Goal: Information Seeking & Learning: Learn about a topic

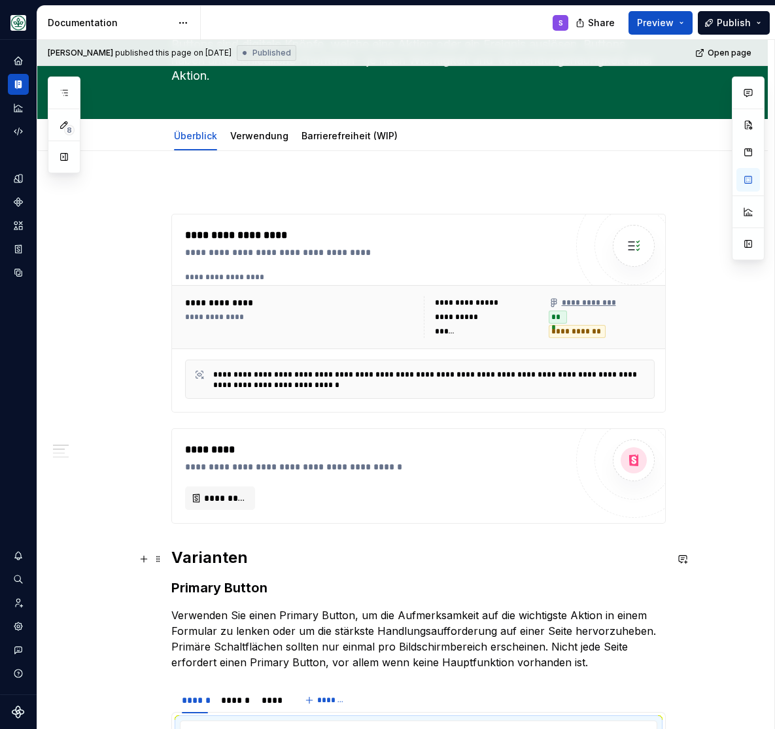
scroll to position [269, 0]
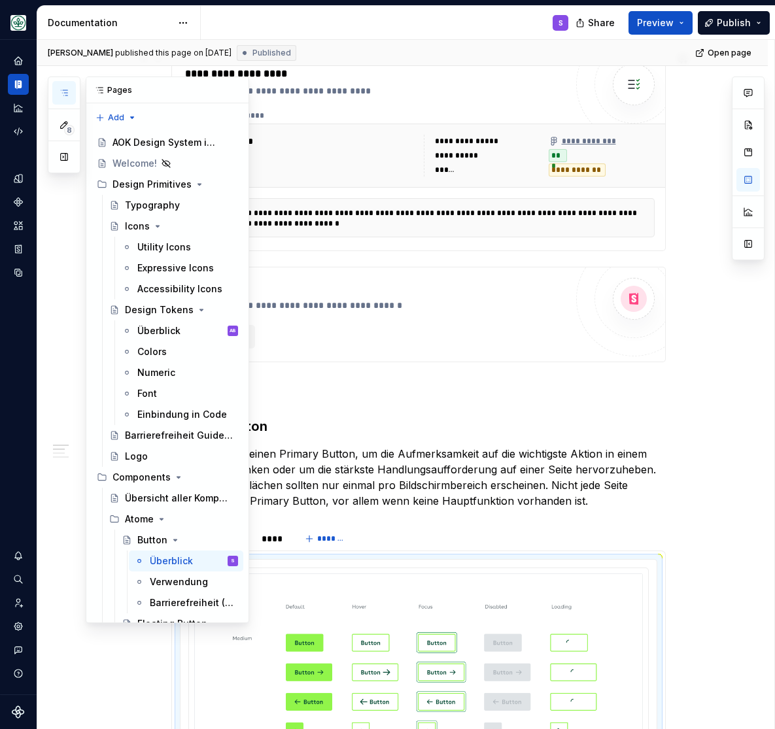
click at [64, 92] on icon "button" at bounding box center [64, 93] width 10 height 10
click at [133, 140] on div "AOK Design System in Arbeit" at bounding box center [155, 142] width 86 height 13
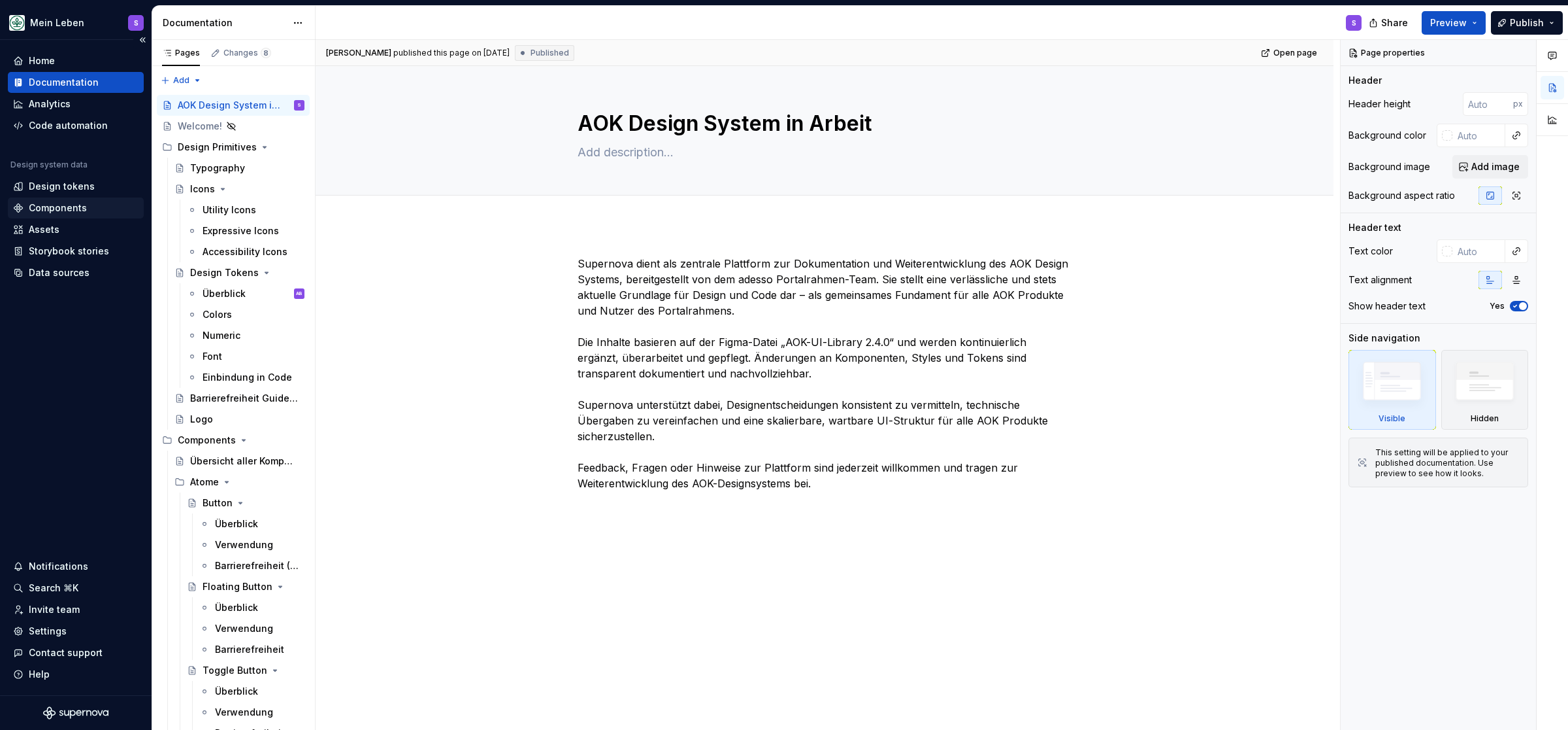
click at [48, 210] on div "Components" at bounding box center [58, 207] width 58 height 13
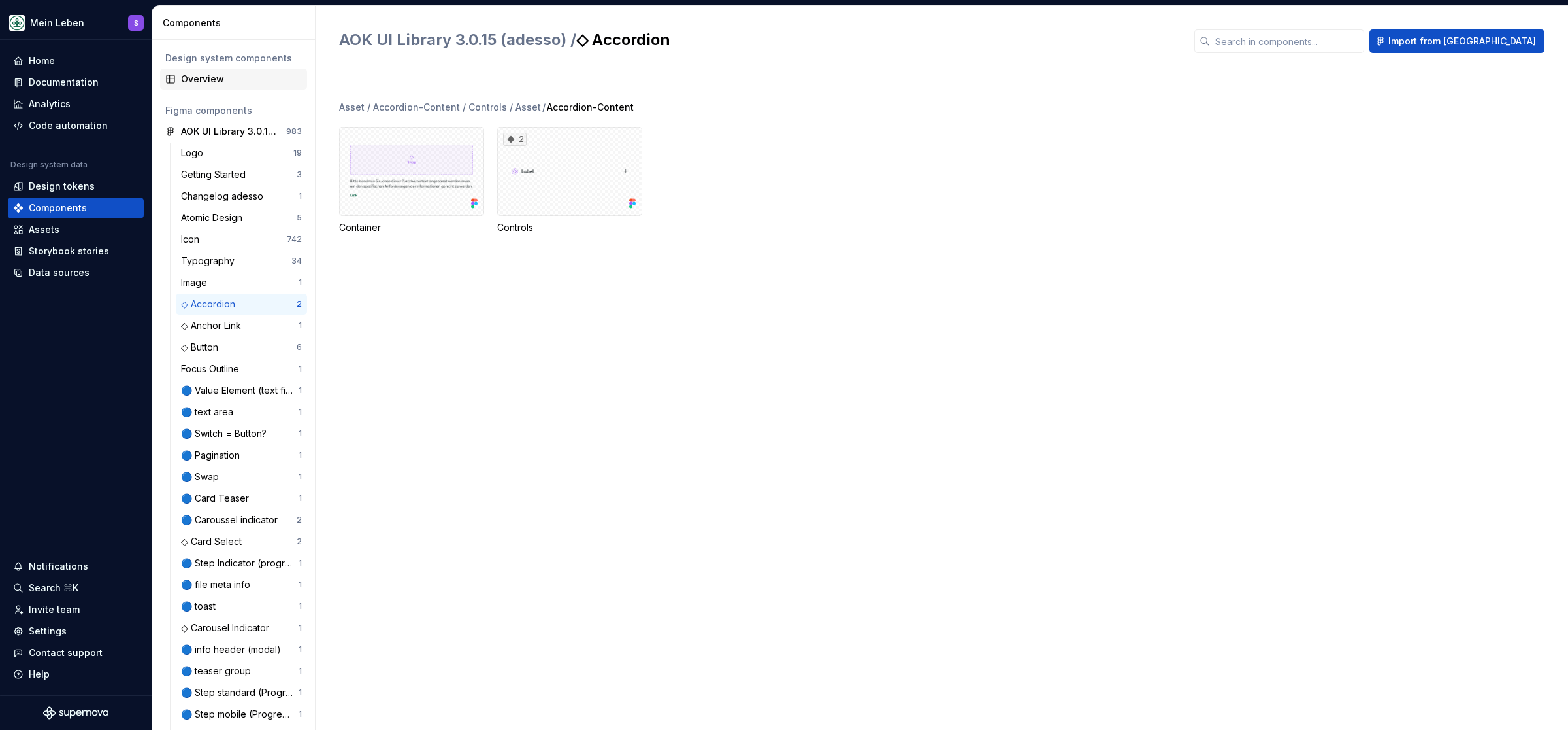
click at [195, 75] on div "Overview" at bounding box center [241, 79] width 121 height 13
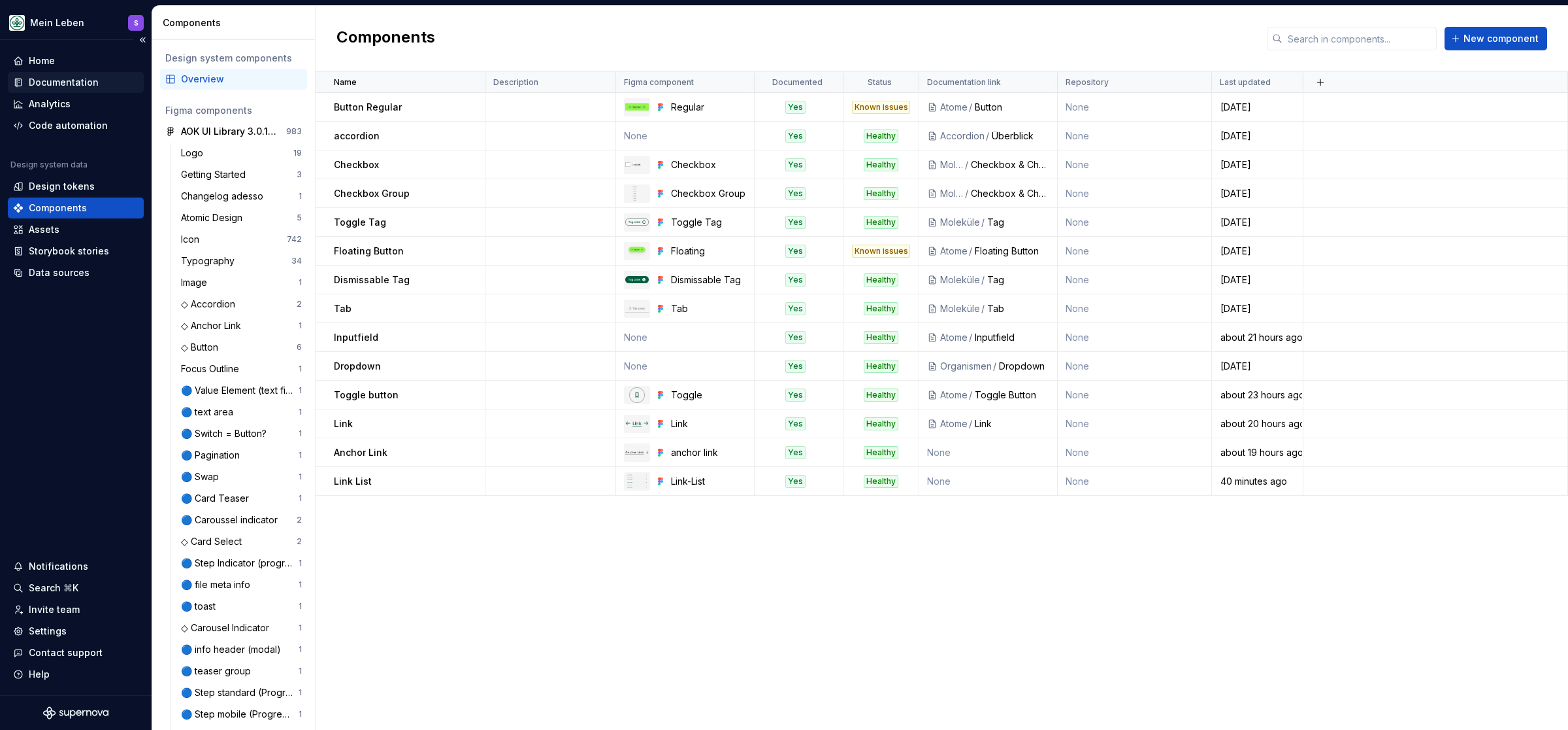
click at [66, 81] on div "Documentation" at bounding box center [64, 82] width 70 height 13
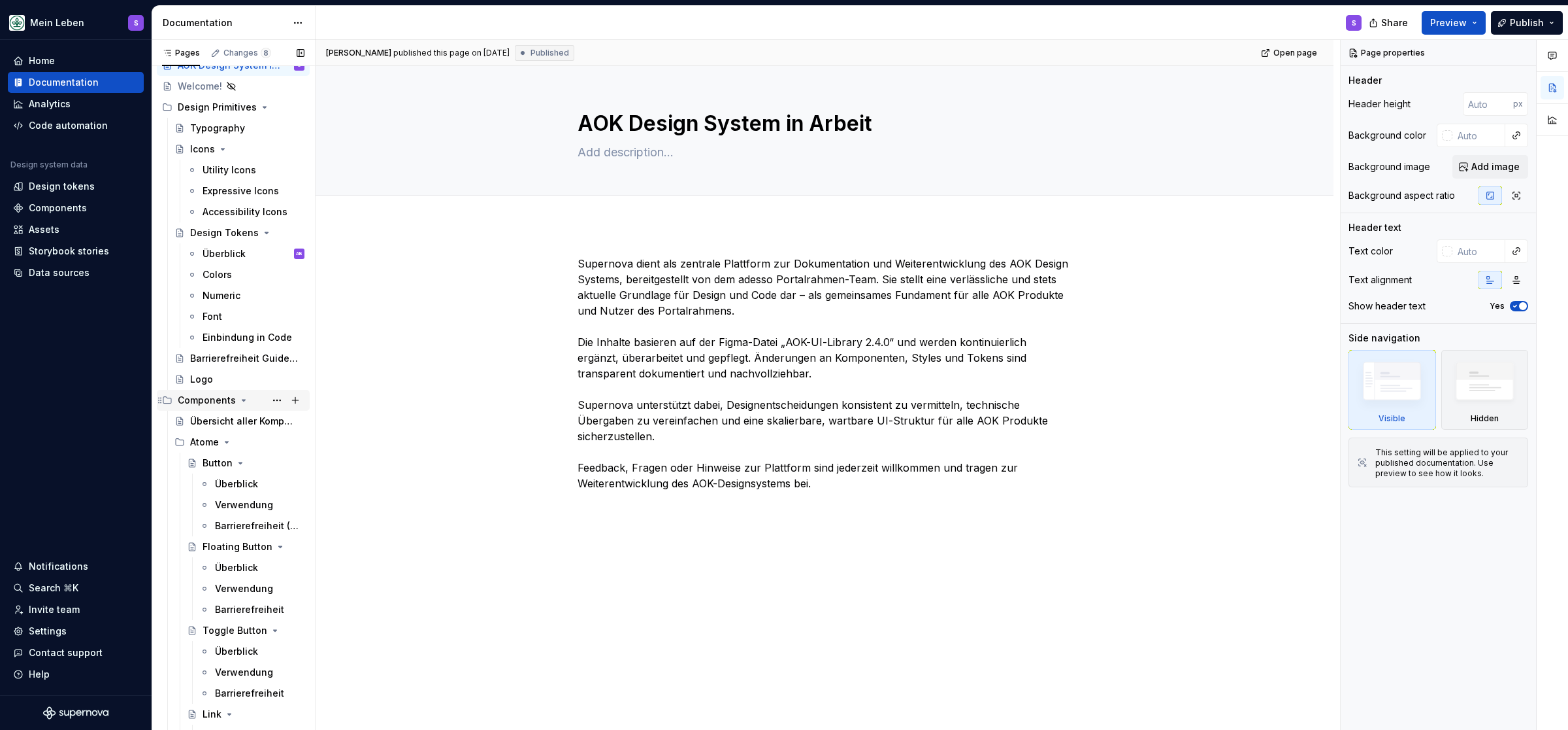
scroll to position [54, 0]
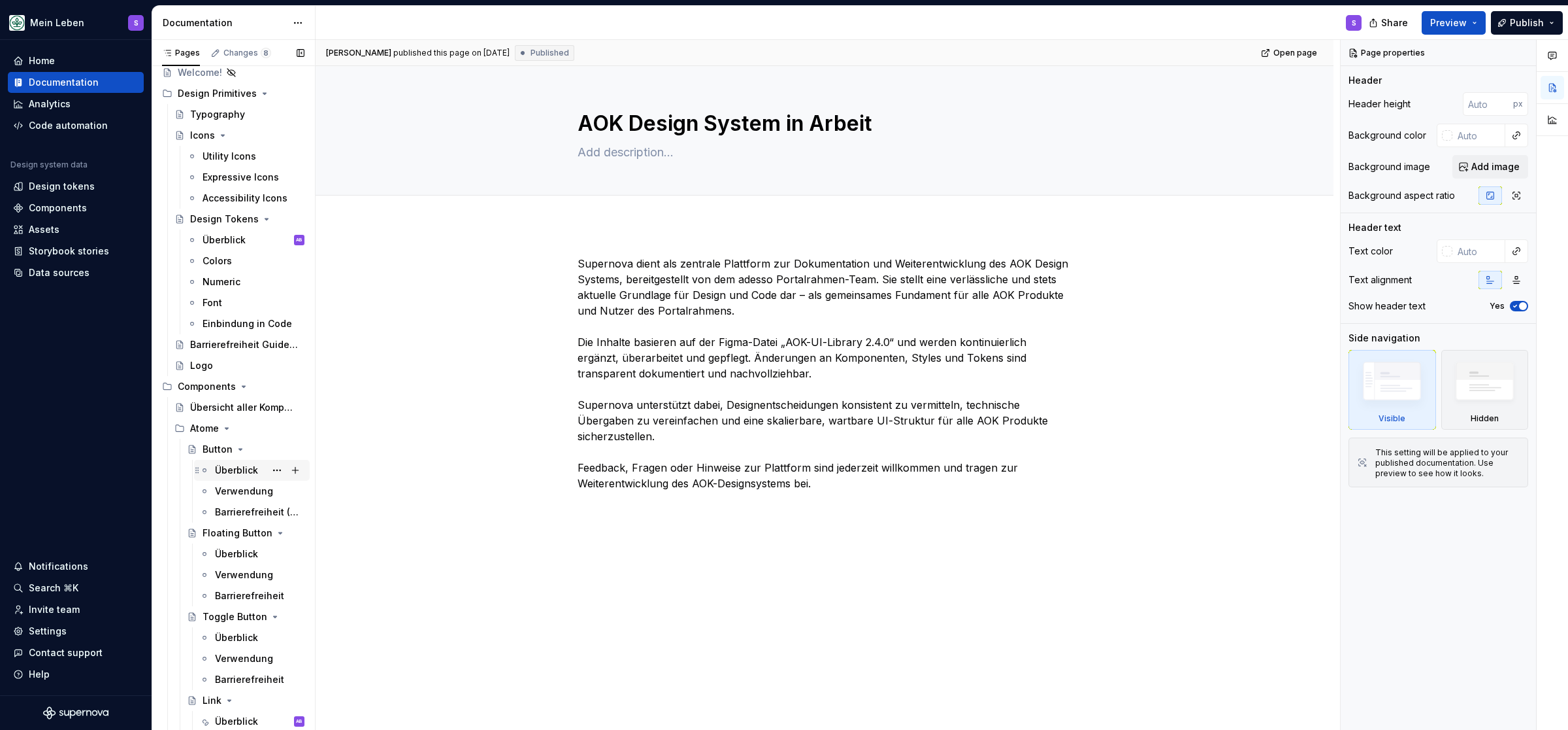
click at [229, 465] on div "Überblick" at bounding box center [236, 470] width 43 height 13
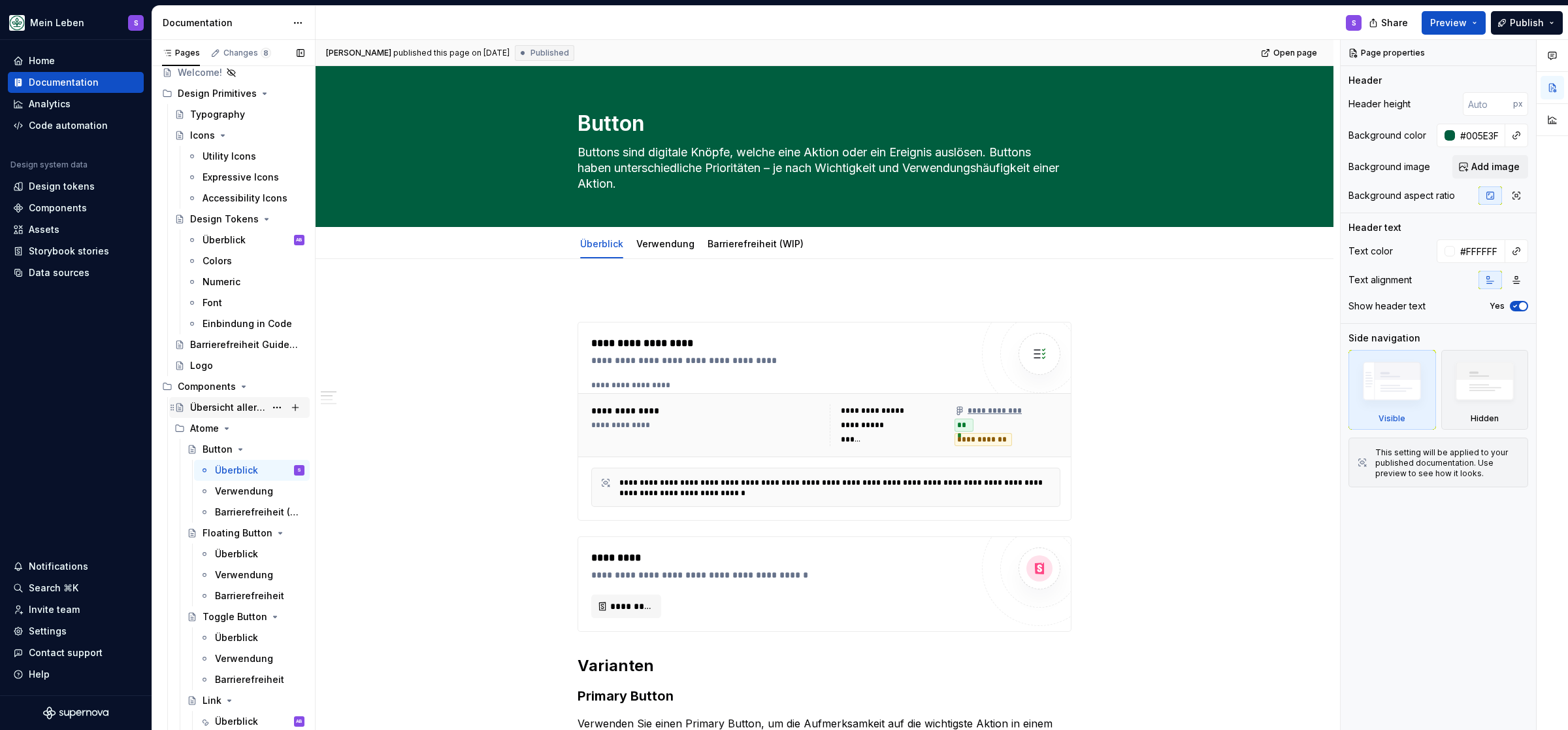
click at [235, 408] on div "Übersicht aller Komponenten" at bounding box center [227, 407] width 75 height 13
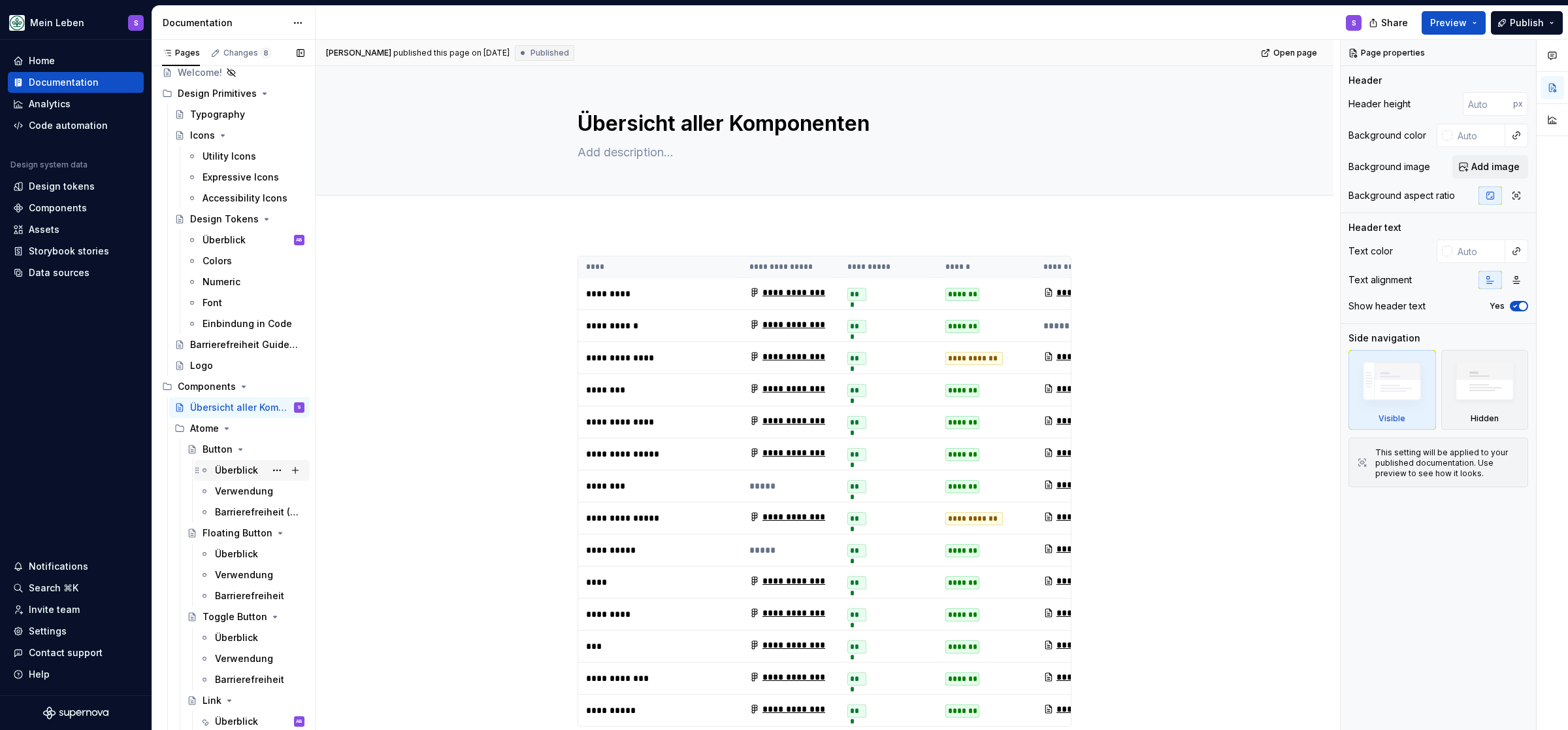
click at [226, 466] on div "Überblick" at bounding box center [236, 470] width 43 height 13
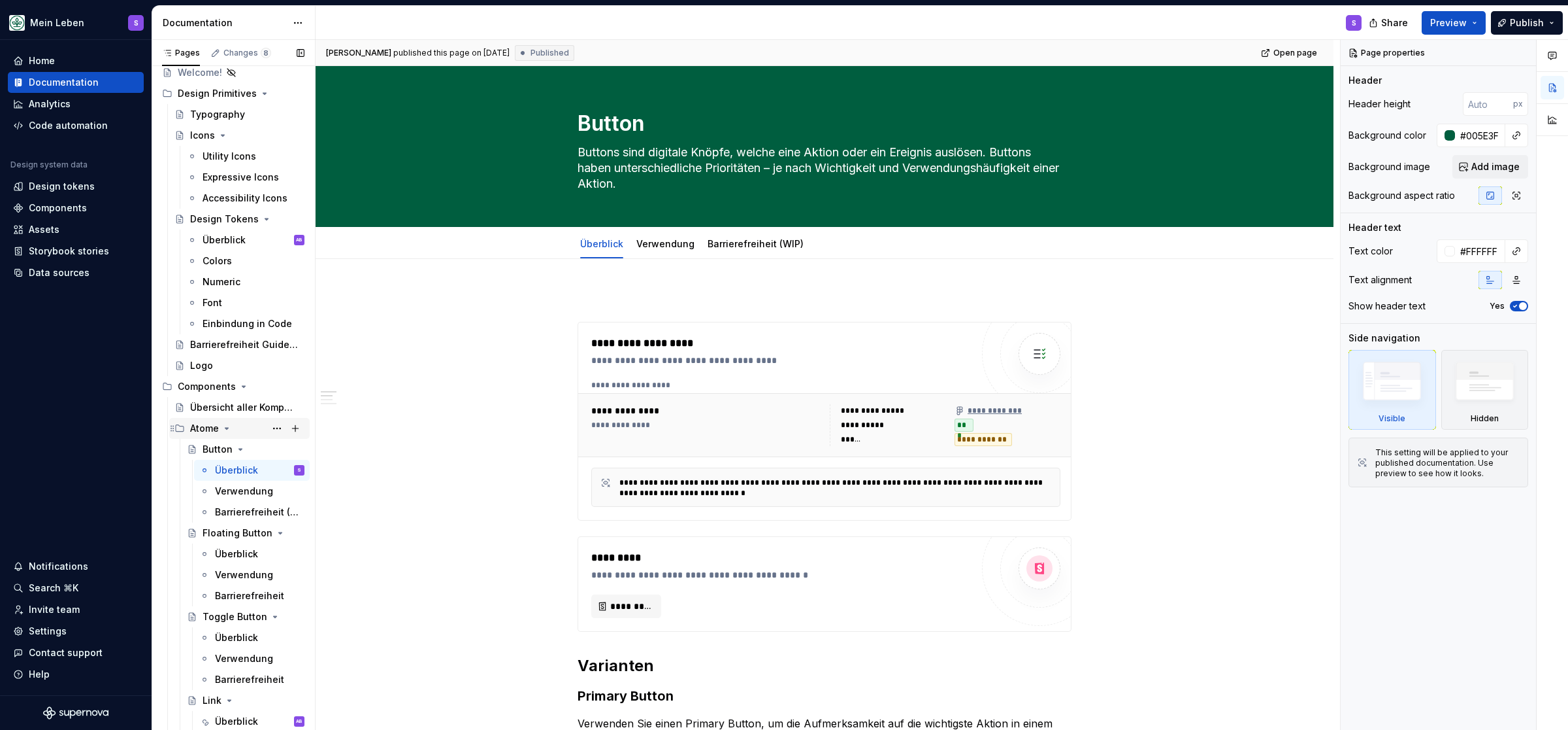
click at [218, 427] on div "Atome" at bounding box center [204, 428] width 29 height 13
click at [226, 445] on div "Button" at bounding box center [218, 449] width 30 height 13
click at [237, 451] on icon "Page tree" at bounding box center [240, 449] width 10 height 10
click at [236, 449] on icon "Page tree" at bounding box center [240, 449] width 10 height 10
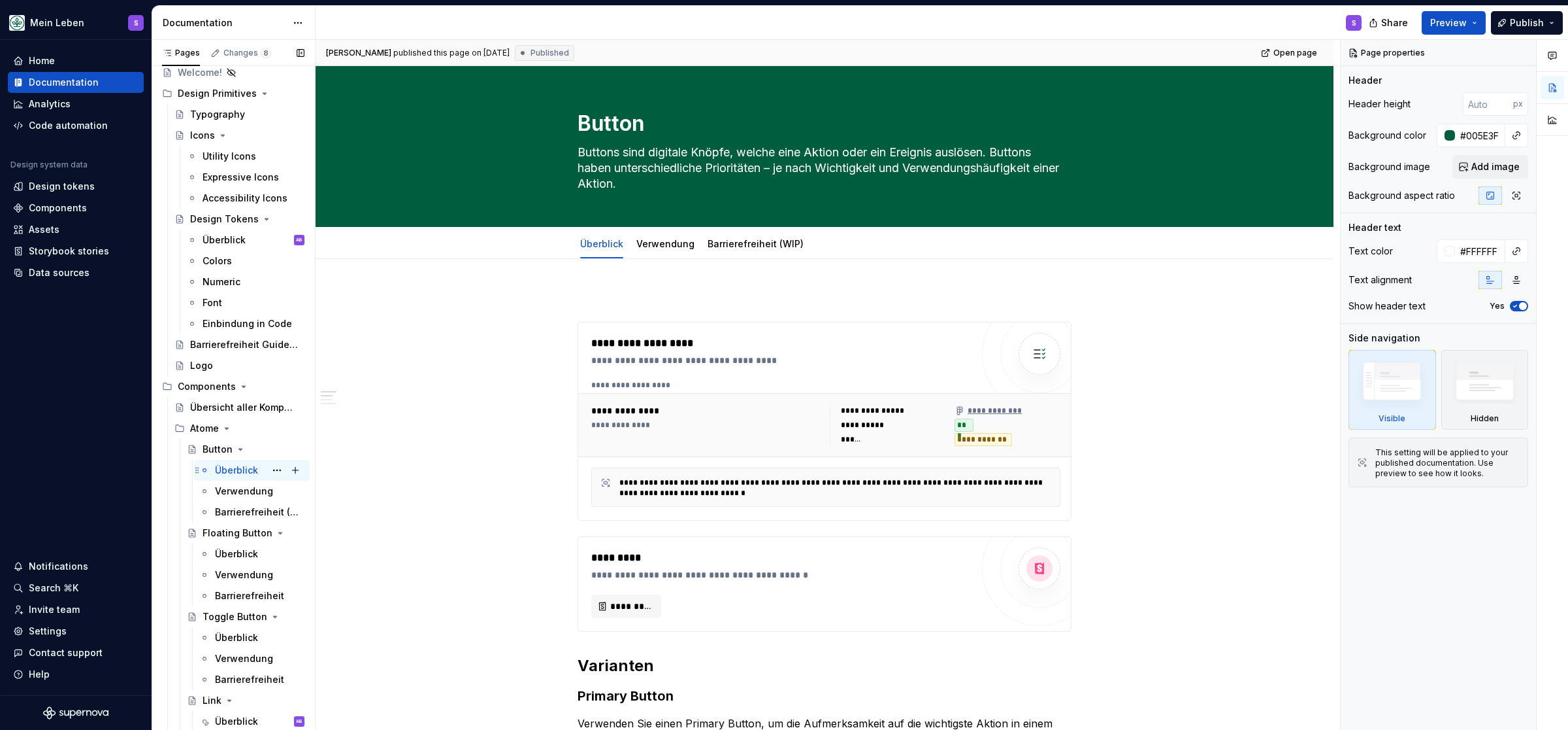
click at [244, 471] on div "Überblick" at bounding box center [236, 470] width 43 height 13
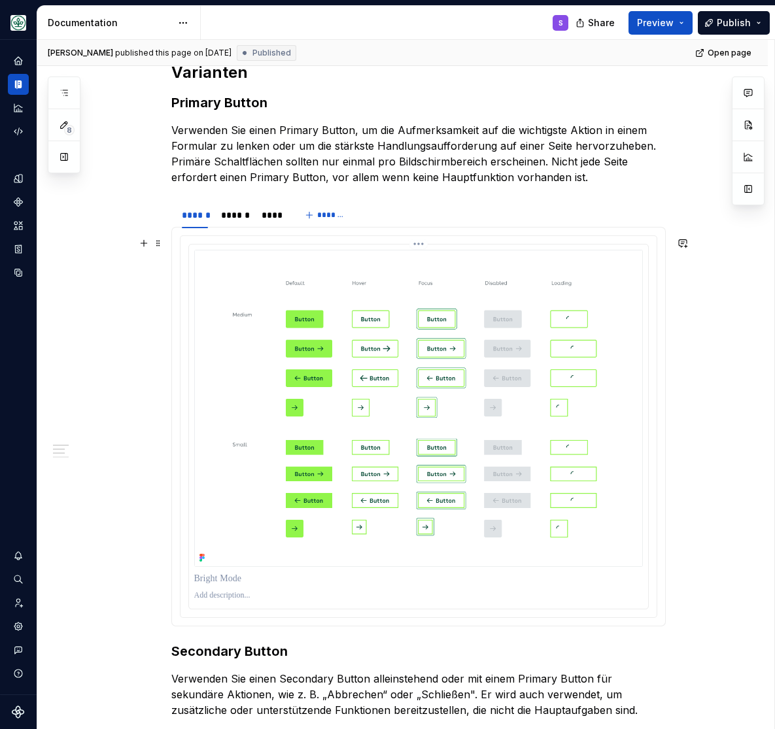
scroll to position [539, 0]
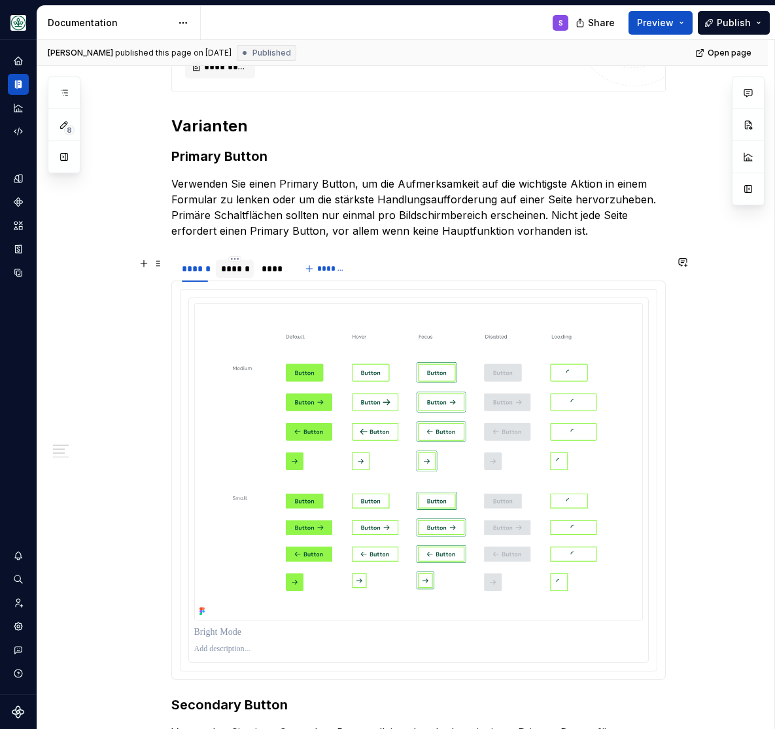
click at [234, 267] on div "******" at bounding box center [235, 268] width 28 height 13
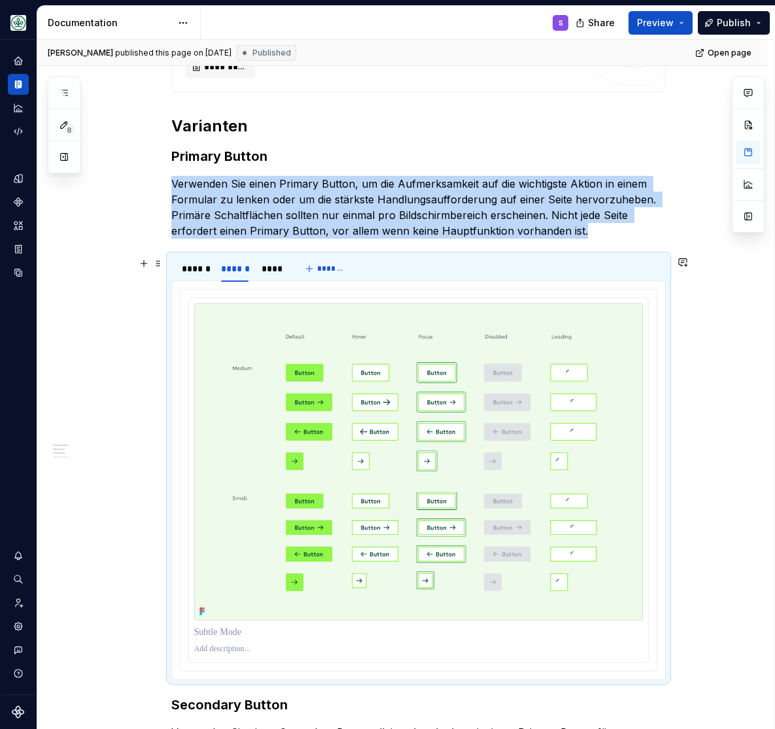
scroll to position [647, 0]
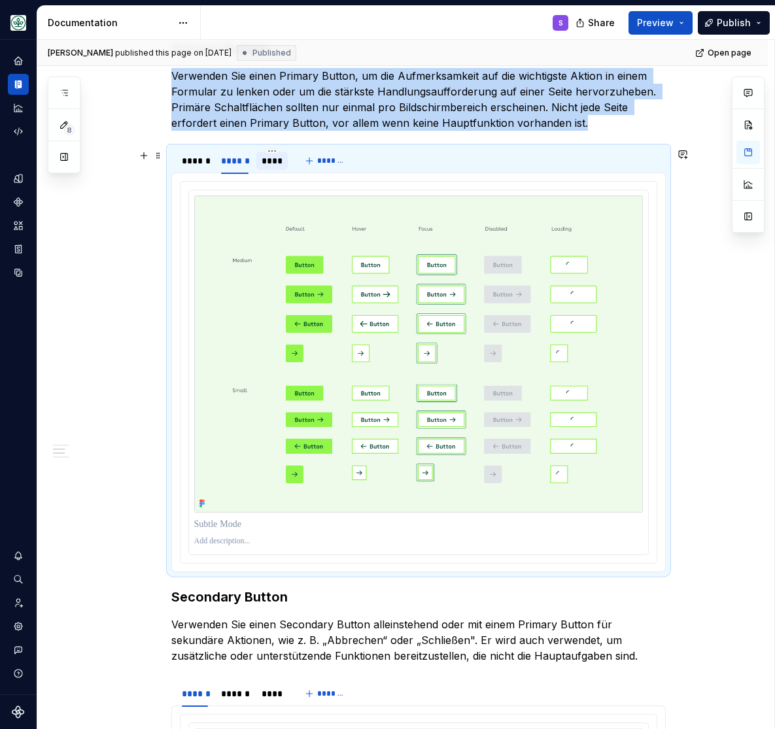
click at [273, 166] on div "****" at bounding box center [272, 160] width 21 height 13
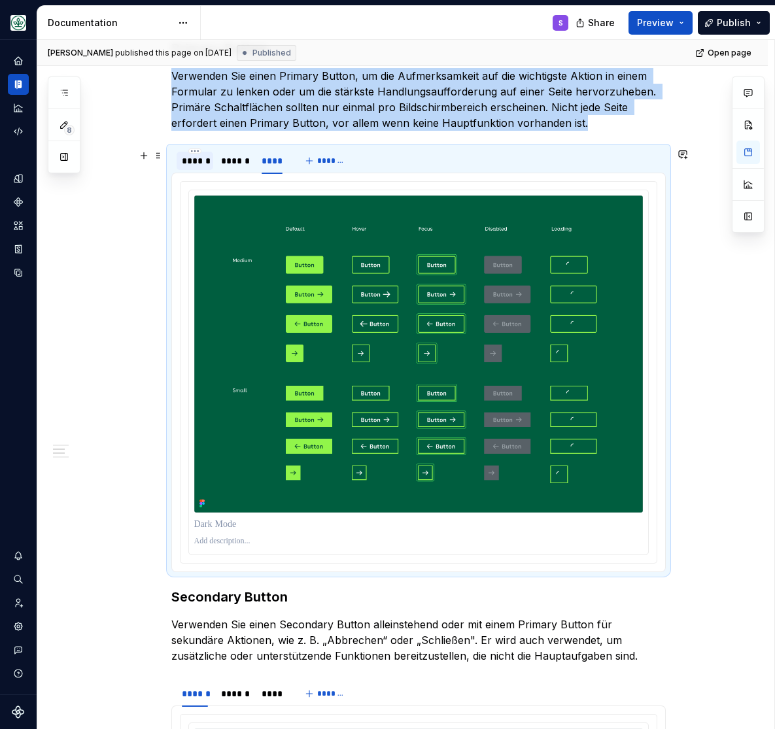
click at [206, 160] on div "******" at bounding box center [195, 160] width 26 height 13
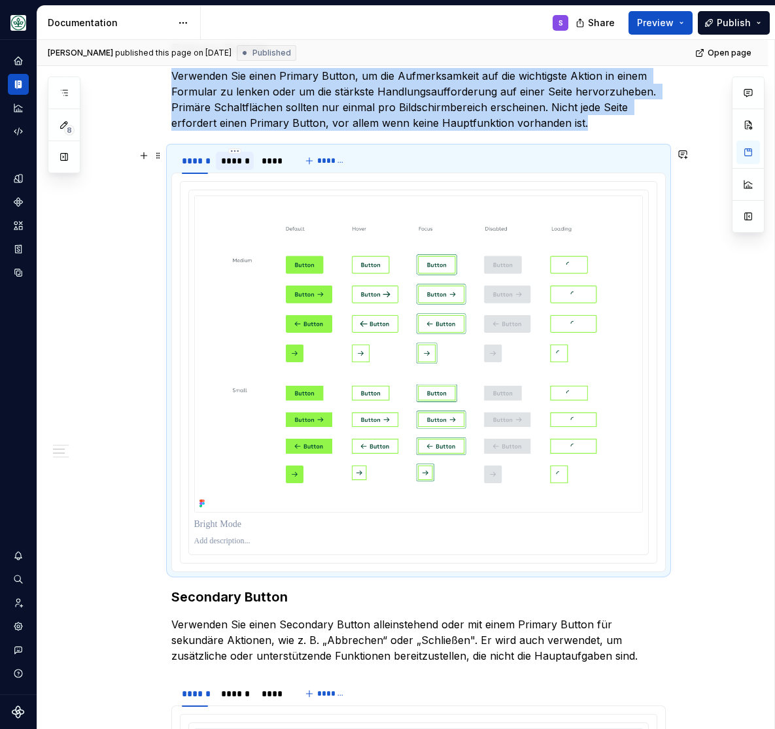
click at [241, 163] on div "******" at bounding box center [235, 160] width 28 height 13
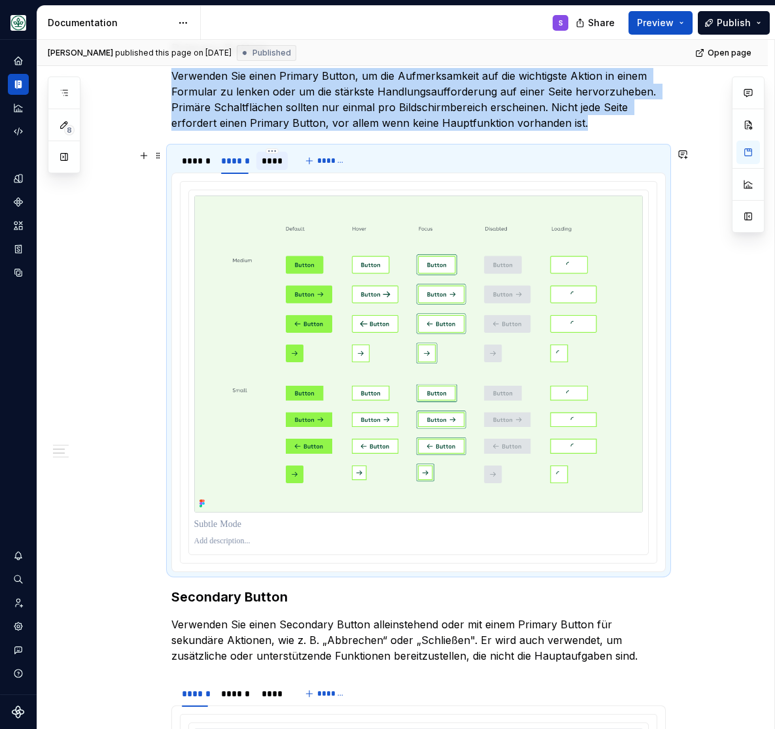
click at [275, 163] on div "****" at bounding box center [272, 160] width 21 height 13
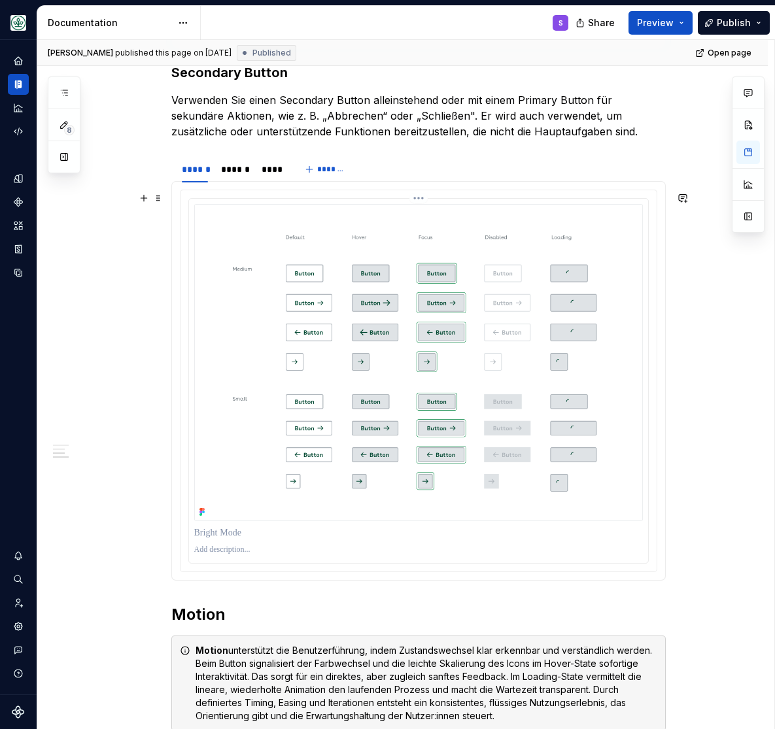
scroll to position [1187, 0]
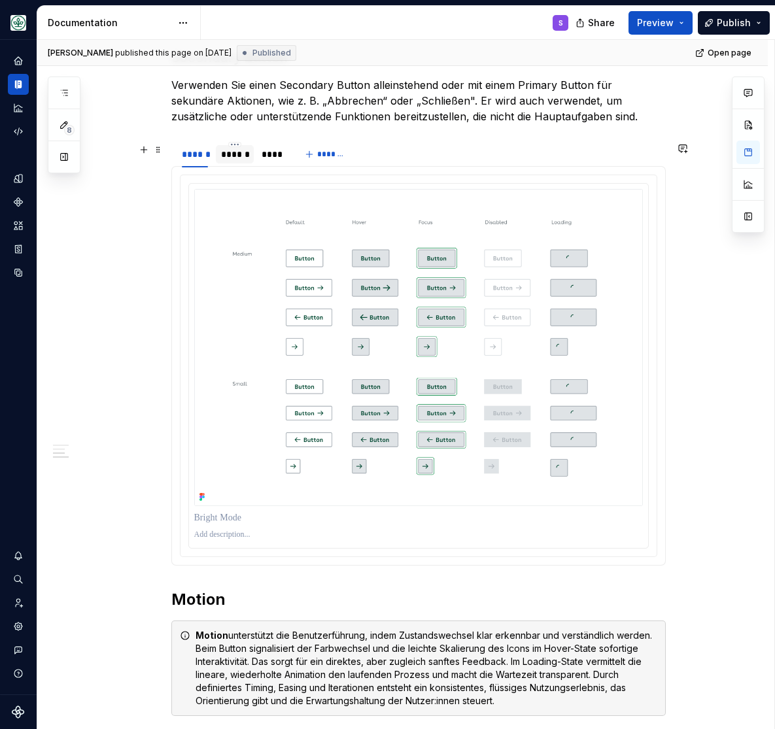
click at [246, 154] on div "******" at bounding box center [235, 154] width 28 height 13
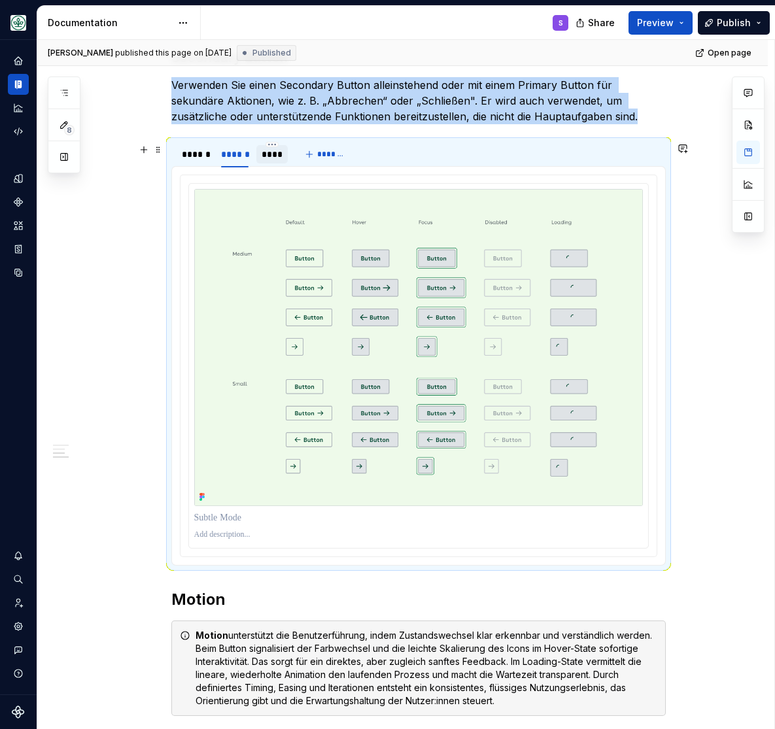
click at [282, 156] on div "****" at bounding box center [272, 154] width 21 height 13
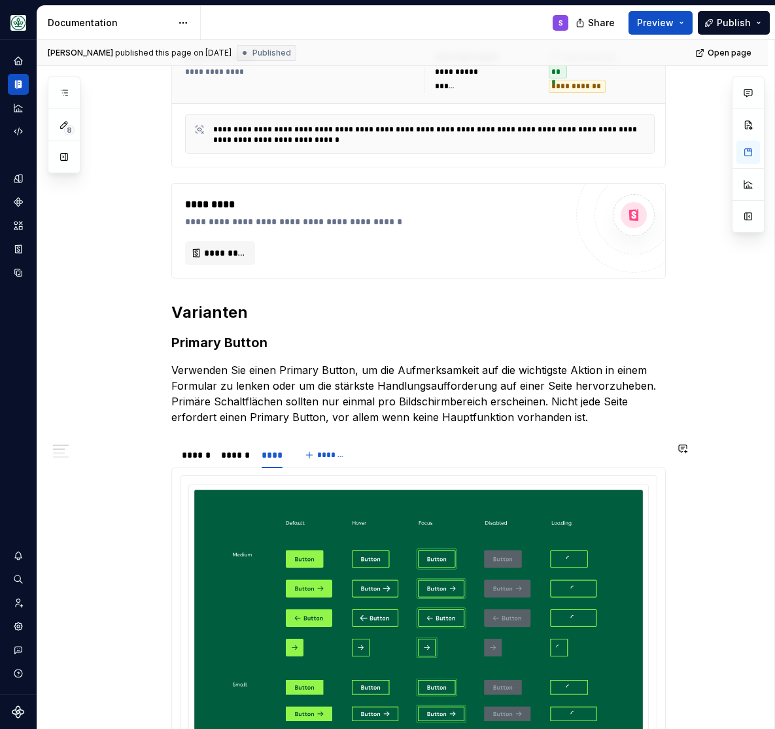
scroll to position [0, 0]
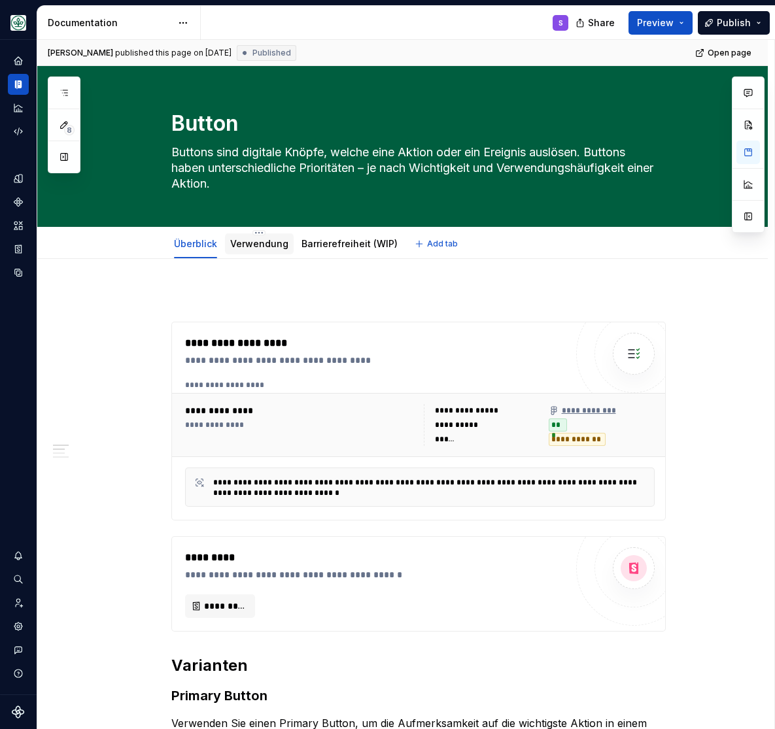
click at [272, 245] on link "Verwendung" at bounding box center [259, 243] width 58 height 11
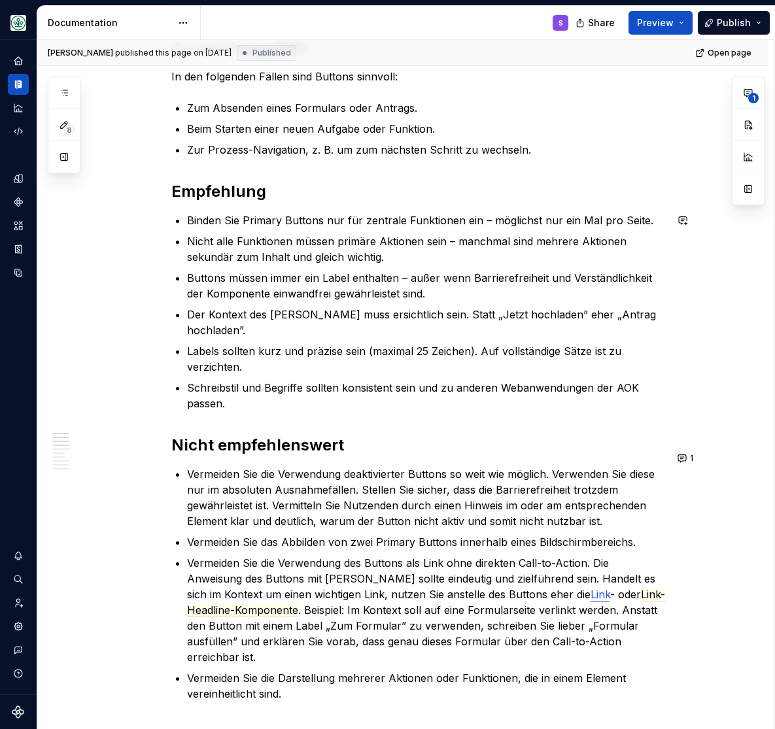
scroll to position [432, 0]
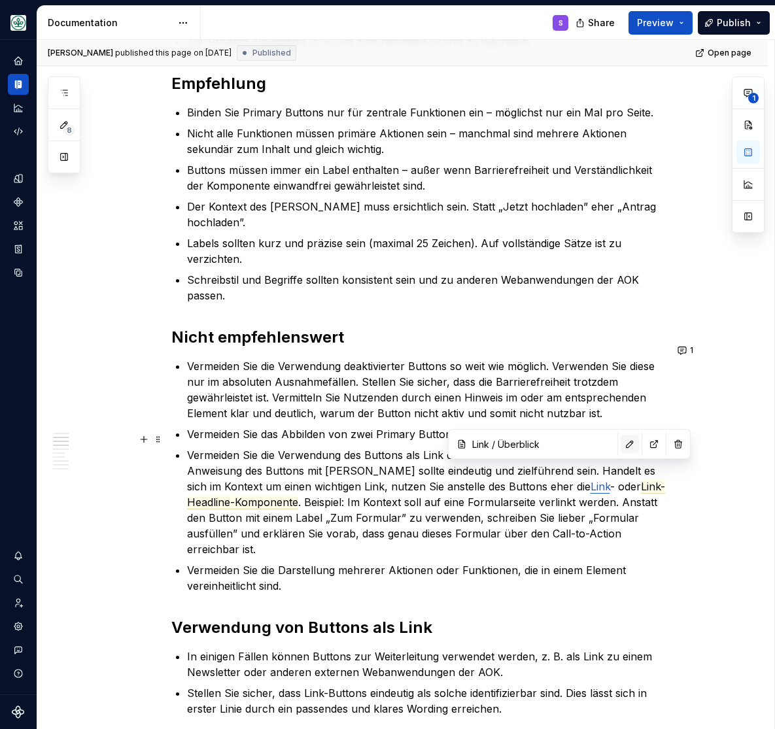
click at [621, 442] on button "button" at bounding box center [630, 444] width 18 height 18
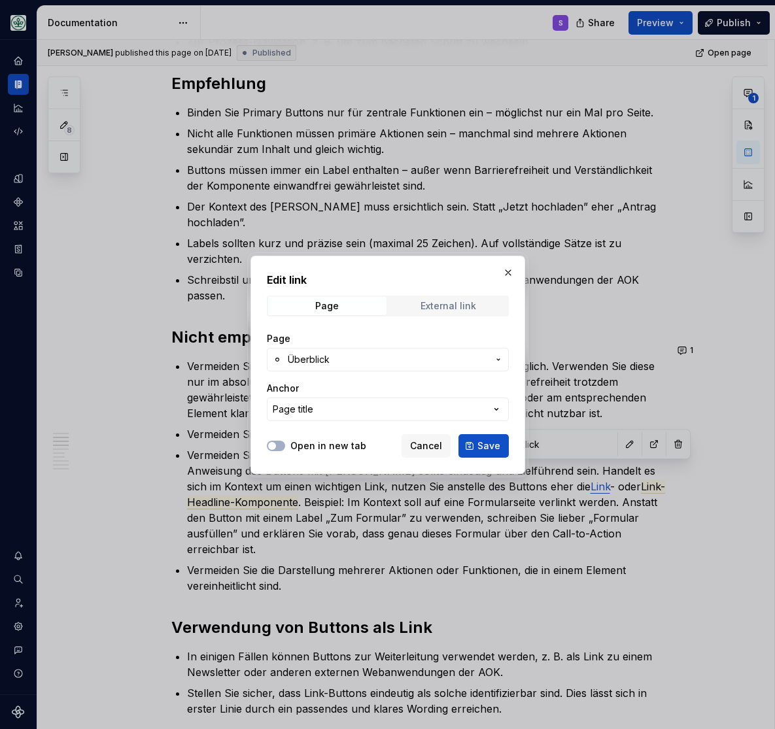
click at [432, 301] on div "External link" at bounding box center [448, 306] width 56 height 10
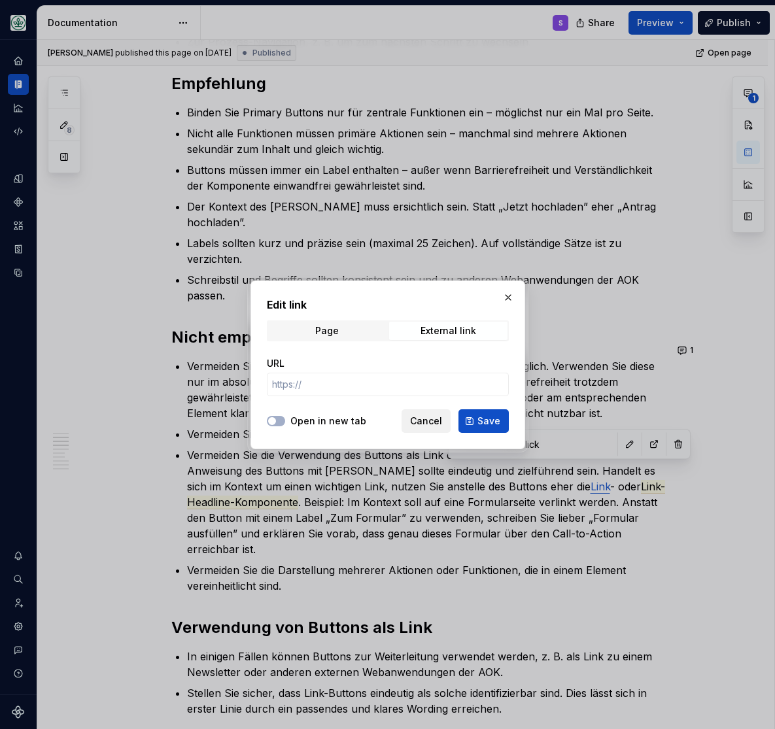
click at [436, 419] on span "Cancel" at bounding box center [426, 421] width 32 height 13
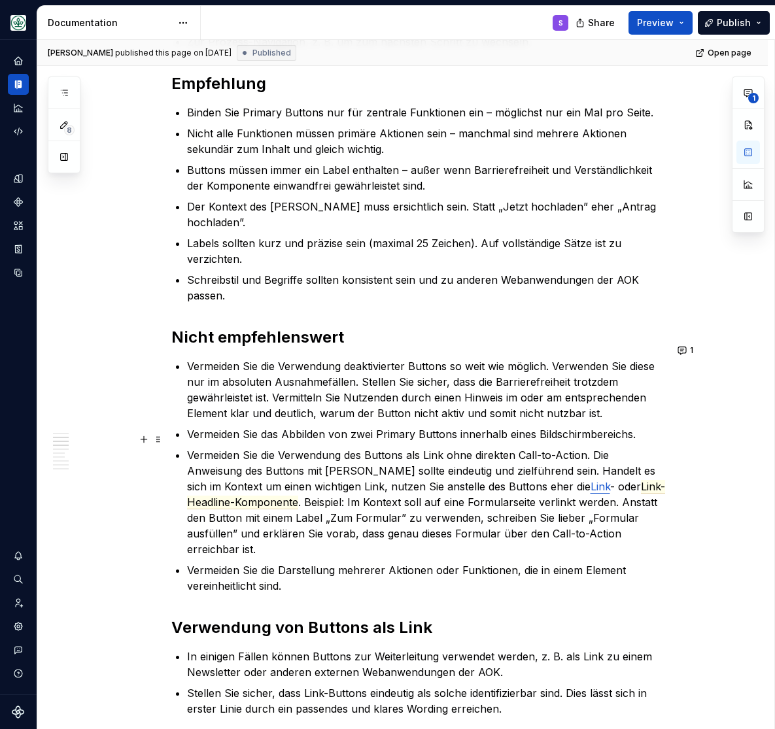
click at [569, 503] on p "Vermeiden Sie die Verwendung des Buttons als Link ohne direkten Call-to-Action.…" at bounding box center [426, 502] width 479 height 110
click at [583, 512] on p "Vermeiden Sie die Verwendung des Buttons als Link ohne direkten Call-to-Action.…" at bounding box center [426, 502] width 479 height 110
click at [590, 480] on link "Link" at bounding box center [600, 486] width 20 height 13
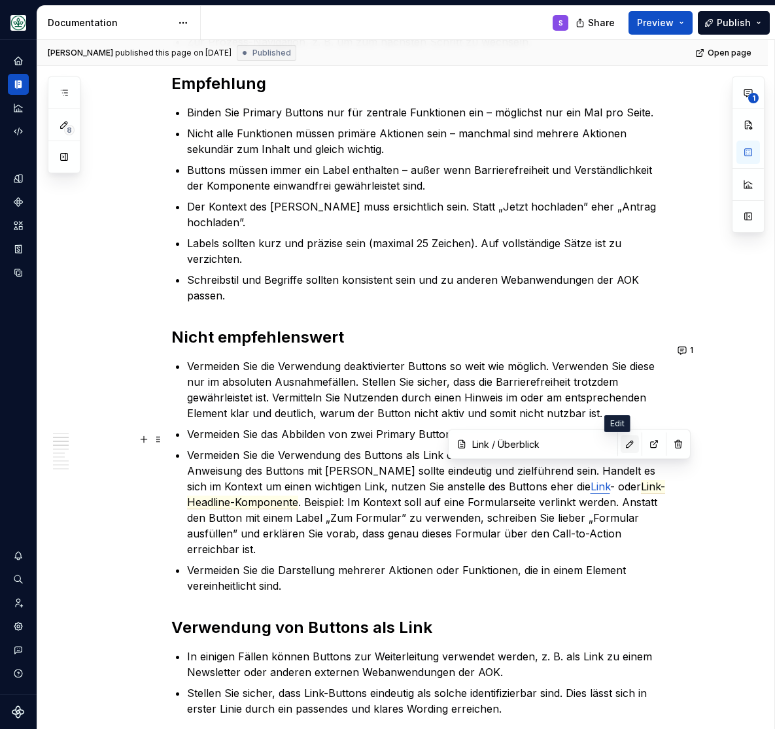
click at [622, 440] on button "button" at bounding box center [630, 444] width 18 height 18
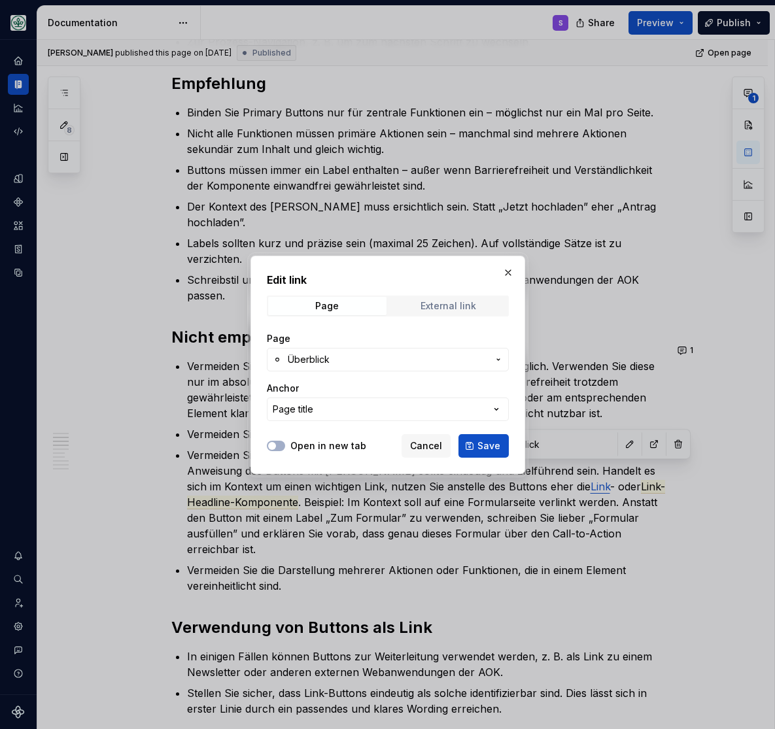
click at [437, 299] on span "External link" at bounding box center [448, 306] width 118 height 18
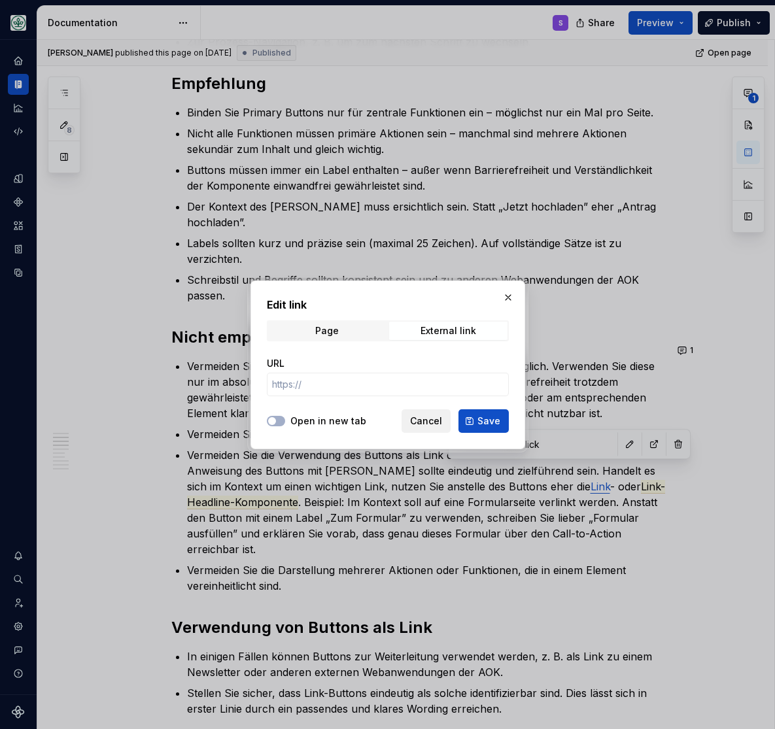
click at [429, 416] on span "Cancel" at bounding box center [426, 421] width 32 height 13
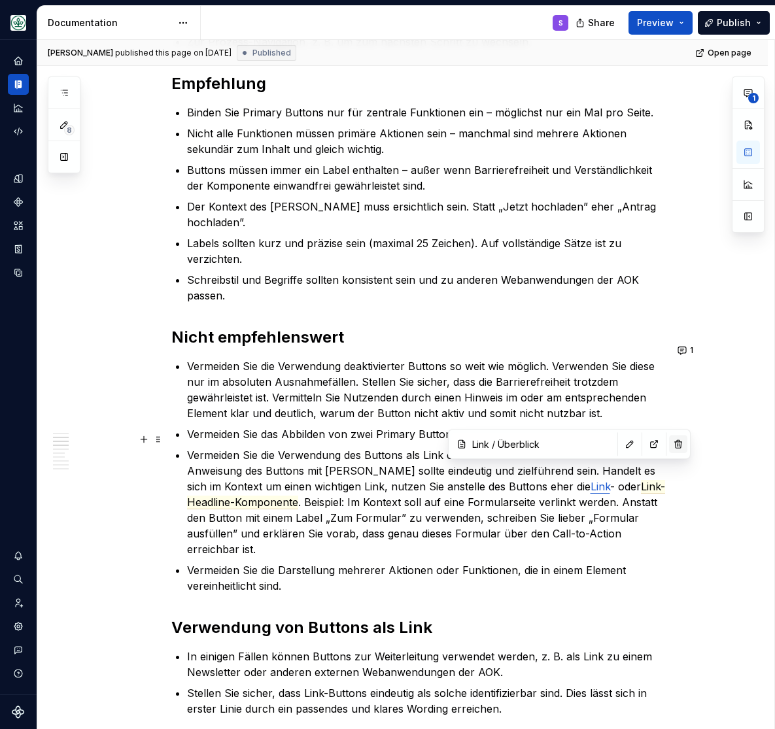
click at [669, 442] on button "button" at bounding box center [678, 444] width 18 height 18
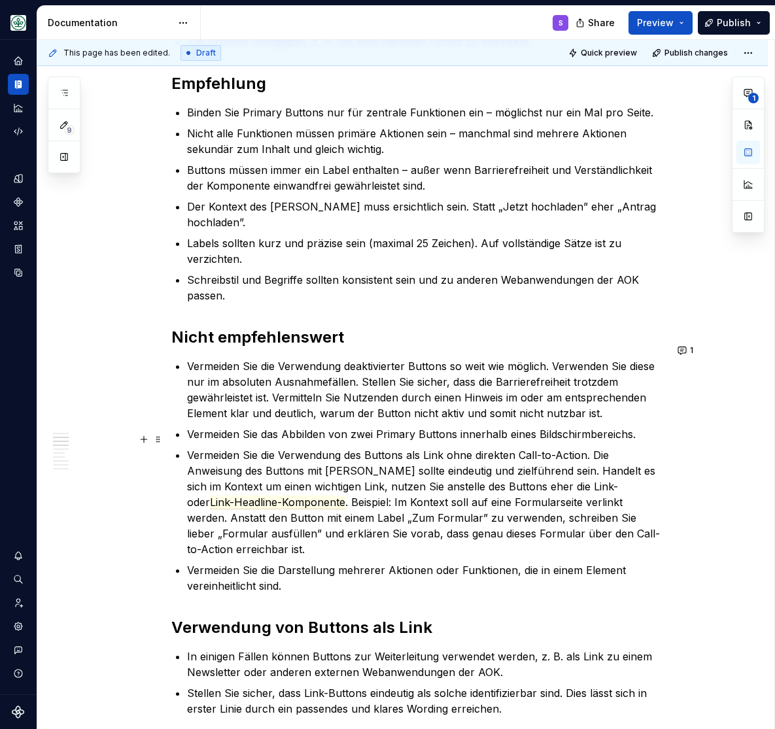
click at [551, 498] on p "Vermeiden Sie die Verwendung des Buttons als Link ohne direkten Call-to-Action.…" at bounding box center [426, 502] width 479 height 110
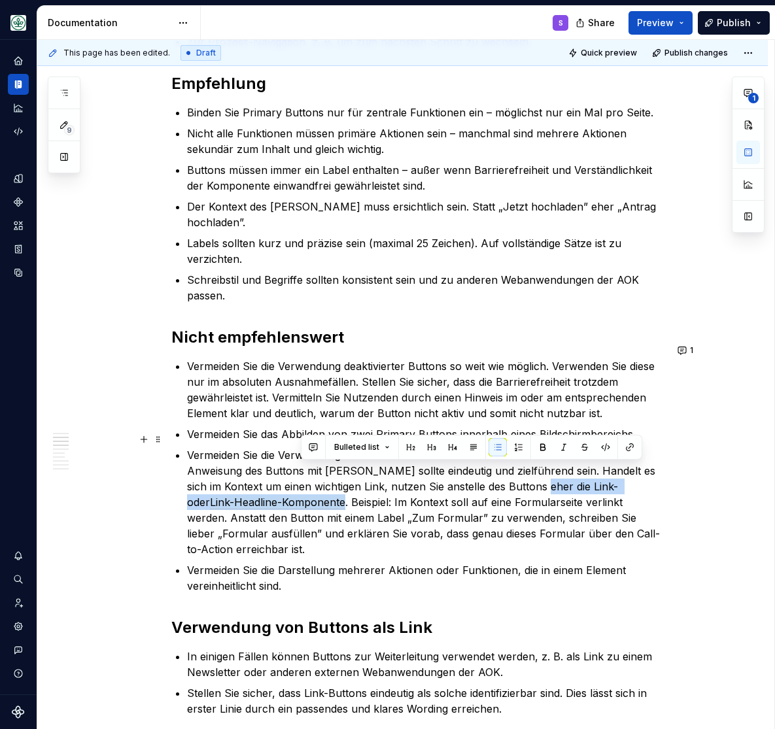
drag, startPoint x: 556, startPoint y: 470, endPoint x: 301, endPoint y: 489, distance: 256.4
click at [301, 489] on p "Vermeiden Sie die Verwendung des Buttons als Link ohne direkten Call-to-Action.…" at bounding box center [426, 502] width 479 height 110
click at [630, 445] on button "button" at bounding box center [630, 447] width 18 height 18
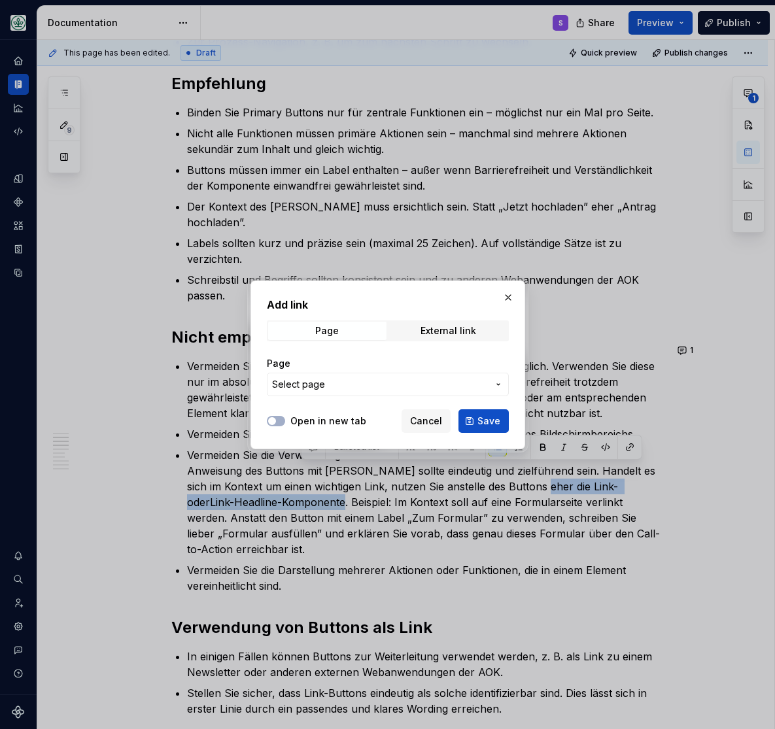
click at [497, 385] on icon "button" at bounding box center [498, 384] width 10 height 10
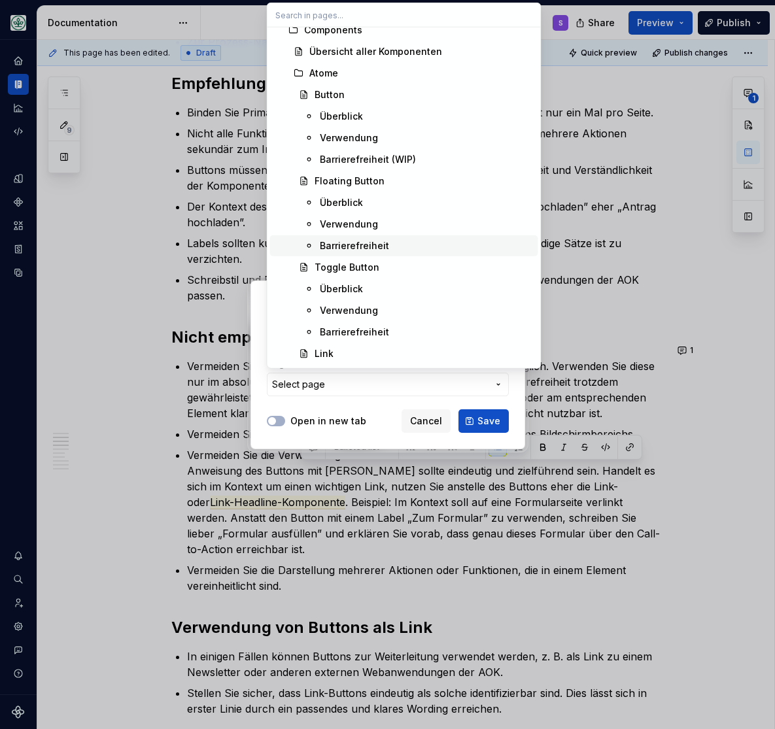
scroll to position [485, 0]
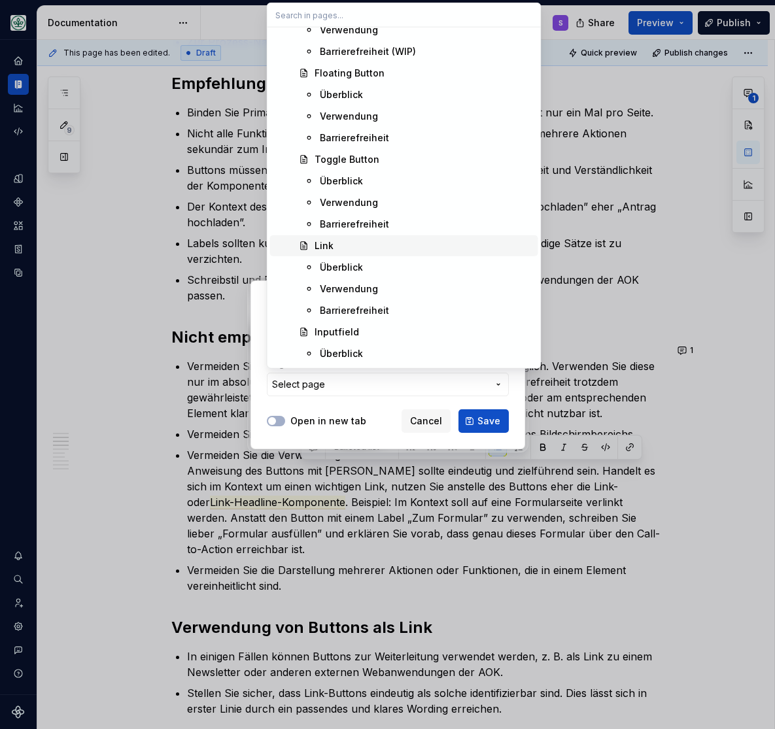
click at [330, 245] on div "Link" at bounding box center [324, 245] width 19 height 13
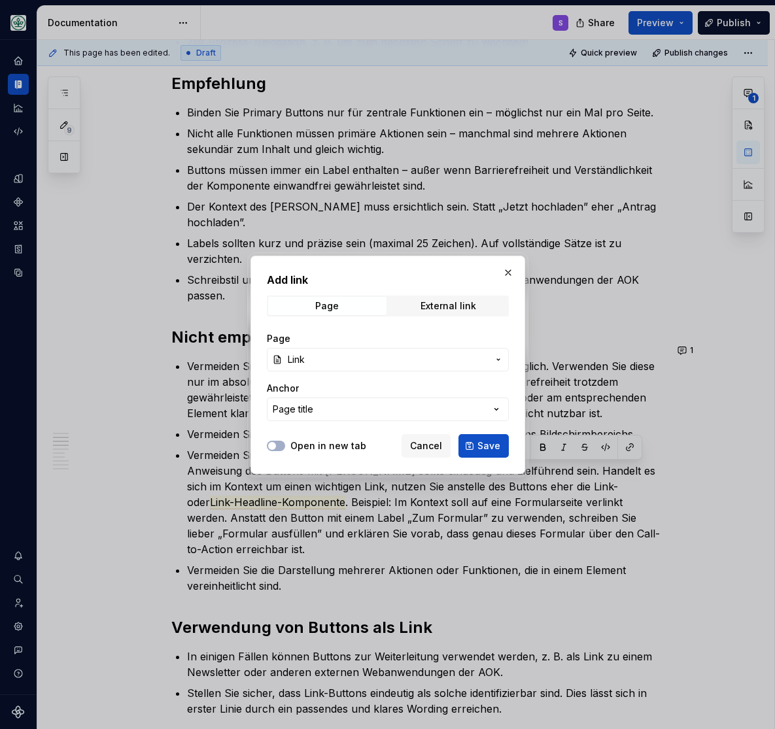
click at [494, 355] on icon "button" at bounding box center [498, 359] width 10 height 10
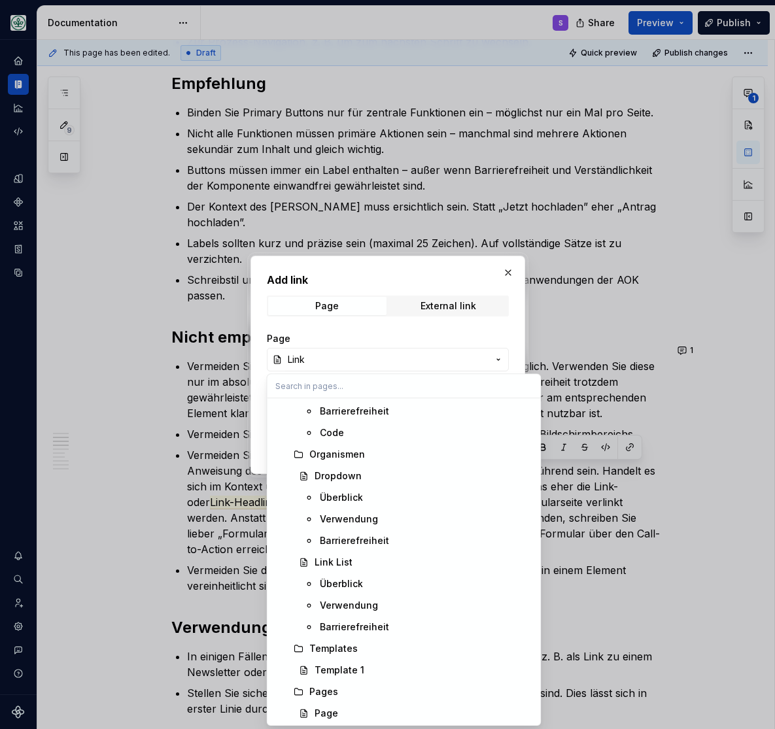
scroll to position [1813, 0]
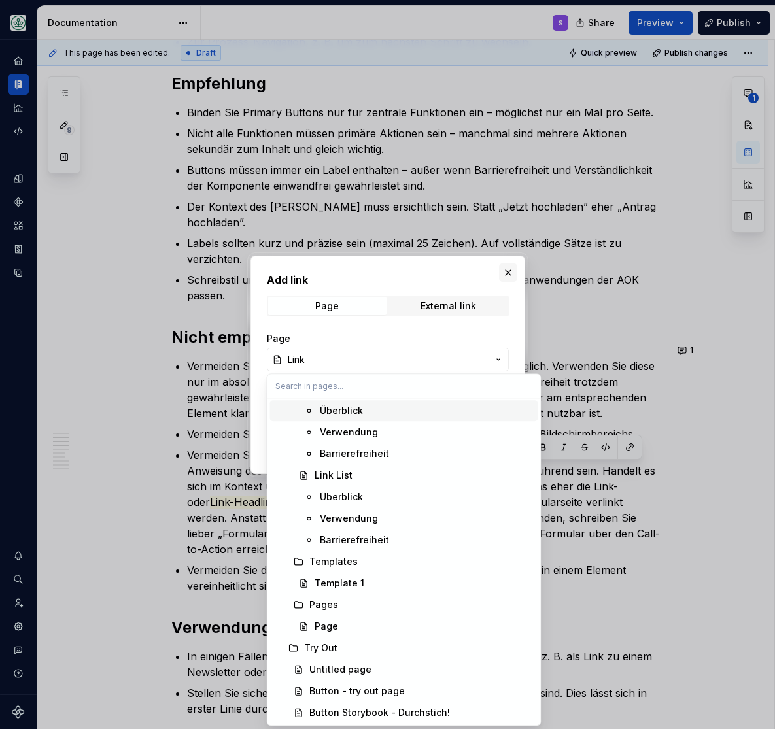
click at [509, 275] on div "Add link Page External link Page Link Anchor Page title Open in new tab Cancel …" at bounding box center [387, 364] width 775 height 729
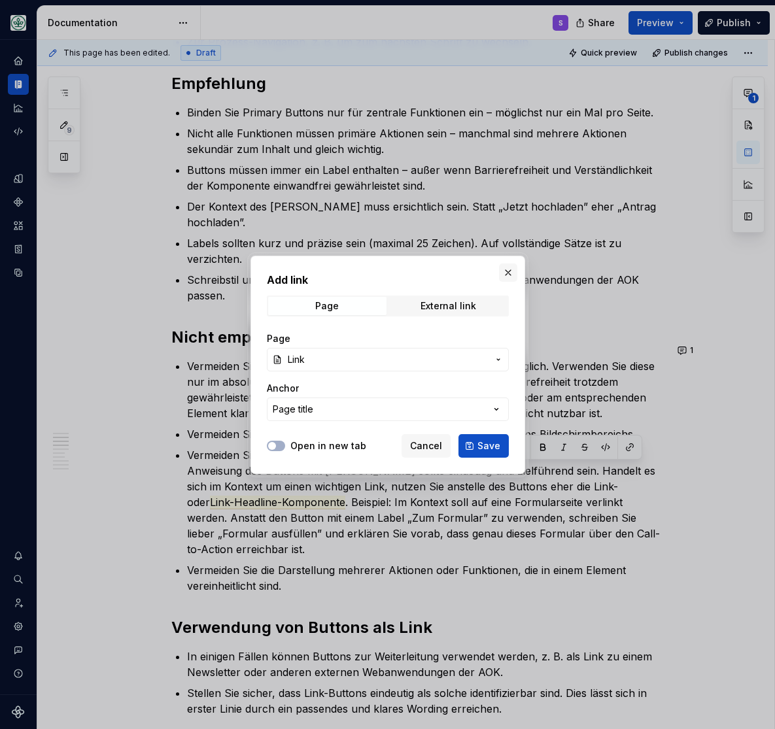
click at [509, 273] on button "button" at bounding box center [508, 273] width 18 height 18
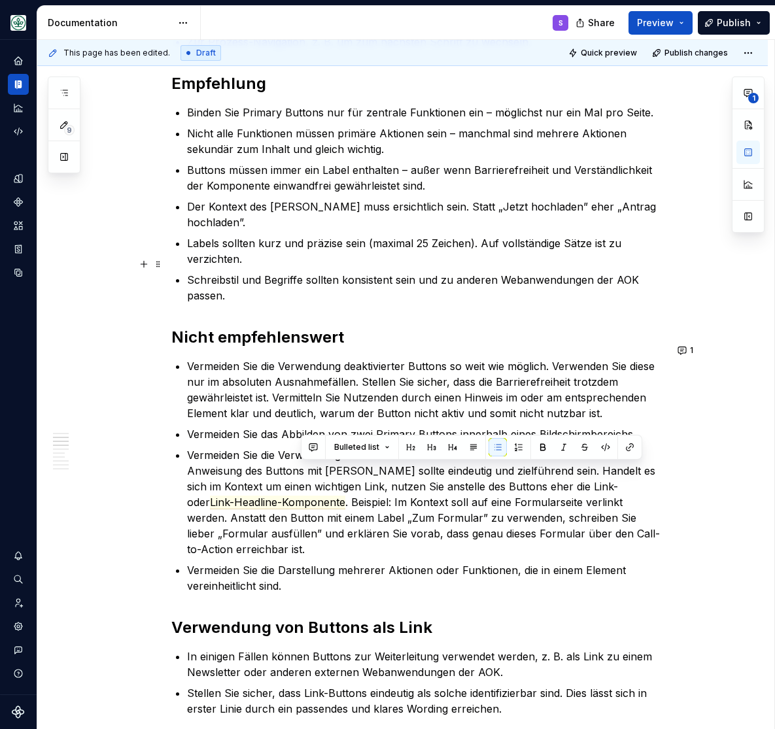
scroll to position [432, 0]
click at [610, 517] on p "Vermeiden Sie die Verwendung des Buttons als Link ohne direkten Call-to-Action.…" at bounding box center [426, 502] width 479 height 110
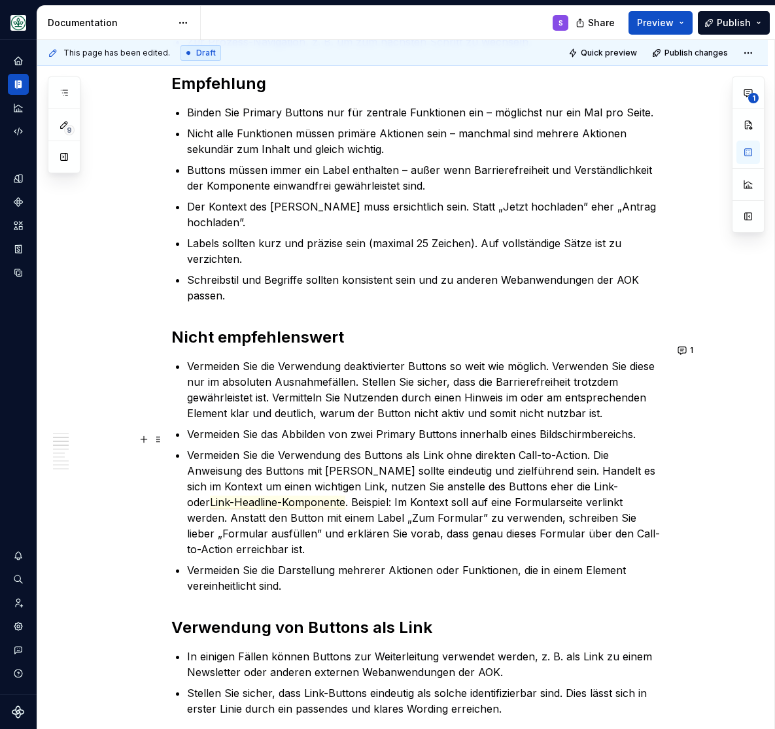
click at [565, 470] on p "Vermeiden Sie die Verwendung des Buttons als Link ohne direkten Call-to-Action.…" at bounding box center [426, 502] width 479 height 110
click at [565, 494] on p "Vermeiden Sie die Verwendung des Buttons als Link ohne direkten Call-to-Action.…" at bounding box center [426, 502] width 479 height 110
click at [564, 473] on p "Vermeiden Sie die Verwendung des Buttons als Link ohne direkten Call-to-Action.…" at bounding box center [426, 502] width 479 height 110
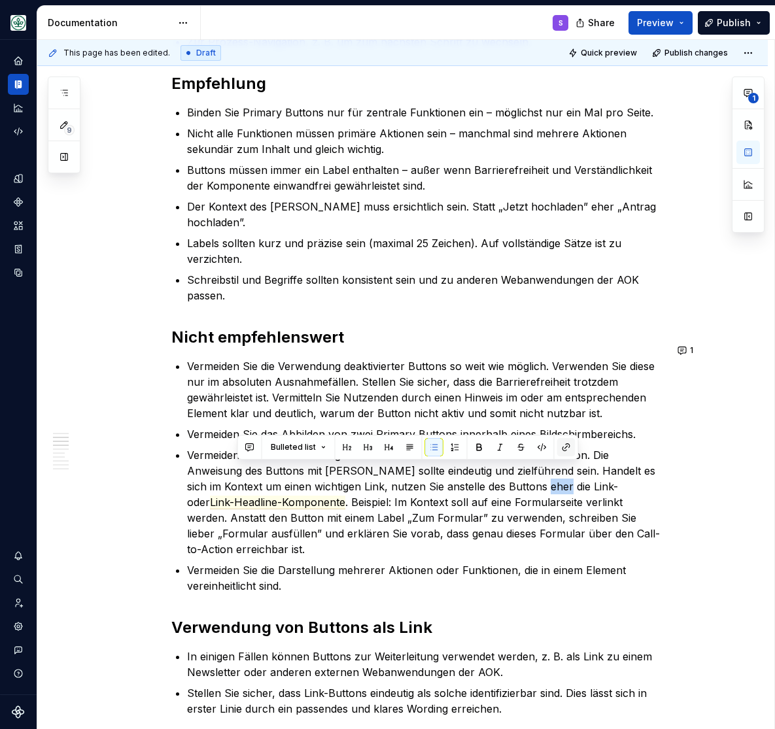
click at [572, 449] on button "button" at bounding box center [566, 447] width 18 height 18
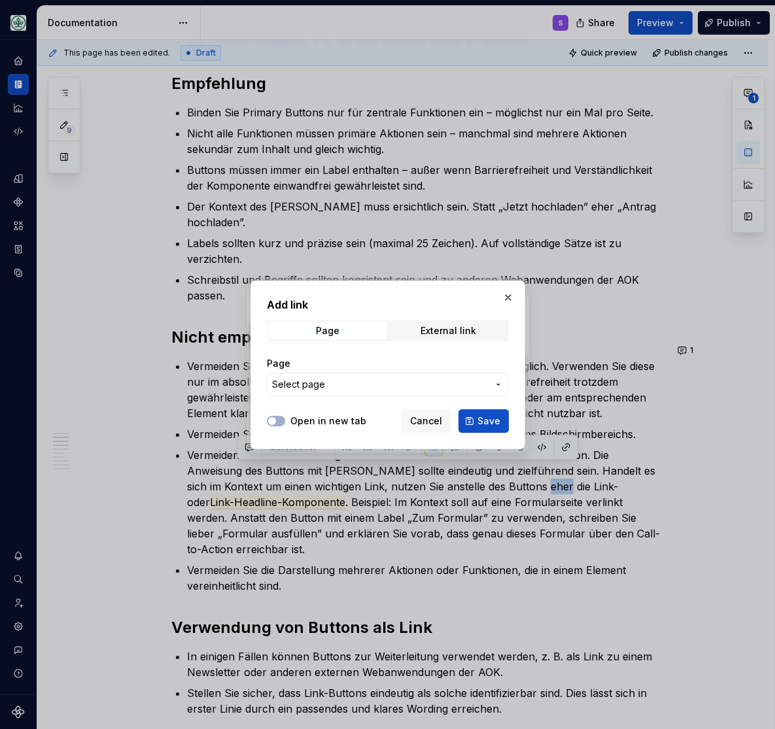
click at [499, 378] on button "Select page" at bounding box center [388, 385] width 242 height 24
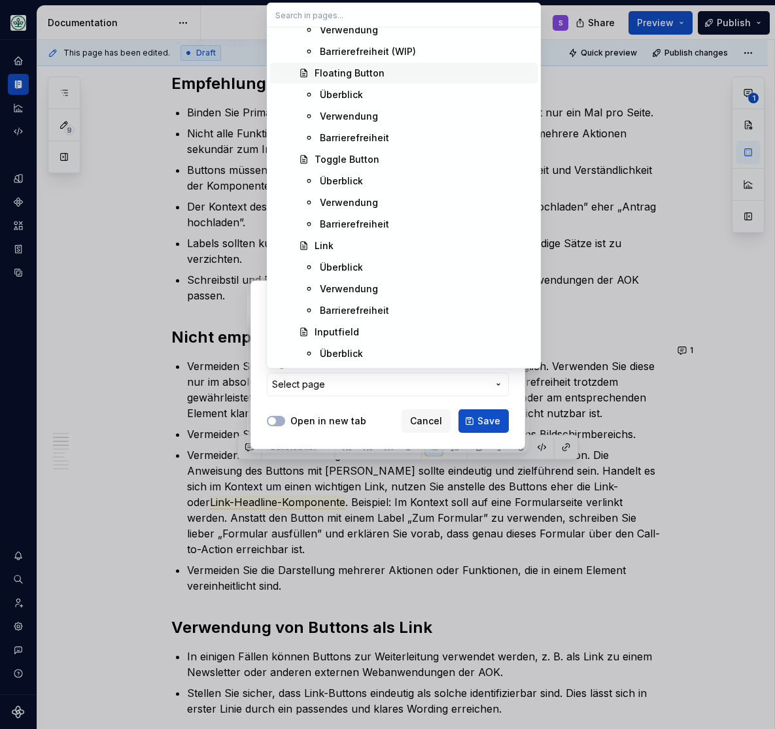
scroll to position [539, 0]
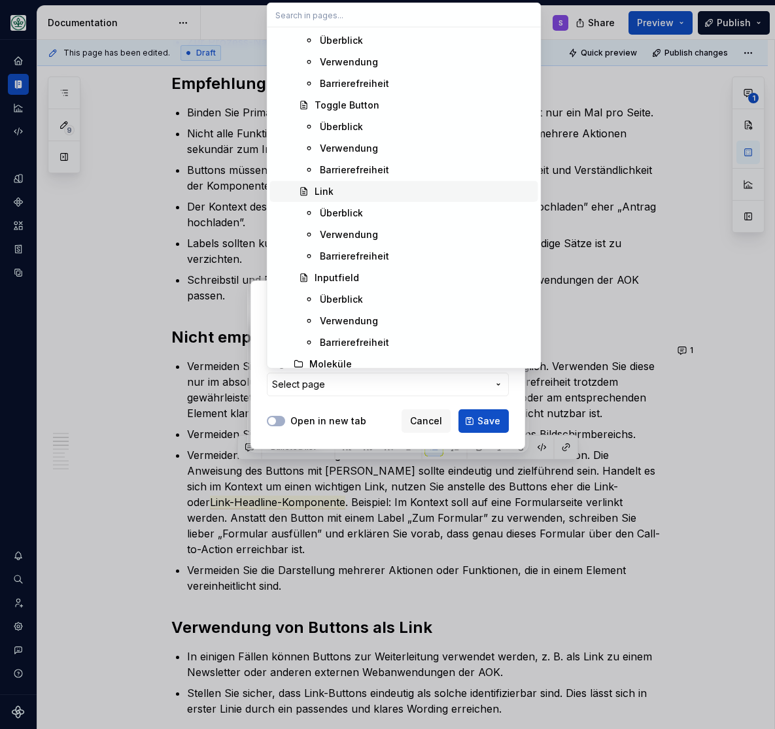
click at [342, 190] on div "Link" at bounding box center [424, 191] width 218 height 13
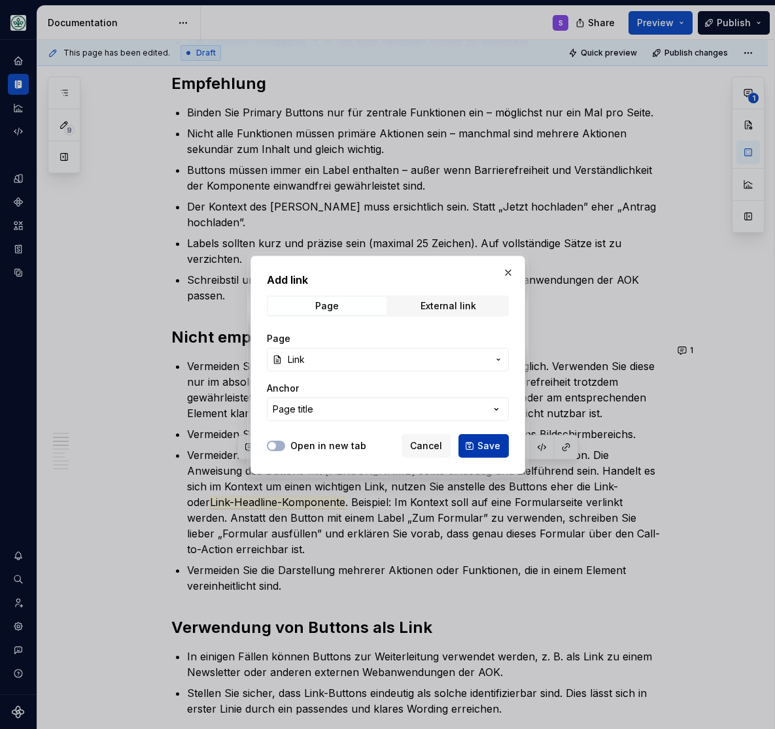
click at [485, 444] on span "Save" at bounding box center [488, 445] width 23 height 13
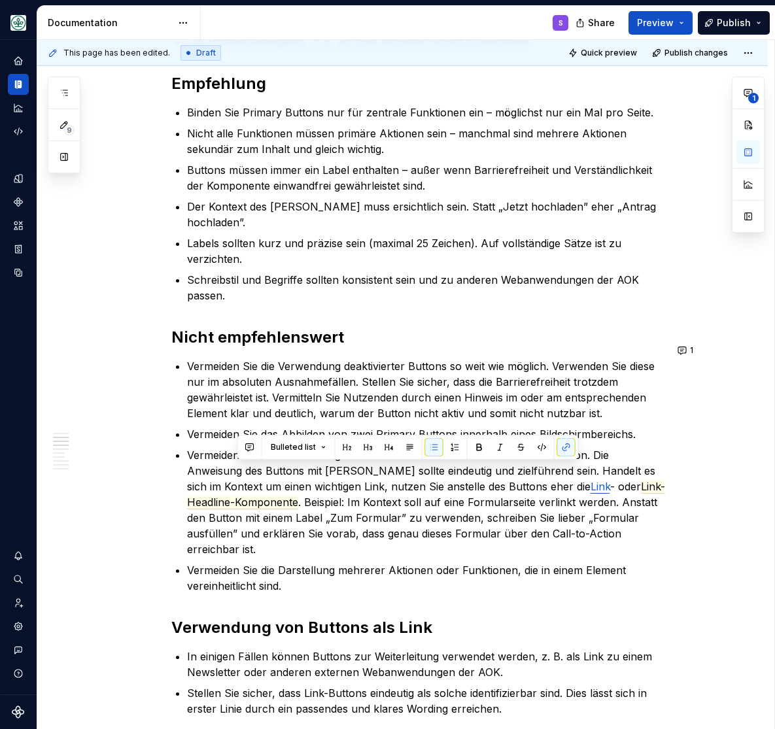
scroll to position [432, 0]
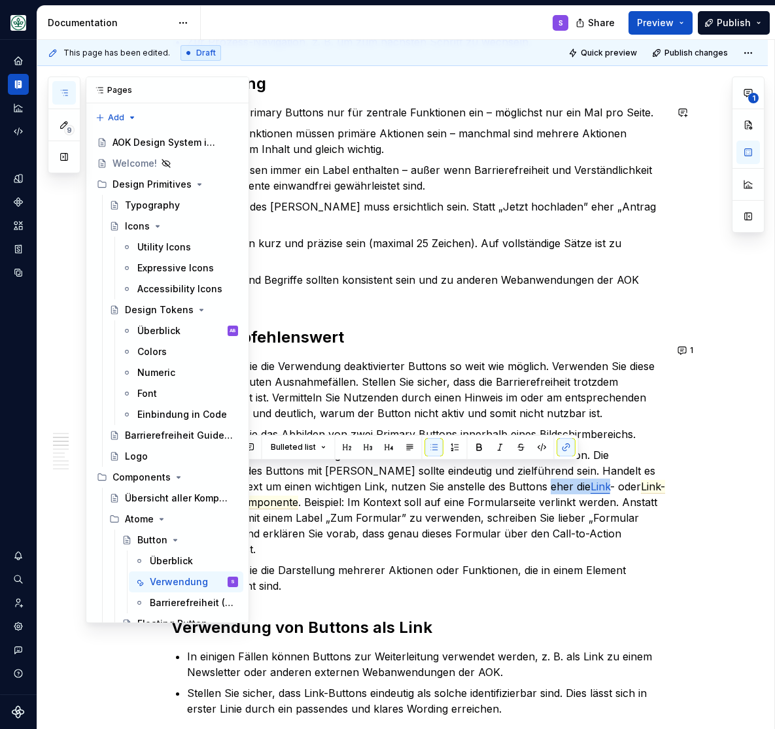
click at [64, 95] on icon "button" at bounding box center [64, 93] width 10 height 10
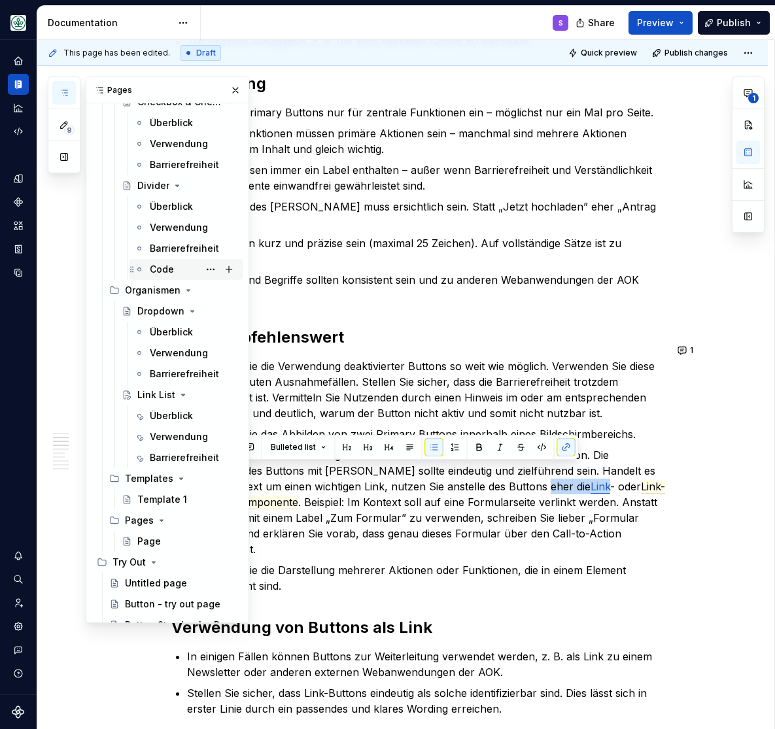
scroll to position [1563, 0]
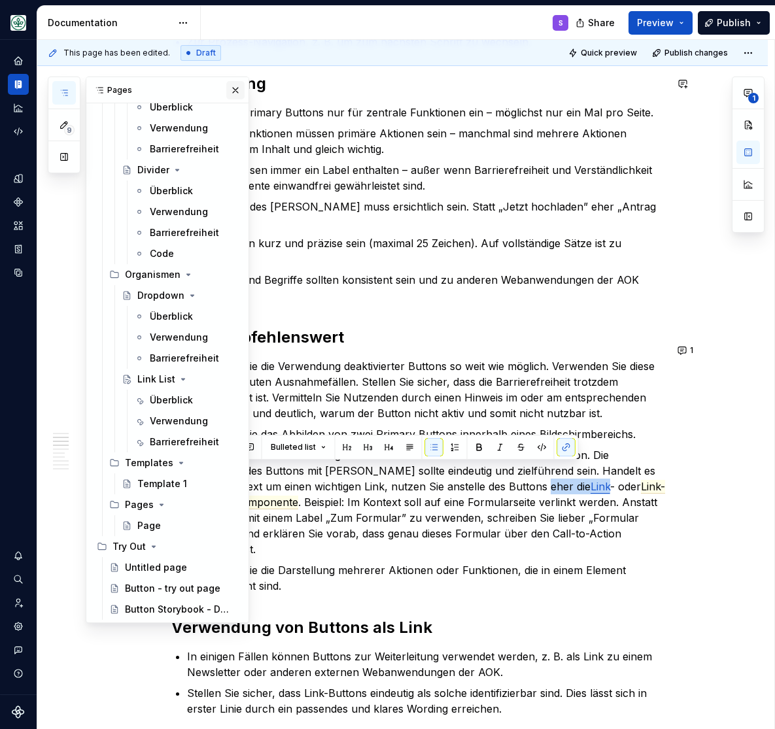
click at [236, 92] on button "button" at bounding box center [235, 90] width 18 height 18
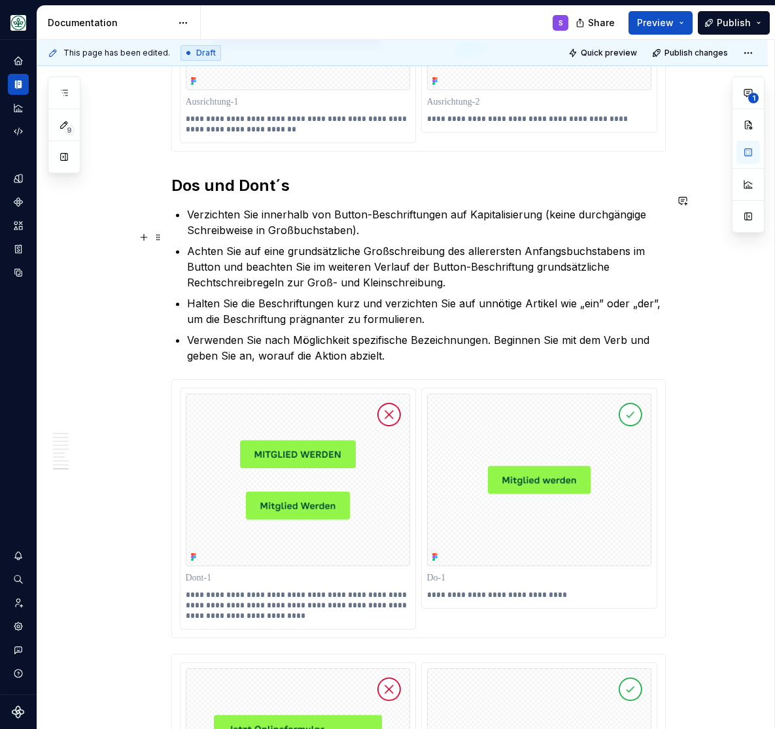
scroll to position [2967, 0]
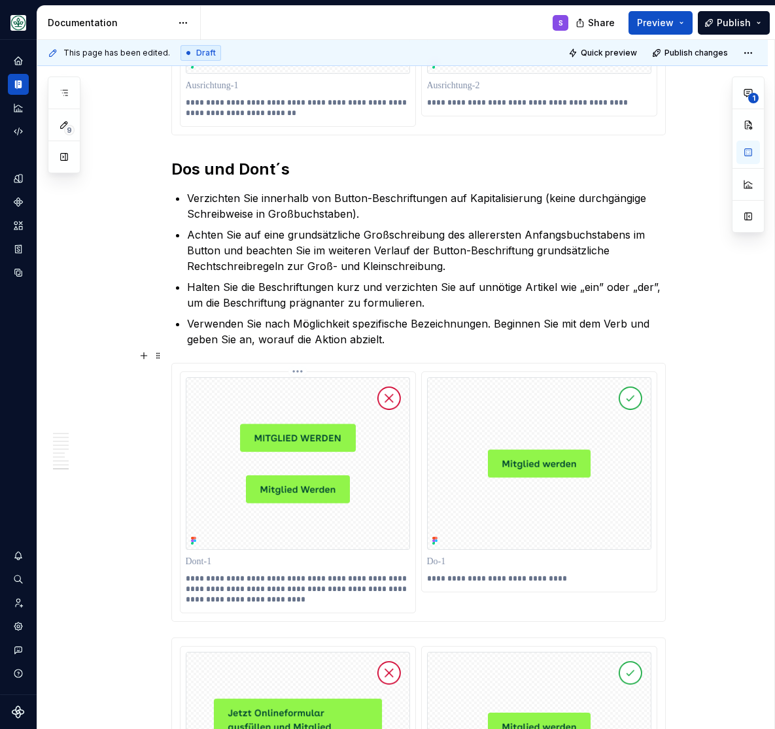
type textarea "*"
click at [290, 194] on p "Verzichten Sie innerhalb von Button-Beschriftungen auf Kapitalisierung (keine d…" at bounding box center [426, 205] width 479 height 31
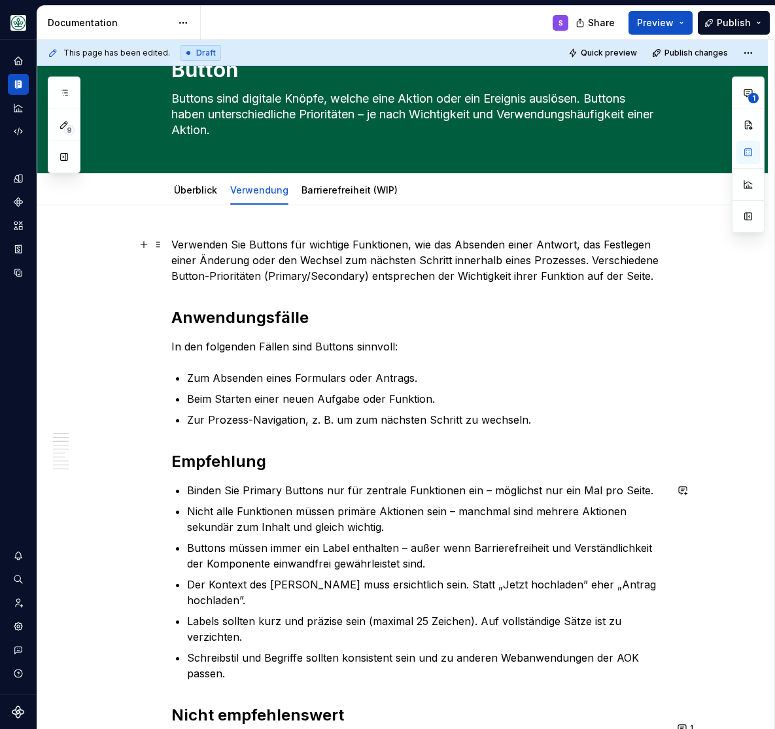
scroll to position [0, 0]
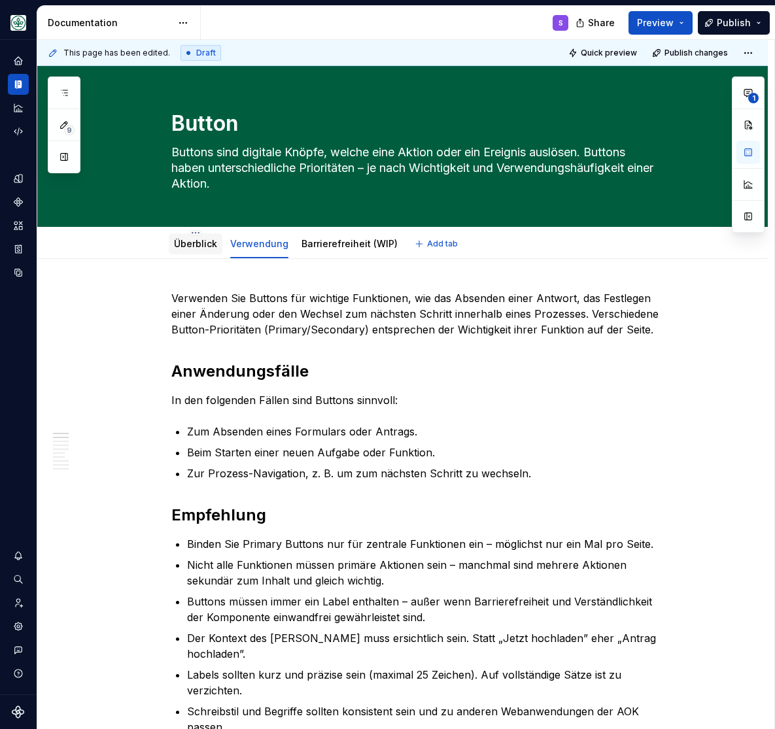
click at [205, 239] on link "Überblick" at bounding box center [195, 243] width 43 height 11
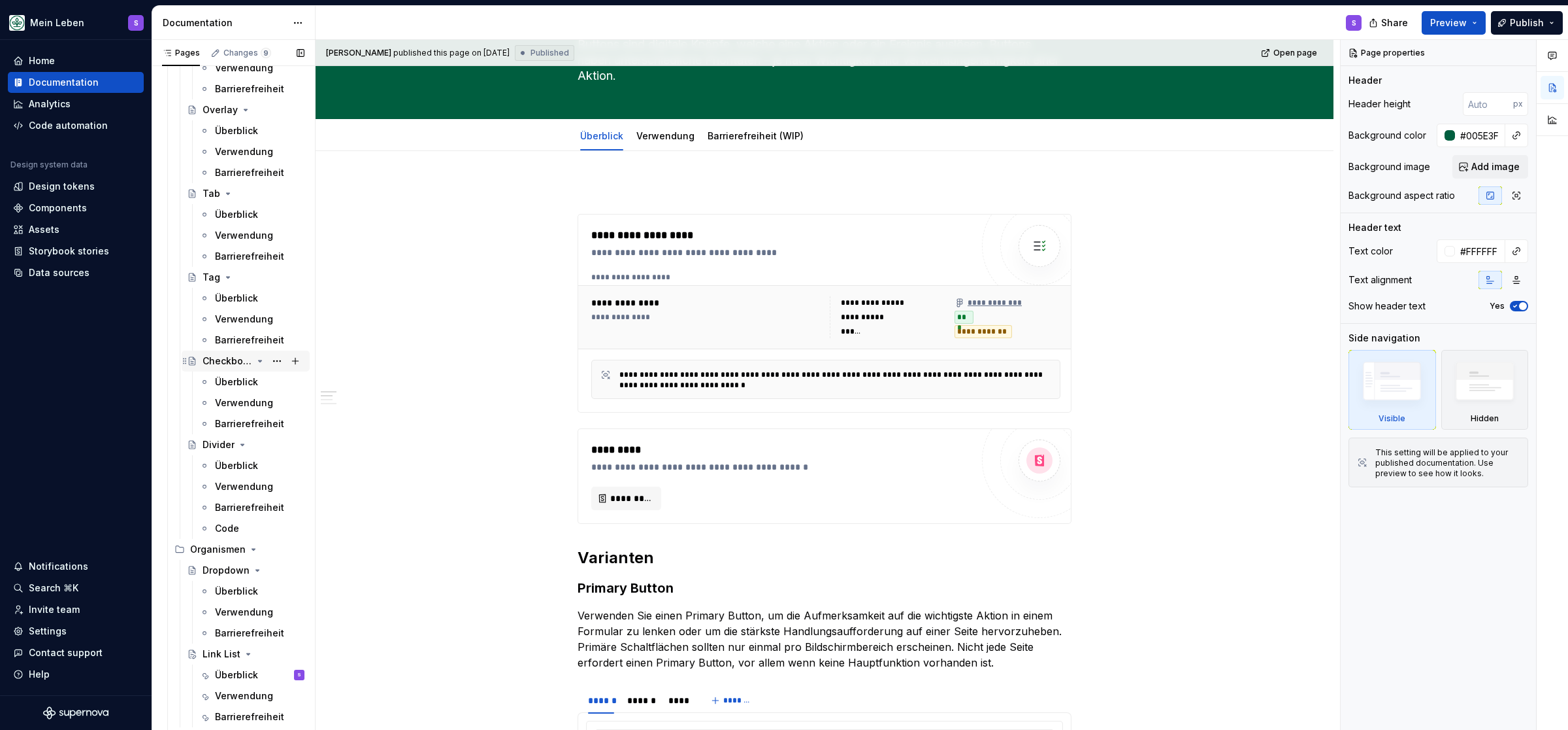
scroll to position [1412, 0]
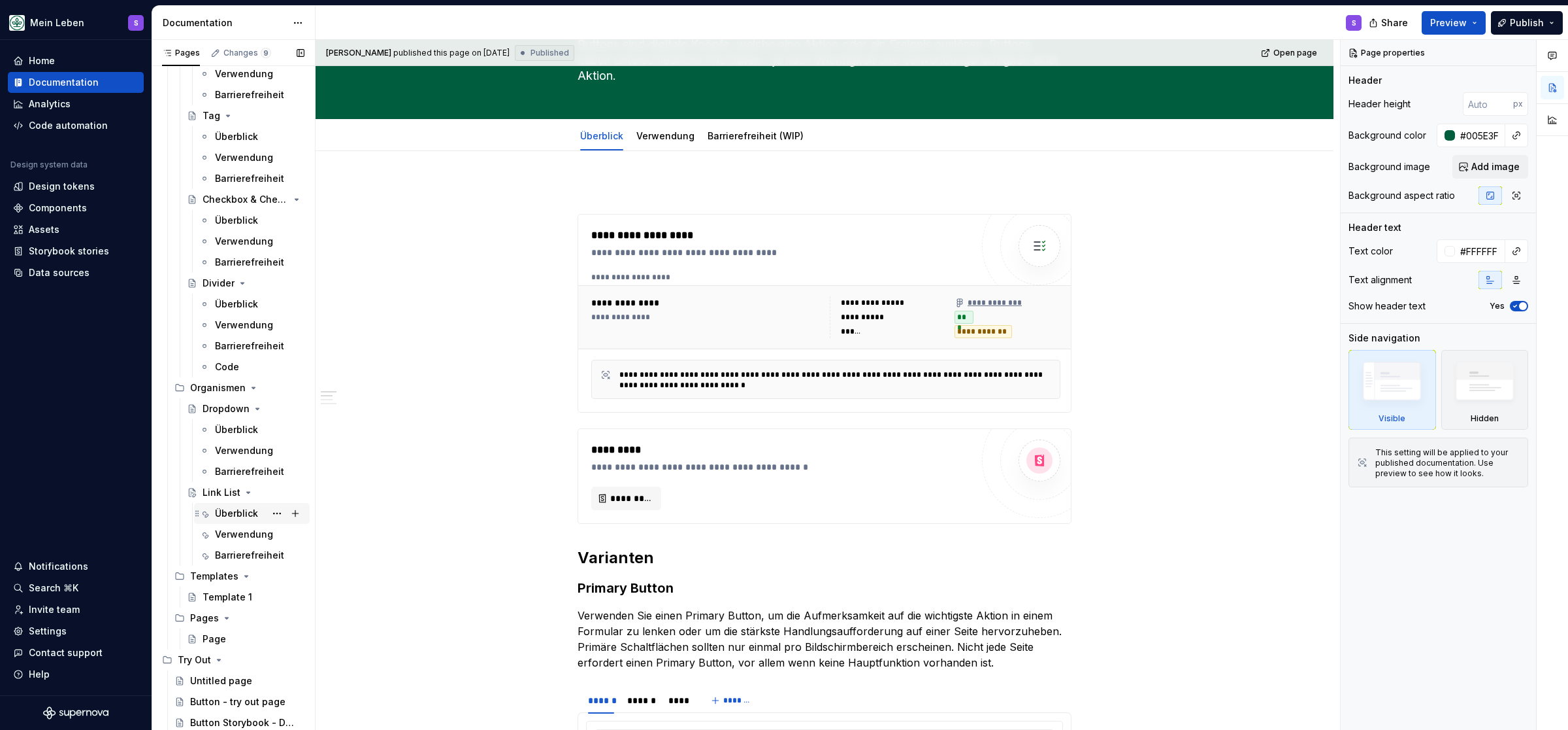
click at [235, 517] on div "Überblick" at bounding box center [236, 513] width 43 height 13
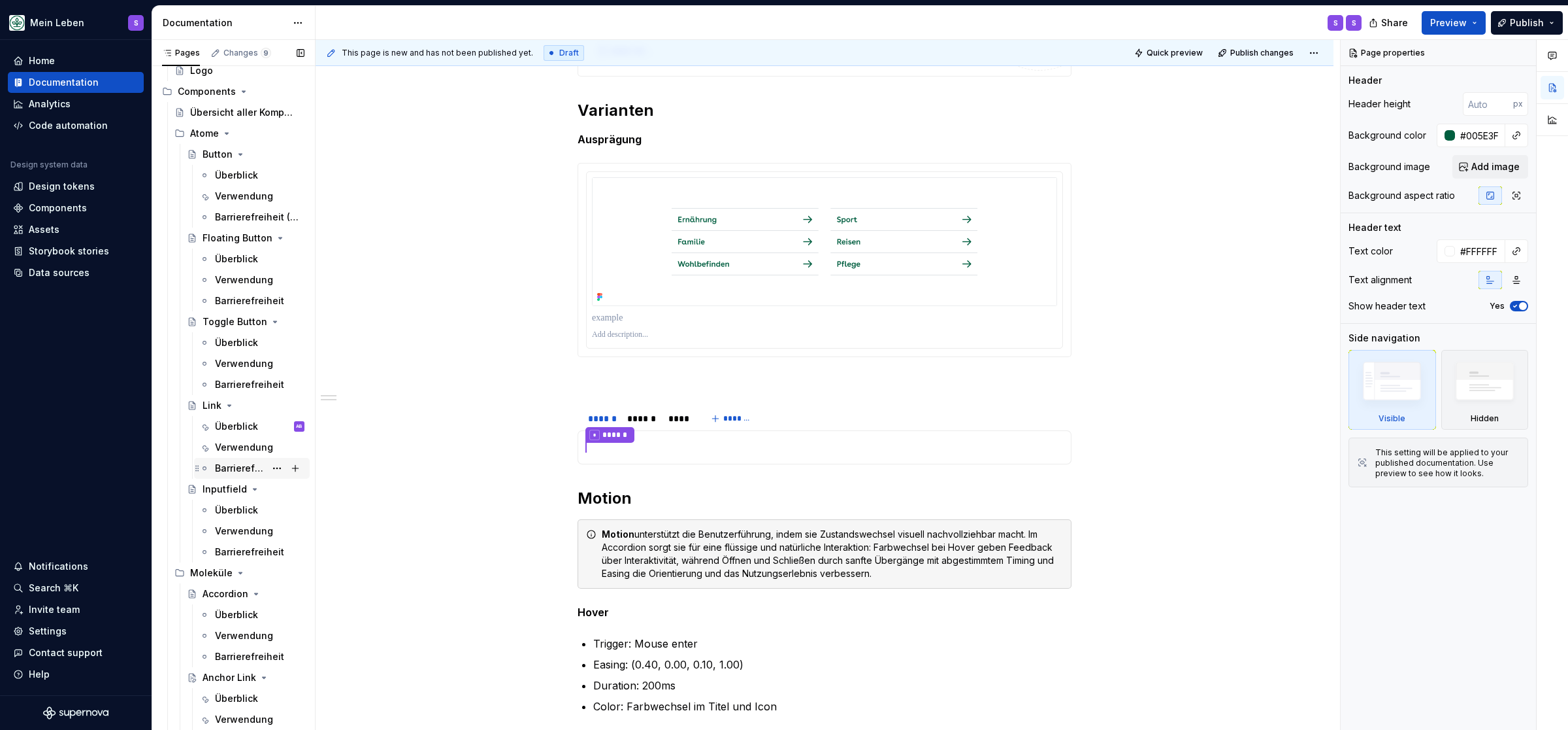
scroll to position [333, 0]
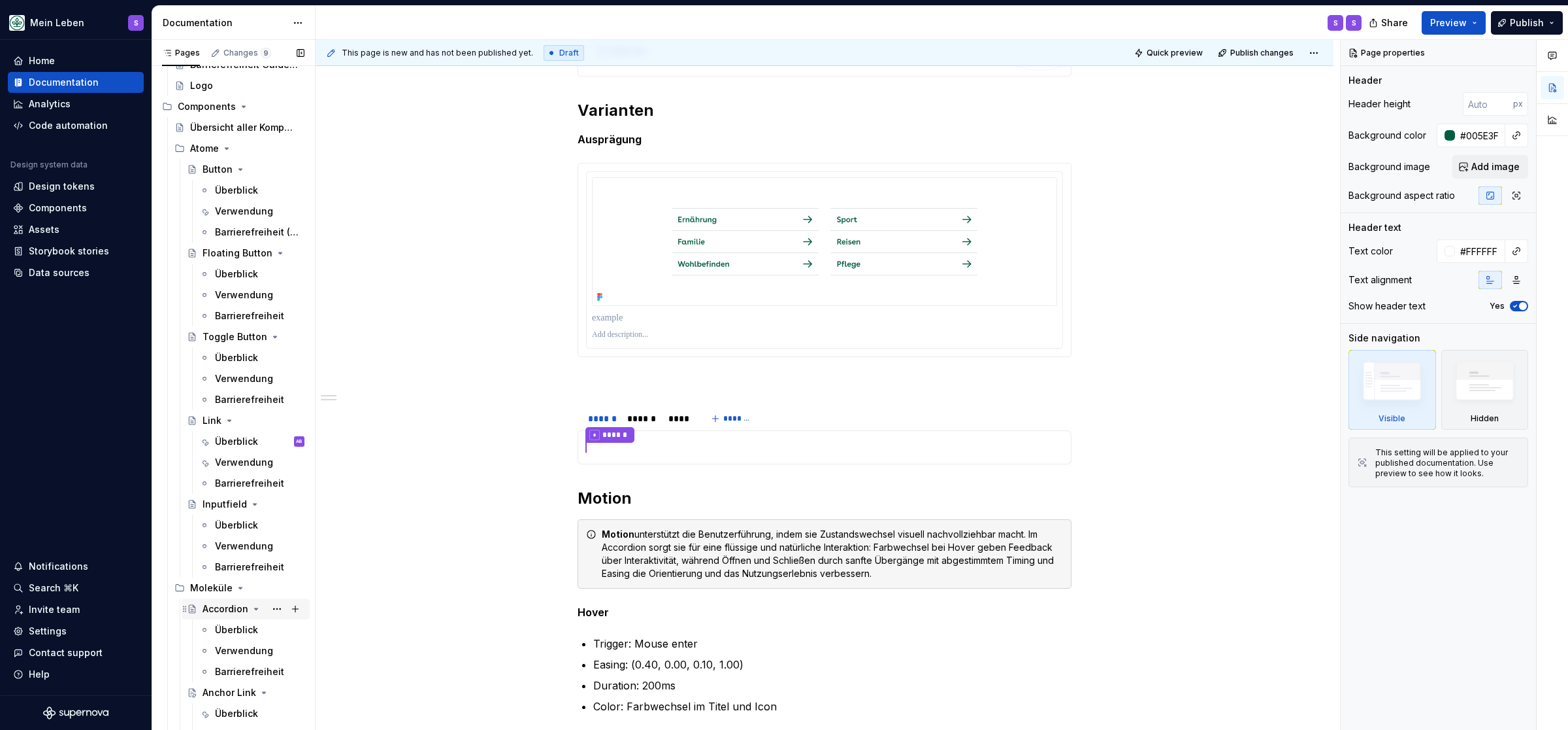
click at [231, 607] on div "Accordion" at bounding box center [226, 608] width 46 height 13
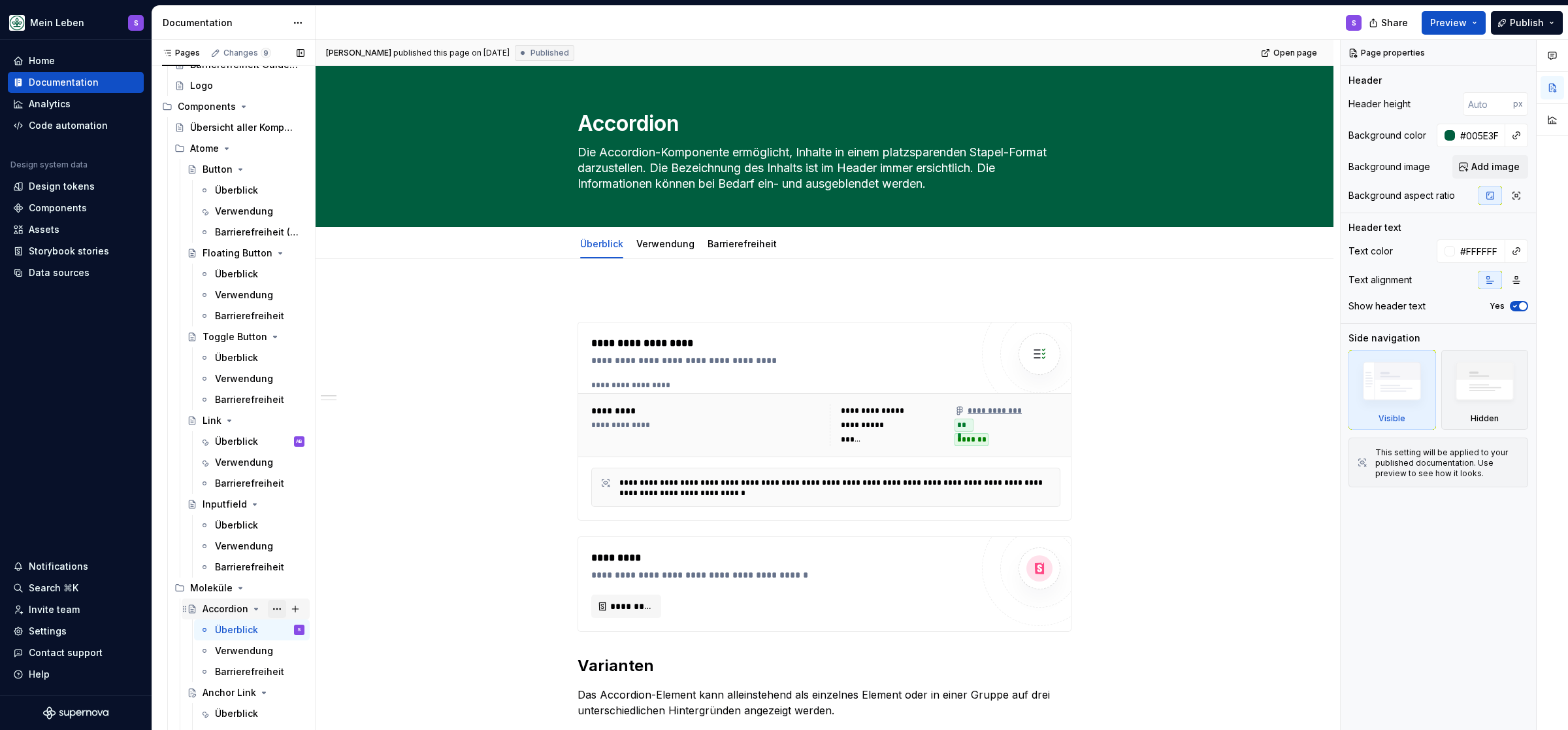
click at [278, 607] on button "Page tree" at bounding box center [277, 609] width 18 height 18
click at [307, 583] on div "Duplicate page" at bounding box center [356, 586] width 128 height 13
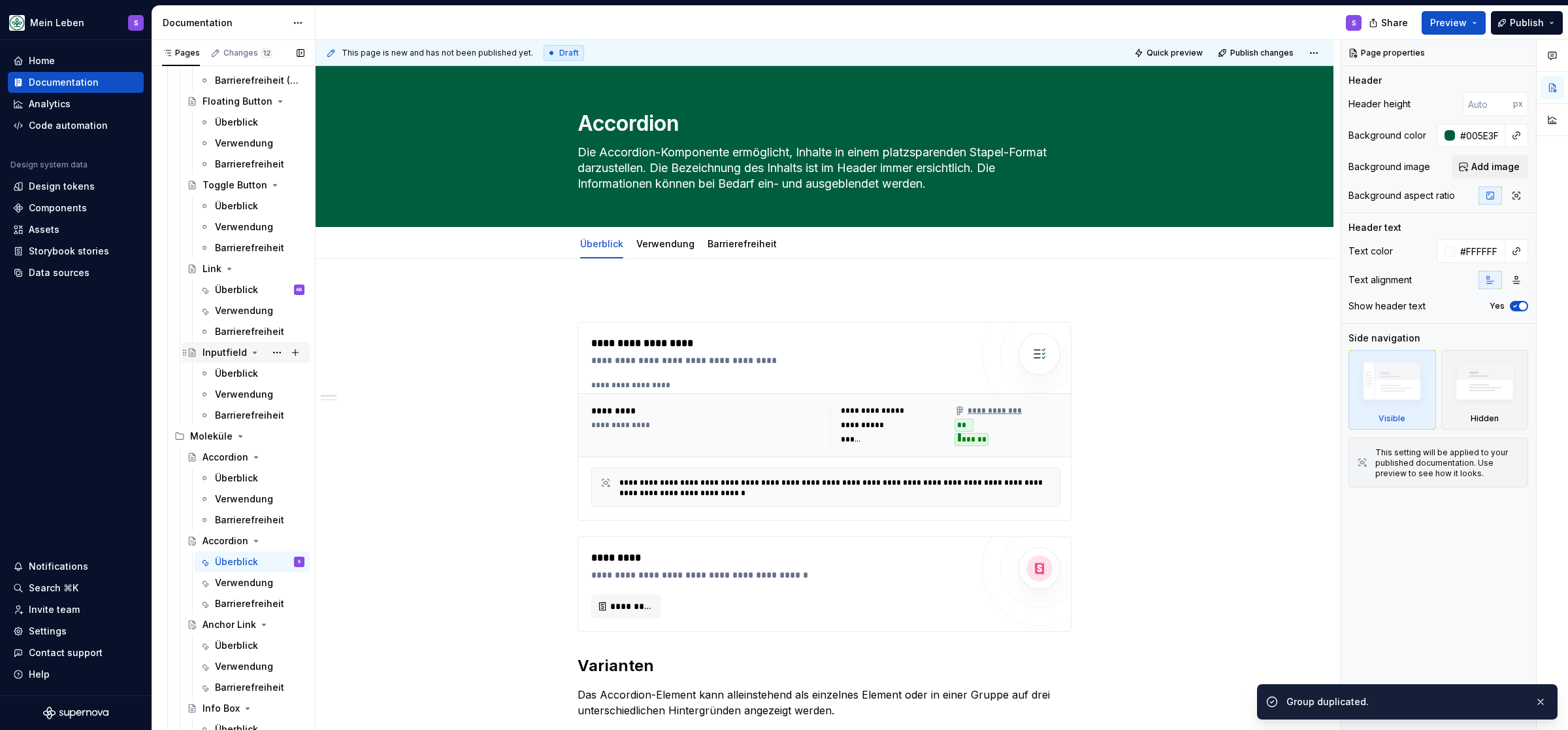
scroll to position [549, 0]
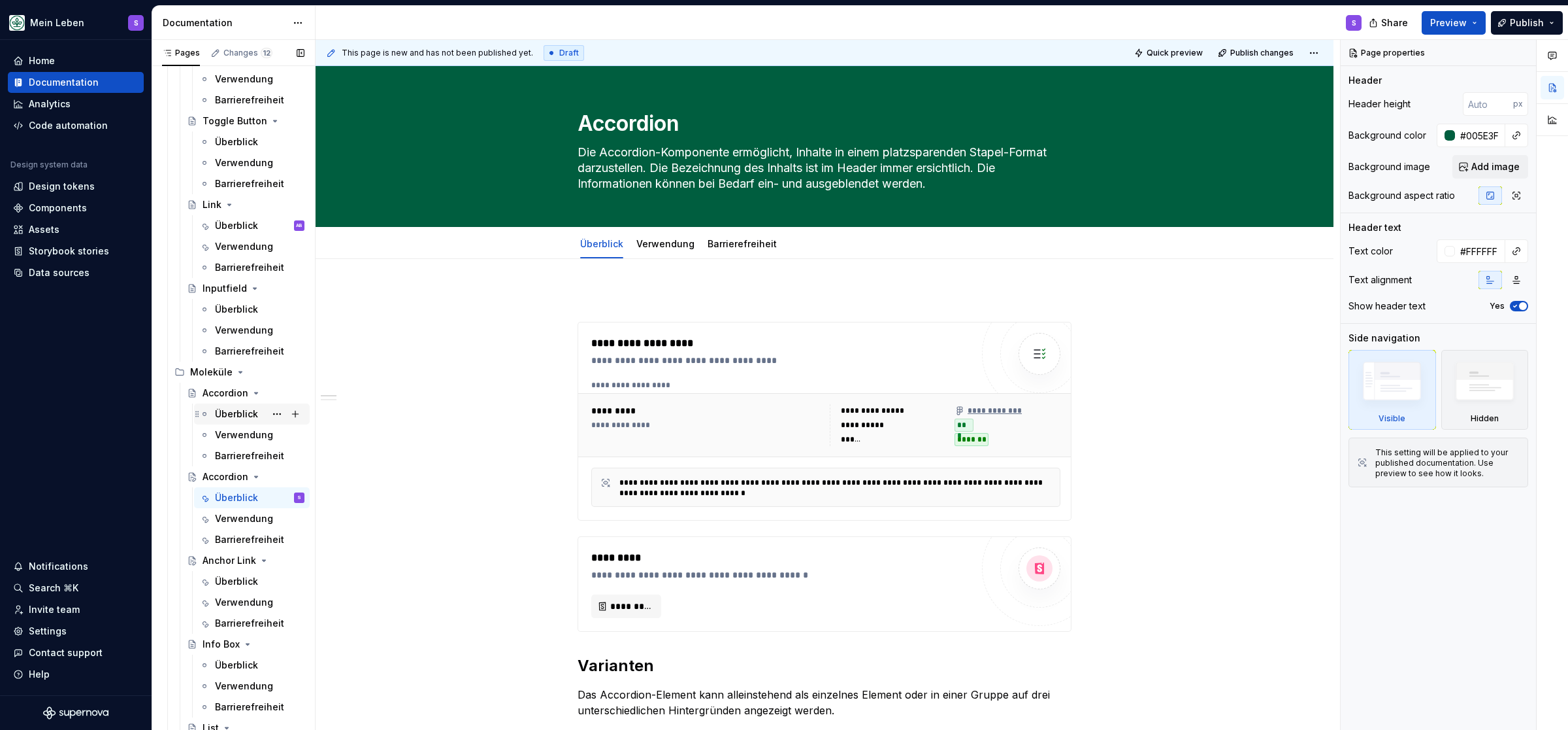
click at [243, 411] on div "Überblick" at bounding box center [236, 413] width 43 height 13
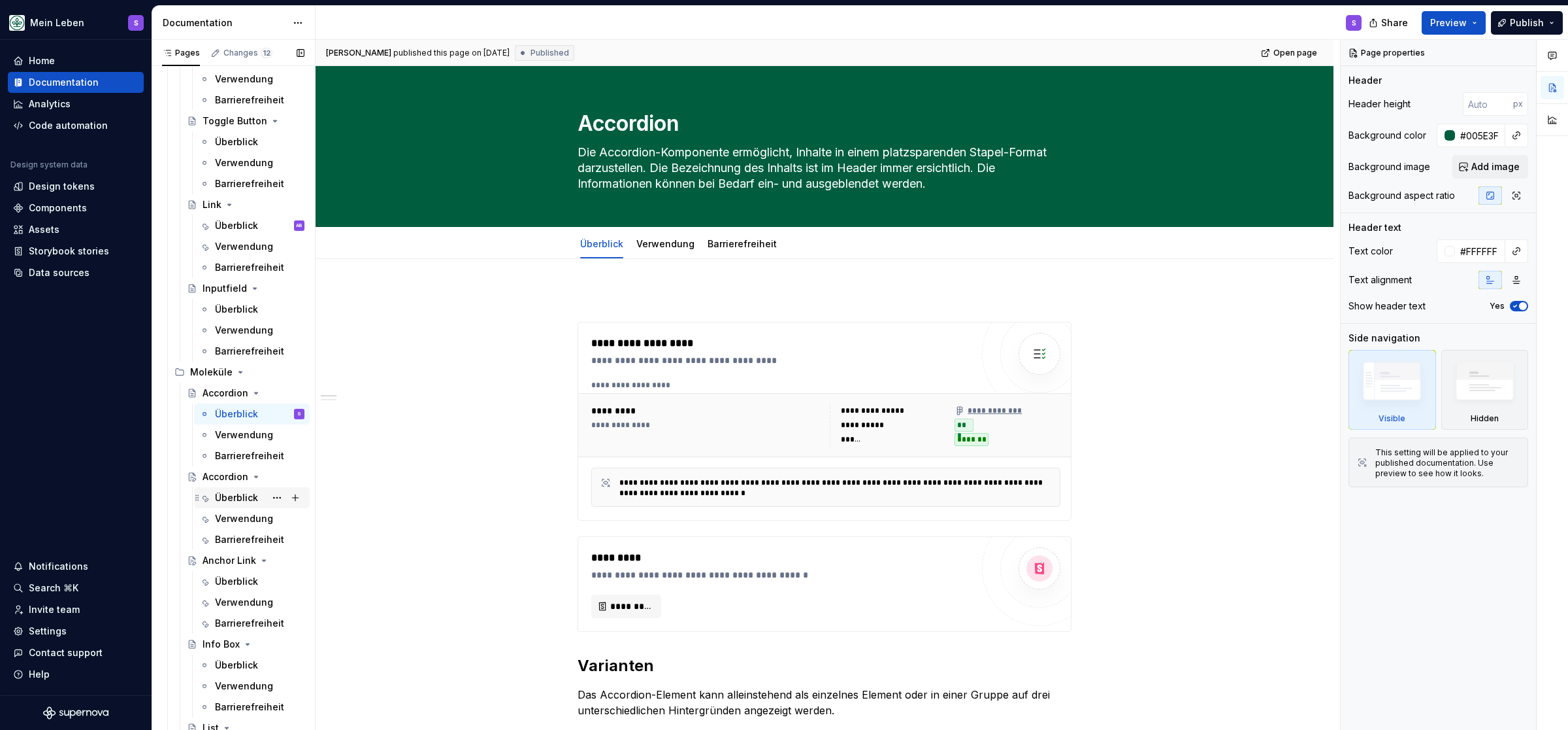
click at [233, 494] on div "Überblick" at bounding box center [236, 497] width 43 height 13
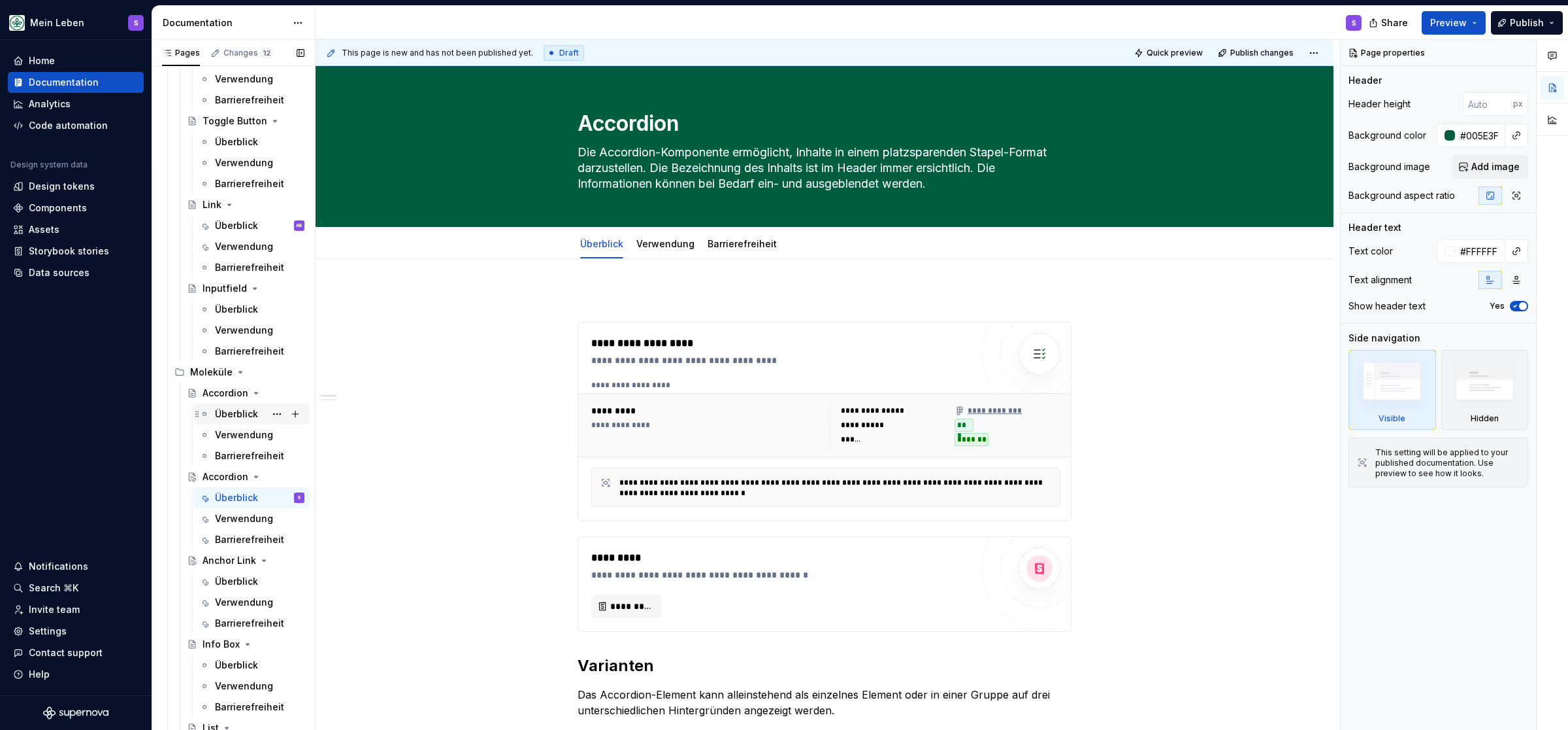
click at [230, 417] on div "Überblick" at bounding box center [236, 413] width 43 height 13
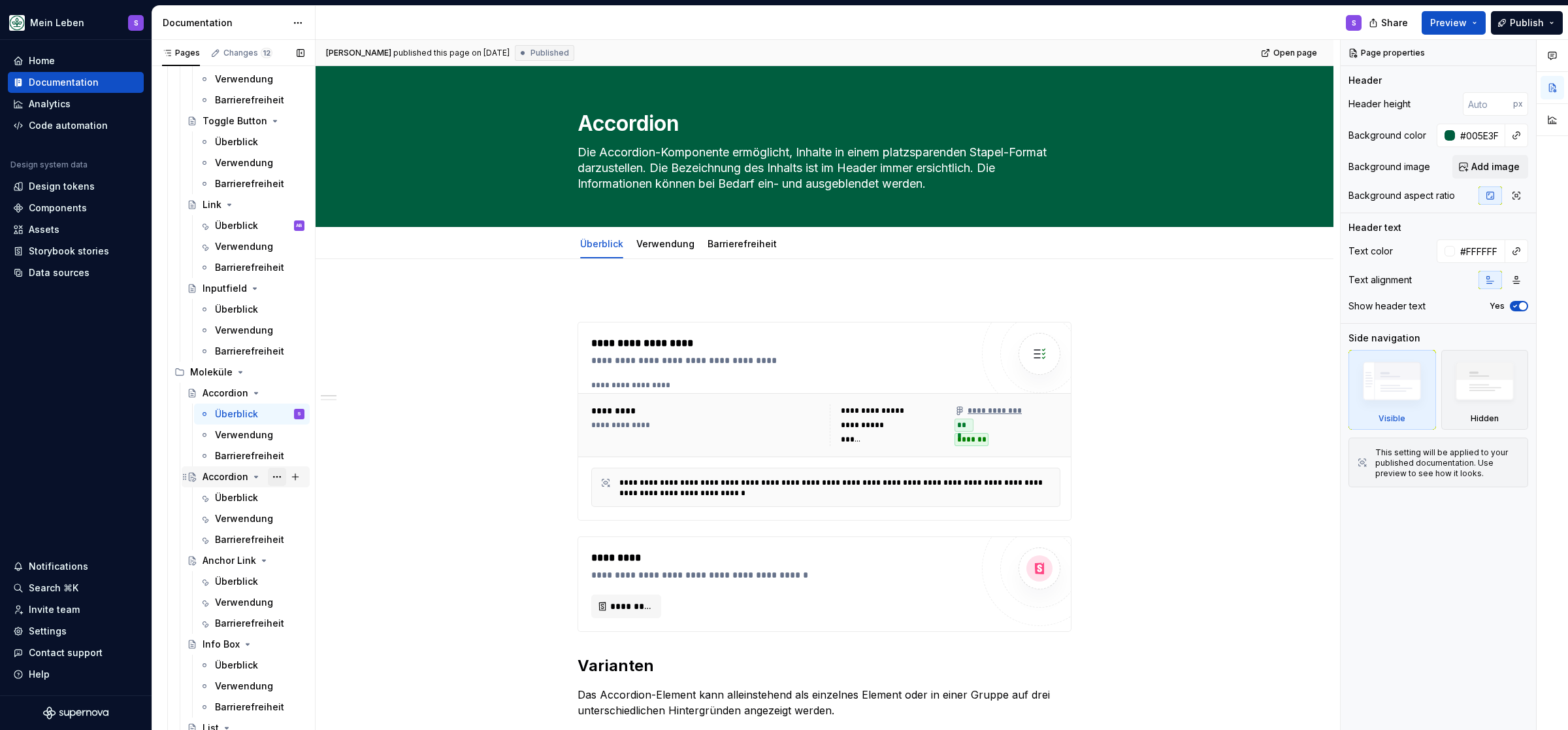
click at [282, 473] on button "Page tree" at bounding box center [277, 477] width 18 height 18
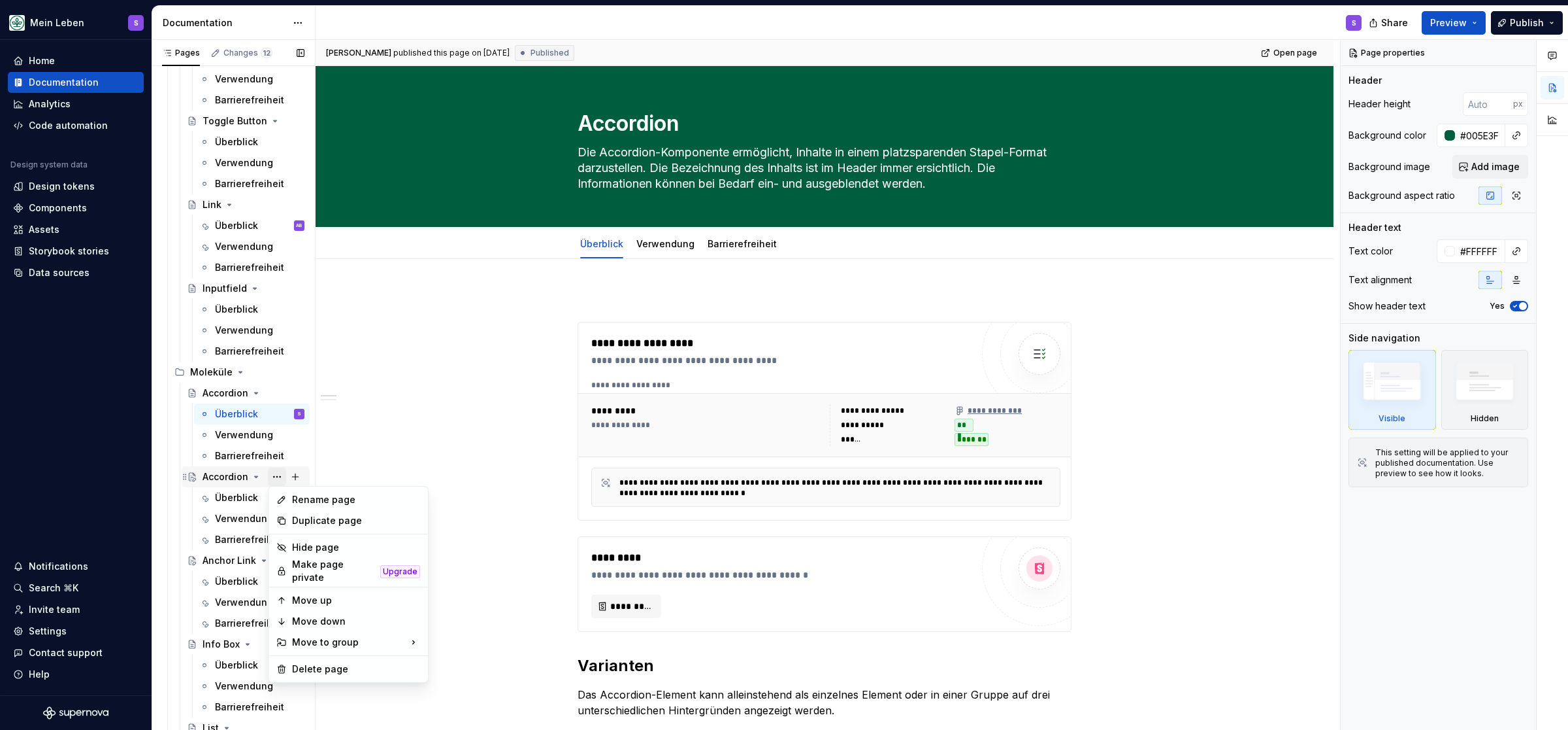
type textarea "*"
click at [320, 500] on div "Rename page" at bounding box center [356, 499] width 128 height 13
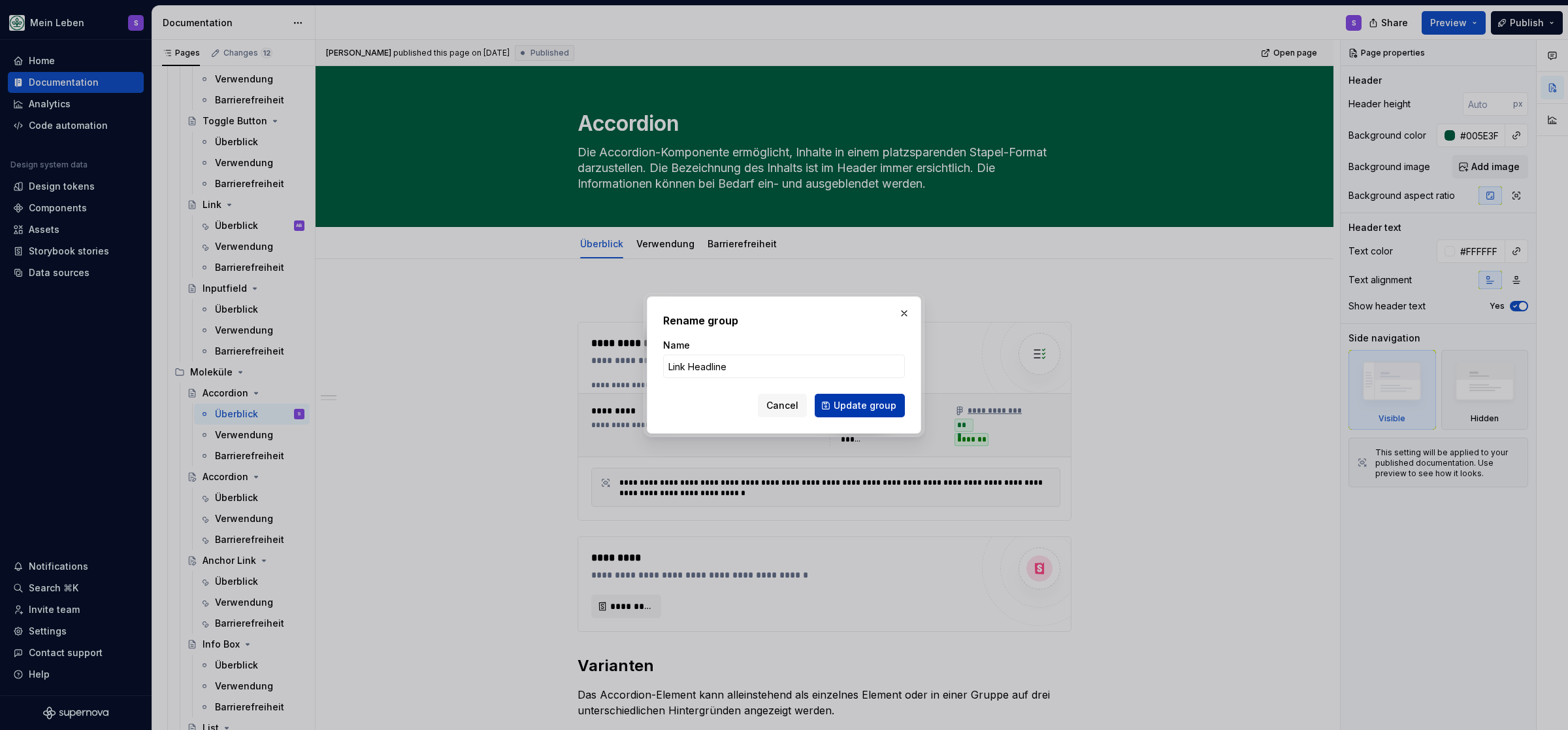
type input "Link Headline"
click at [774, 400] on span "Update group" at bounding box center [864, 405] width 63 height 13
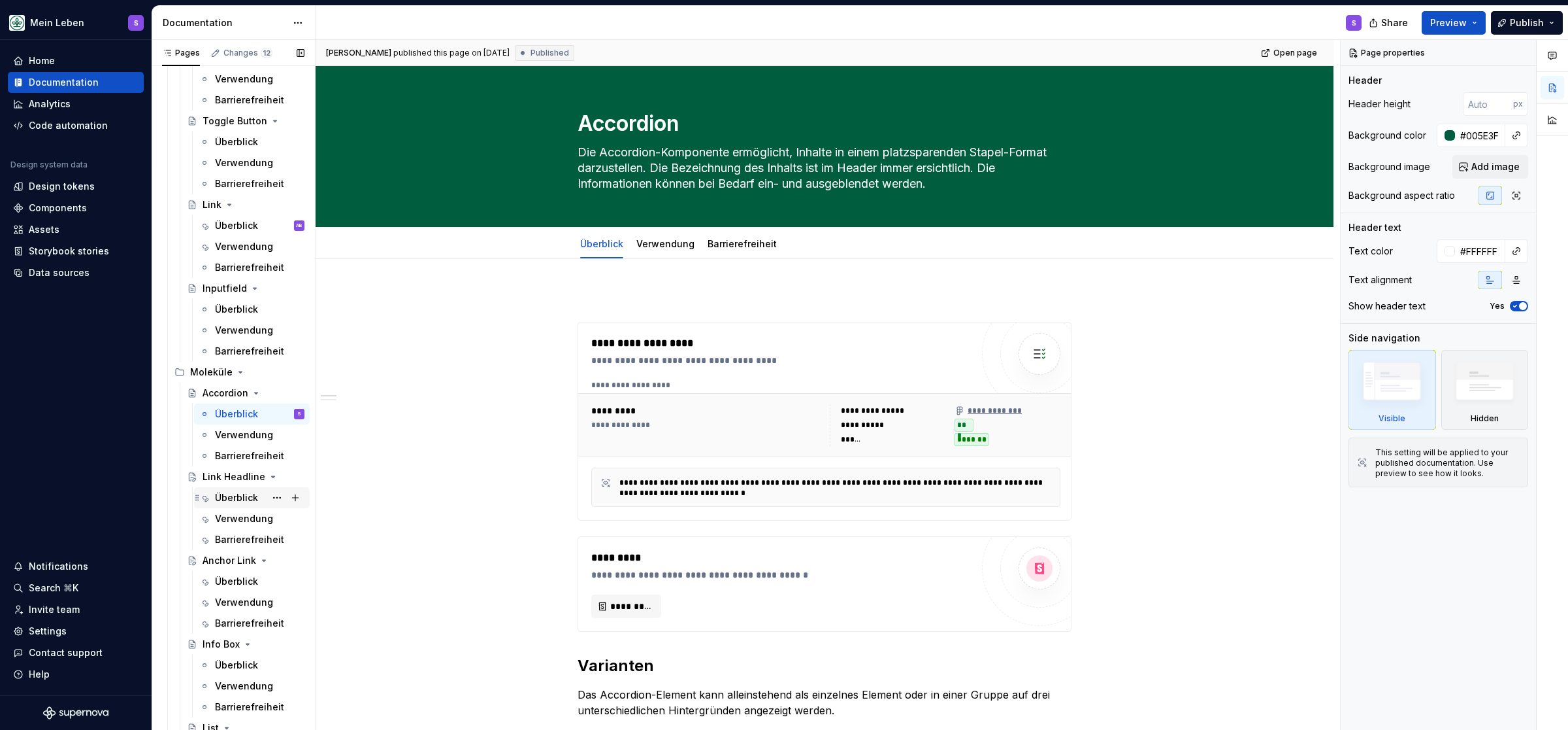
click at [230, 497] on div "Überblick" at bounding box center [236, 497] width 43 height 13
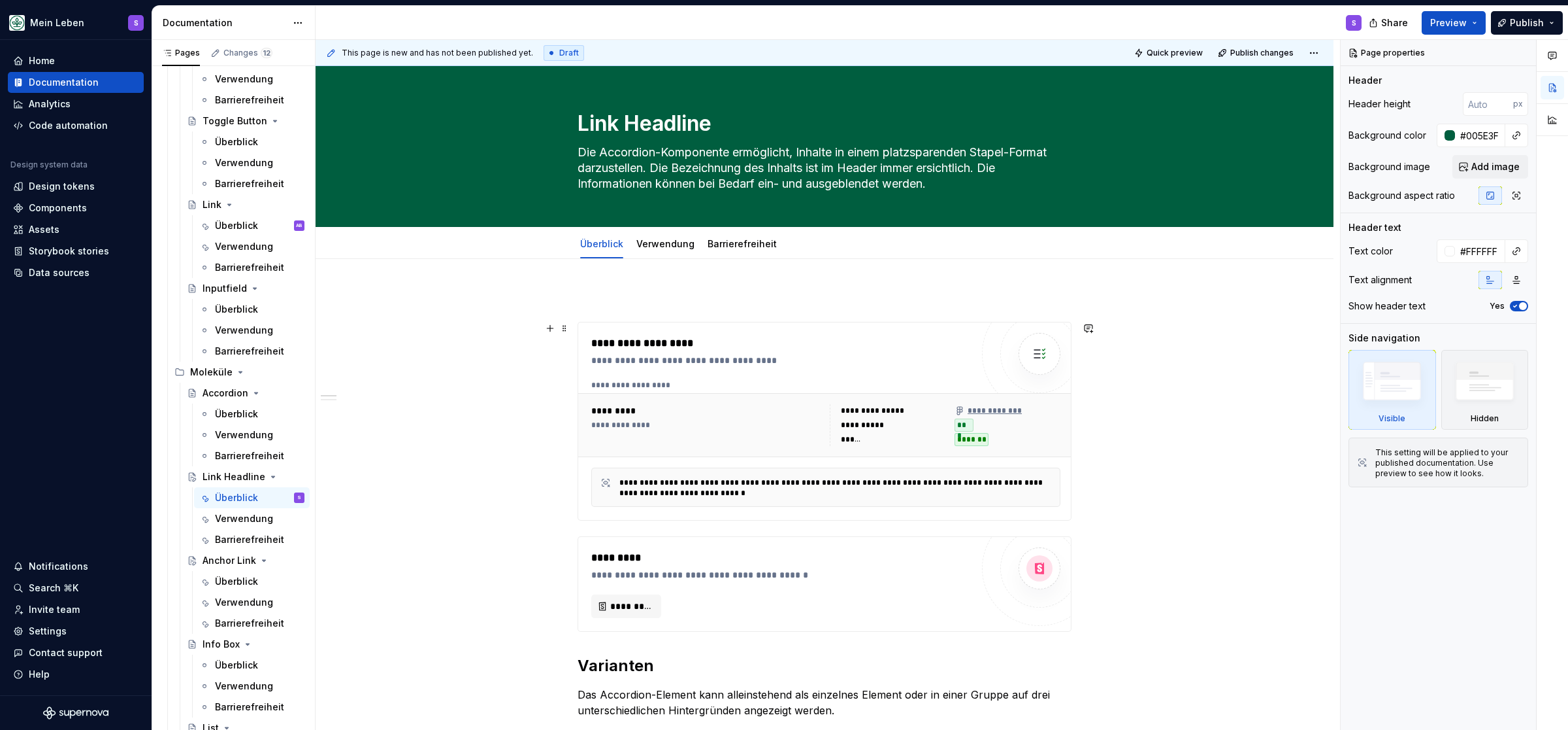
click at [607, 409] on div "*********" at bounding box center [707, 410] width 231 height 13
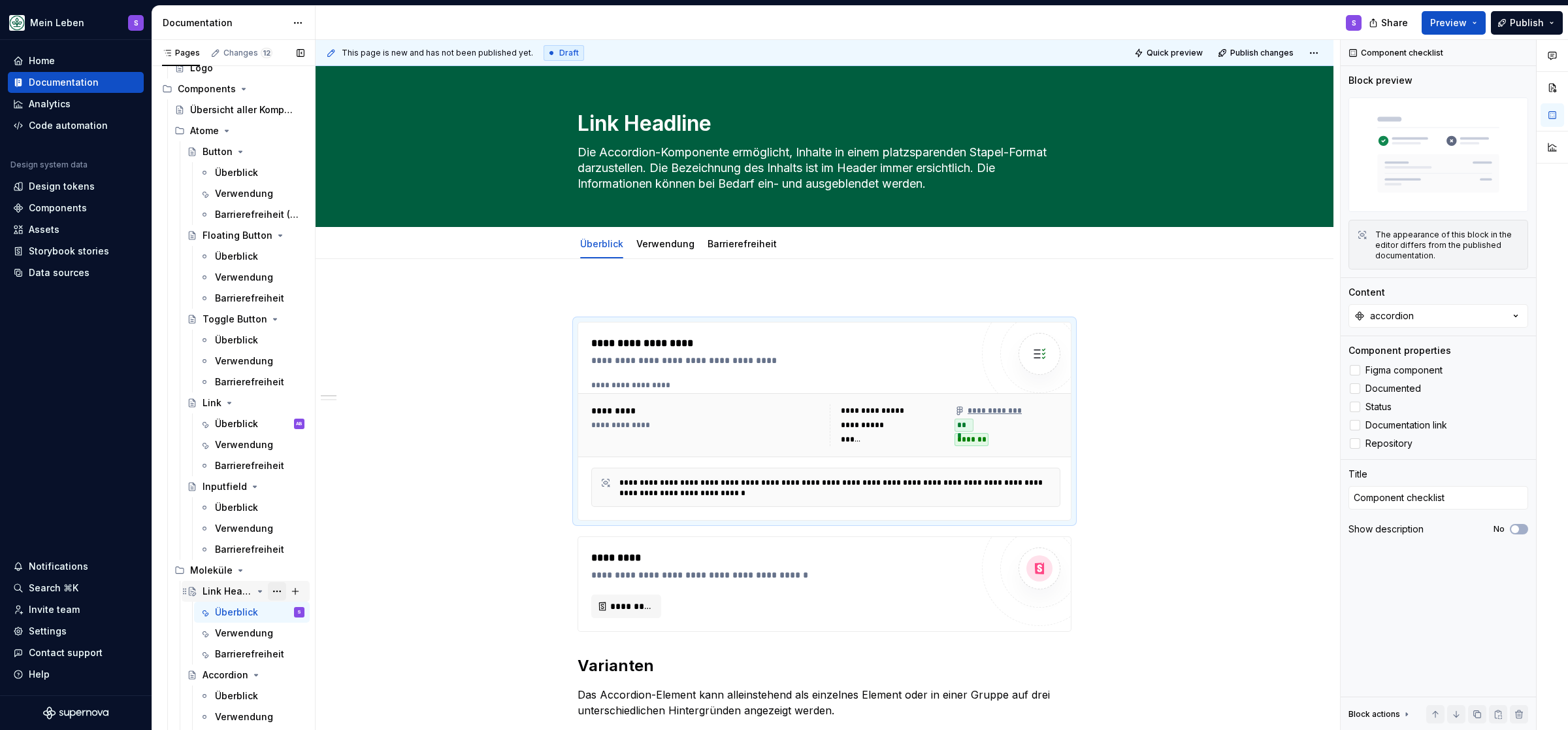
scroll to position [333, 0]
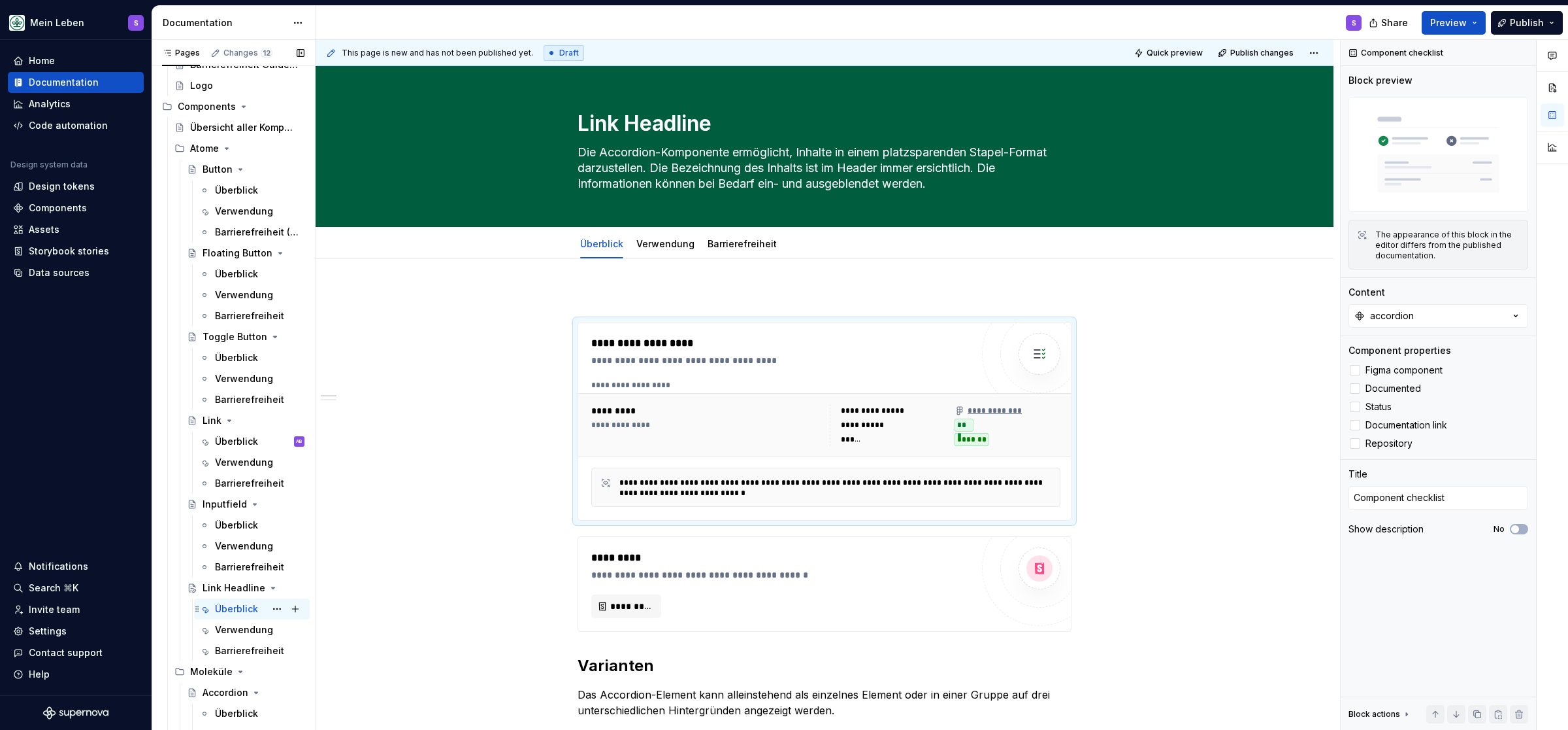
click at [236, 602] on div "Überblick" at bounding box center [236, 608] width 43 height 13
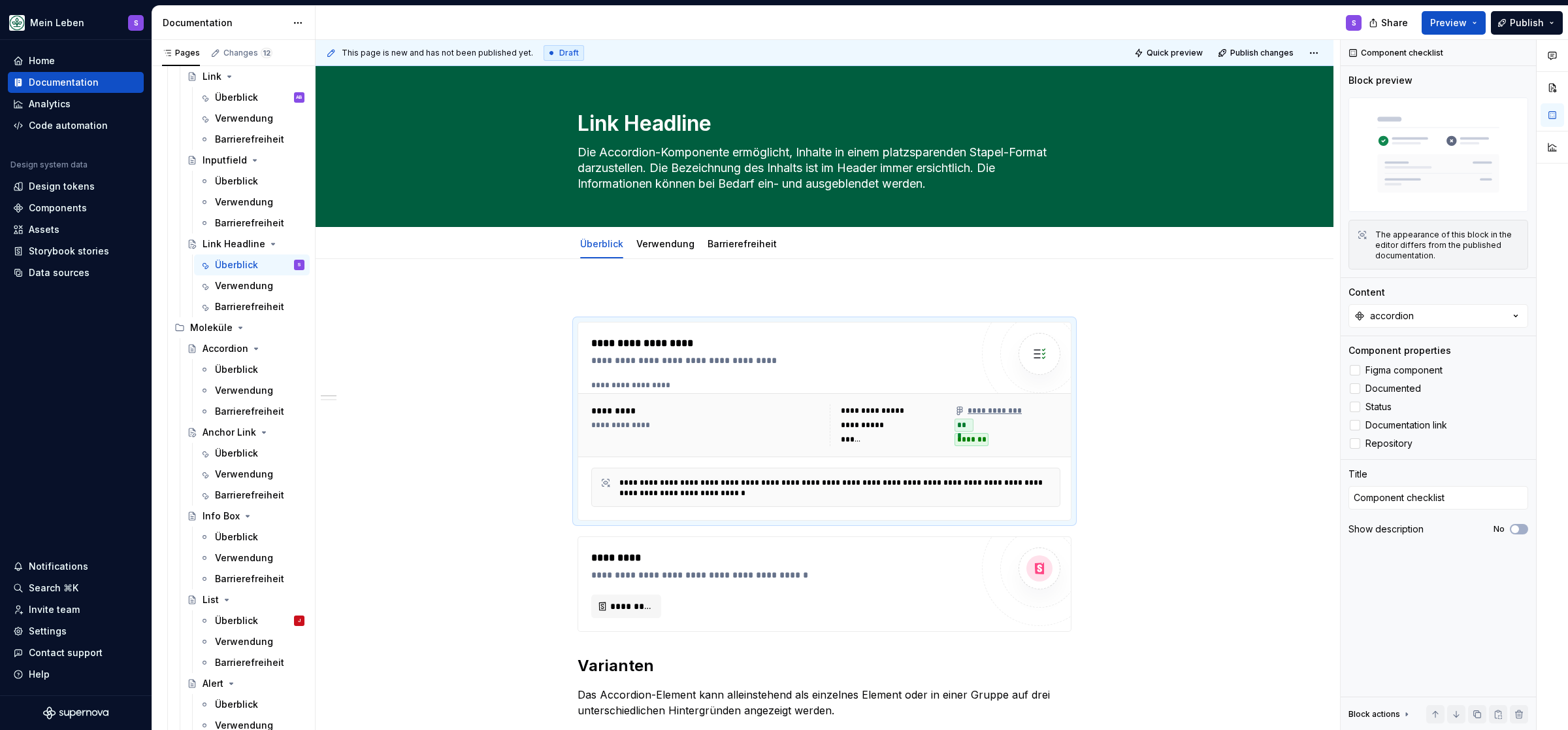
scroll to position [765, 0]
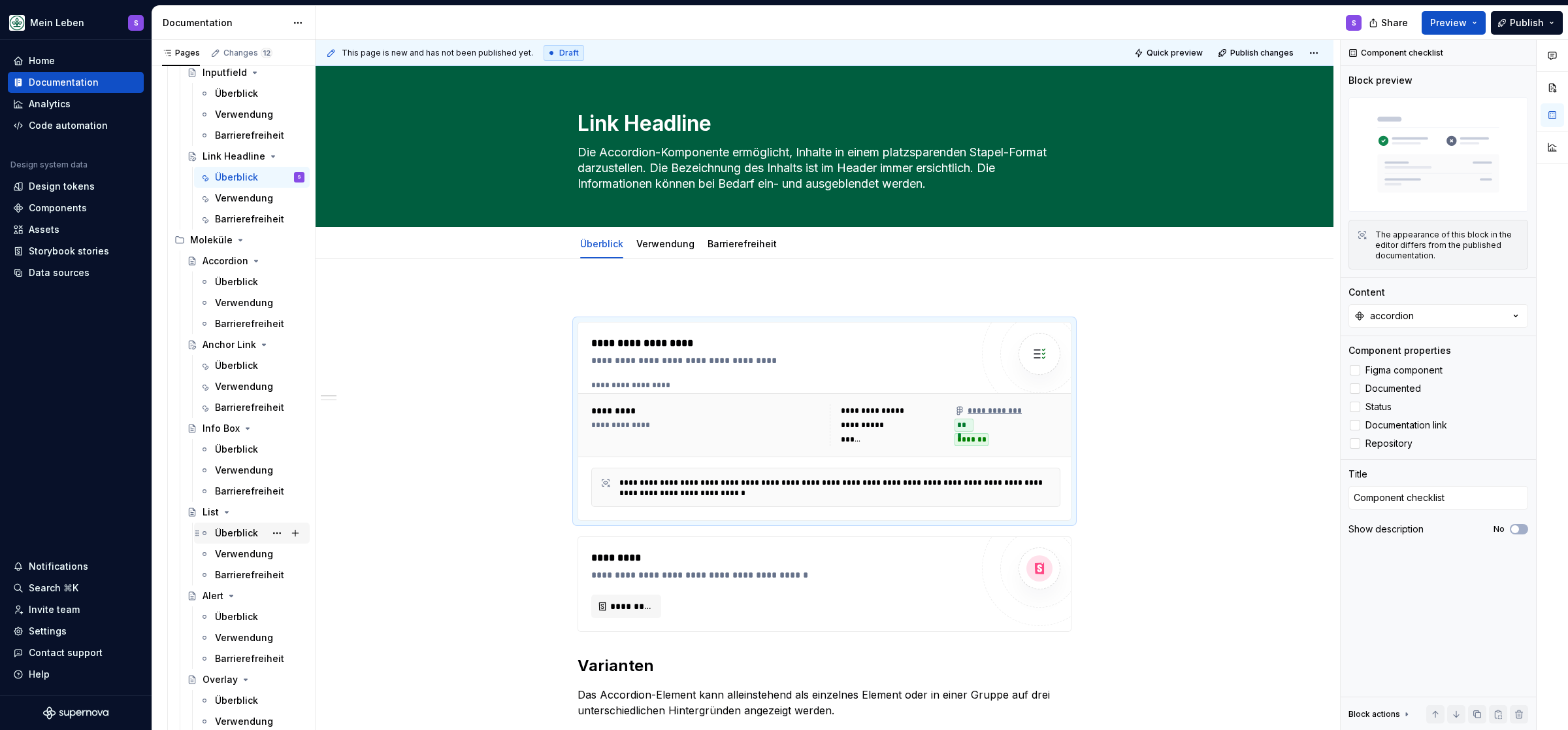
click at [228, 536] on div "Überblick" at bounding box center [236, 532] width 43 height 13
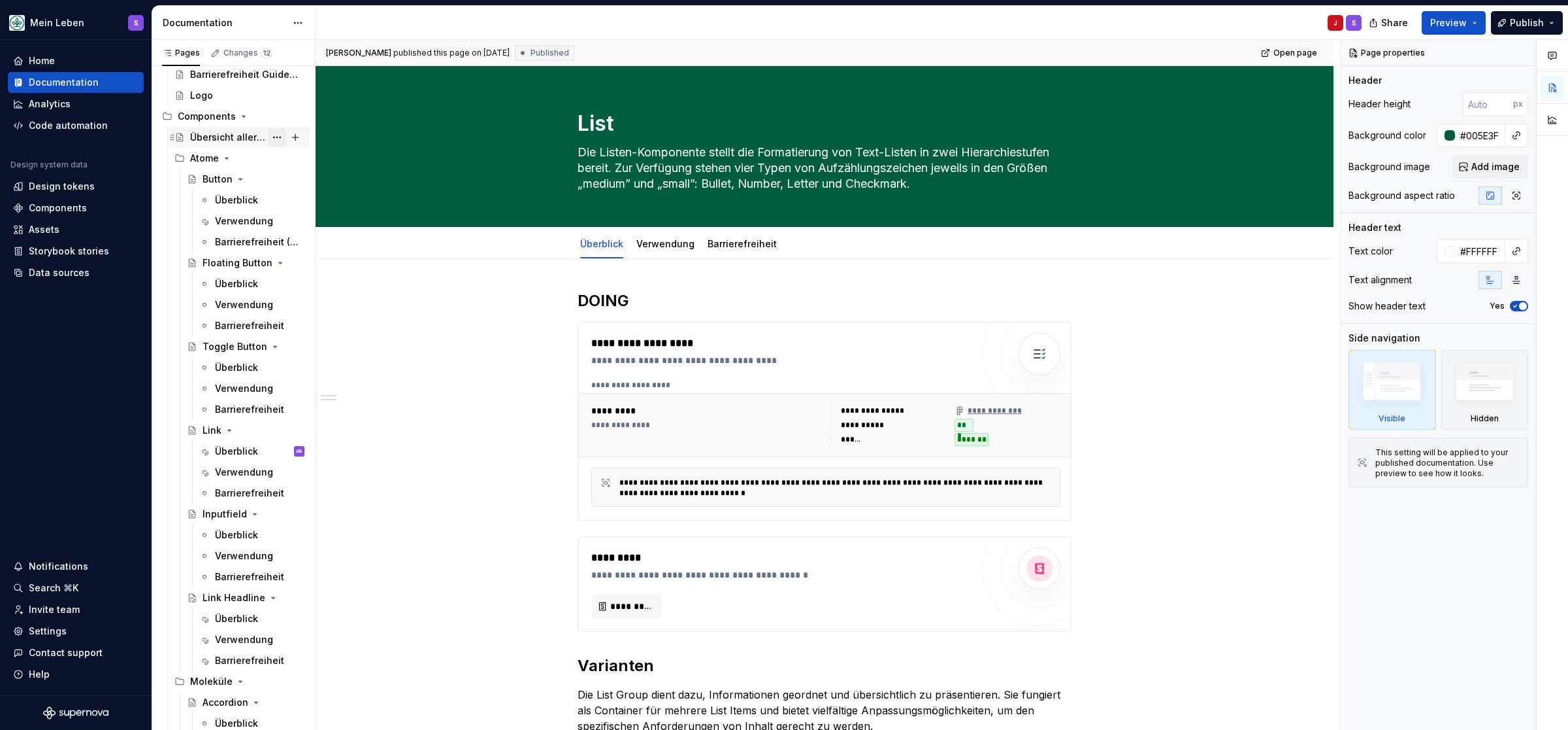
scroll to position [432, 0]
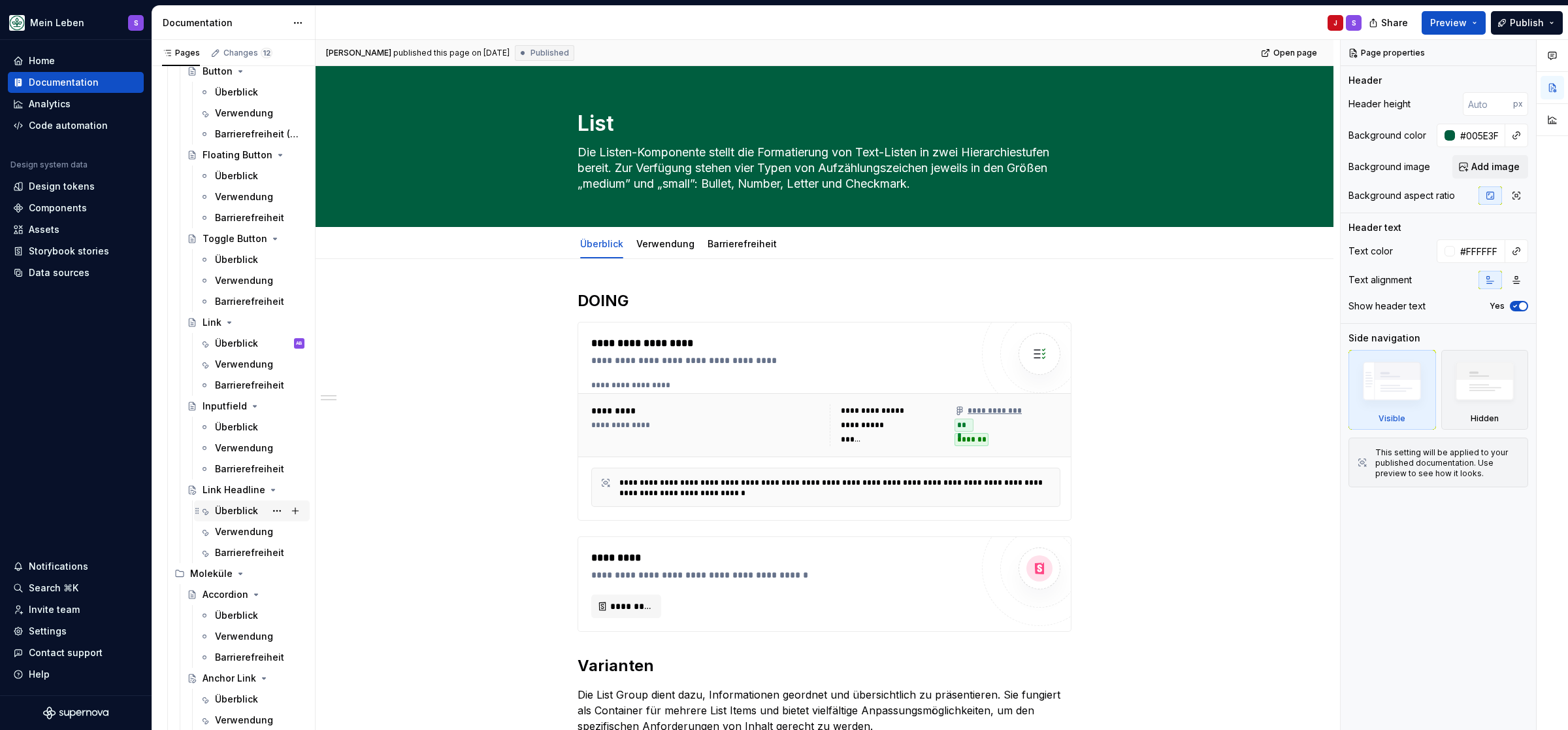
click at [238, 507] on div "Überblick" at bounding box center [236, 510] width 43 height 13
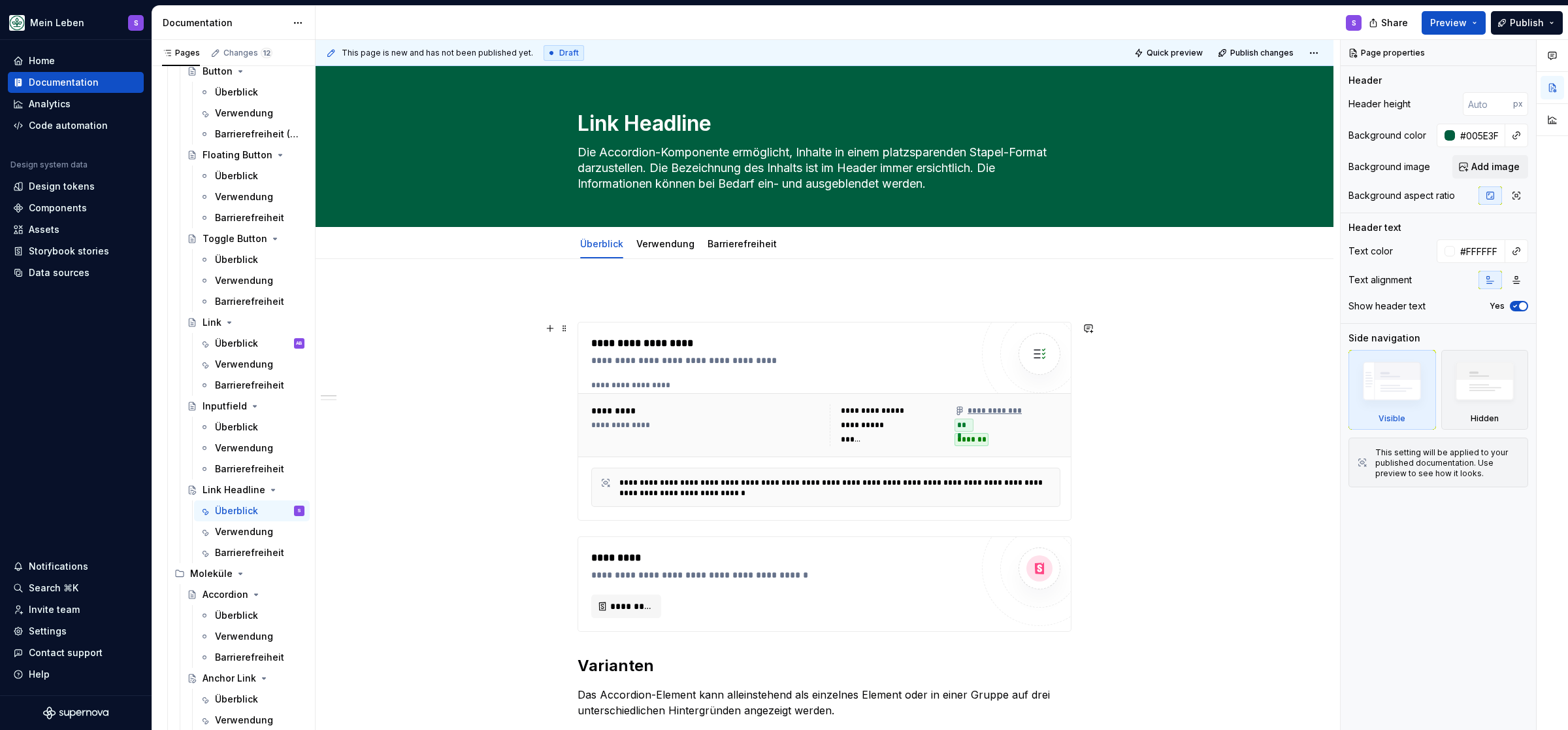
click at [766, 425] on div "**********" at bounding box center [707, 425] width 231 height 10
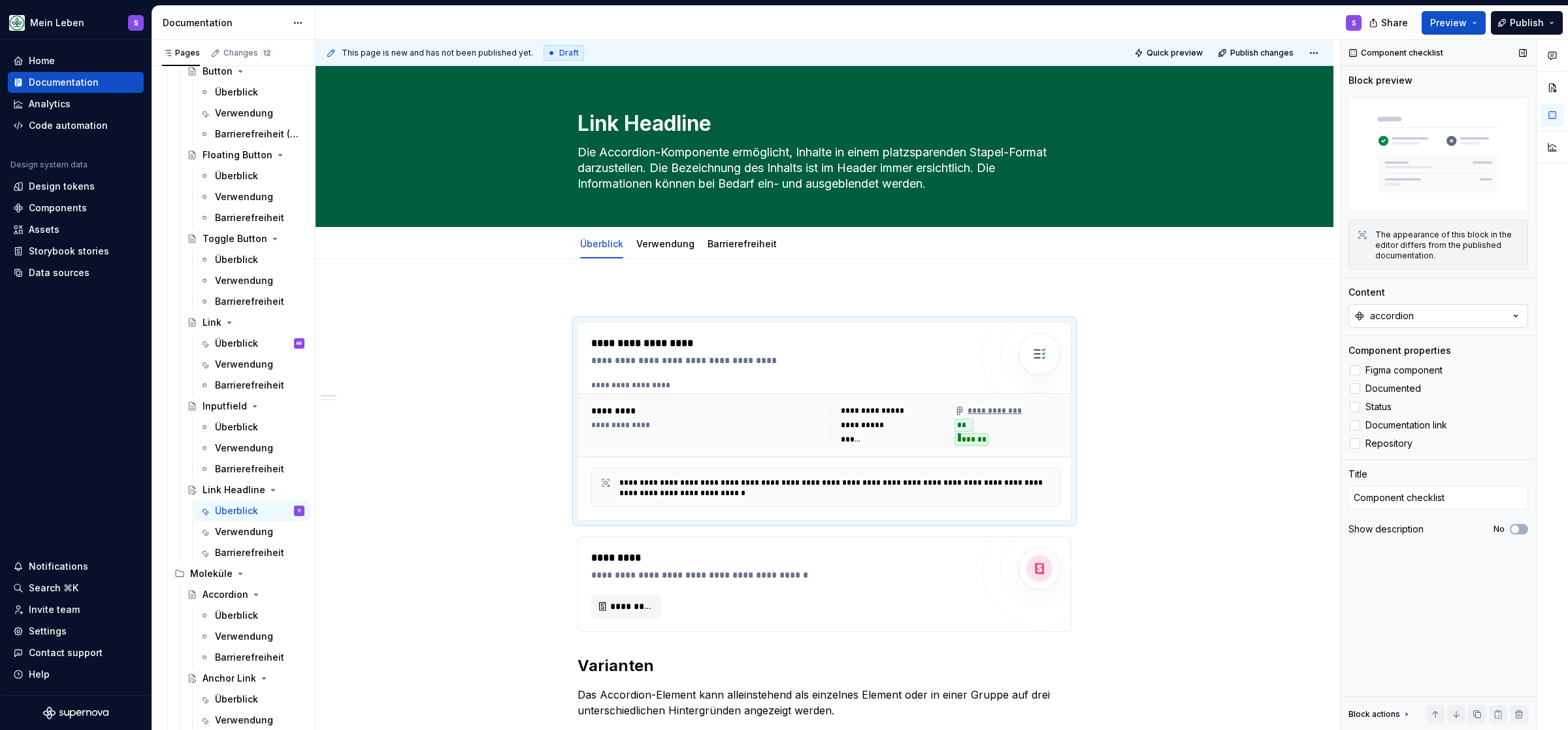
click at [774, 320] on icon "button" at bounding box center [1516, 315] width 13 height 13
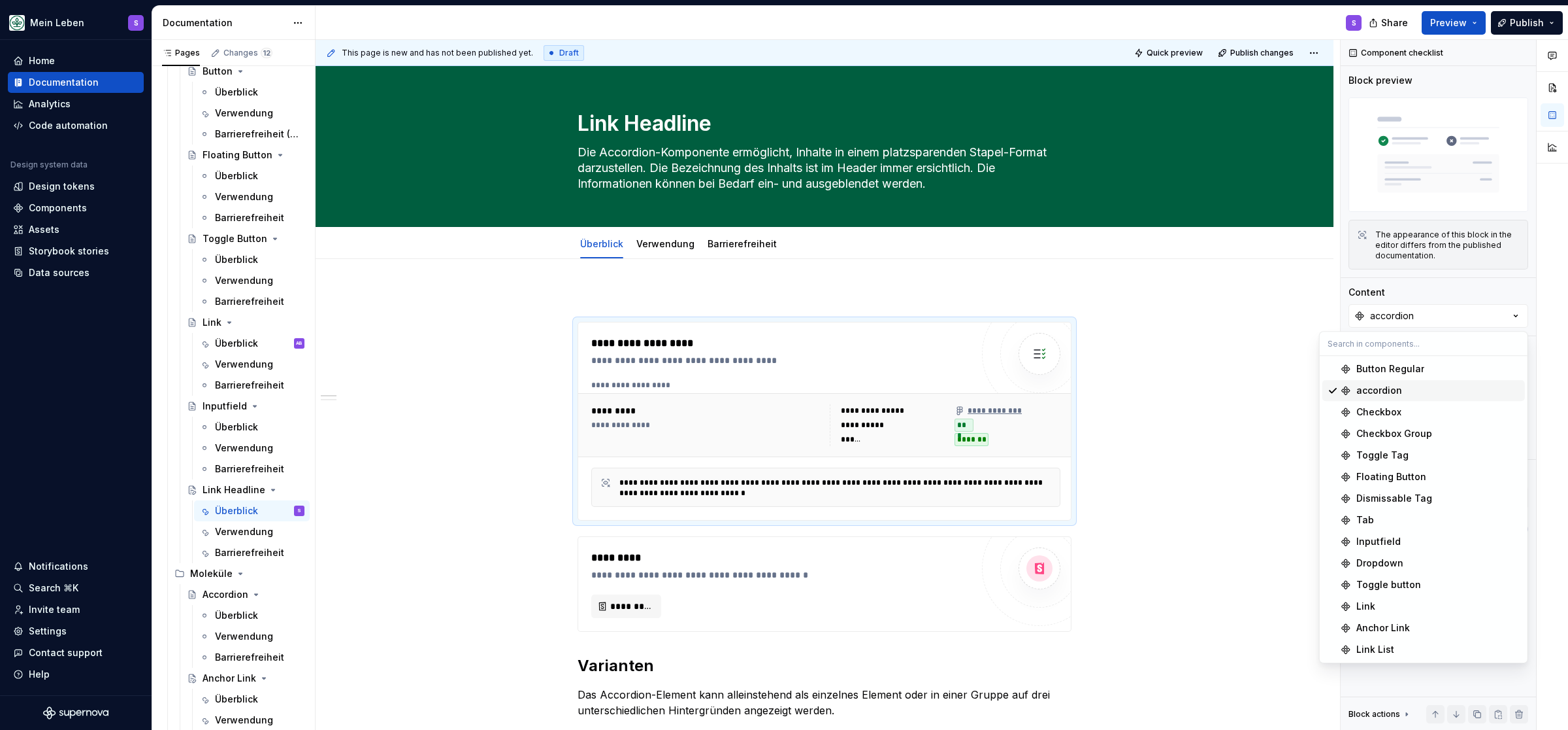
click at [774, 307] on div at bounding box center [1552, 385] width 31 height 691
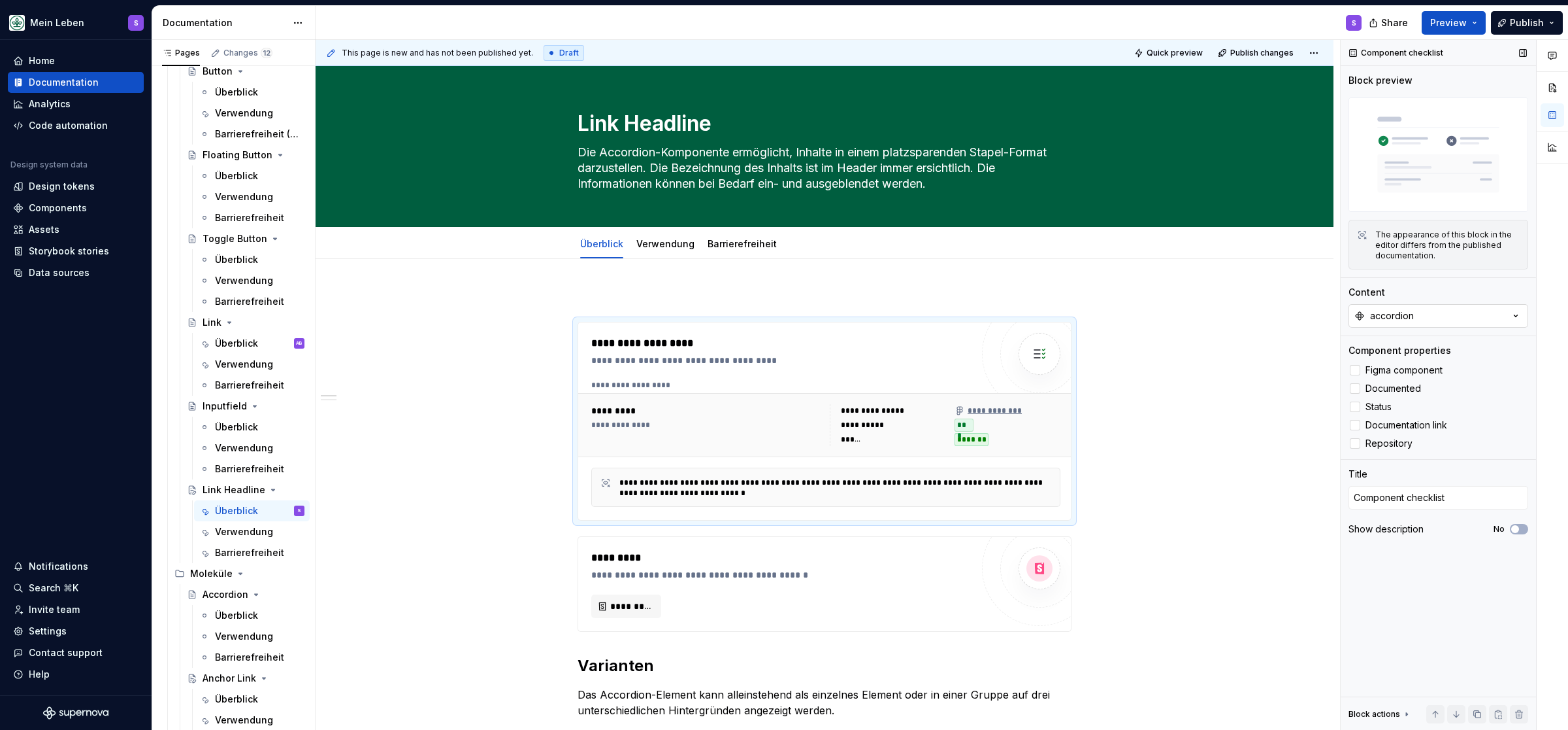
click at [774, 316] on icon "button" at bounding box center [1516, 315] width 13 height 13
click at [774, 309] on div at bounding box center [1552, 385] width 31 height 691
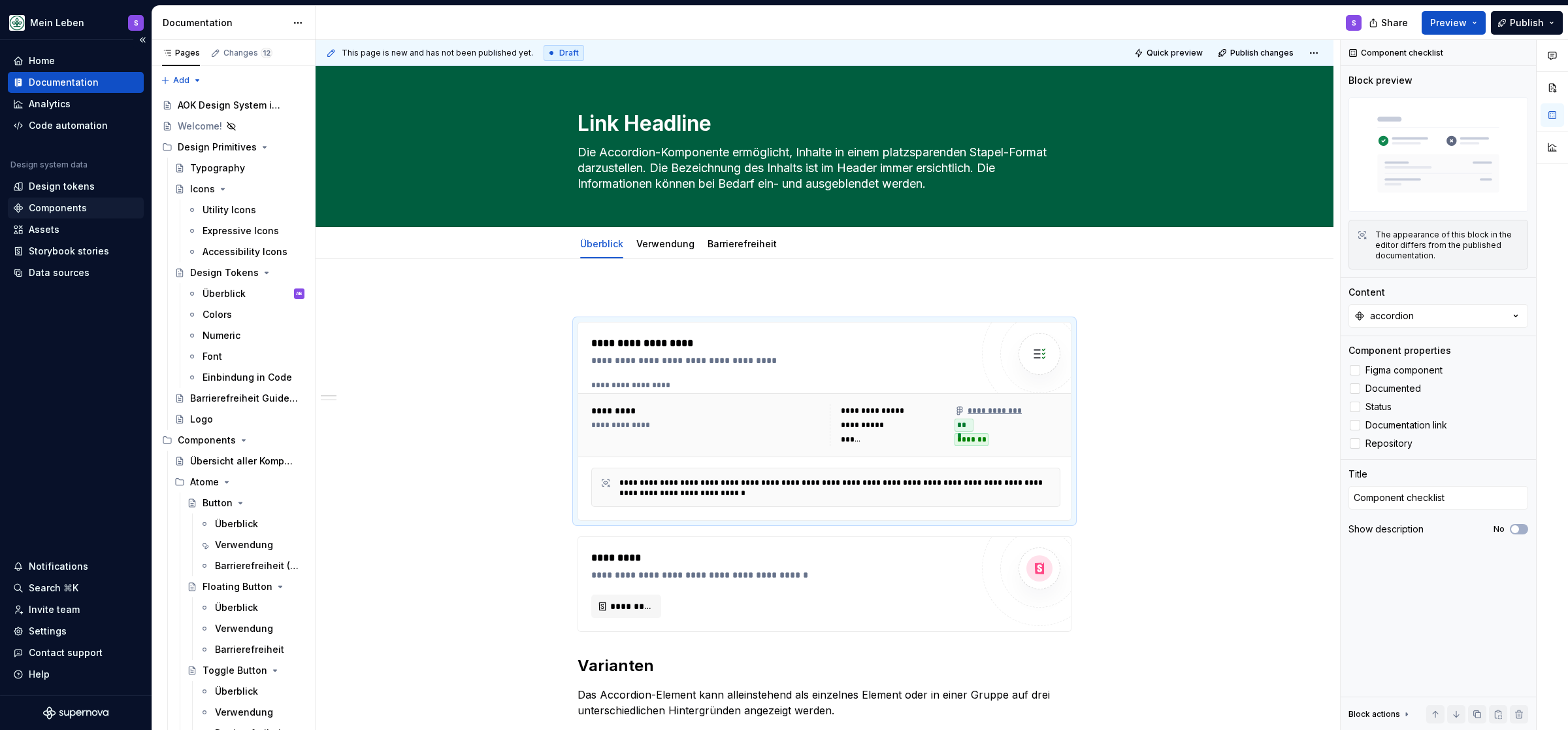
click at [38, 207] on div "Components" at bounding box center [58, 207] width 58 height 13
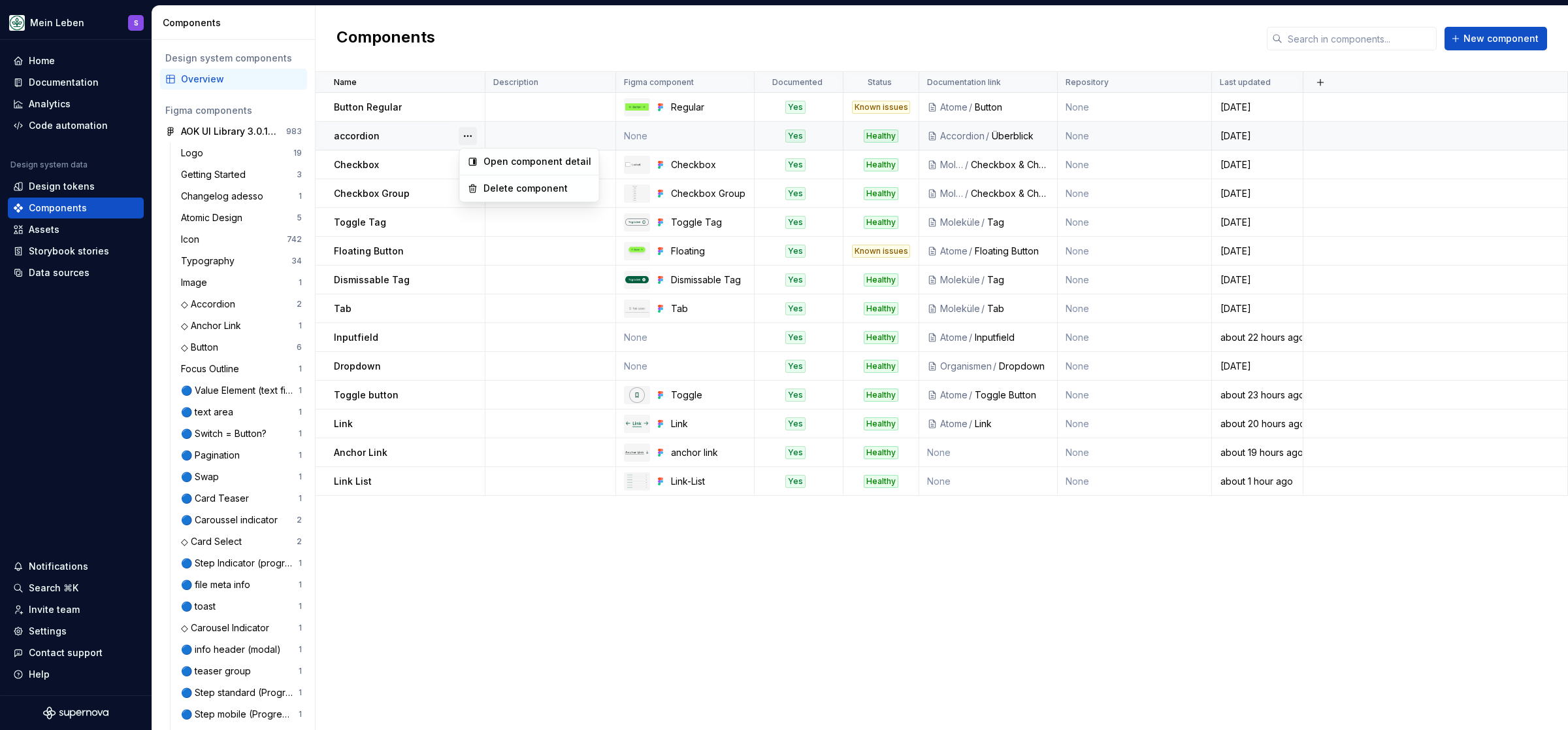
click at [465, 136] on button "button" at bounding box center [468, 136] width 18 height 18
click at [465, 33] on html "Mein Leben S Home Documentation Analytics Code automation Design system data De…" at bounding box center [784, 365] width 1568 height 730
click at [774, 39] on span "New component" at bounding box center [1501, 38] width 75 height 13
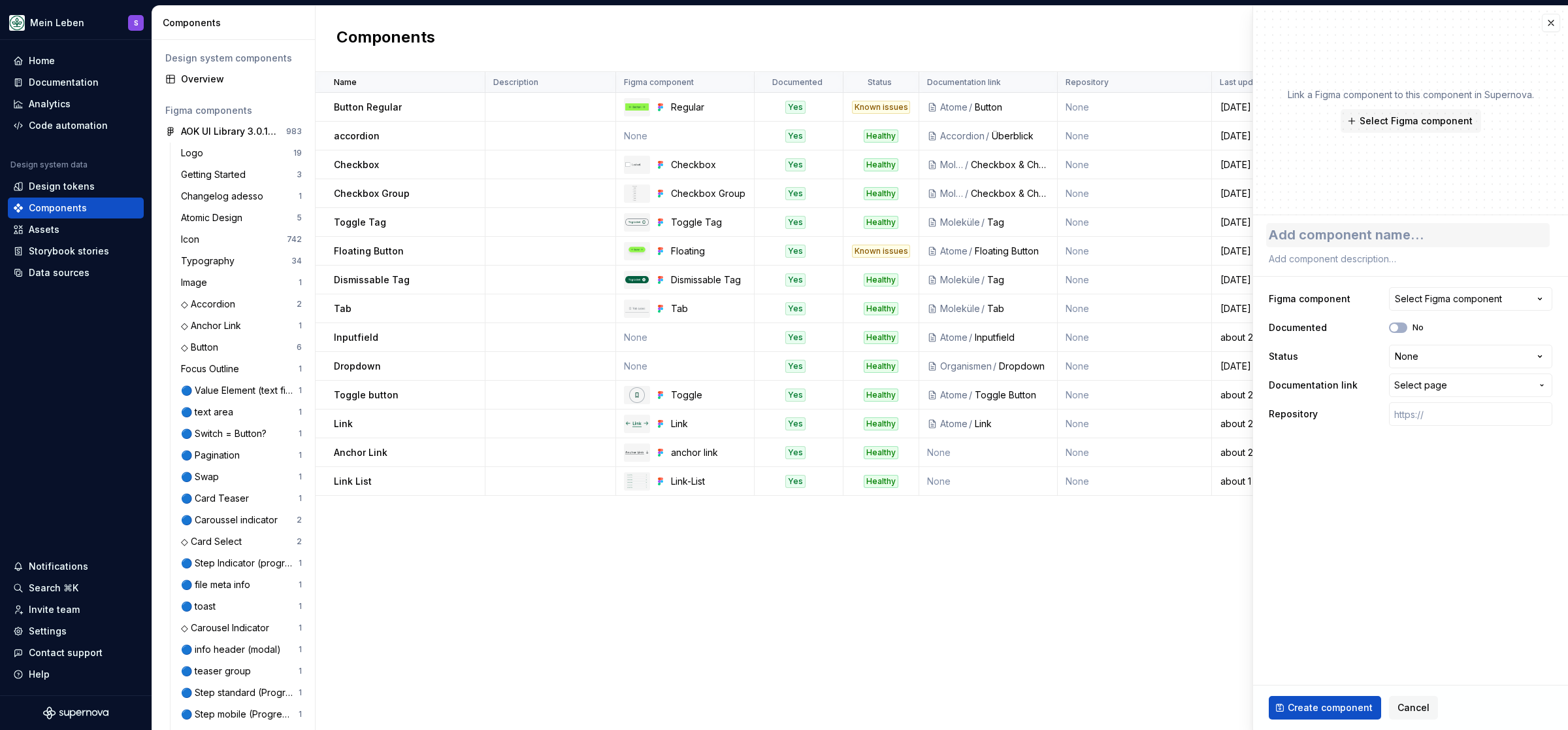
click at [774, 239] on textarea at bounding box center [1408, 235] width 284 height 24
type textarea "*"
type textarea "L"
type textarea "*"
type textarea "Li"
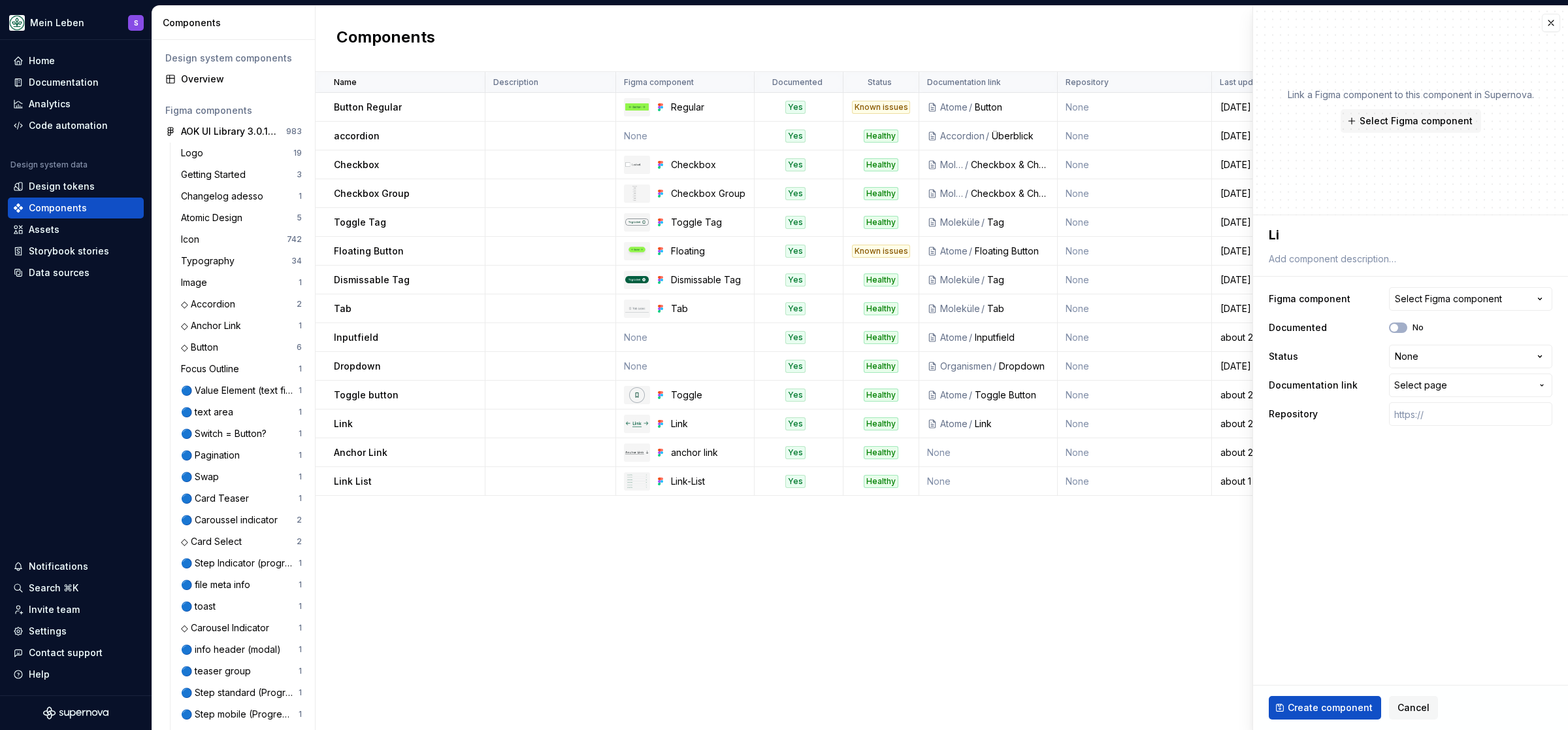
type textarea "*"
type textarea "Lin"
type textarea "*"
type textarea "Link"
type textarea "*"
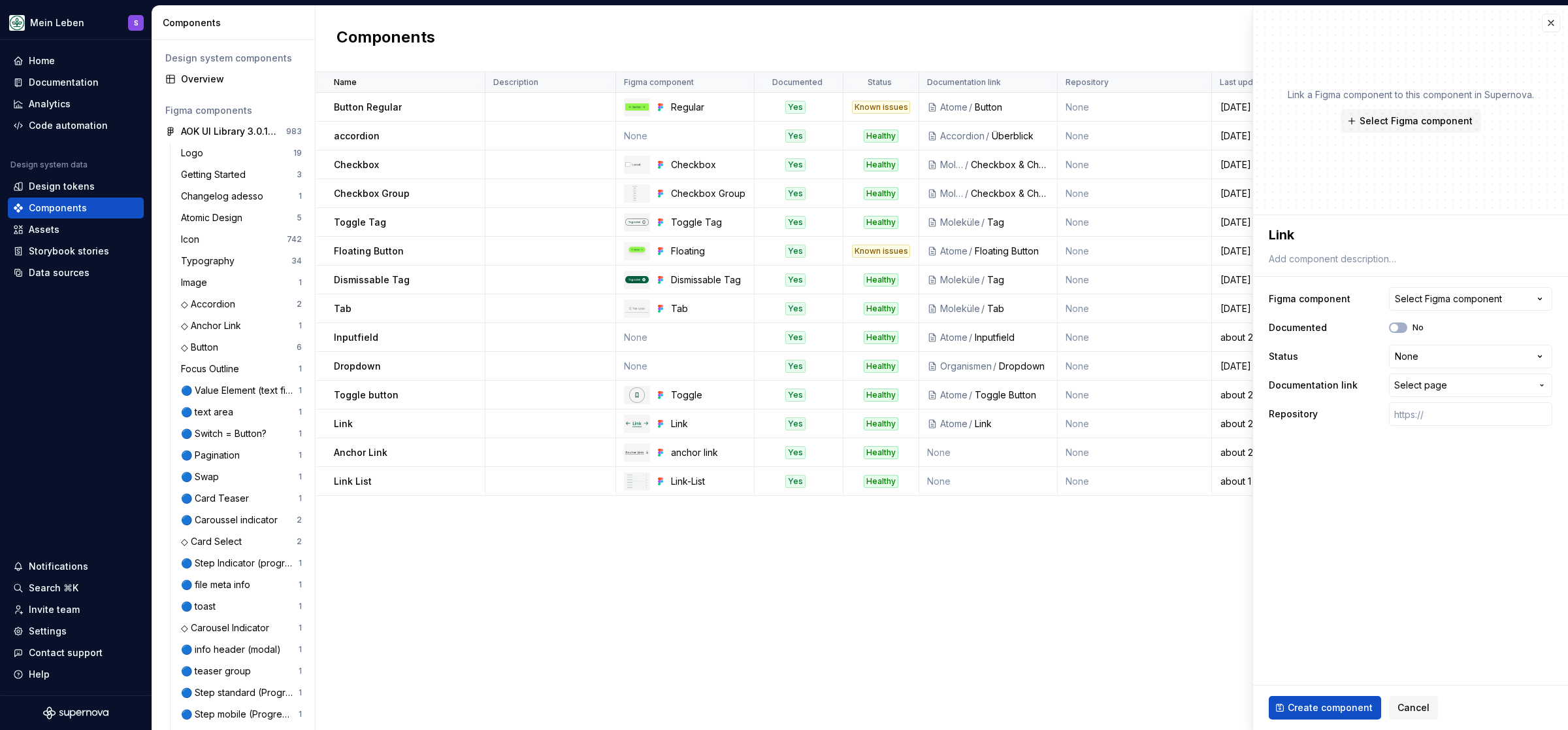
type textarea "Link H"
type textarea "*"
type textarea "Link He"
type textarea "*"
type textarea "Link Hea"
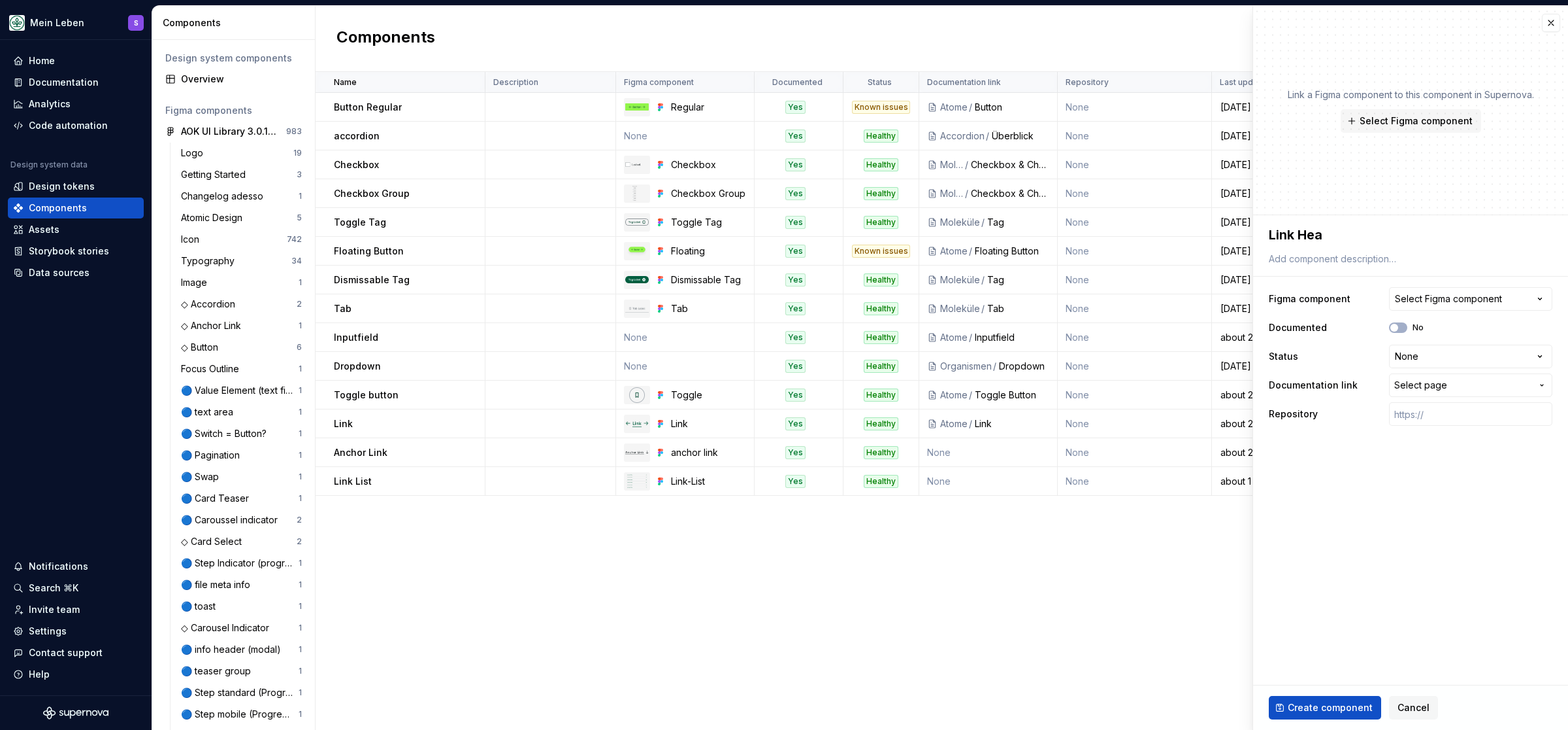
type textarea "*"
type textarea "Link Head"
type textarea "*"
type textarea "Link Headl"
type textarea "*"
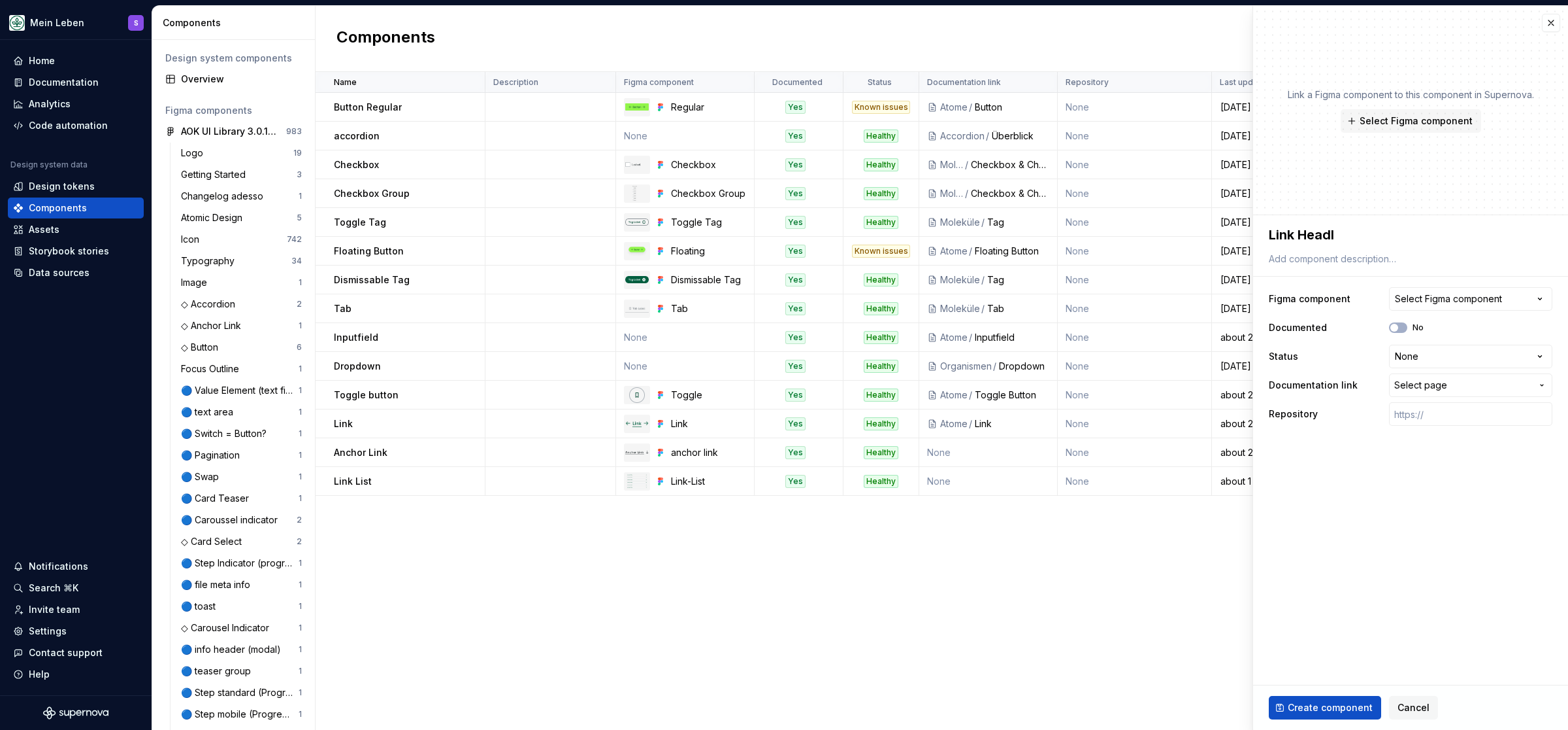
type textarea "Link Headli"
type textarea "*"
type textarea "Link Headlin"
type textarea "*"
type textarea "Link Headline"
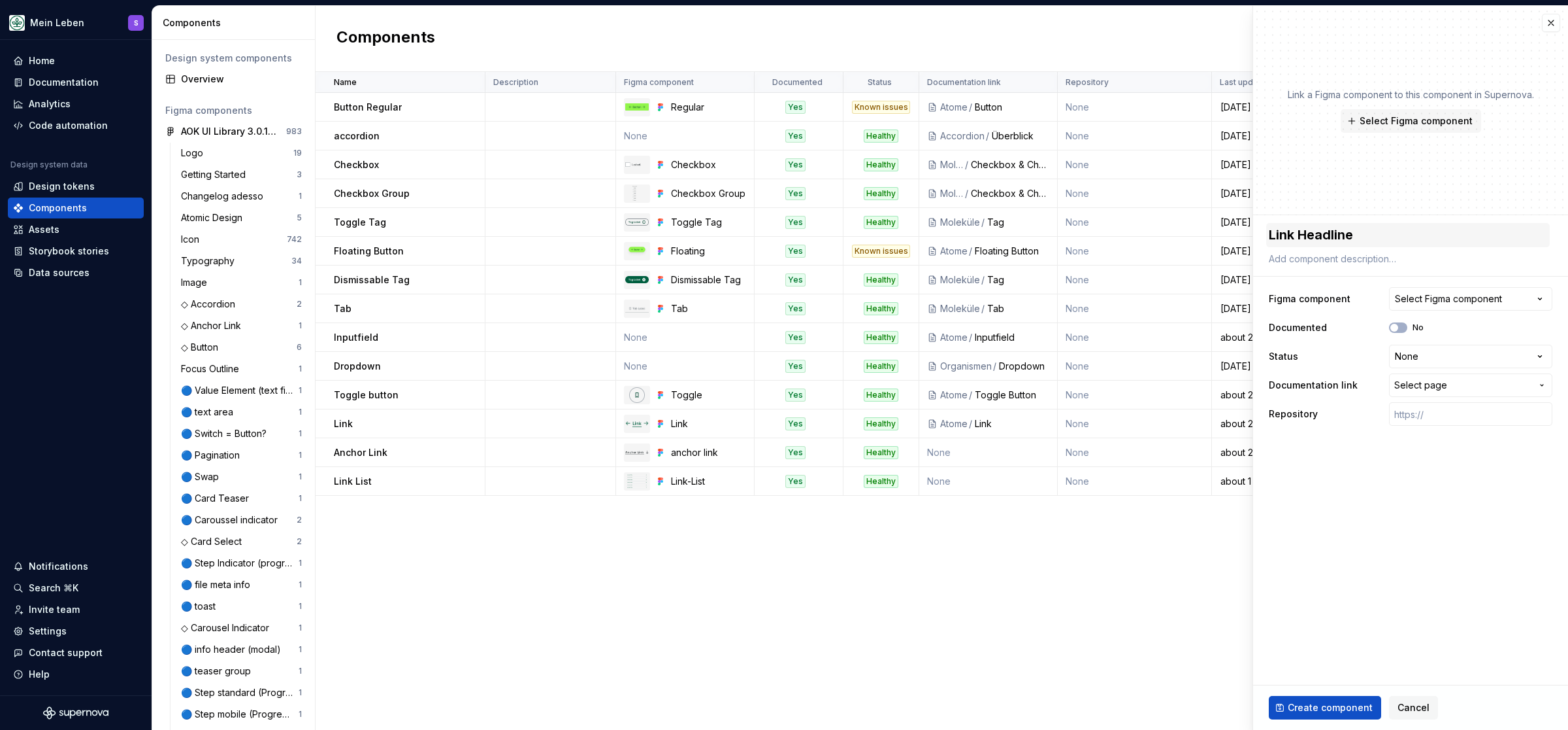
type textarea "*"
type textarea "Link Headline"
click at [774, 121] on span "Select Figma component" at bounding box center [1416, 120] width 113 height 13
type textarea "*"
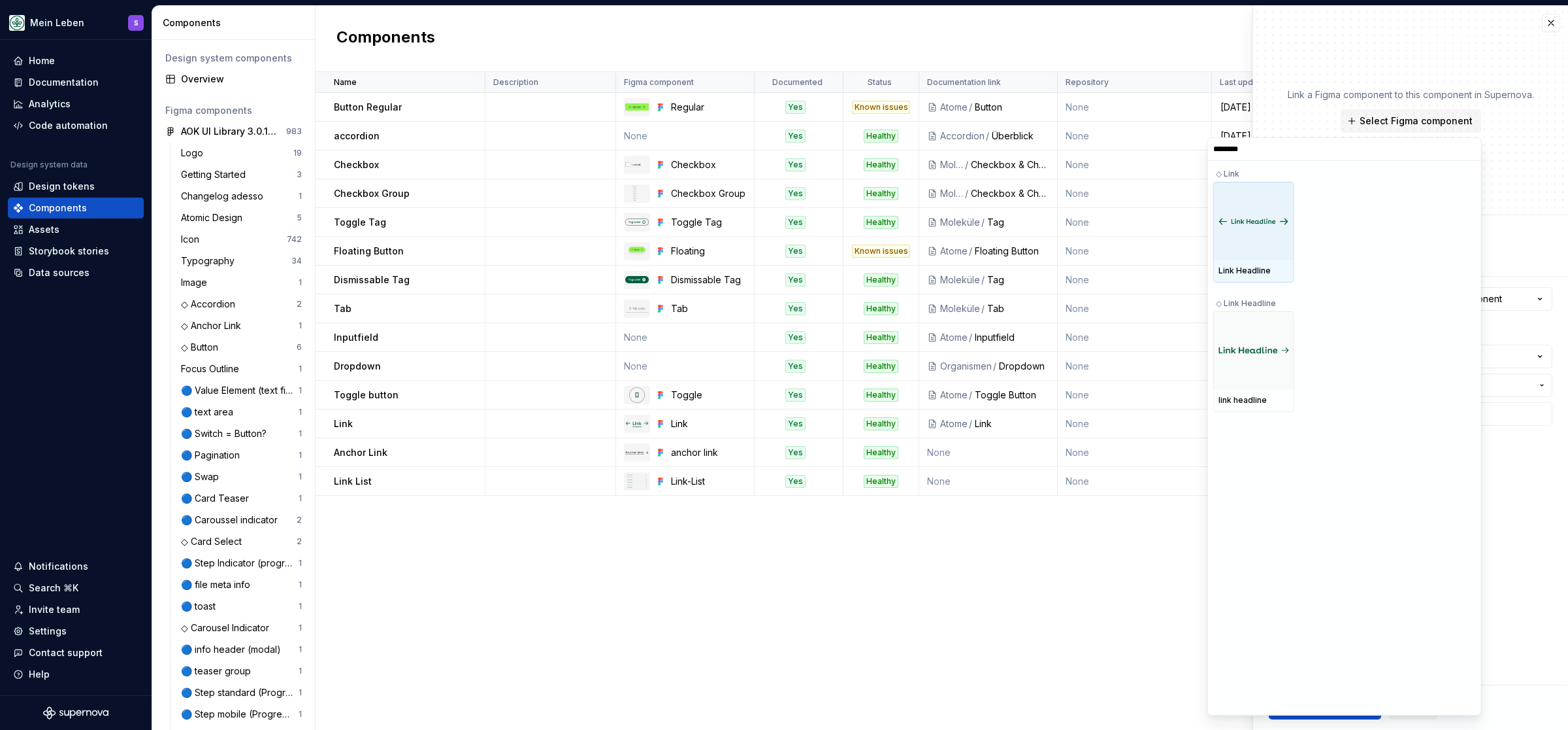
type input "*********"
click at [774, 335] on div at bounding box center [1253, 350] width 81 height 78
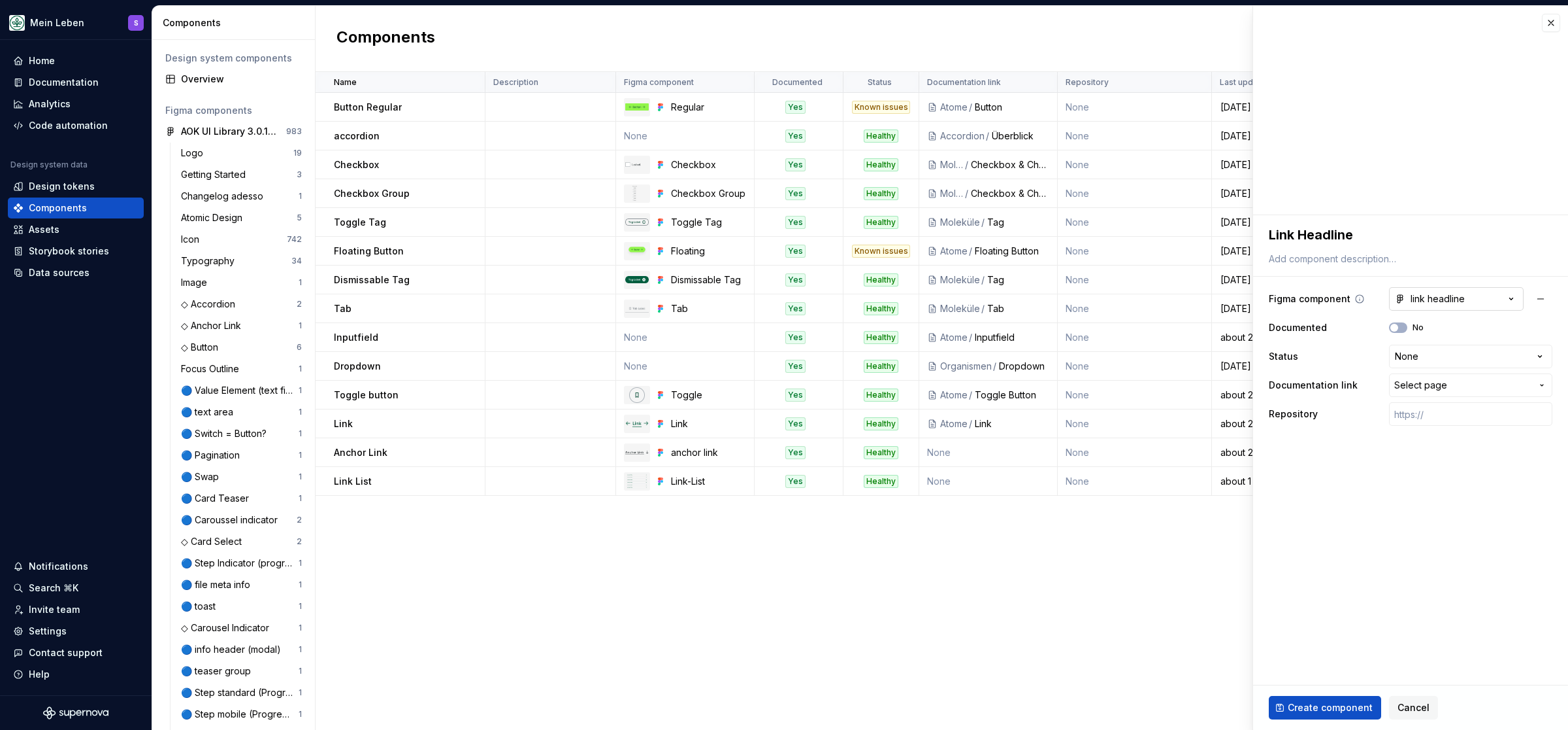
click at [774, 297] on icon "button" at bounding box center [1511, 298] width 13 height 13
click at [774, 260] on html "Mein Leben S Home Documentation Analytics Code automation Design system data De…" at bounding box center [784, 365] width 1568 height 730
click at [774, 385] on icon "button" at bounding box center [1542, 385] width 3 height 1
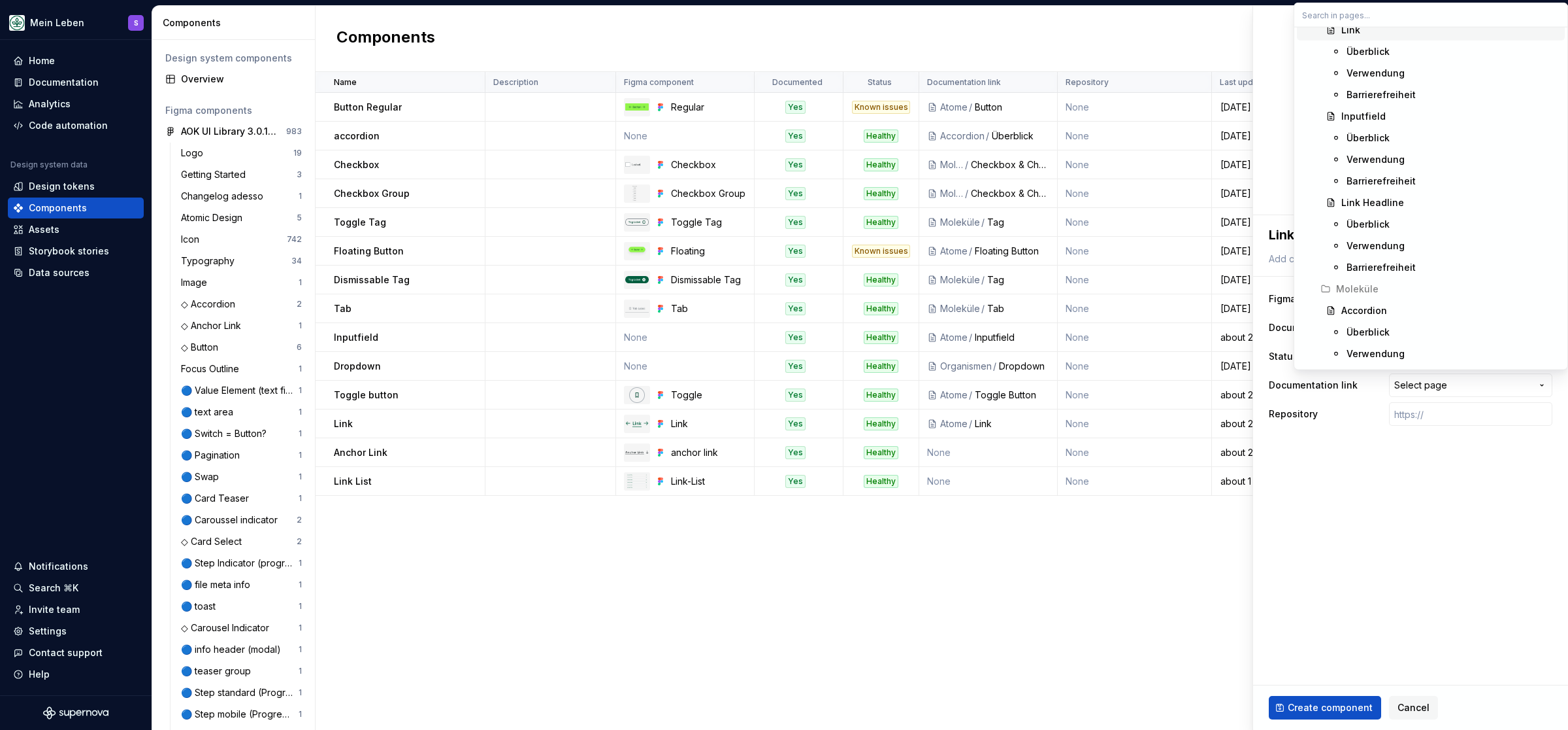
scroll to position [755, 0]
click at [774, 150] on div "Link Headline" at bounding box center [1372, 148] width 63 height 13
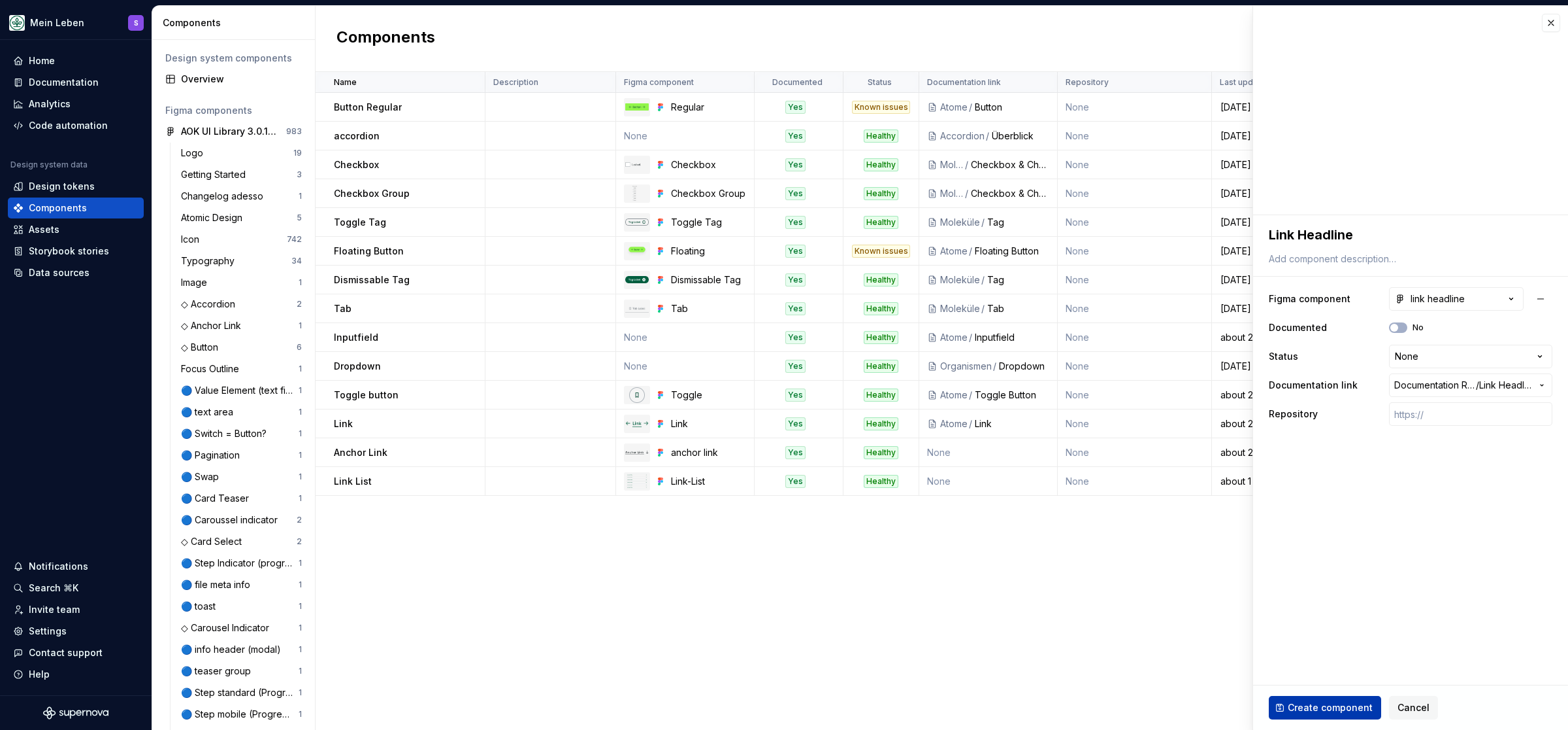
click at [774, 703] on span "Create component" at bounding box center [1330, 707] width 85 height 13
type textarea "*"
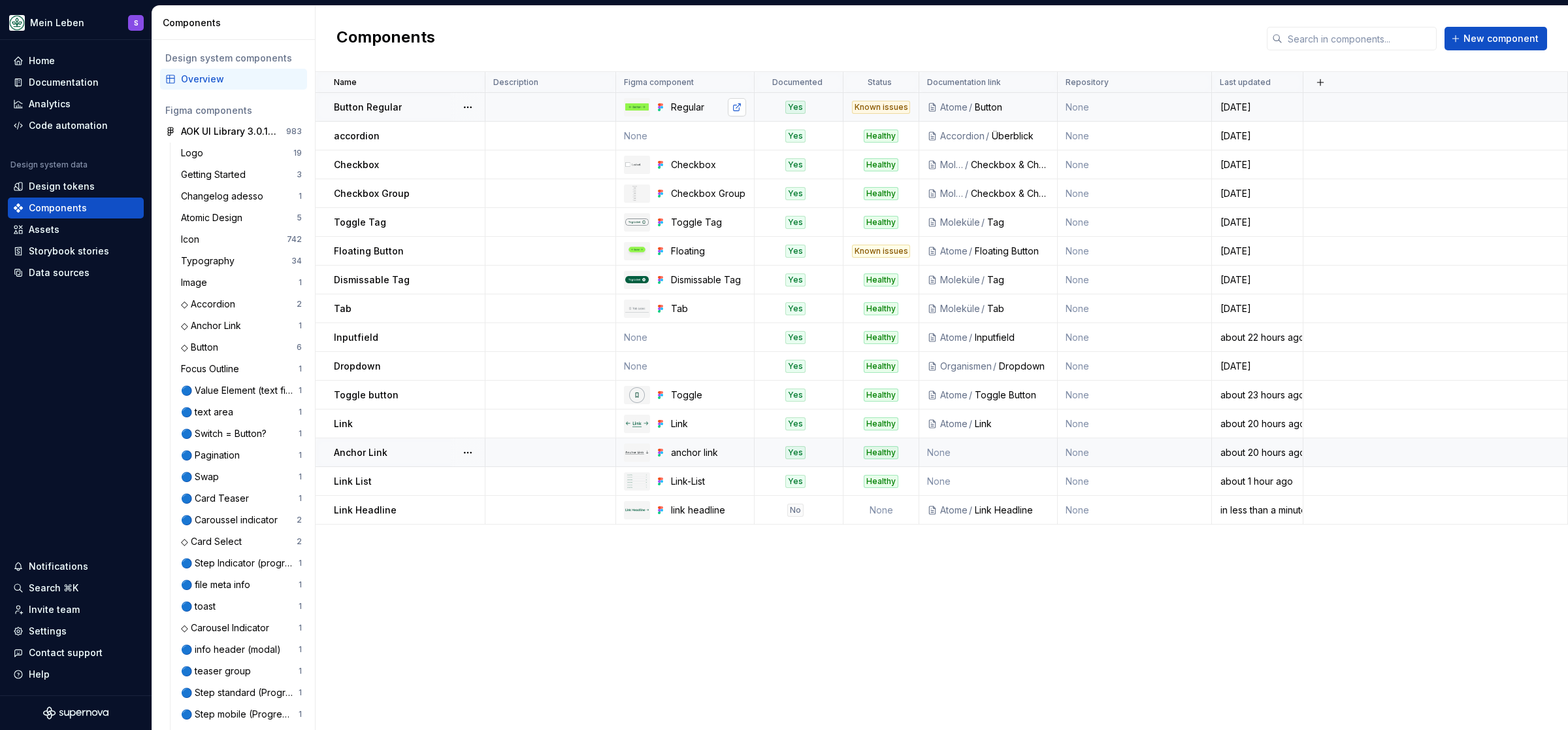
click at [738, 110] on link at bounding box center [737, 107] width 18 height 18
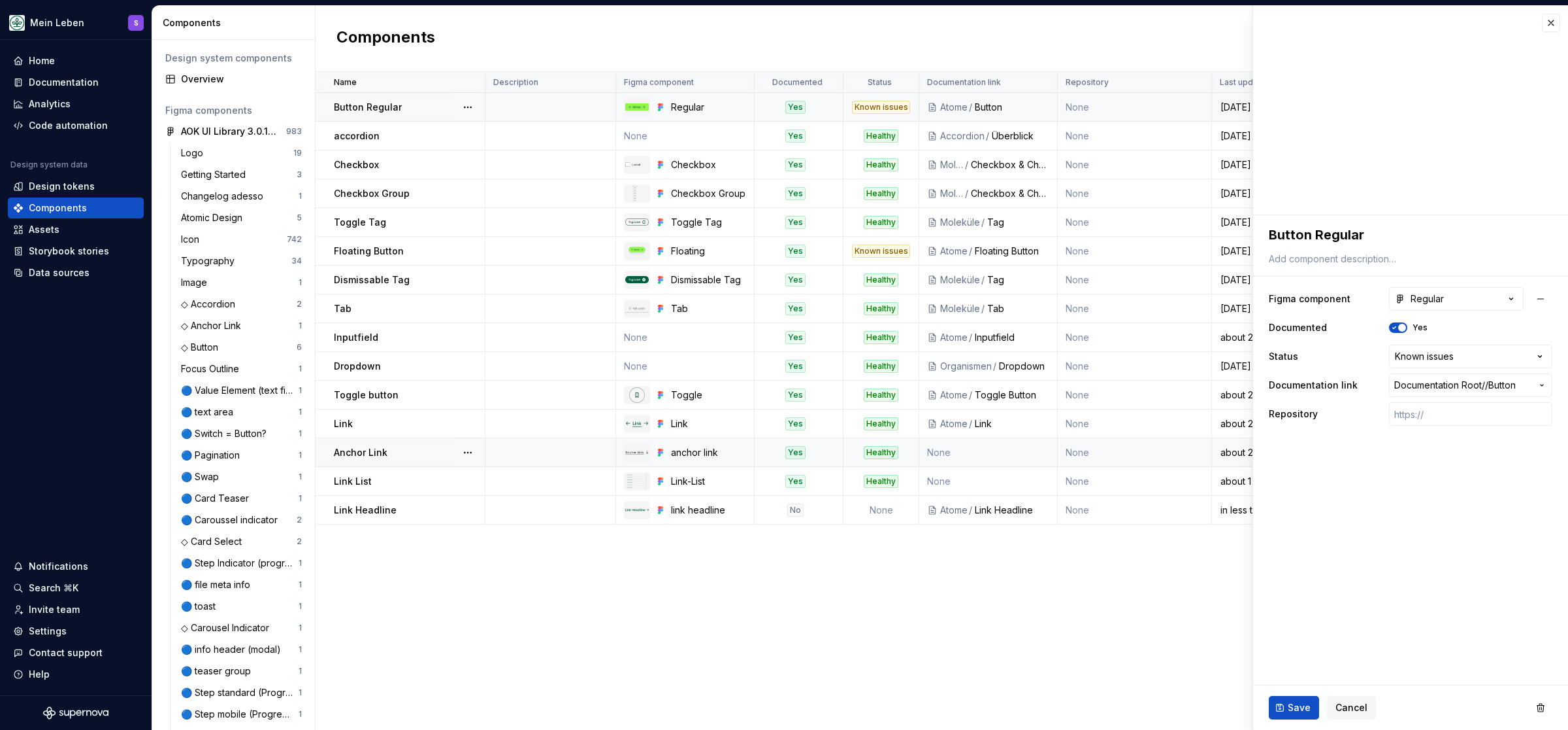
click at [774, 107] on div "/" at bounding box center [970, 107] width 7 height 13
click at [774, 104] on div "/" at bounding box center [970, 107] width 7 height 13
click at [774, 105] on div "Atome" at bounding box center [953, 107] width 27 height 13
click at [739, 252] on link at bounding box center [737, 251] width 18 height 18
click at [399, 303] on div "Tab" at bounding box center [409, 308] width 150 height 13
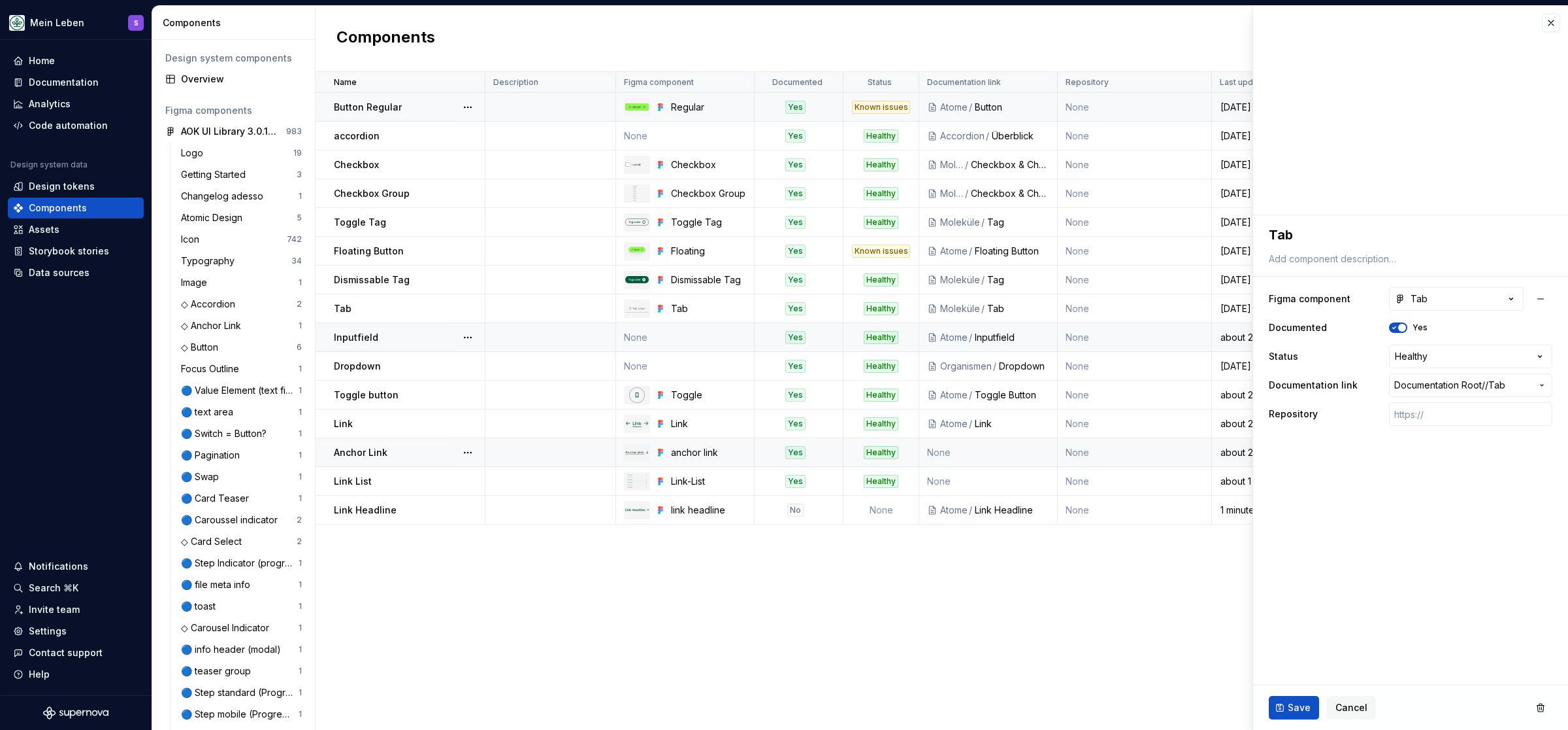
click at [422, 114] on td "Button Regular" at bounding box center [401, 107] width 170 height 29
click at [379, 390] on p "Toggle button" at bounding box center [366, 394] width 65 height 13
click at [774, 232] on textarea "Toggle button" at bounding box center [1408, 235] width 284 height 24
click at [774, 236] on textarea "Toggle button" at bounding box center [1408, 235] width 284 height 24
click at [774, 237] on textarea "Toggle button" at bounding box center [1408, 235] width 284 height 24
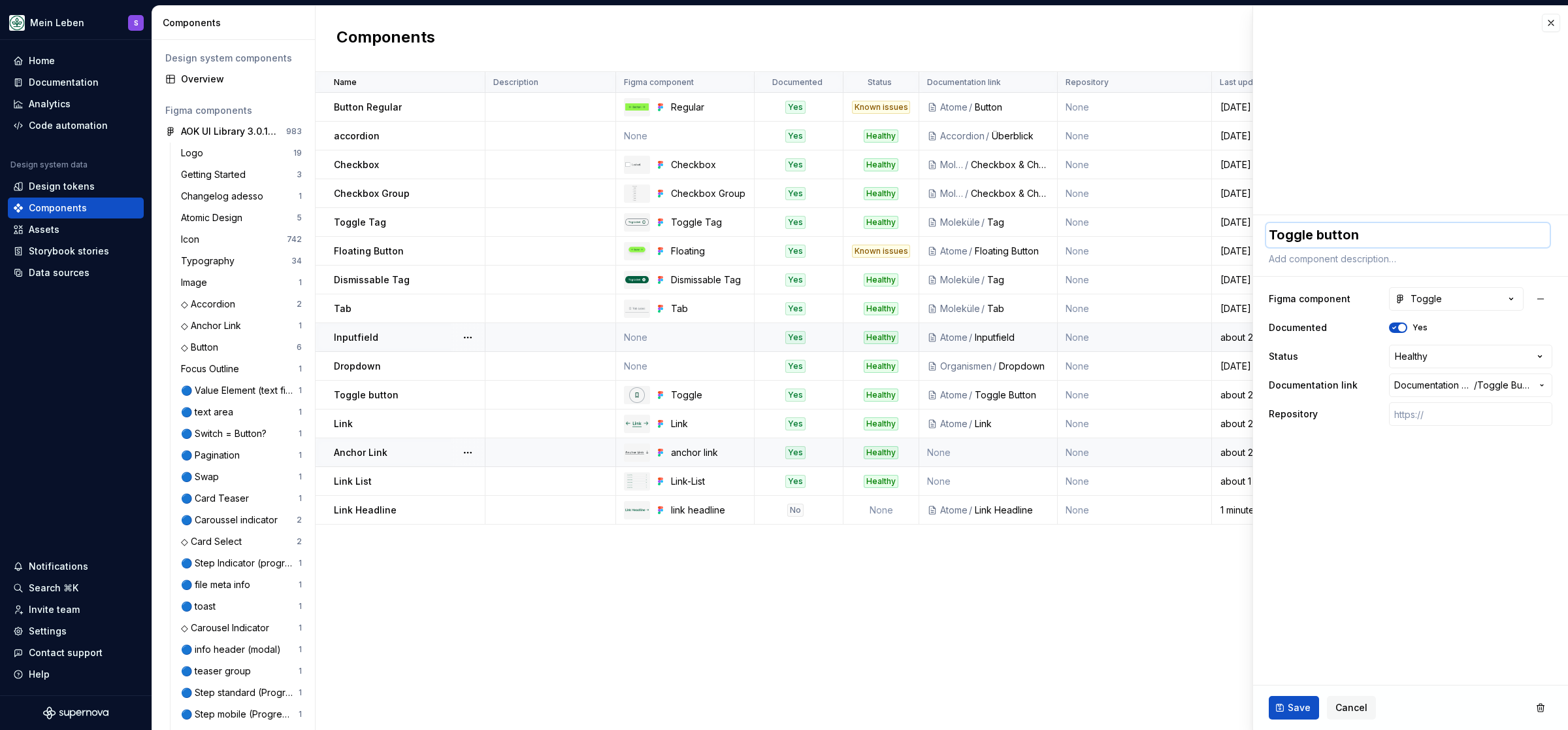
type textarea "*"
type textarea "Toggle utton"
type textarea "*"
type textarea "Toggle Button"
click at [774, 710] on span "Save" at bounding box center [1299, 707] width 23 height 13
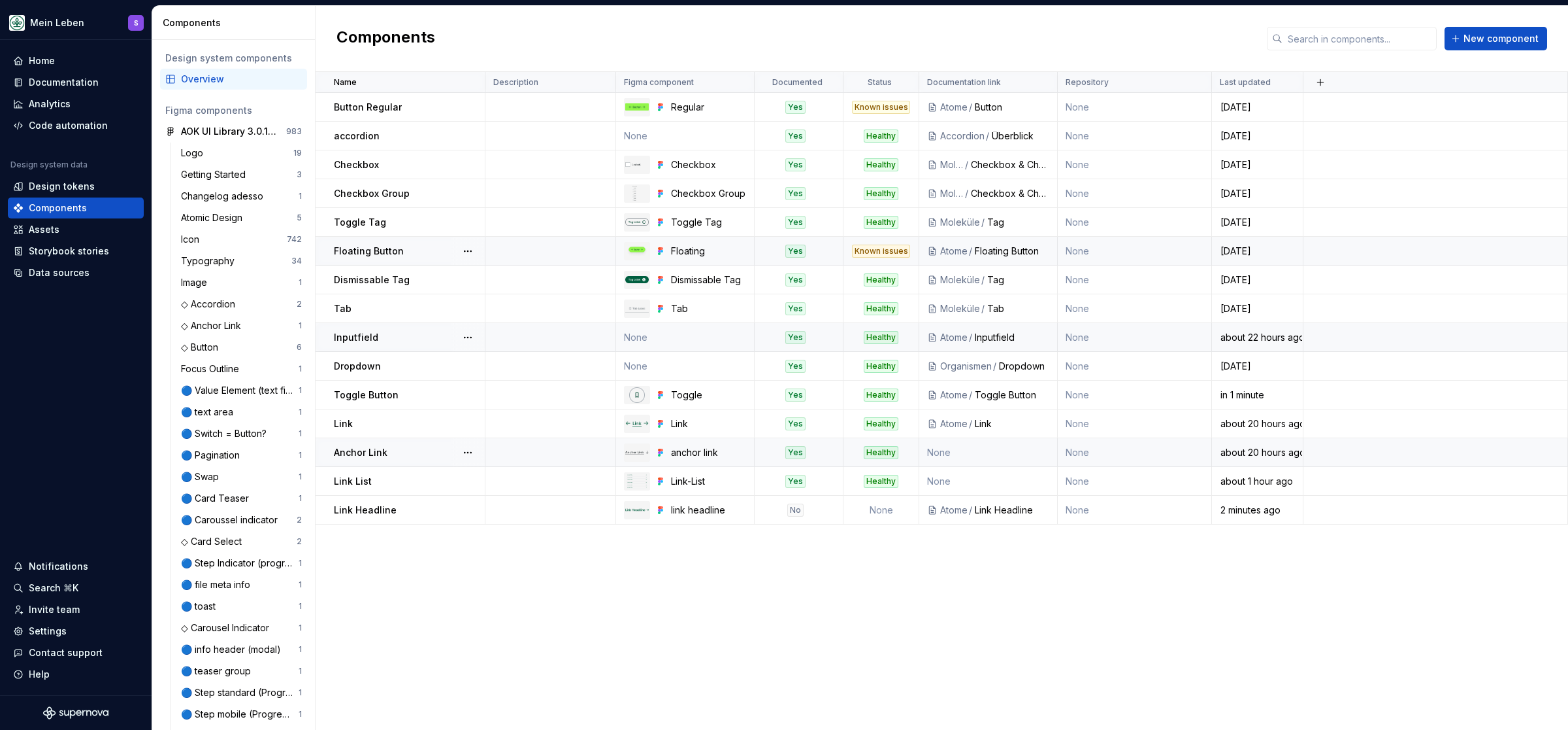
click at [364, 248] on p "Floating Button" at bounding box center [369, 251] width 70 height 13
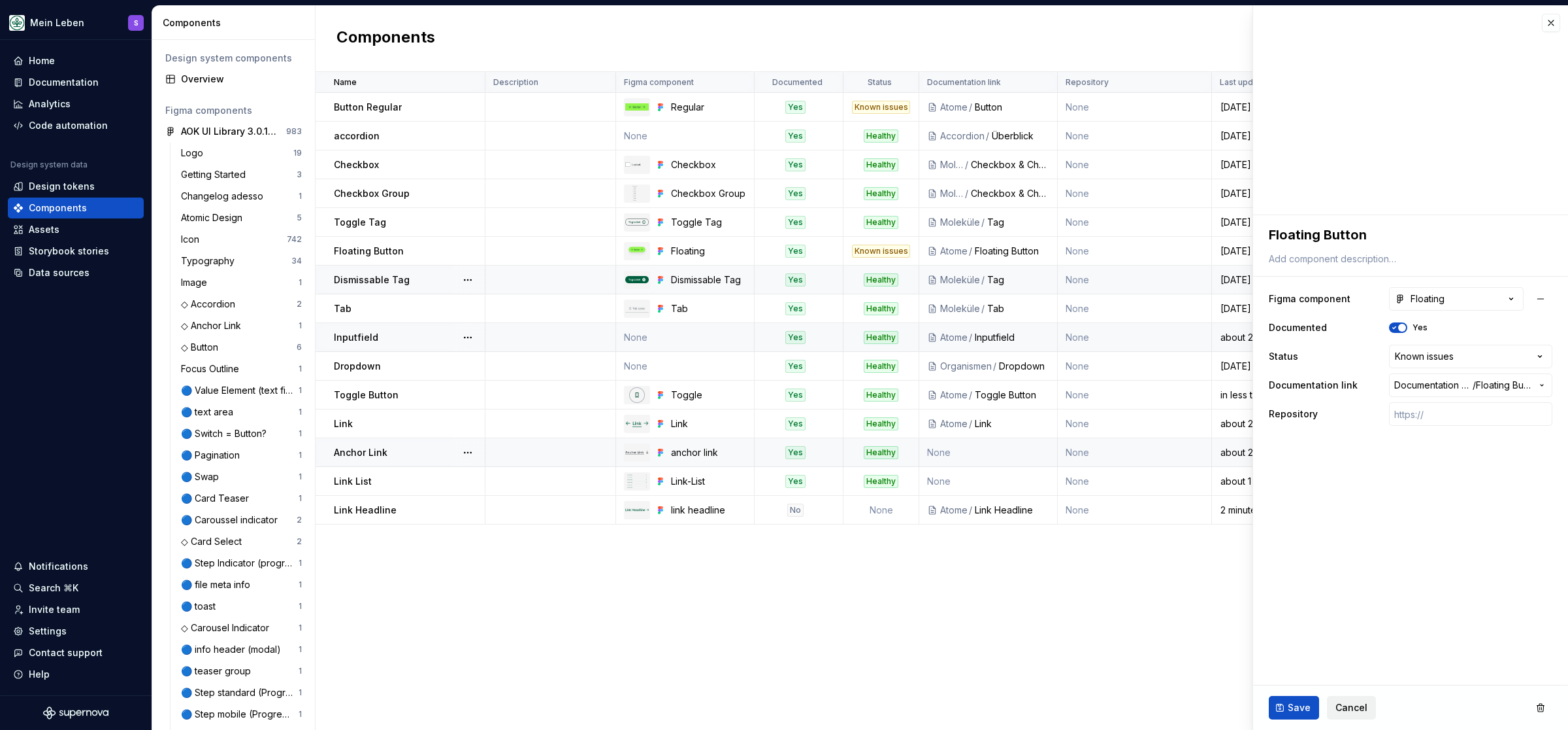
click at [774, 710] on span "Cancel" at bounding box center [1352, 707] width 32 height 13
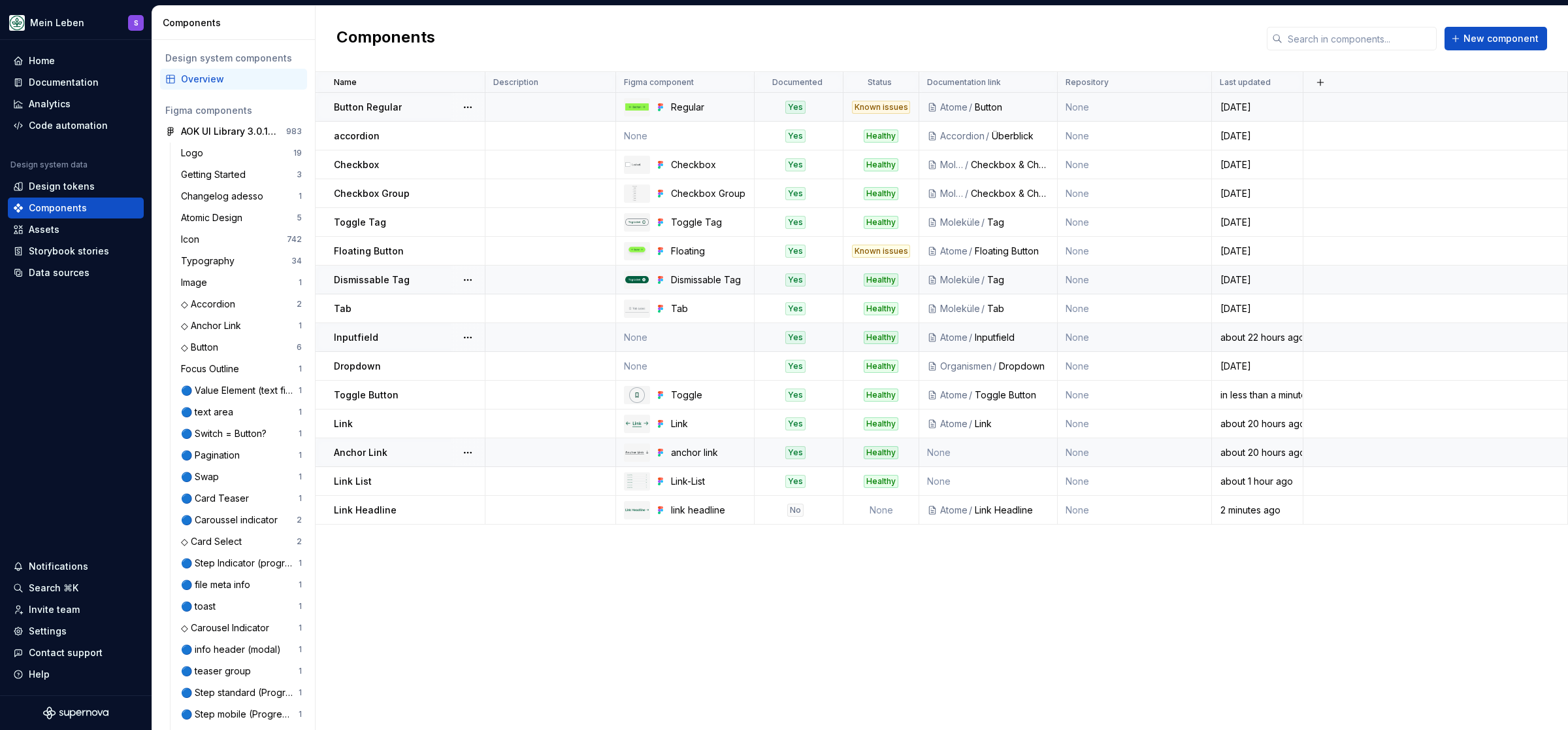
click at [436, 112] on div "Button Regular" at bounding box center [409, 107] width 150 height 13
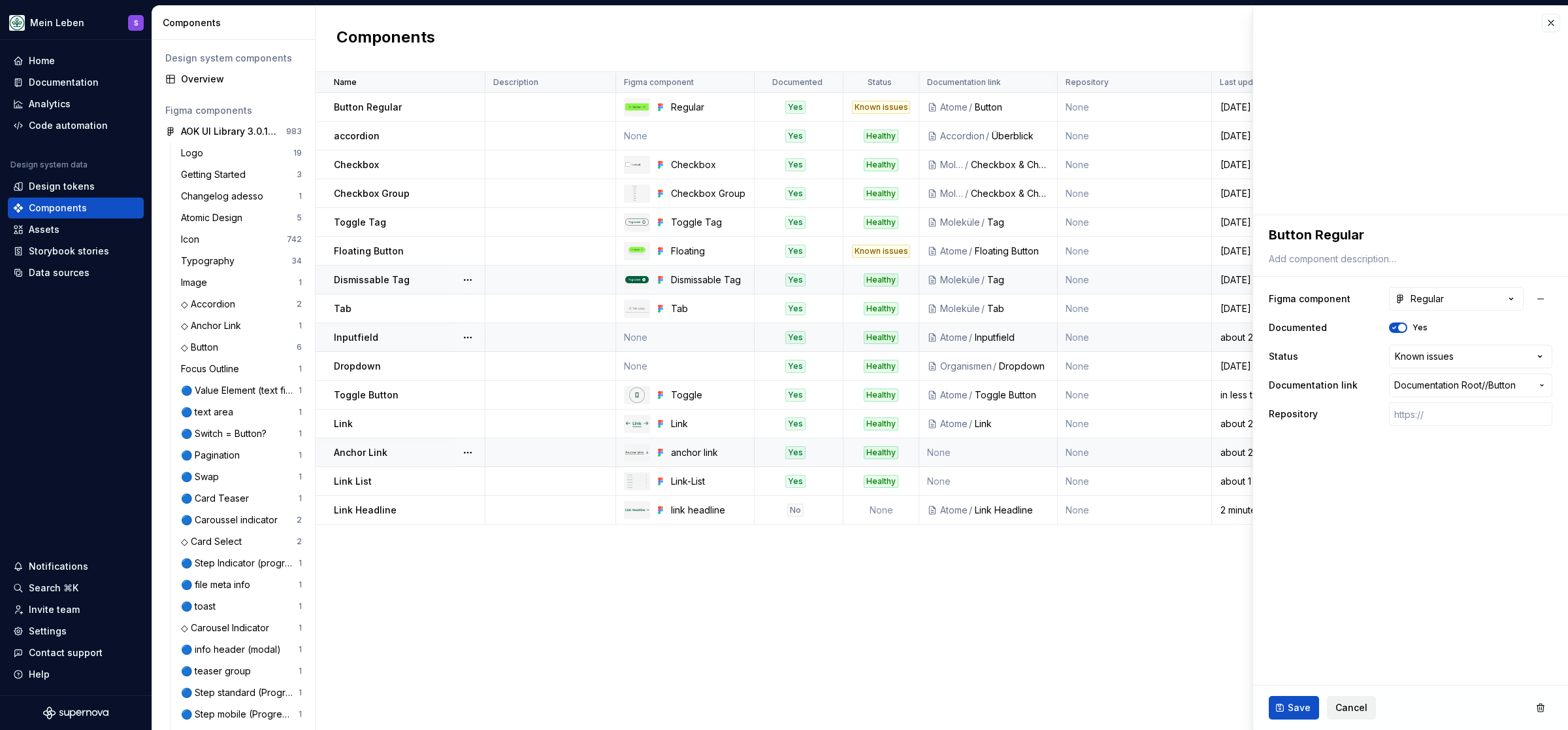
click at [774, 707] on span "Cancel" at bounding box center [1352, 707] width 32 height 13
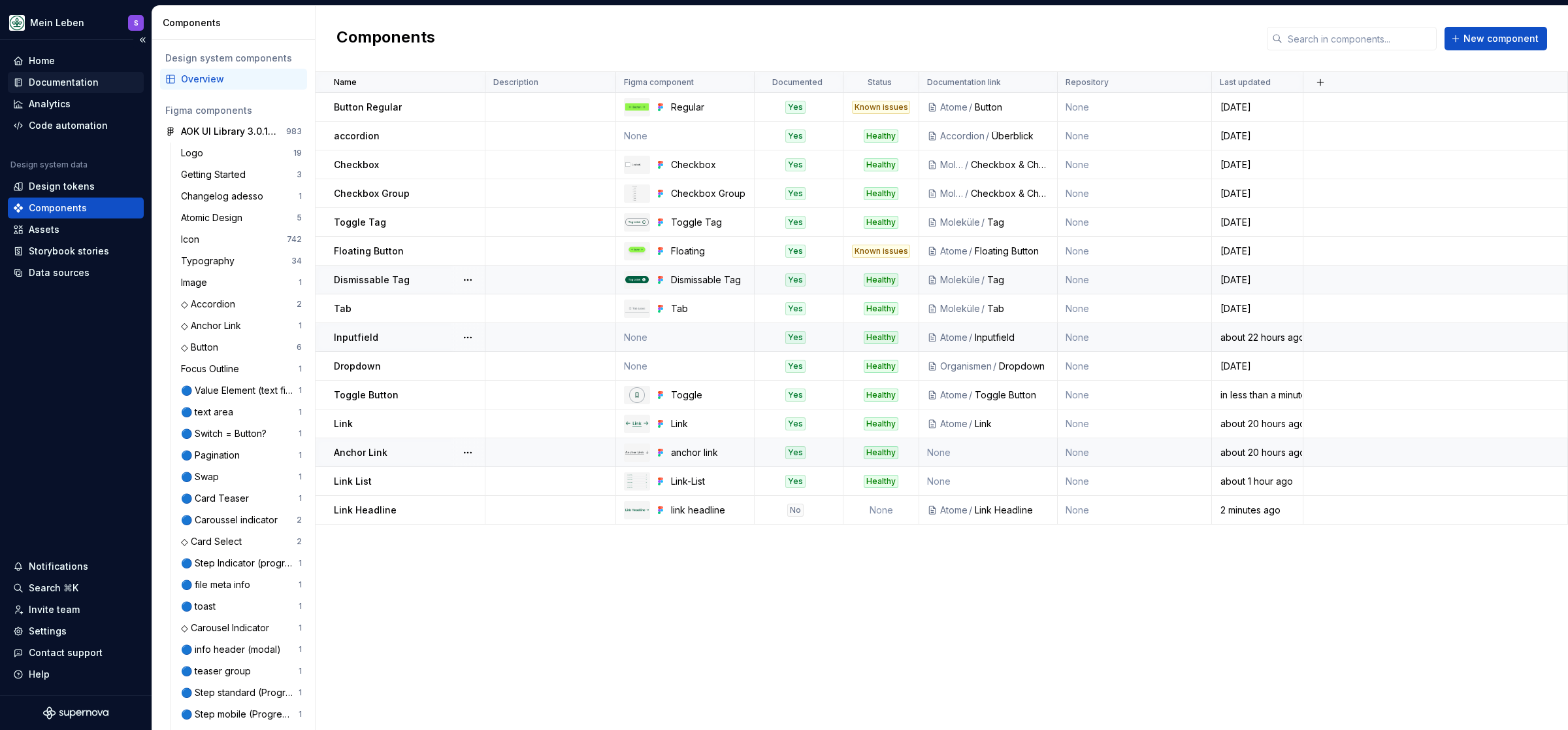
click at [54, 78] on div "Documentation" at bounding box center [64, 82] width 70 height 13
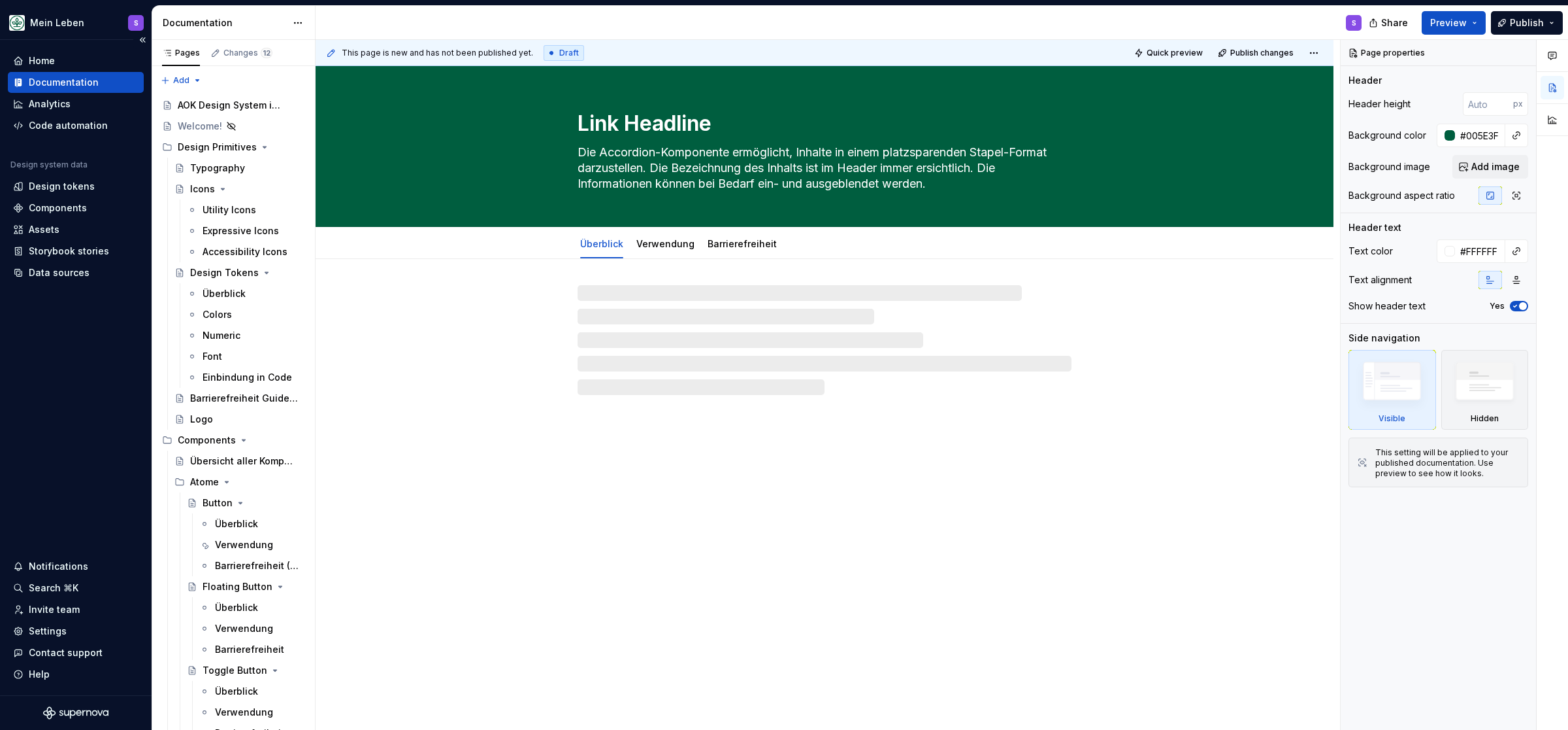
type textarea "*"
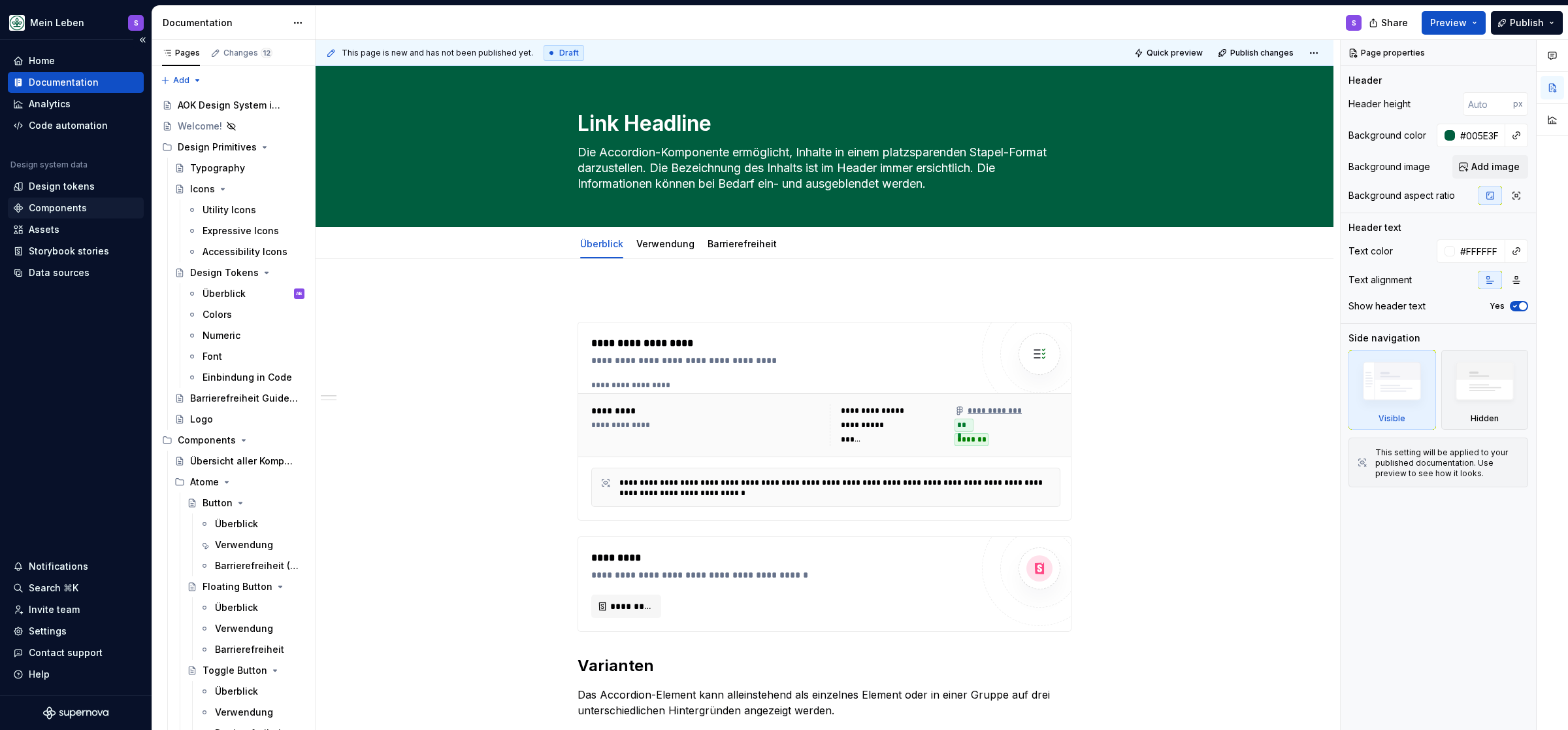
click at [69, 208] on div "Components" at bounding box center [58, 207] width 58 height 13
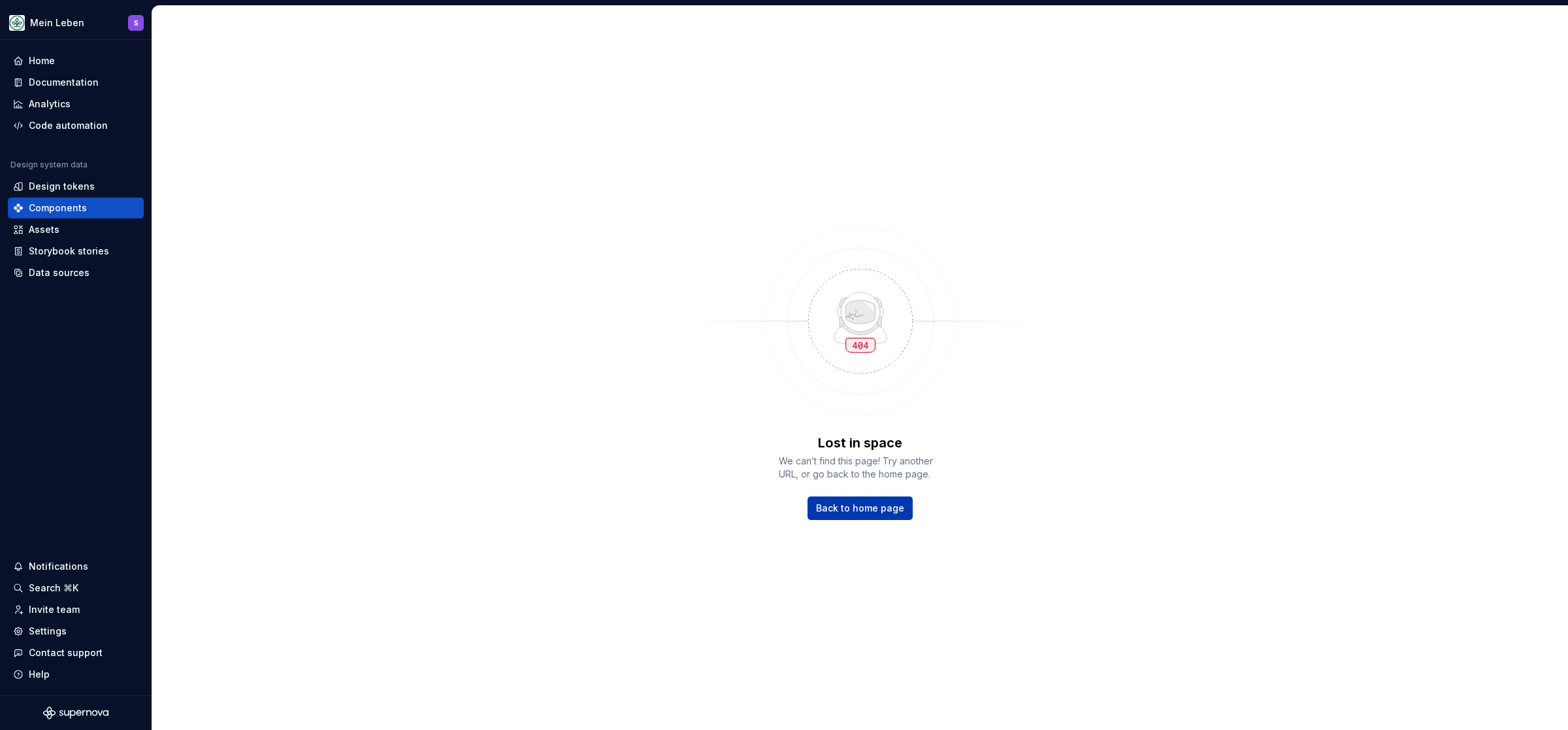
drag, startPoint x: 865, startPoint y: 512, endPoint x: 859, endPoint y: 515, distance: 6.7
click at [774, 512] on span "Back to home page" at bounding box center [860, 508] width 88 height 13
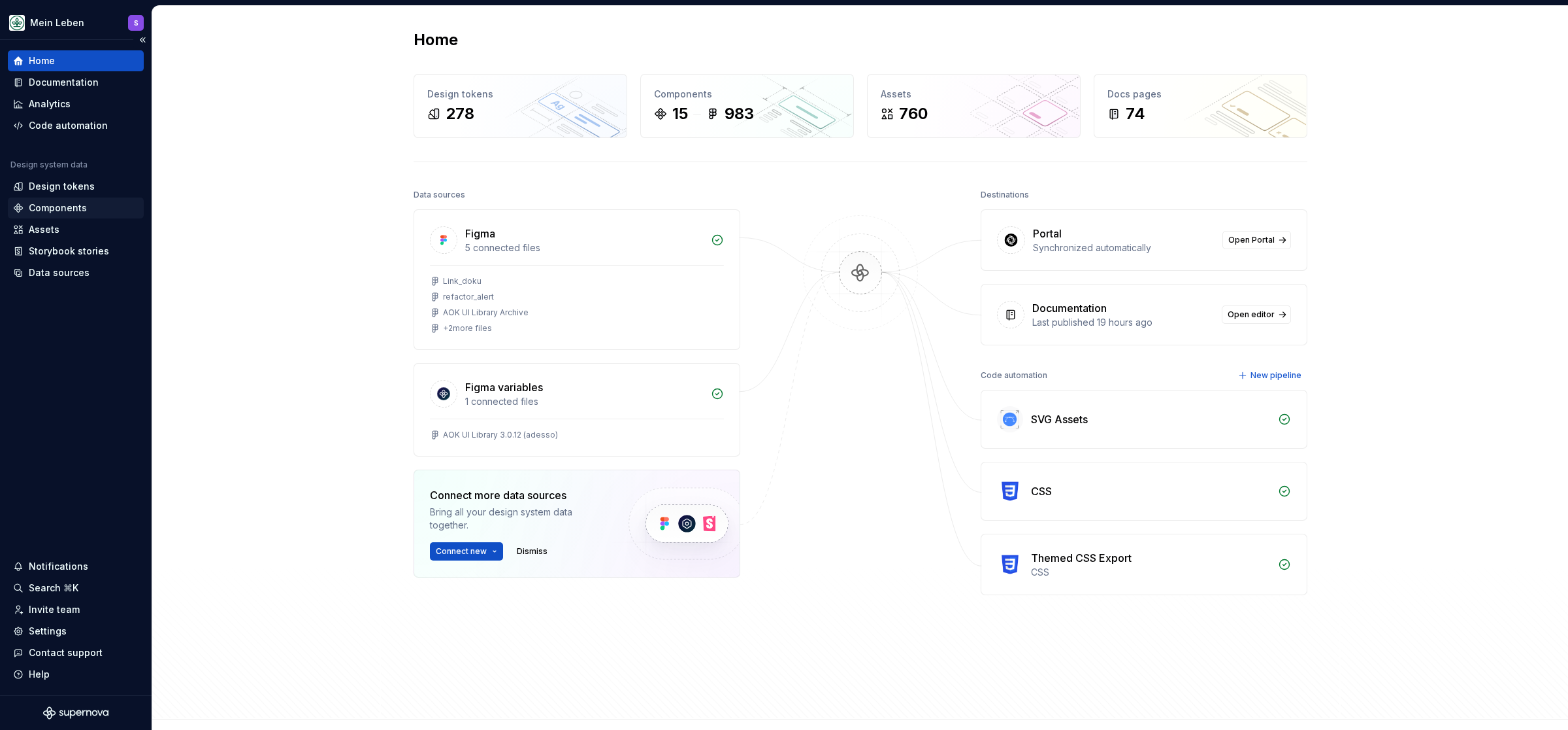
click at [58, 203] on div "Components" at bounding box center [58, 207] width 58 height 13
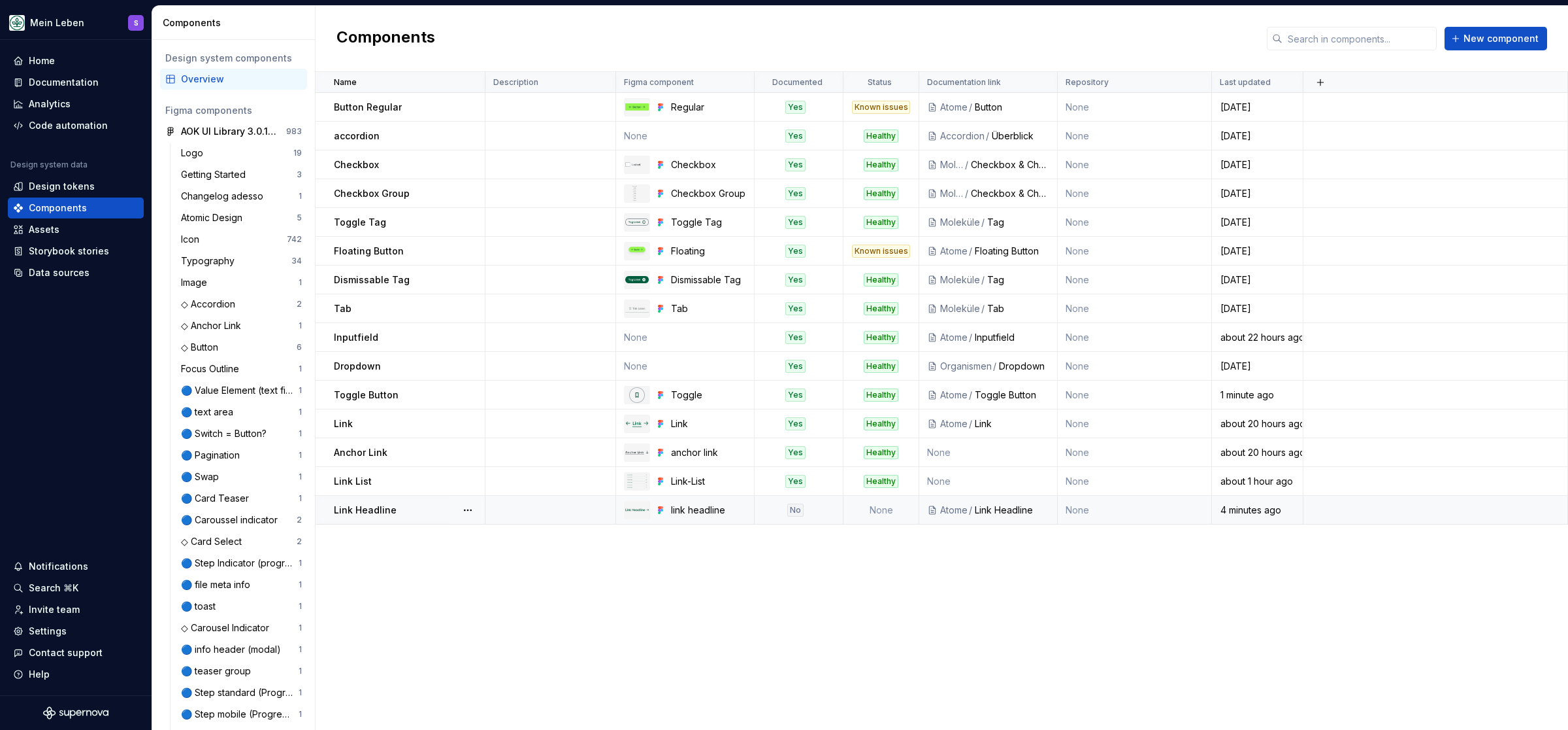
click at [443, 507] on div "Link Headline" at bounding box center [409, 510] width 150 height 13
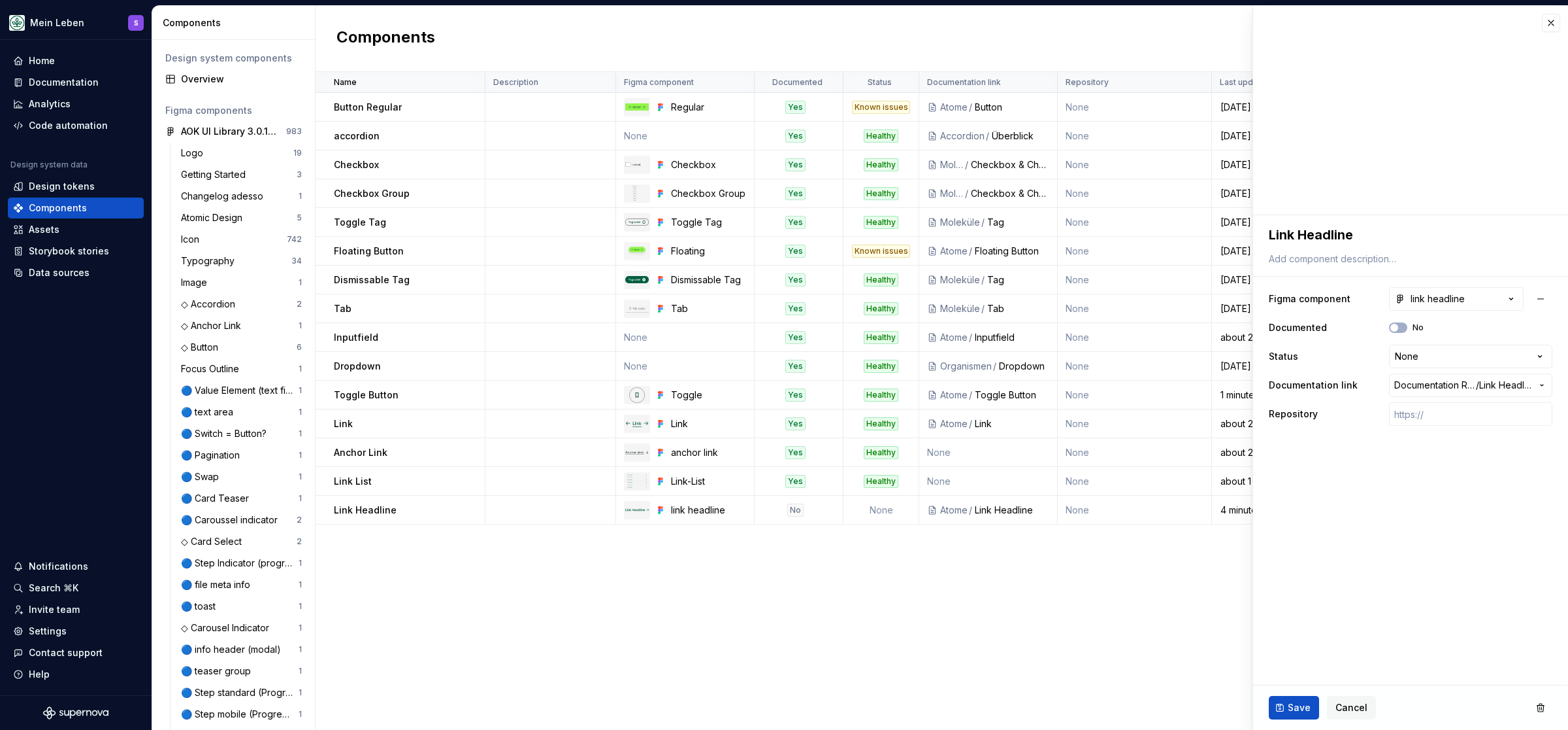
click at [1294, 710] on span "Save" at bounding box center [1299, 707] width 23 height 13
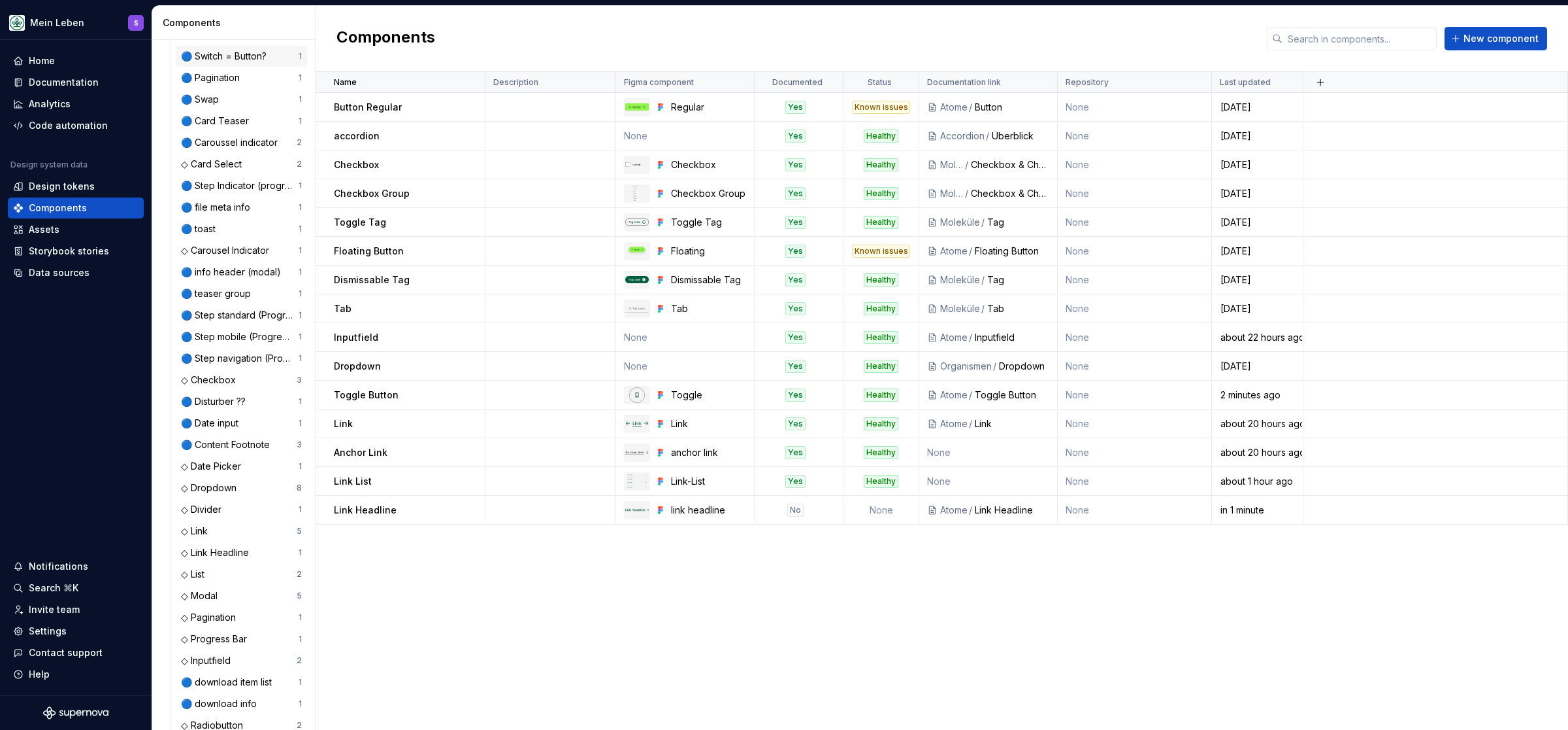
scroll to position [432, 0]
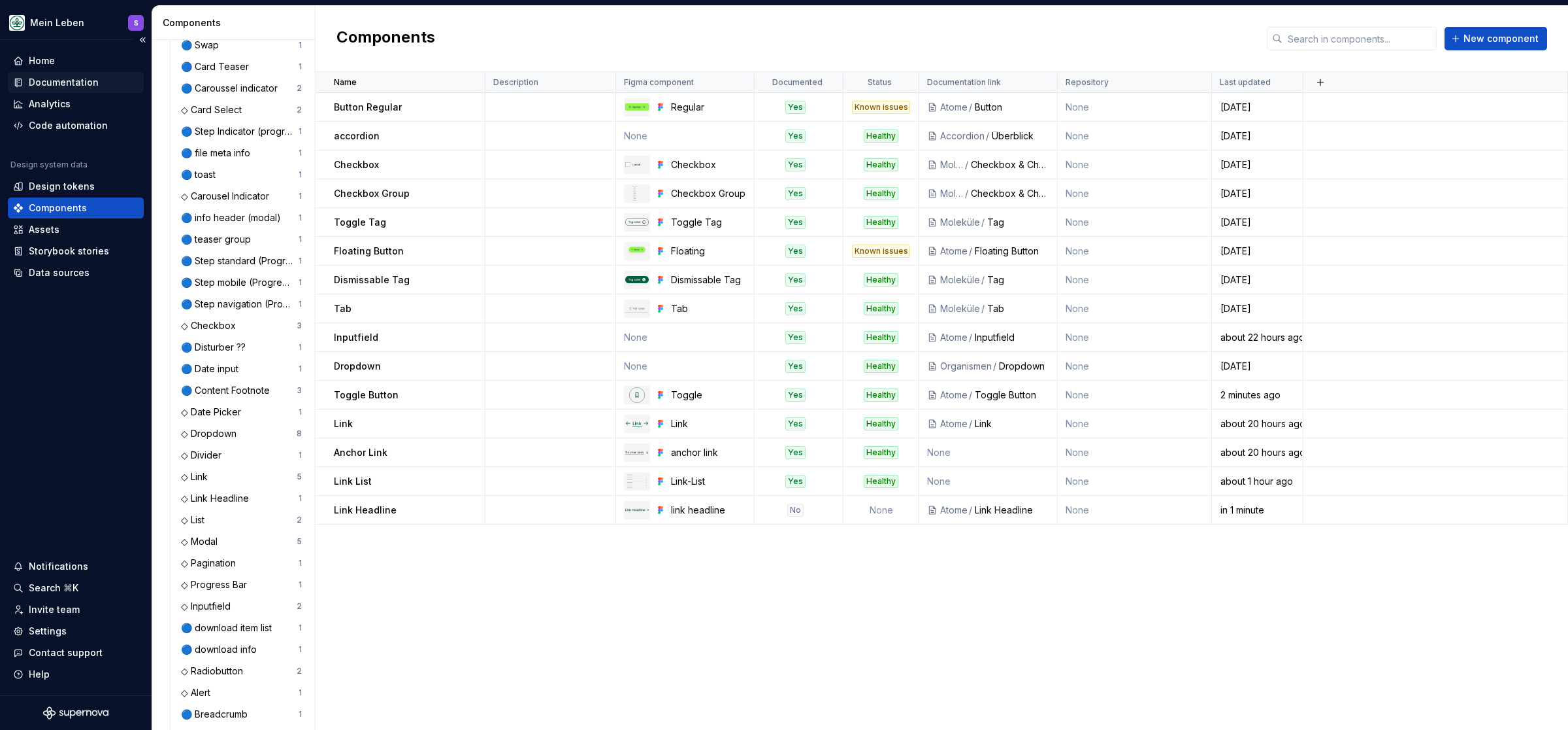
click at [49, 80] on div "Documentation" at bounding box center [64, 82] width 70 height 13
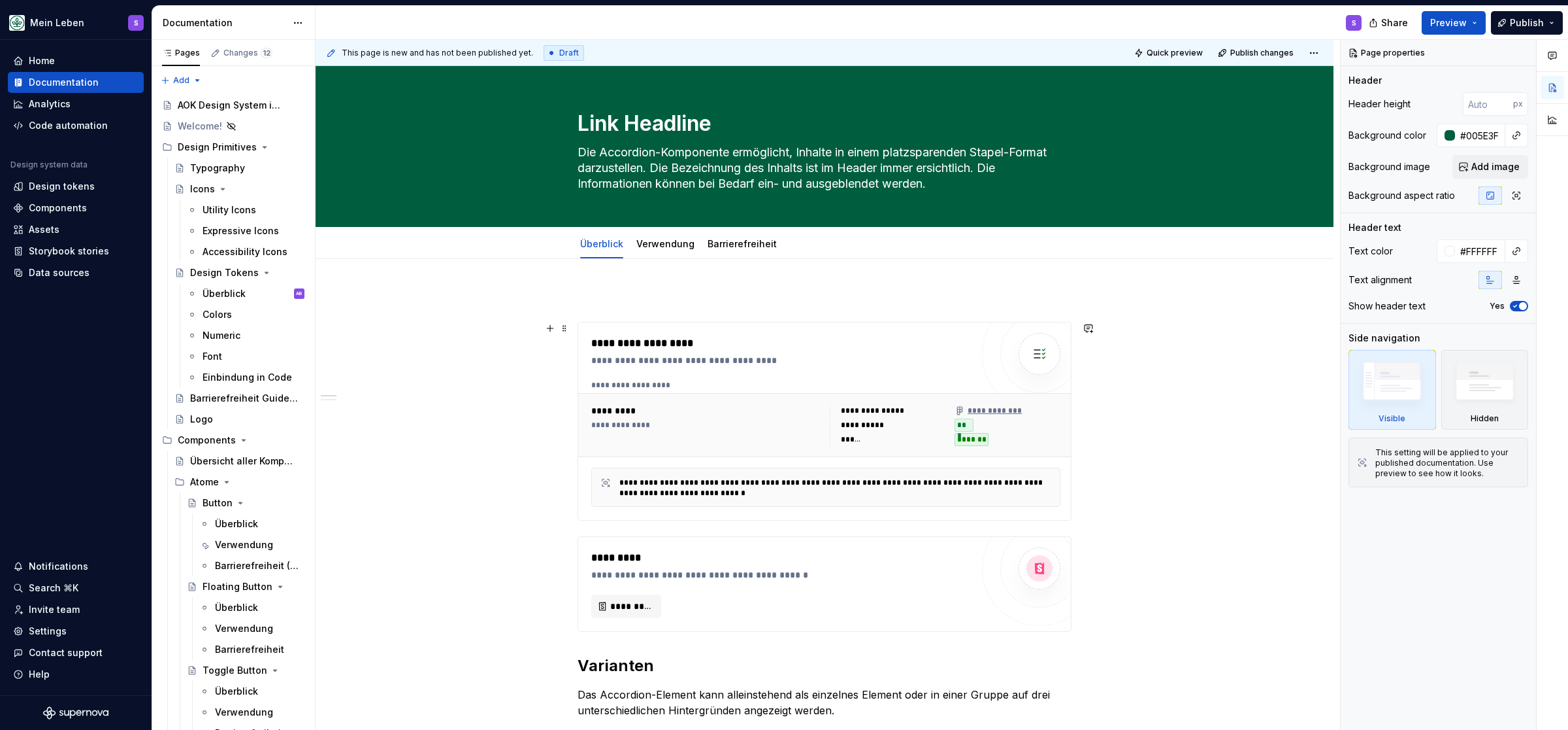
click at [705, 417] on div "*********" at bounding box center [707, 410] width 231 height 13
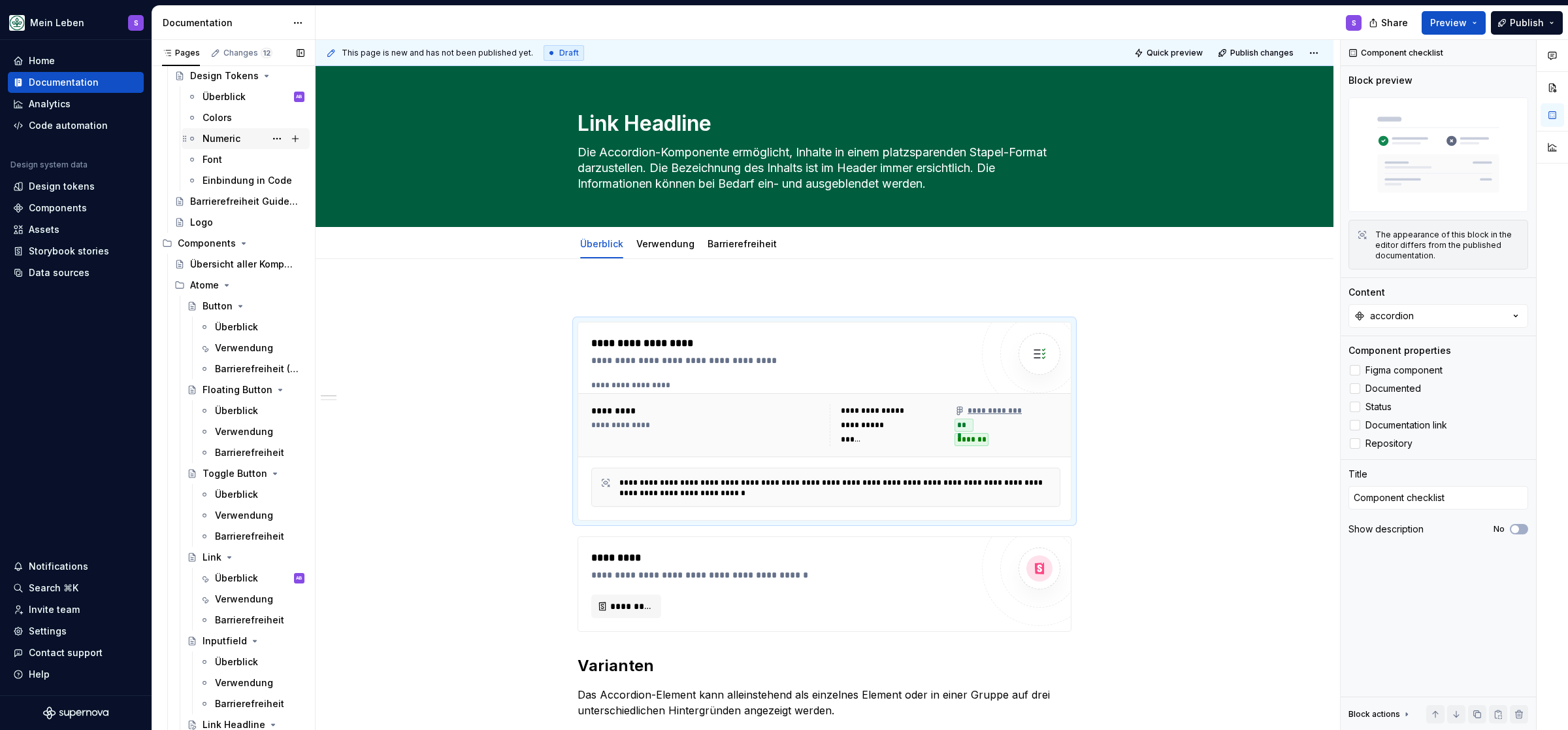
scroll to position [216, 0]
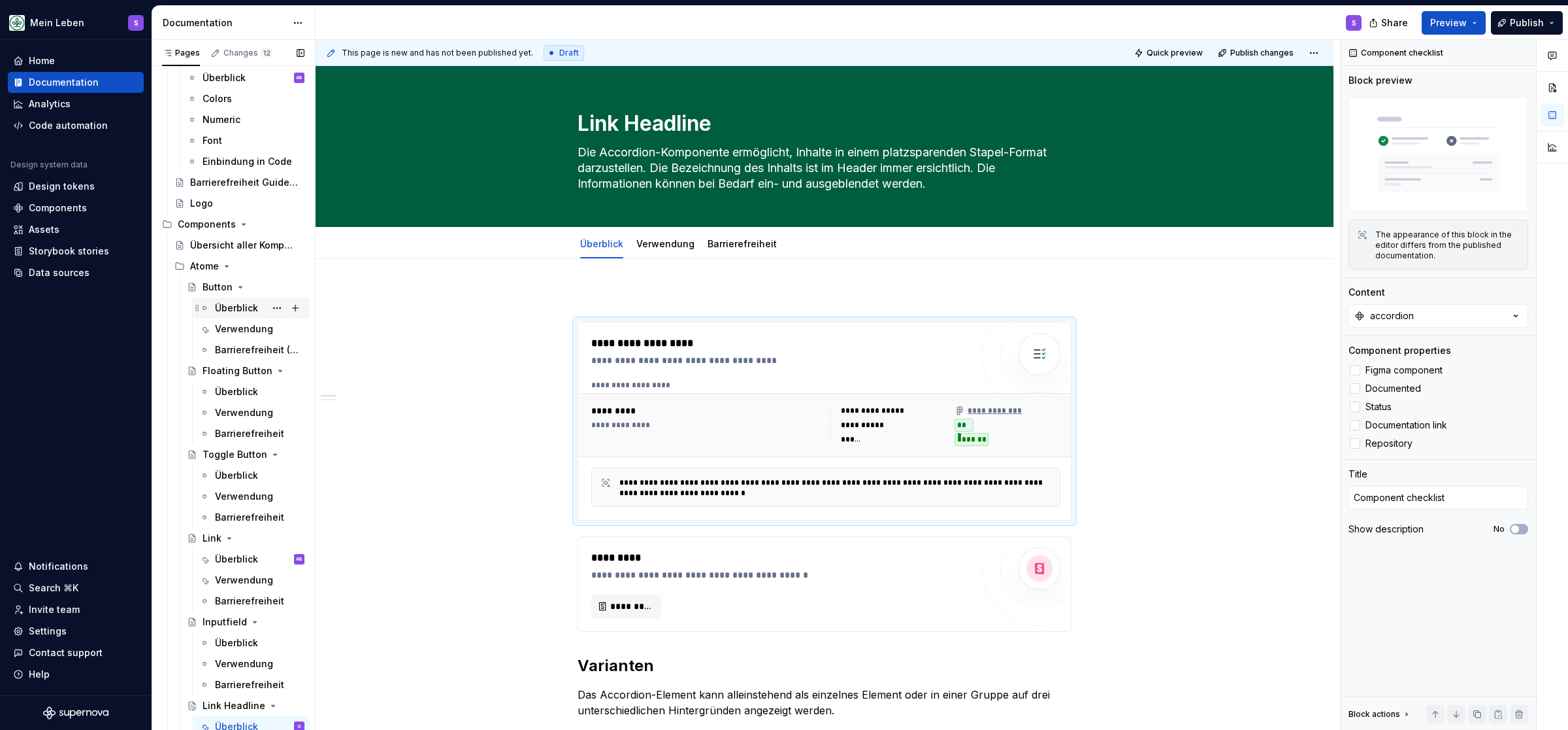
click at [236, 307] on div "Überblick" at bounding box center [236, 307] width 43 height 13
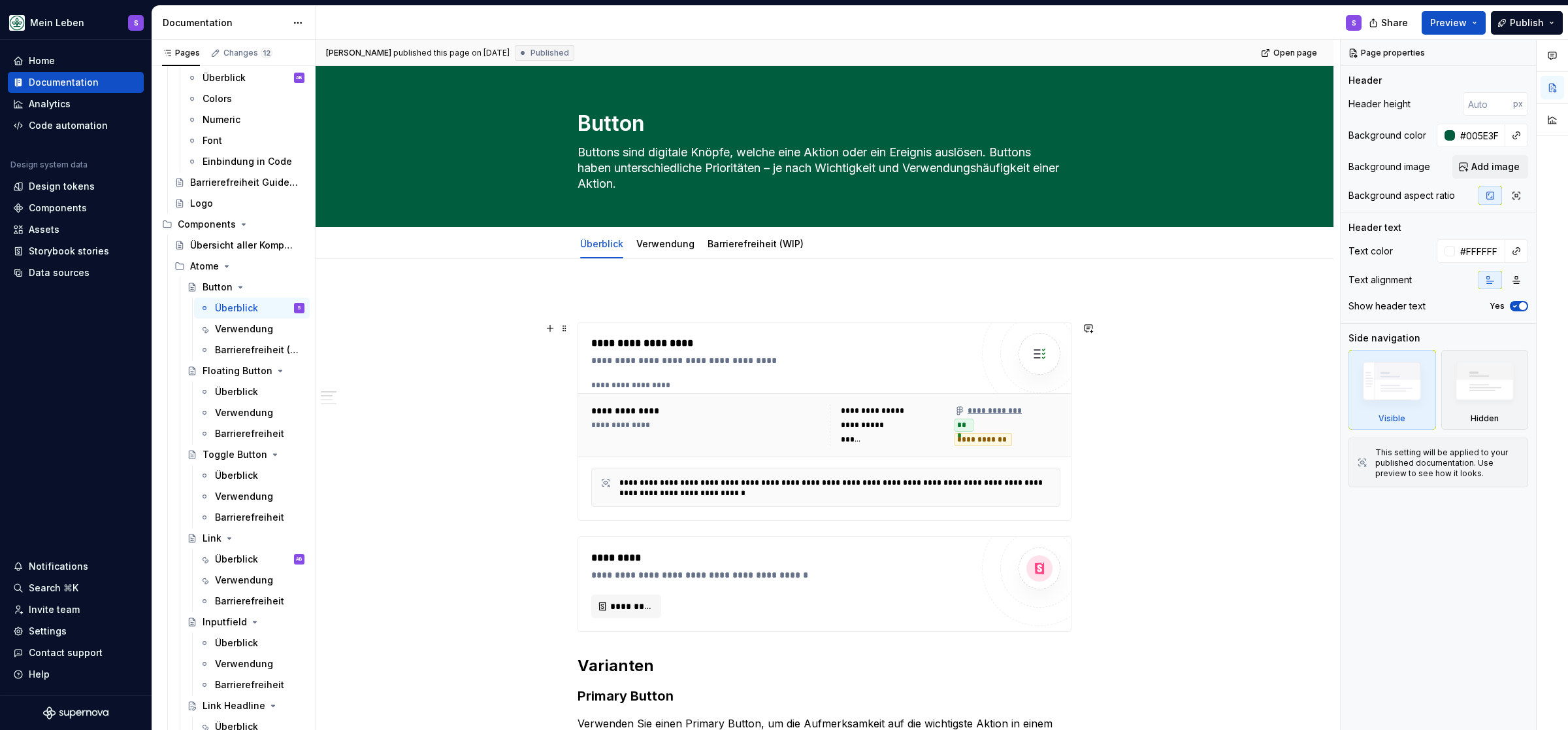
click at [1045, 354] on img at bounding box center [1039, 354] width 26 height 26
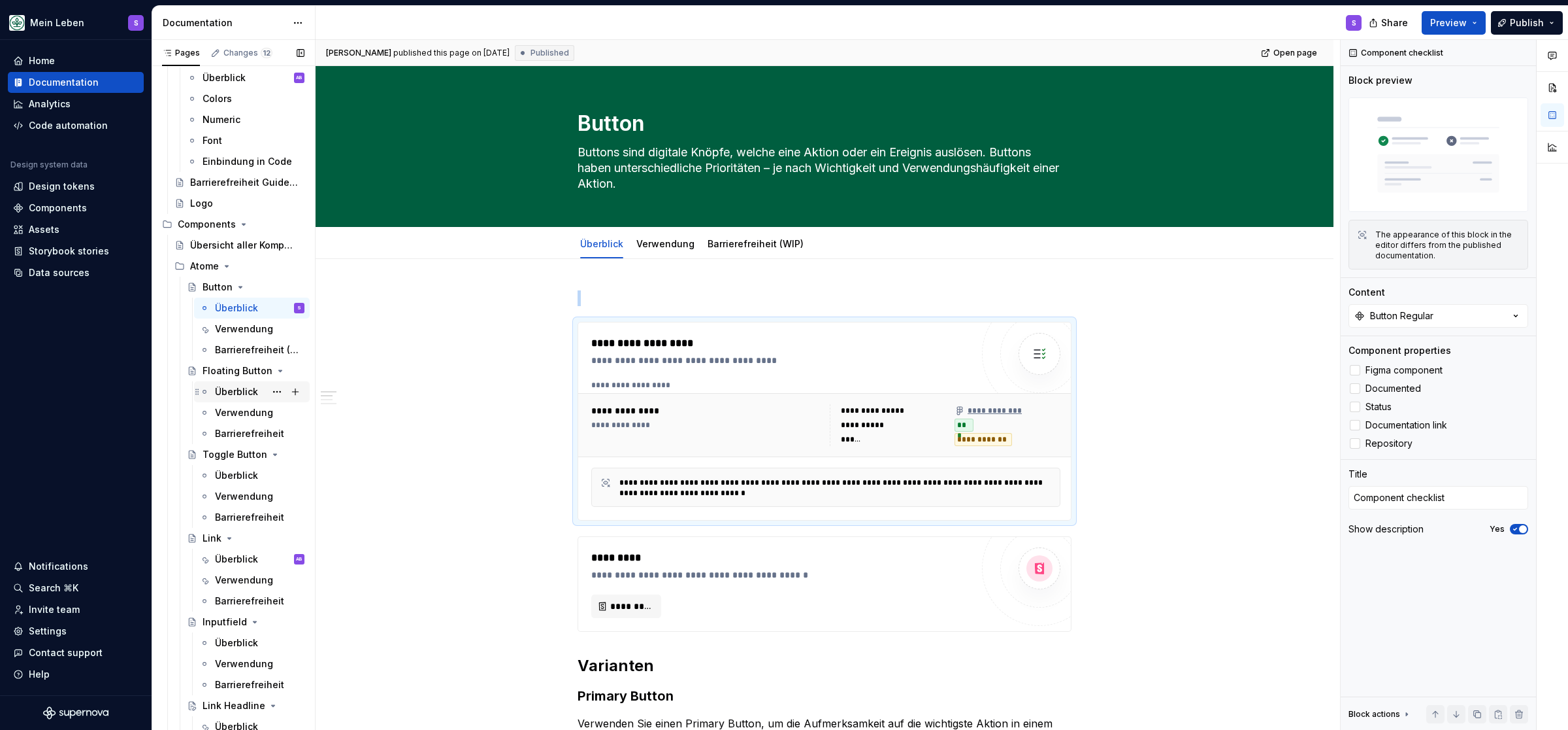
click at [232, 389] on div "Überblick" at bounding box center [236, 391] width 43 height 13
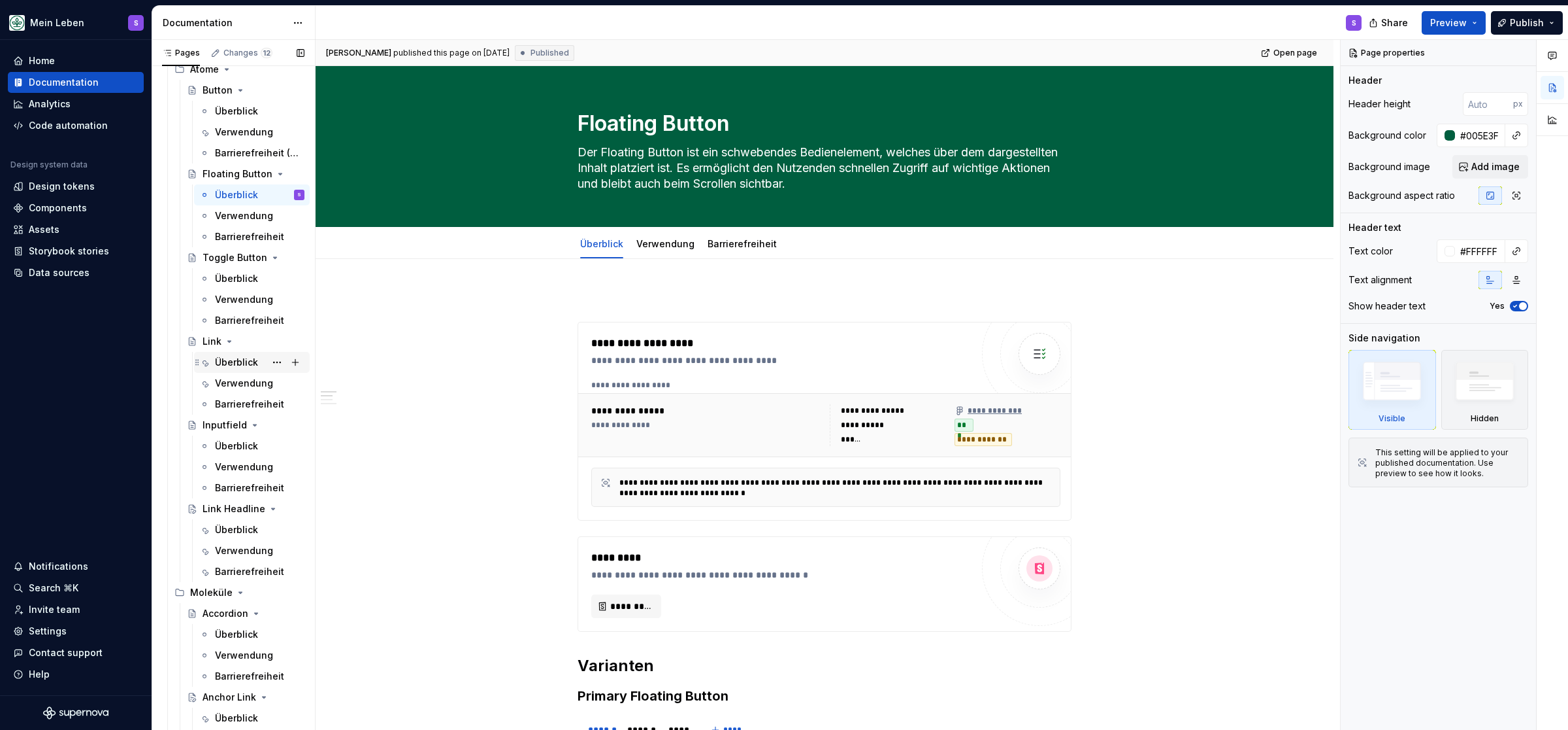
scroll to position [432, 0]
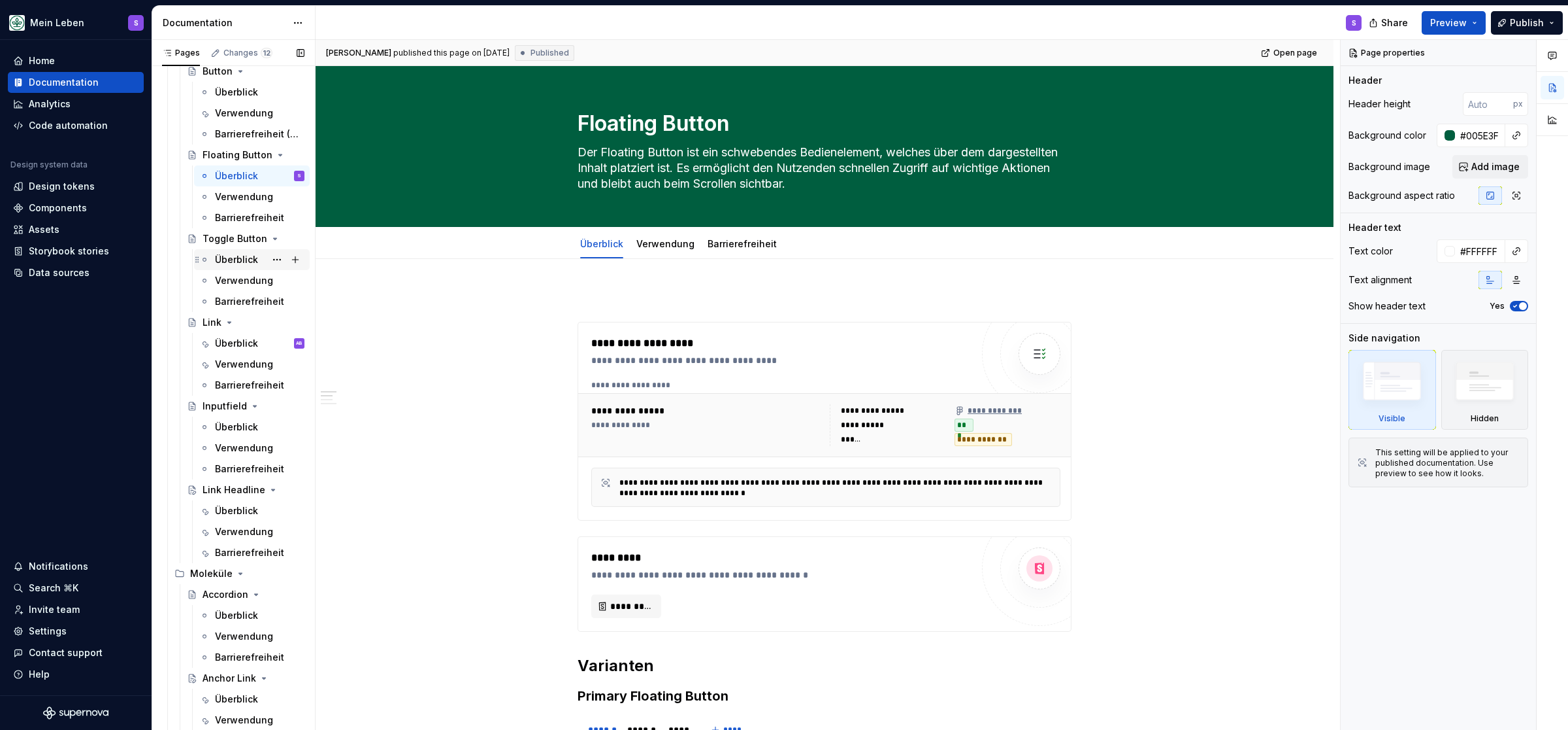
click at [244, 254] on div "Überblick" at bounding box center [236, 259] width 43 height 13
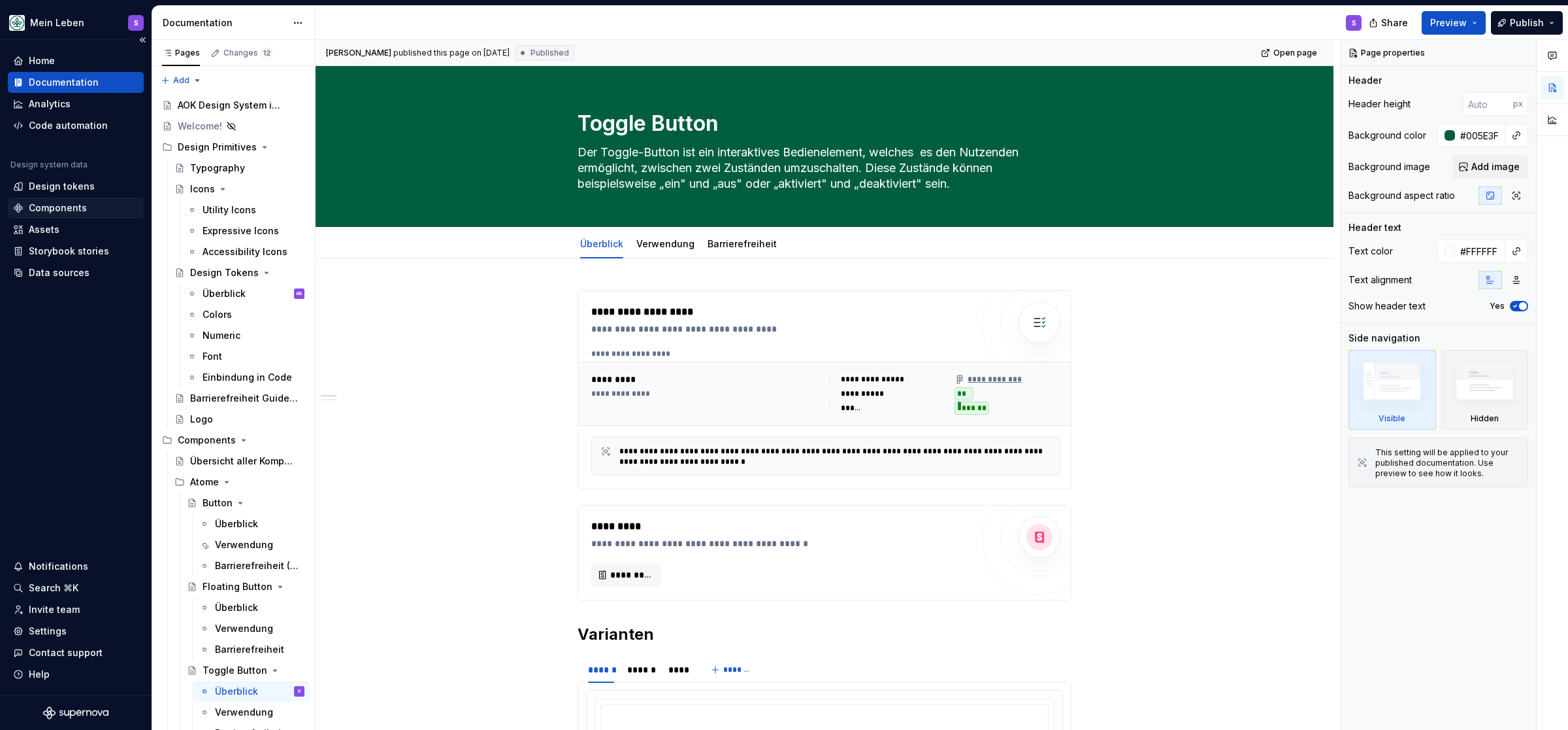
click at [53, 205] on div "Components" at bounding box center [58, 207] width 58 height 13
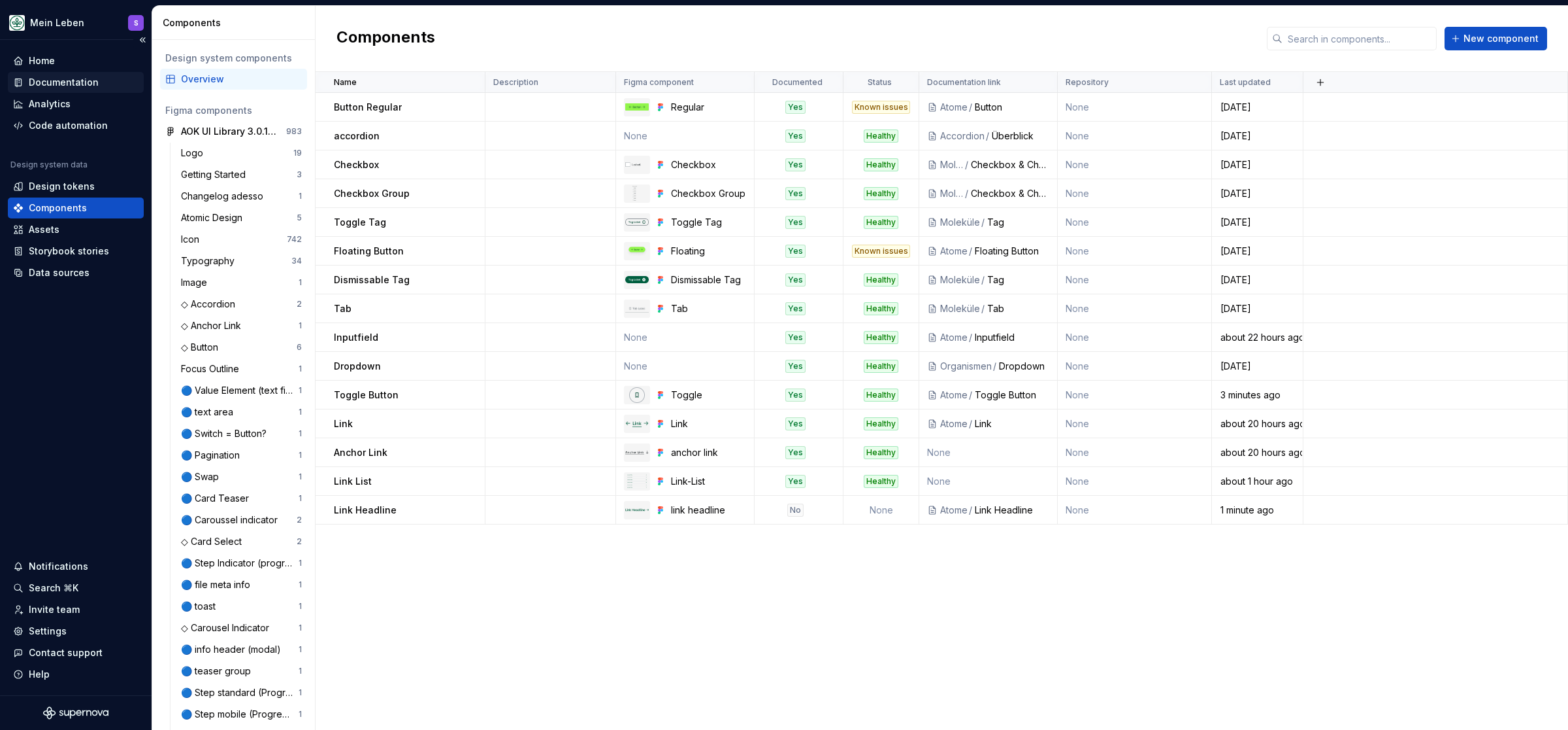
click at [61, 76] on div "Documentation" at bounding box center [64, 82] width 70 height 13
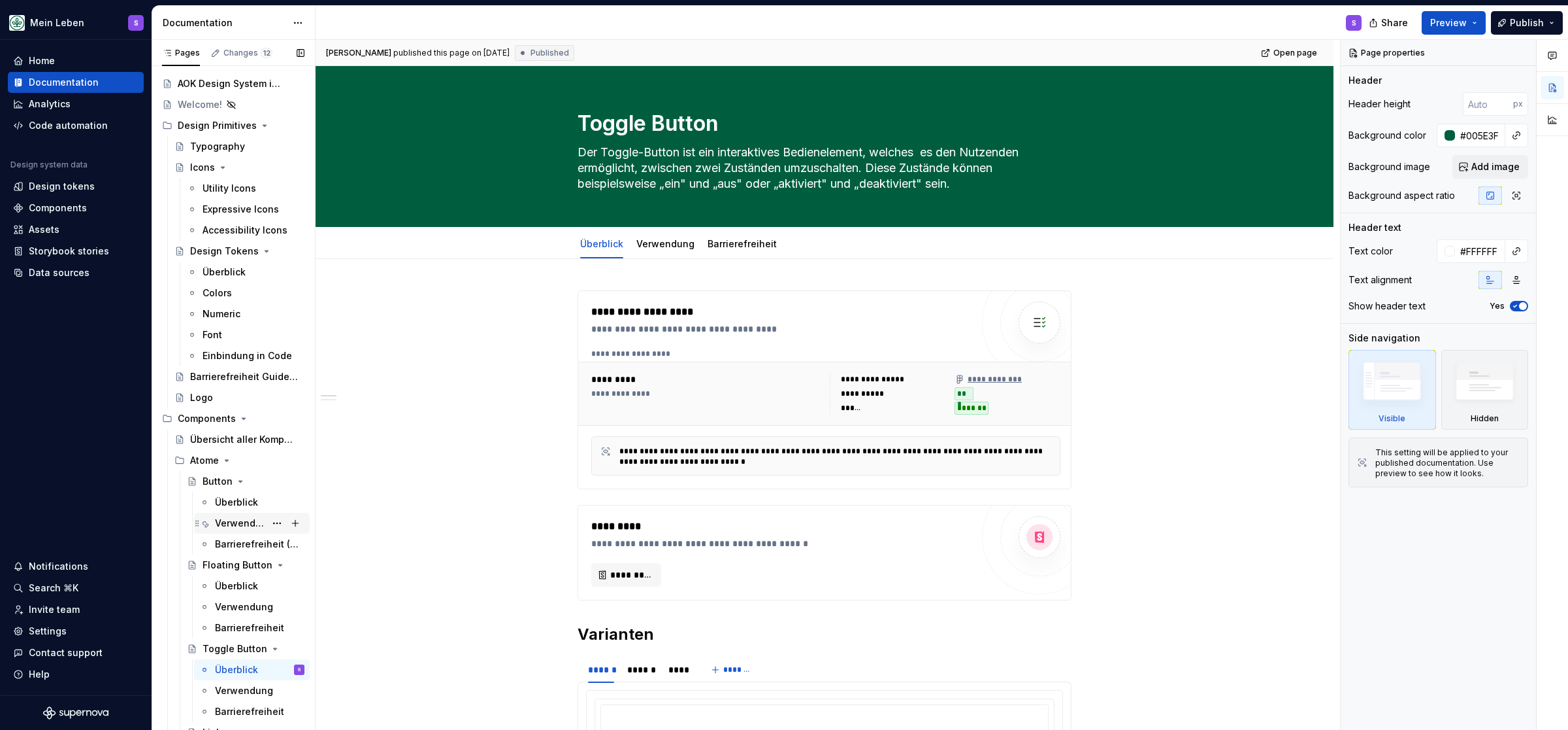
scroll to position [54, 0]
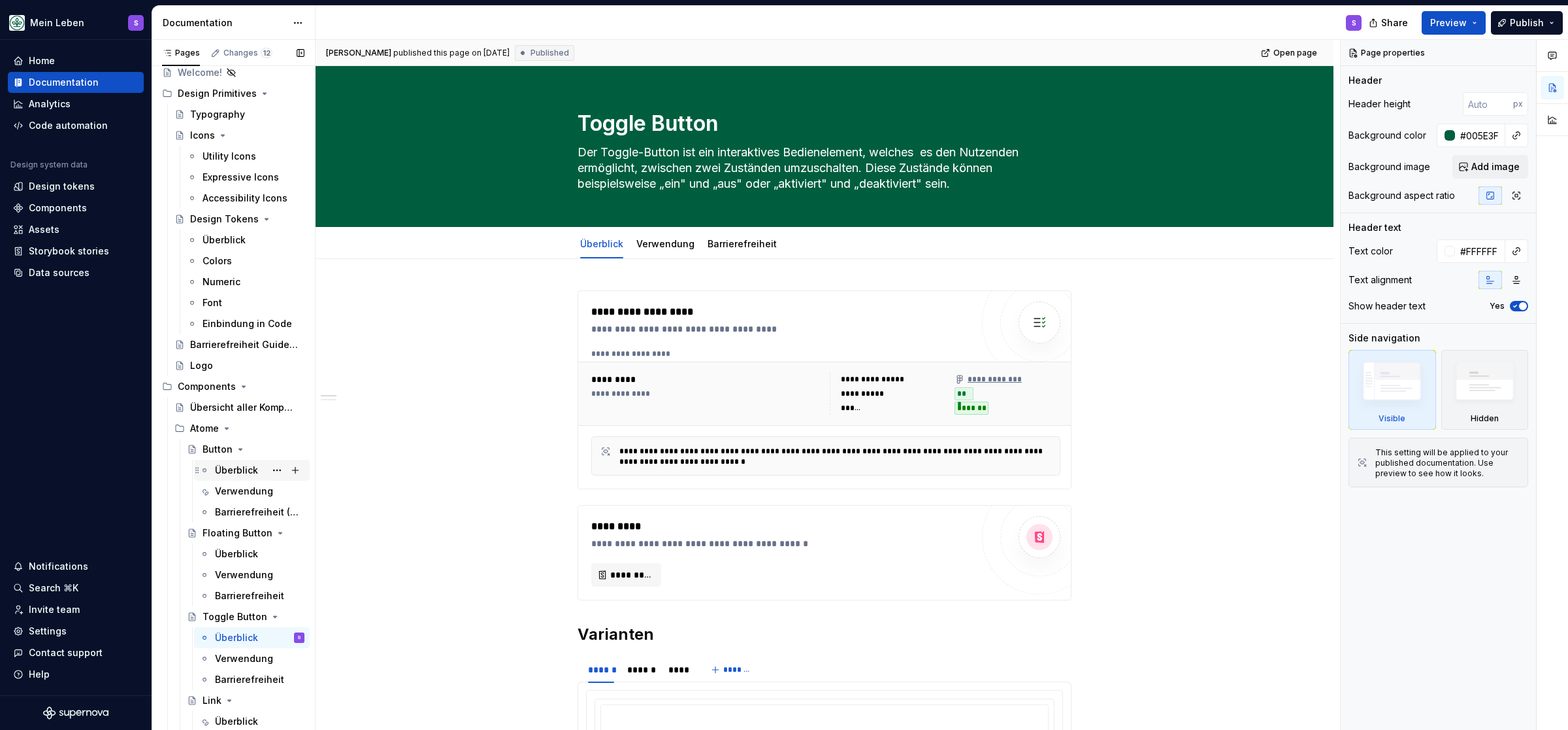
click at [231, 470] on div "Überblick" at bounding box center [236, 470] width 43 height 13
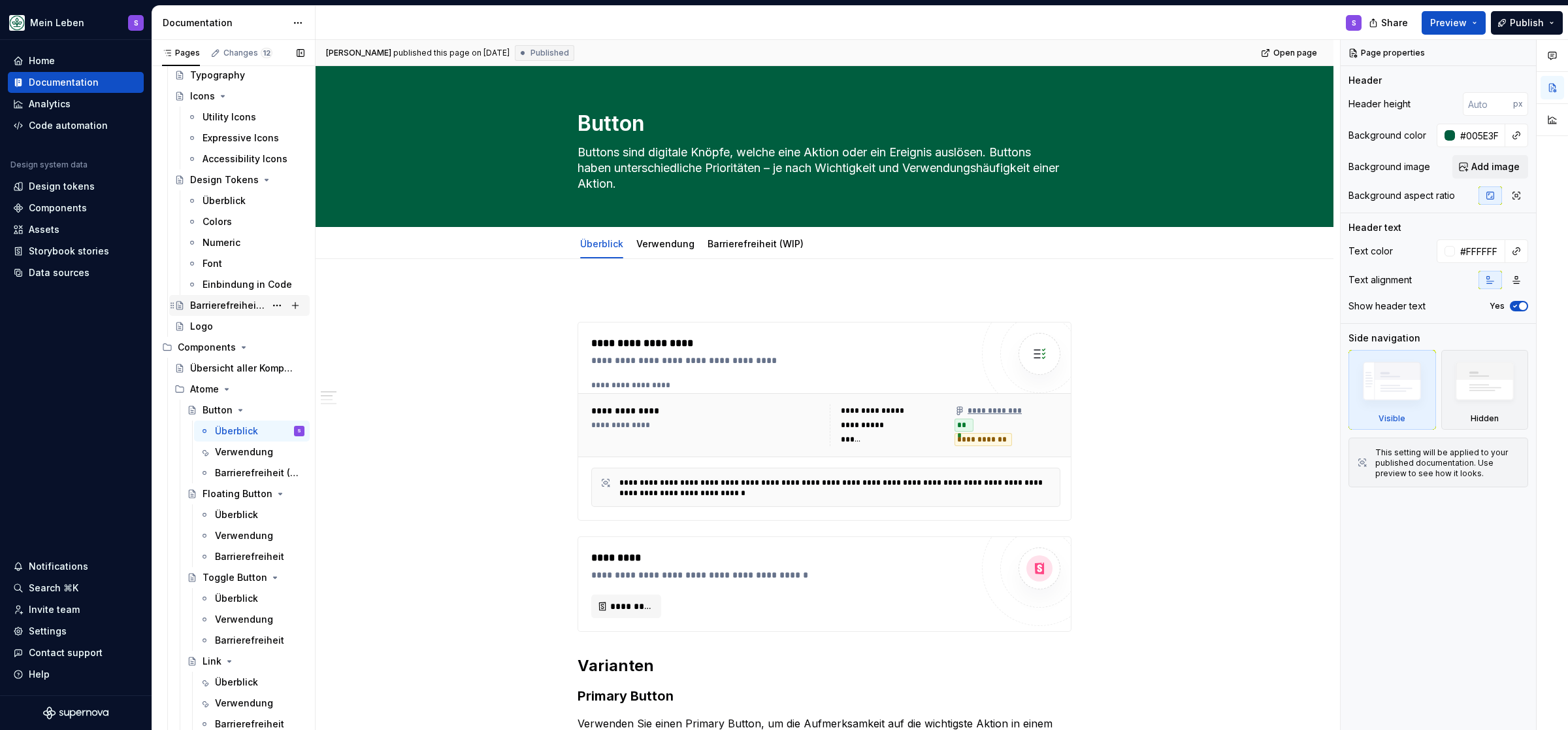
scroll to position [108, 0]
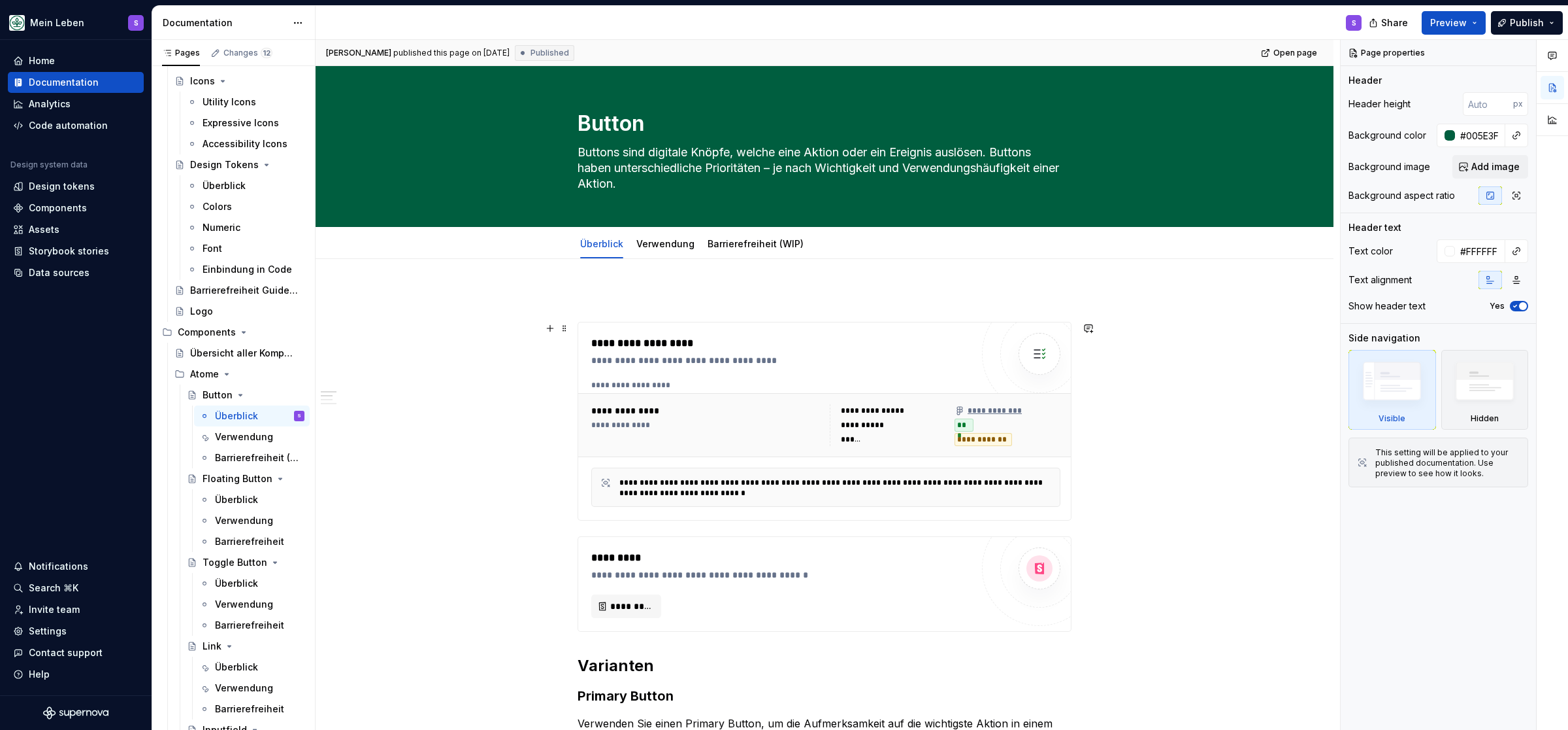
click at [725, 408] on div "**********" at bounding box center [707, 410] width 231 height 13
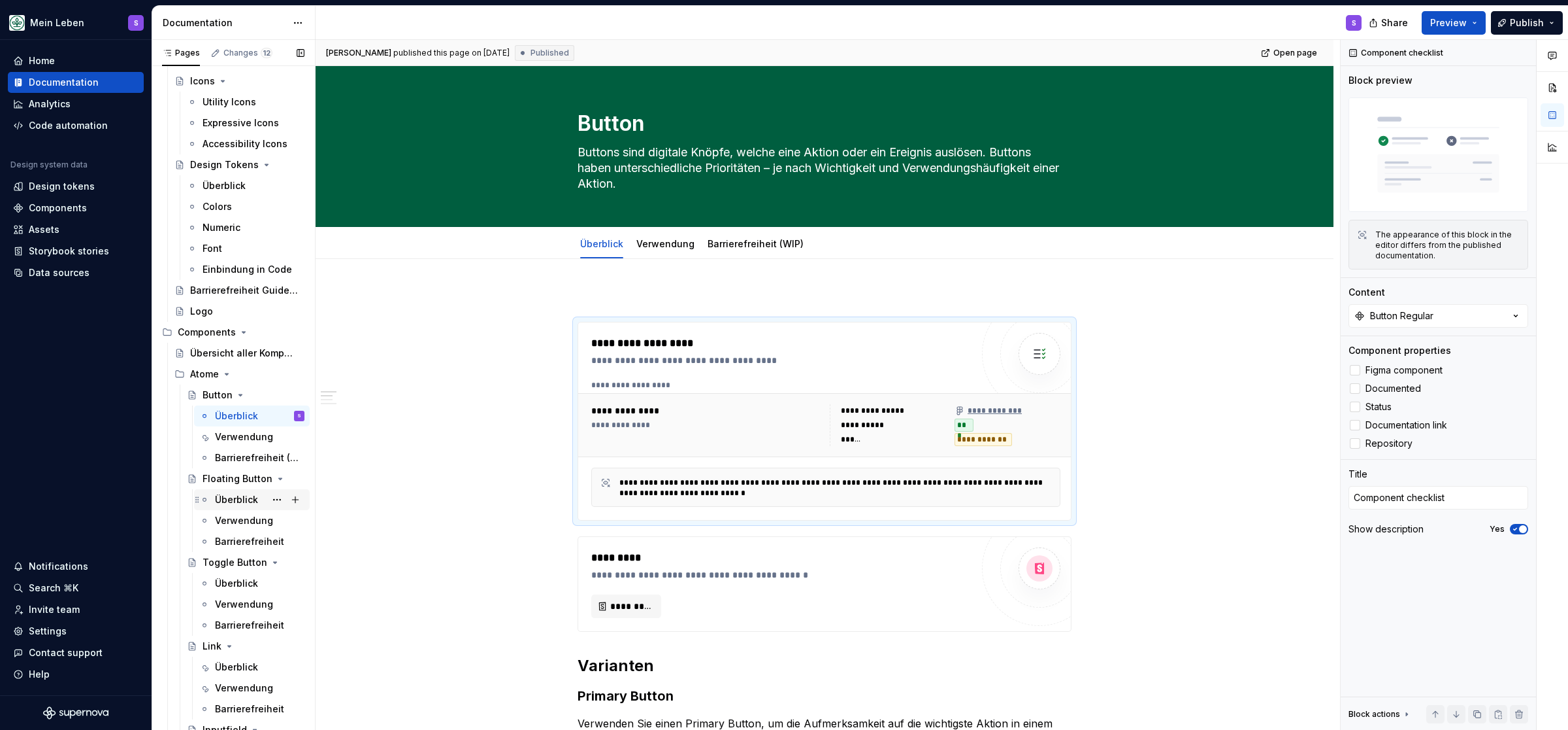
click at [221, 499] on div "Überblick" at bounding box center [236, 499] width 43 height 13
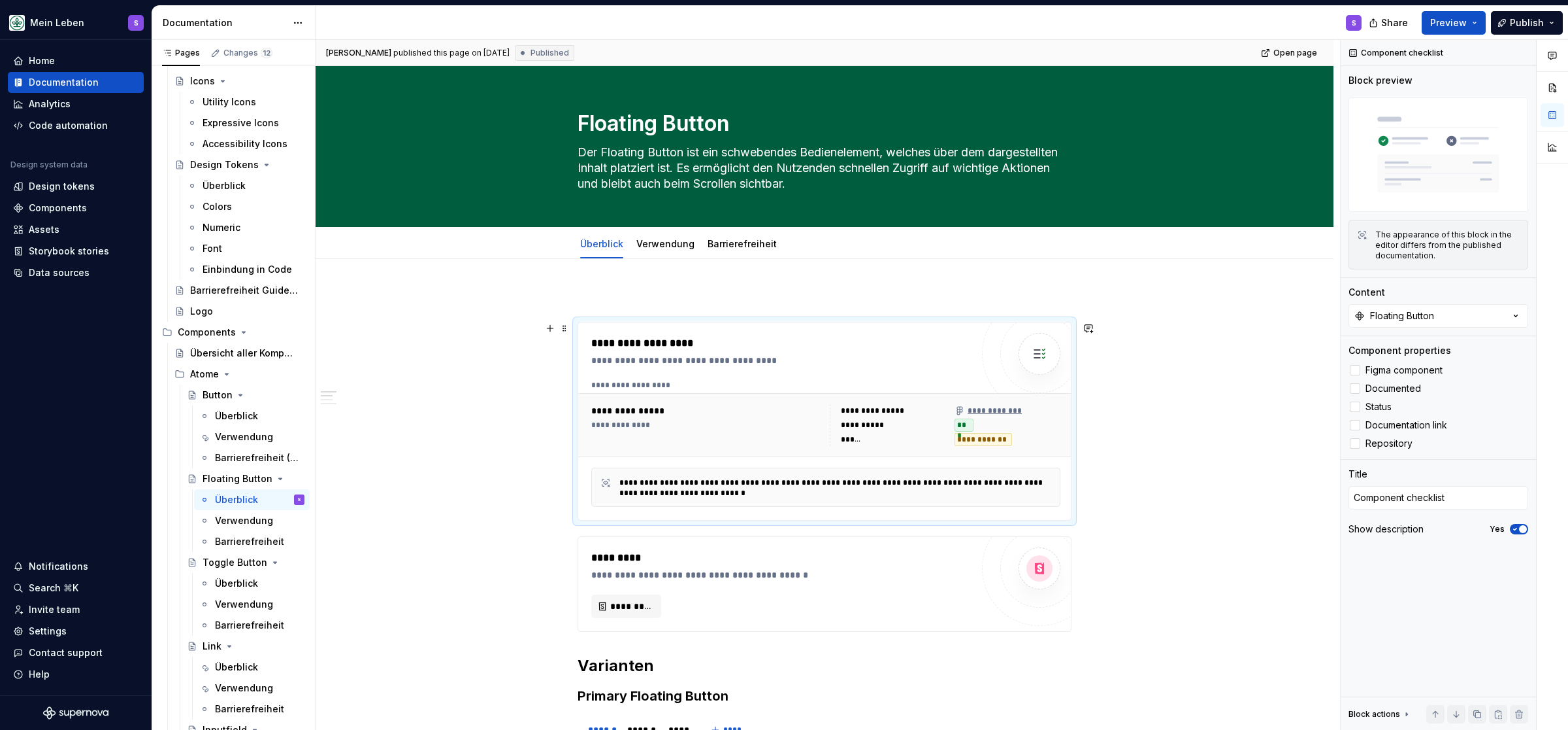
click at [703, 424] on div "**********" at bounding box center [707, 425] width 231 height 10
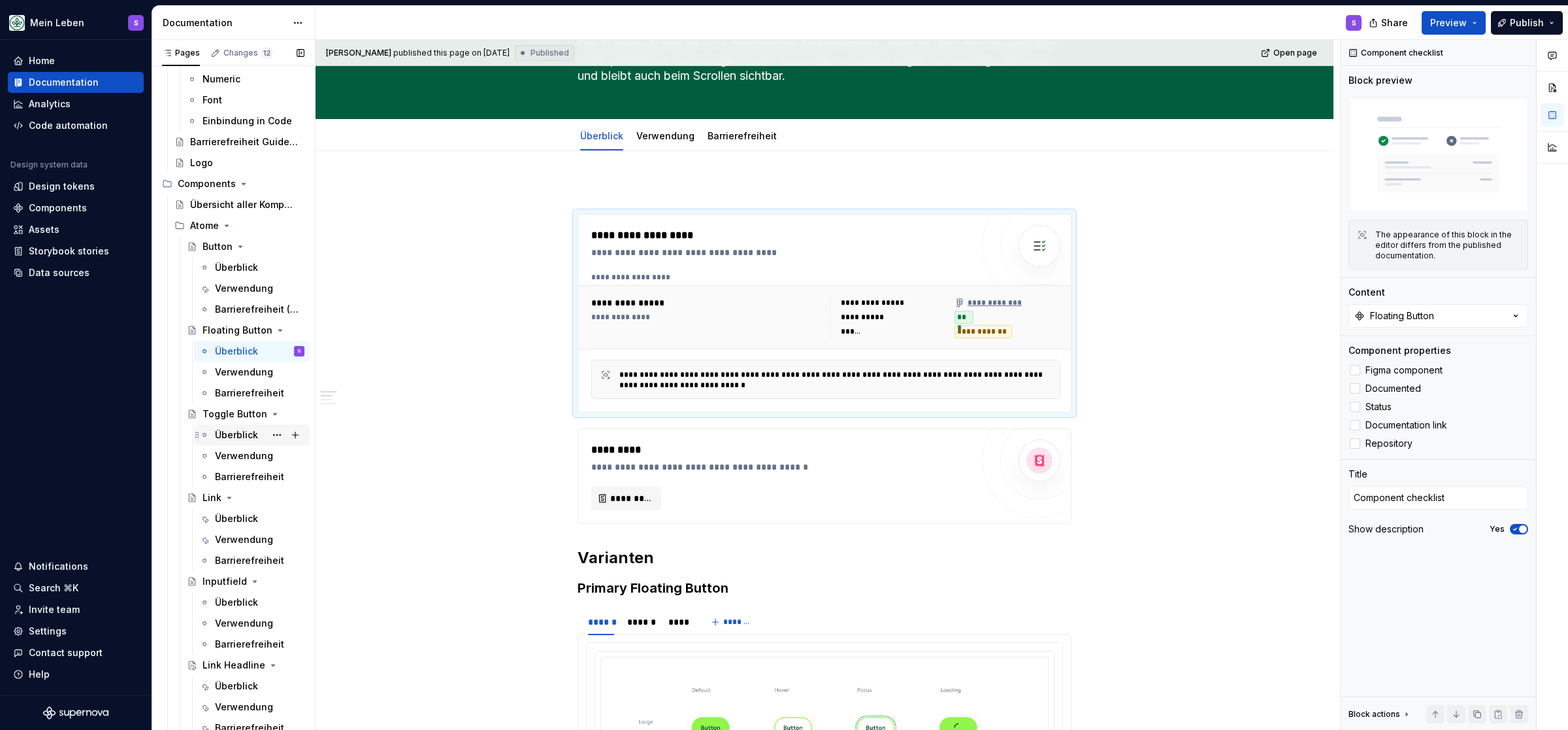
scroll to position [269, 0]
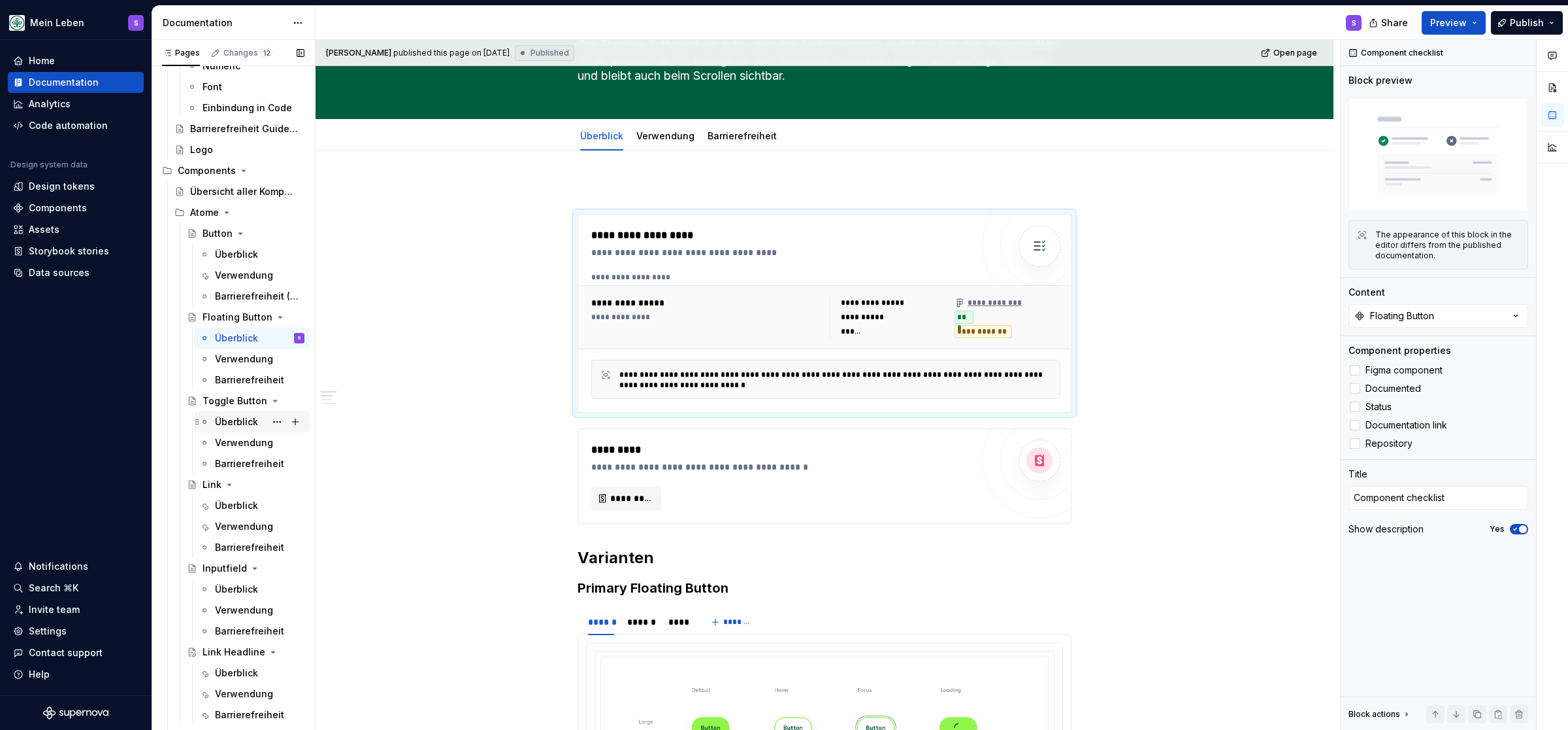
click at [235, 425] on div "Überblick" at bounding box center [236, 421] width 43 height 13
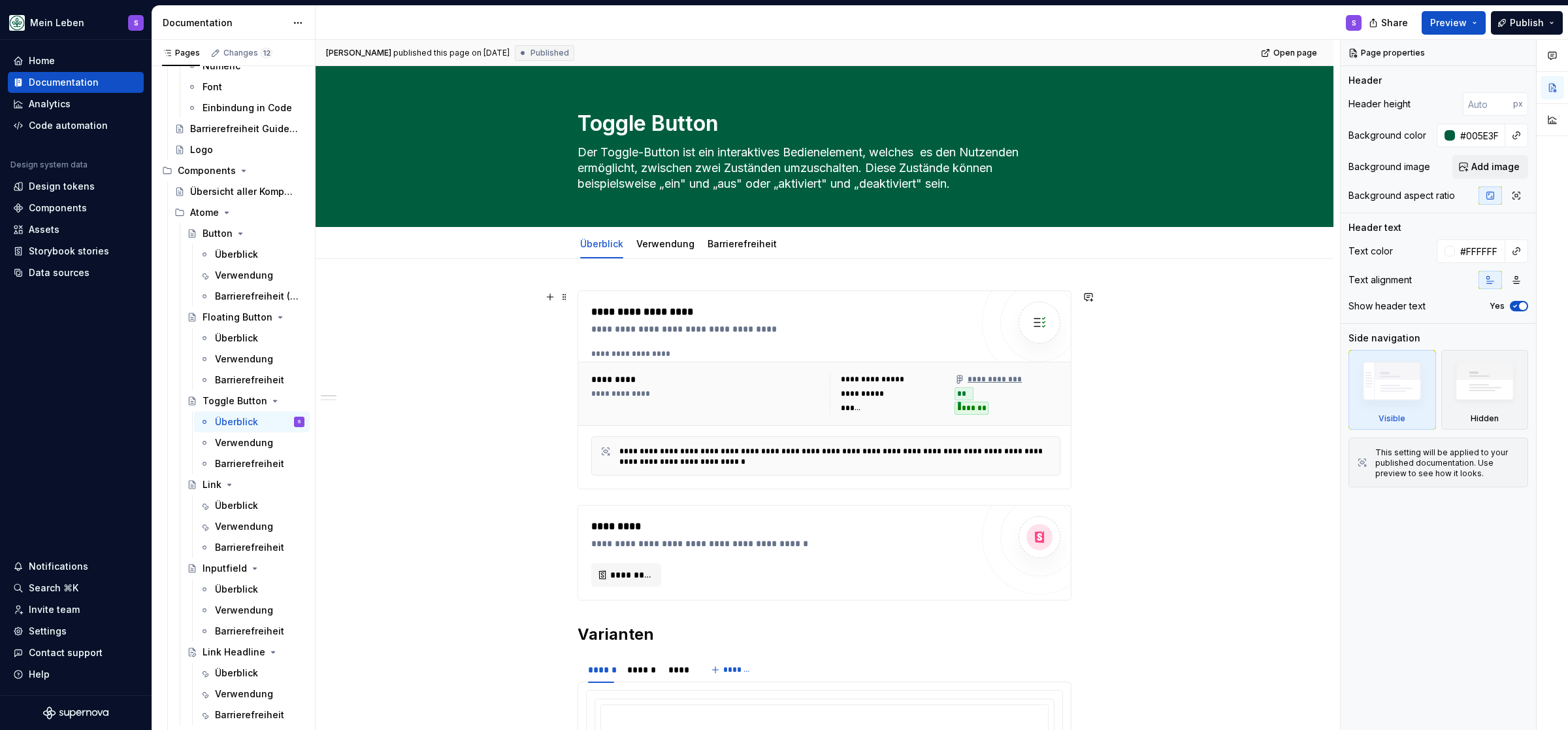
click at [711, 390] on div "**********" at bounding box center [707, 393] width 231 height 10
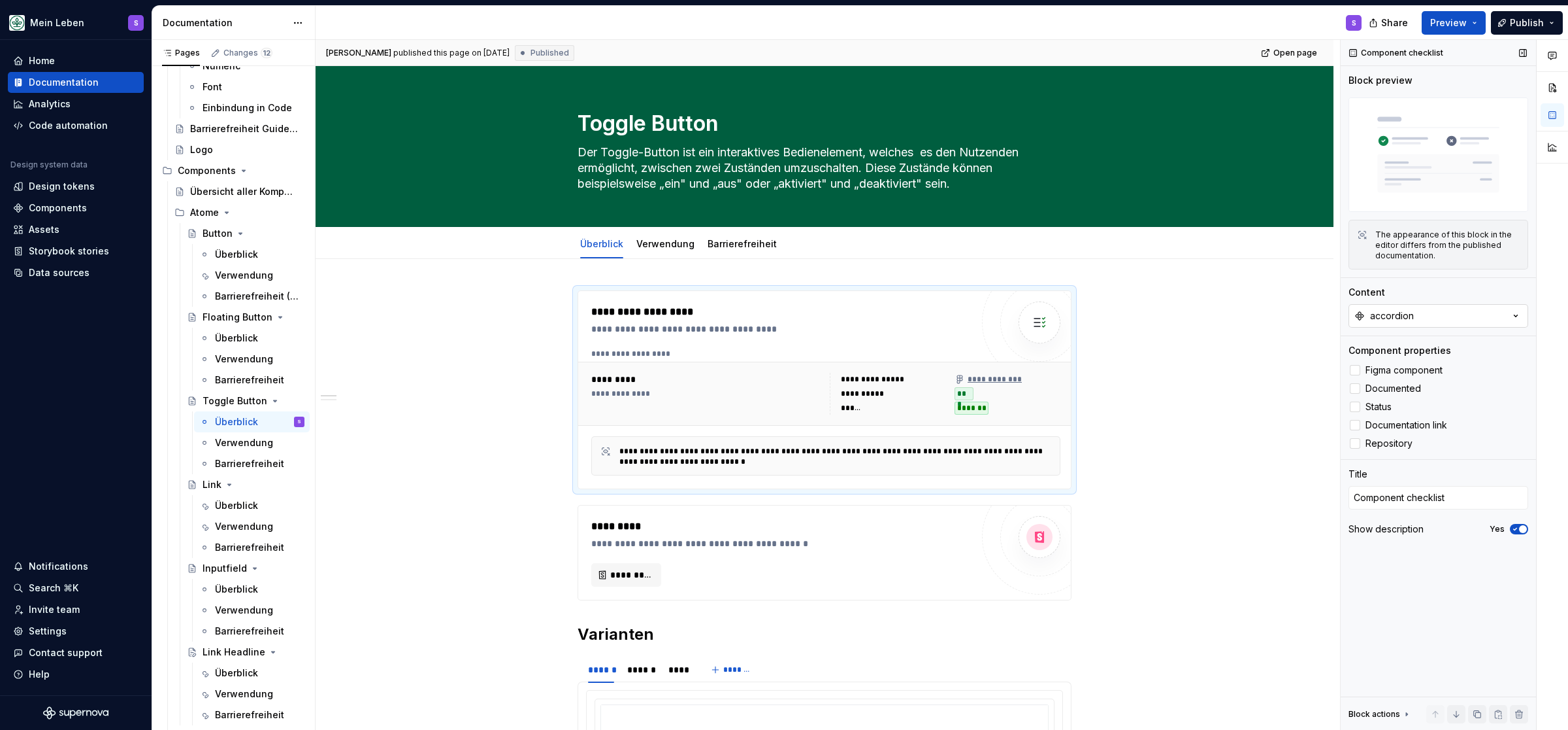
click at [1517, 313] on icon "button" at bounding box center [1516, 315] width 13 height 13
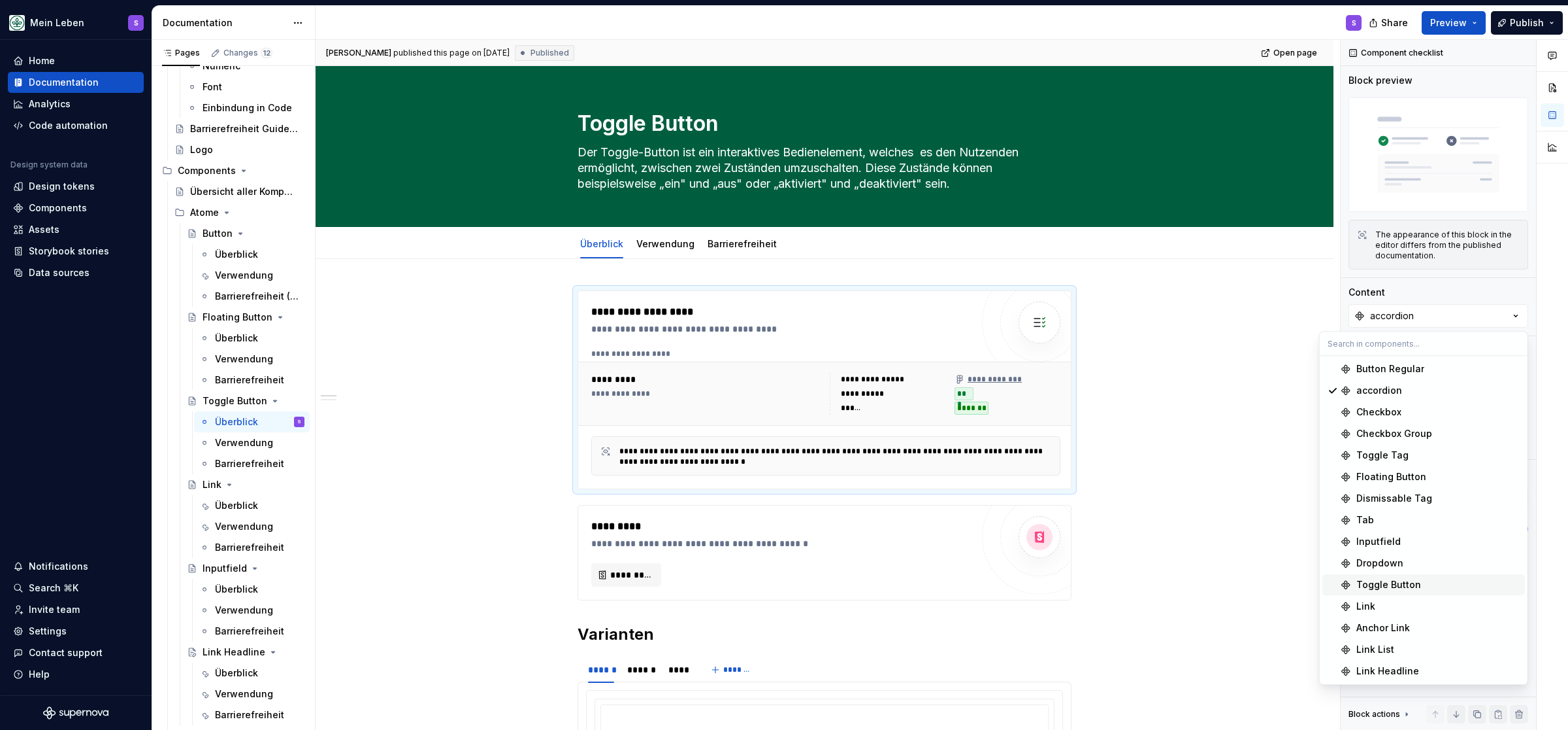
click at [1375, 582] on div "Toggle Button" at bounding box center [1389, 584] width 65 height 13
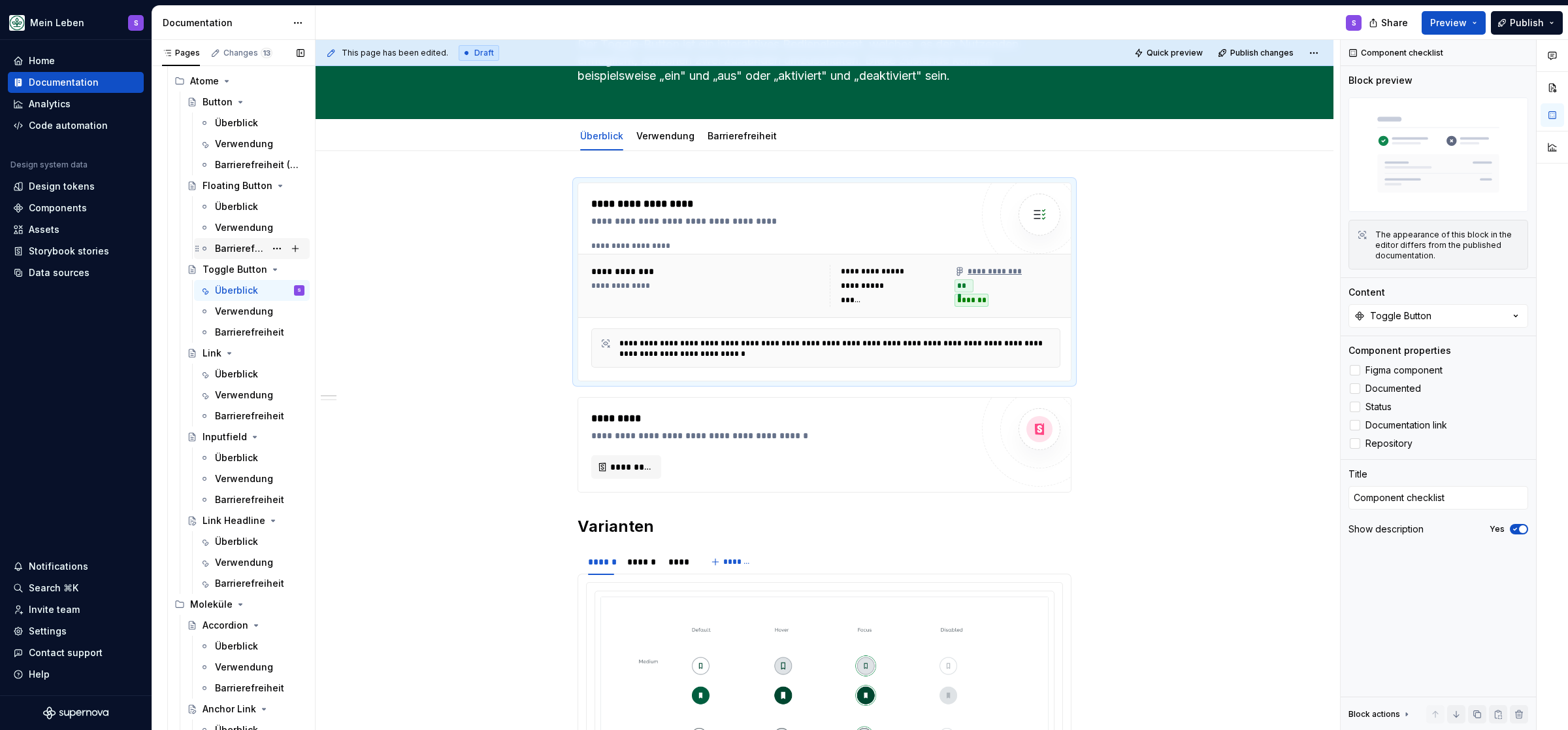
scroll to position [432, 0]
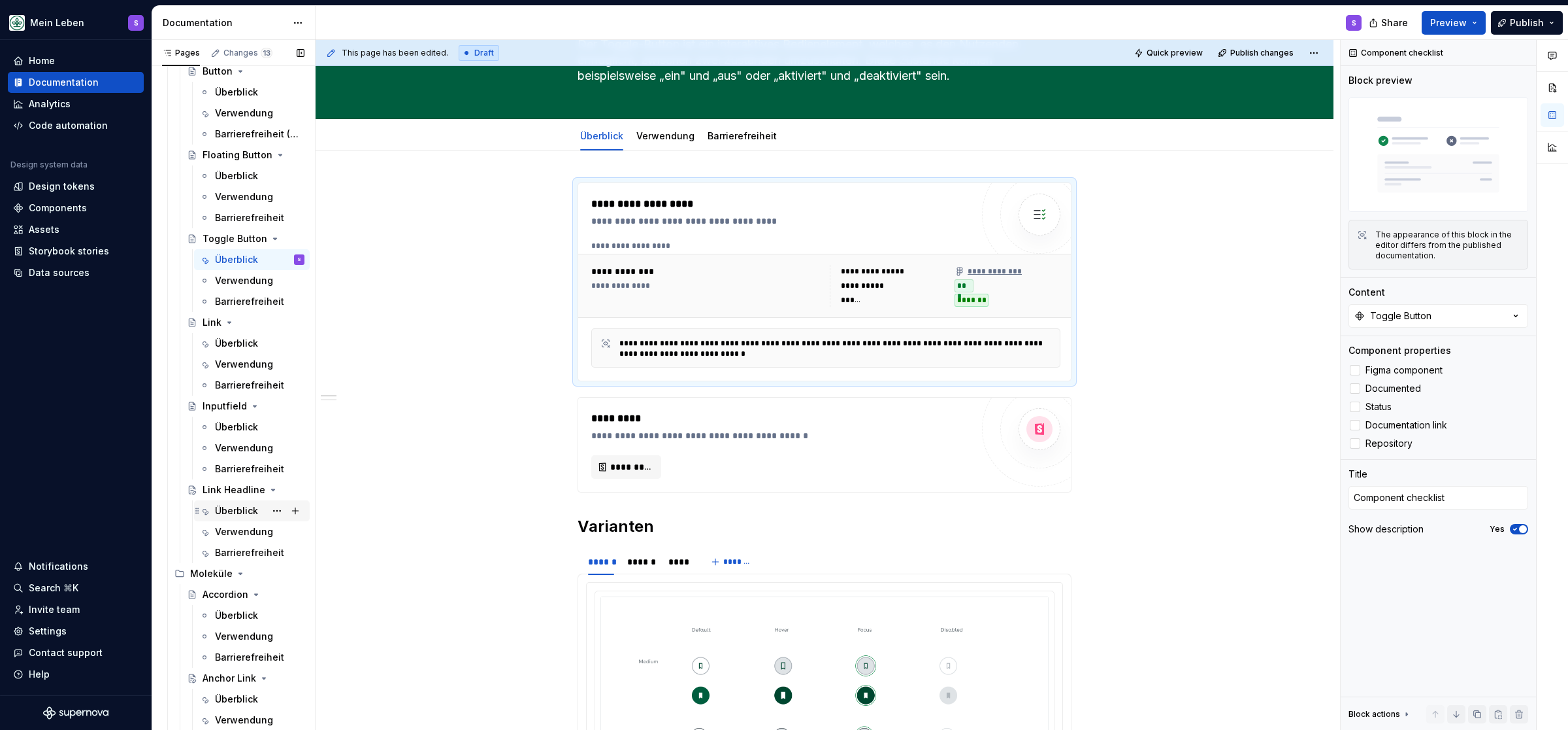
click at [242, 511] on div "Überblick" at bounding box center [236, 510] width 43 height 13
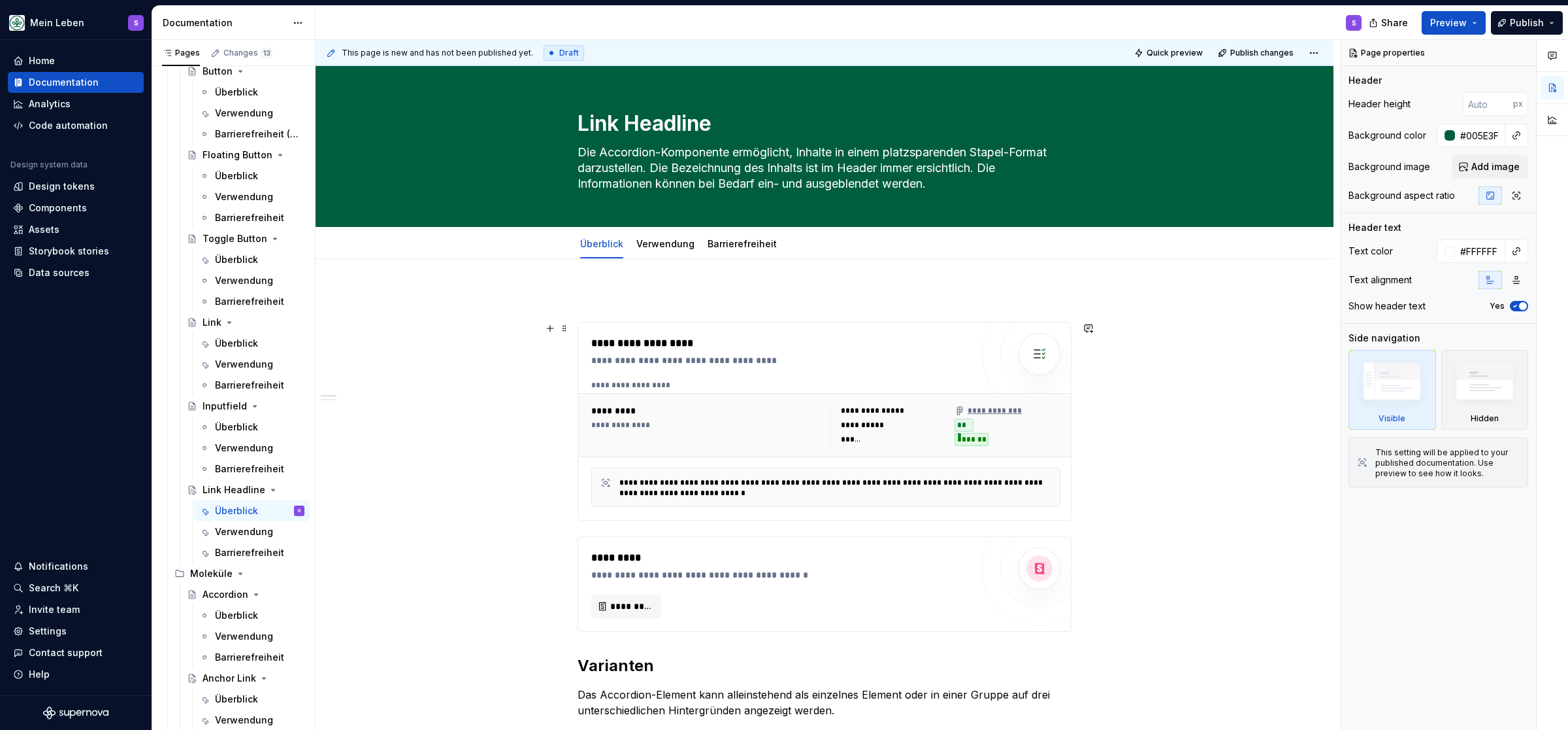
click at [719, 432] on div "**********" at bounding box center [707, 425] width 231 height 42
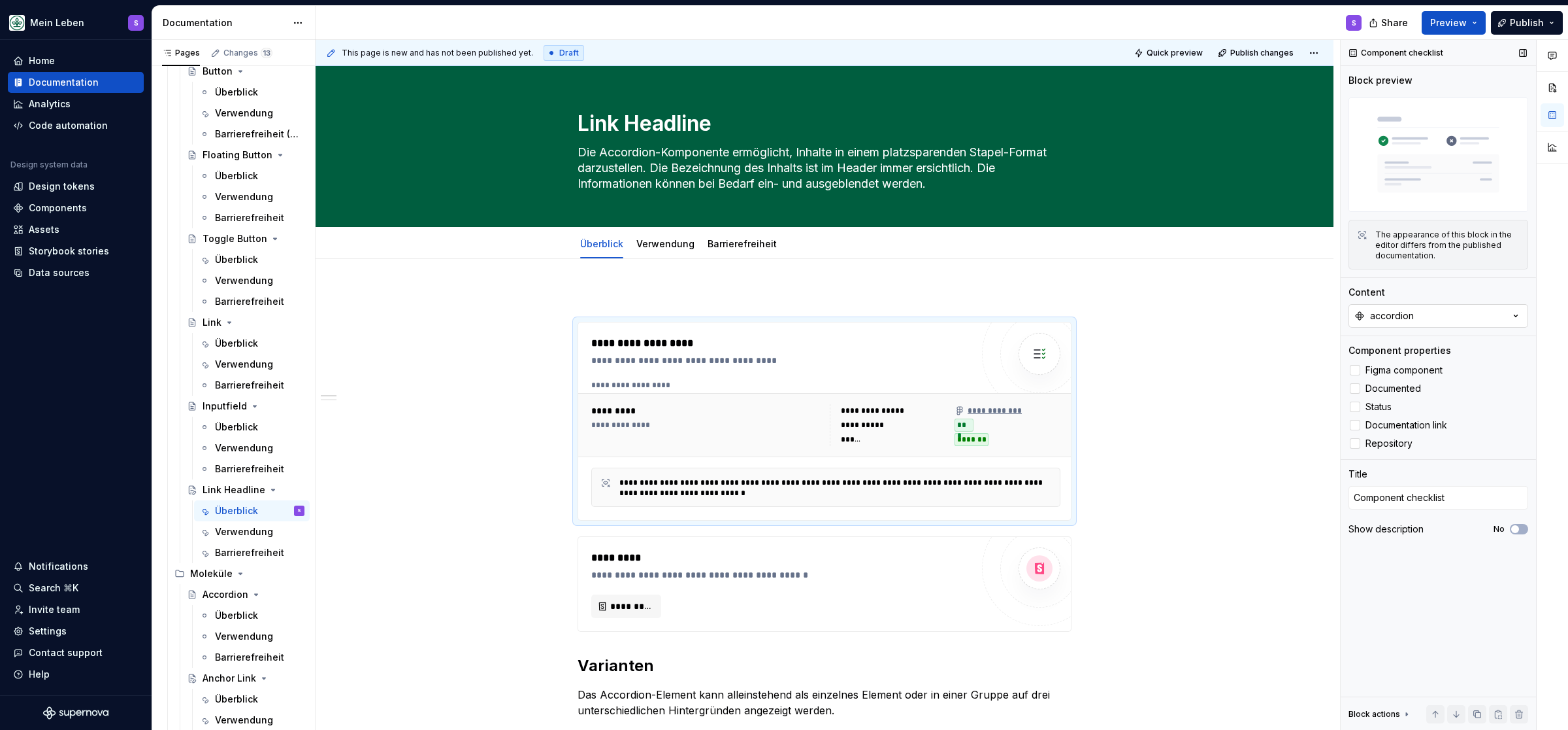
click at [1515, 317] on icon "button" at bounding box center [1516, 315] width 13 height 13
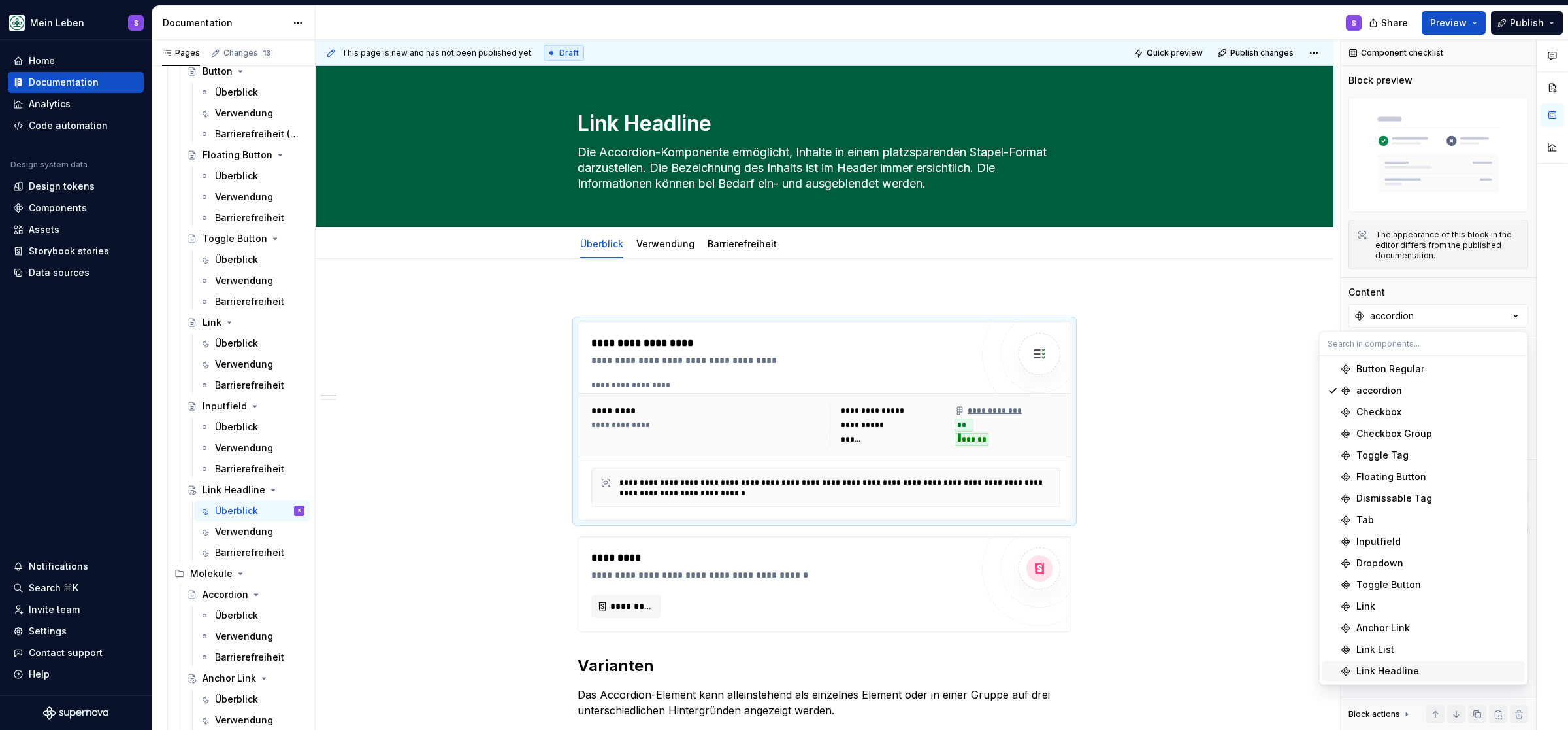
click at [1401, 666] on span "Link Headline" at bounding box center [1424, 670] width 203 height 21
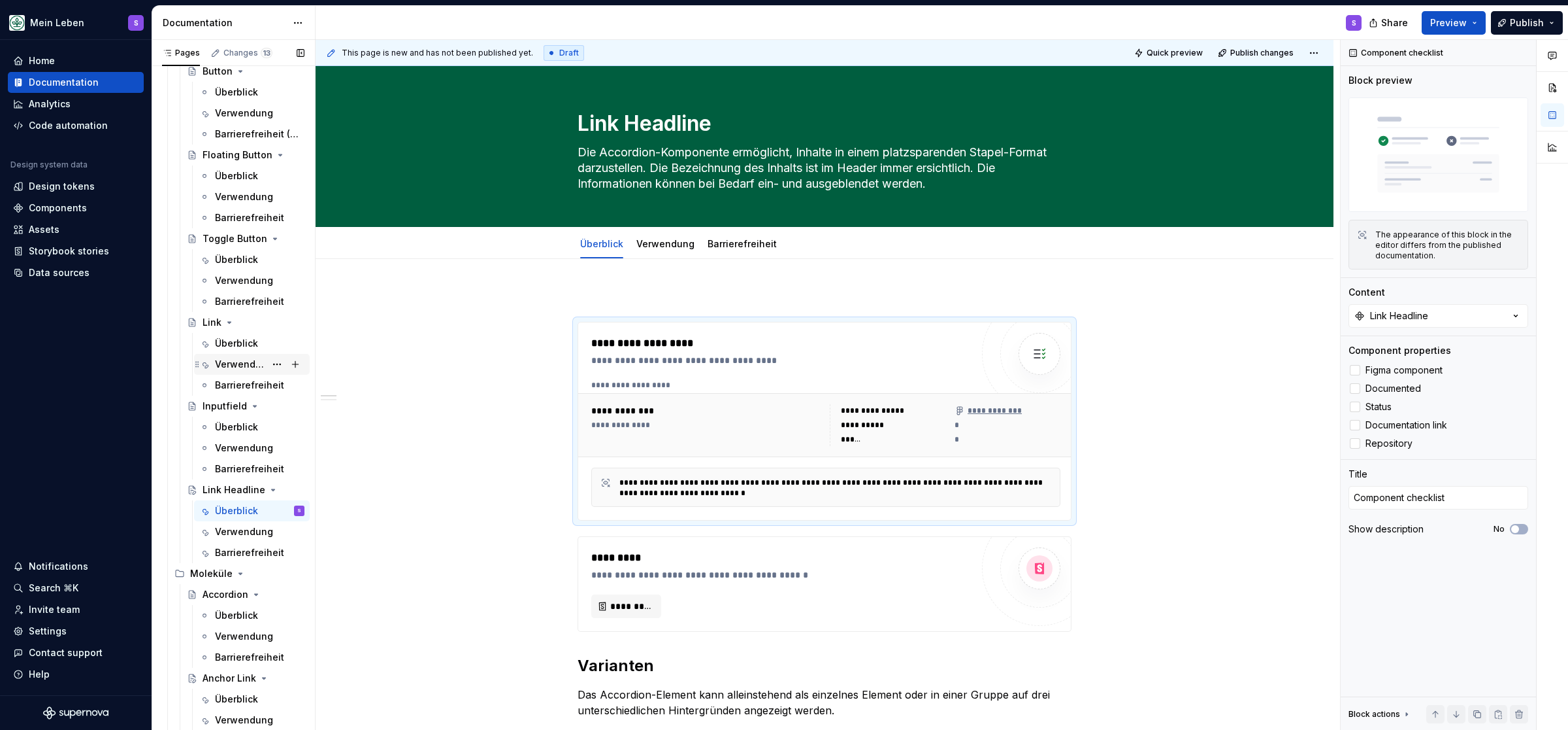
scroll to position [269, 0]
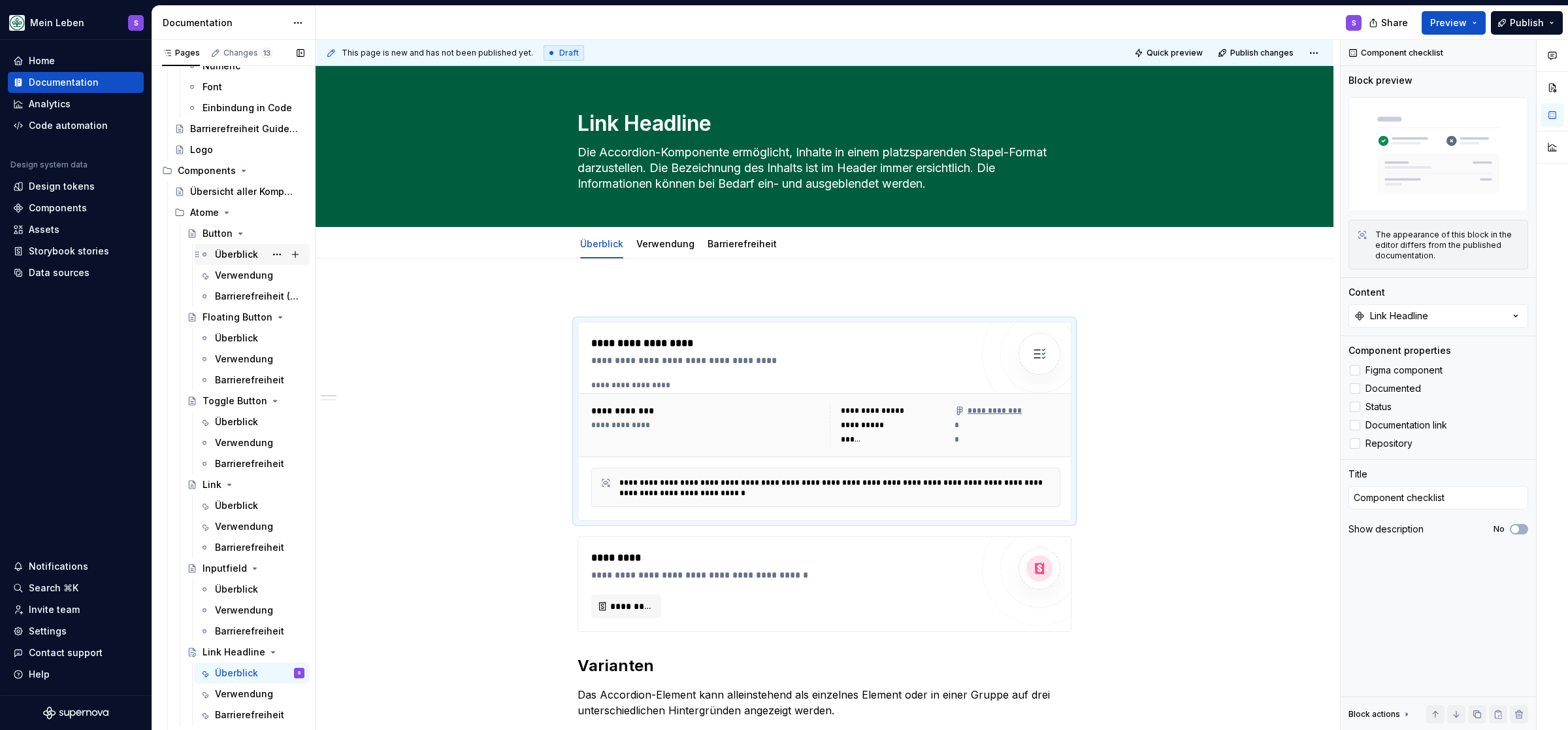
click at [235, 250] on div "Überblick" at bounding box center [236, 254] width 43 height 13
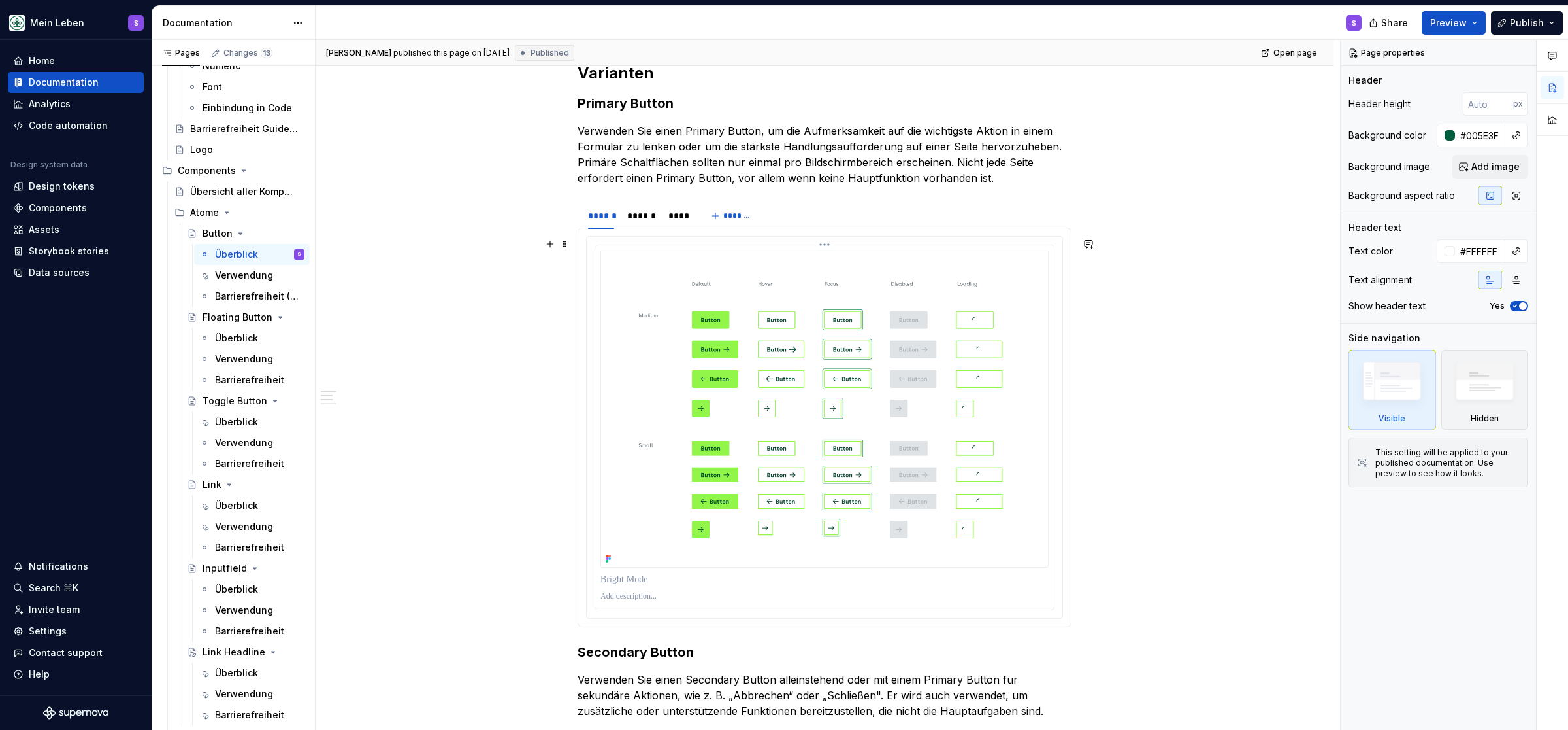
scroll to position [593, 0]
click at [645, 213] on div "******" at bounding box center [642, 215] width 28 height 13
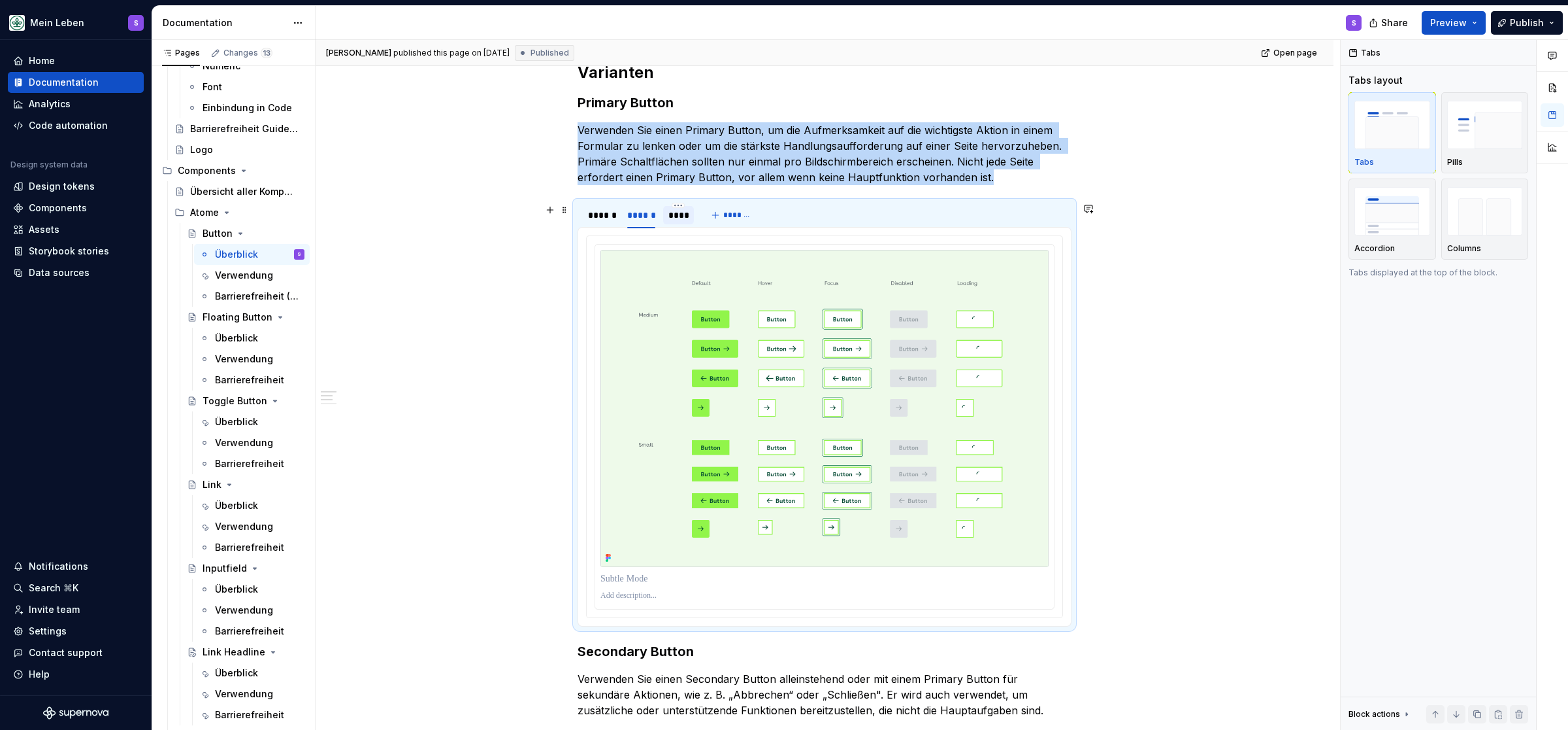
click at [675, 213] on div "****" at bounding box center [679, 215] width 21 height 13
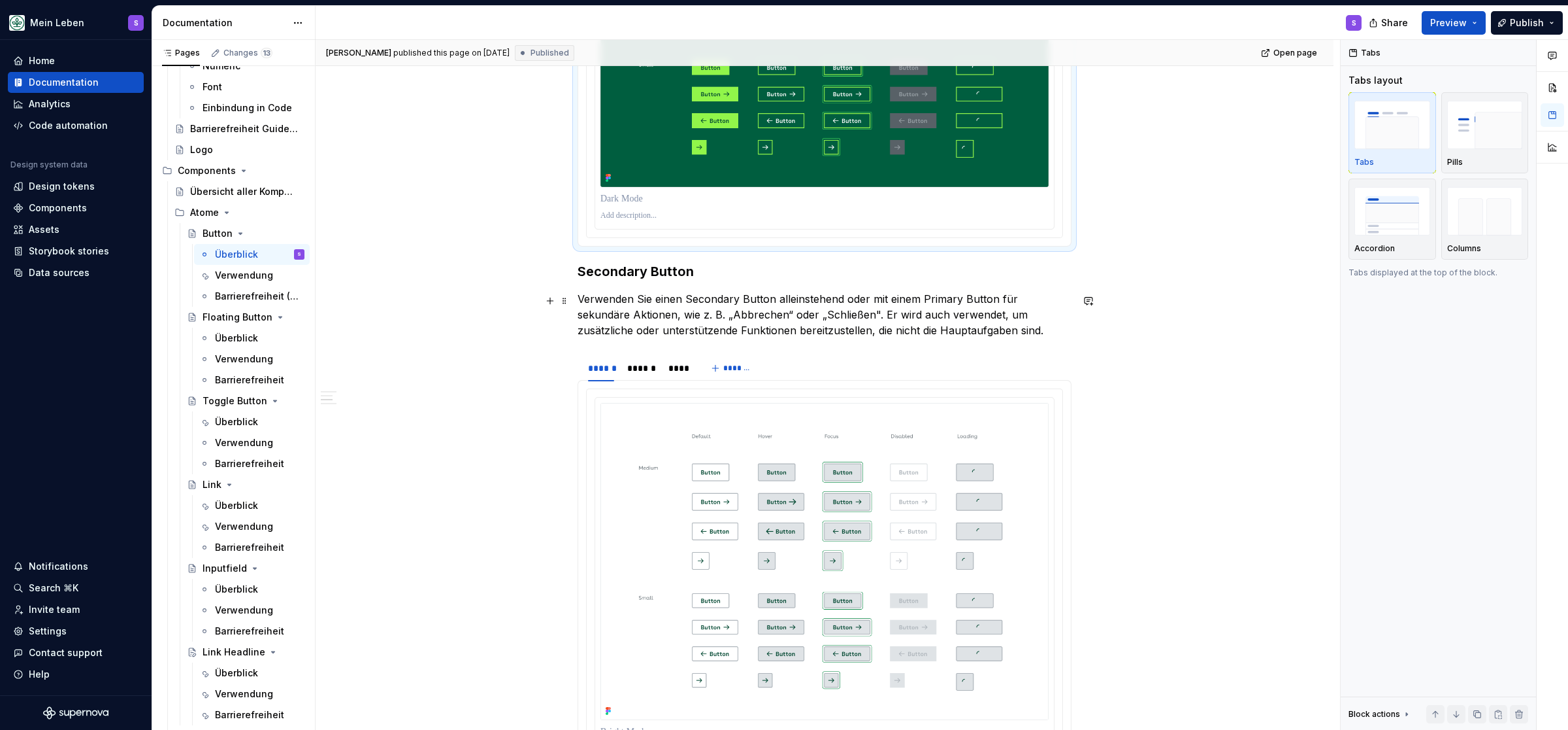
scroll to position [1025, 0]
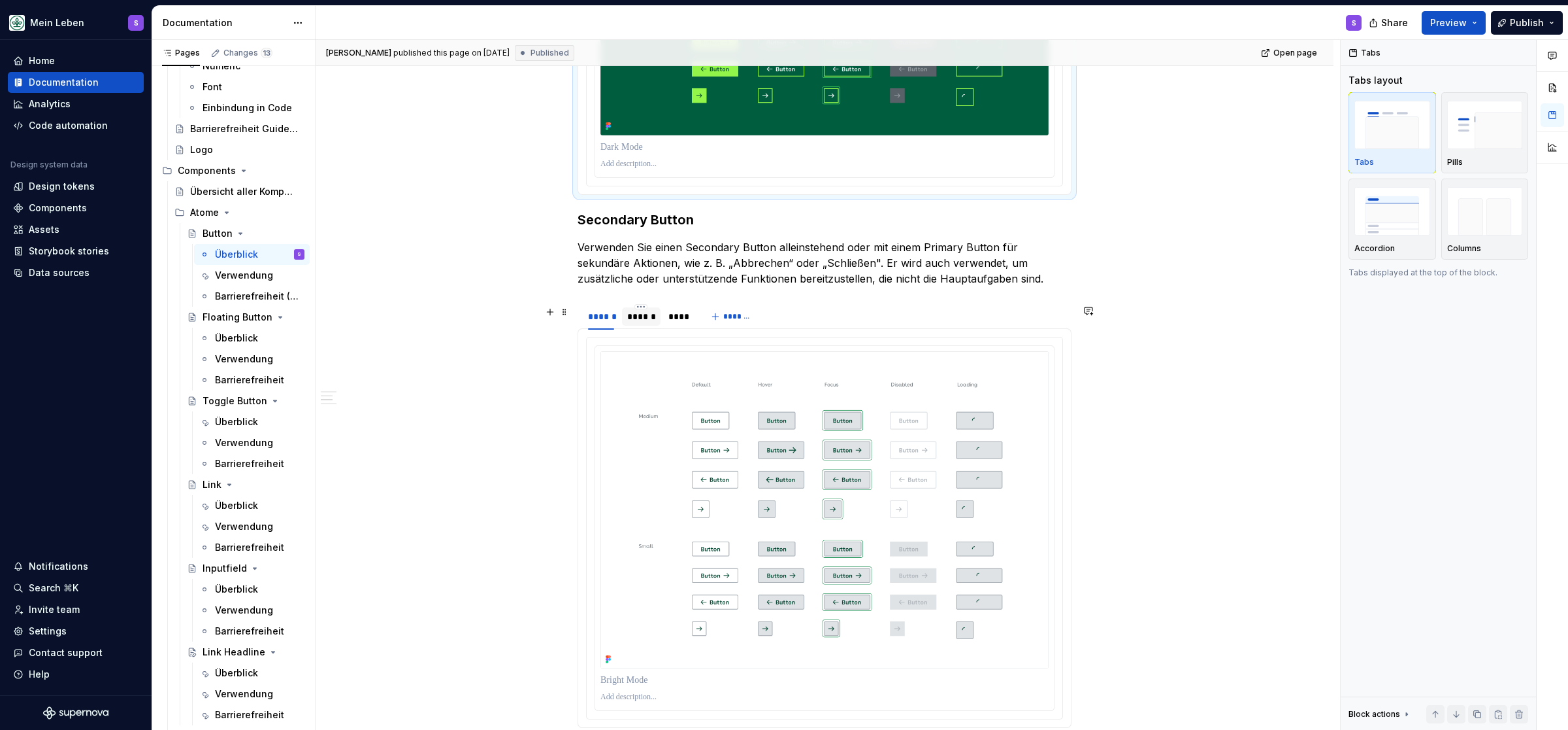
click at [651, 316] on div "******" at bounding box center [642, 316] width 28 height 13
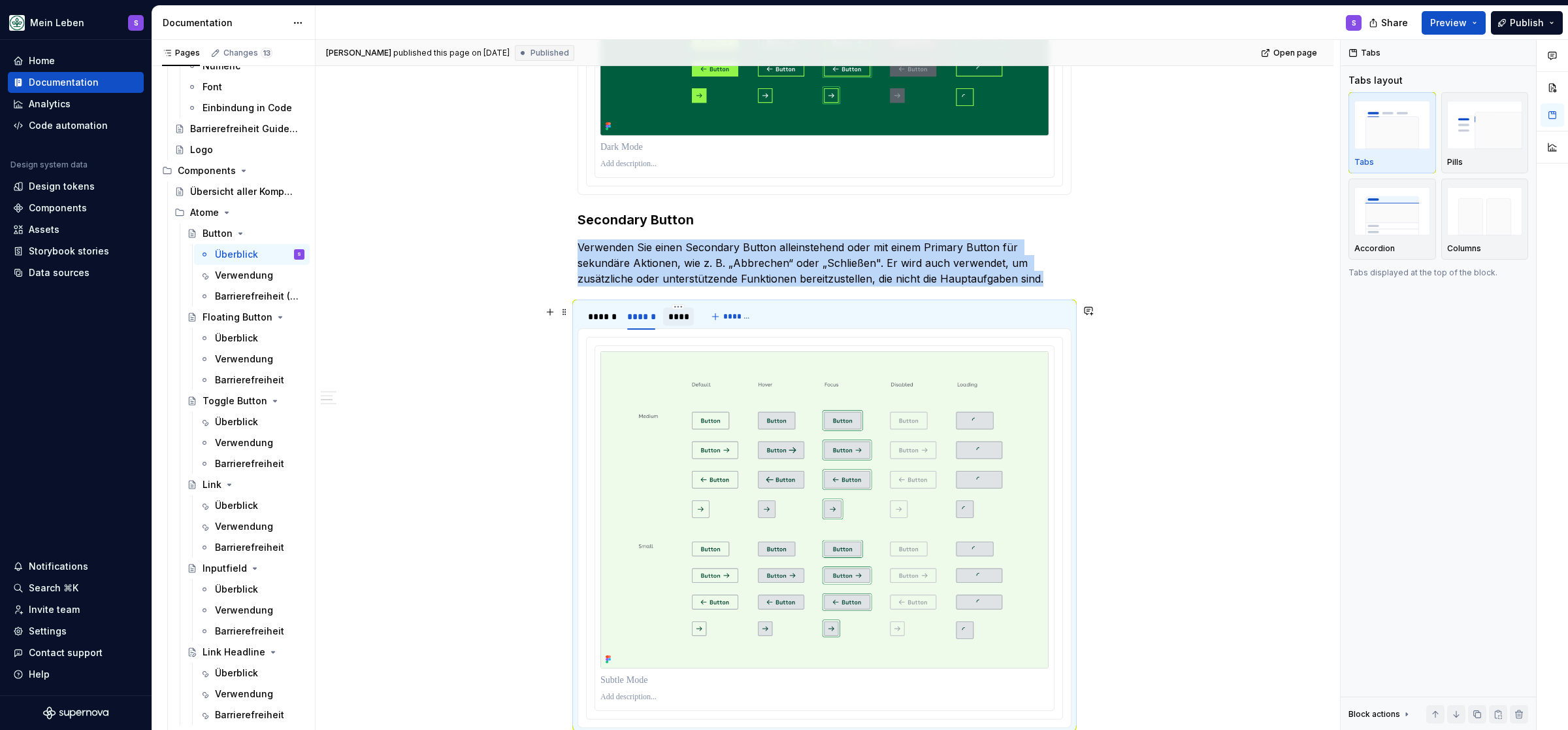
click at [681, 318] on div "****" at bounding box center [679, 316] width 21 height 13
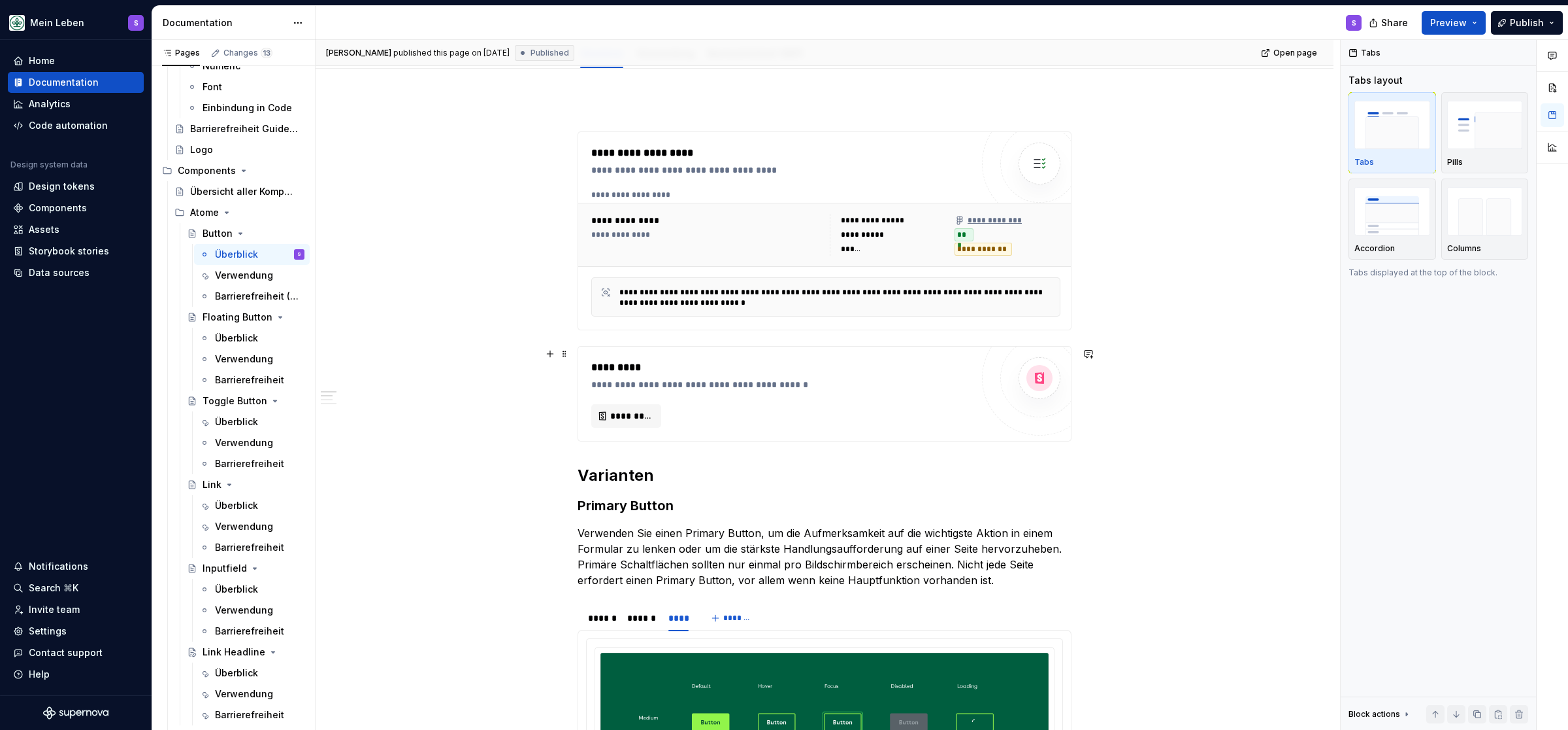
scroll to position [0, 0]
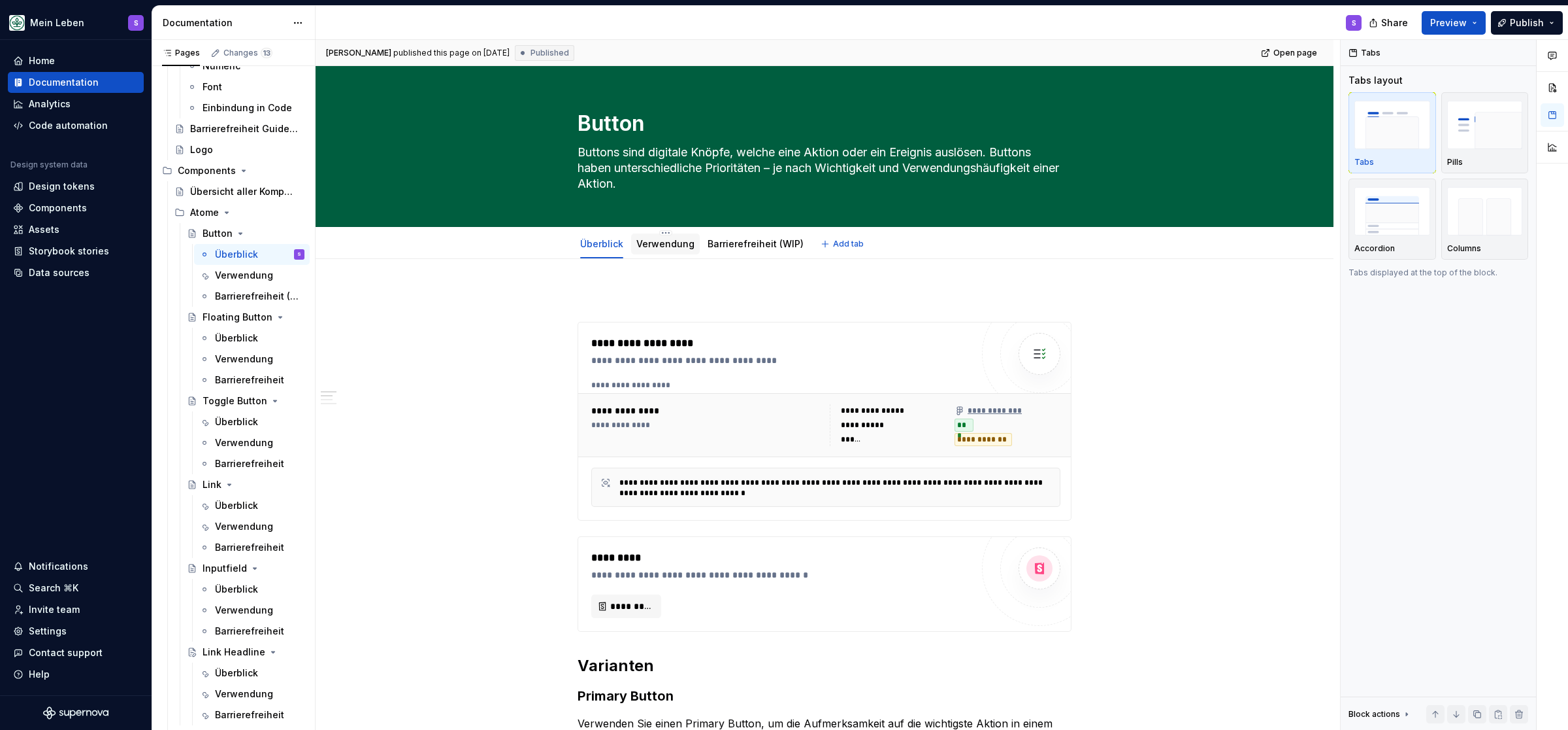
click at [660, 246] on link "Verwendung" at bounding box center [666, 243] width 58 height 11
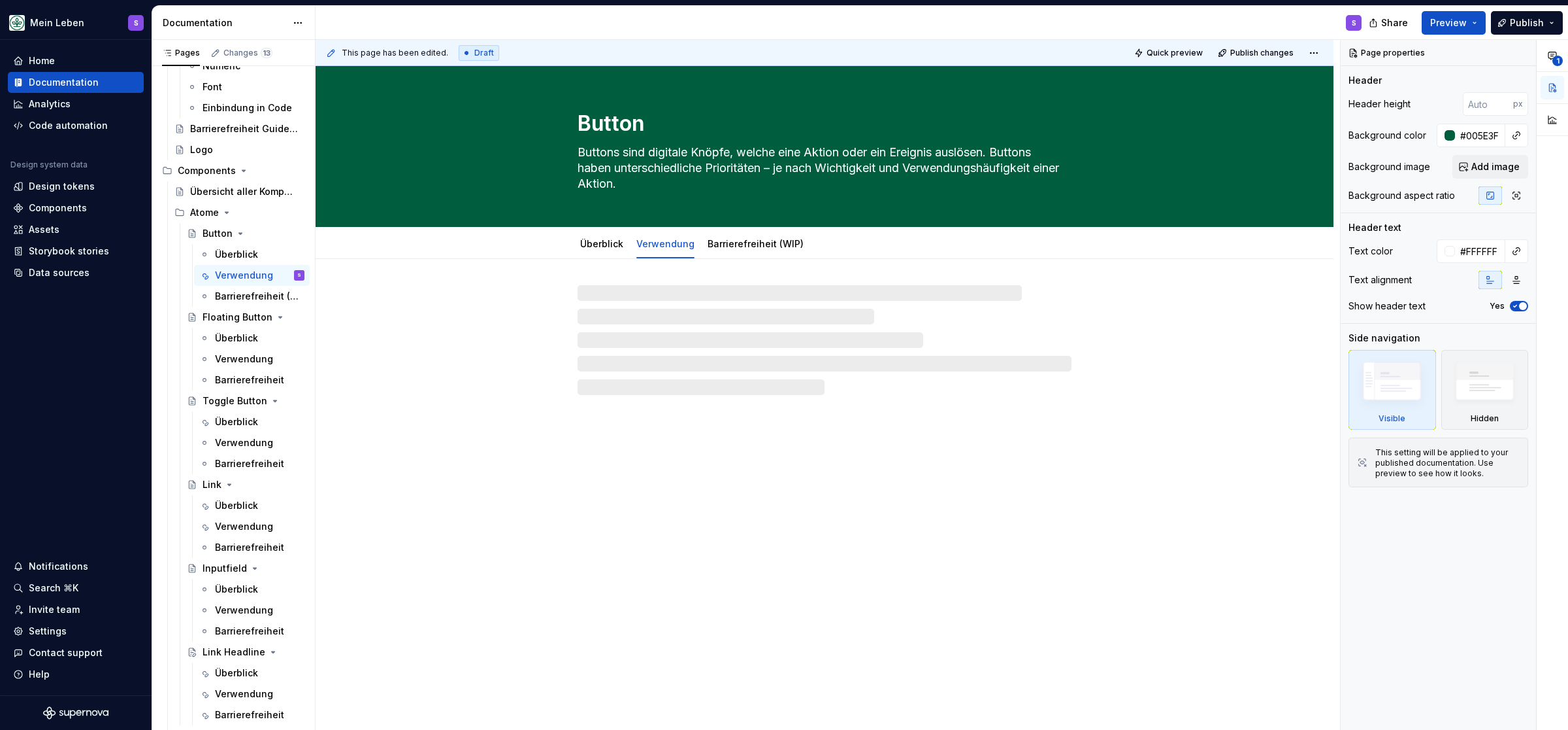
type textarea "*"
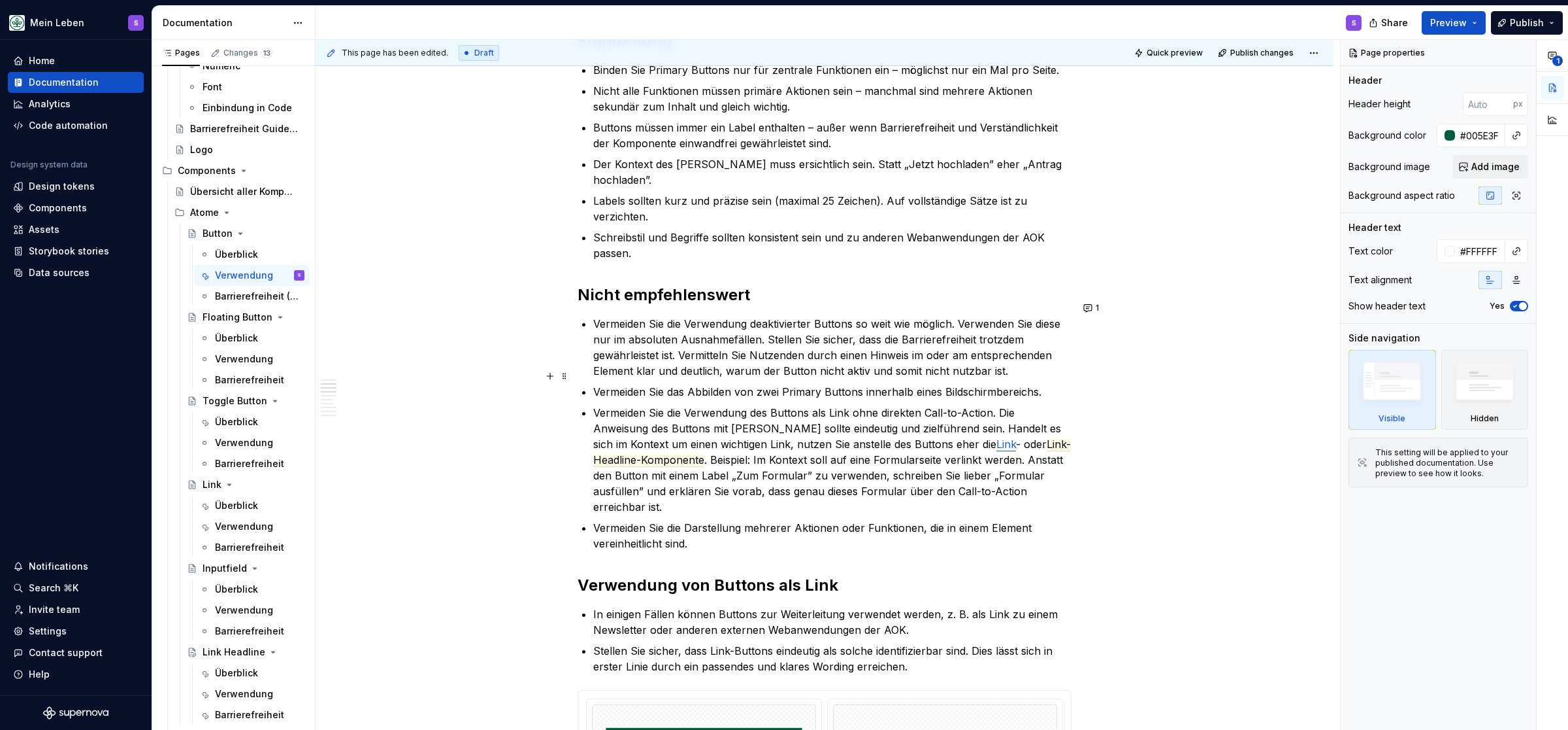
scroll to position [539, 0]
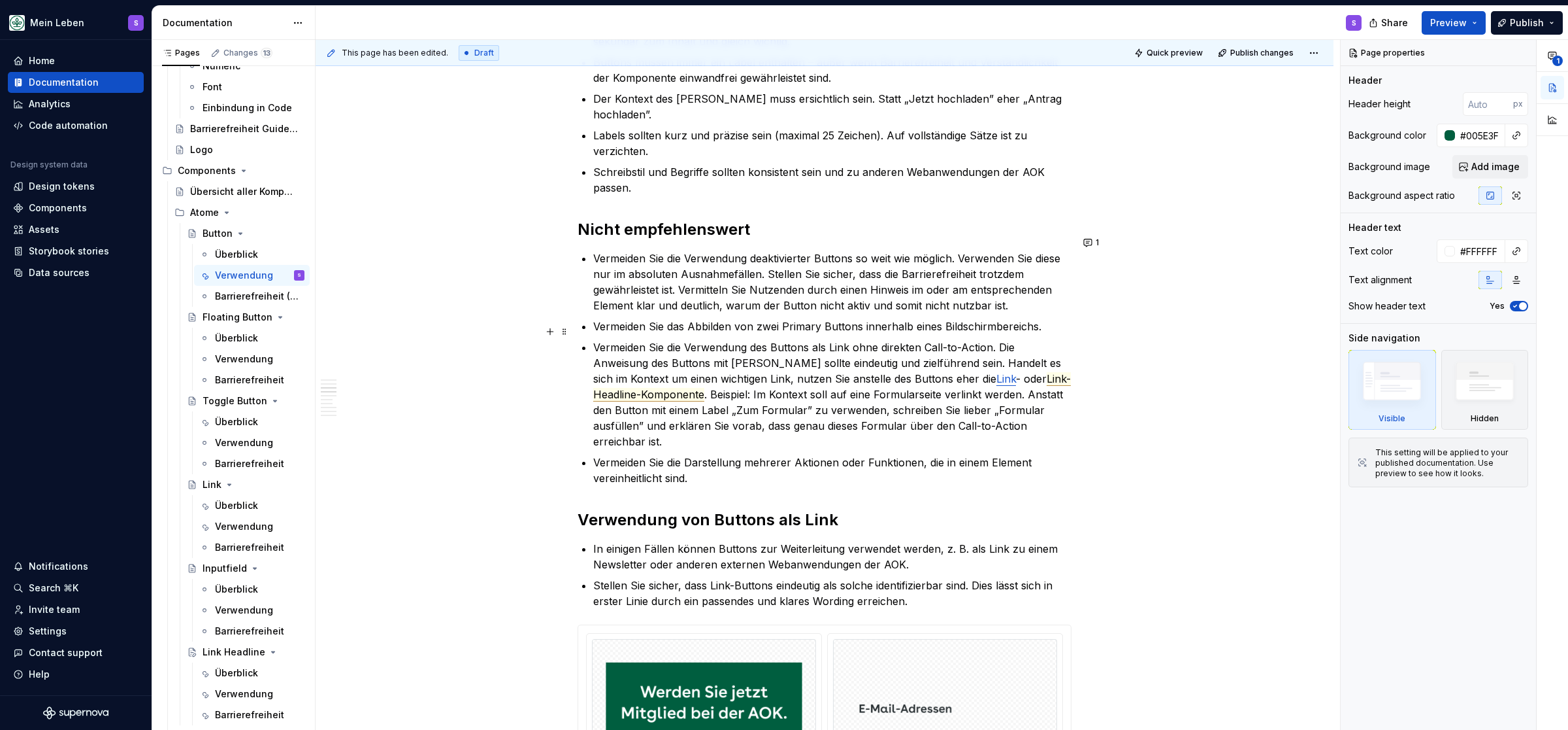
click at [1026, 372] on span "Link-Headline-Komponente" at bounding box center [832, 386] width 478 height 29
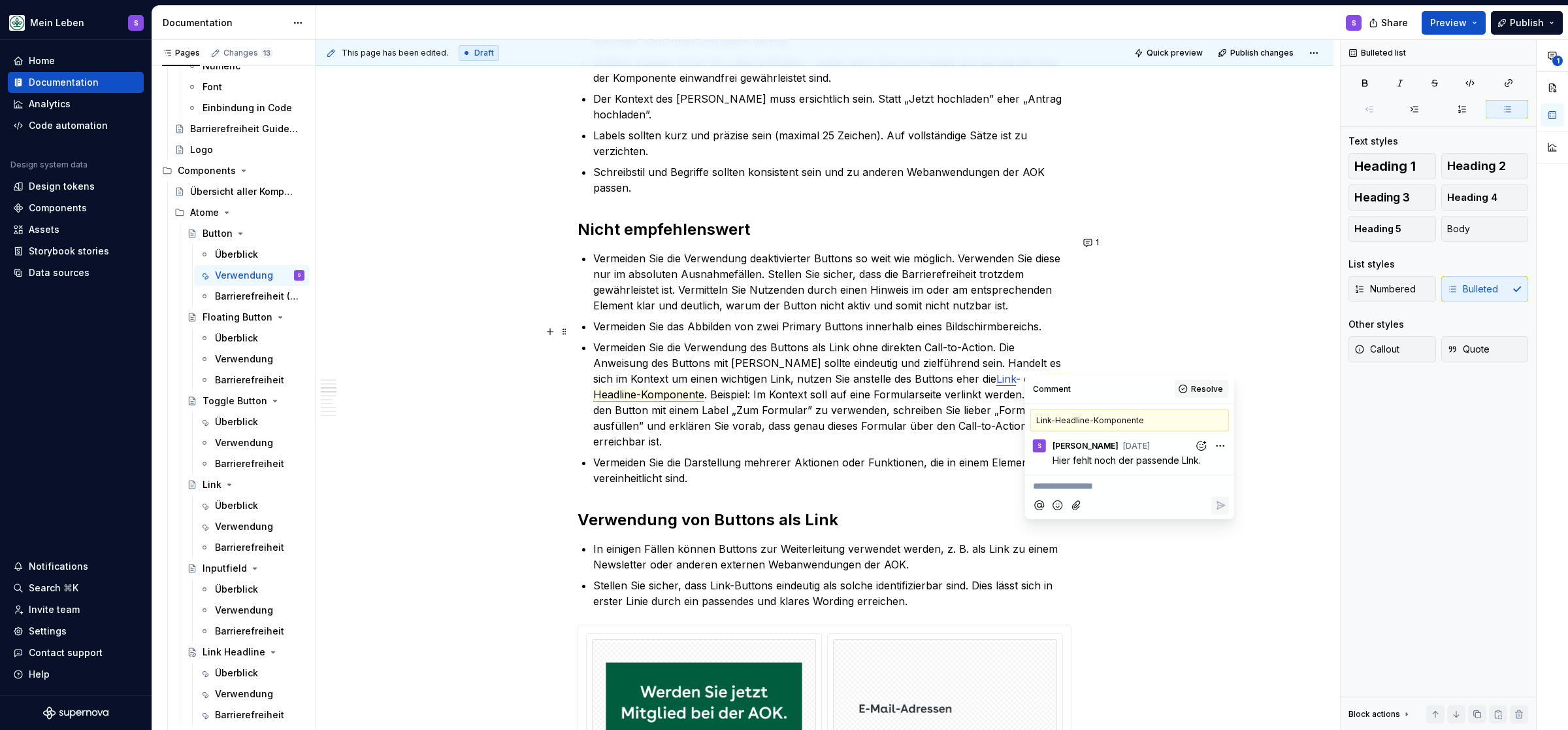
click at [1202, 385] on span "Resolve" at bounding box center [1207, 389] width 32 height 10
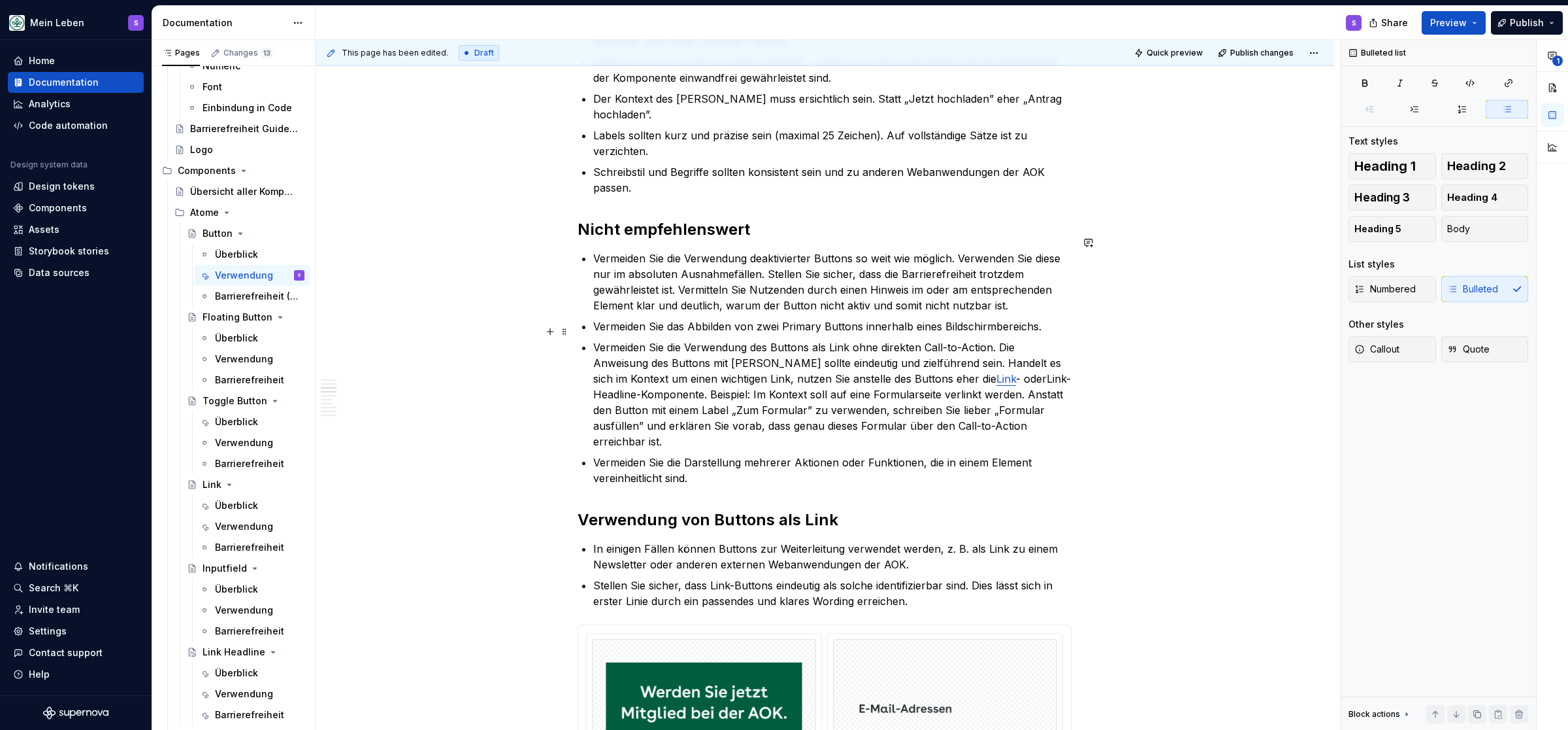
click at [1039, 356] on p "Vermeiden Sie die Verwendung des Buttons als Link ohne direkten Call-to-Action.…" at bounding box center [832, 394] width 479 height 110
drag, startPoint x: 1015, startPoint y: 360, endPoint x: 1026, endPoint y: 356, distance: 11.7
click at [1016, 360] on p "Vermeiden Sie die Verwendung des Buttons als Link ohne direkten Call-to-Action.…" at bounding box center [832, 394] width 479 height 110
click at [969, 341] on button "button" at bounding box center [969, 339] width 18 height 18
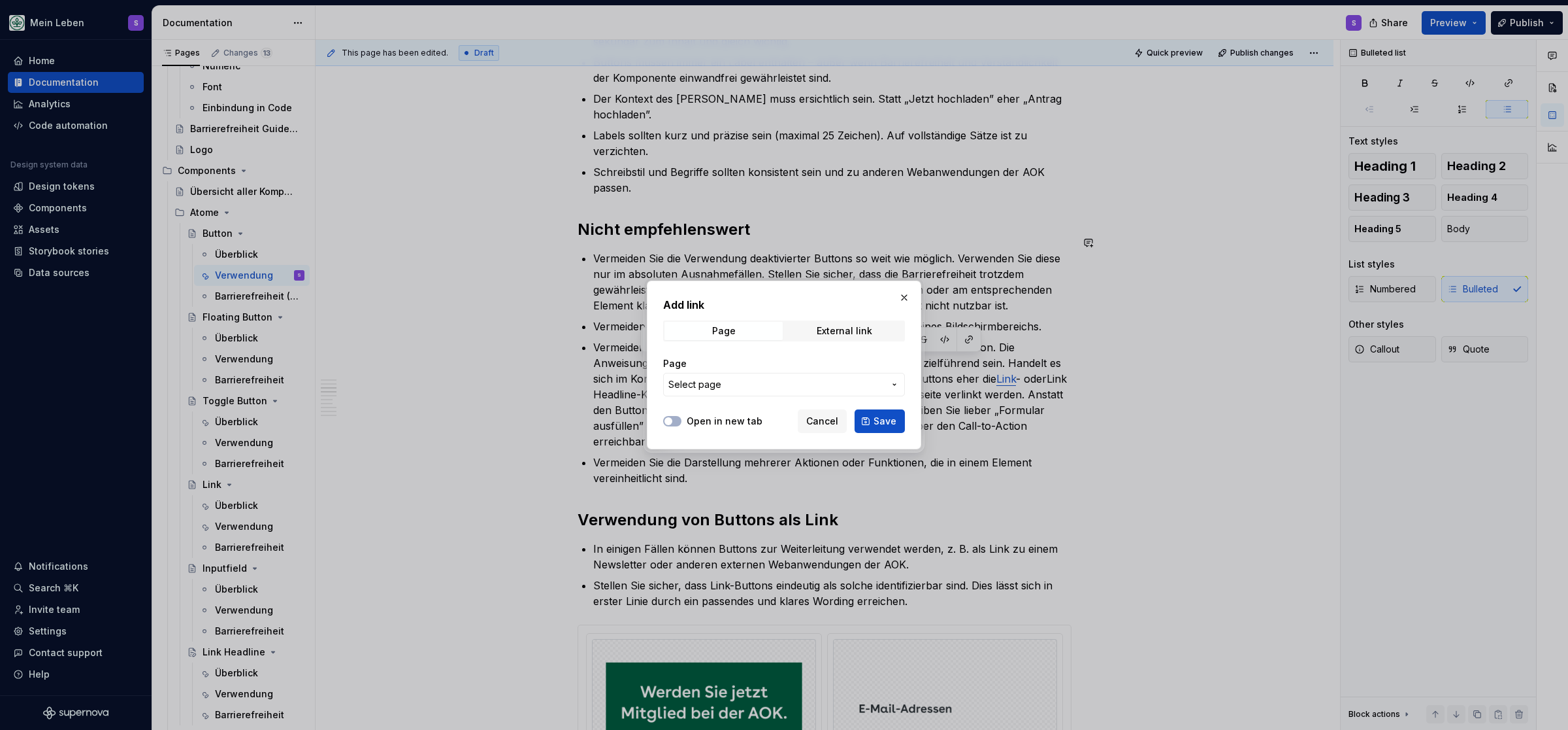
click at [899, 386] on icon "button" at bounding box center [894, 384] width 10 height 10
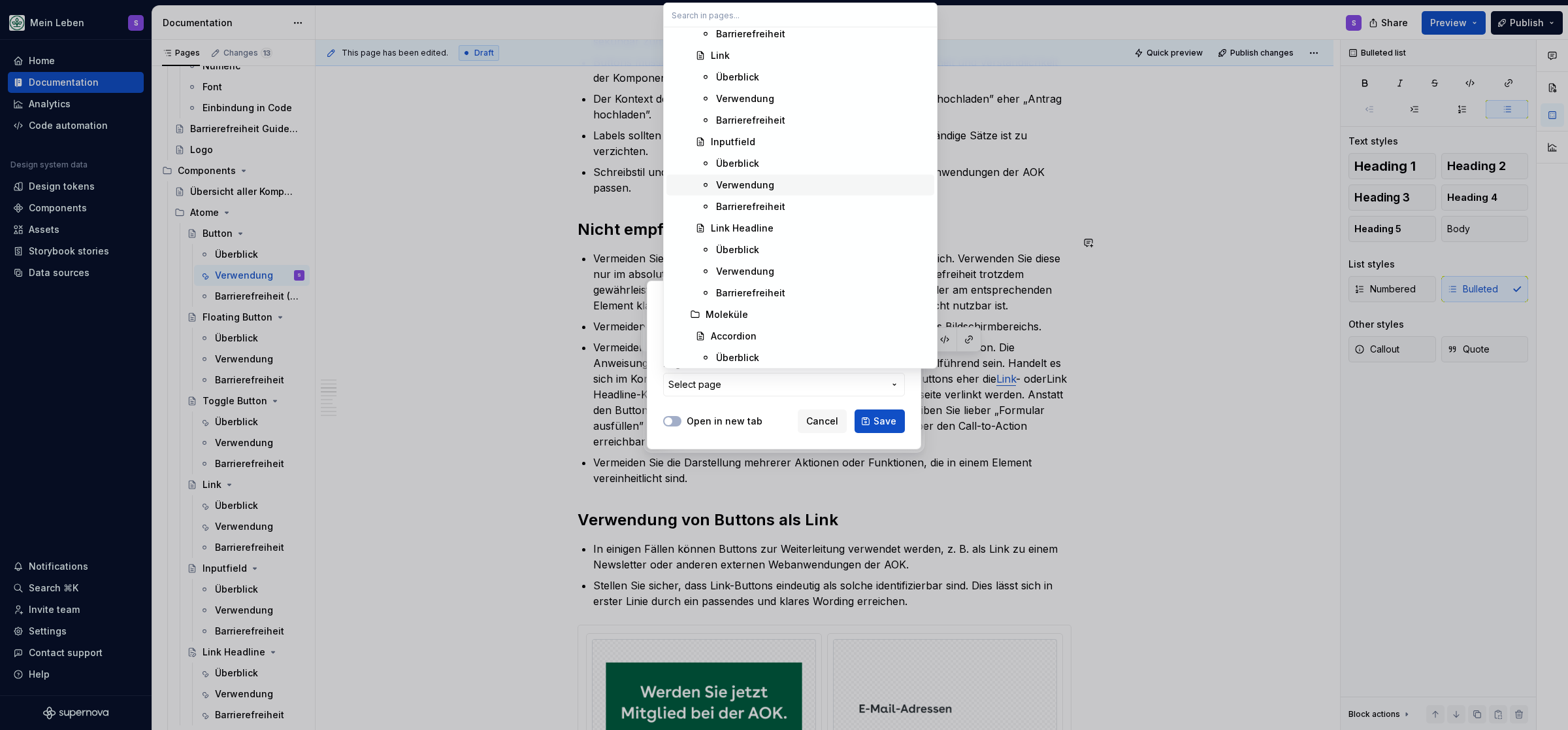
scroll to position [701, 0]
click at [745, 205] on div "Link Headline" at bounding box center [742, 202] width 63 height 13
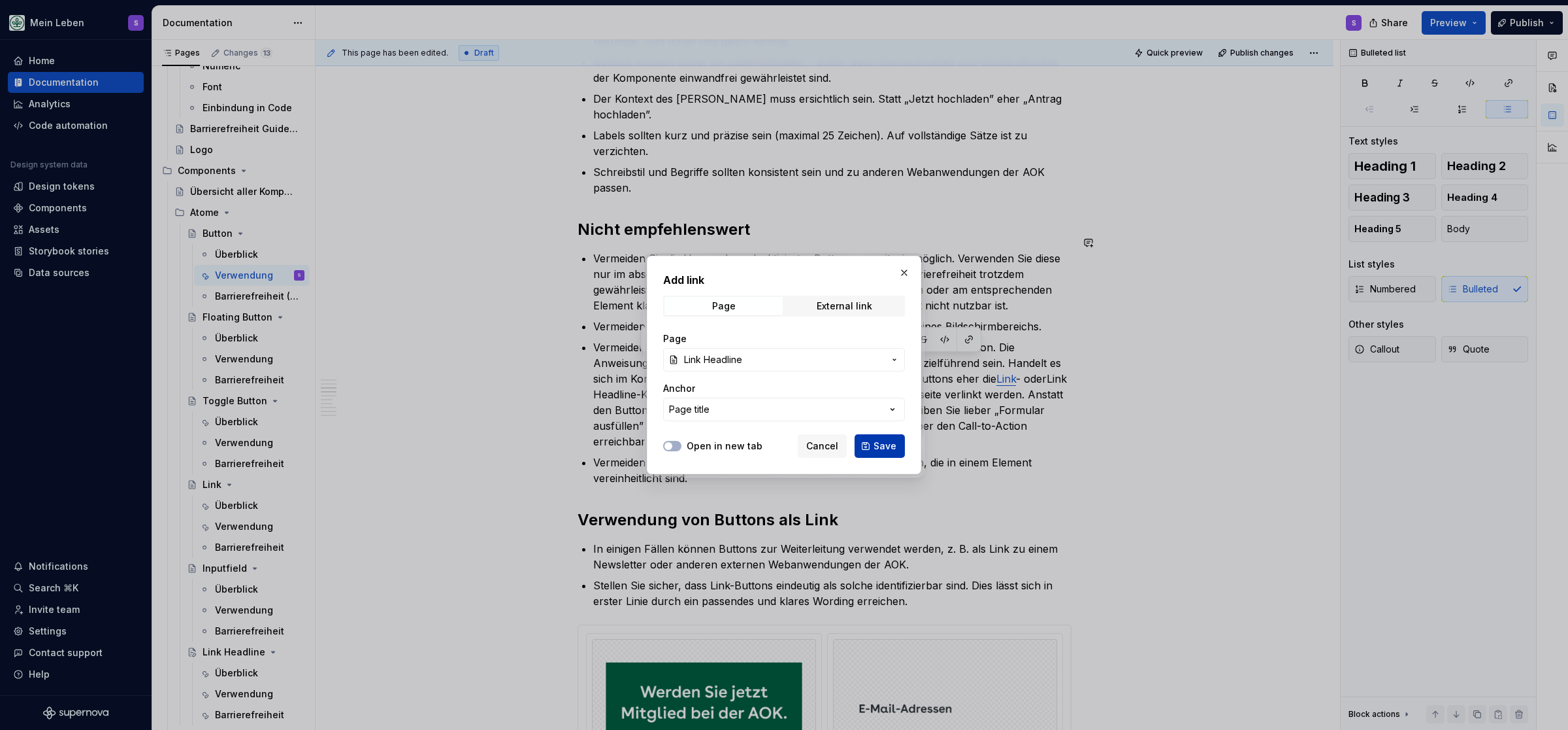
click at [876, 442] on span "Save" at bounding box center [884, 445] width 23 height 13
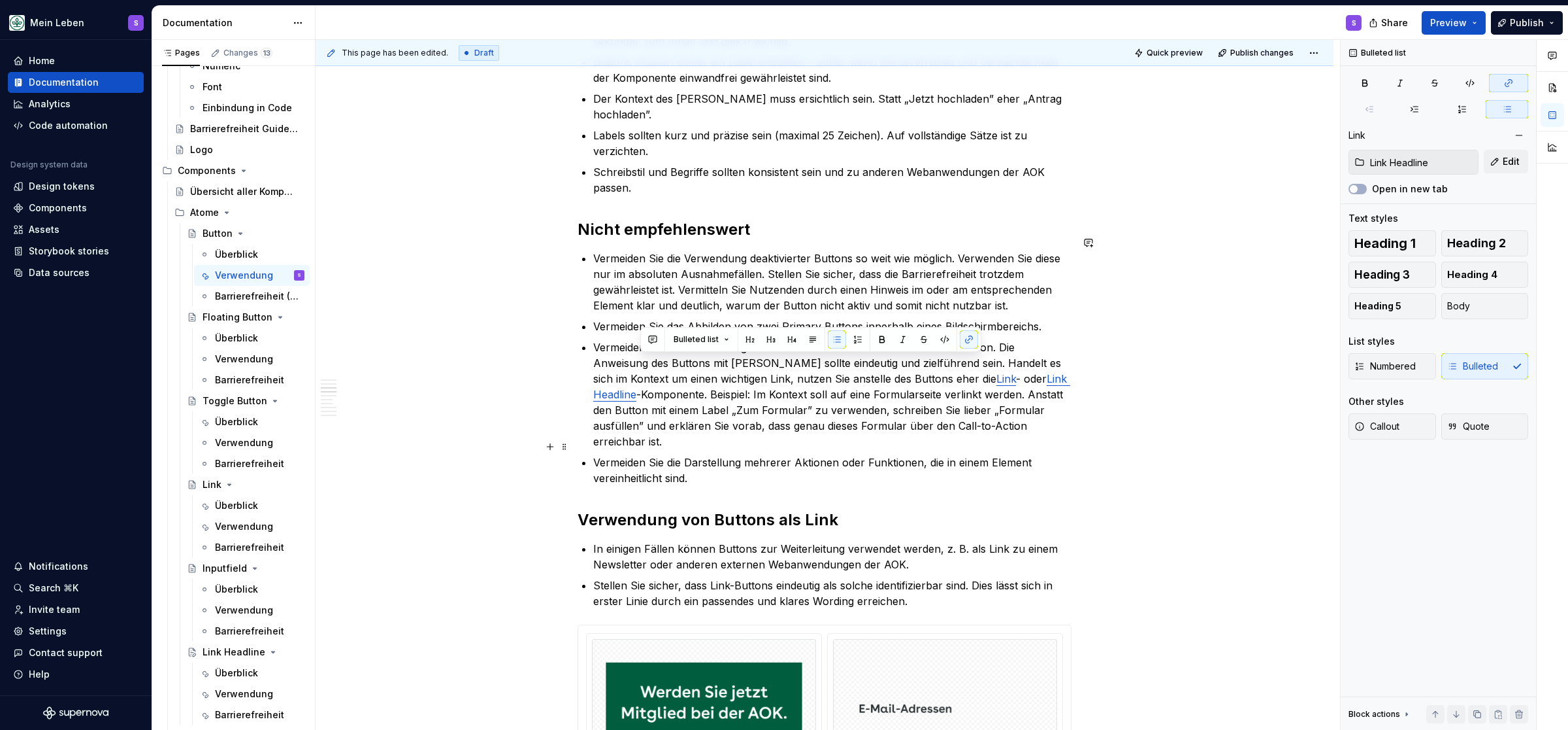
scroll to position [539, 0]
click at [1064, 437] on ul "Vermeiden Sie die Verwendung deaktivierter Buttons so weit wie möglich. Verwend…" at bounding box center [832, 367] width 479 height 235
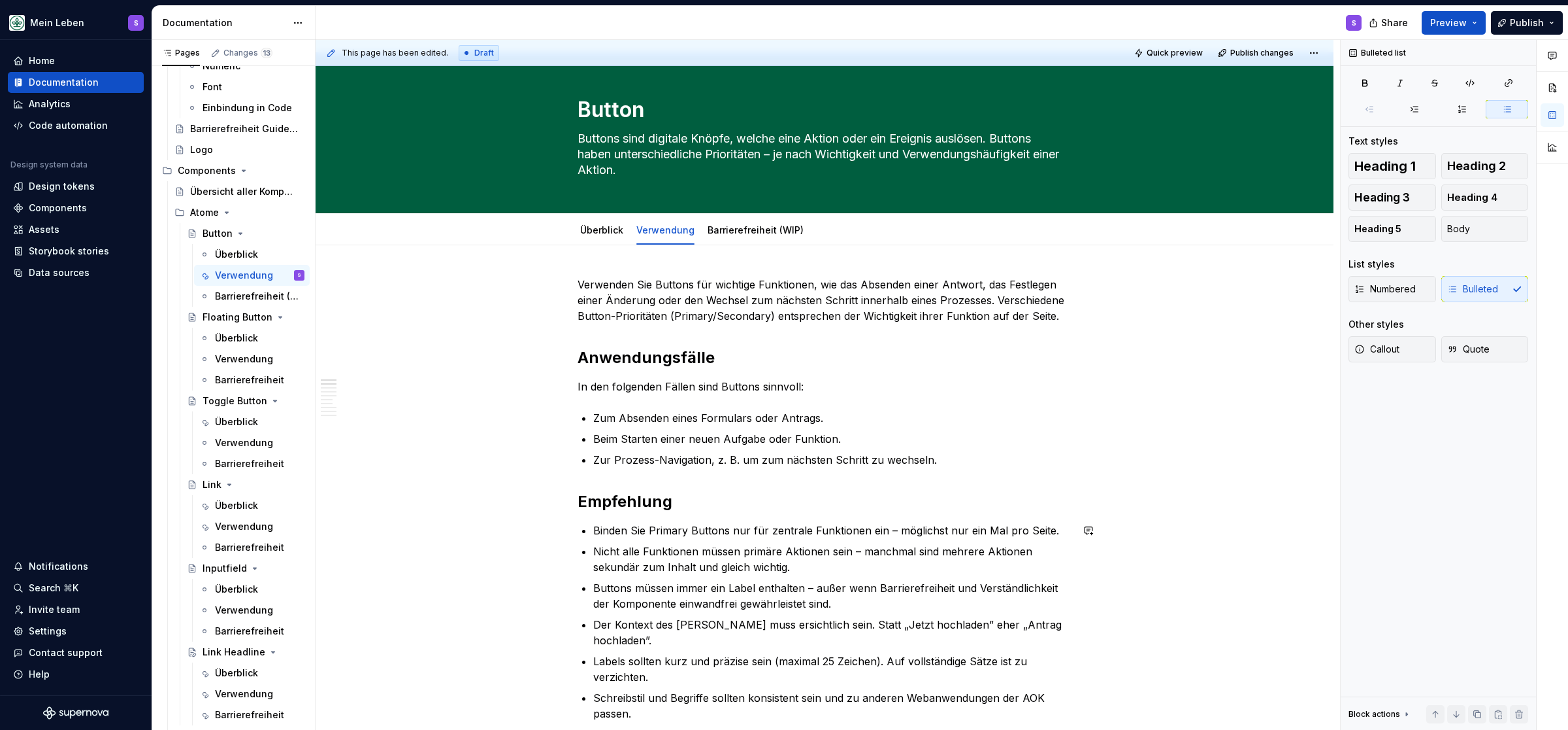
scroll to position [0, 0]
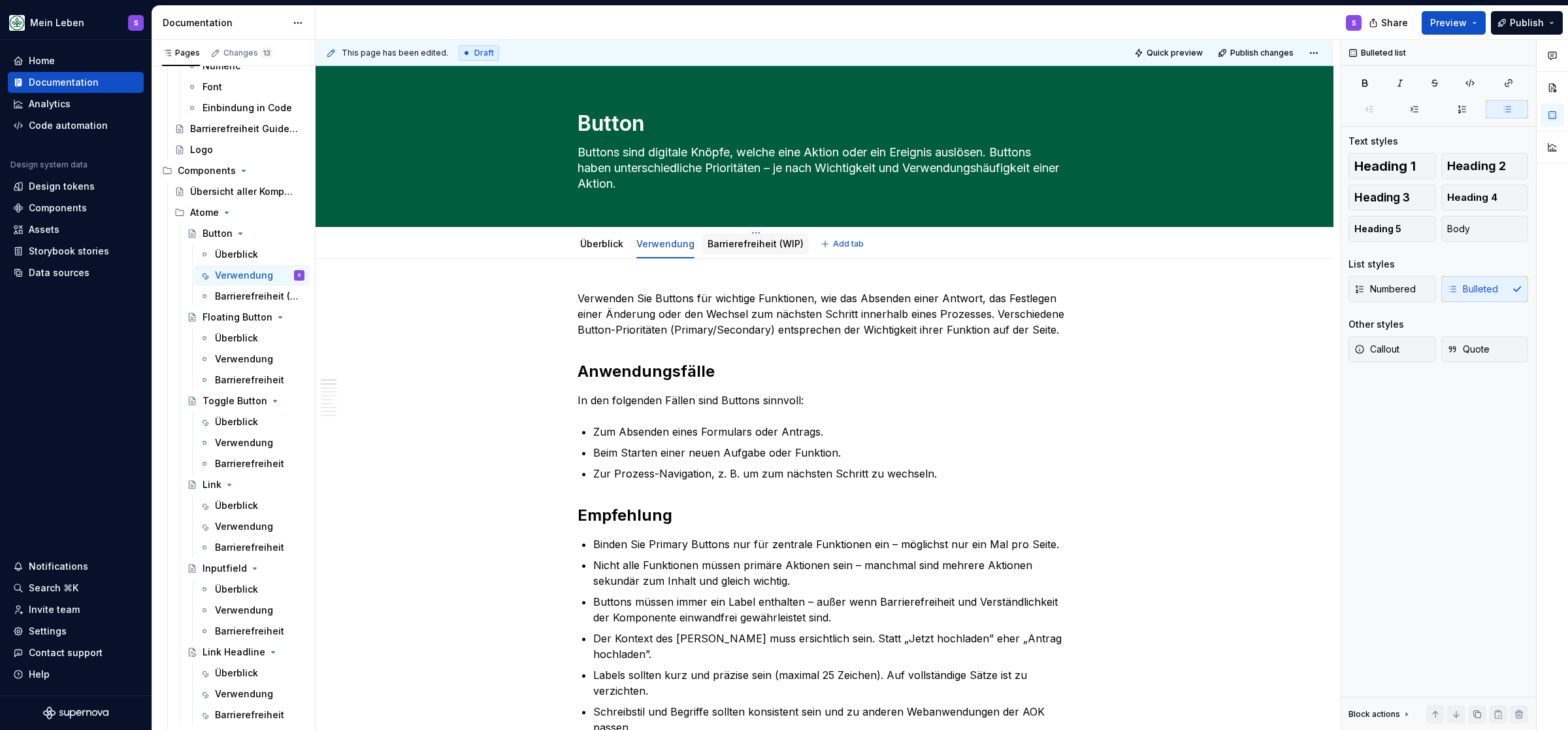
click at [742, 243] on link "Barrierefreiheit (WIP)" at bounding box center [756, 243] width 96 height 11
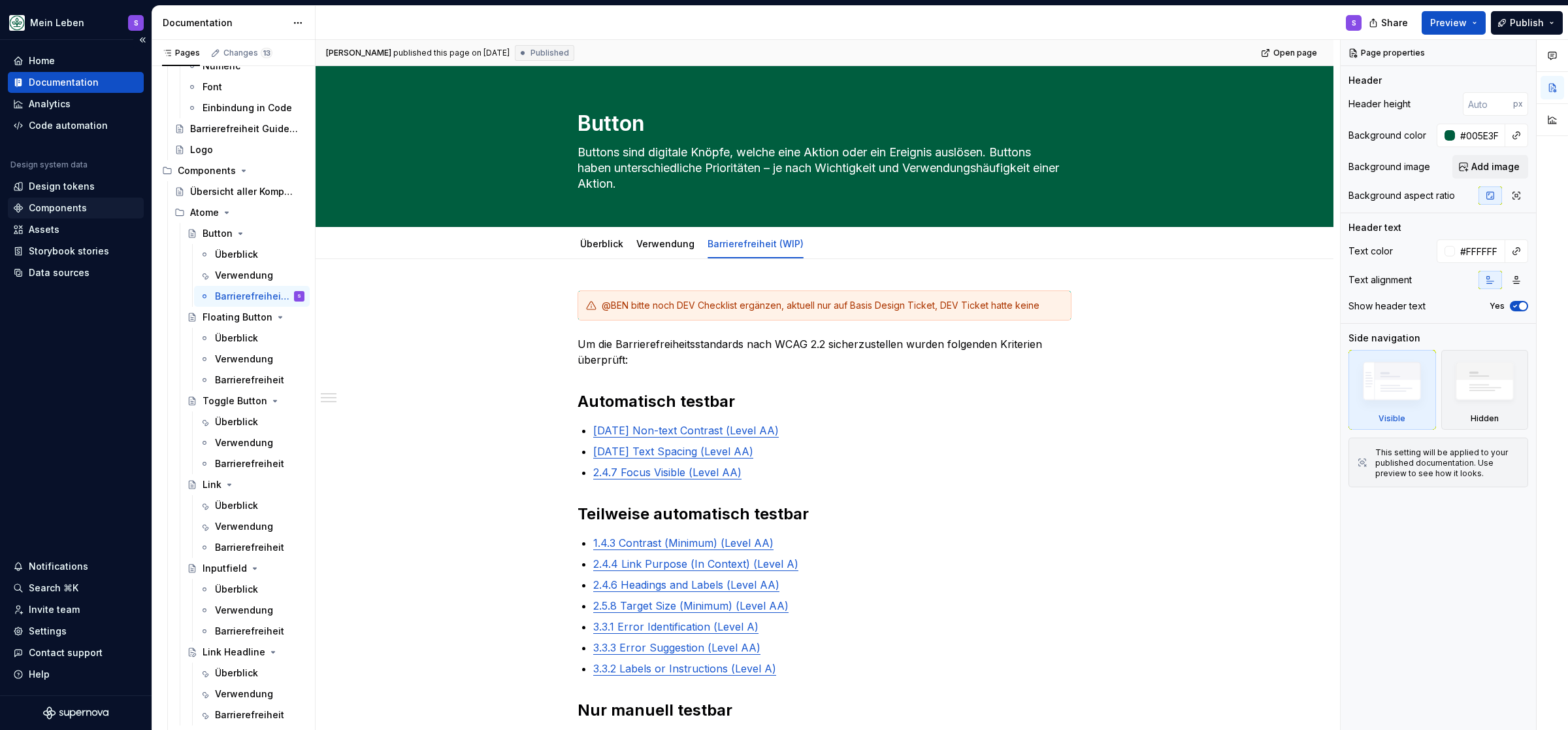
click at [56, 205] on div "Components" at bounding box center [58, 207] width 58 height 13
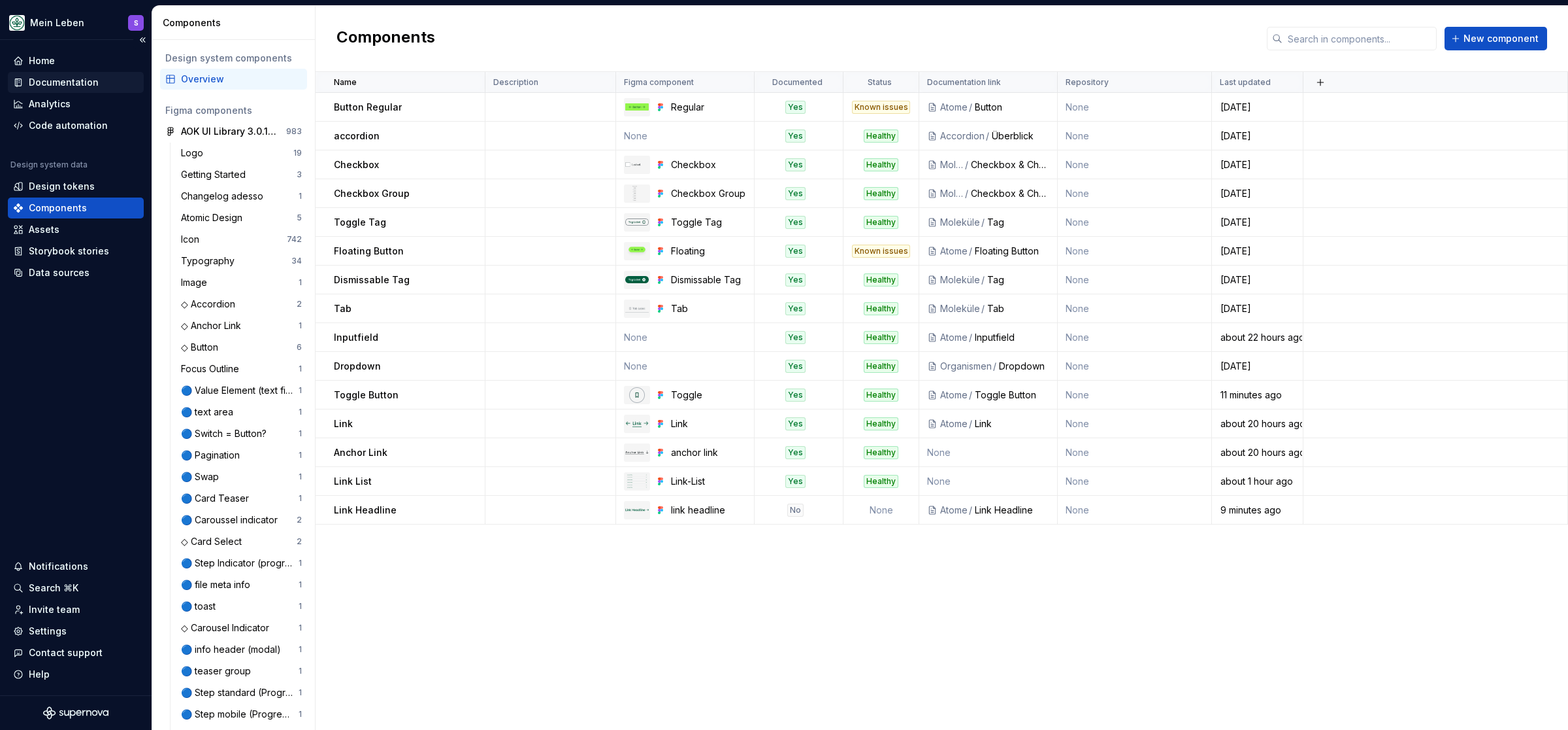
click at [64, 78] on div "Documentation" at bounding box center [64, 82] width 70 height 13
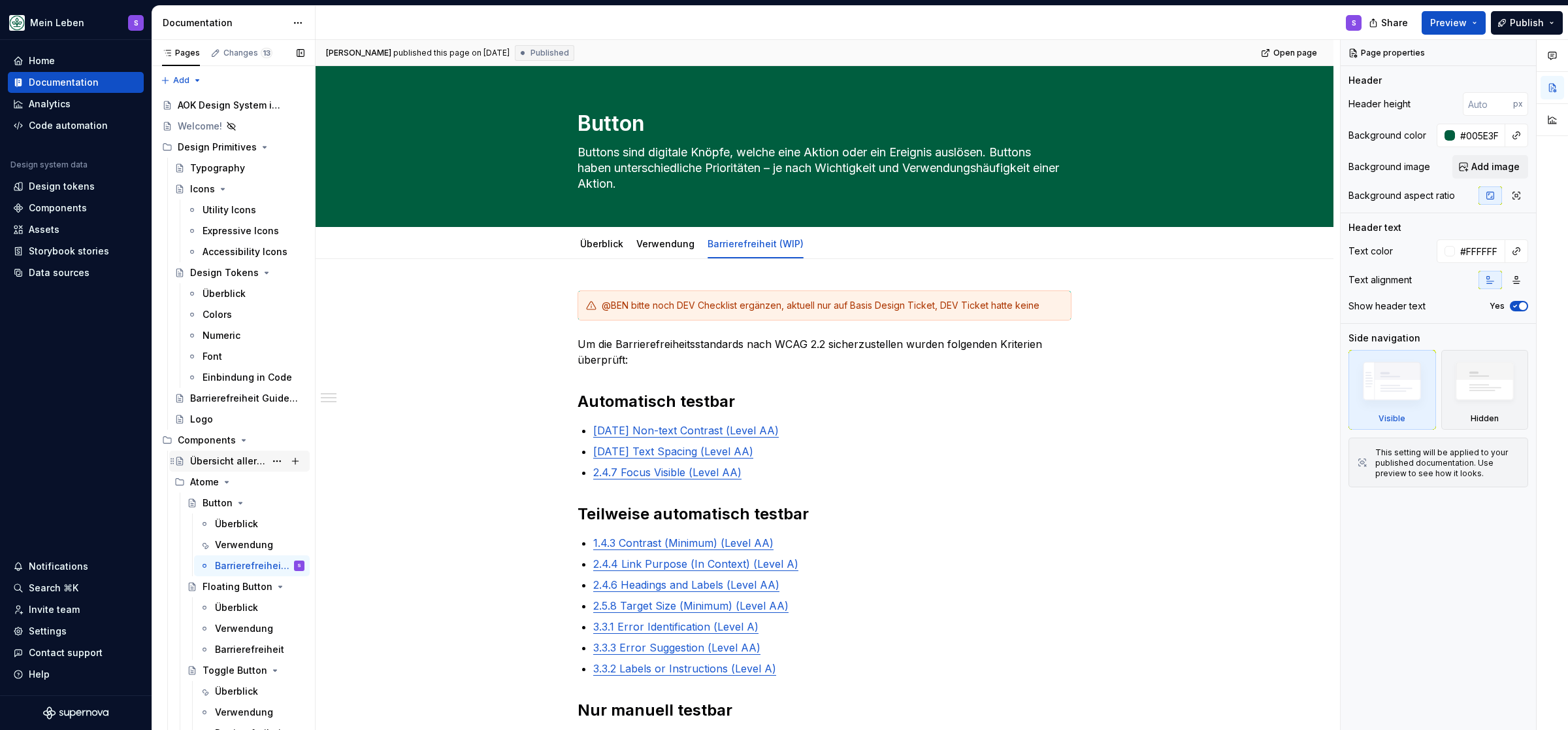
click at [215, 463] on div "Übersicht aller Komponenten" at bounding box center [227, 460] width 75 height 13
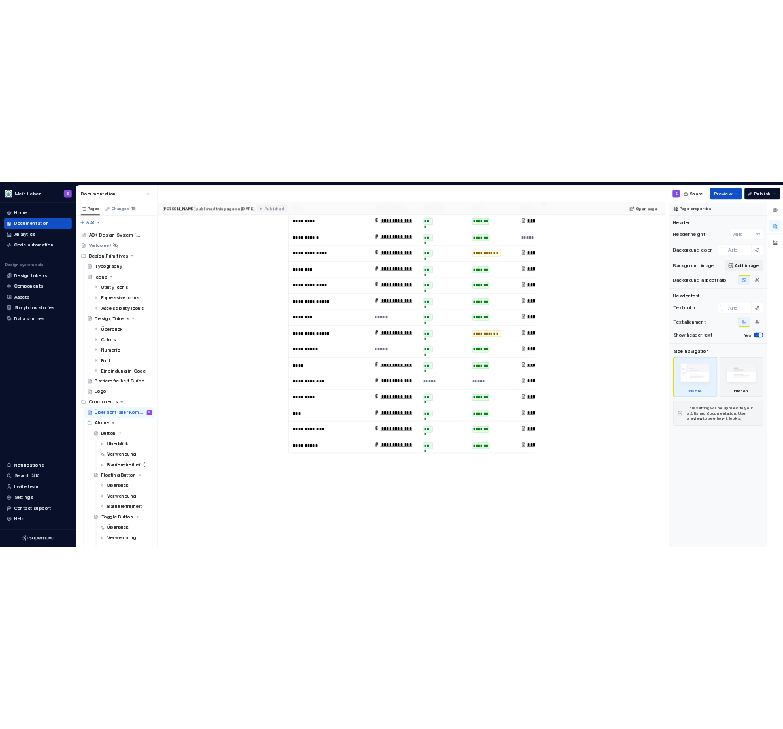
scroll to position [54, 0]
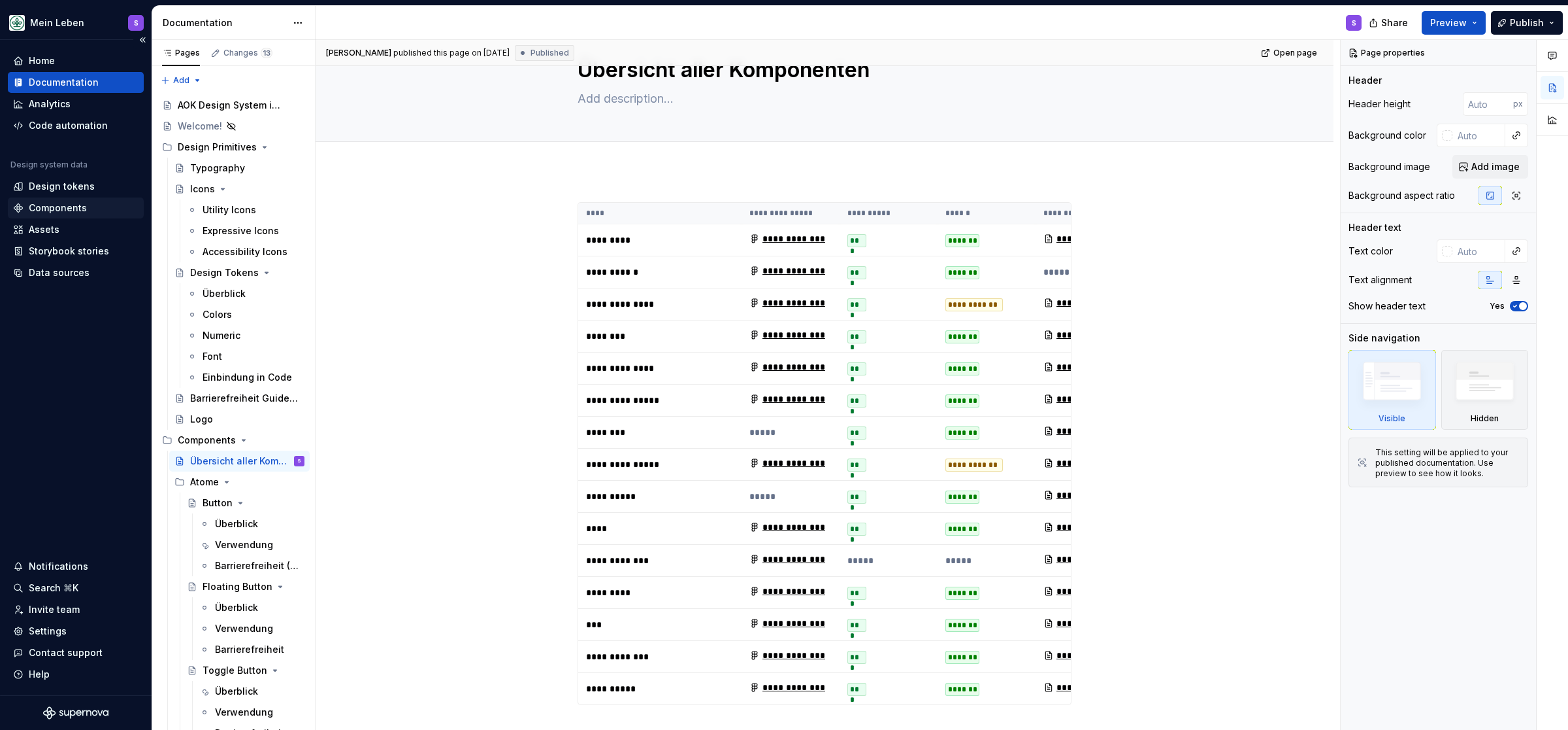
click at [48, 208] on div "Components" at bounding box center [58, 207] width 58 height 13
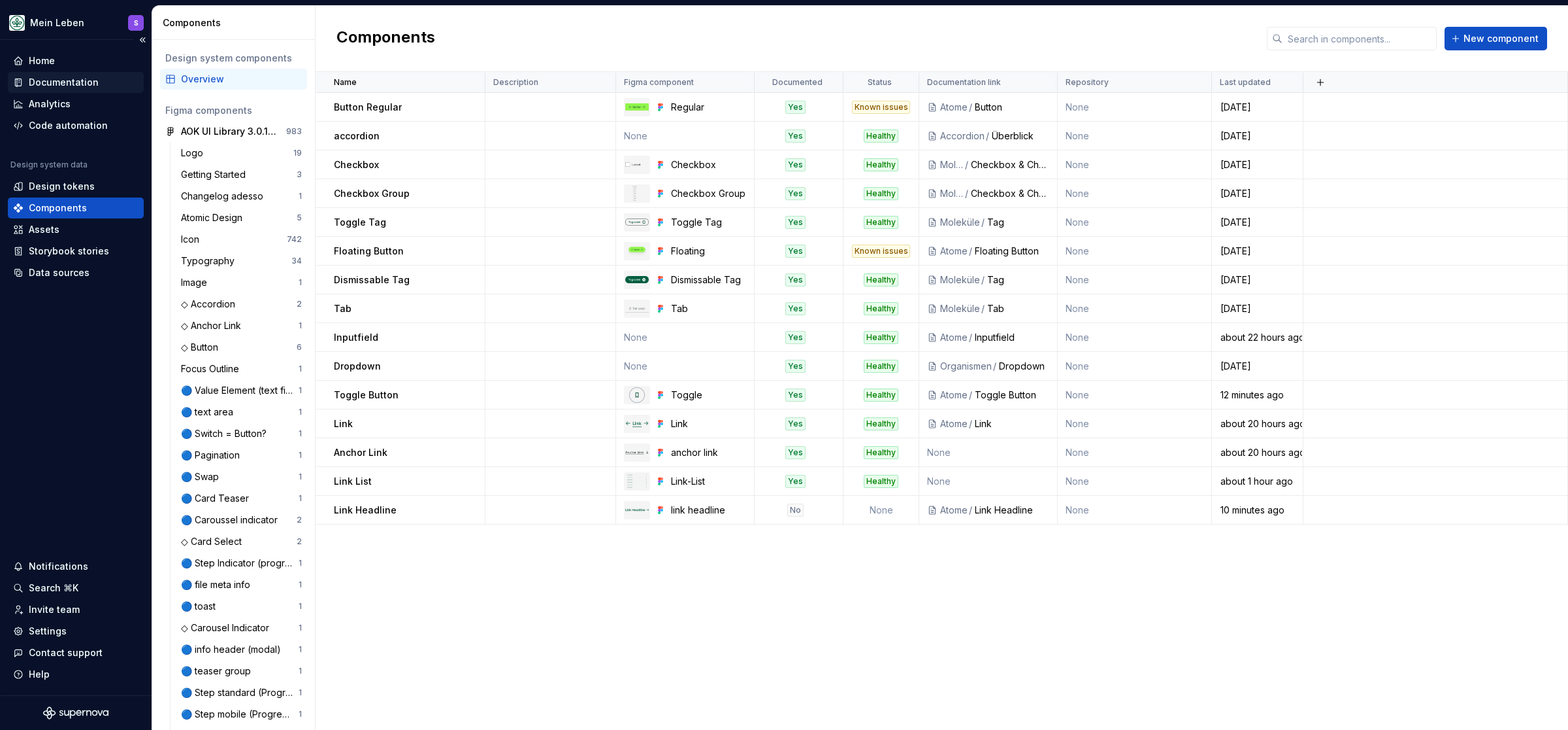
click at [68, 79] on div "Documentation" at bounding box center [64, 82] width 70 height 13
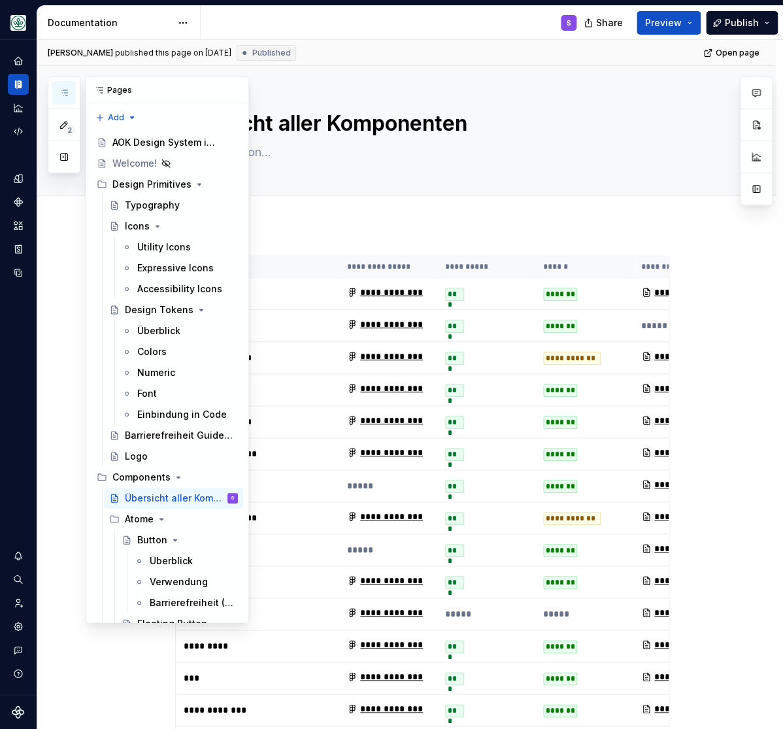
click at [59, 95] on button "button" at bounding box center [64, 93] width 24 height 24
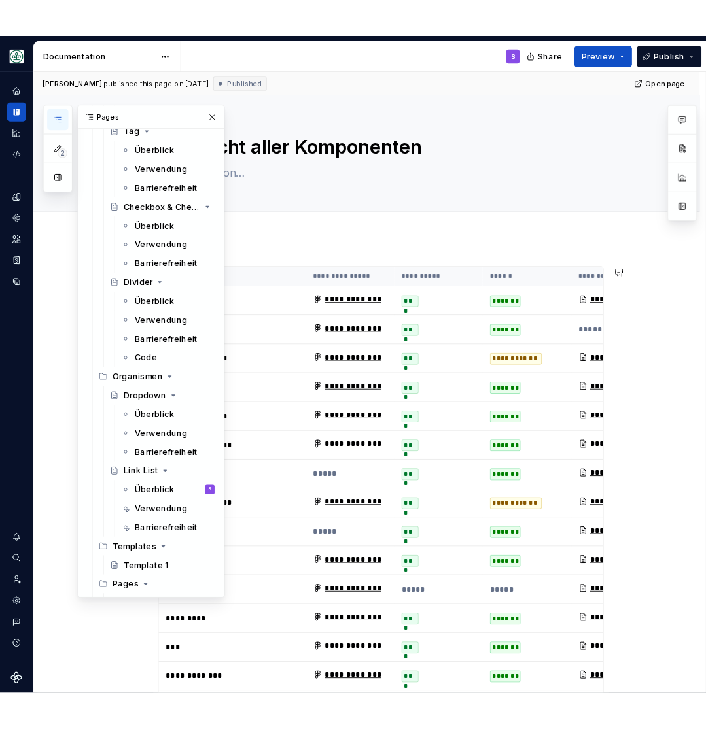
scroll to position [1618, 0]
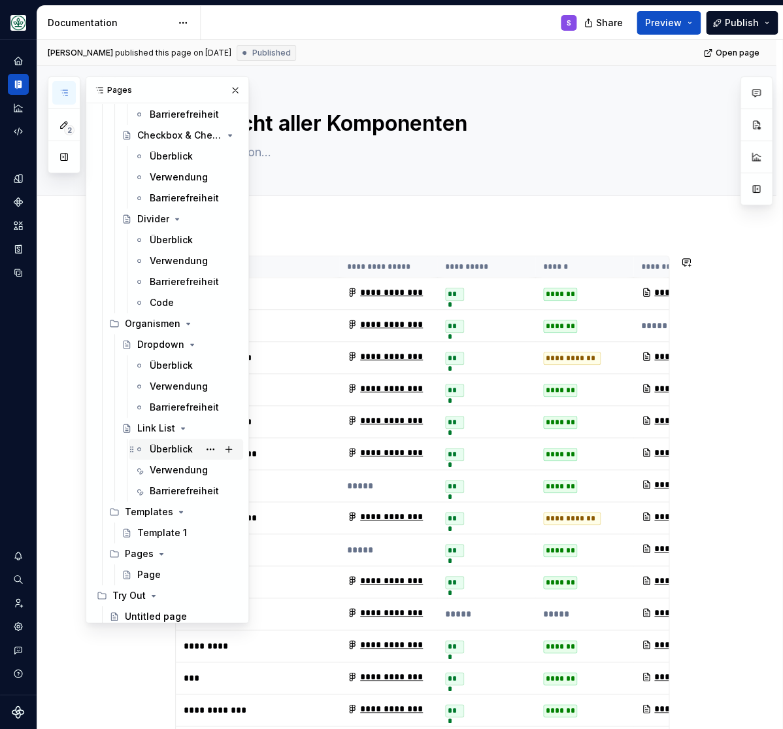
click at [170, 447] on div "Überblick" at bounding box center [171, 449] width 43 height 13
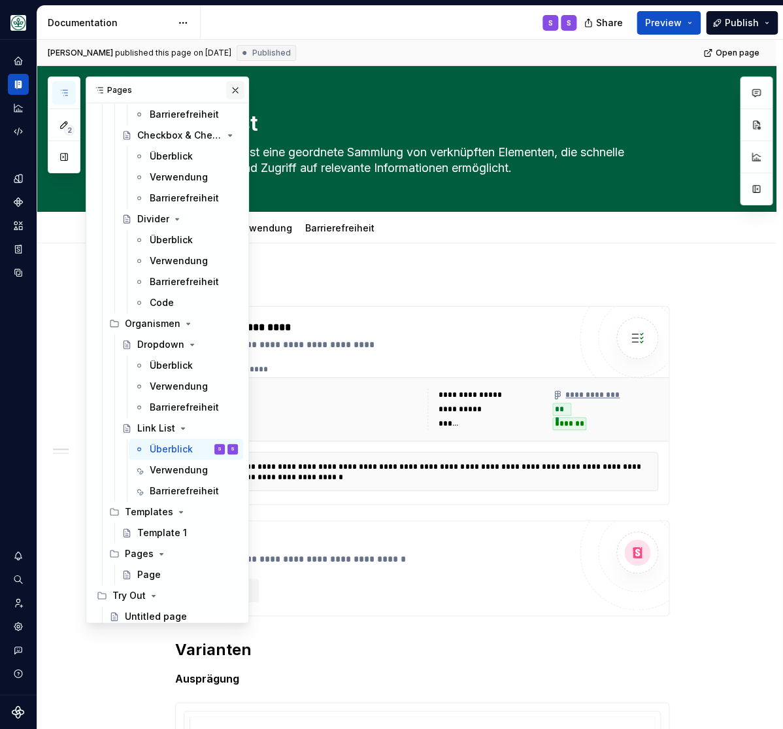
click at [233, 88] on button "button" at bounding box center [235, 90] width 18 height 18
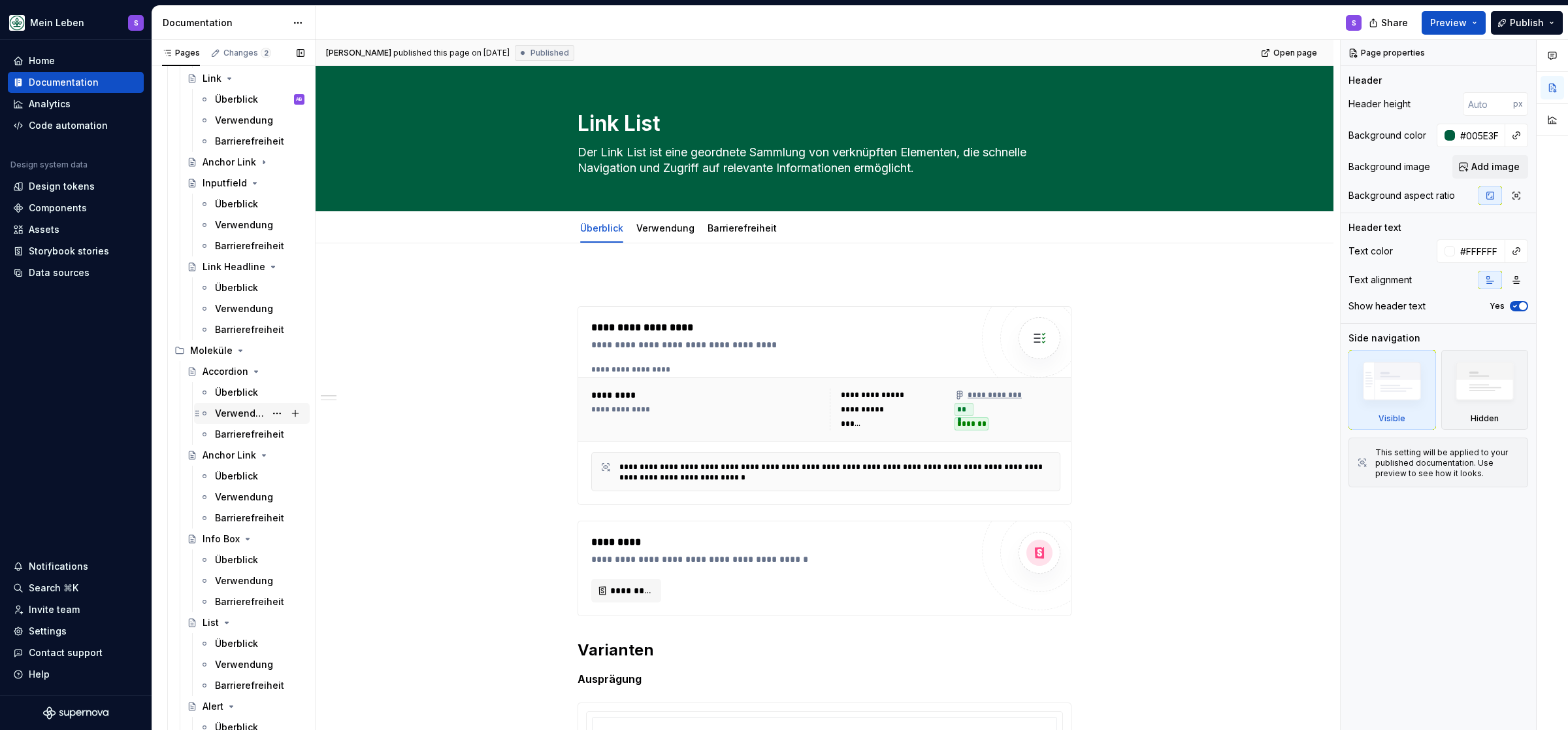
scroll to position [755, 0]
click at [246, 311] on div "Überblick" at bounding box center [236, 312] width 43 height 13
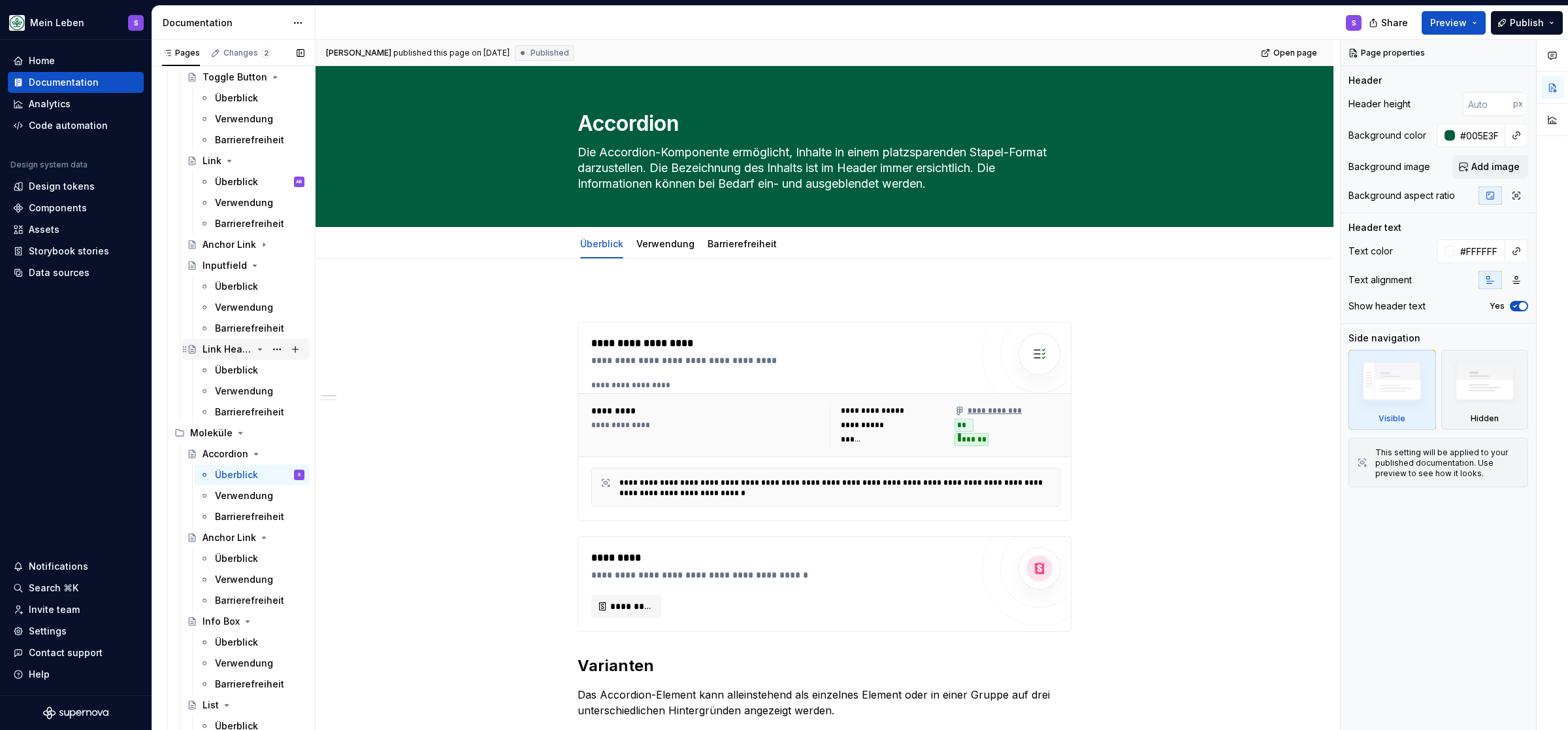
scroll to position [432, 0]
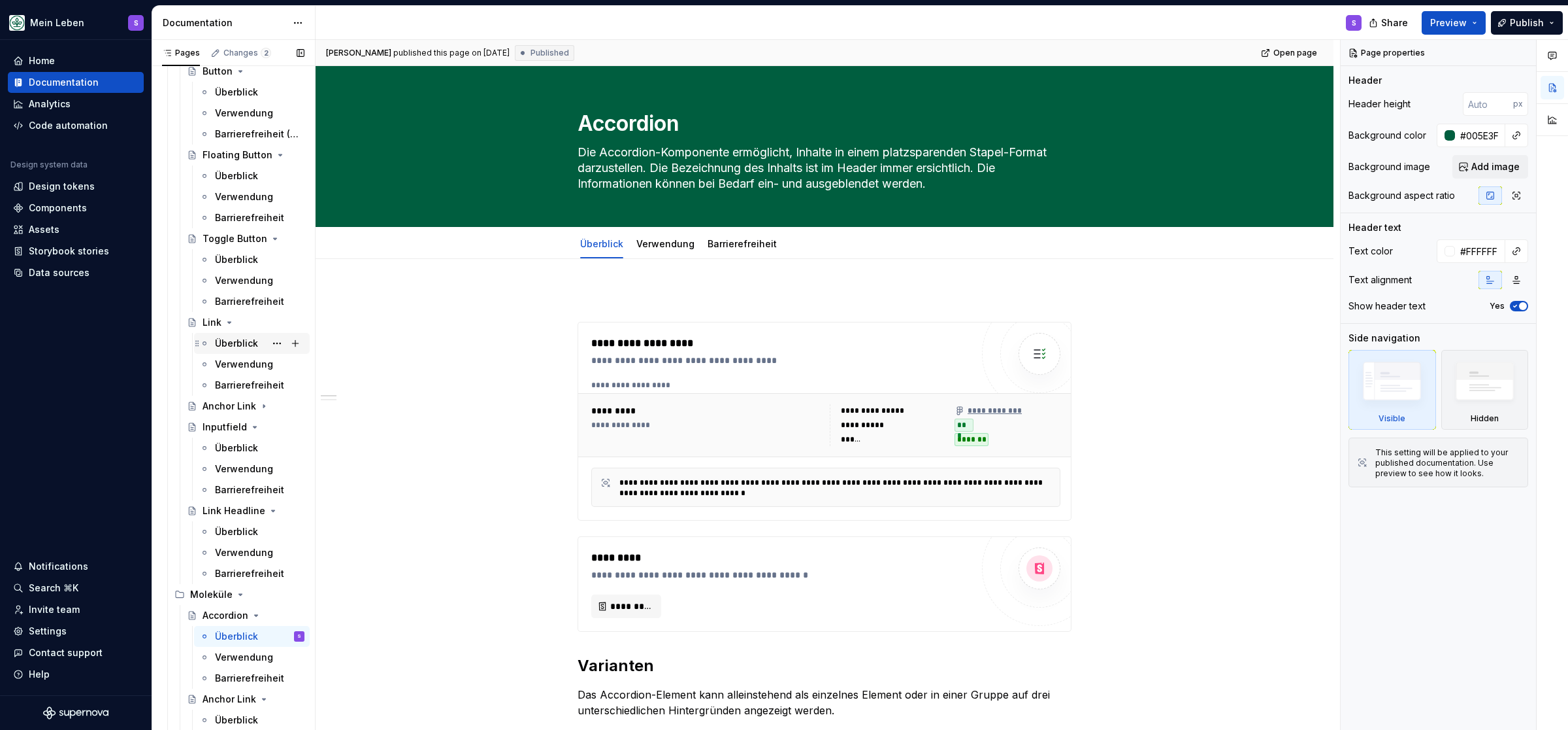
click at [234, 341] on div "Überblick" at bounding box center [236, 343] width 43 height 13
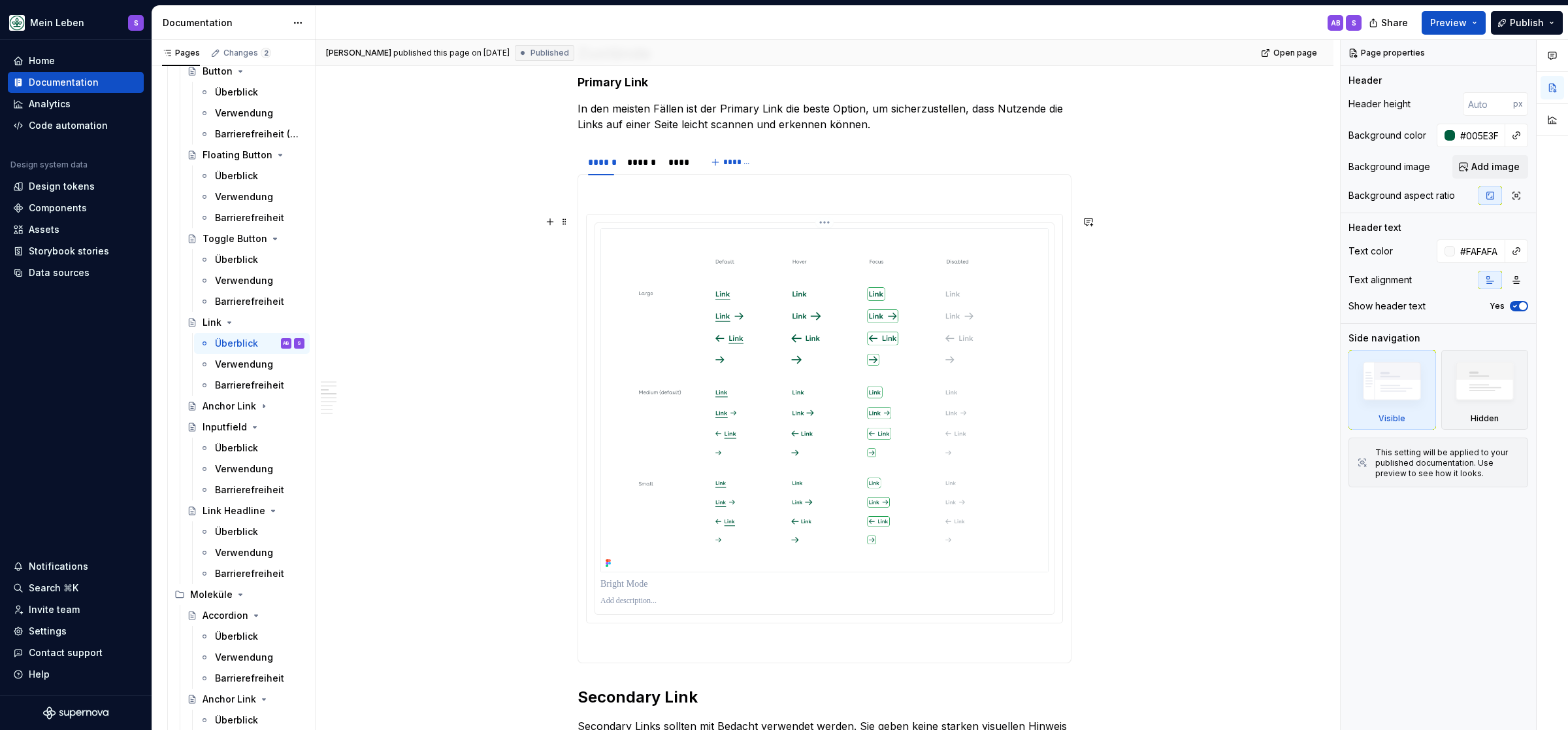
scroll to position [647, 0]
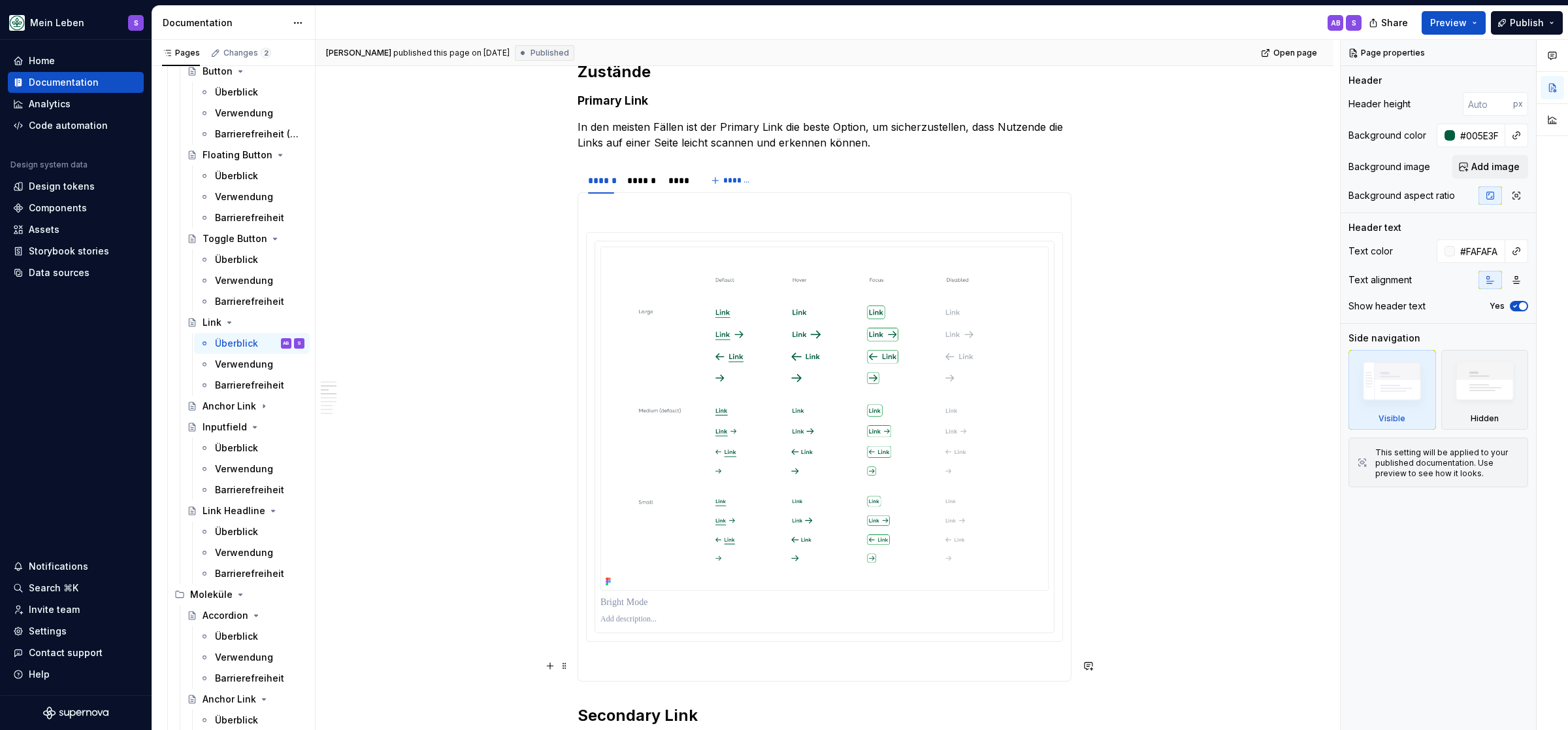
click at [640, 658] on section-item-column at bounding box center [824, 437] width 477 height 472
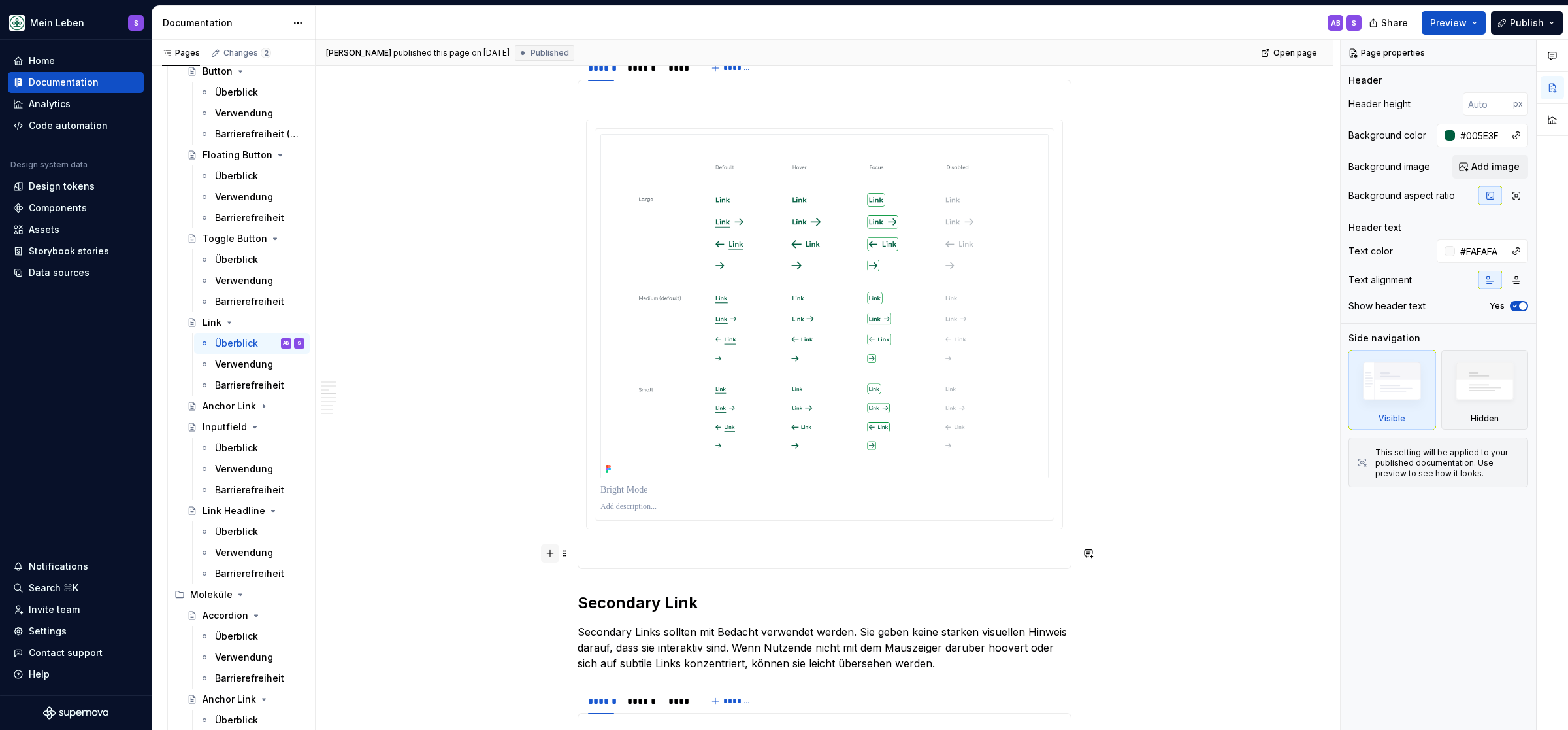
scroll to position [809, 0]
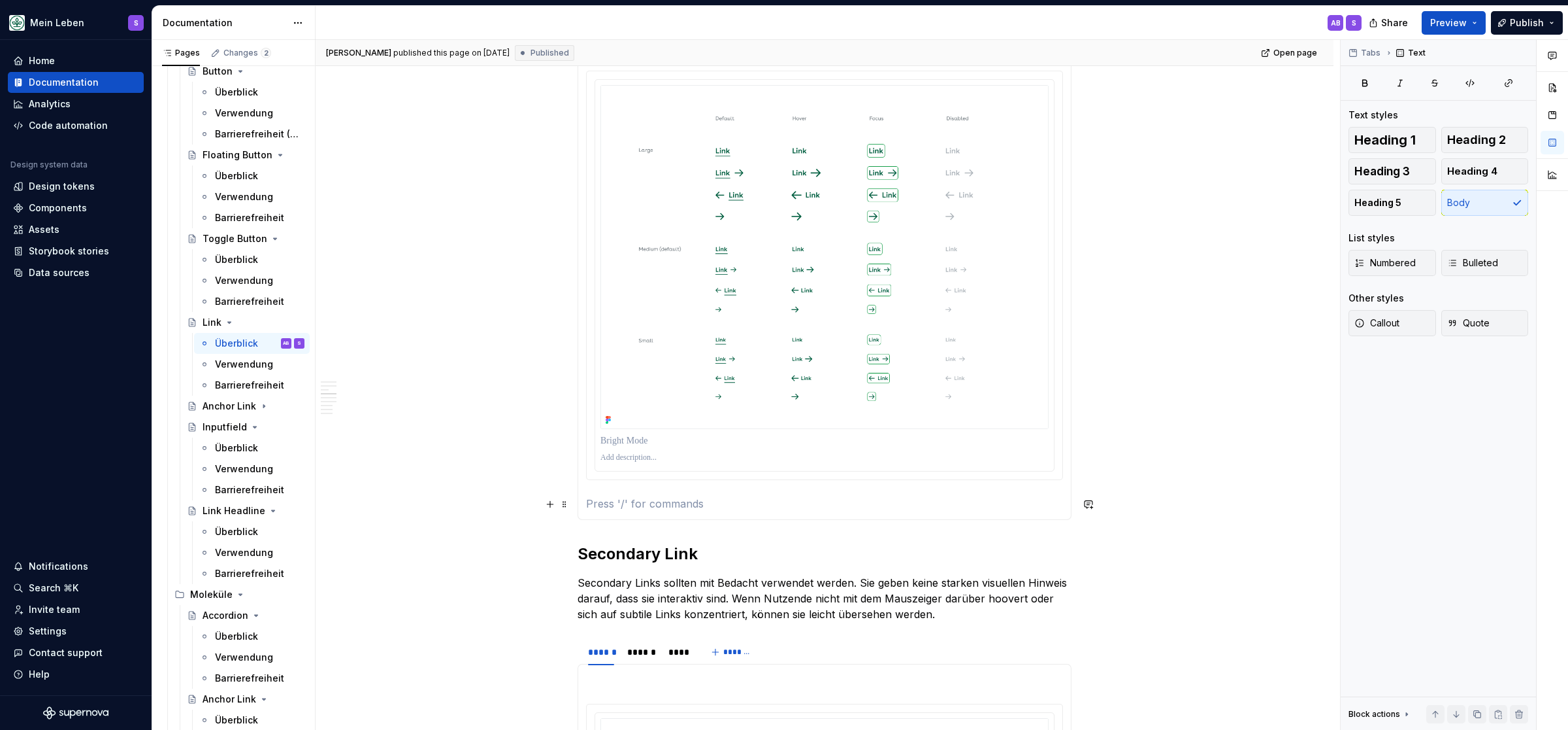
click at [649, 503] on p at bounding box center [824, 504] width 477 height 16
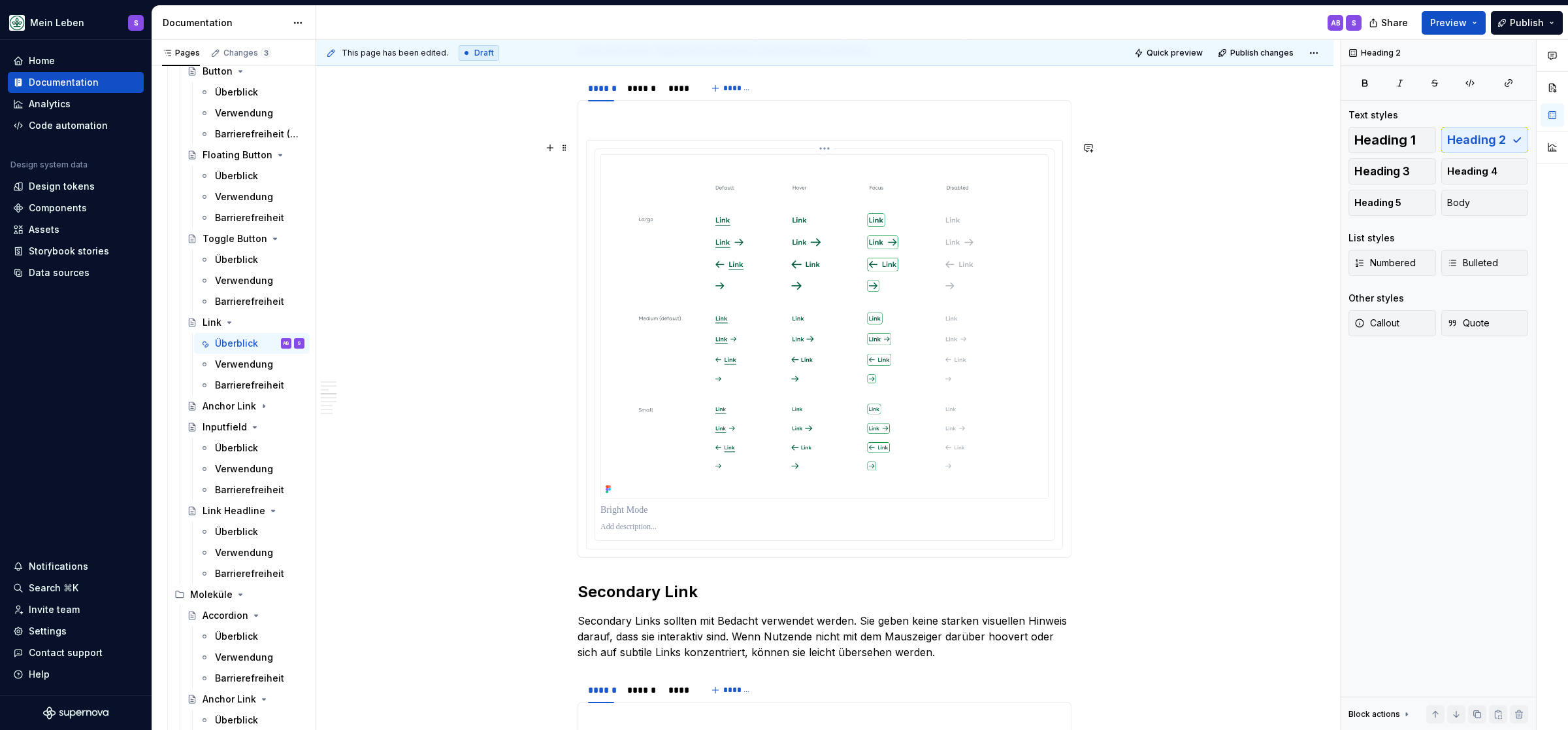
scroll to position [701, 0]
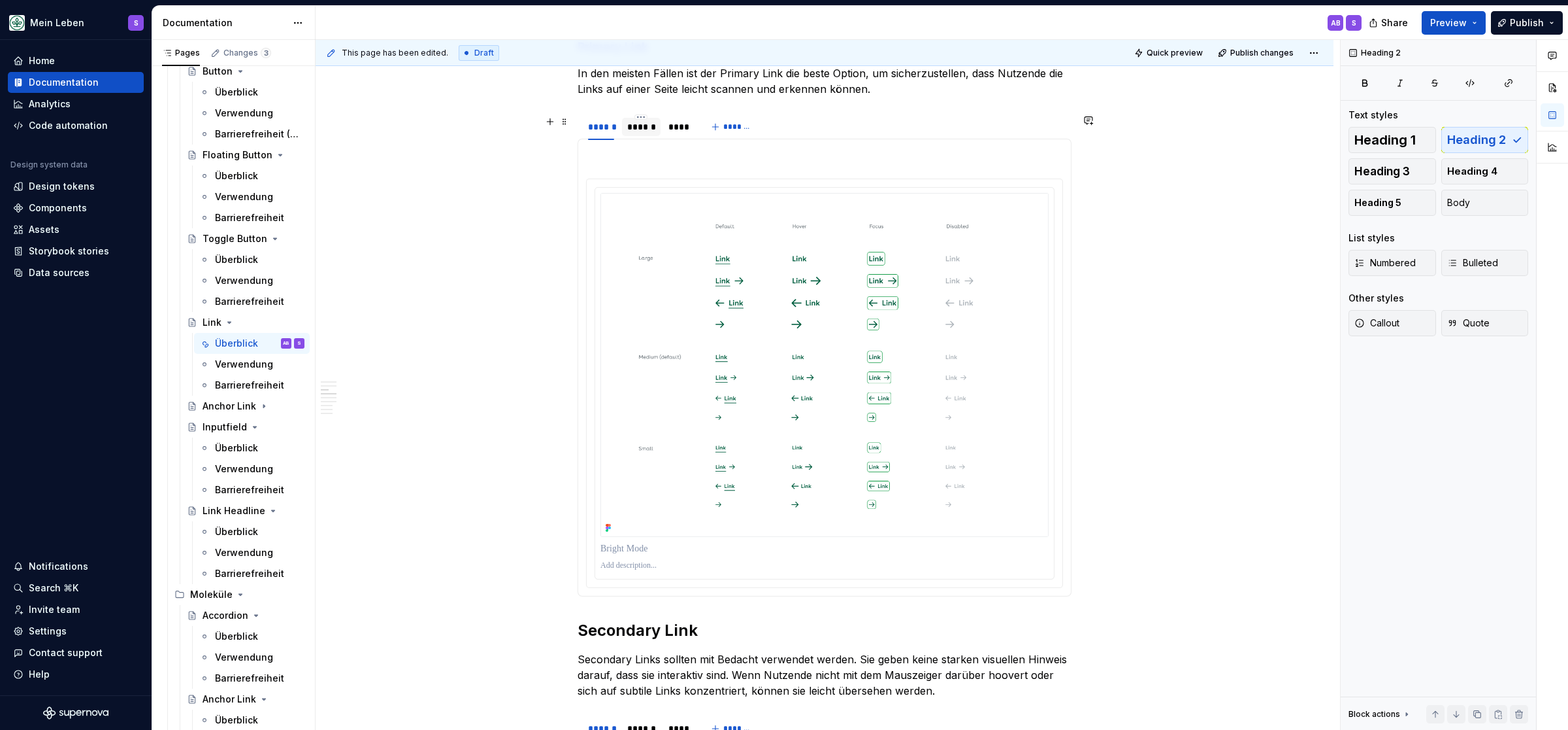
click at [641, 127] on div "******" at bounding box center [642, 126] width 28 height 13
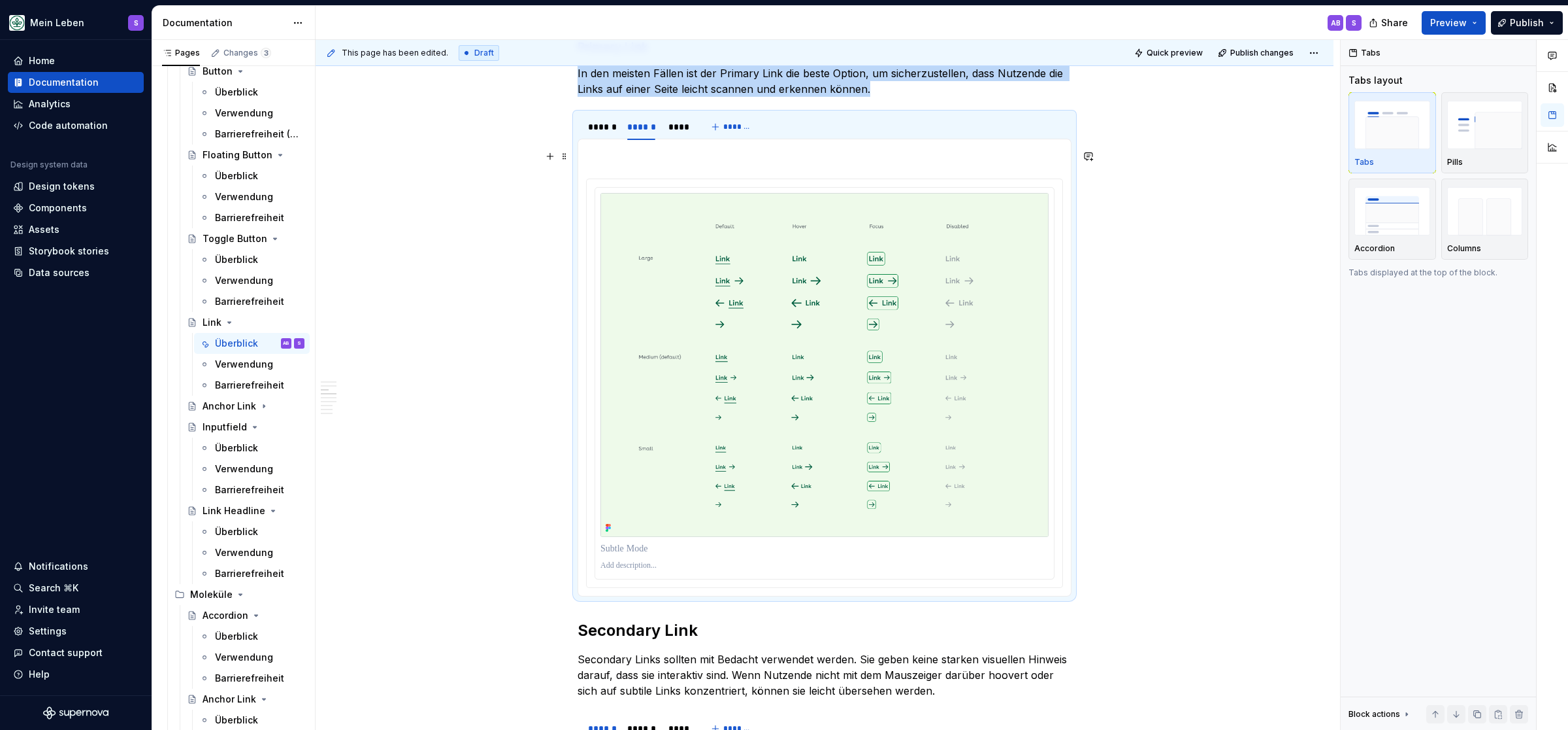
click at [648, 160] on p at bounding box center [824, 155] width 477 height 16
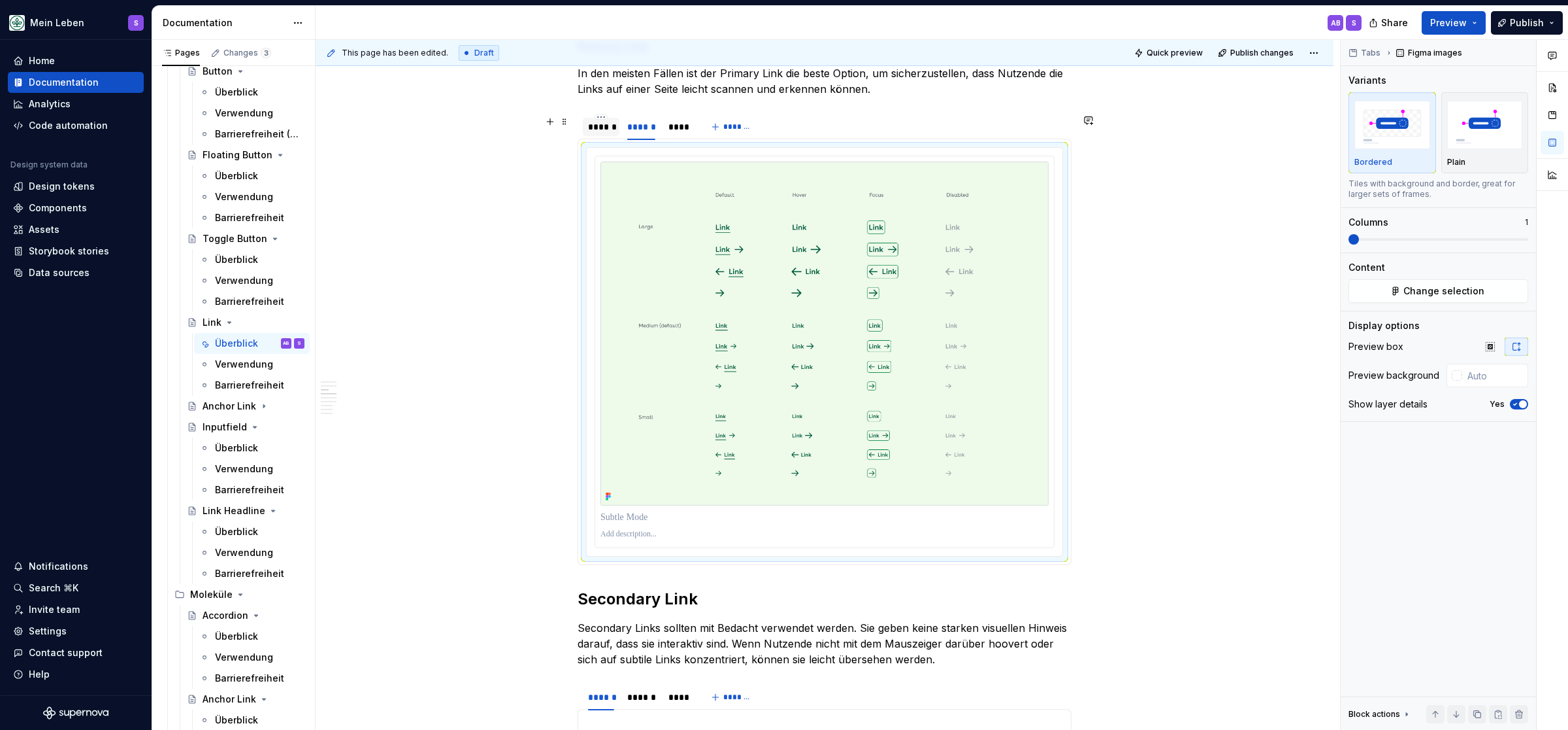
click at [598, 126] on div "******" at bounding box center [602, 126] width 26 height 13
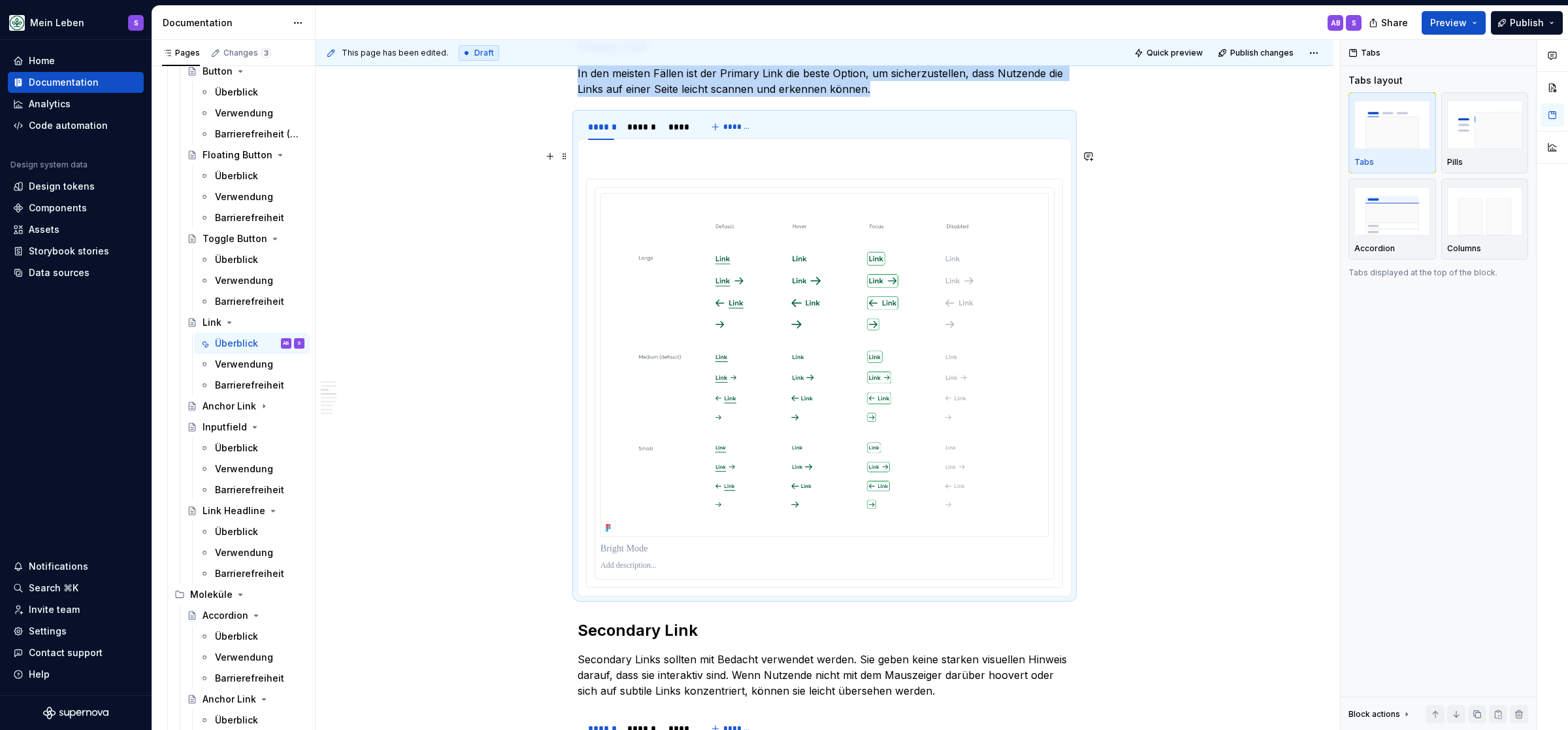
click at [605, 164] on section-item-column at bounding box center [824, 367] width 477 height 441
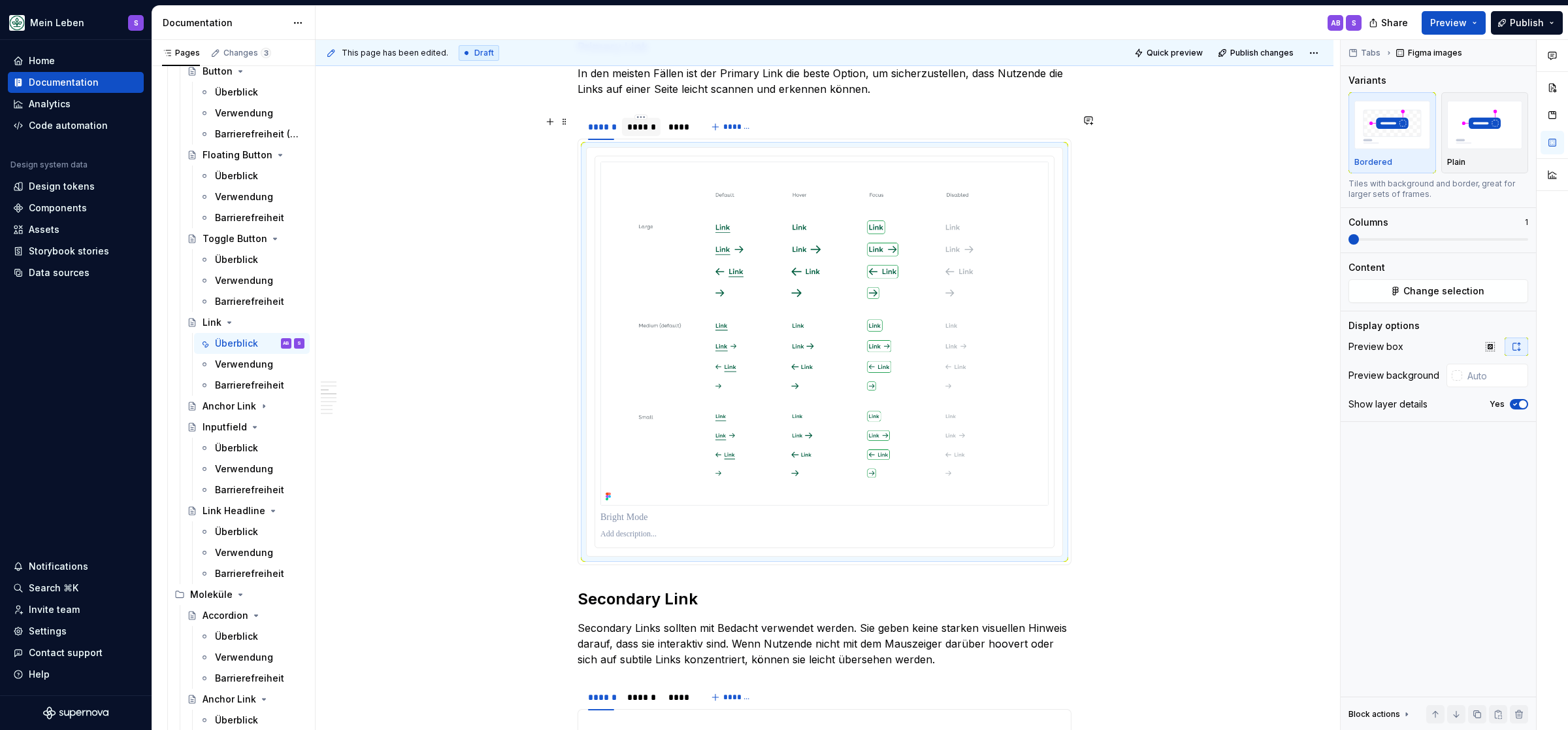
click at [645, 121] on div "******" at bounding box center [642, 127] width 39 height 18
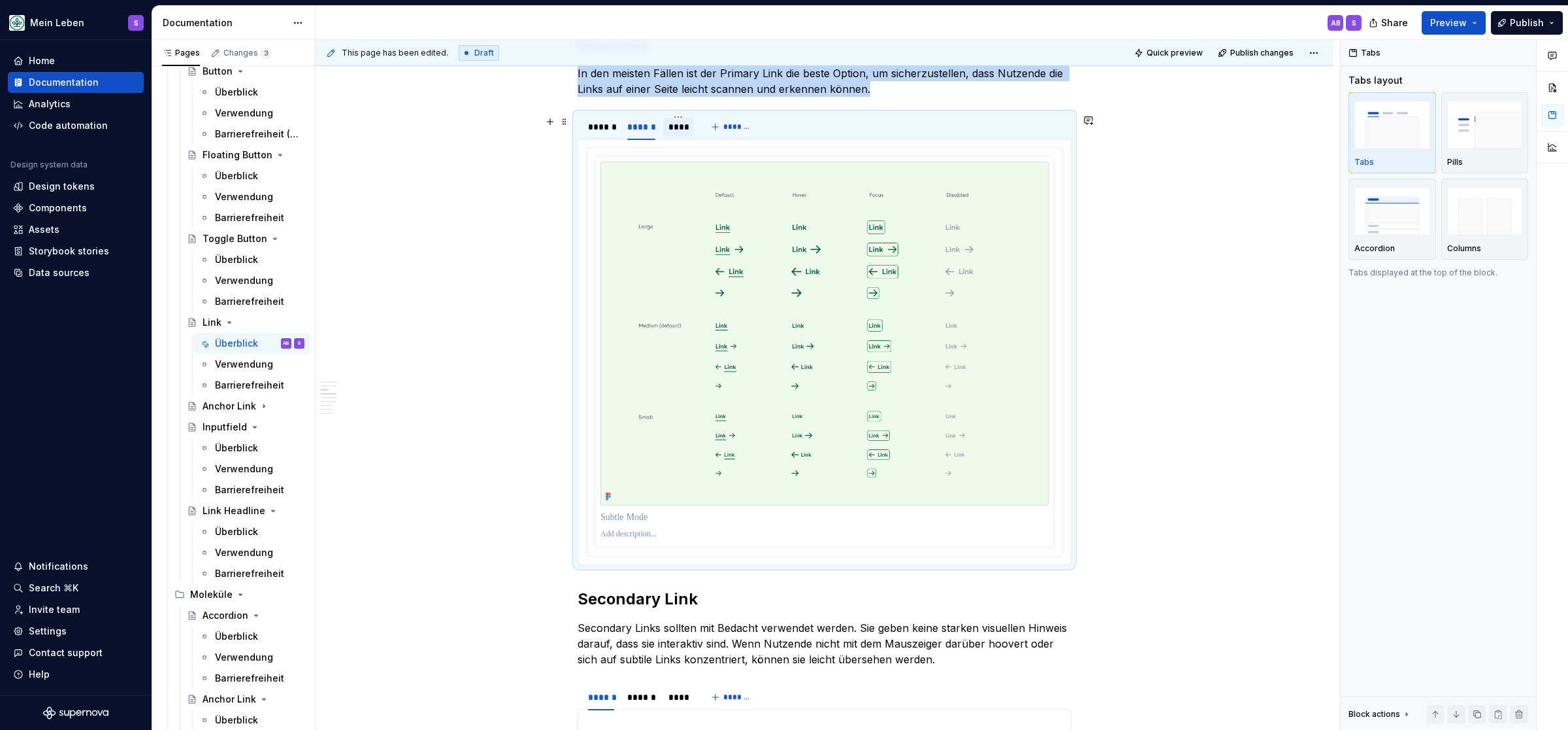
click at [683, 128] on div "****" at bounding box center [679, 126] width 21 height 13
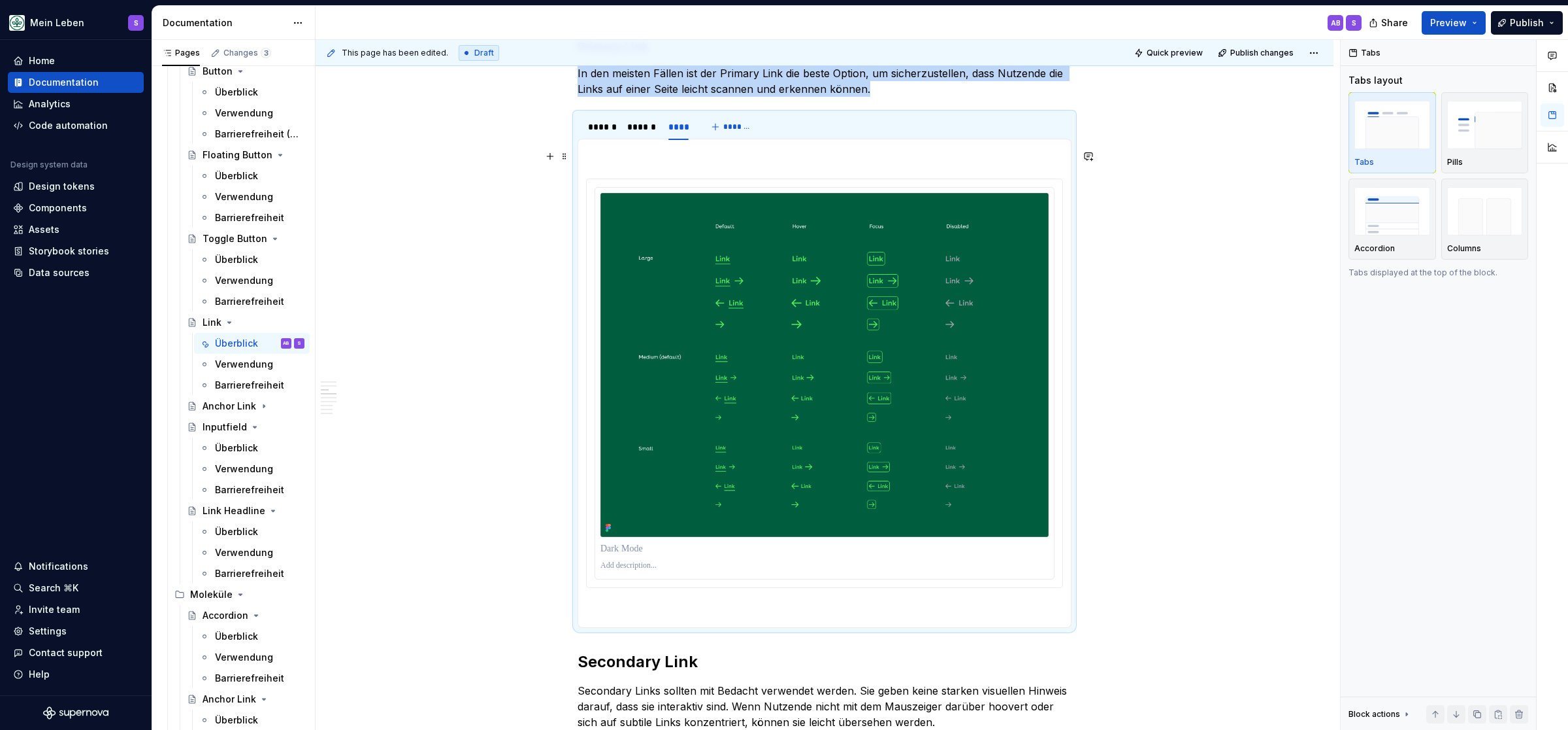
click at [656, 158] on p at bounding box center [824, 155] width 477 height 16
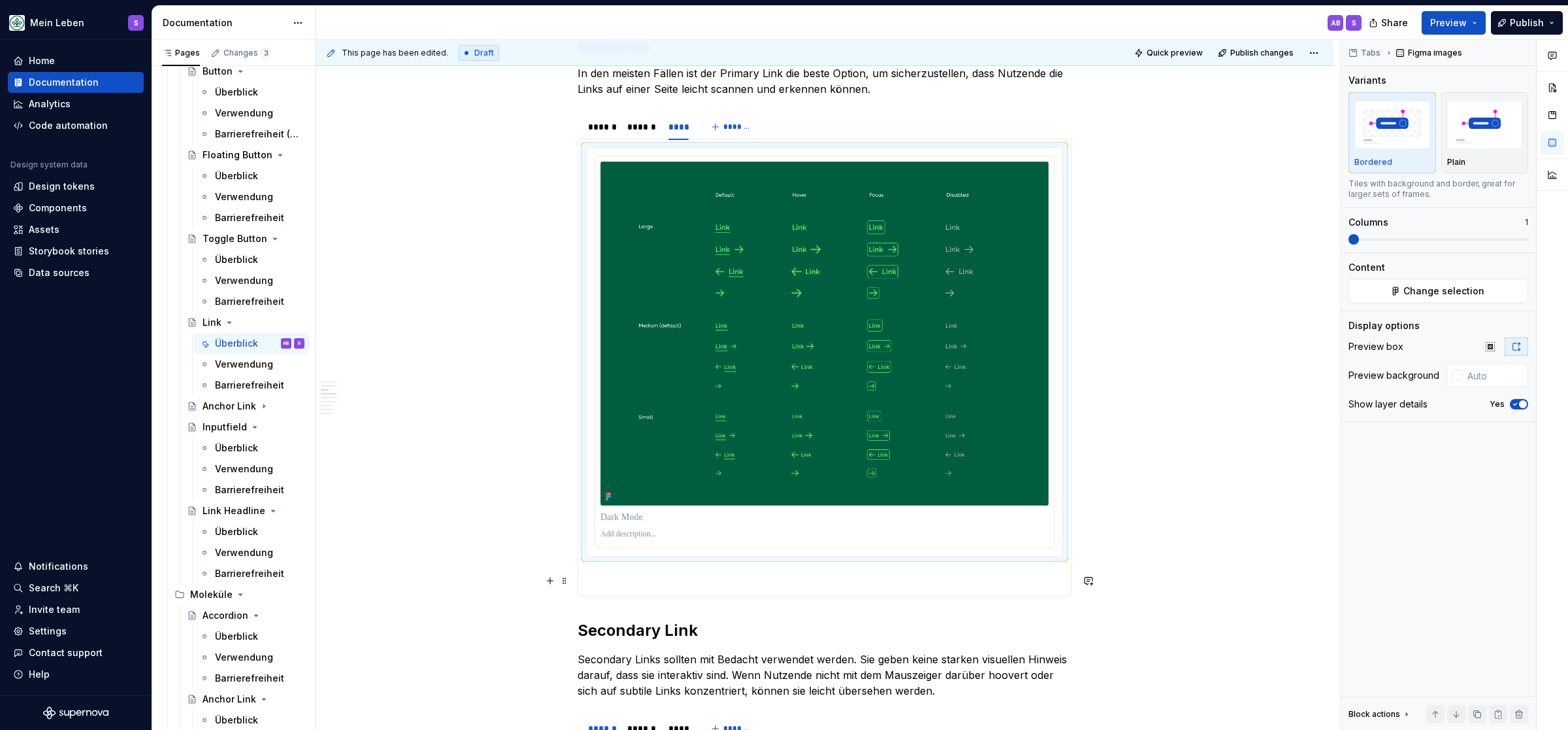
click at [664, 588] on p at bounding box center [824, 580] width 477 height 16
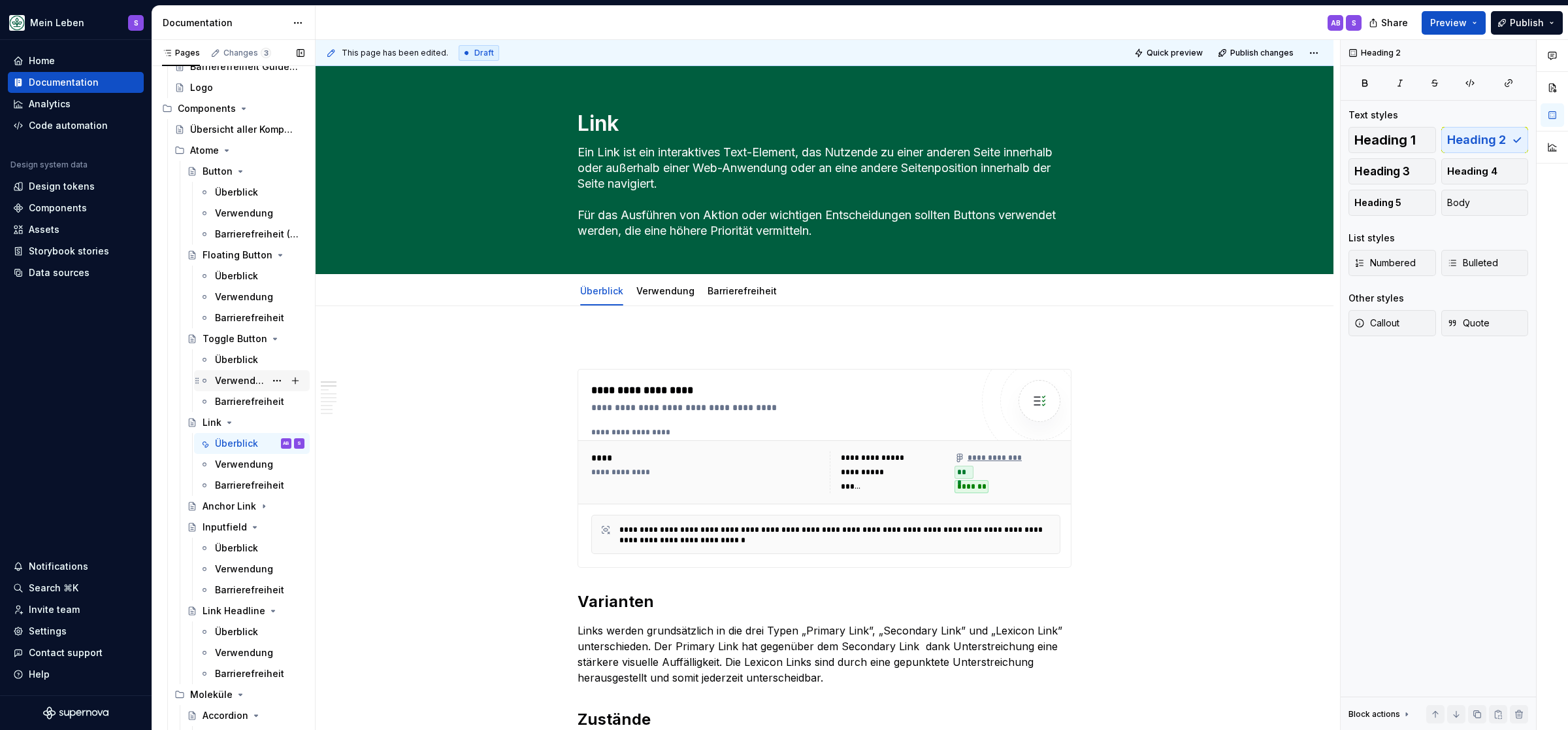
scroll to position [269, 0]
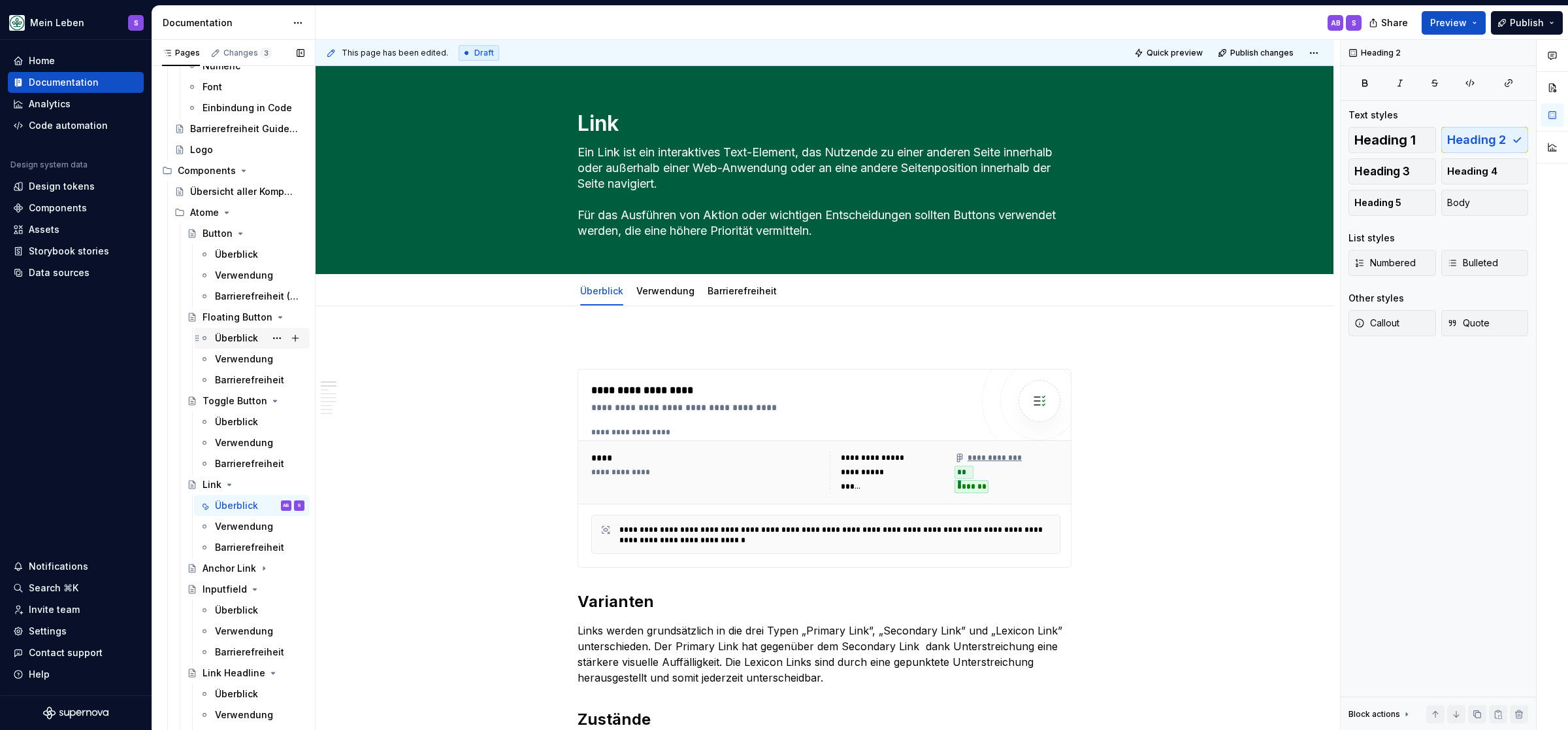
click at [237, 335] on div "Überblick" at bounding box center [236, 338] width 43 height 13
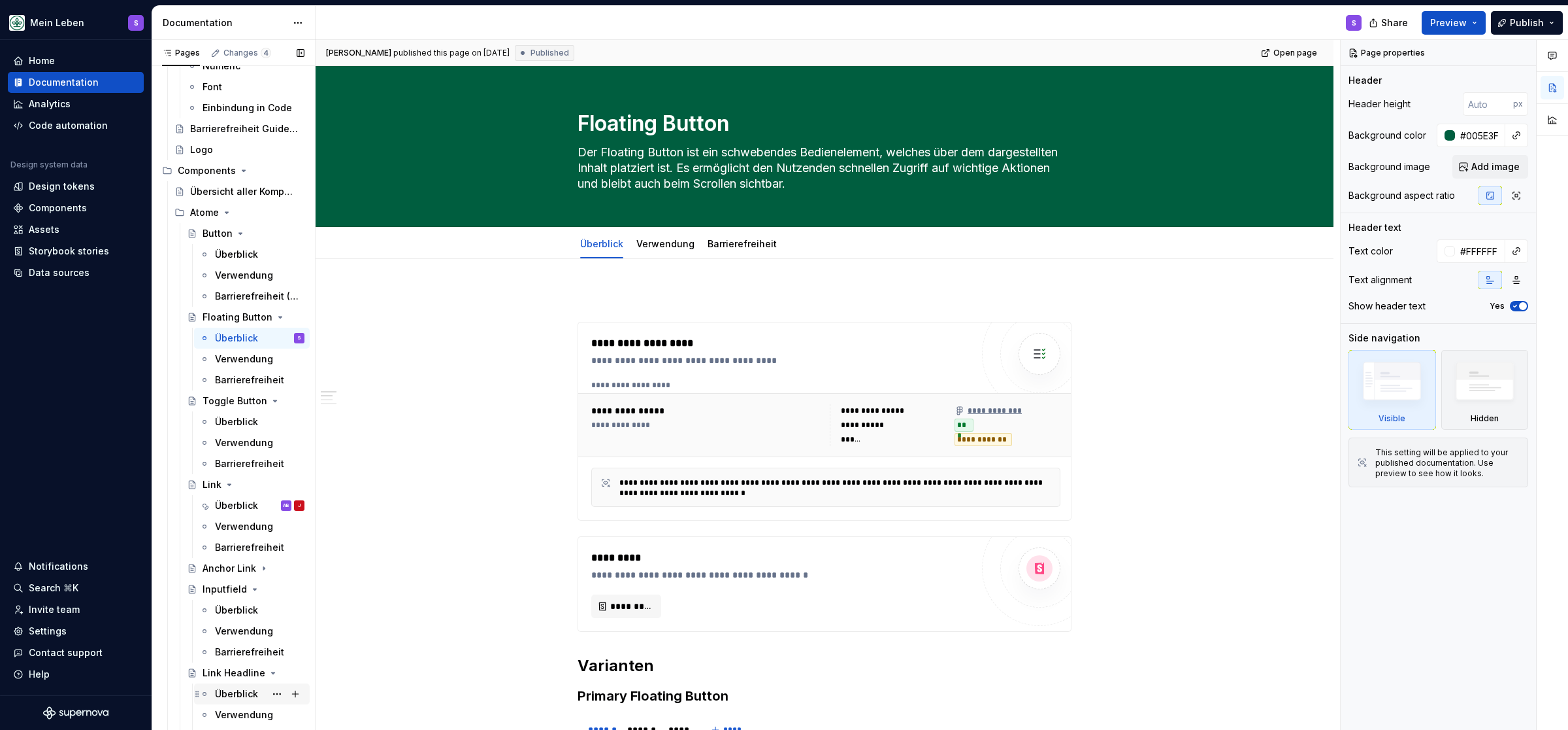
click at [242, 687] on div "Überblick" at bounding box center [236, 693] width 43 height 13
click at [235, 687] on div "Überblick" at bounding box center [236, 693] width 43 height 13
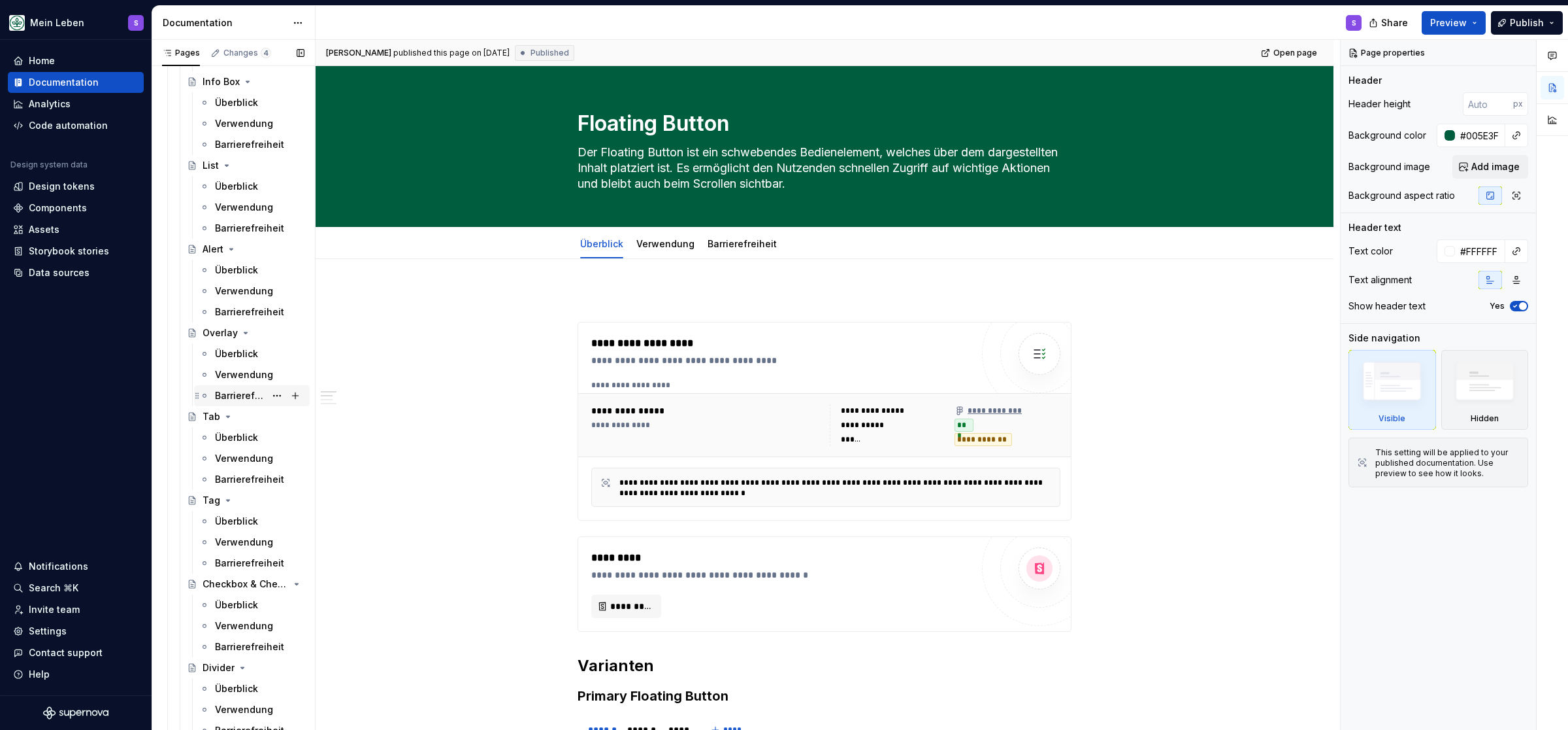
scroll to position [1403, 0]
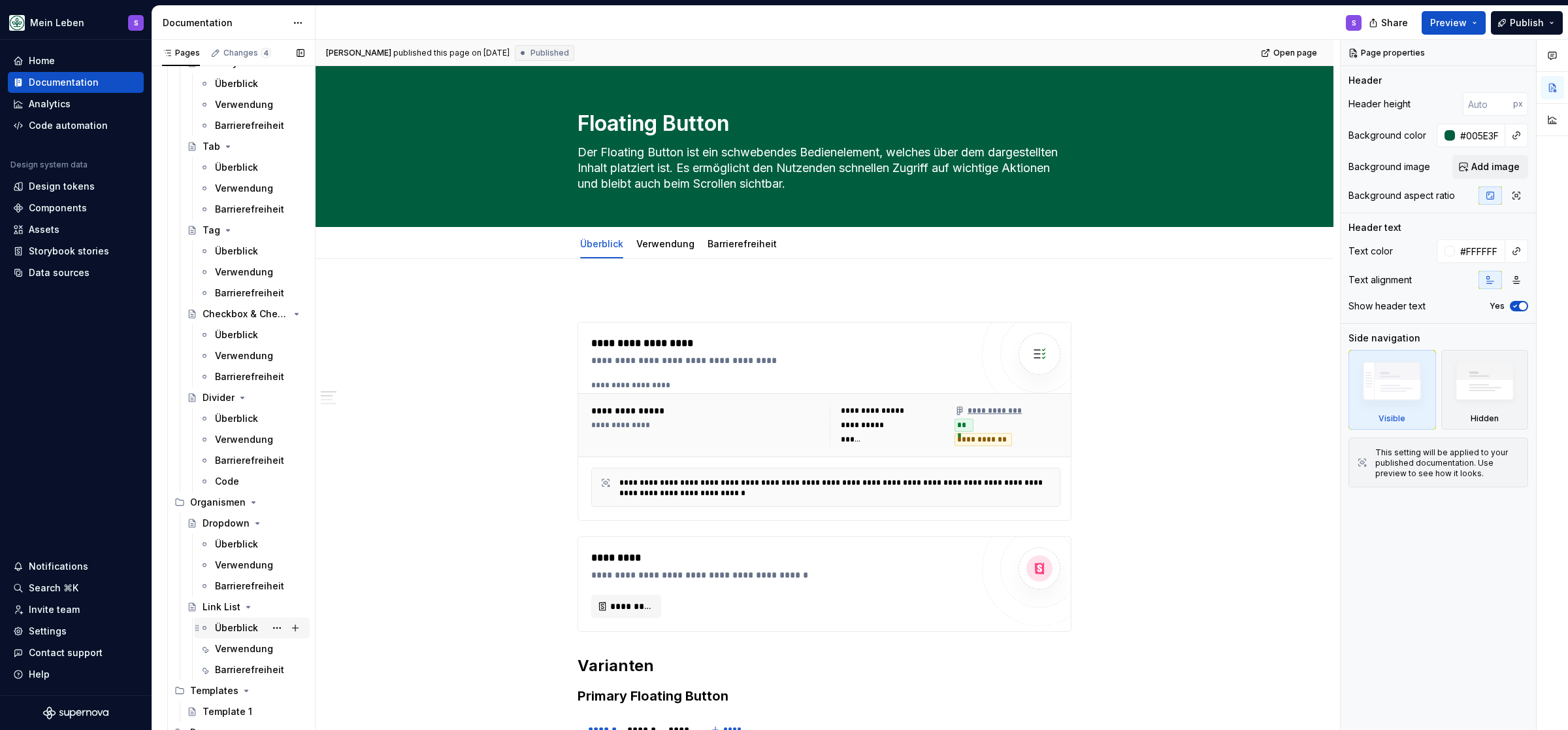
click at [245, 513] on div "Dropdown" at bounding box center [246, 523] width 128 height 21
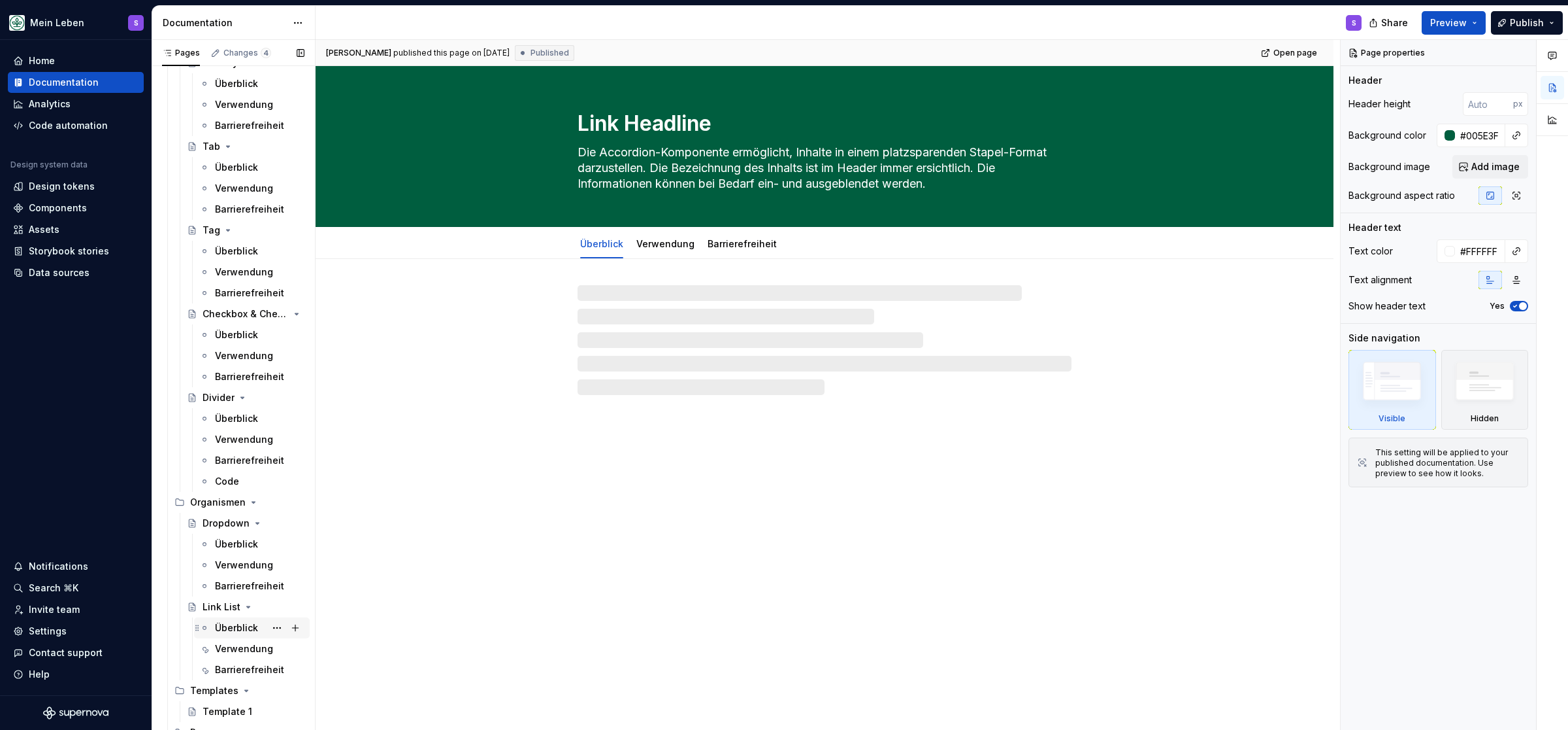
scroll to position [1511, 0]
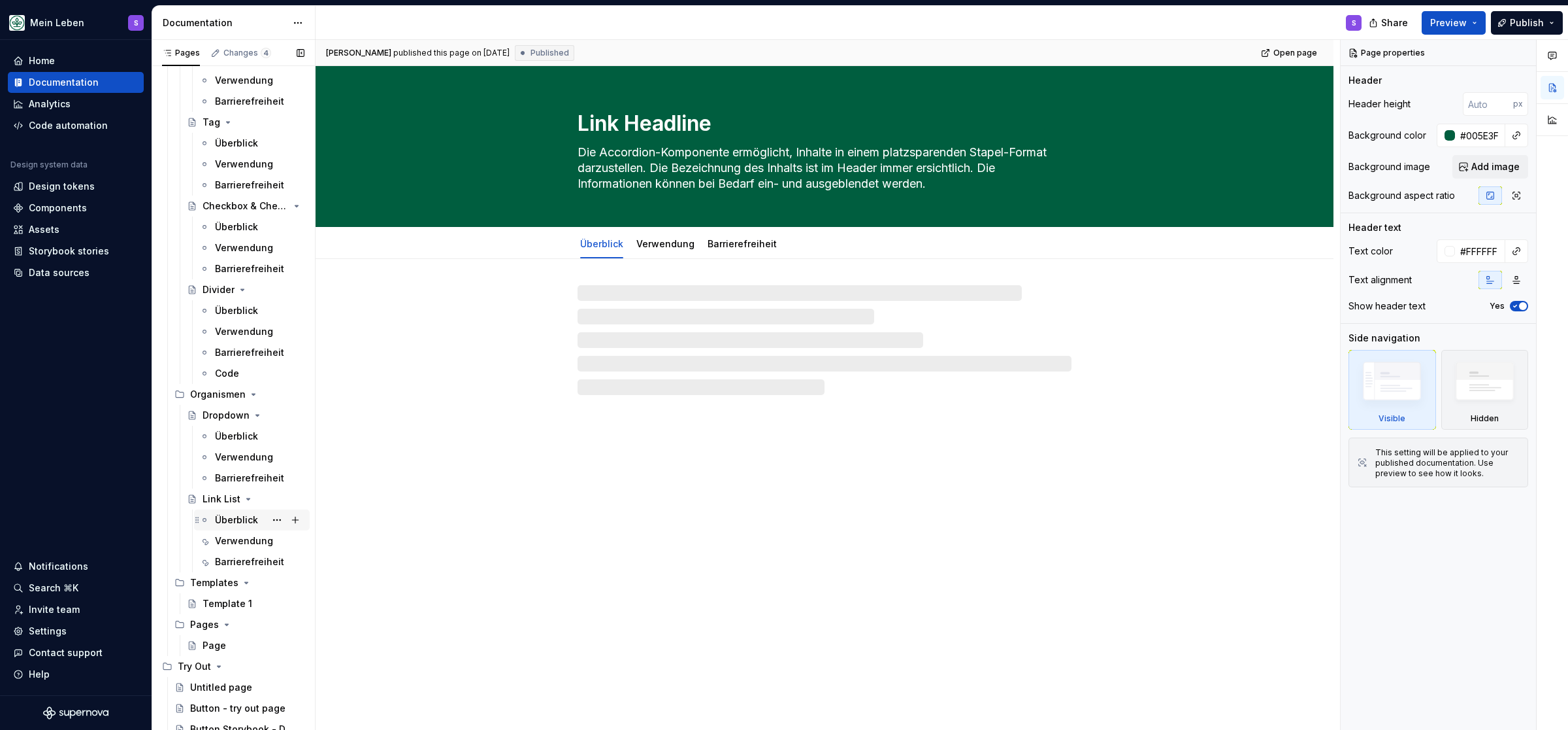
click at [228, 520] on div "Überblick" at bounding box center [236, 519] width 43 height 13
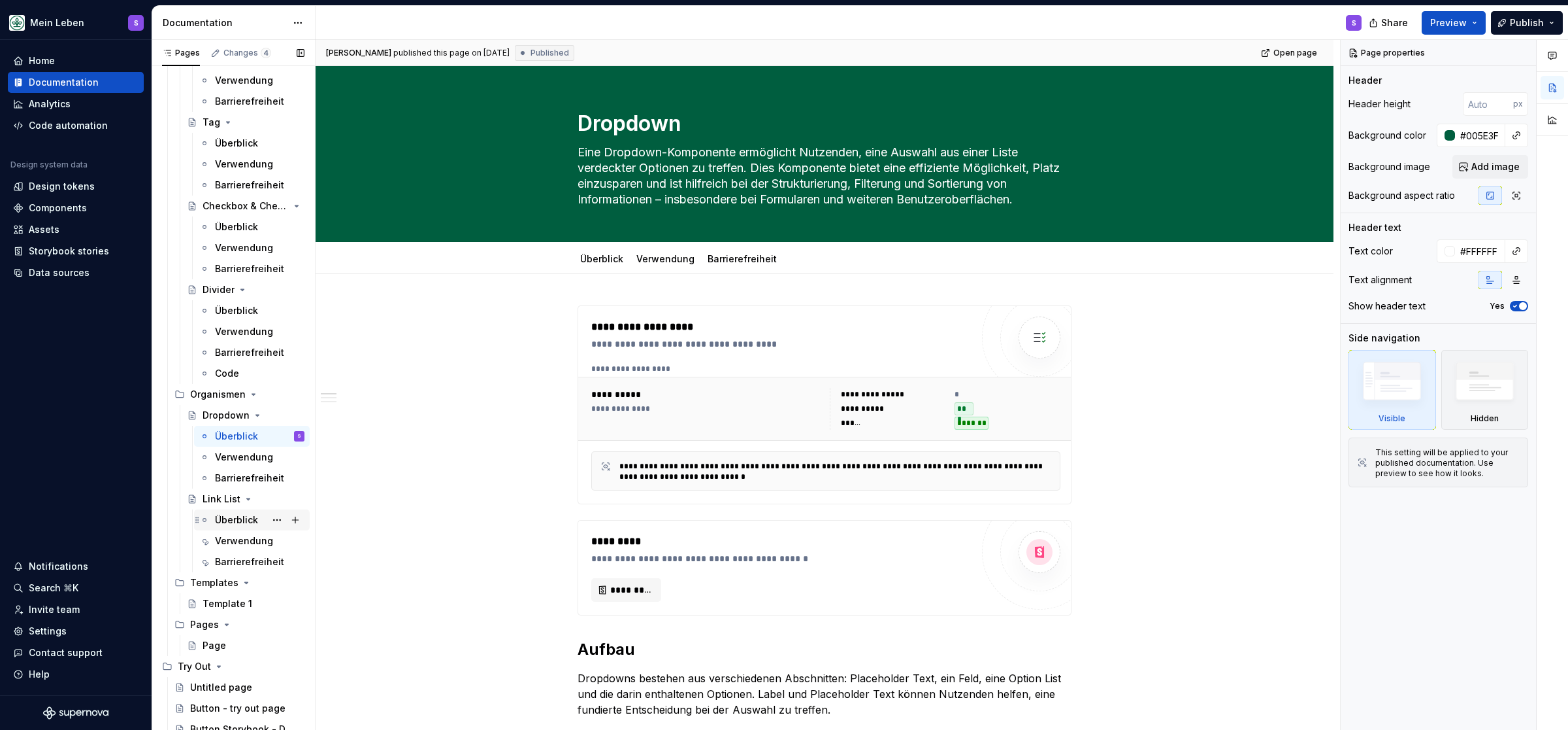
click at [228, 520] on div "Überblick" at bounding box center [236, 519] width 43 height 13
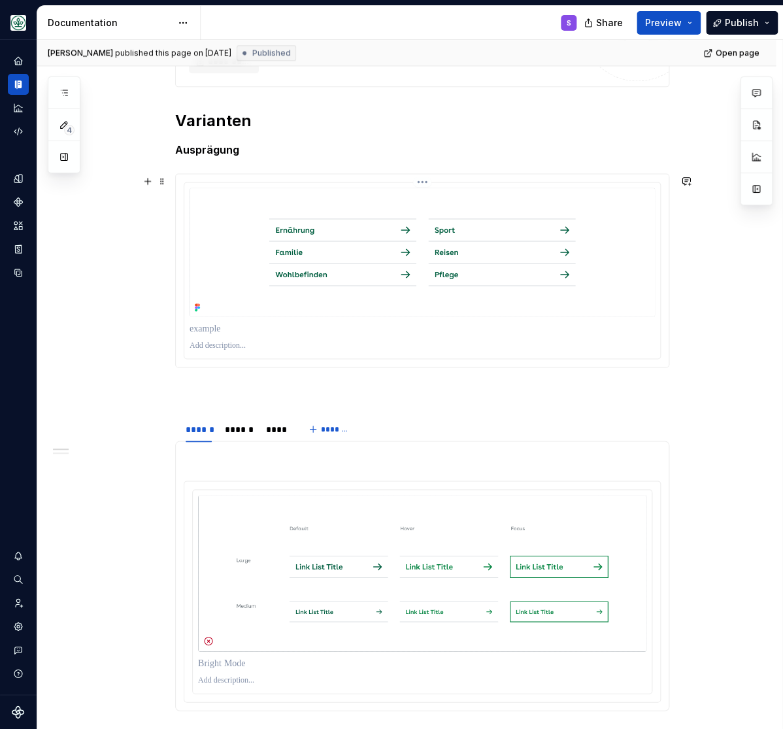
scroll to position [421, 0]
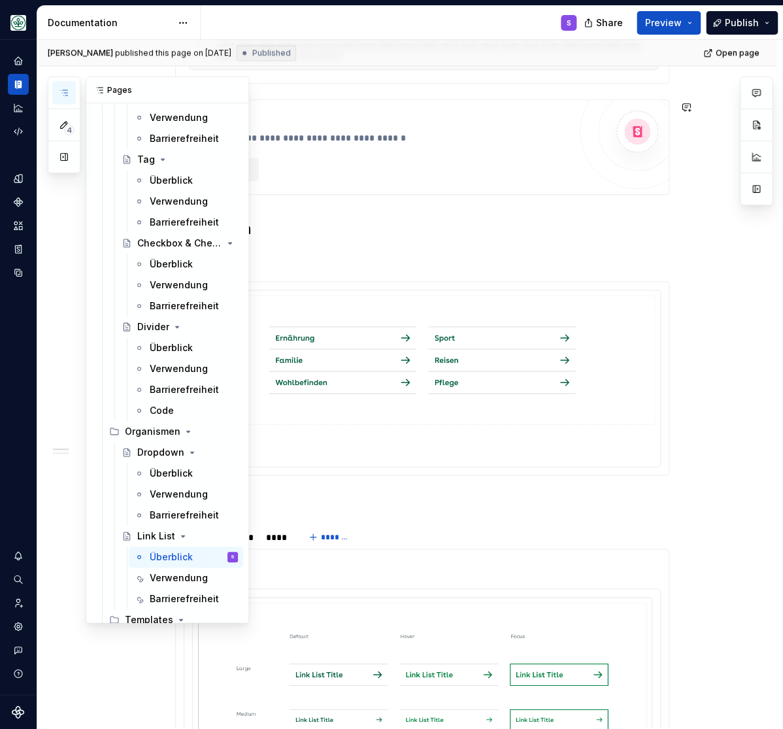
click at [62, 91] on icon "button" at bounding box center [64, 93] width 10 height 10
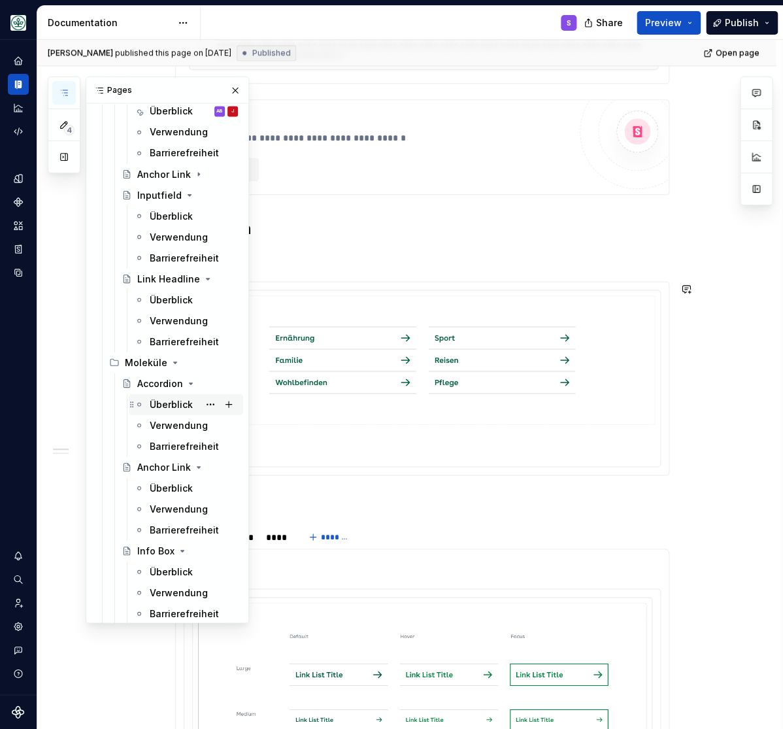
scroll to position [432, 0]
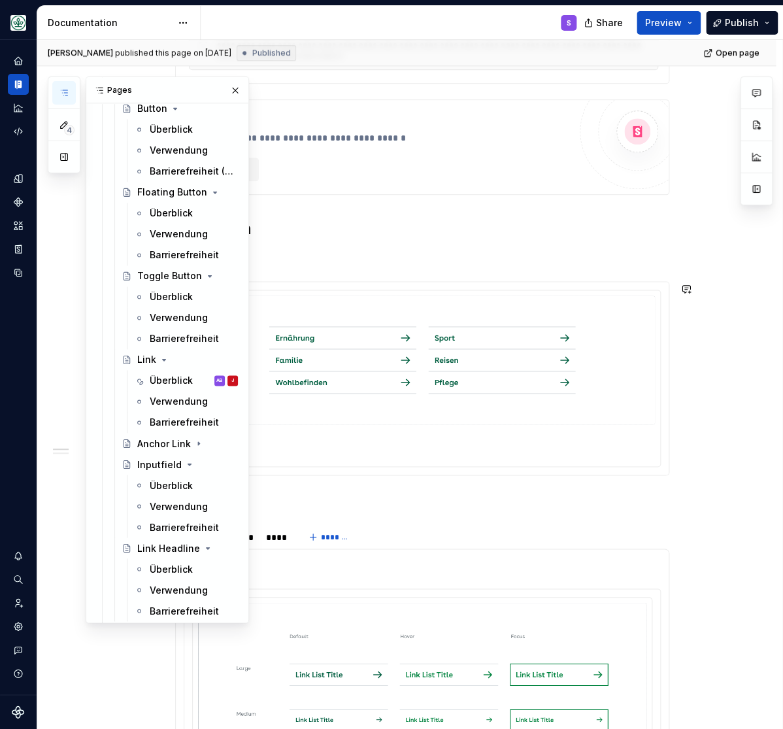
click at [731, 333] on div "**********" at bounding box center [406, 519] width 739 height 1395
click at [233, 84] on button "button" at bounding box center [235, 90] width 18 height 18
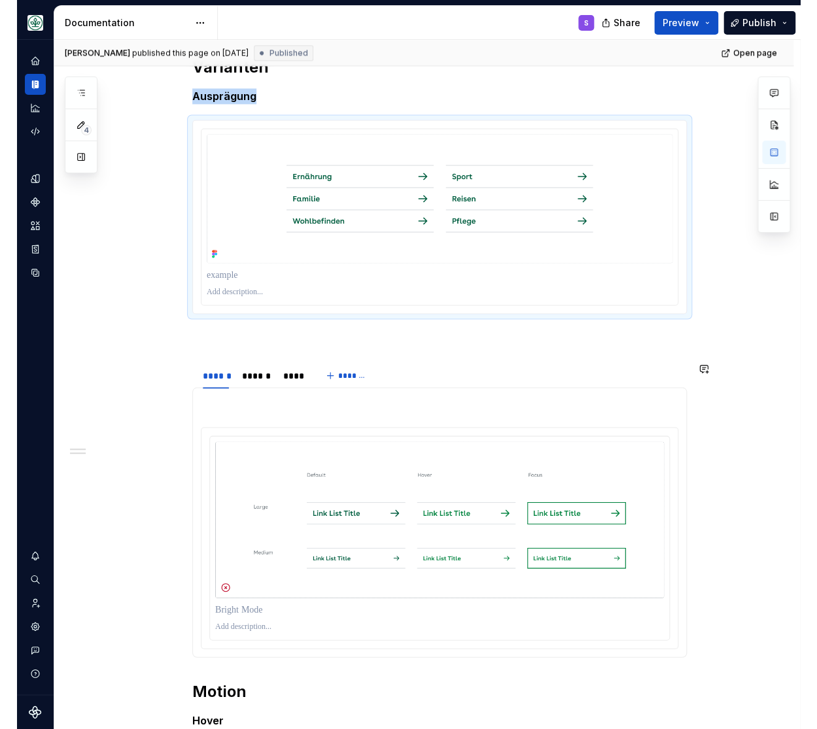
scroll to position [529, 0]
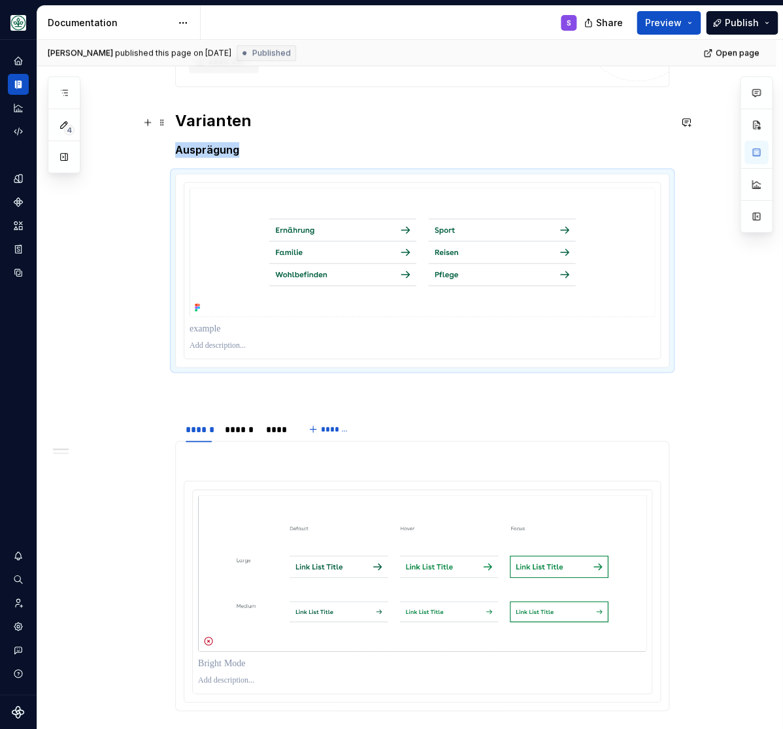
click at [220, 120] on h2 "Varianten" at bounding box center [422, 121] width 494 height 21
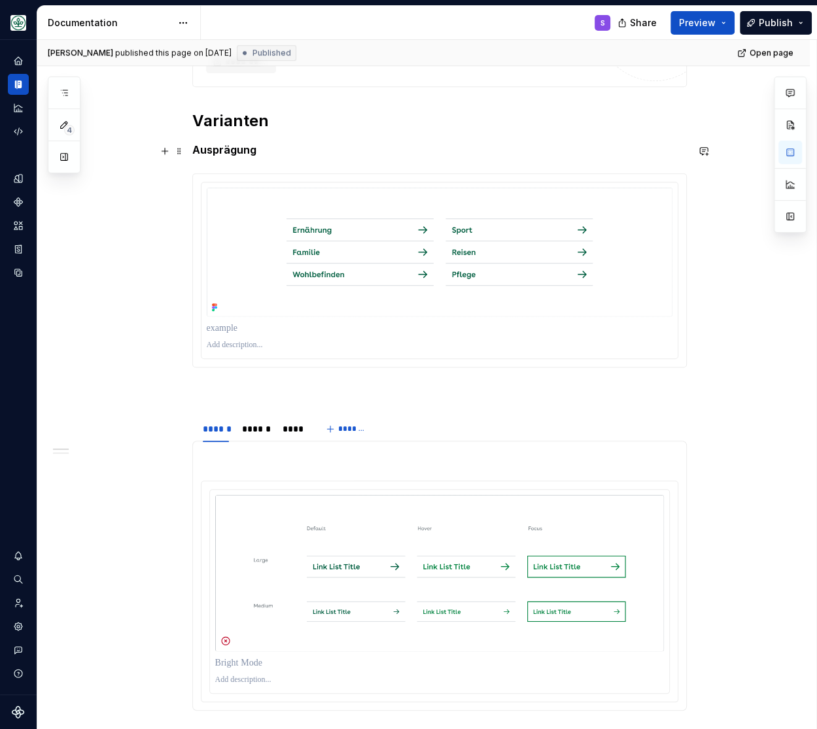
click at [237, 156] on strong "Ausprägung" at bounding box center [224, 149] width 64 height 13
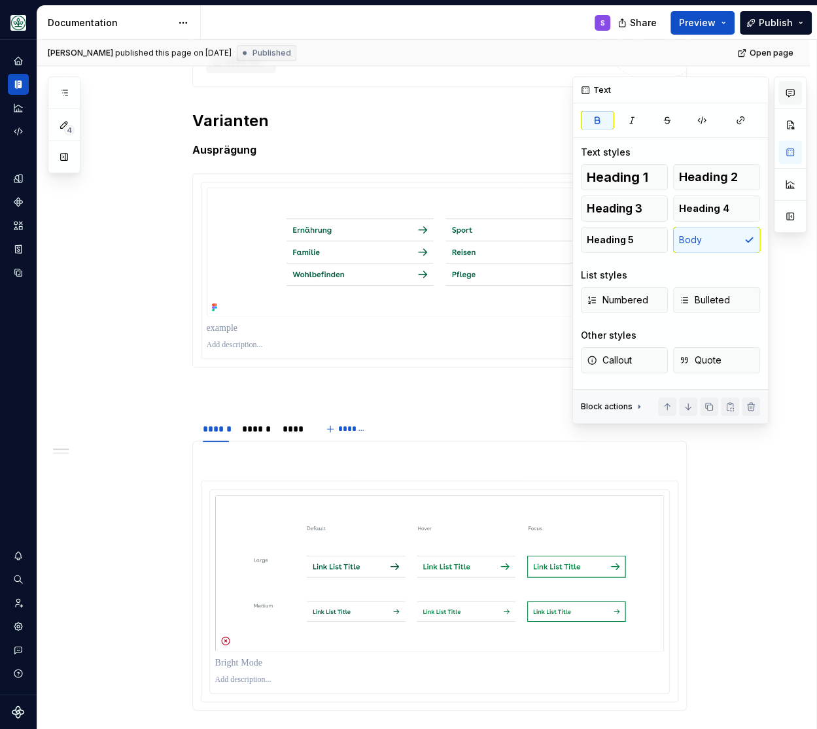
click at [791, 94] on icon "button" at bounding box center [790, 93] width 10 height 10
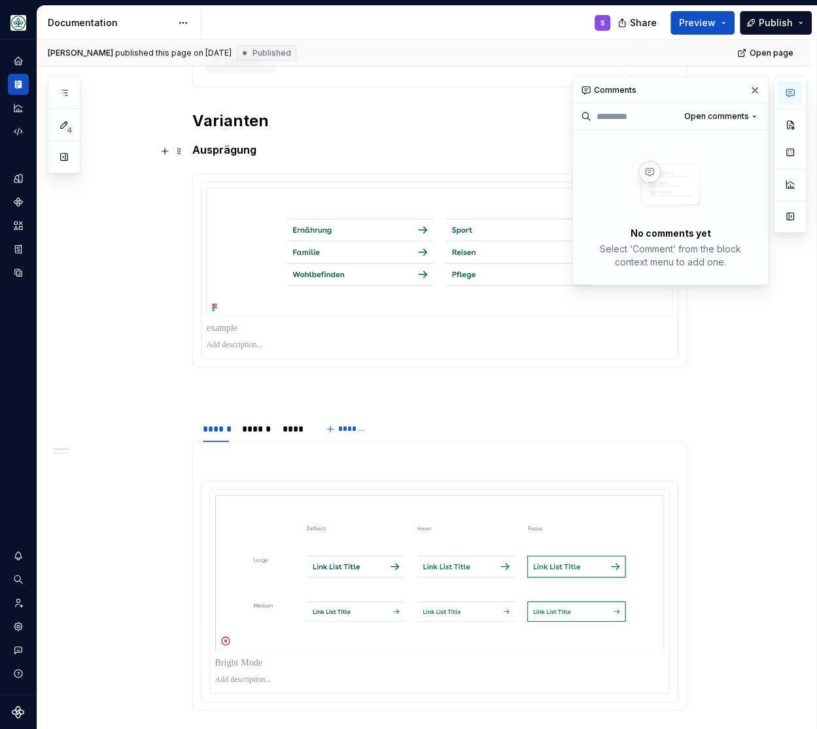
click at [226, 153] on strong "Ausprägung" at bounding box center [224, 149] width 64 height 13
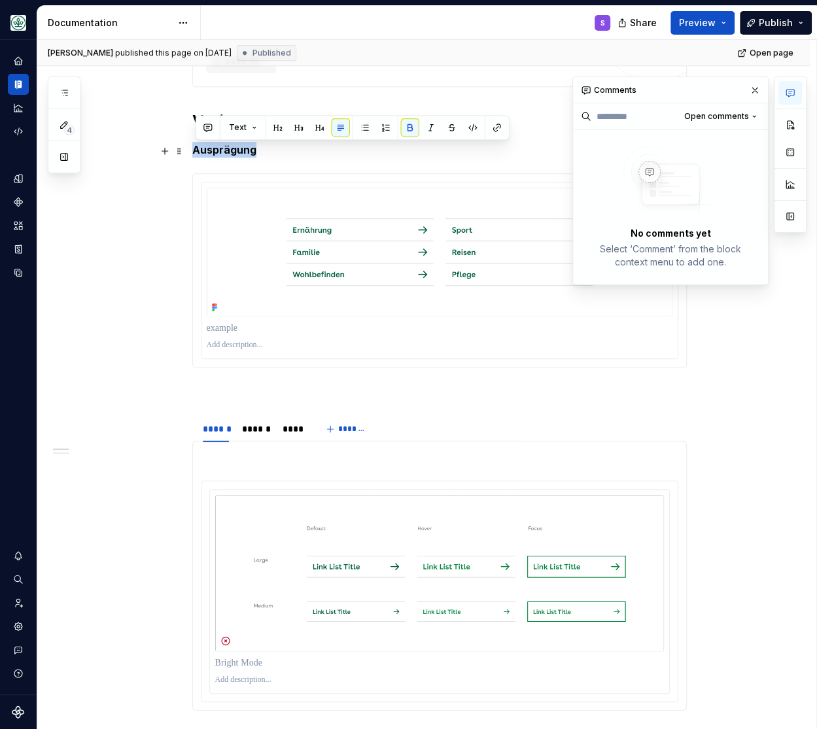
click at [225, 153] on strong "Ausprägung" at bounding box center [224, 149] width 64 height 13
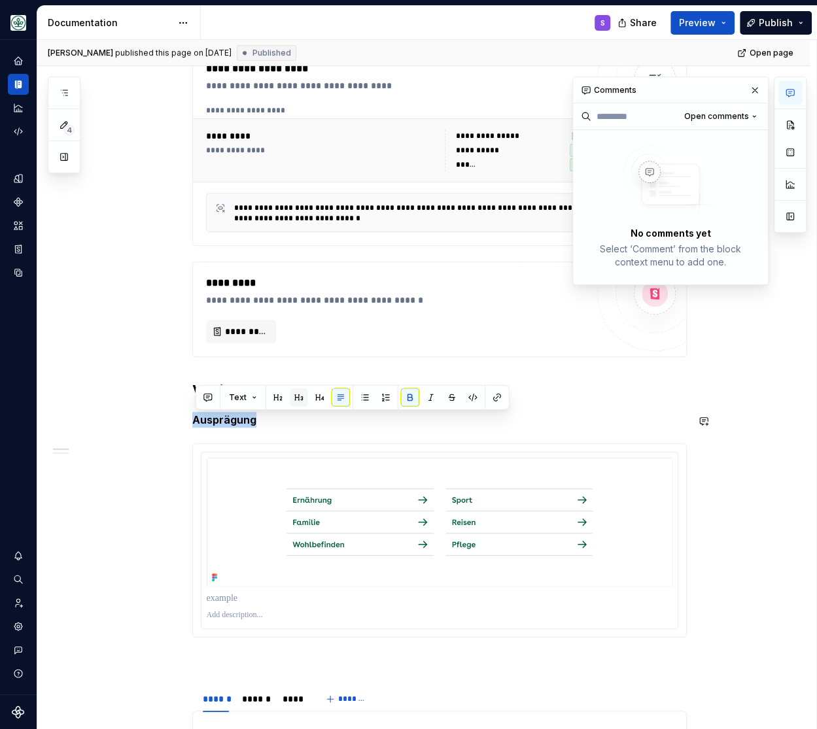
click at [299, 394] on button "button" at bounding box center [299, 397] width 18 height 18
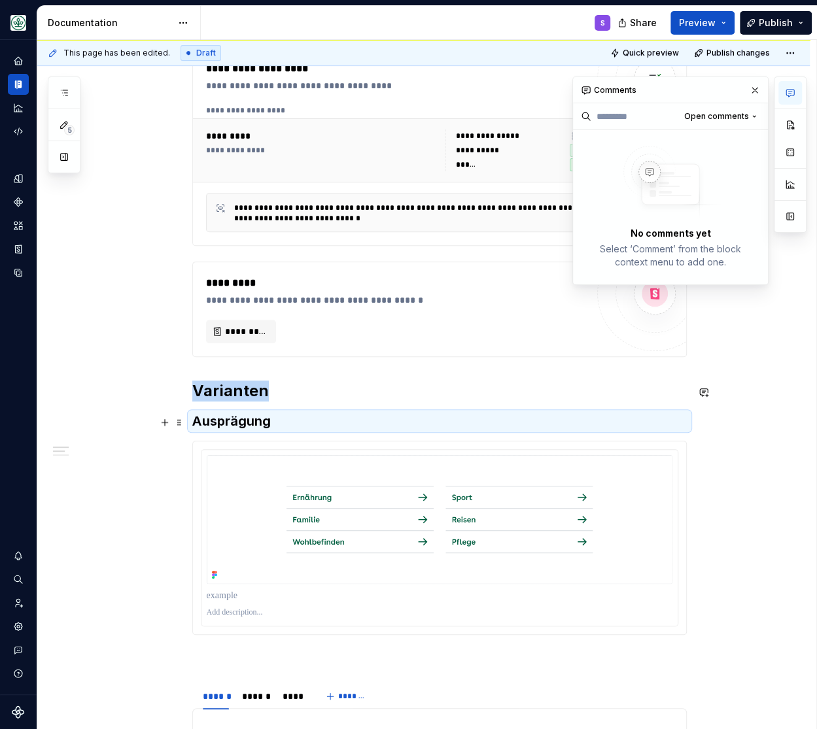
click at [291, 419] on h3 "Ausprägung" at bounding box center [439, 421] width 494 height 18
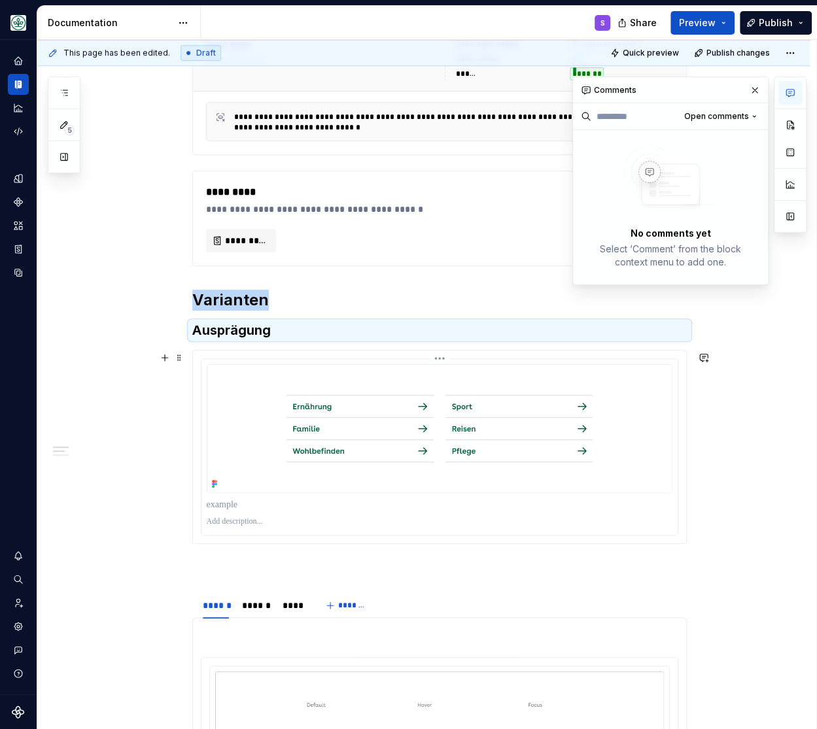
scroll to position [367, 0]
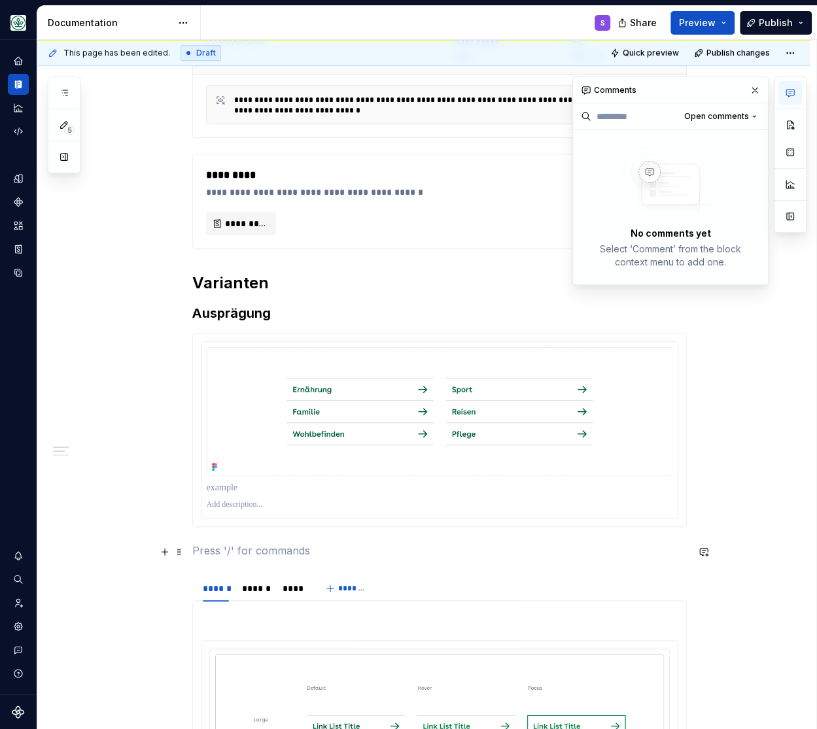
click at [254, 551] on p at bounding box center [439, 551] width 494 height 16
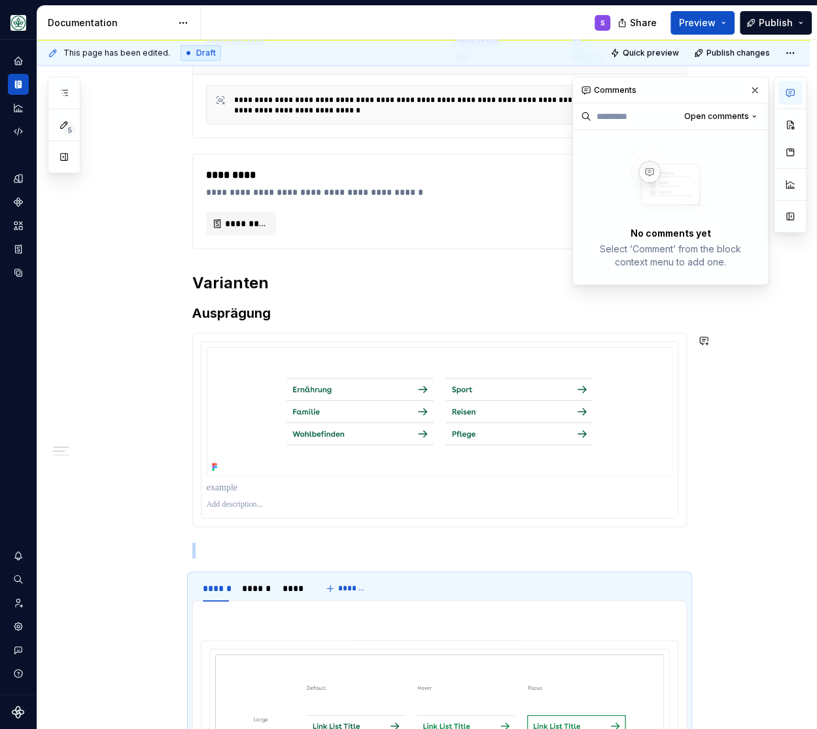
type textarea "*"
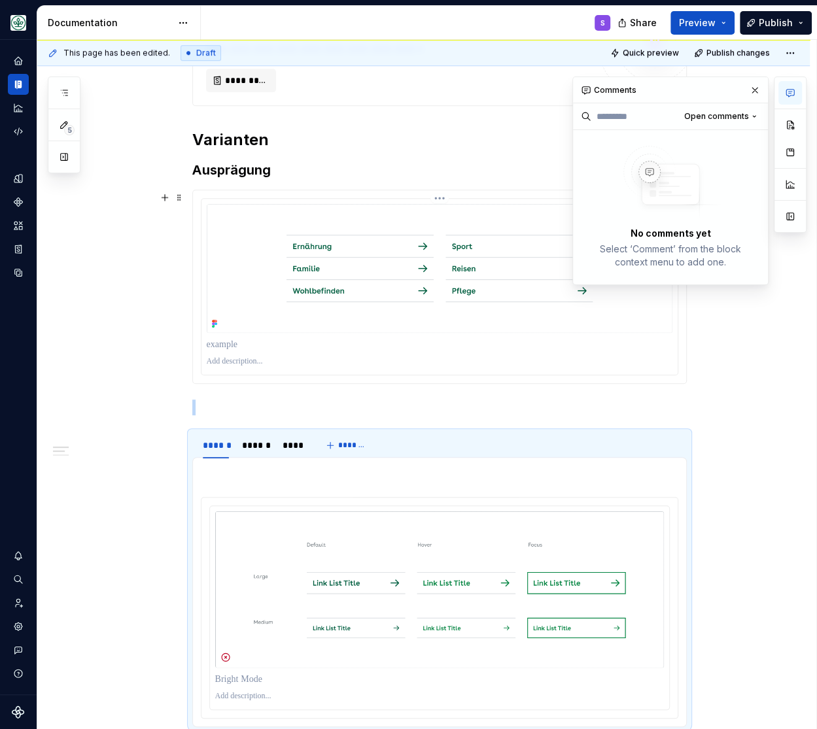
click at [224, 411] on p at bounding box center [439, 408] width 494 height 16
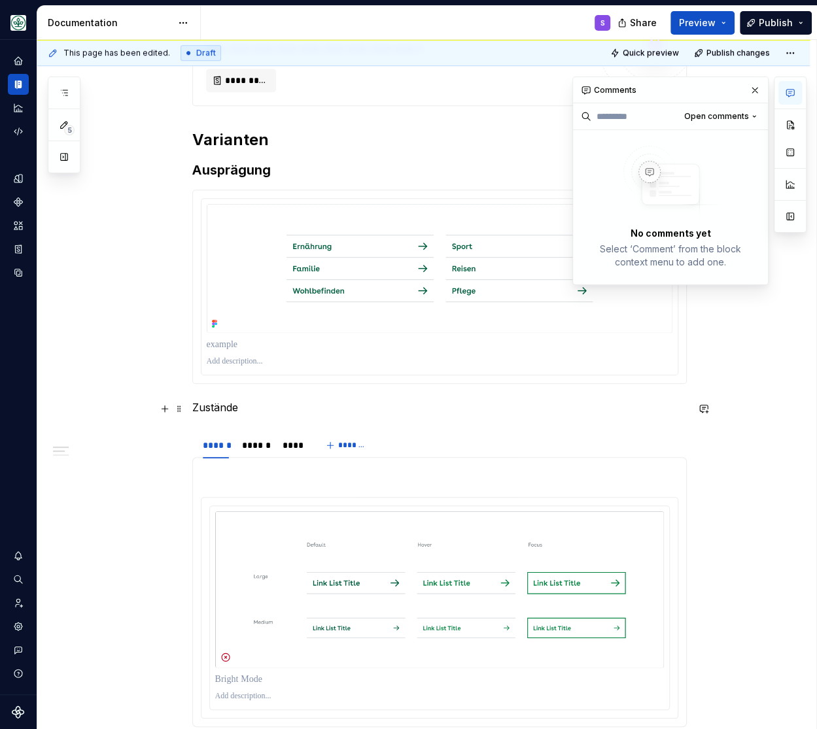
click at [211, 405] on p "Zustände" at bounding box center [439, 408] width 494 height 16
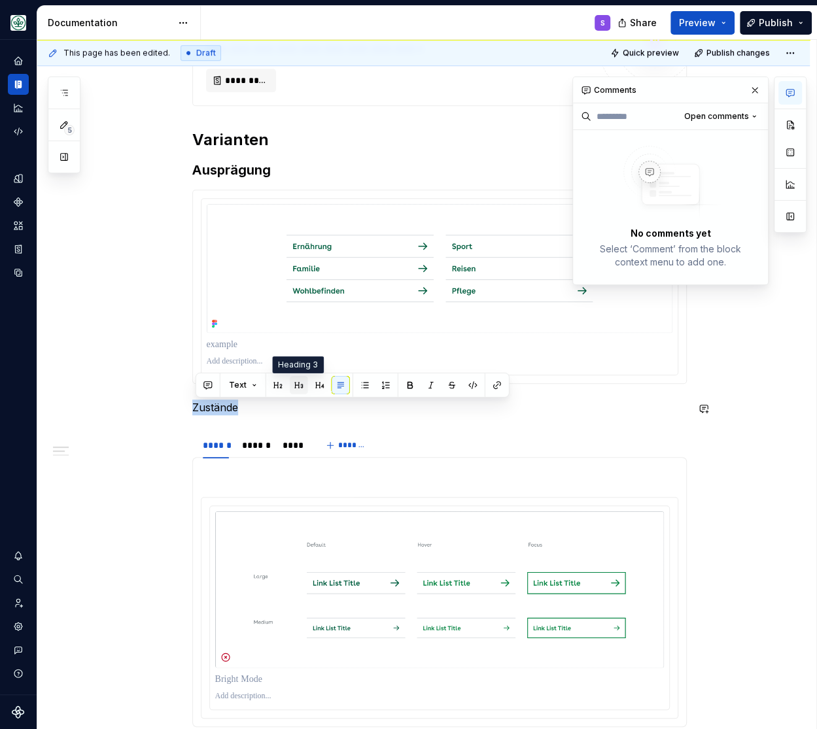
click at [303, 383] on button "button" at bounding box center [299, 385] width 18 height 18
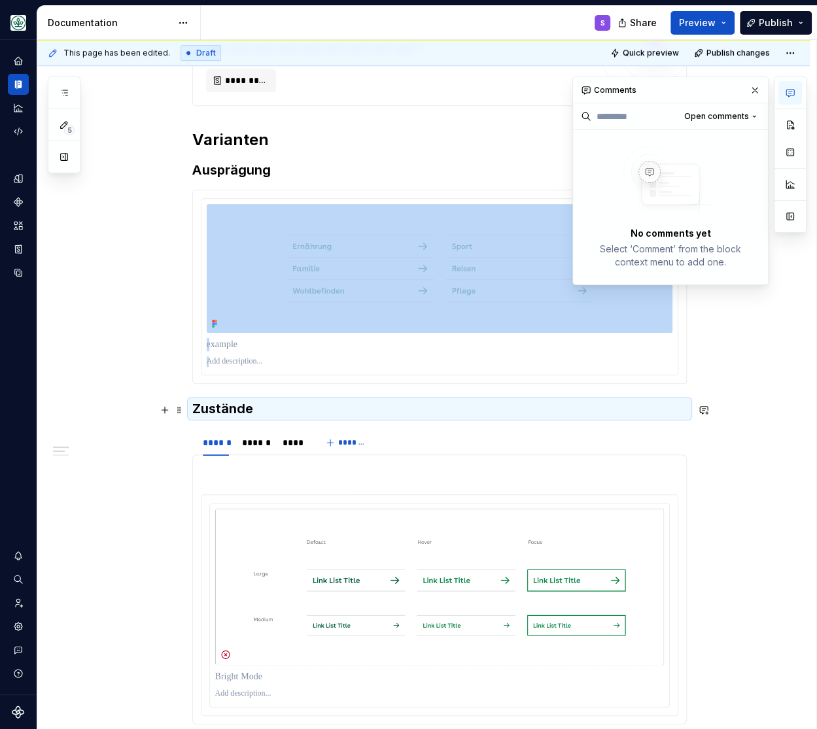
click at [271, 405] on h3 "Zustände" at bounding box center [439, 409] width 494 height 18
drag, startPoint x: 165, startPoint y: 362, endPoint x: 188, endPoint y: 362, distance: 22.9
click at [164, 362] on div "**********" at bounding box center [426, 385] width 779 height 690
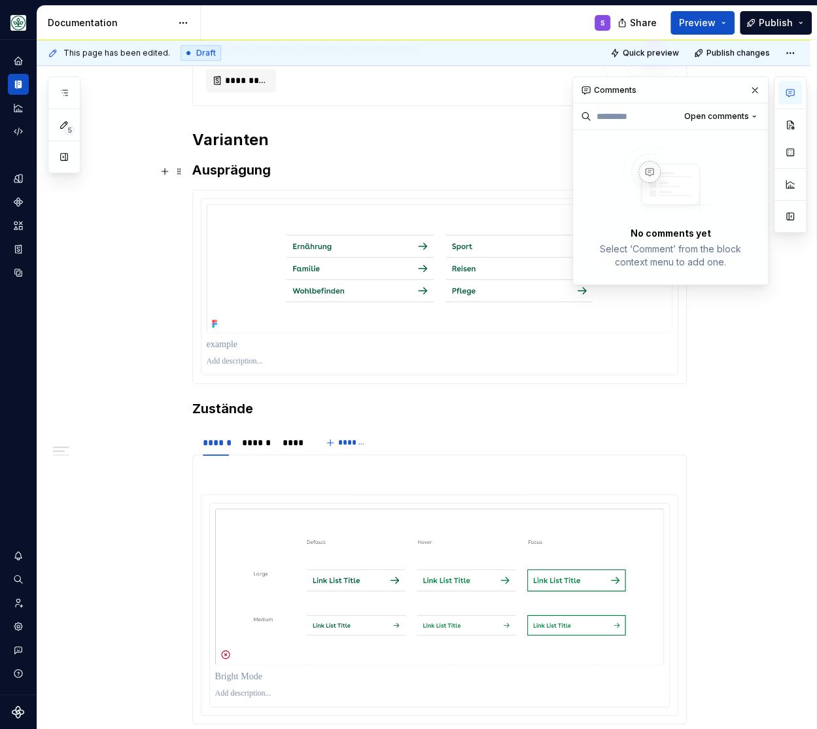
click at [282, 174] on h3 "Ausprägung" at bounding box center [439, 170] width 494 height 18
drag, startPoint x: 274, startPoint y: 175, endPoint x: 267, endPoint y: 174, distance: 6.7
click at [273, 174] on h3 "Ausprägung" at bounding box center [439, 170] width 494 height 18
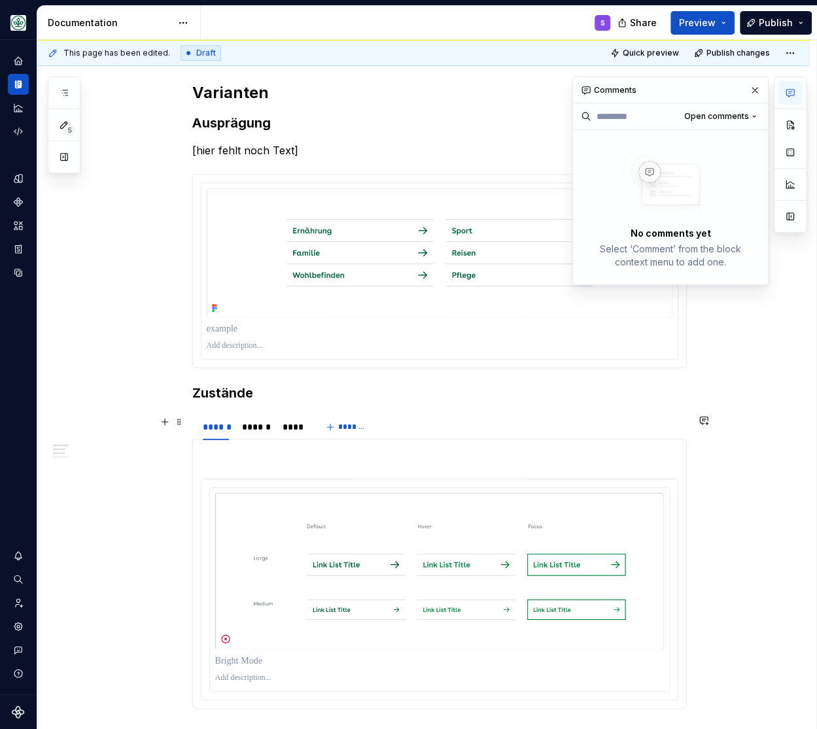
scroll to position [564, 0]
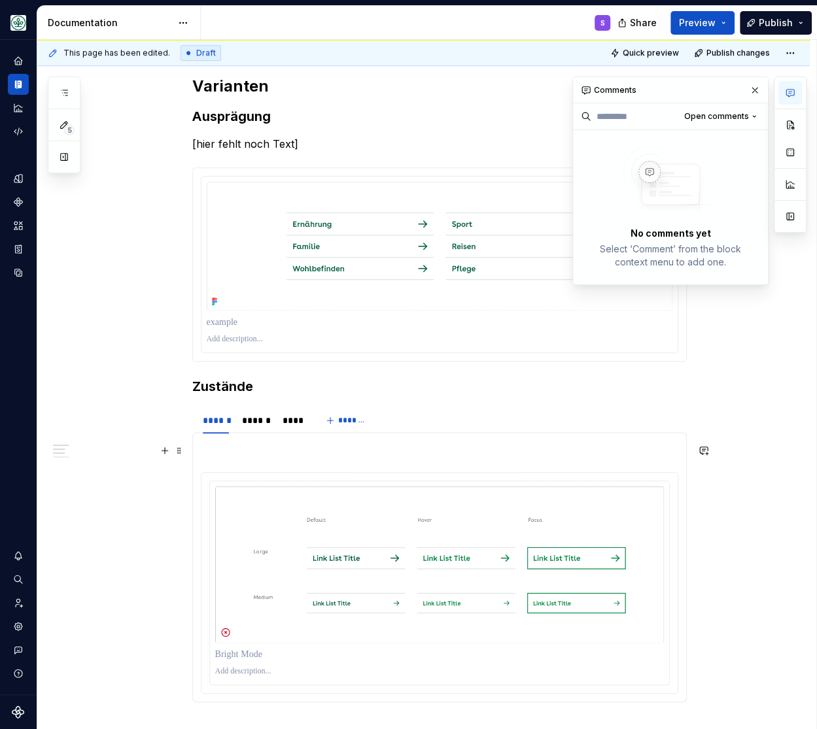
click at [236, 450] on p at bounding box center [439, 449] width 477 height 16
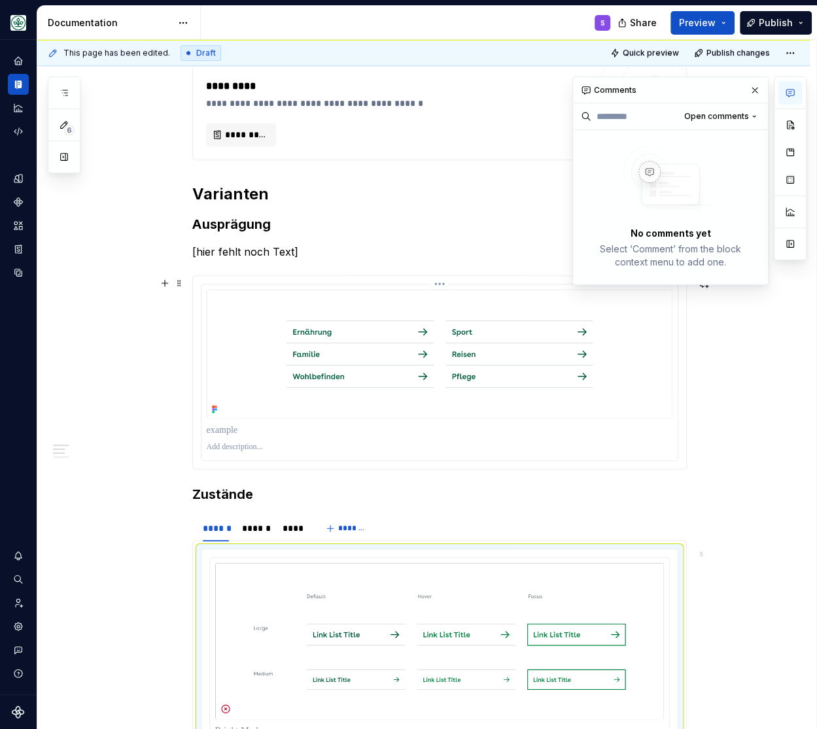
scroll to position [240, 0]
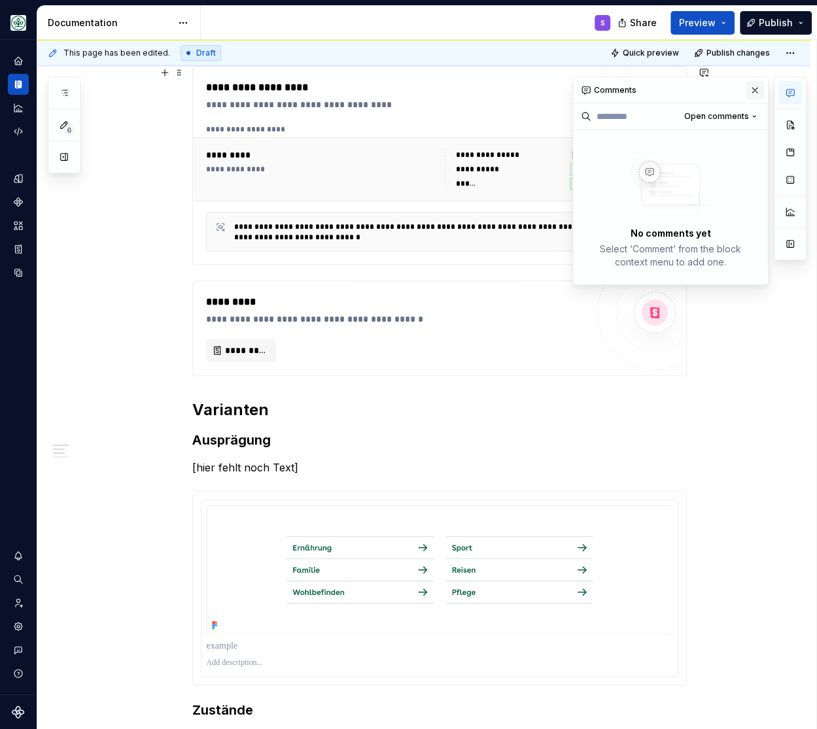
click at [752, 92] on button "button" at bounding box center [754, 90] width 18 height 18
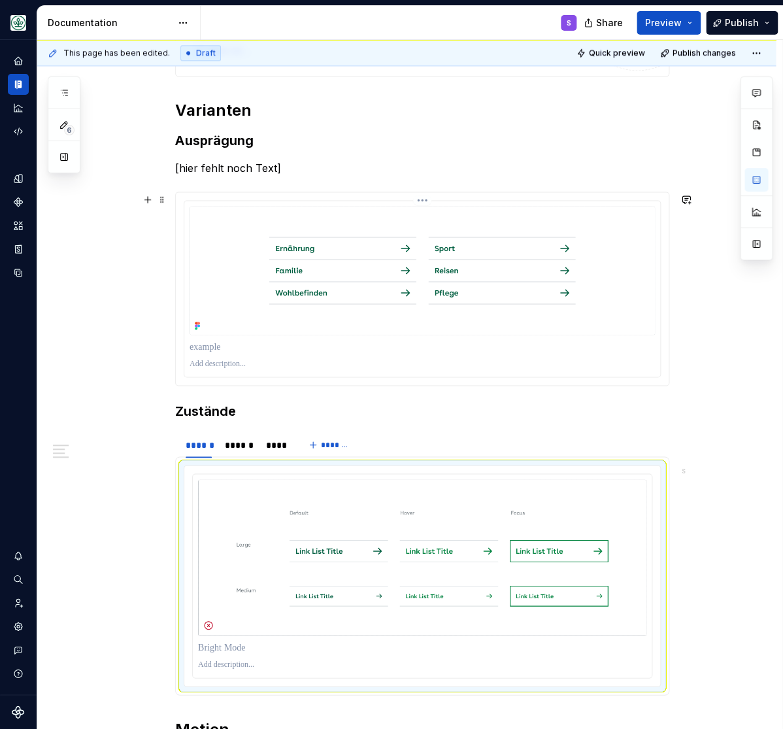
scroll to position [485, 0]
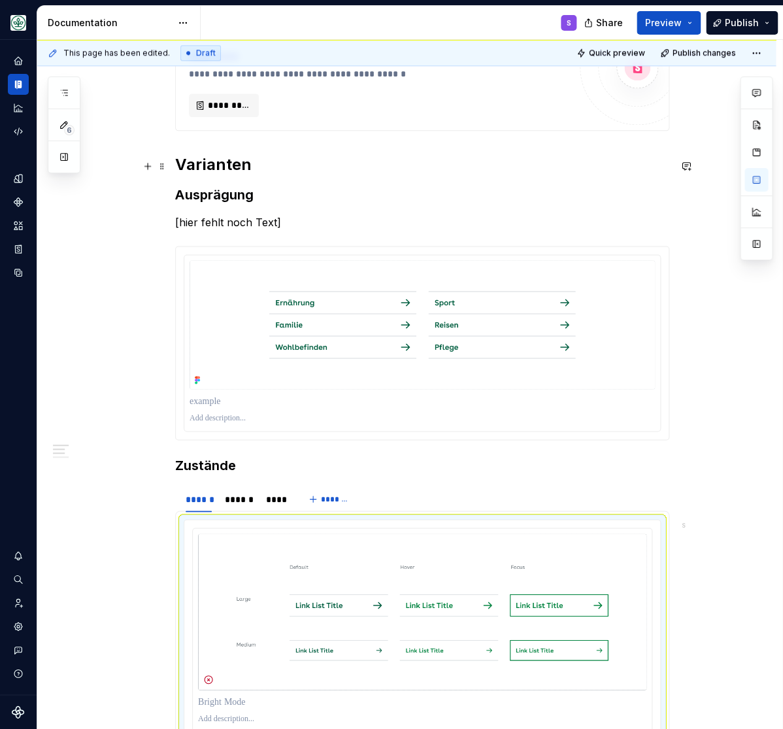
click at [228, 169] on h2 "Varianten" at bounding box center [422, 164] width 494 height 21
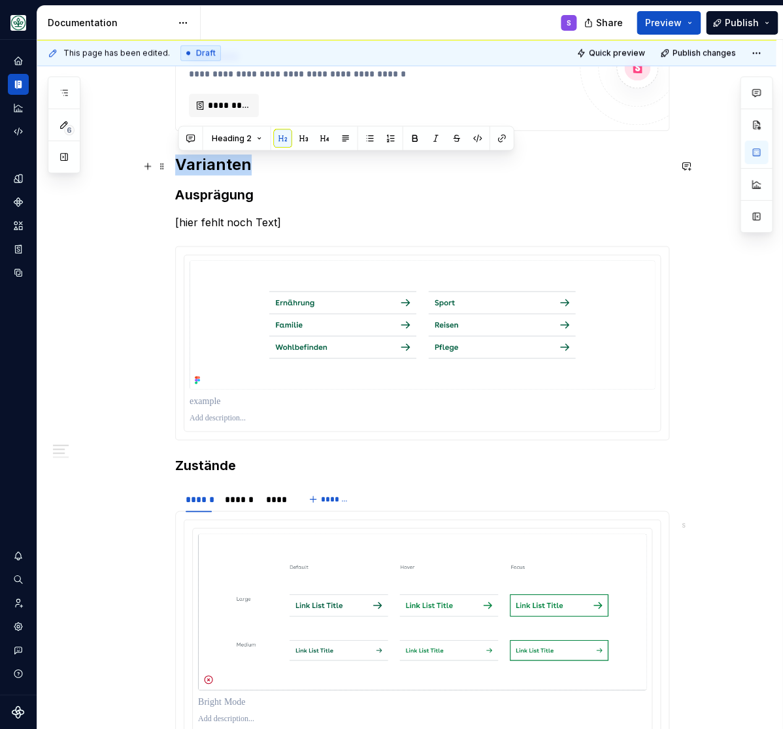
click at [228, 169] on h2 "Varianten" at bounding box center [422, 164] width 494 height 21
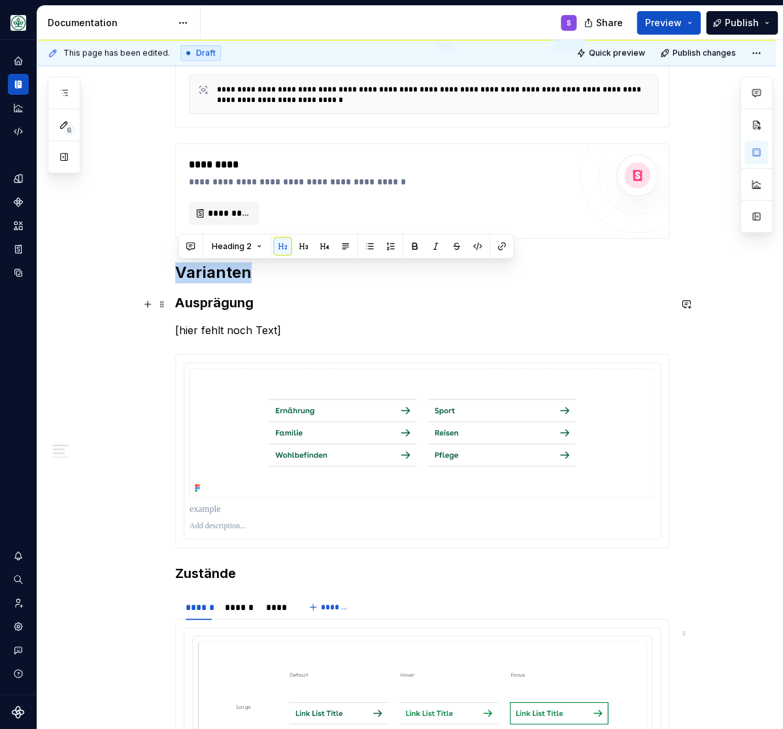
click at [66, 307] on div "**********" at bounding box center [406, 561] width 739 height 1390
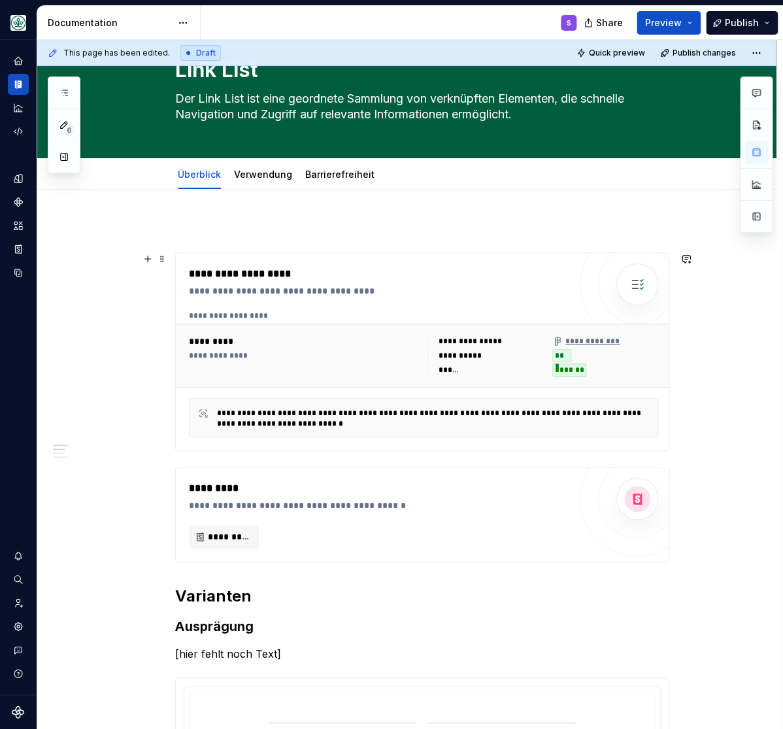
scroll to position [0, 0]
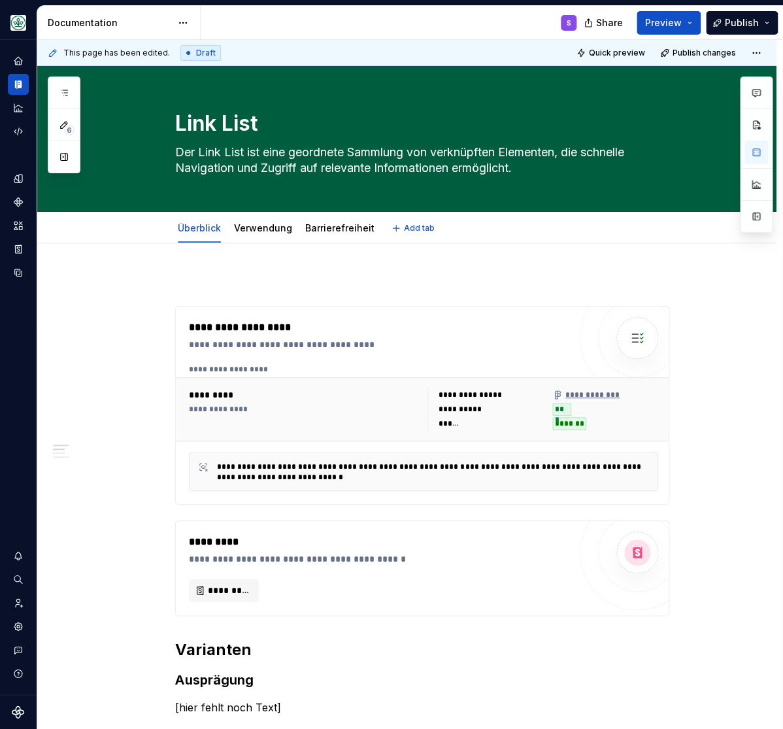
click at [711, 235] on div "Überblick Verwendung Barrierefreiheit Add tab" at bounding box center [422, 228] width 603 height 29
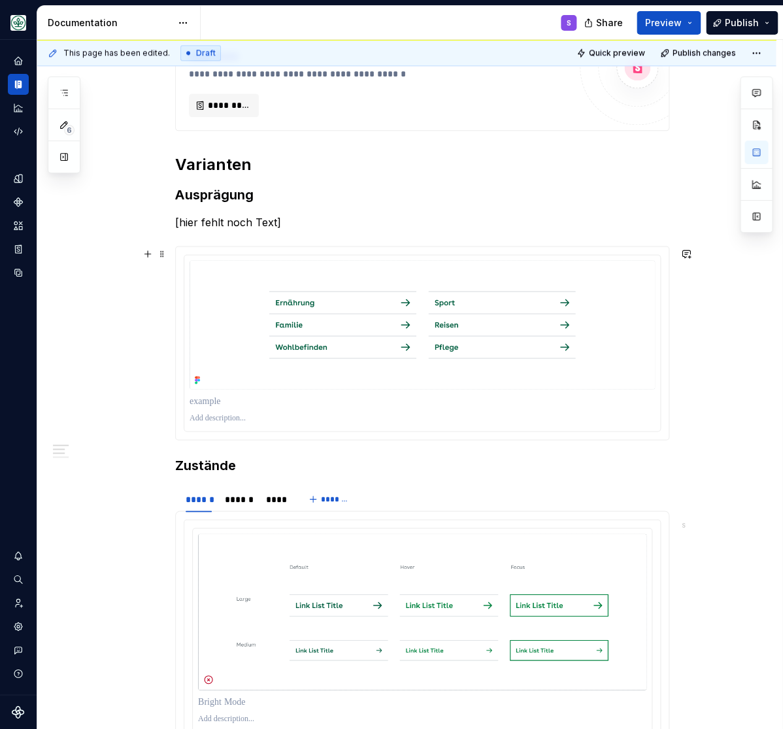
scroll to position [539, 0]
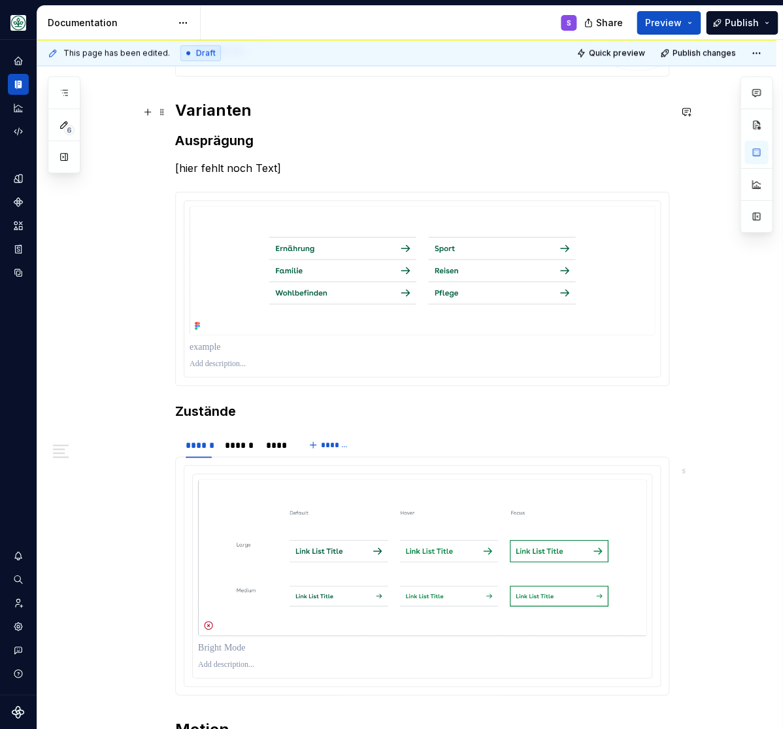
click at [220, 112] on h2 "Varianten" at bounding box center [422, 110] width 494 height 21
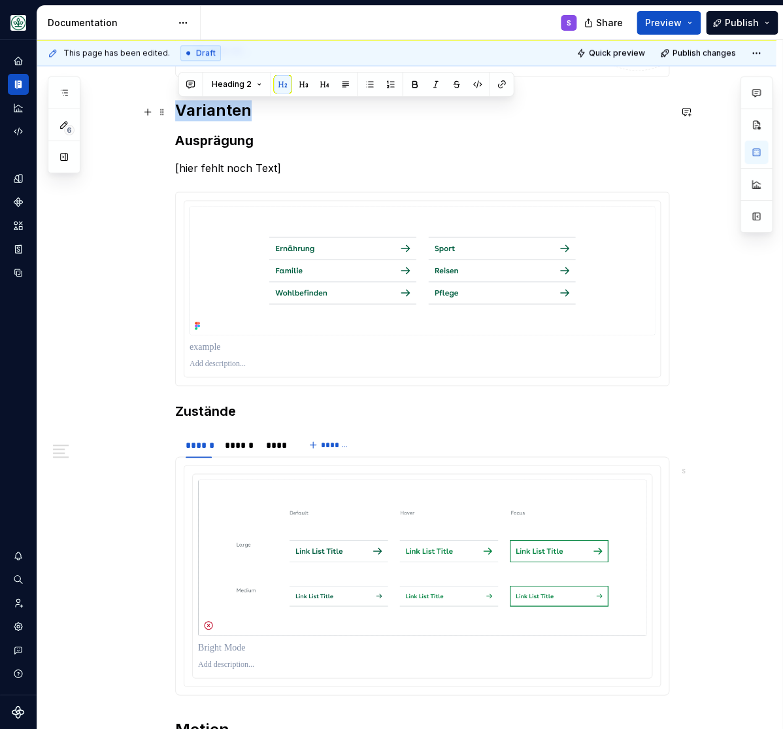
click at [220, 112] on h2 "Varianten" at bounding box center [422, 110] width 494 height 21
click at [214, 137] on strong "Ausprägung" at bounding box center [214, 141] width 78 height 16
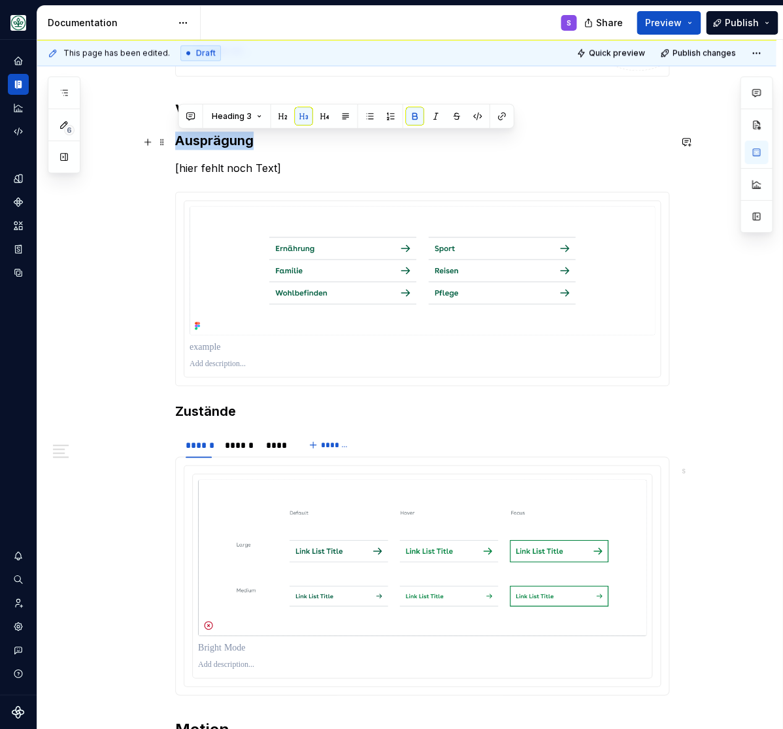
click at [214, 137] on strong "Ausprägung" at bounding box center [214, 141] width 78 height 16
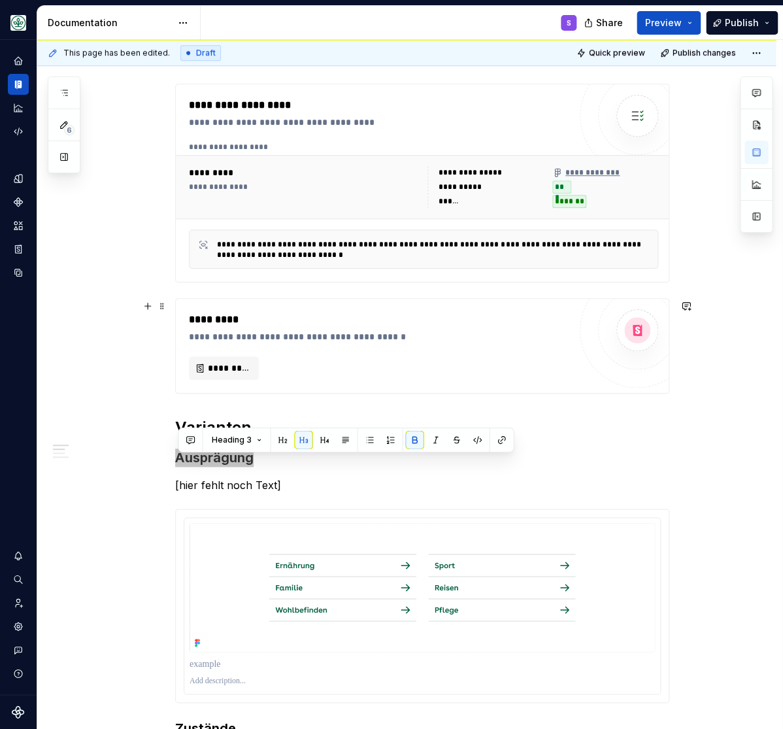
scroll to position [216, 0]
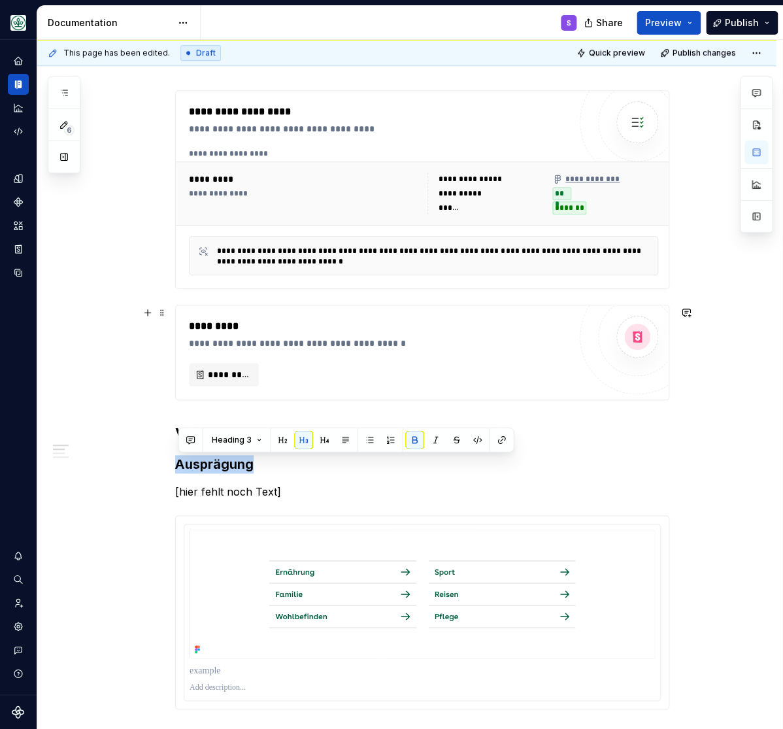
click at [105, 369] on div "**********" at bounding box center [406, 722] width 739 height 1390
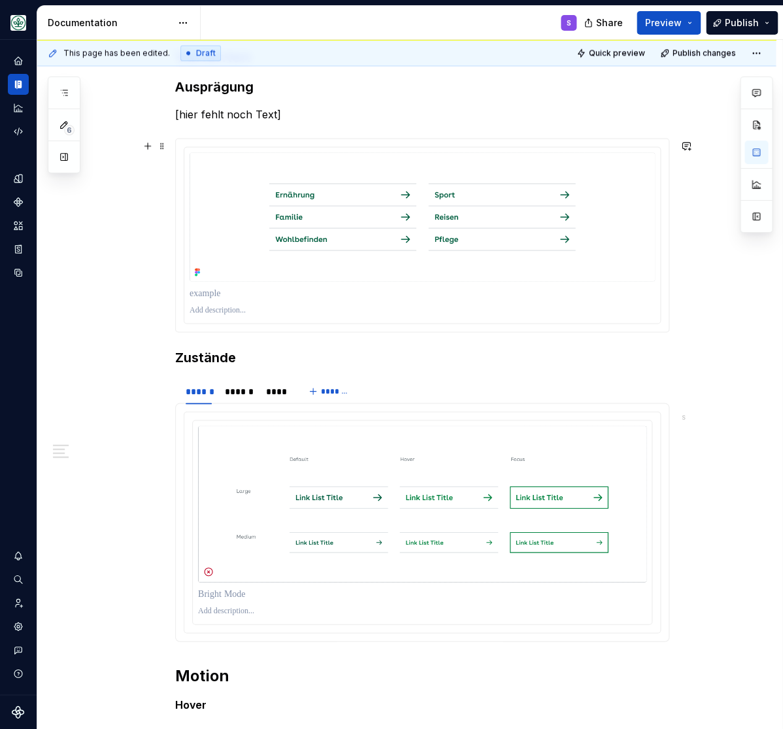
scroll to position [539, 0]
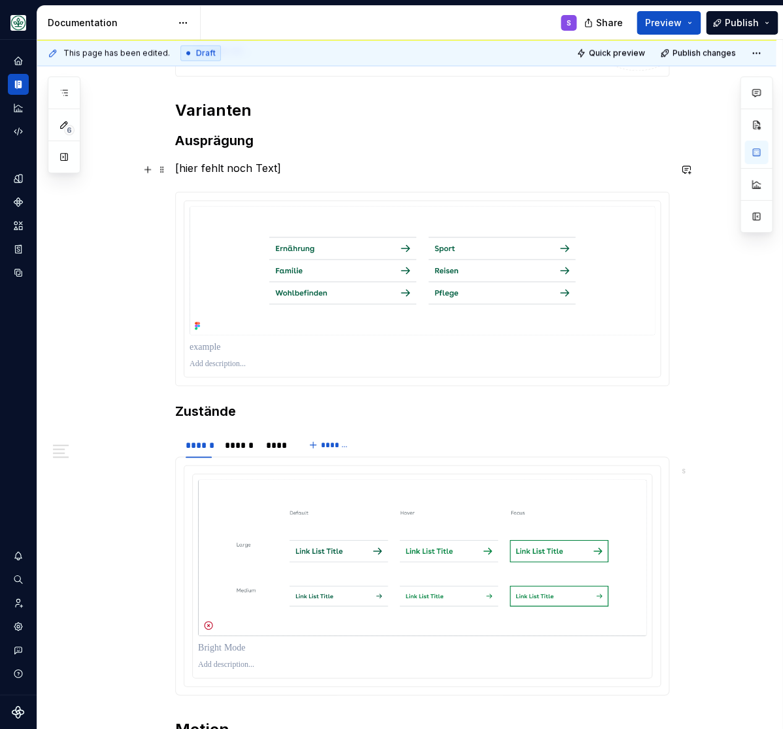
click at [226, 173] on p "[hier fehlt noch Text]" at bounding box center [422, 168] width 494 height 16
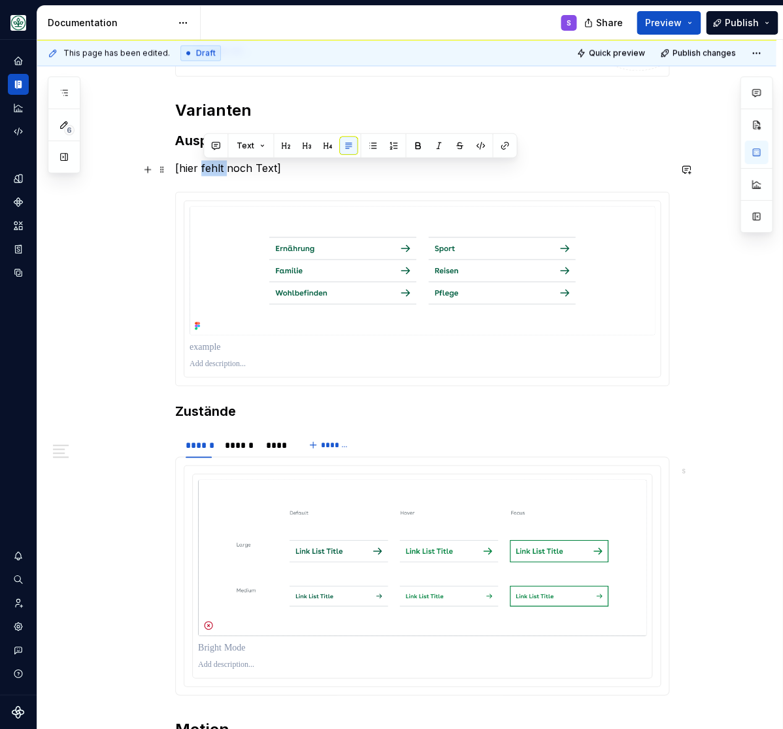
click at [226, 173] on p "[hier fehlt noch Text]" at bounding box center [422, 168] width 494 height 16
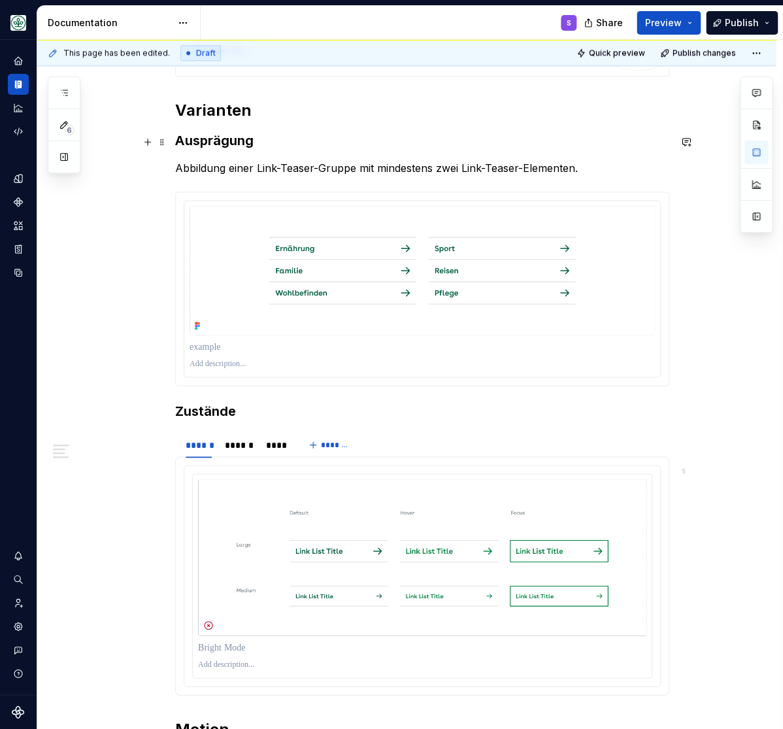
click at [205, 143] on strong "Ausprägung" at bounding box center [214, 141] width 78 height 16
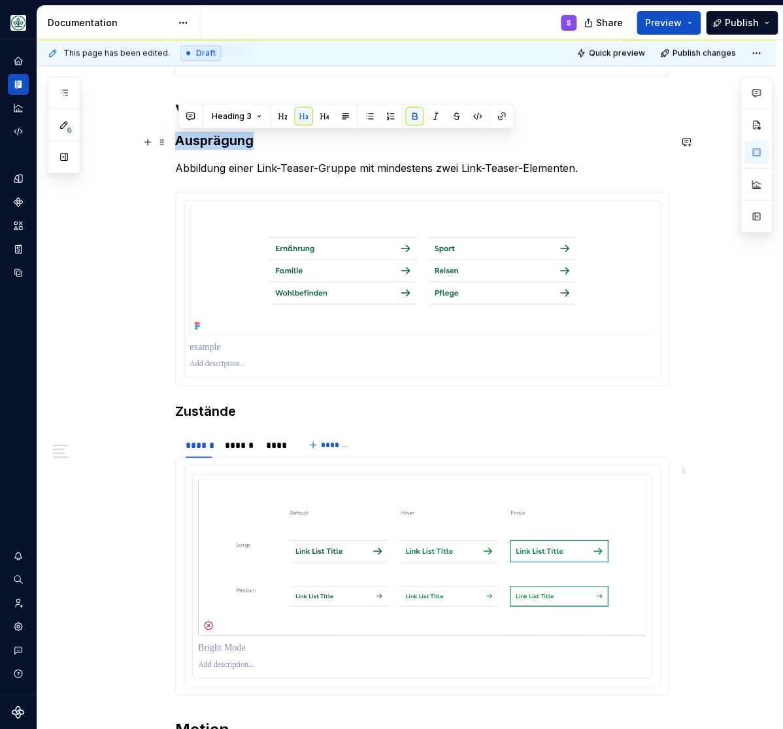
click at [205, 143] on strong "Ausprägung" at bounding box center [214, 141] width 78 height 16
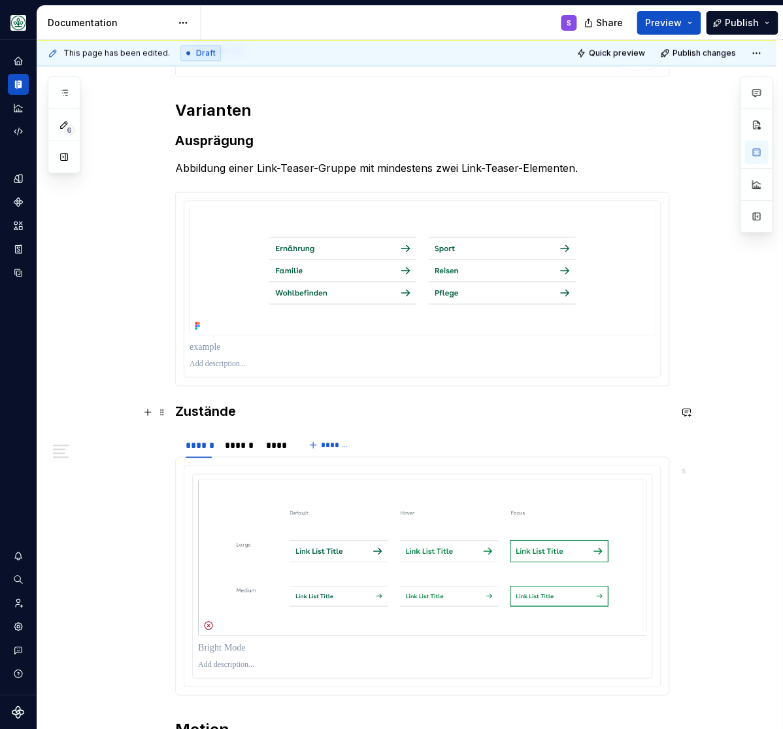
click at [198, 415] on h3 "Zustände" at bounding box center [422, 411] width 494 height 18
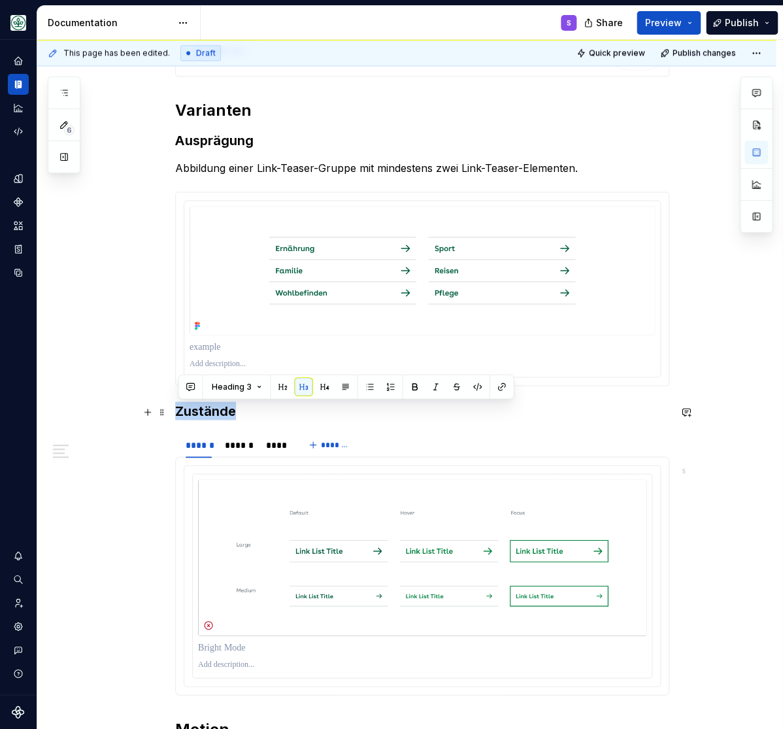
click at [198, 415] on h3 "Zustände" at bounding box center [422, 411] width 494 height 18
click at [285, 271] on img at bounding box center [423, 270] width 466 height 129
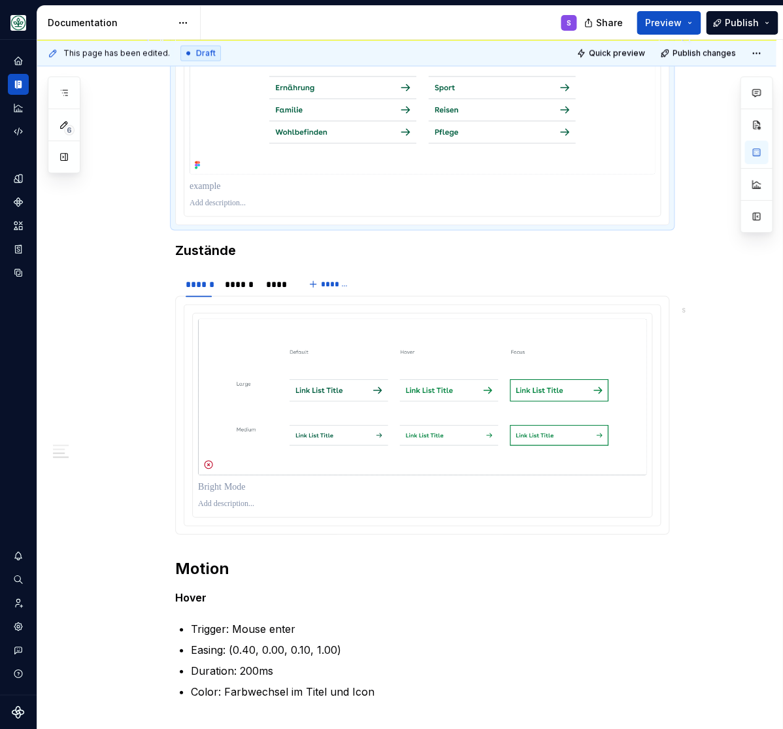
scroll to position [701, 0]
click at [241, 290] on div "******" at bounding box center [239, 283] width 28 height 13
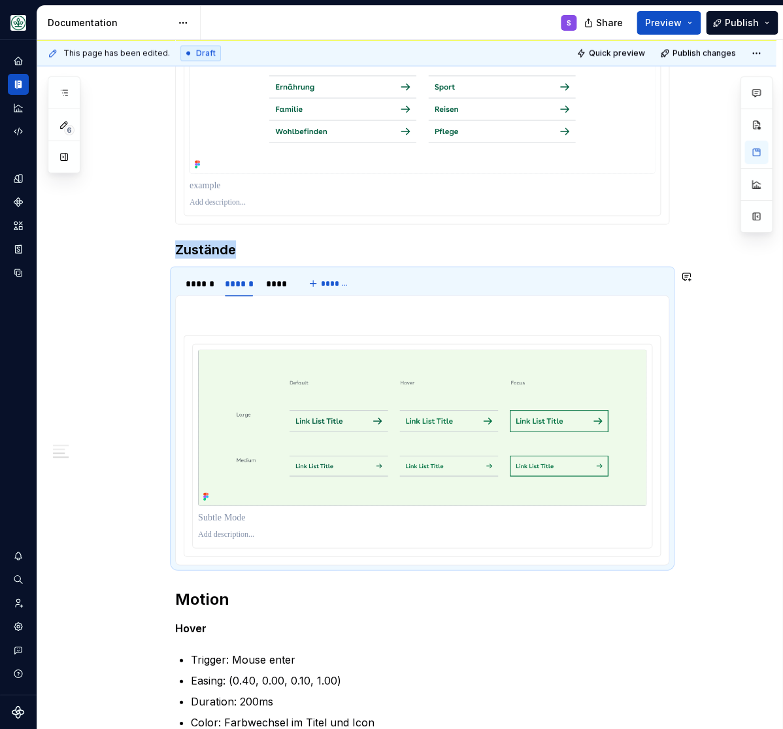
click at [247, 324] on section-item-column at bounding box center [422, 429] width 477 height 253
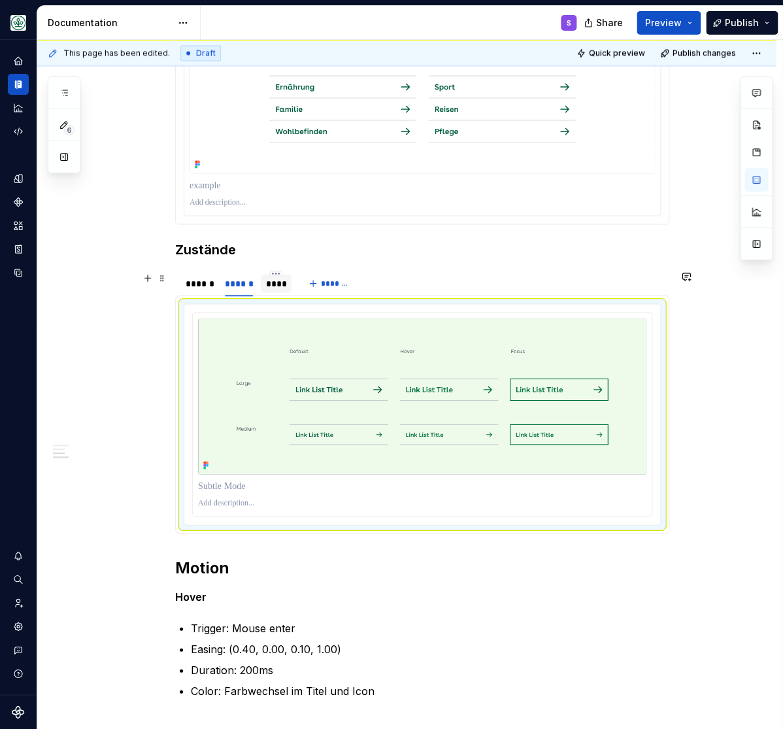
click at [286, 281] on div "****" at bounding box center [276, 283] width 21 height 13
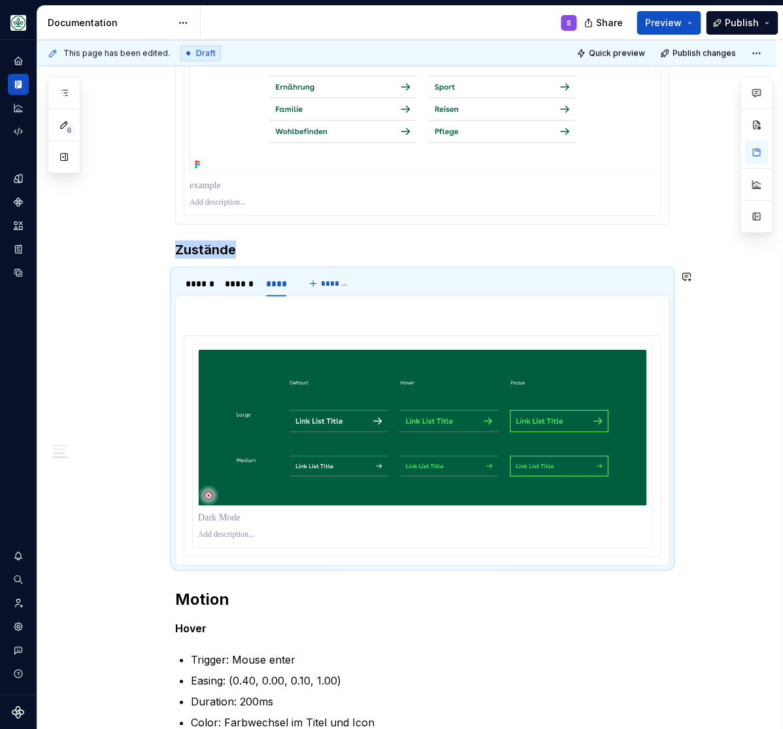
click at [270, 329] on section-item-column at bounding box center [422, 429] width 477 height 253
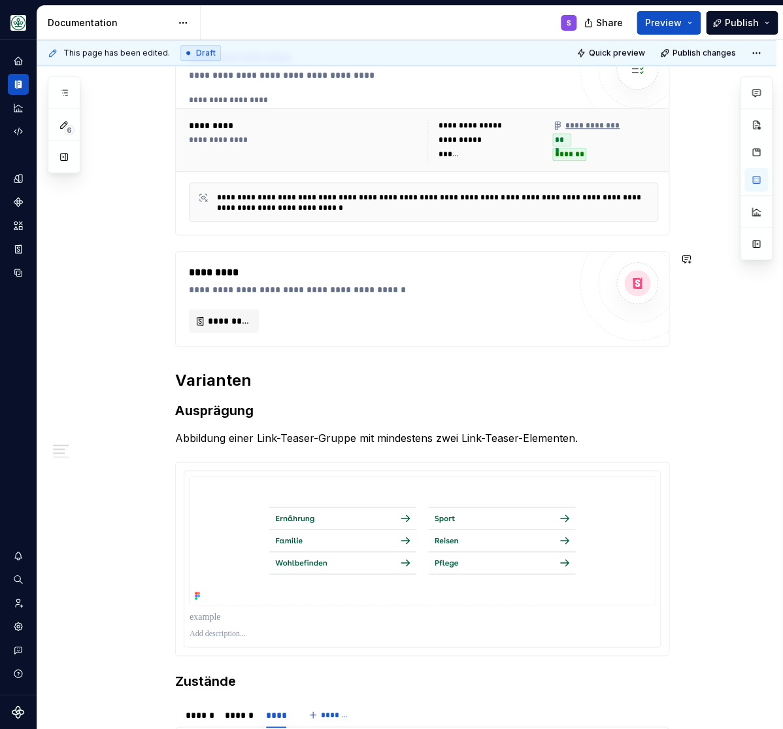
scroll to position [377, 0]
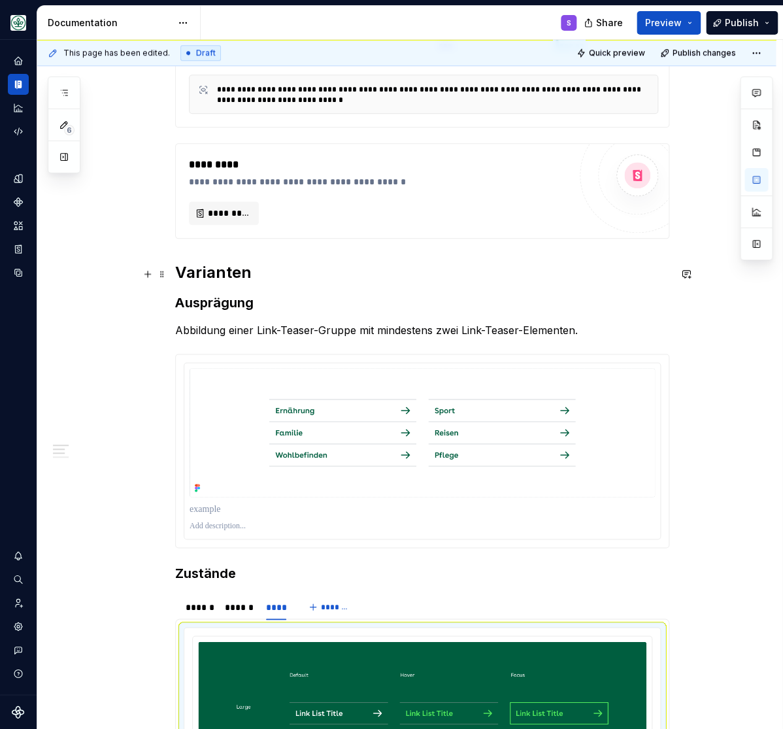
click at [203, 268] on h2 "Varianten" at bounding box center [422, 272] width 494 height 21
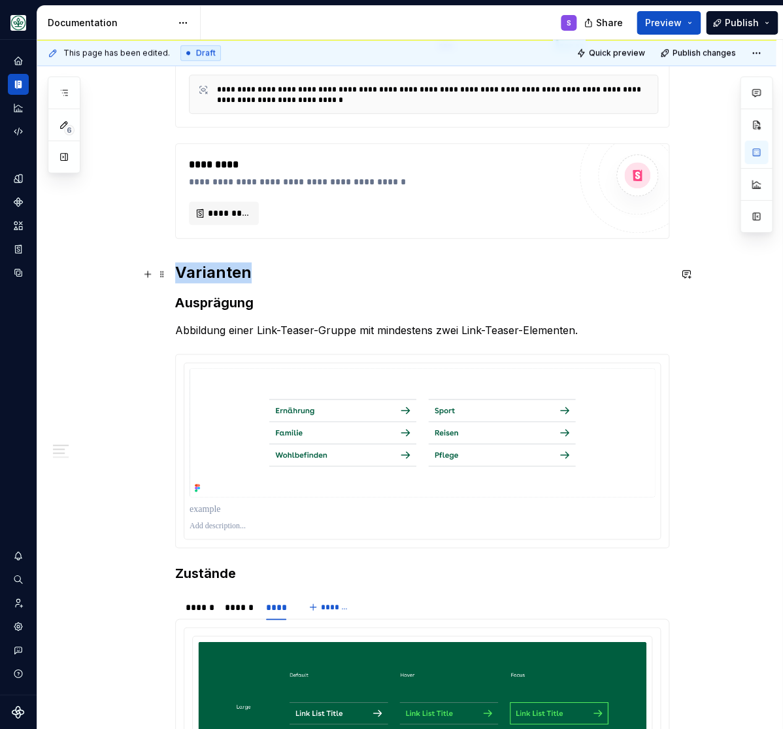
click at [203, 268] on h2 "Varianten" at bounding box center [422, 272] width 494 height 21
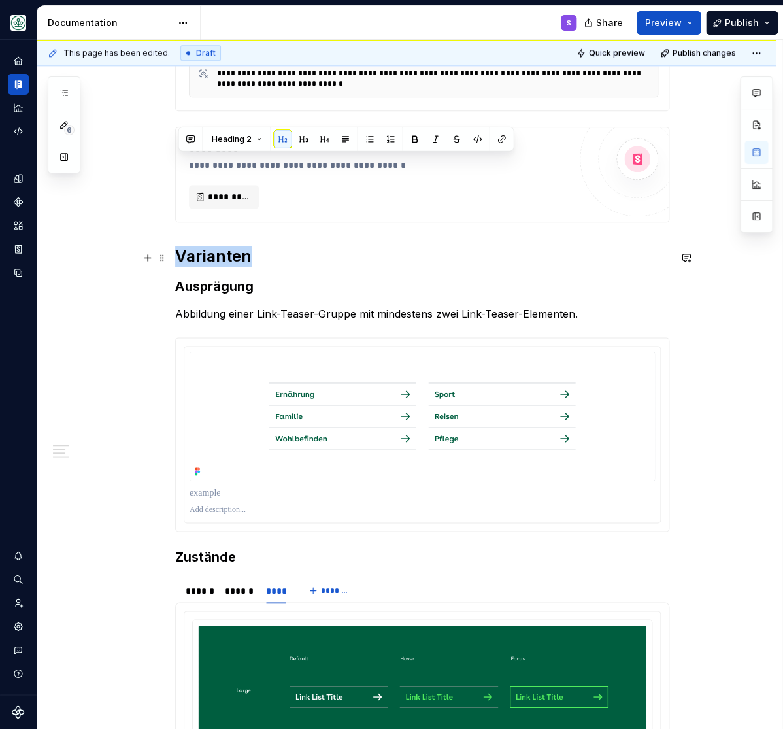
scroll to position [485, 0]
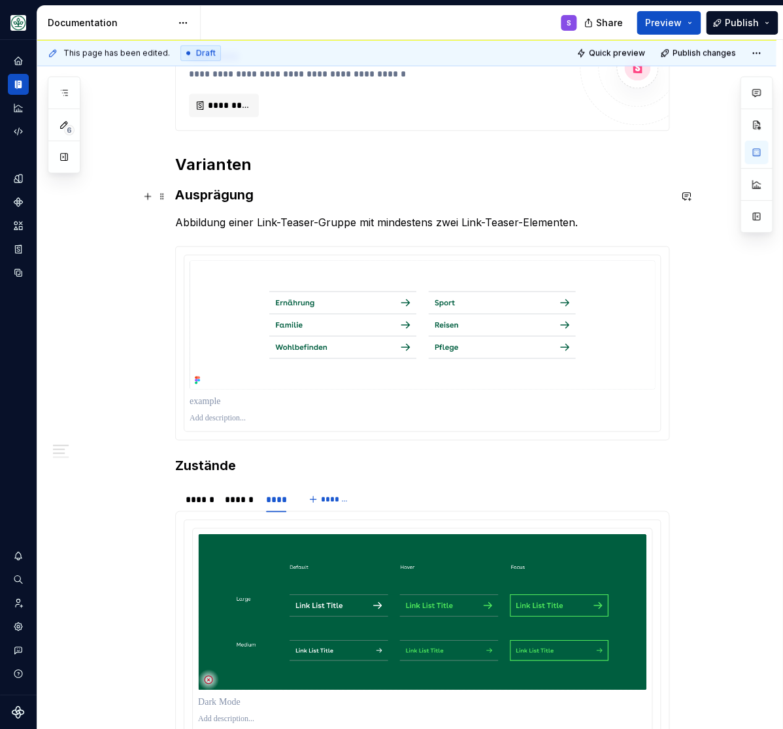
click at [201, 197] on strong "Ausprägung" at bounding box center [214, 195] width 78 height 16
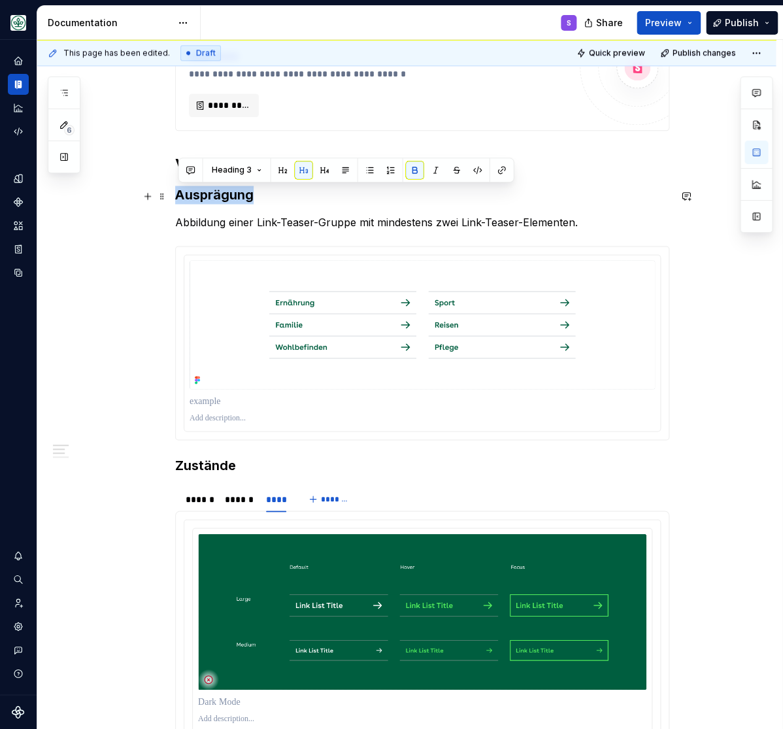
click at [201, 197] on strong "Ausprägung" at bounding box center [214, 195] width 78 height 16
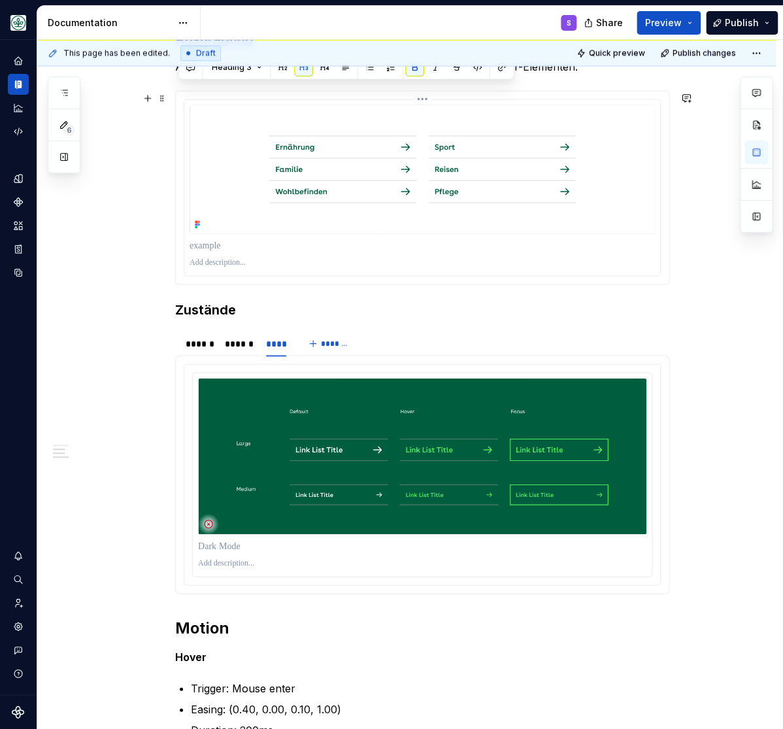
scroll to position [647, 0]
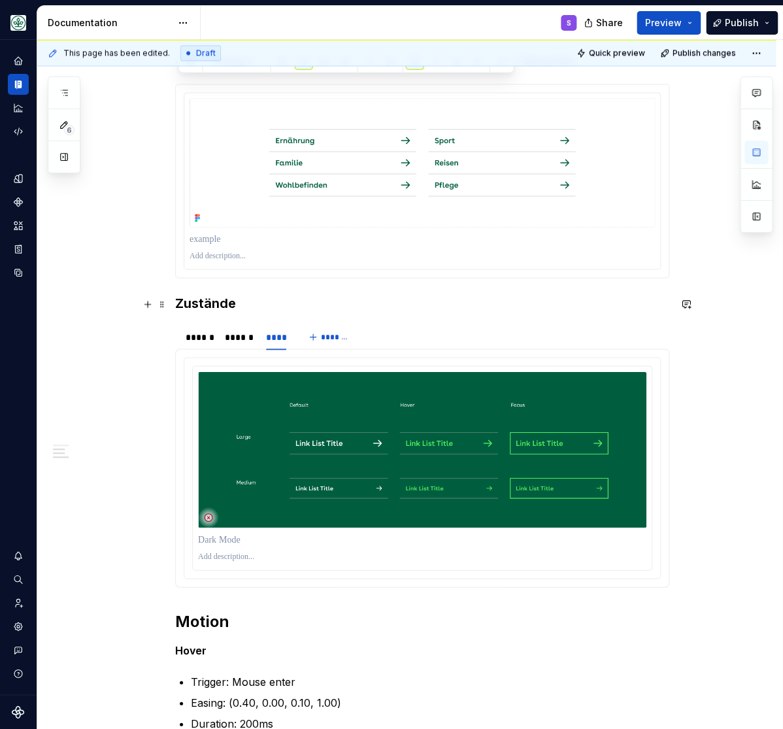
click at [215, 298] on h3 "Zustände" at bounding box center [422, 303] width 494 height 18
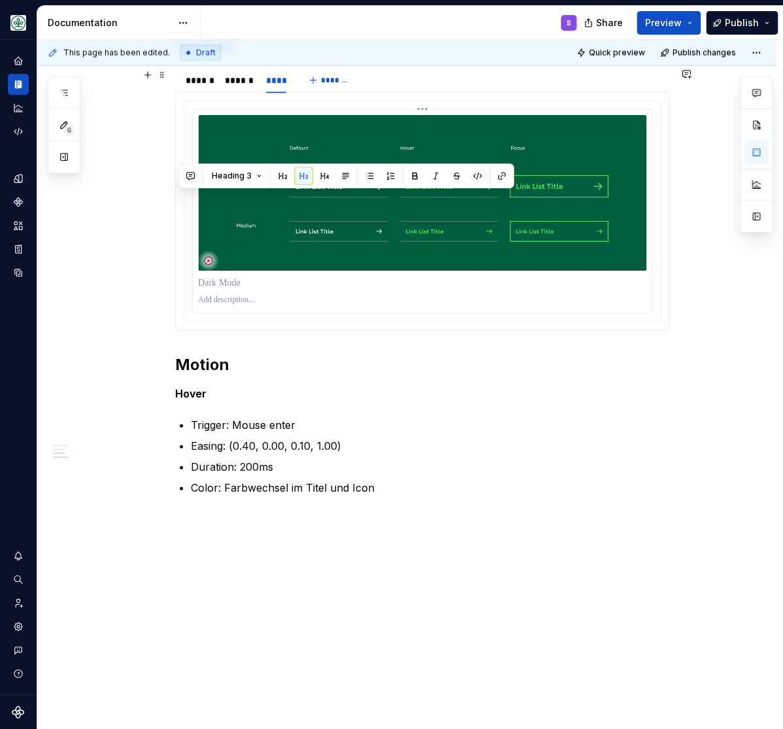
scroll to position [906, 0]
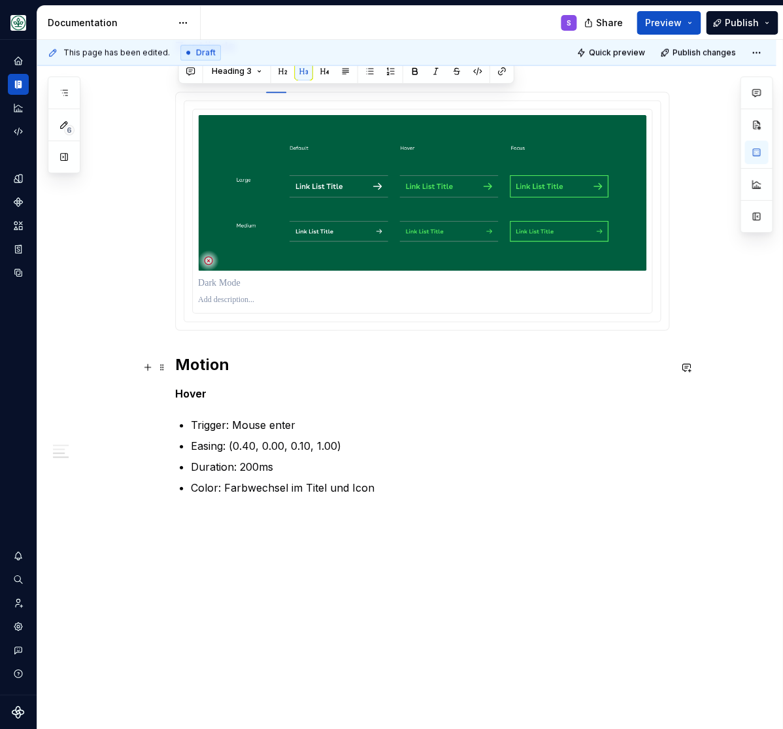
click at [201, 362] on h2 "Motion" at bounding box center [422, 364] width 494 height 21
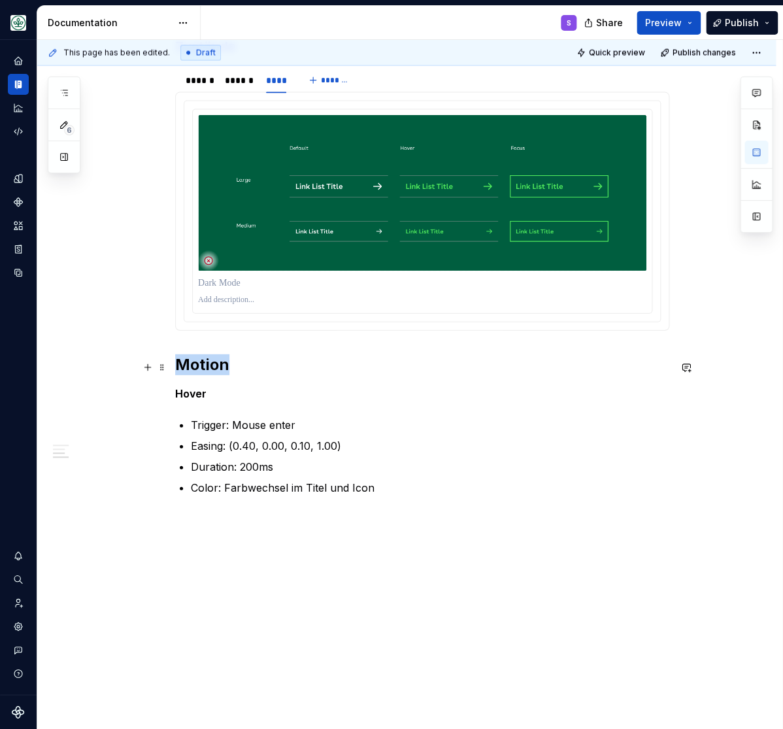
click at [201, 362] on h2 "Motion" at bounding box center [422, 364] width 494 height 21
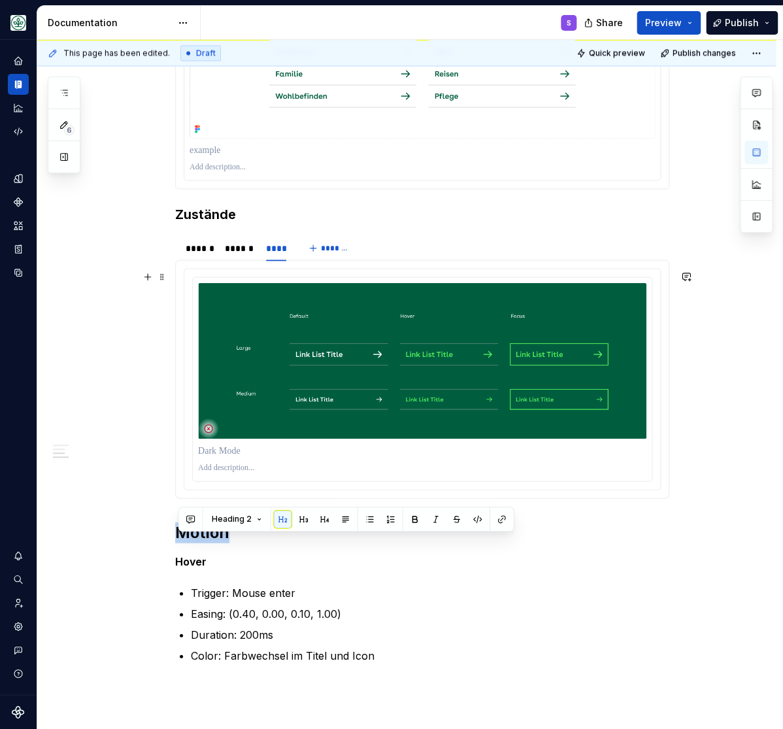
scroll to position [755, 0]
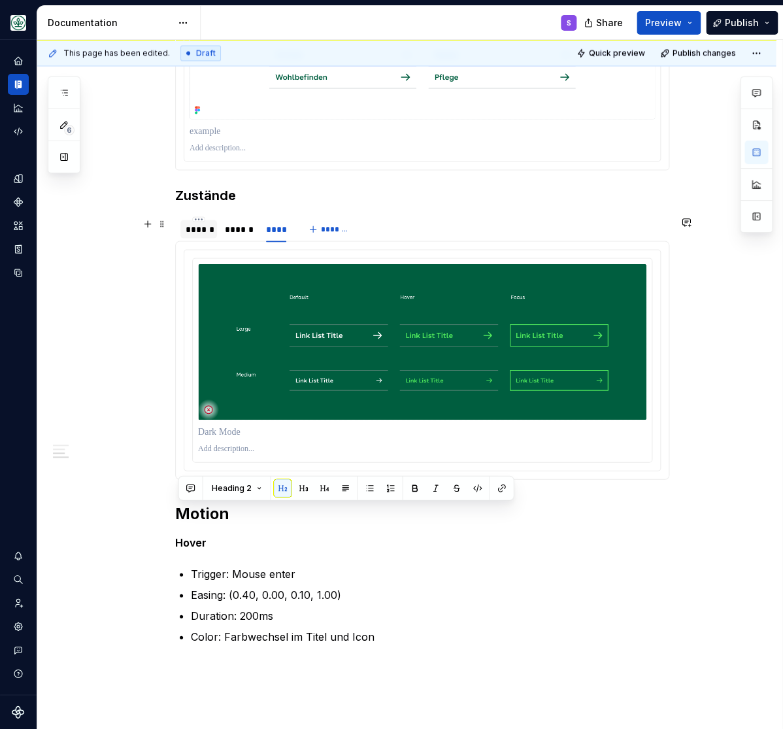
click at [205, 231] on div "******" at bounding box center [199, 228] width 26 height 13
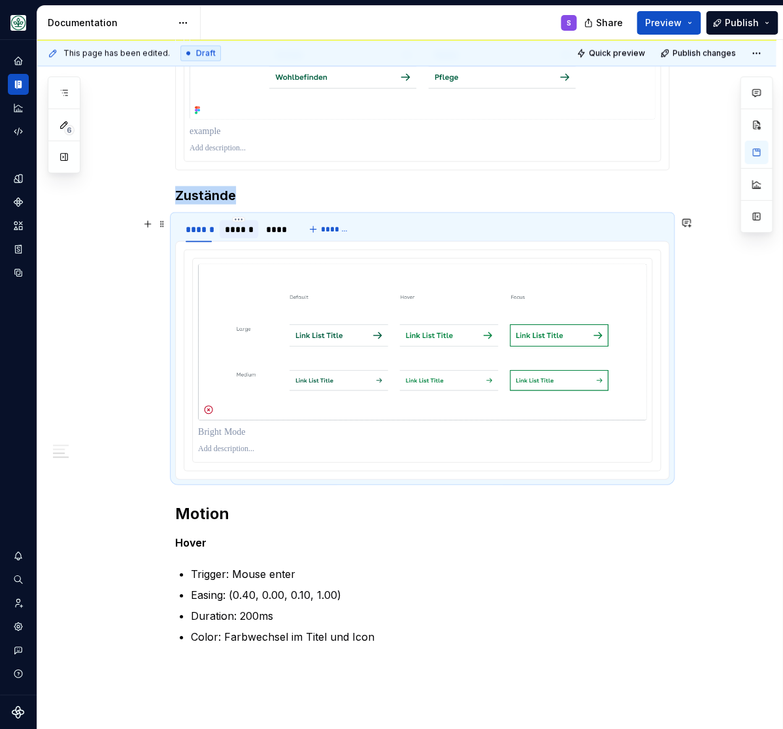
click at [249, 233] on div "******" at bounding box center [239, 228] width 28 height 13
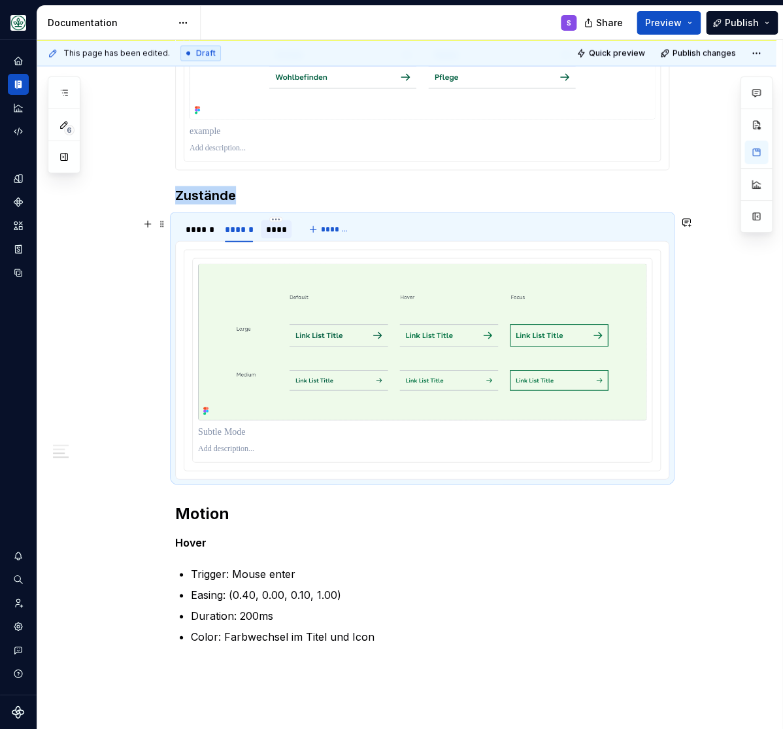
click at [284, 231] on div "****" at bounding box center [276, 228] width 21 height 13
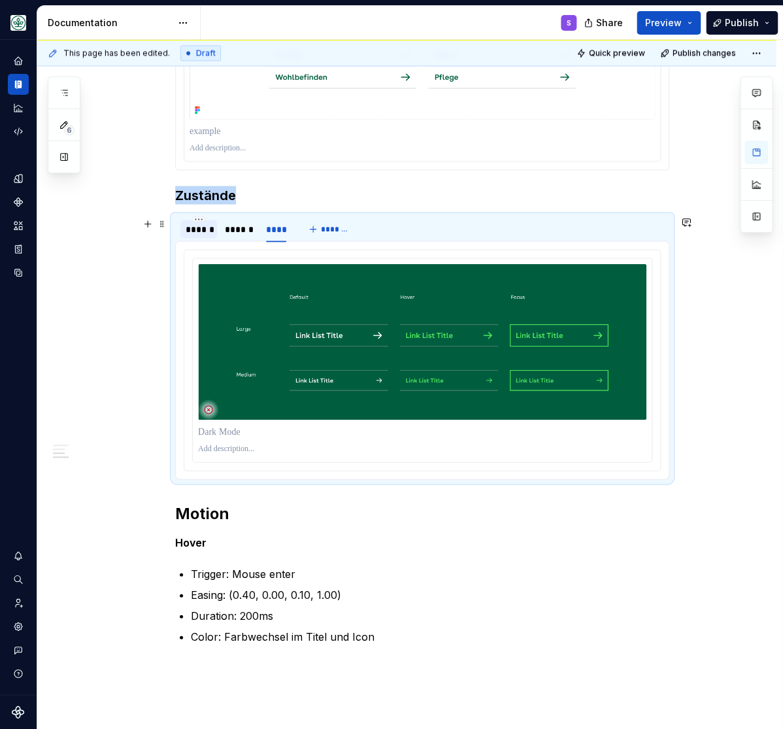
click at [203, 235] on div "******" at bounding box center [199, 228] width 26 height 13
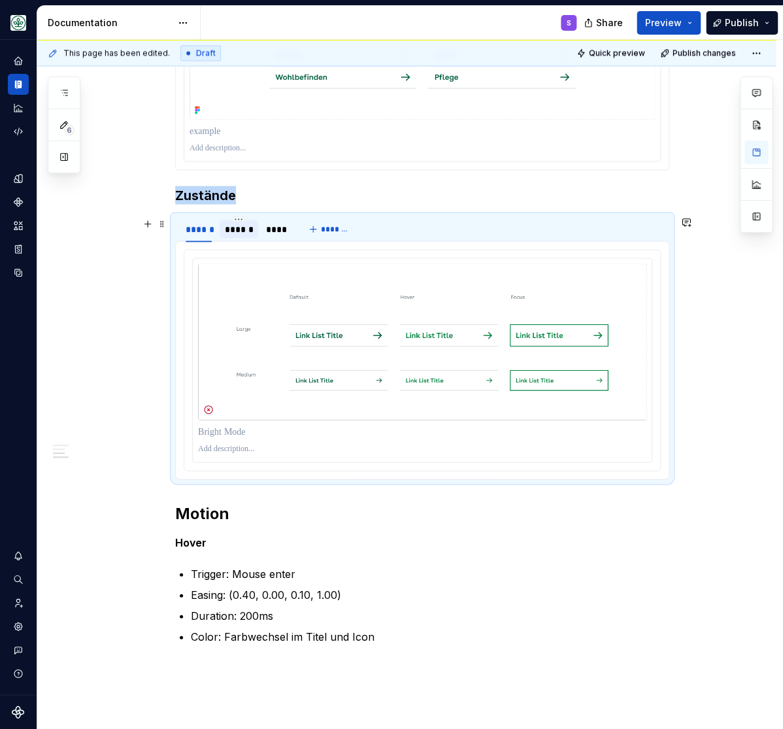
click at [248, 232] on div "******" at bounding box center [239, 228] width 28 height 13
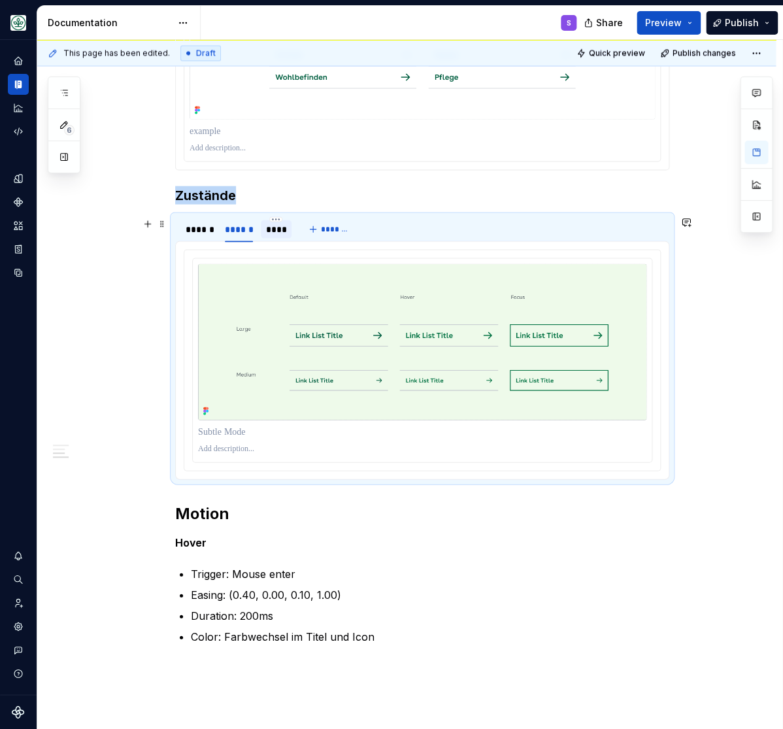
click at [282, 231] on div "****" at bounding box center [276, 228] width 21 height 13
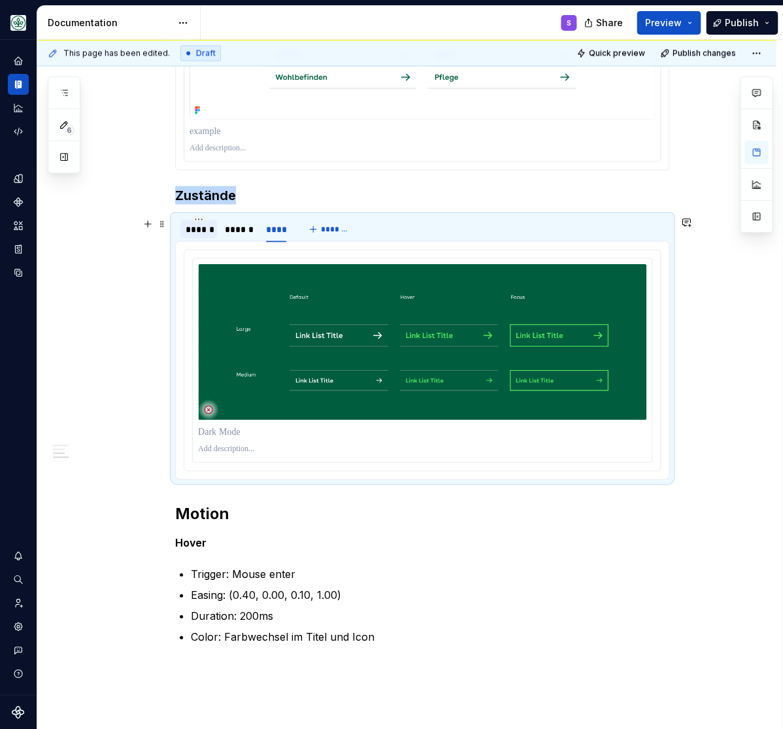
click at [193, 229] on div "******" at bounding box center [199, 228] width 26 height 13
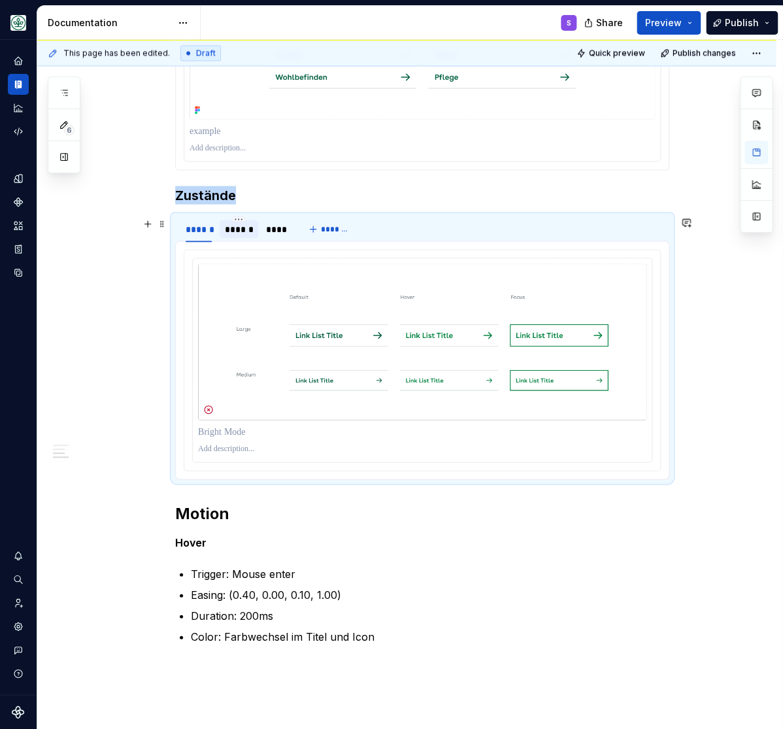
click at [237, 232] on div "******" at bounding box center [239, 228] width 28 height 13
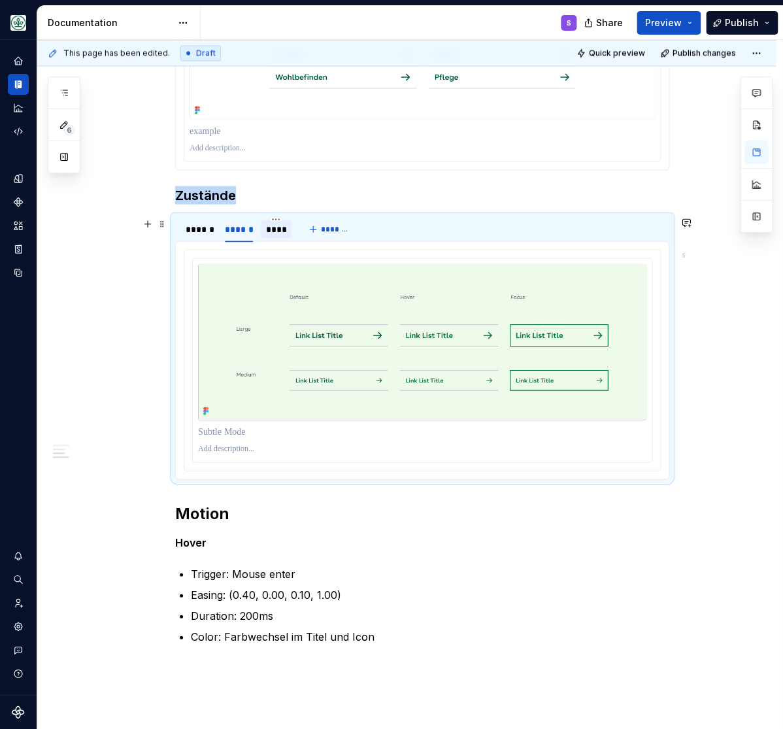
click at [281, 231] on div "****" at bounding box center [276, 228] width 21 height 13
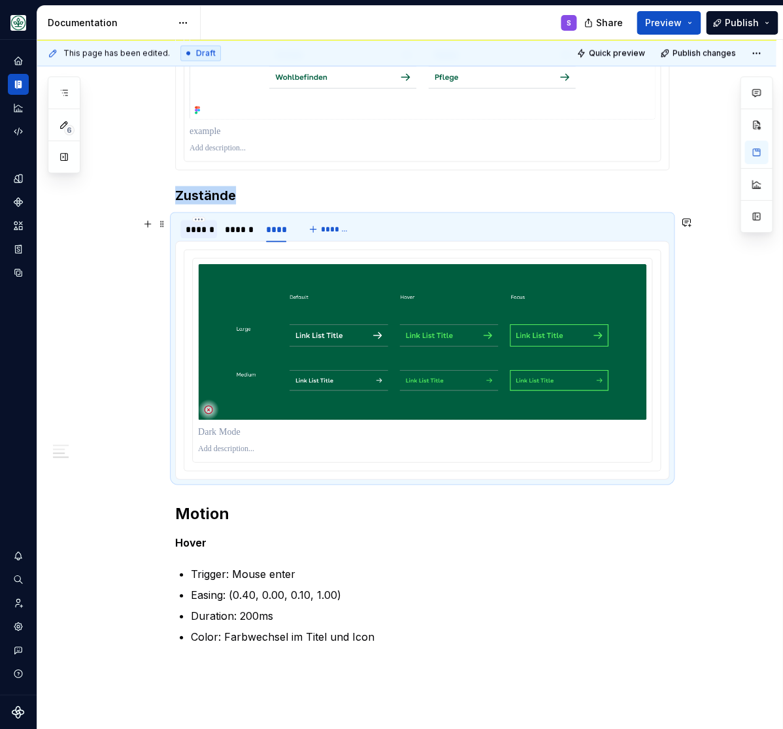
click at [202, 232] on div "******" at bounding box center [199, 228] width 26 height 13
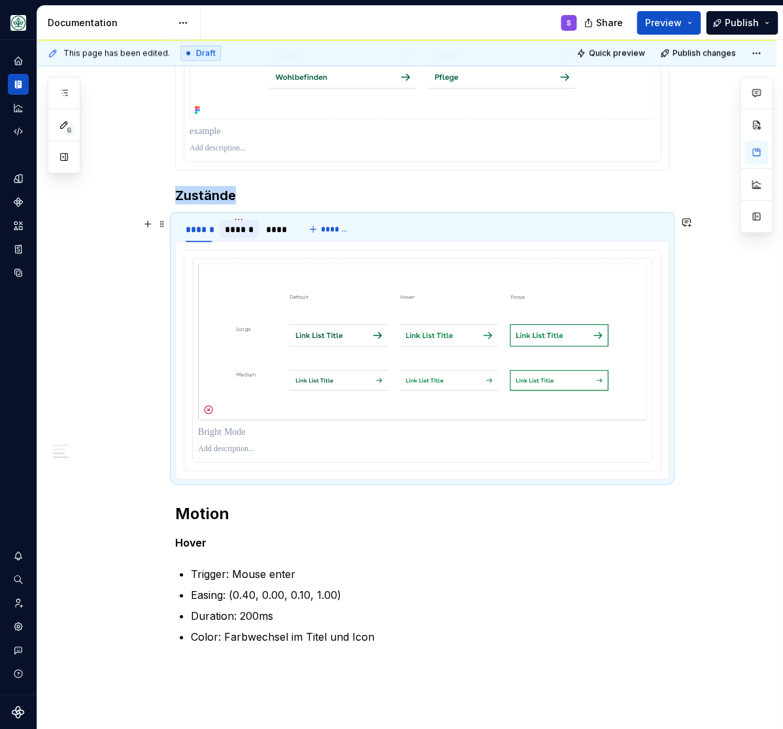
click at [239, 231] on div "******" at bounding box center [239, 228] width 28 height 13
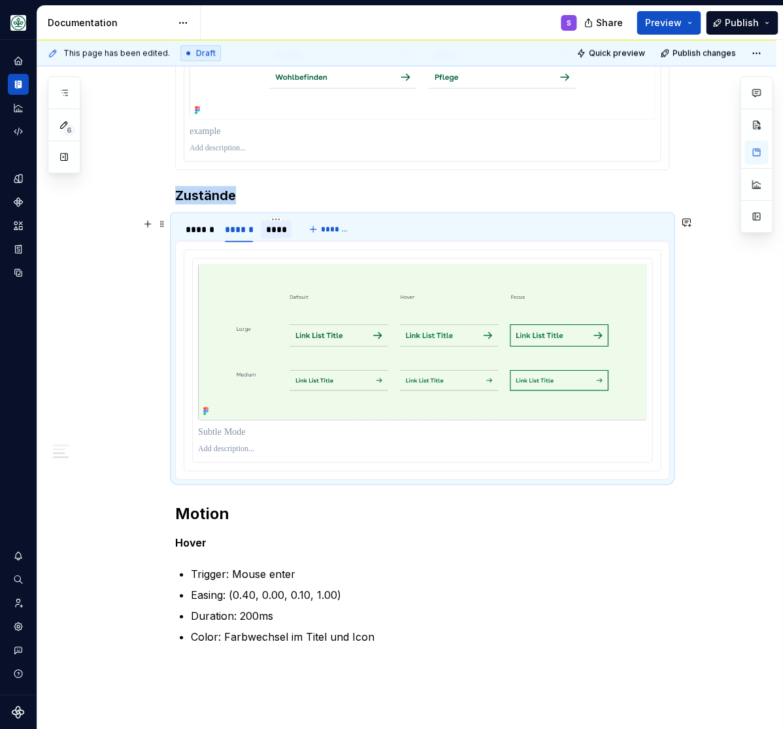
click at [283, 228] on div "****" at bounding box center [276, 228] width 21 height 13
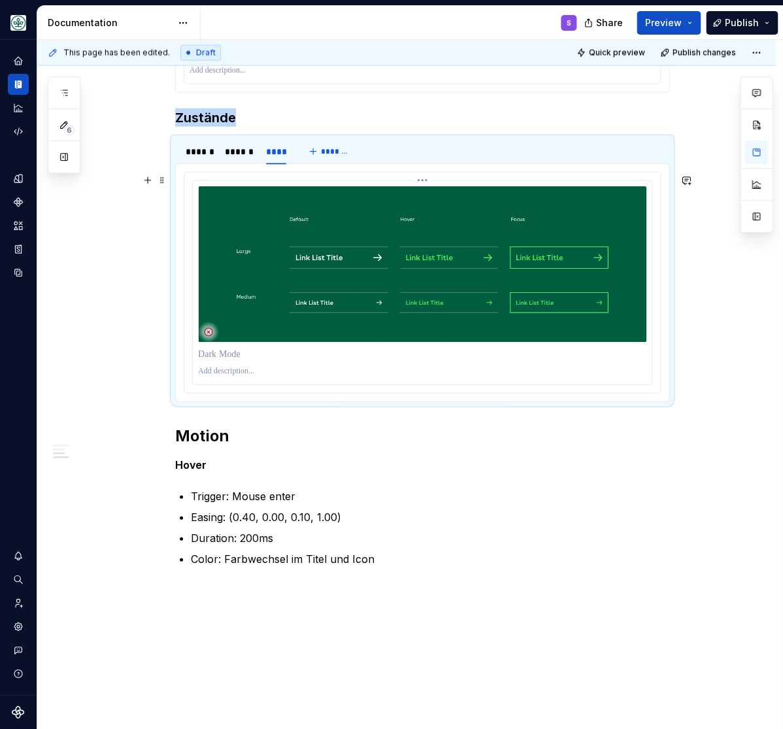
scroll to position [863, 0]
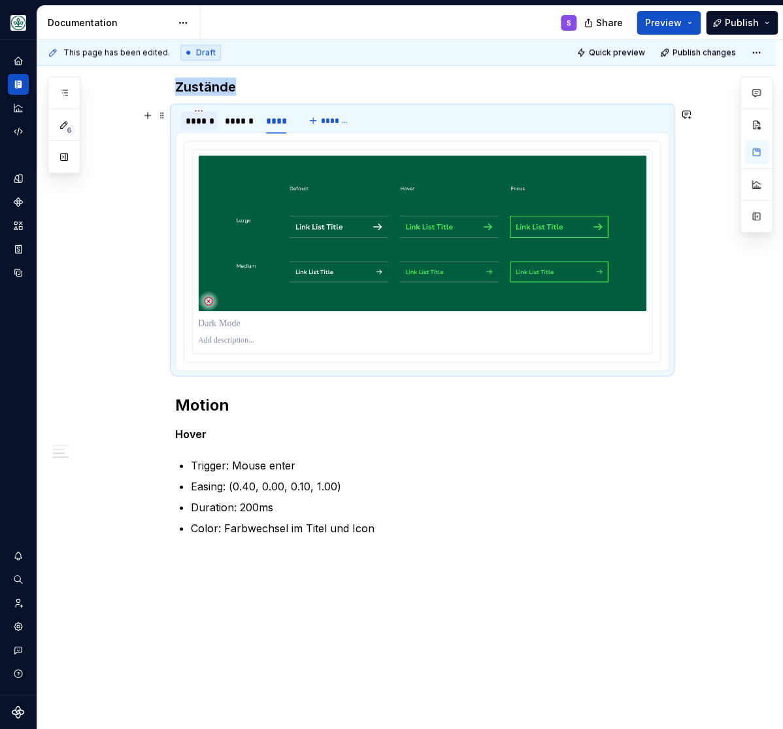
click at [202, 122] on div "******" at bounding box center [199, 120] width 26 height 13
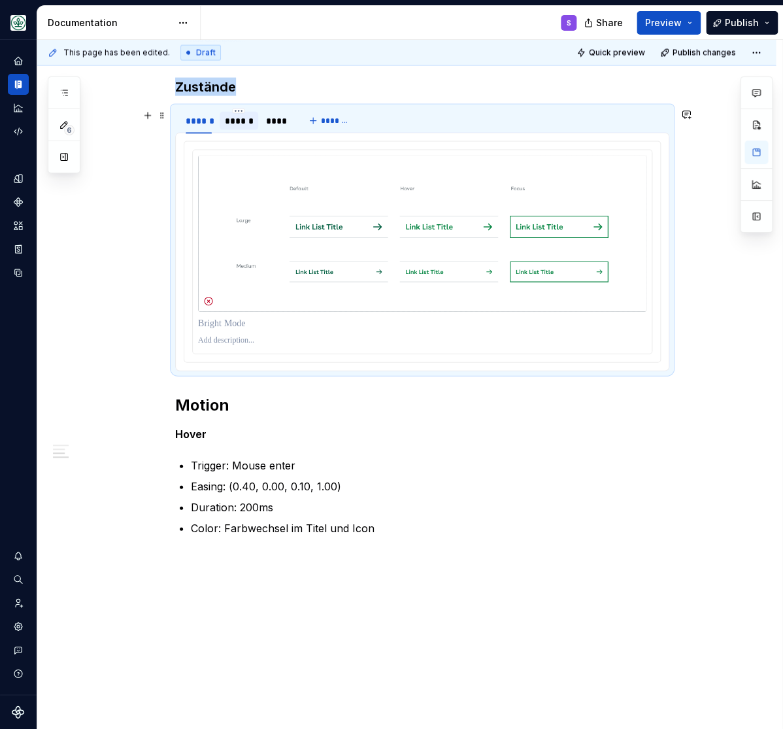
click at [245, 124] on div "******" at bounding box center [239, 120] width 28 height 13
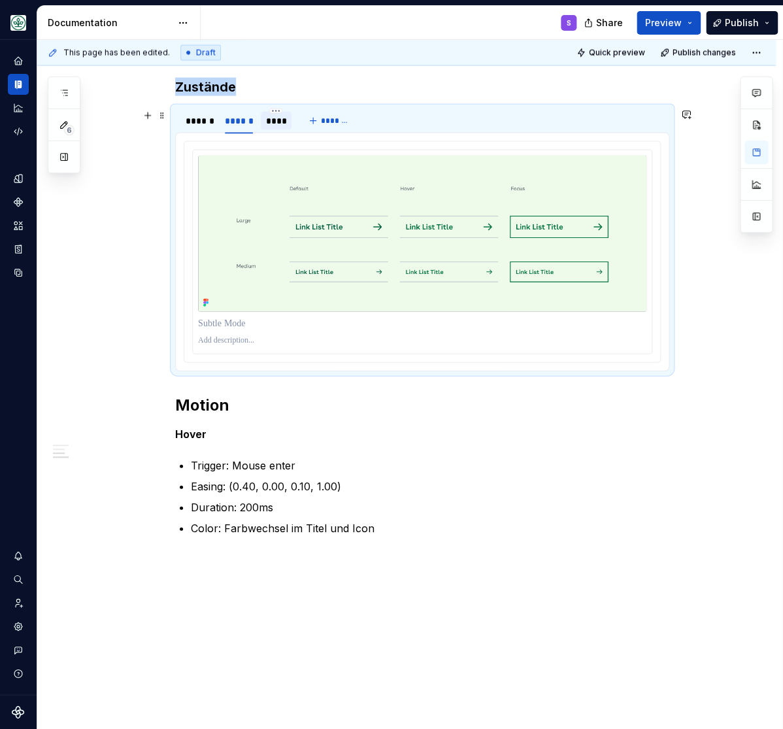
click at [277, 120] on div "****" at bounding box center [276, 120] width 21 height 13
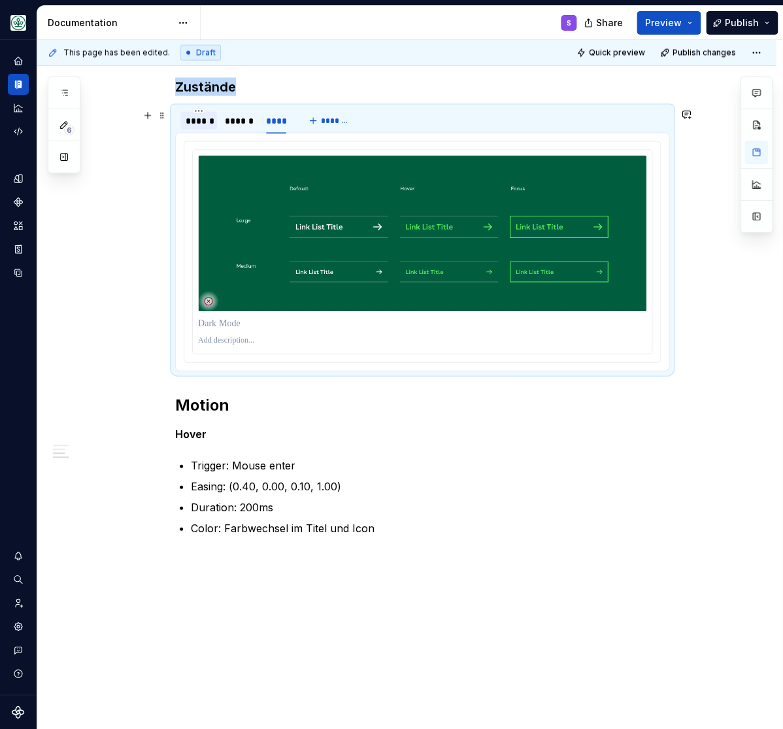
click at [198, 122] on div "******" at bounding box center [199, 120] width 26 height 13
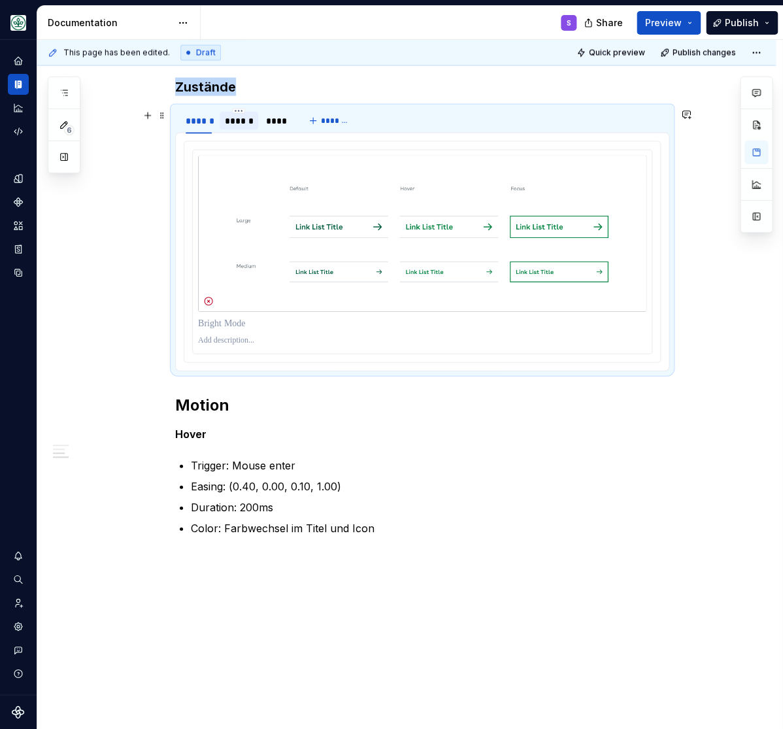
click at [245, 125] on div "******" at bounding box center [239, 120] width 28 height 13
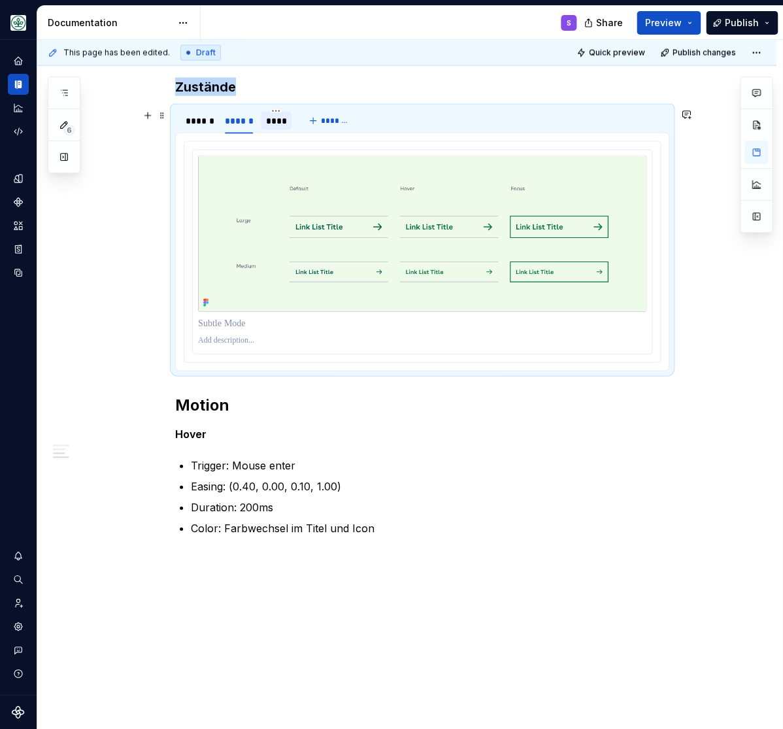
click at [284, 122] on div "****" at bounding box center [276, 120] width 21 height 13
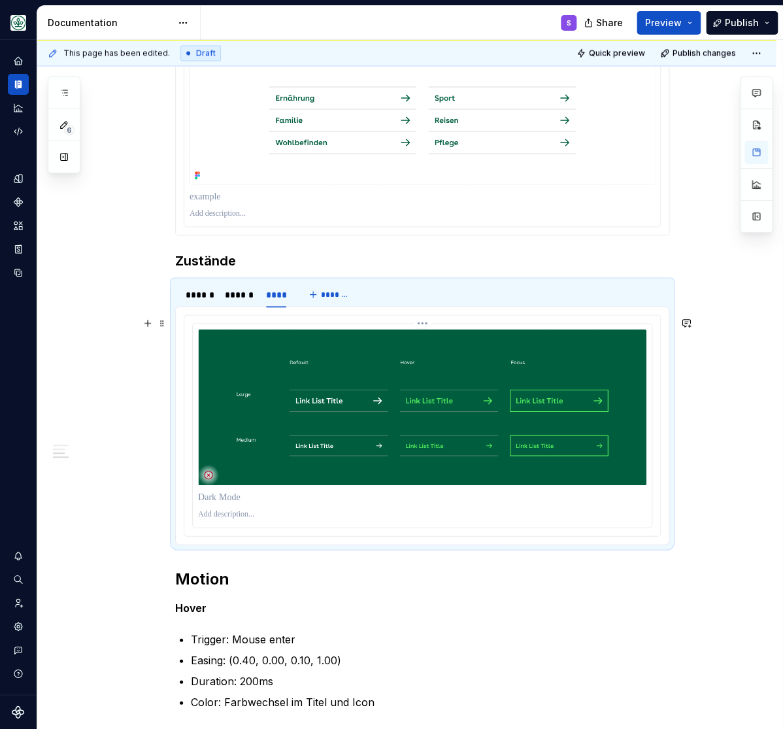
scroll to position [593, 0]
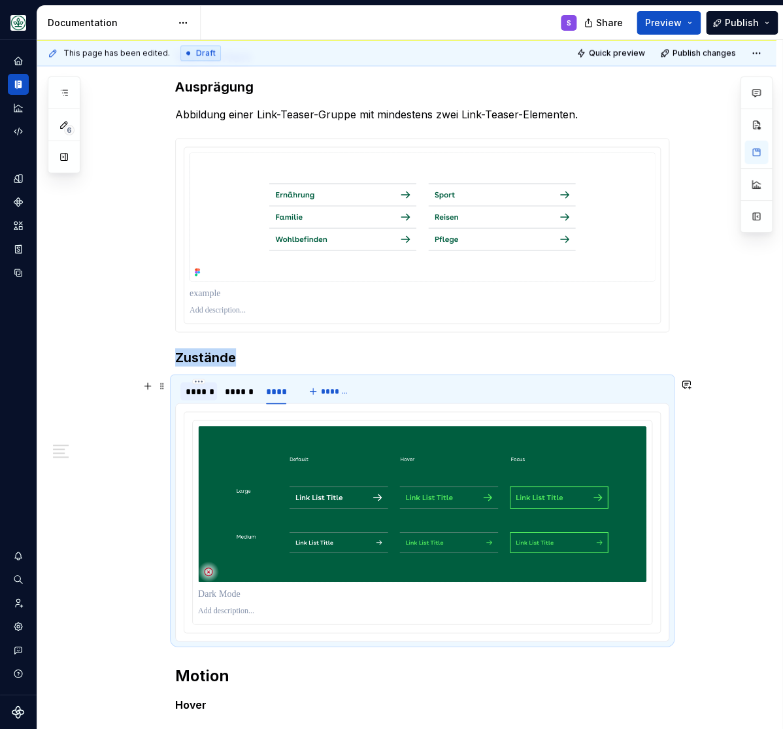
click at [205, 394] on div "******" at bounding box center [199, 391] width 26 height 13
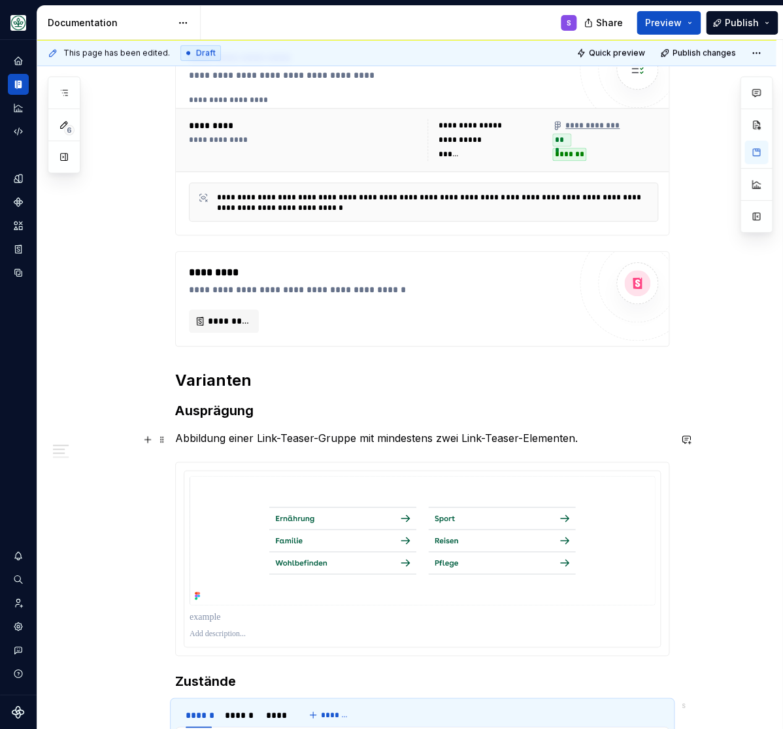
scroll to position [162, 0]
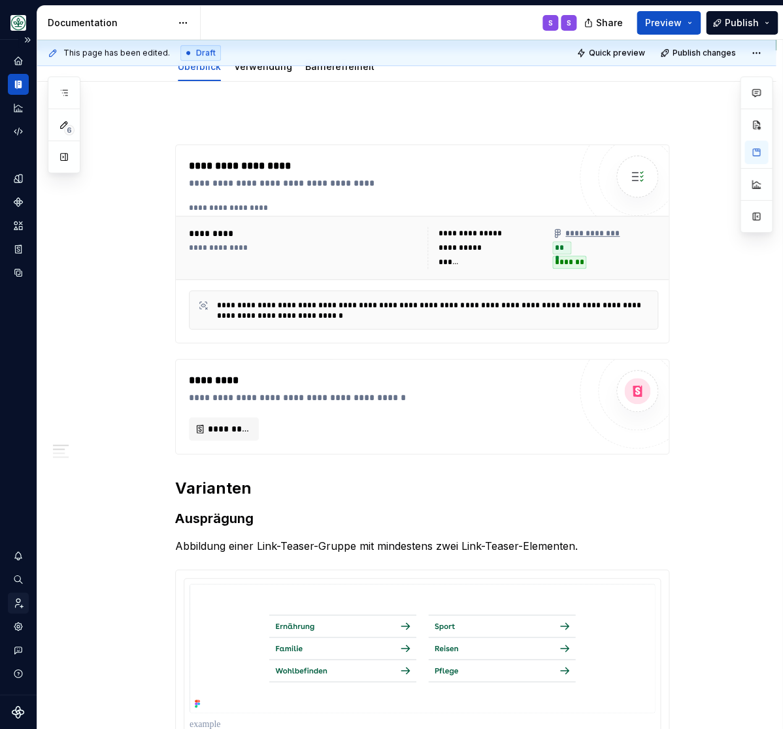
type textarea "*"
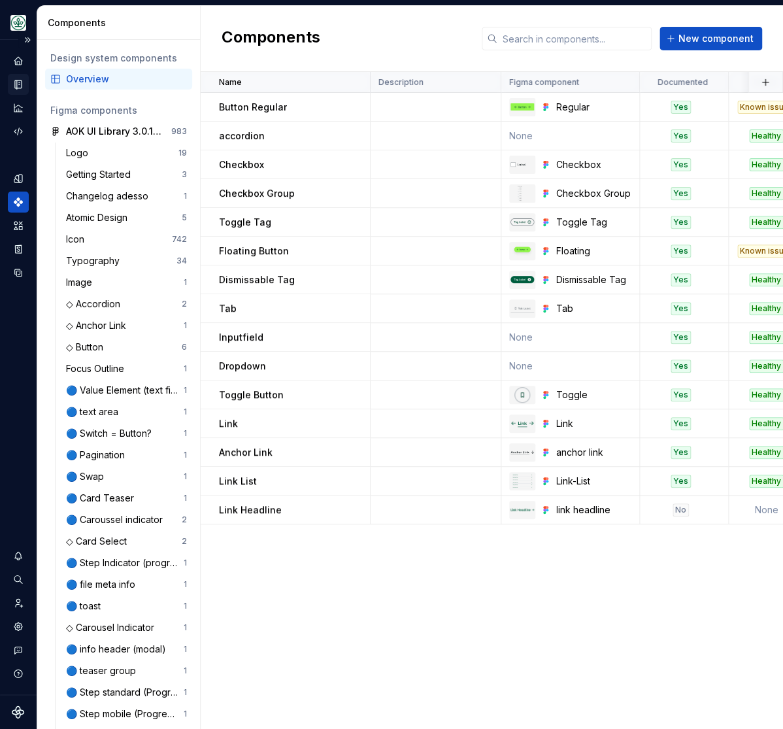
click at [17, 82] on icon "Documentation" at bounding box center [18, 84] width 7 height 9
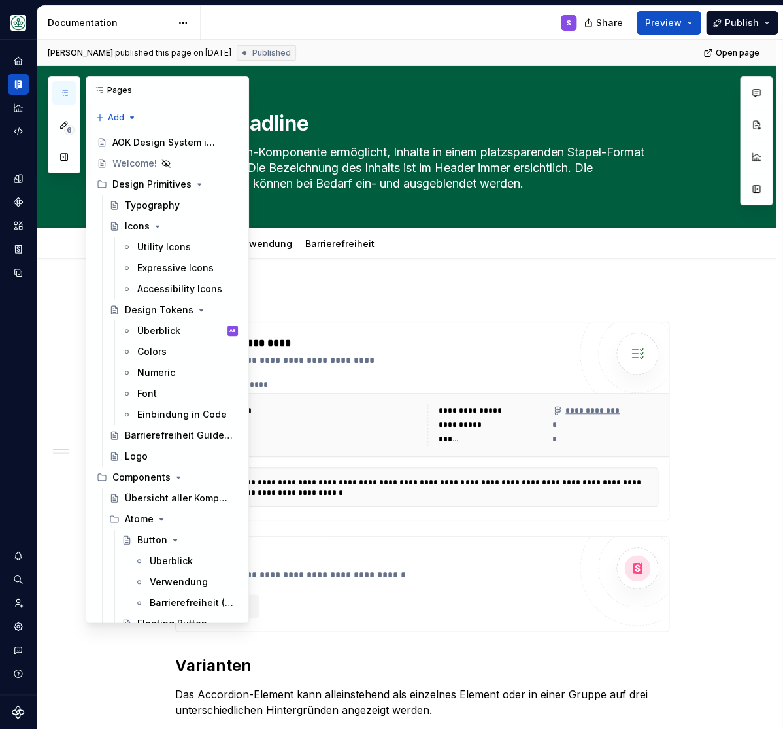
click at [64, 90] on icon "button" at bounding box center [64, 93] width 10 height 10
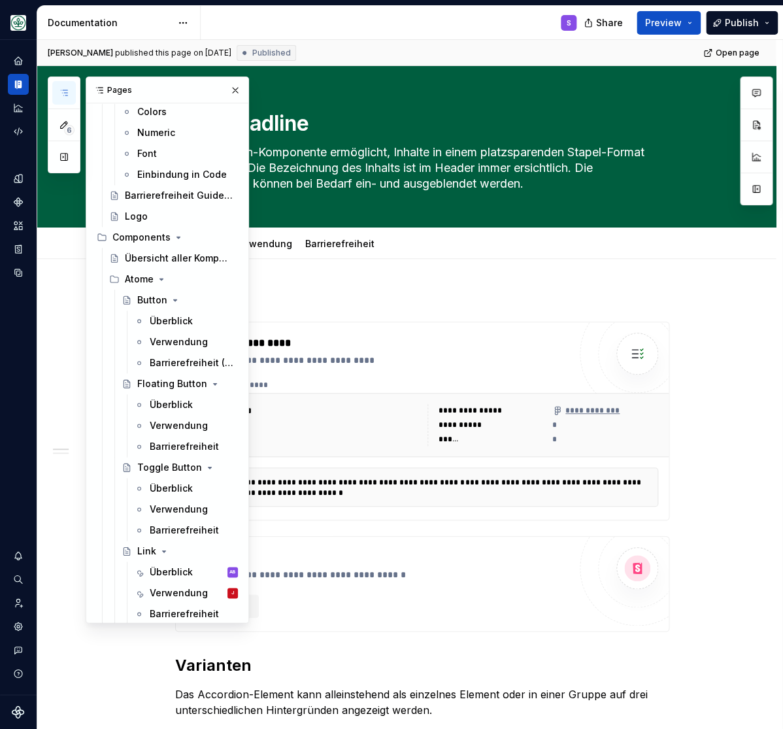
scroll to position [269, 0]
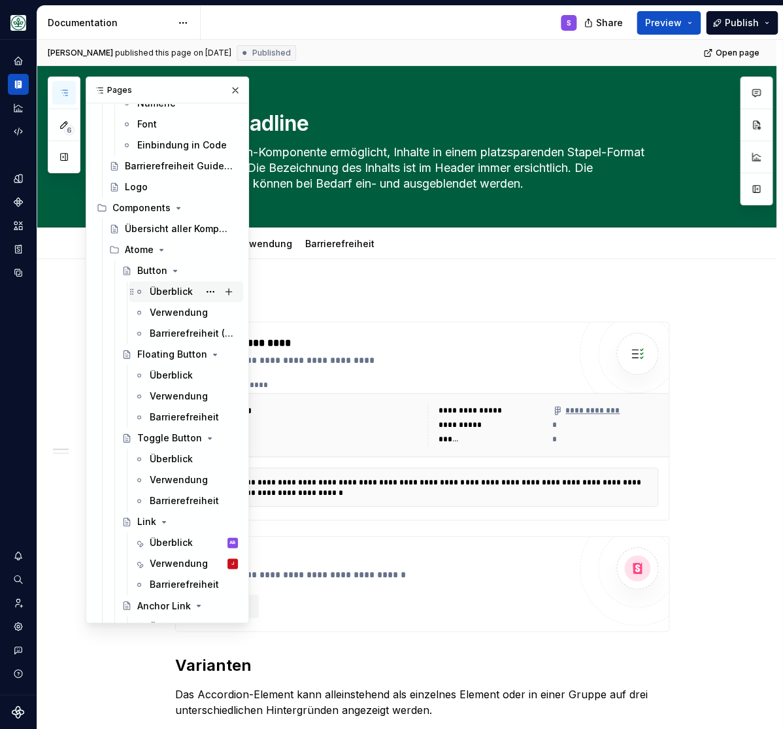
click at [169, 287] on div "Überblick" at bounding box center [171, 291] width 43 height 13
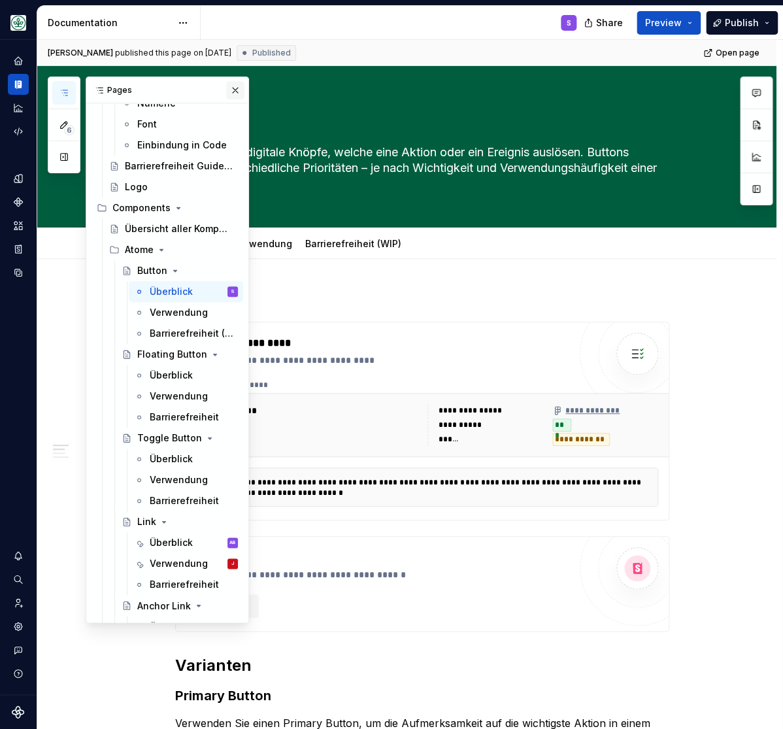
click at [238, 88] on button "button" at bounding box center [235, 90] width 18 height 18
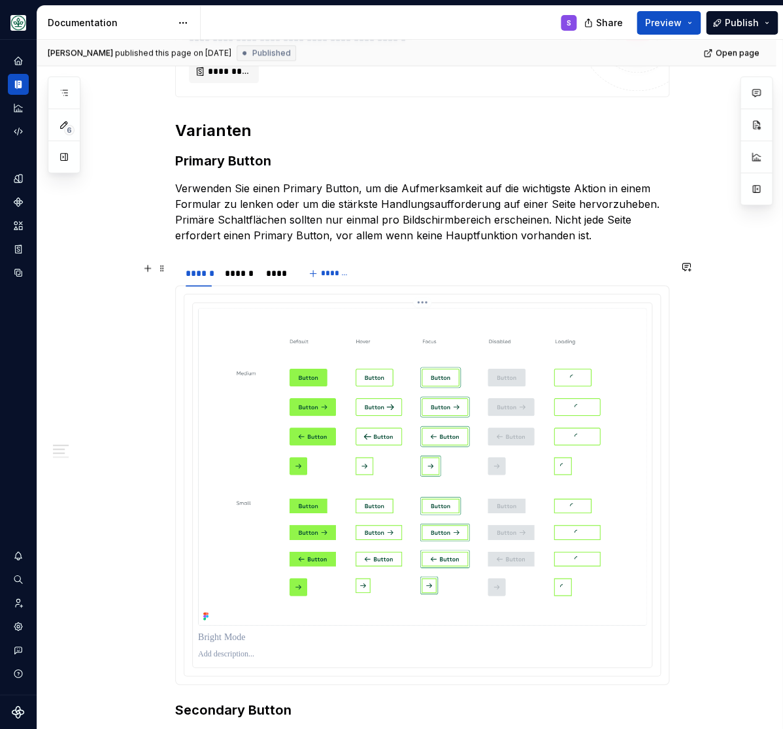
scroll to position [539, 0]
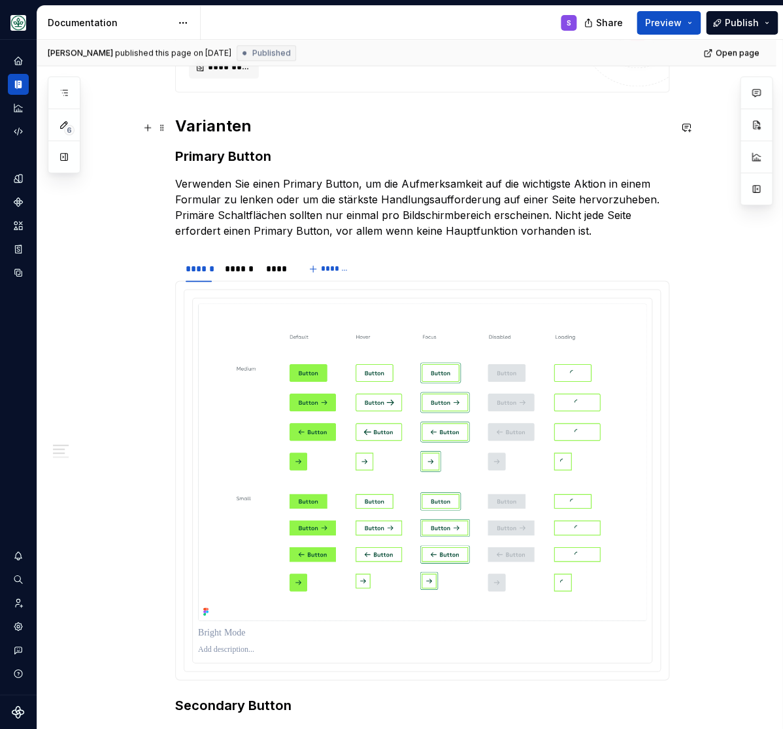
click at [206, 131] on h2 "Varianten" at bounding box center [422, 126] width 494 height 21
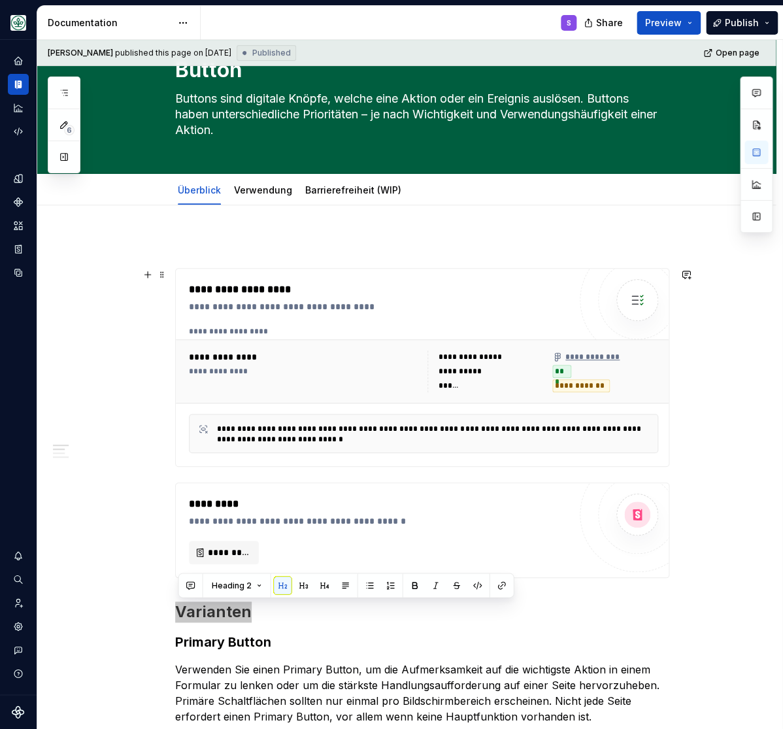
scroll to position [0, 0]
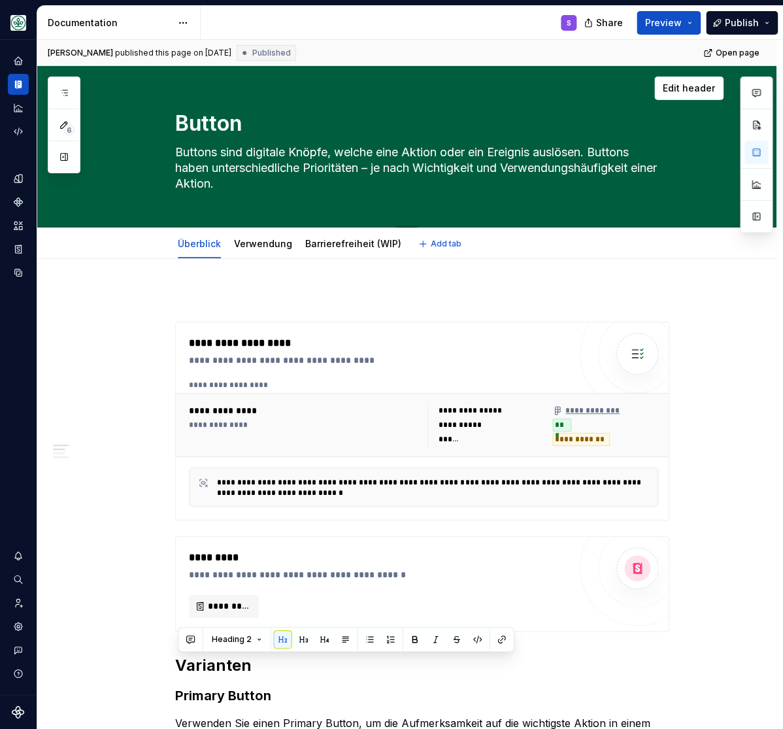
click at [212, 128] on textarea "Button" at bounding box center [420, 123] width 494 height 31
click at [199, 126] on textarea "Button" at bounding box center [420, 123] width 494 height 31
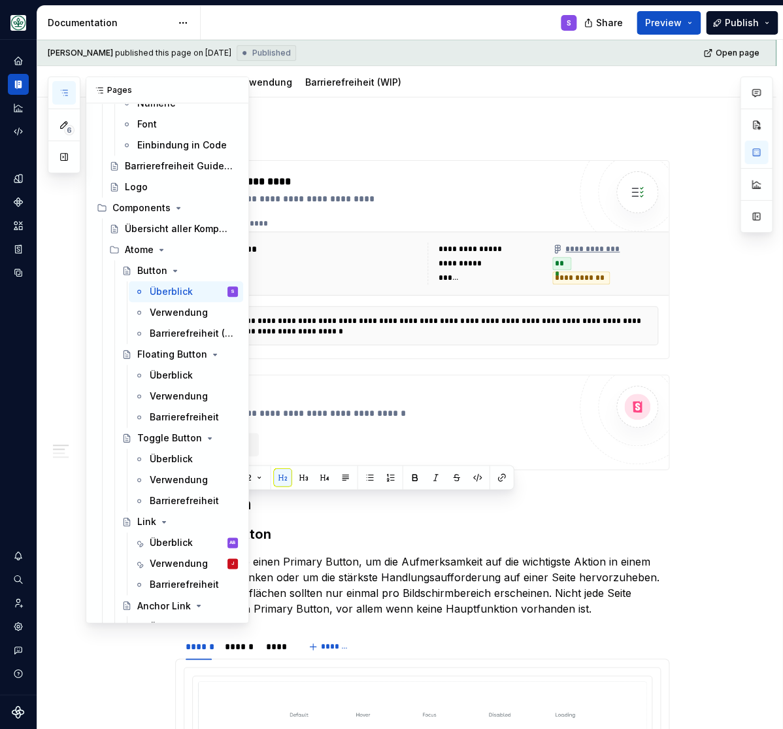
scroll to position [269, 0]
click at [64, 94] on icon "button" at bounding box center [64, 93] width 10 height 10
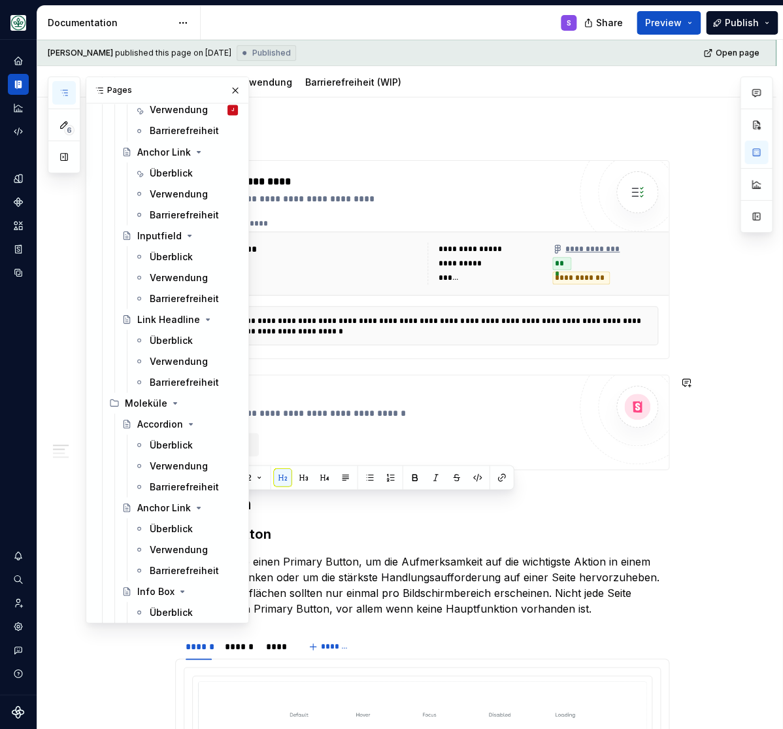
scroll to position [755, 0]
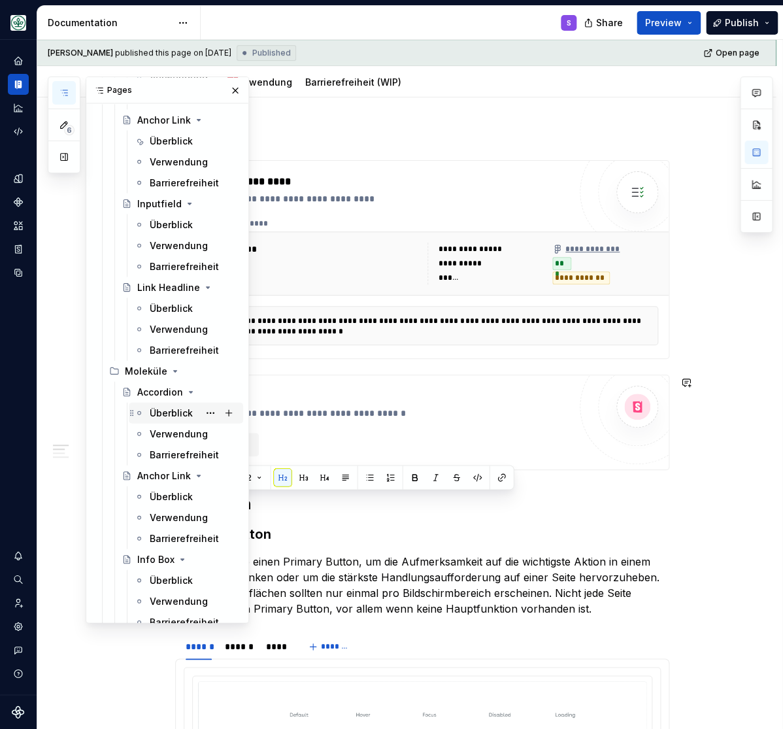
click at [169, 409] on div "Überblick" at bounding box center [171, 412] width 43 height 13
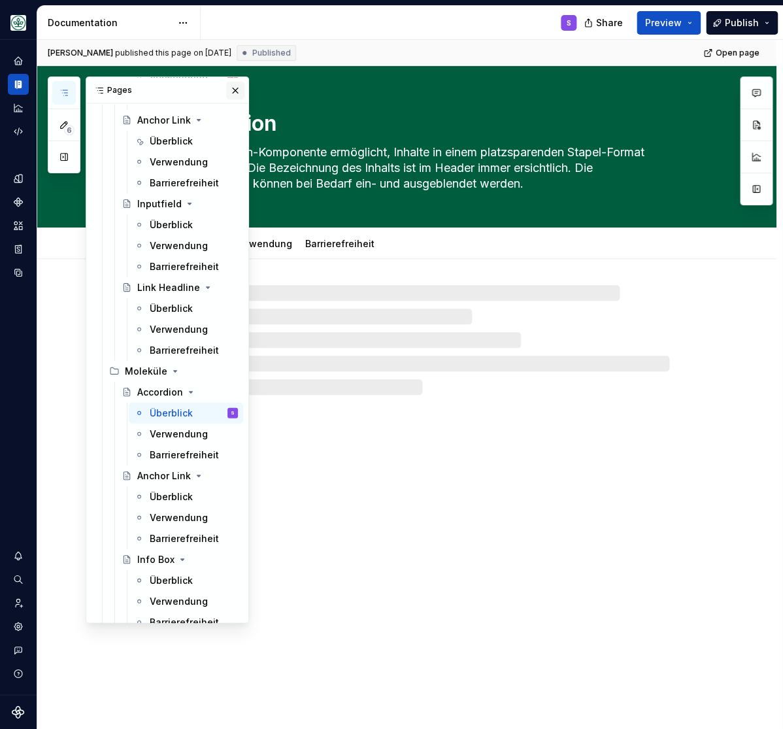
click at [233, 88] on button "button" at bounding box center [235, 90] width 18 height 18
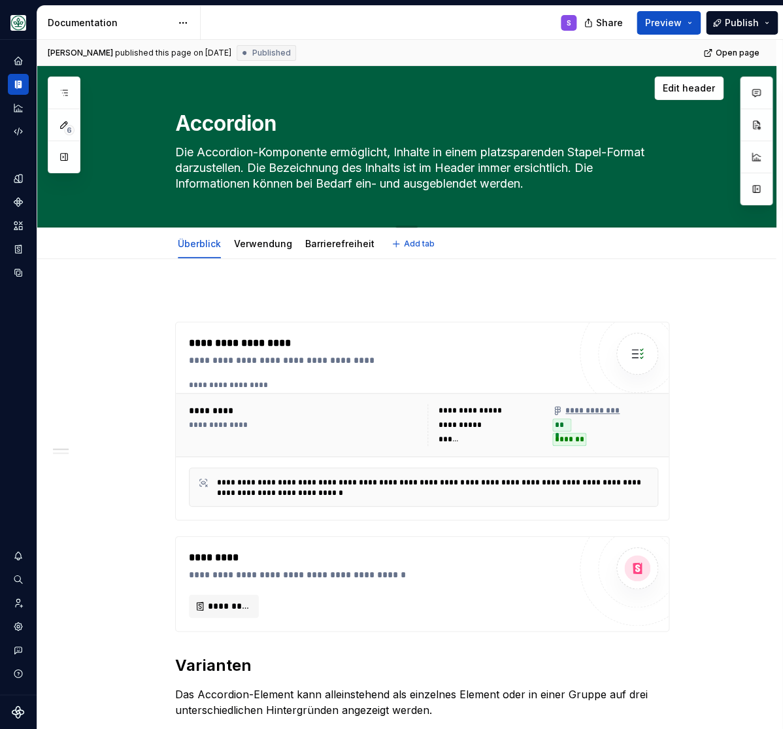
click at [238, 114] on textarea "Accordion" at bounding box center [420, 123] width 494 height 31
click at [225, 123] on textarea "Accordion" at bounding box center [420, 123] width 494 height 31
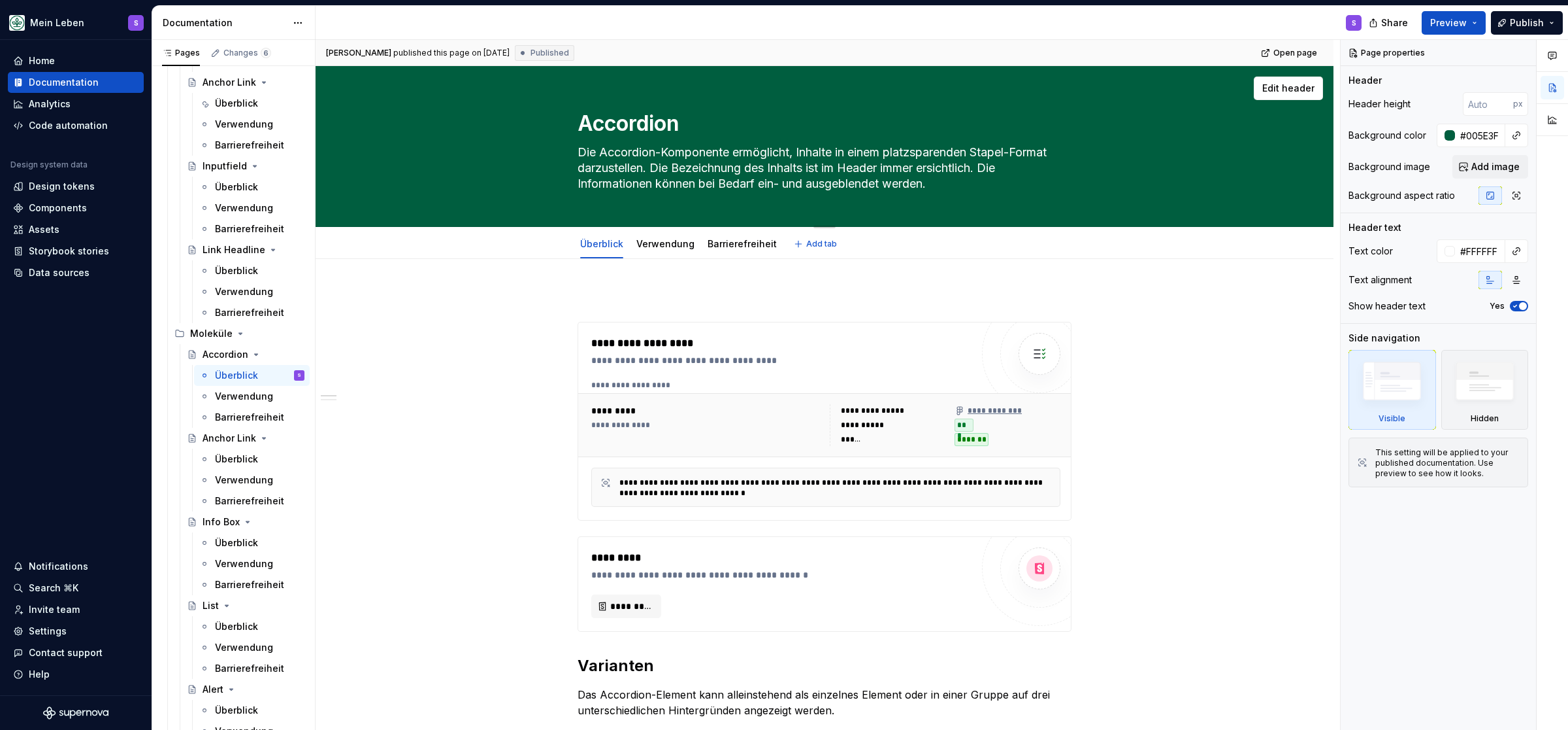
click at [681, 167] on textarea "Die Accordion-Komponente ermöglicht, Inhalte in einem platzsparenden Stapel-For…" at bounding box center [821, 168] width 494 height 53
click at [648, 118] on textarea "Accordion" at bounding box center [821, 123] width 494 height 31
click at [633, 121] on textarea "Accordion" at bounding box center [821, 123] width 494 height 31
click at [783, 84] on span "Edit header" at bounding box center [1288, 88] width 52 height 13
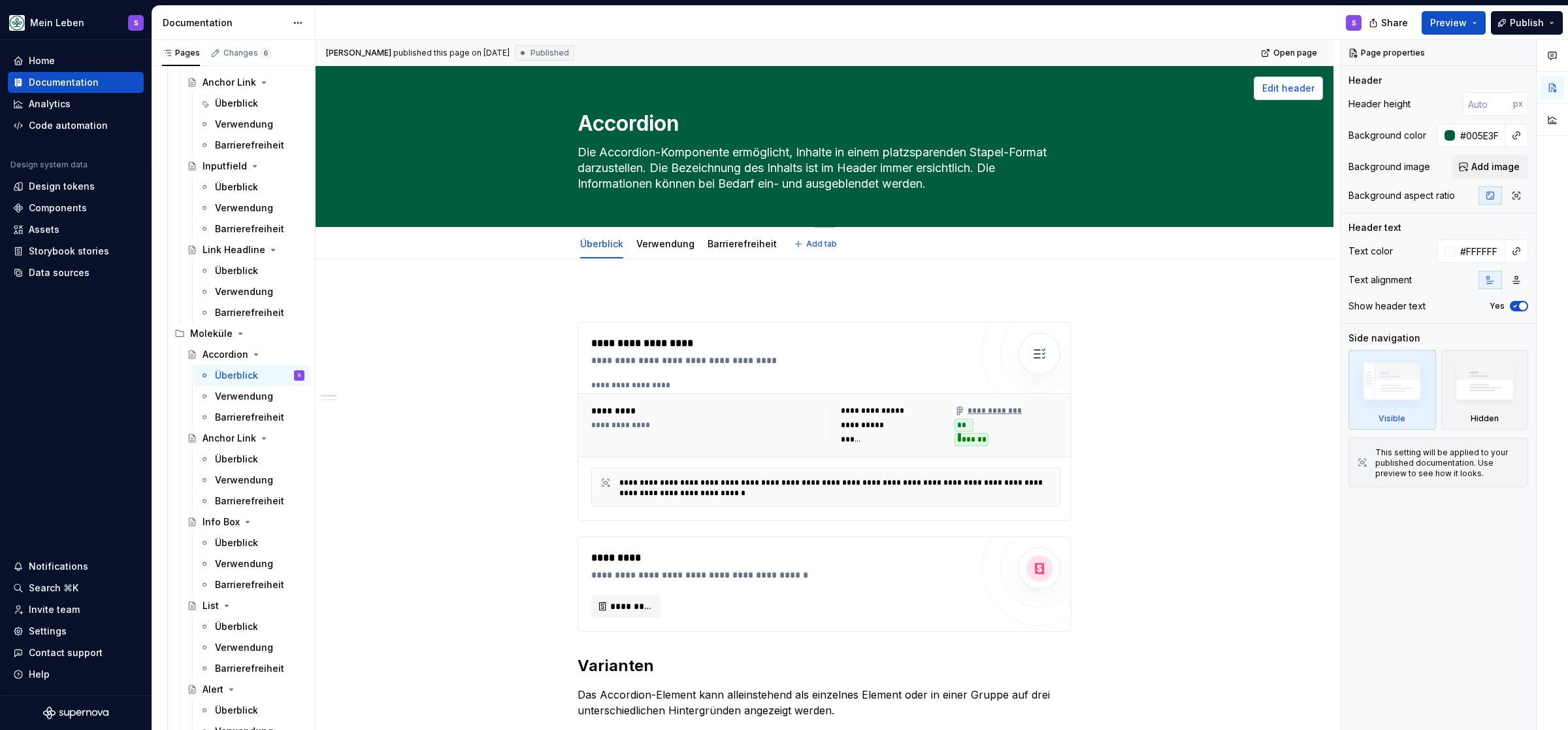
click at [783, 90] on span "Edit header" at bounding box center [1288, 88] width 52 height 13
click at [625, 126] on textarea "Accordion" at bounding box center [821, 123] width 494 height 31
click at [783, 239] on div "Überblick Verwendung Barrierefreiheit Add tab" at bounding box center [824, 244] width 913 height 29
click at [609, 122] on textarea "Accordion" at bounding box center [821, 123] width 494 height 31
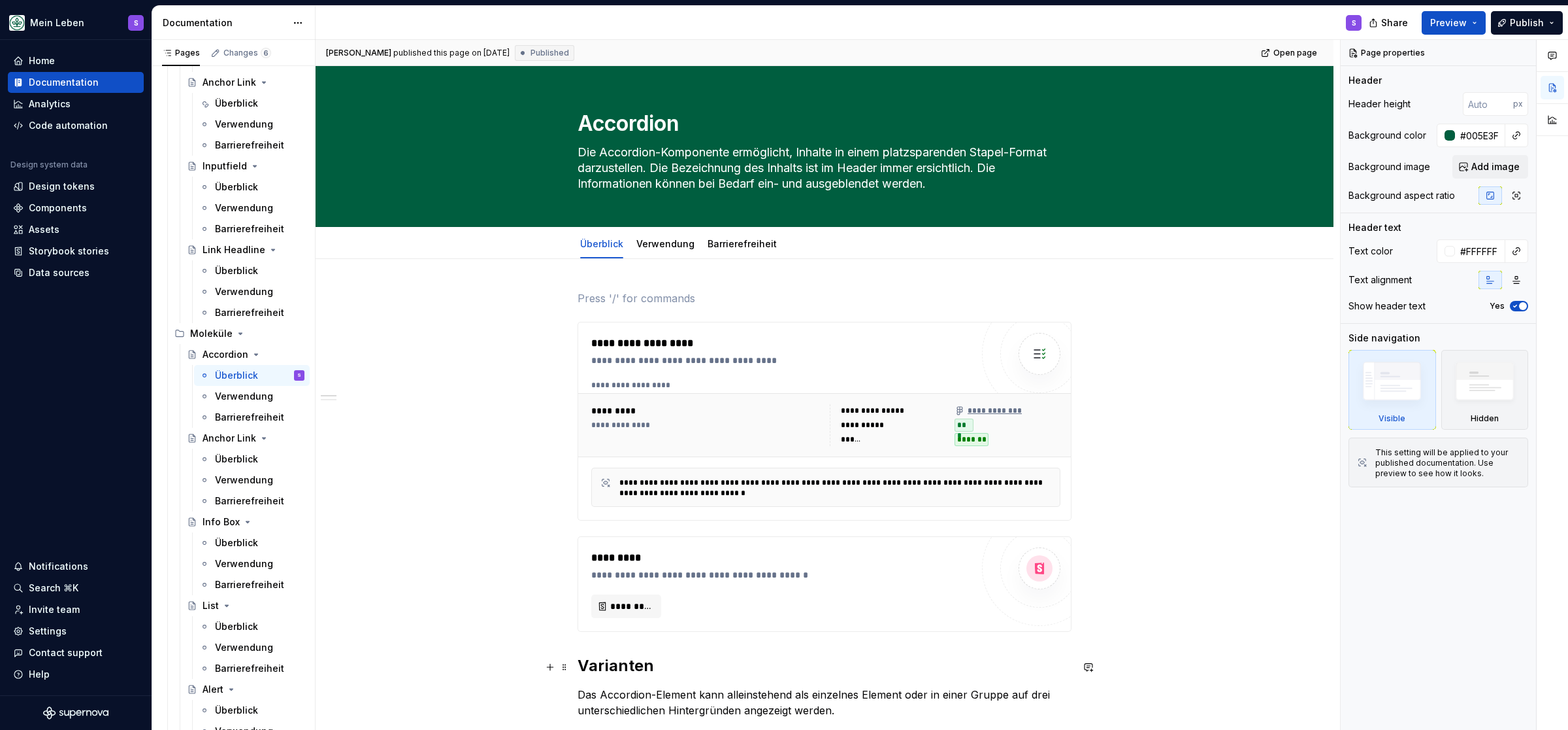
click at [608, 672] on h2 "Varianten" at bounding box center [824, 665] width 494 height 21
click at [608, 663] on h2 "Varianten" at bounding box center [824, 665] width 494 height 21
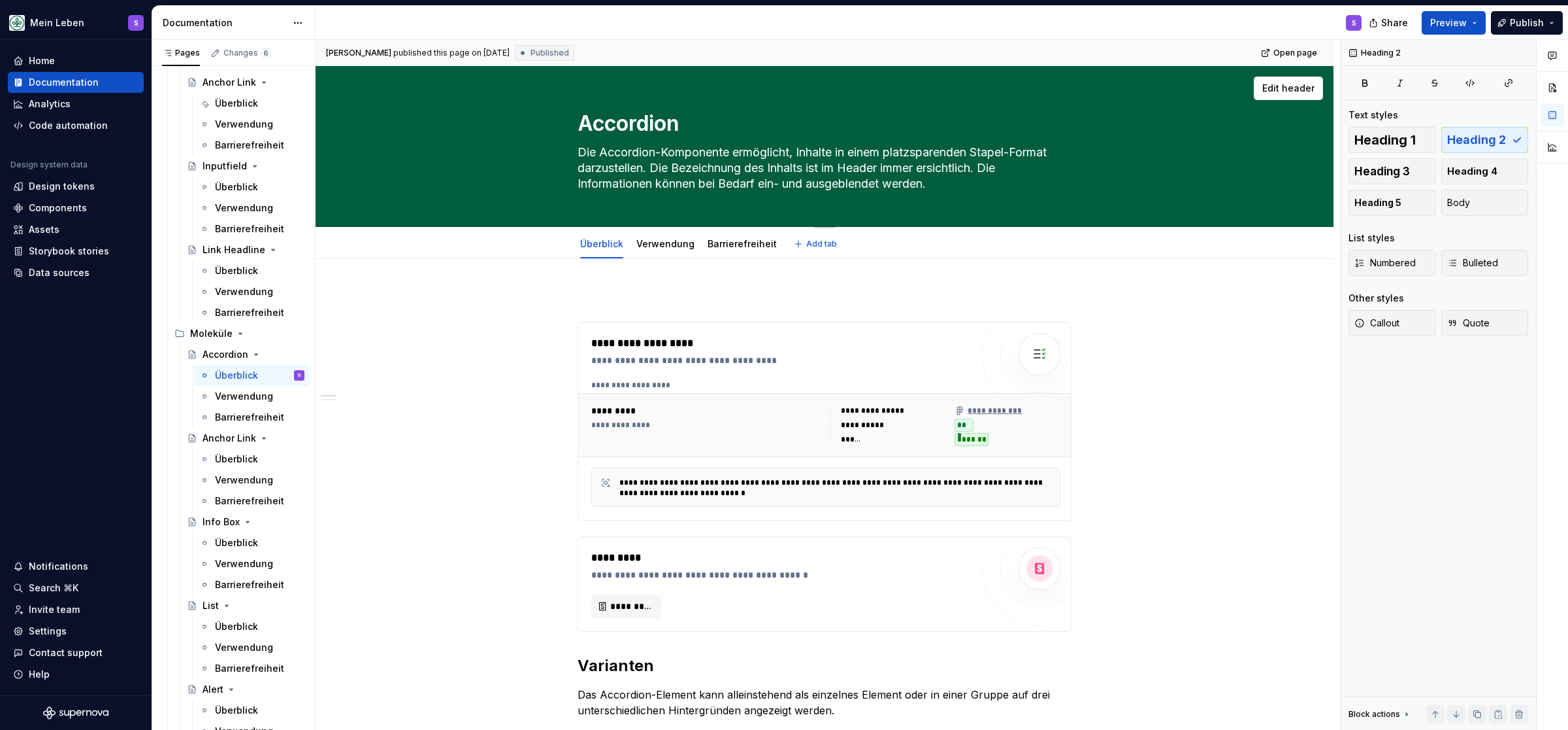
click at [624, 125] on textarea "Accordion" at bounding box center [821, 123] width 494 height 31
click at [633, 124] on textarea "Accordion" at bounding box center [821, 123] width 494 height 31
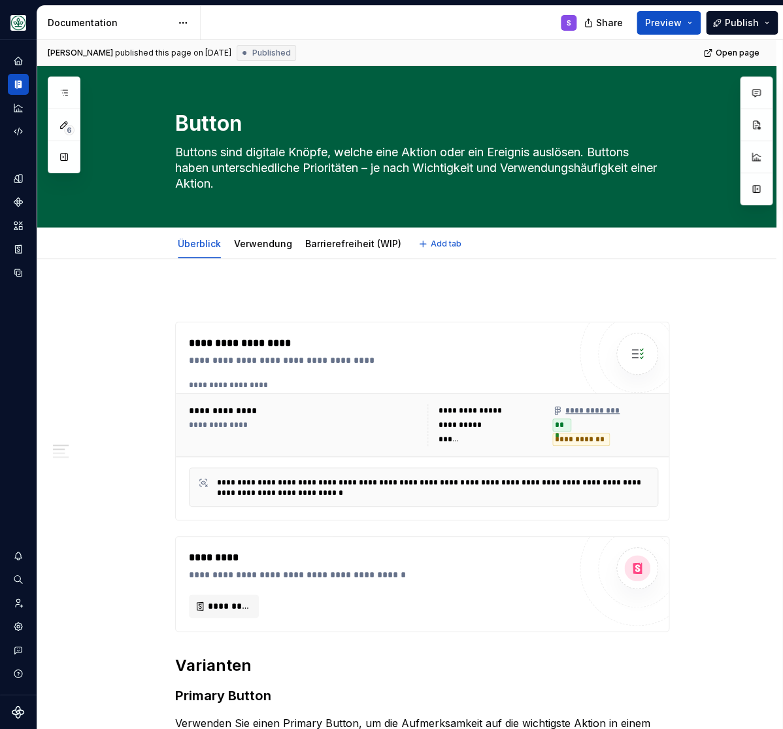
click at [94, 247] on div "Überblick Verwendung Barrierefreiheit (WIP) Add tab" at bounding box center [406, 243] width 739 height 32
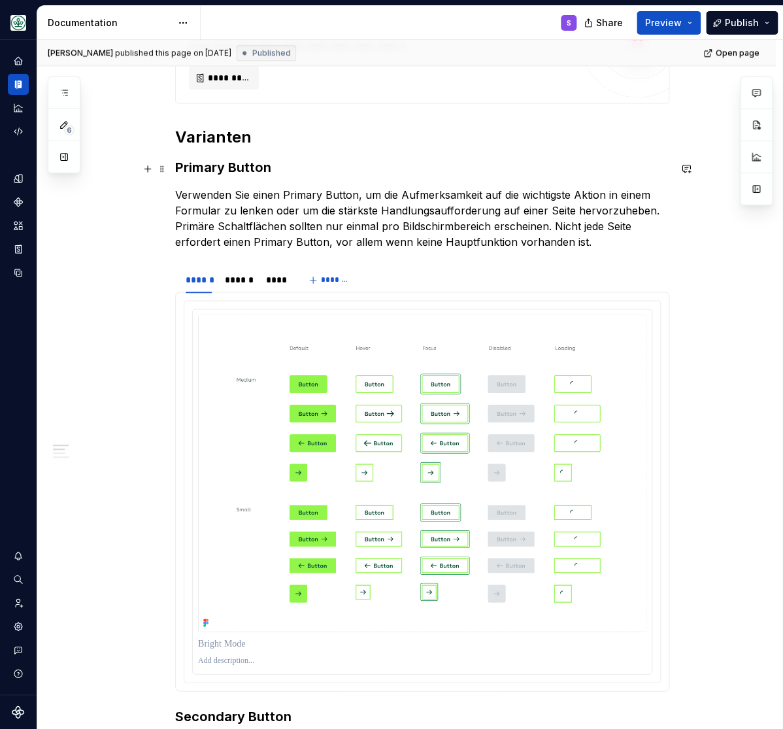
scroll to position [539, 0]
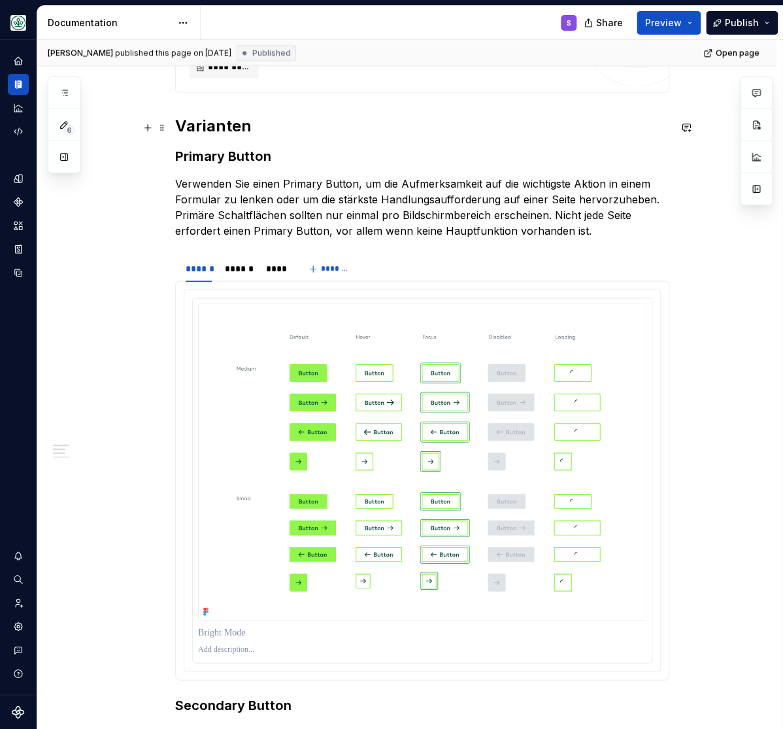
click at [205, 124] on h2 "Varianten" at bounding box center [422, 126] width 494 height 21
click at [205, 133] on h2 "Varianten" at bounding box center [422, 126] width 494 height 21
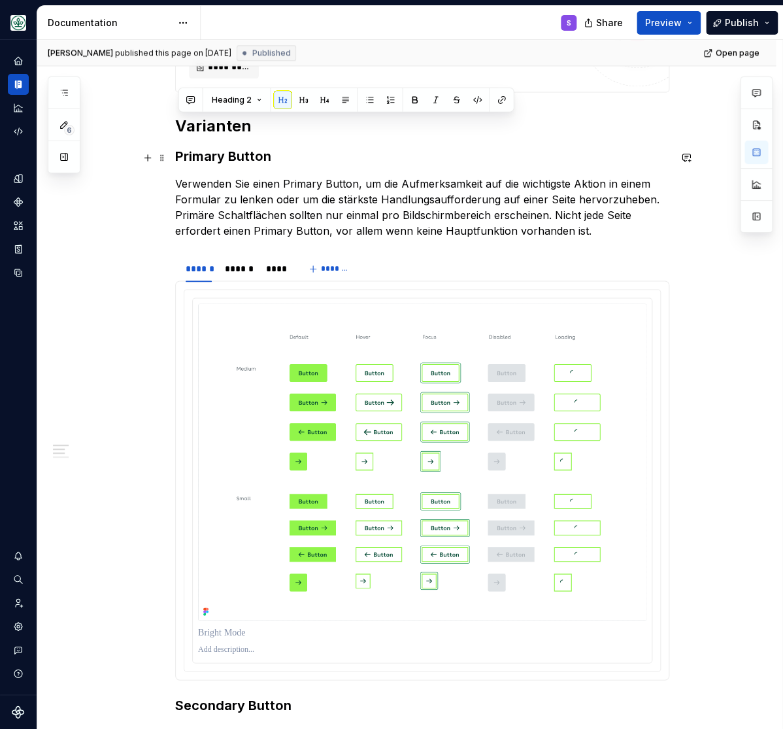
click at [239, 165] on h3 "Primary Button" at bounding box center [422, 156] width 494 height 18
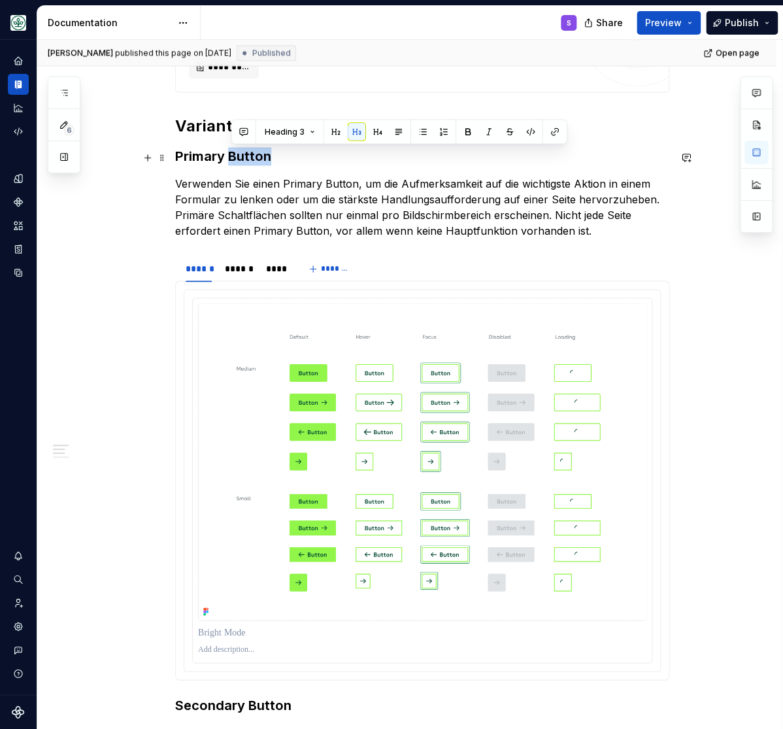
click at [239, 165] on h3 "Primary Button" at bounding box center [422, 156] width 494 height 18
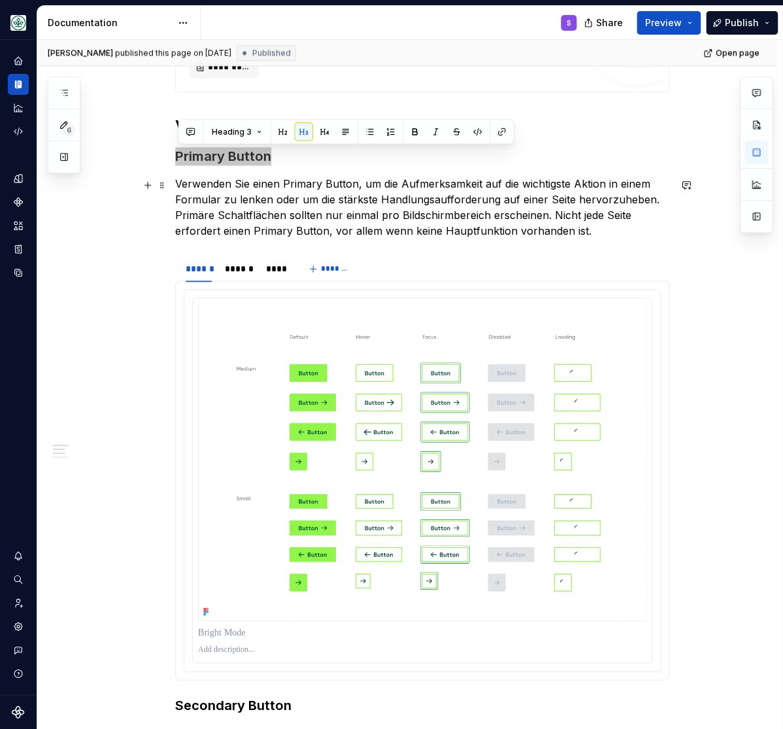
scroll to position [377, 0]
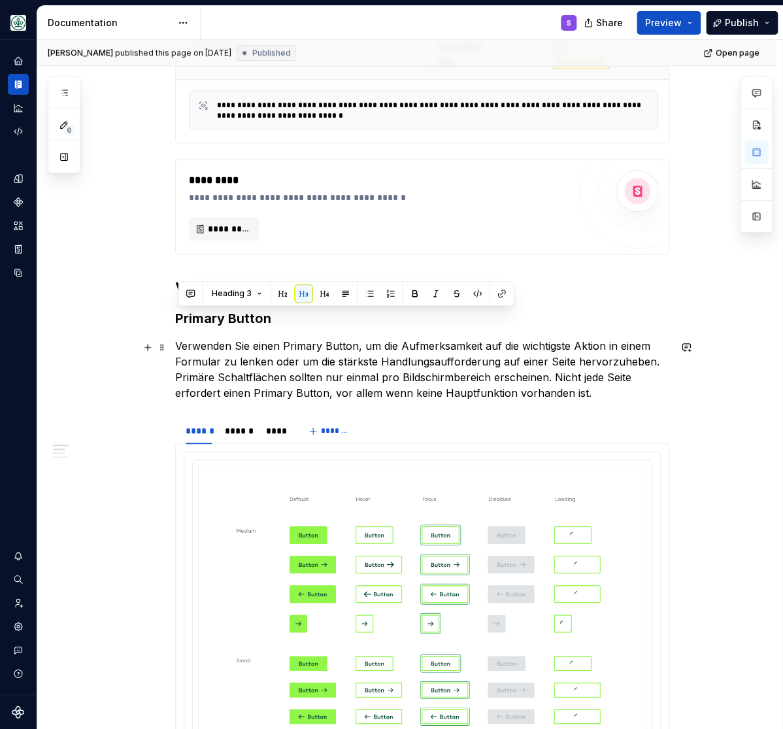
click at [602, 355] on p "Verwenden Sie einen Primary Button, um die Aufmerksamkeit auf die wichtigste Ak…" at bounding box center [422, 369] width 494 height 63
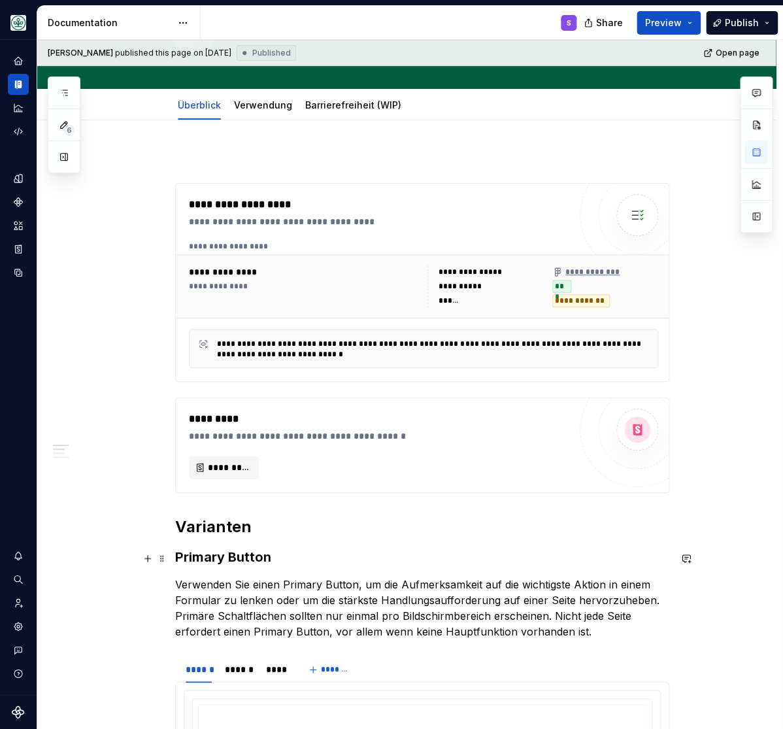
scroll to position [108, 0]
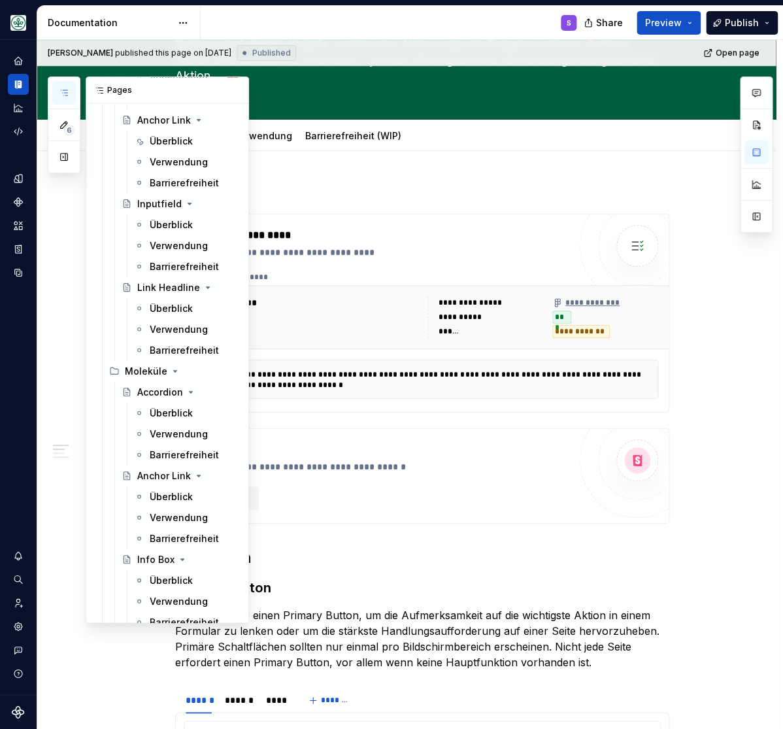
click at [61, 90] on icon "button" at bounding box center [64, 93] width 10 height 10
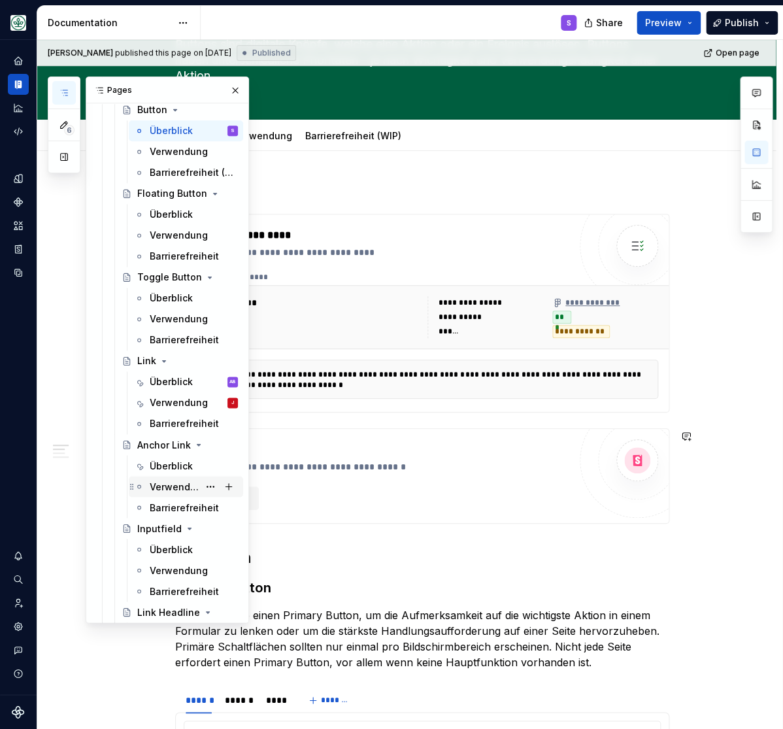
scroll to position [432, 0]
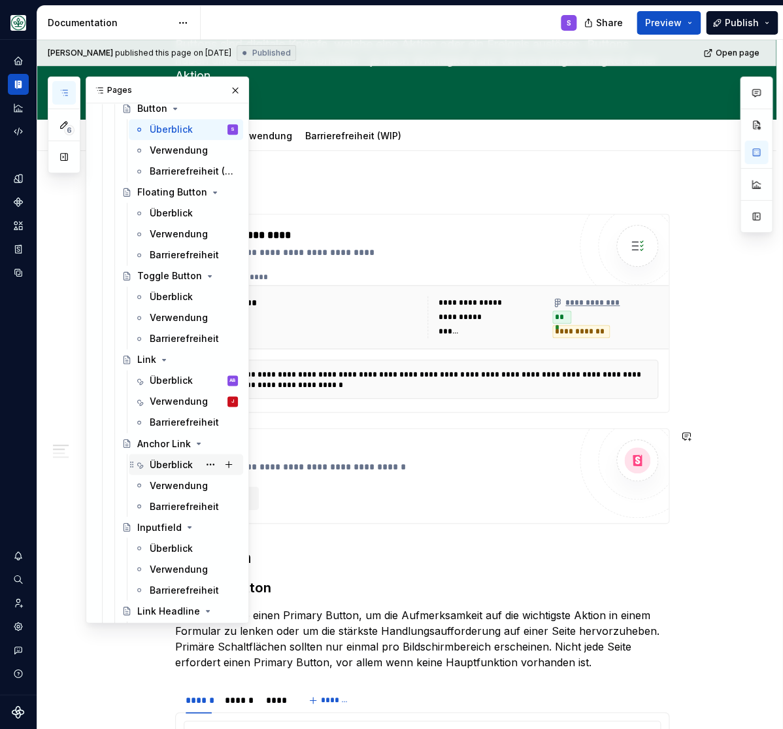
click at [167, 457] on div "Überblick" at bounding box center [194, 464] width 88 height 18
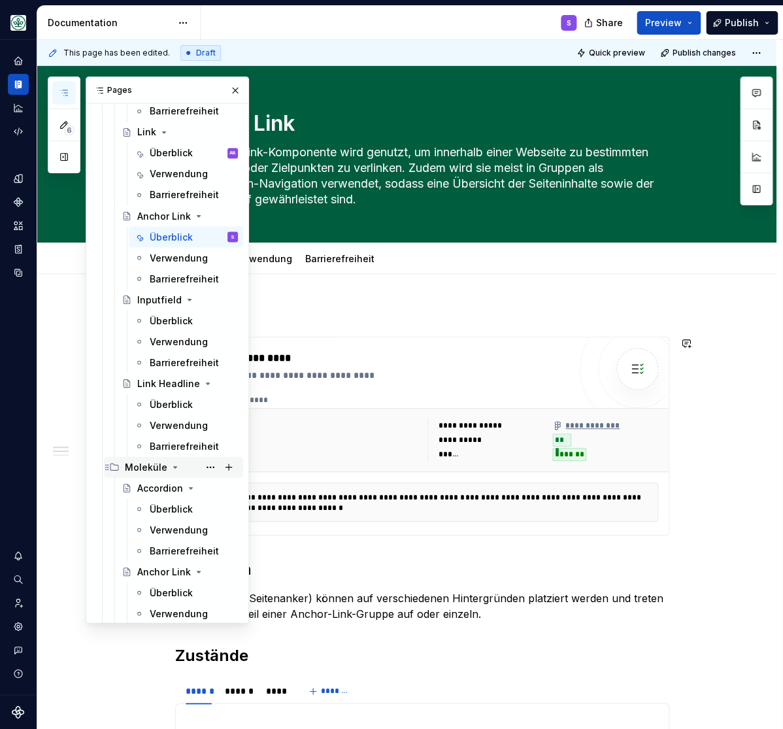
scroll to position [701, 0]
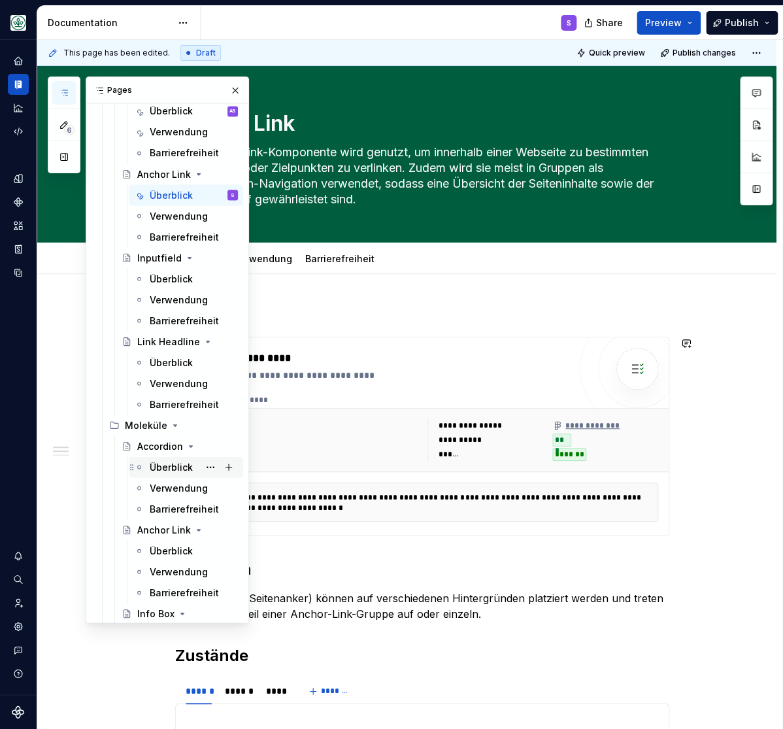
click at [164, 470] on div "Überblick" at bounding box center [171, 466] width 43 height 13
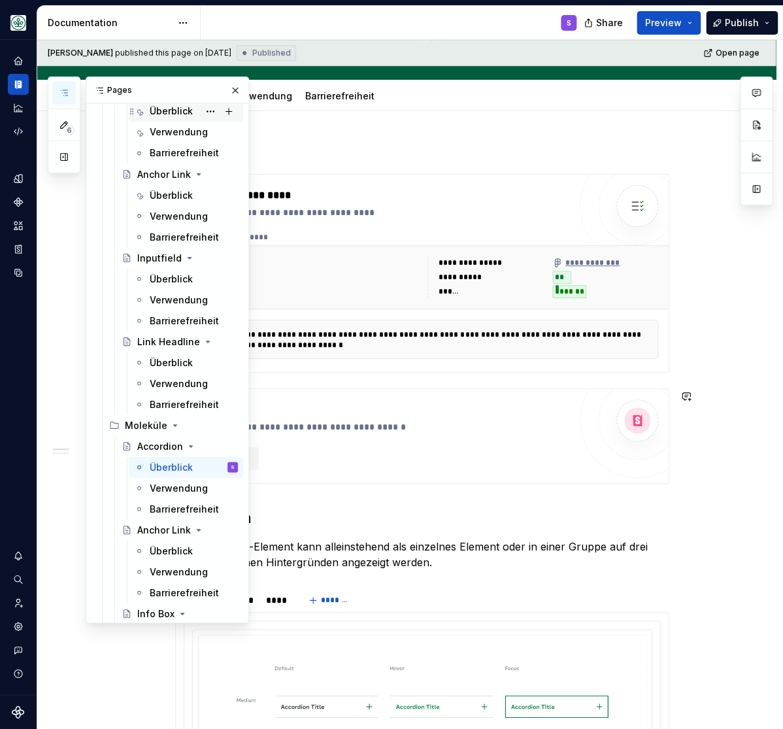
scroll to position [108, 0]
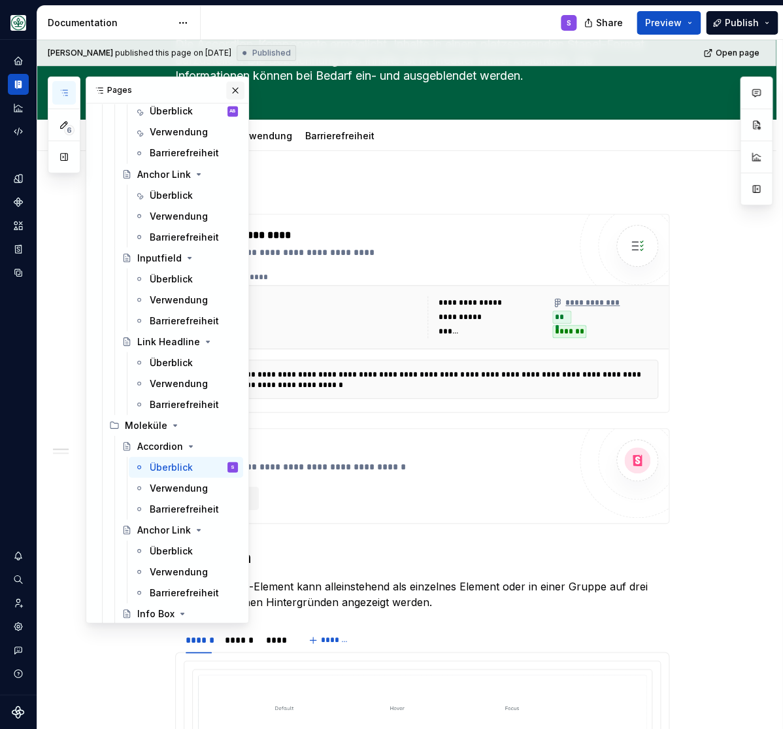
click at [235, 89] on button "button" at bounding box center [235, 90] width 18 height 18
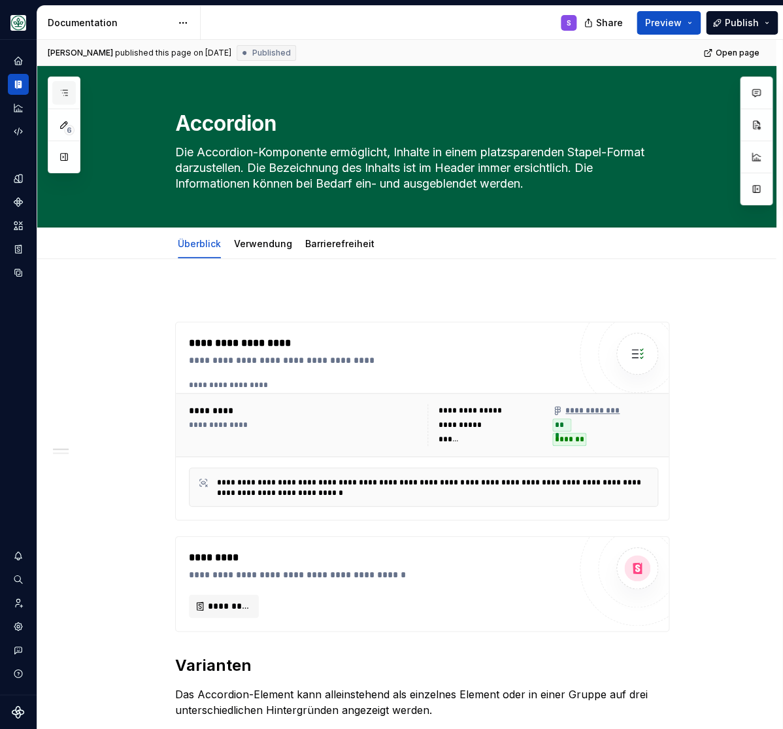
scroll to position [701, 0]
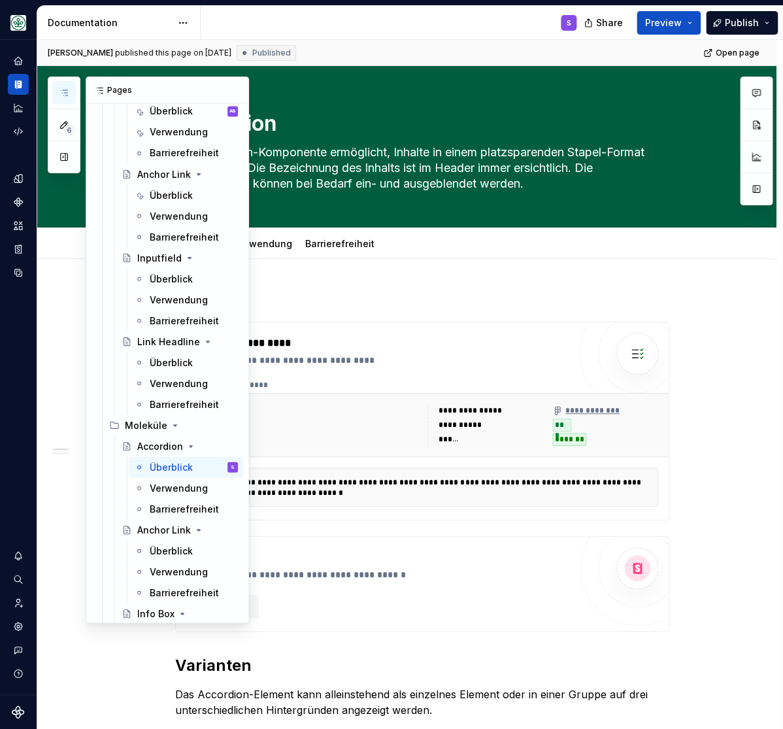
click at [62, 91] on icon "button" at bounding box center [64, 93] width 10 height 10
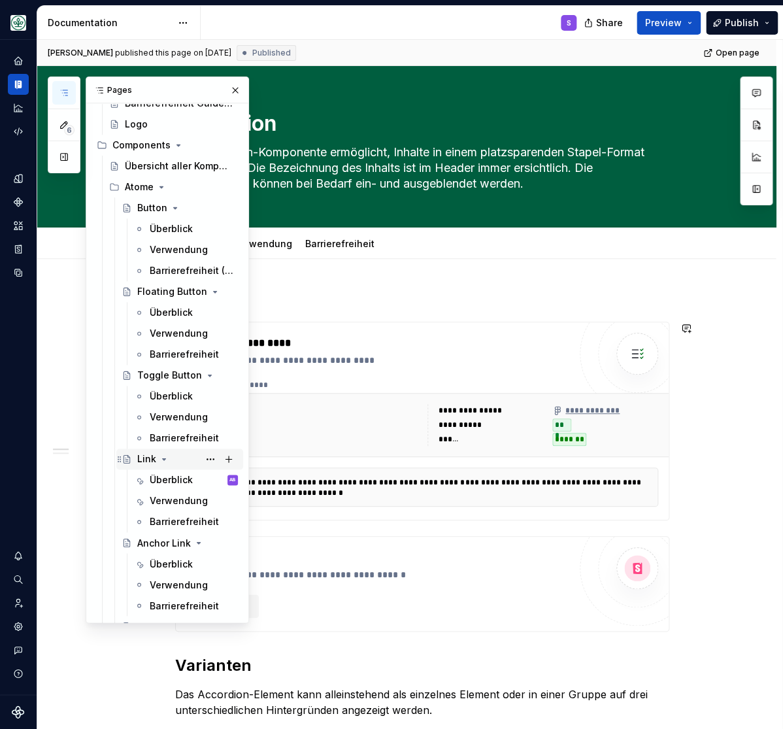
scroll to position [269, 0]
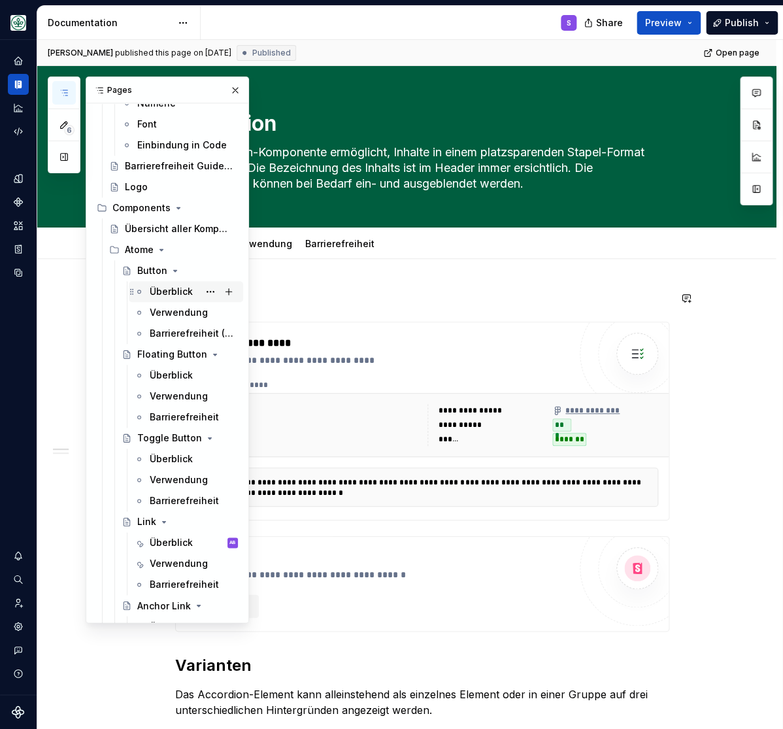
click at [170, 286] on div "Überblick" at bounding box center [171, 291] width 43 height 13
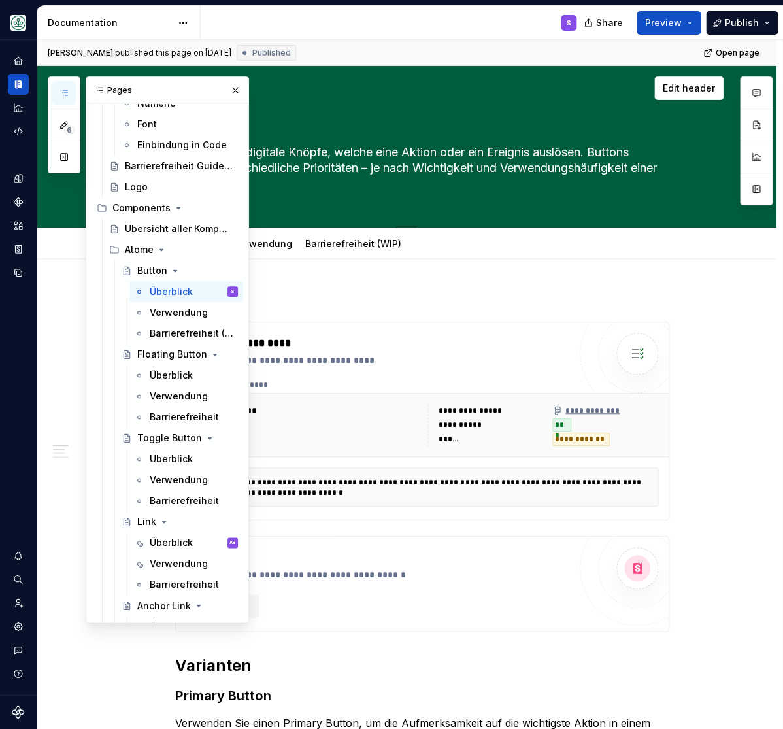
click at [235, 91] on button "button" at bounding box center [235, 90] width 18 height 18
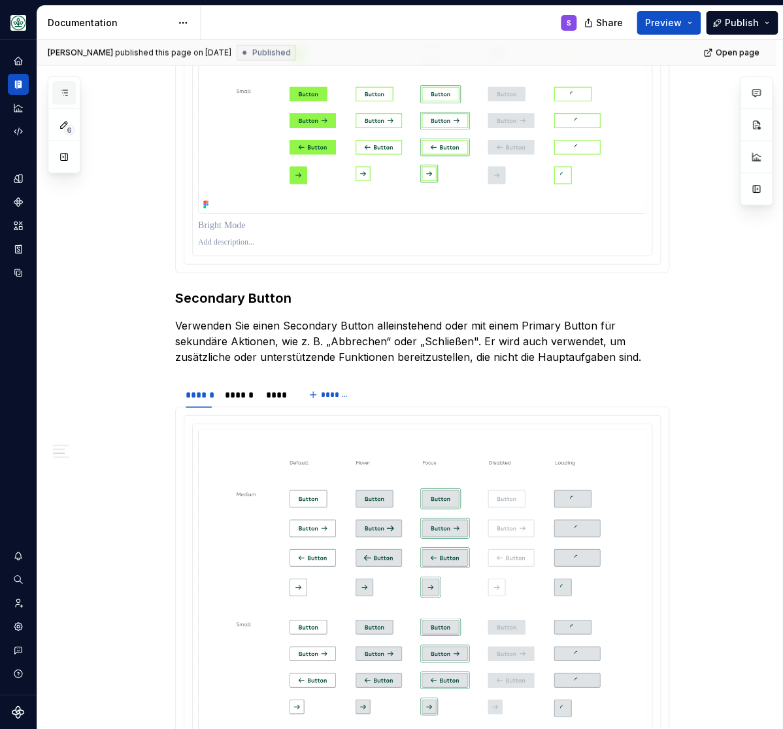
scroll to position [269, 0]
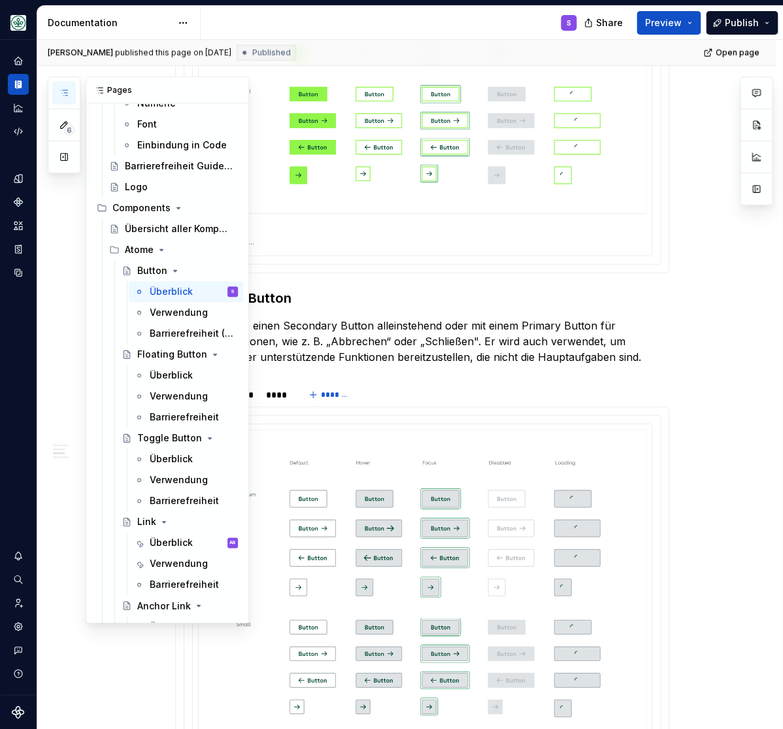
click at [59, 92] on button "button" at bounding box center [64, 93] width 24 height 24
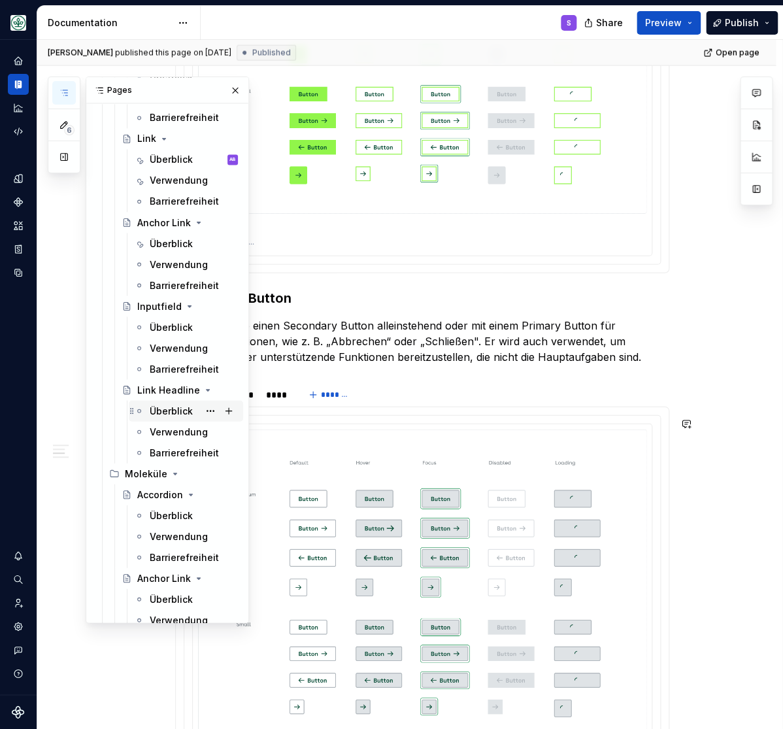
scroll to position [701, 0]
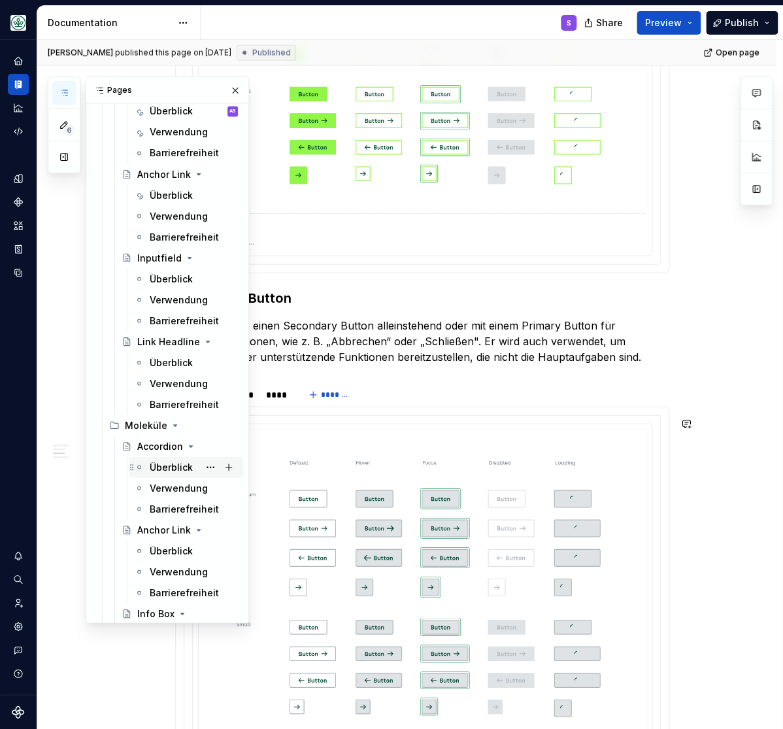
click at [166, 464] on div "Überblick" at bounding box center [171, 466] width 43 height 13
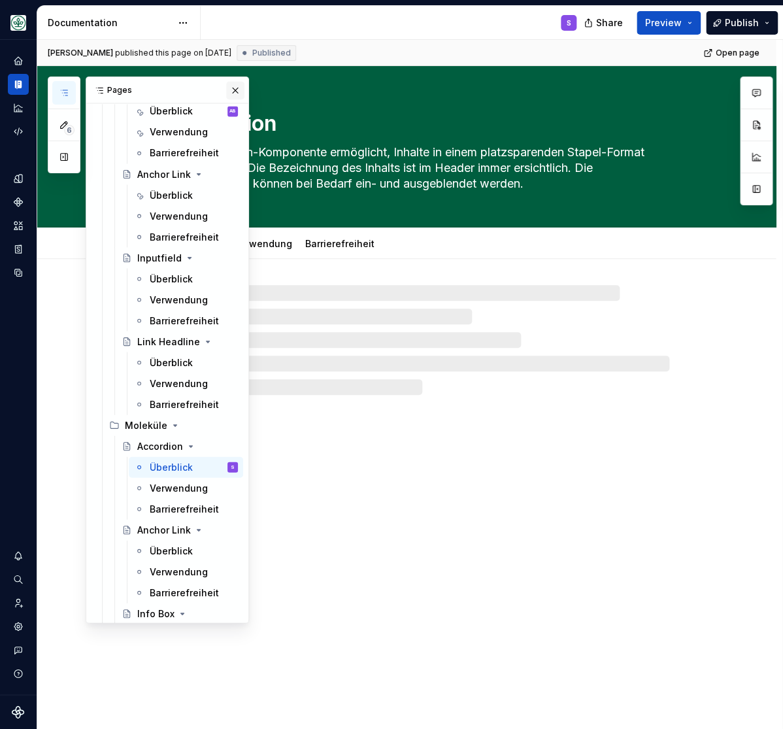
click at [236, 89] on button "button" at bounding box center [235, 90] width 18 height 18
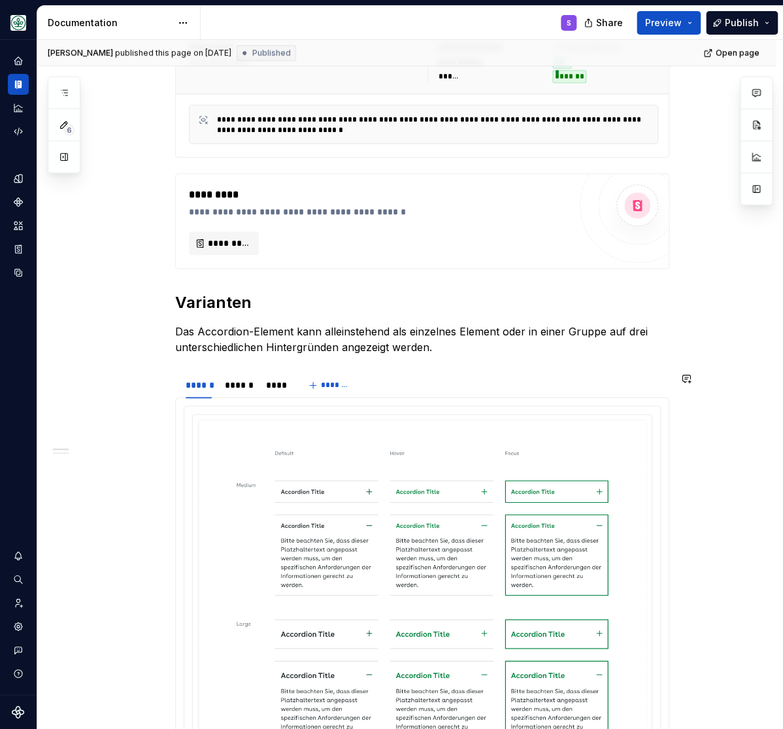
scroll to position [377, 0]
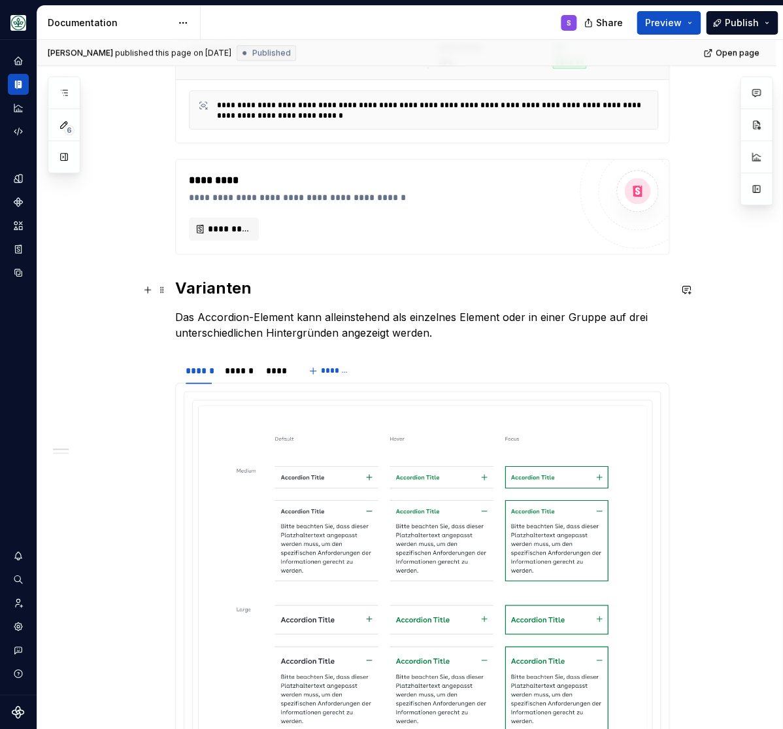
click at [221, 290] on h2 "Varianten" at bounding box center [422, 288] width 494 height 21
click at [225, 286] on h2 "Varianten" at bounding box center [422, 288] width 494 height 21
click at [228, 297] on h2 "Varianten" at bounding box center [422, 288] width 494 height 21
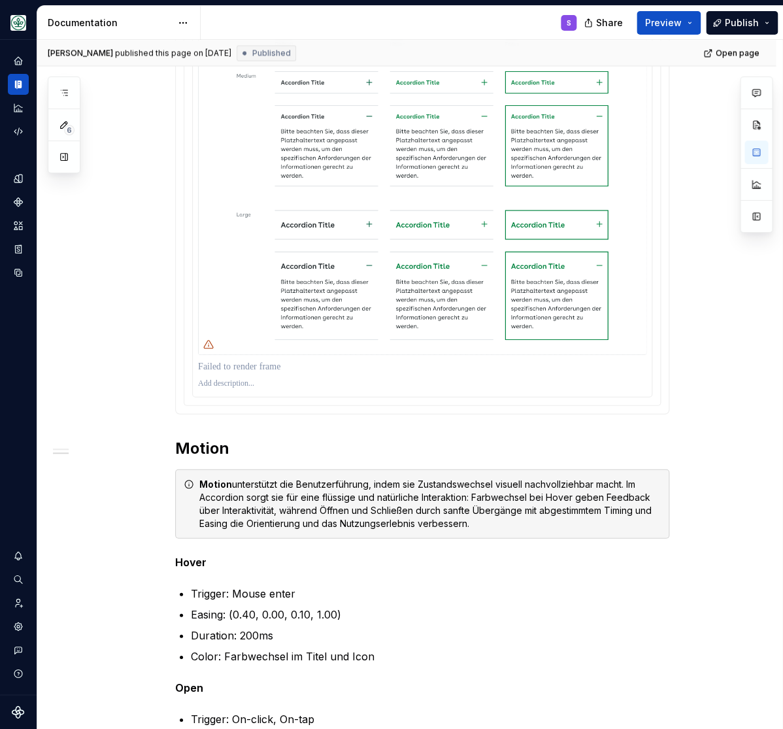
scroll to position [809, 0]
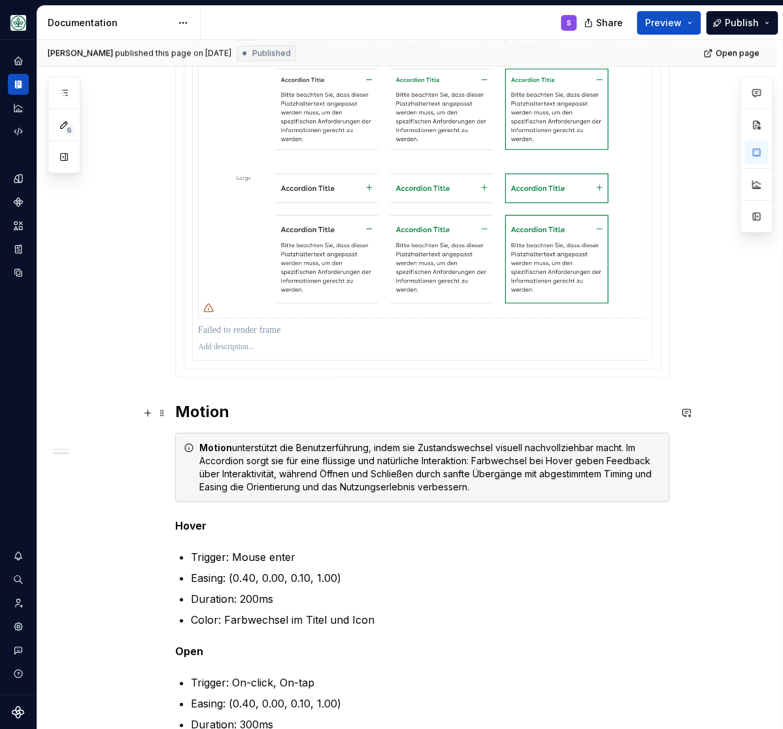
click at [207, 412] on h2 "Motion" at bounding box center [422, 411] width 494 height 21
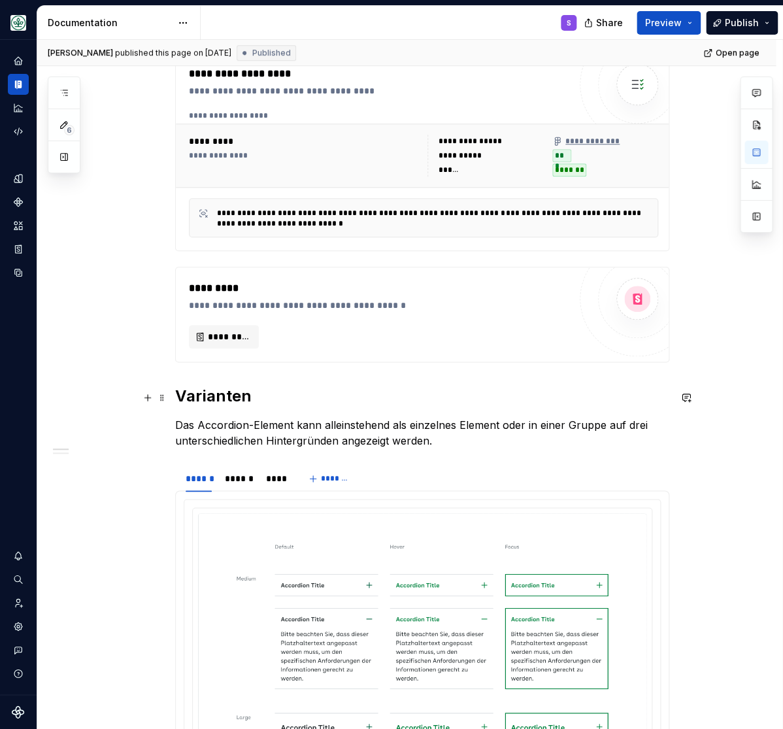
scroll to position [54, 0]
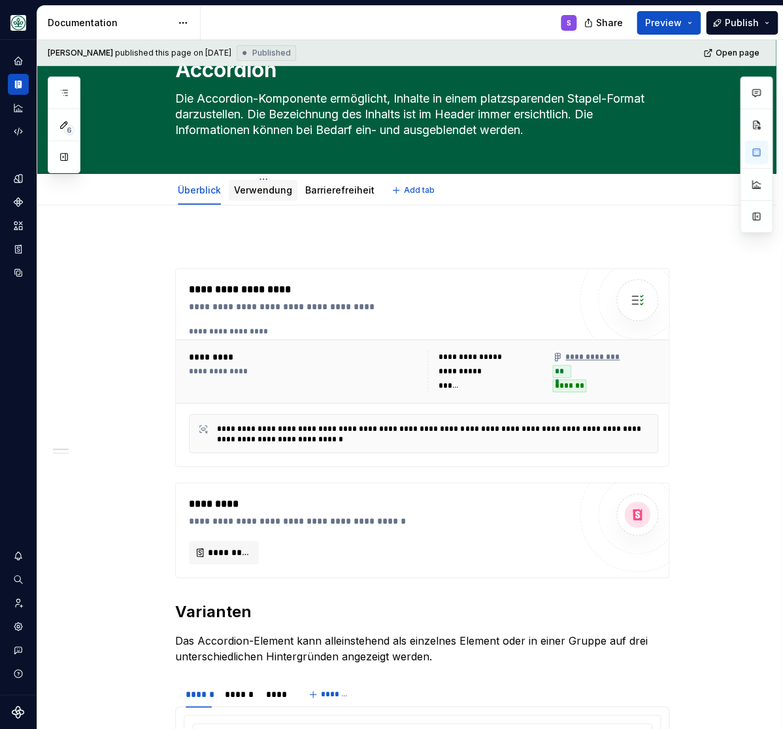
click at [254, 195] on link "Verwendung" at bounding box center [263, 189] width 58 height 11
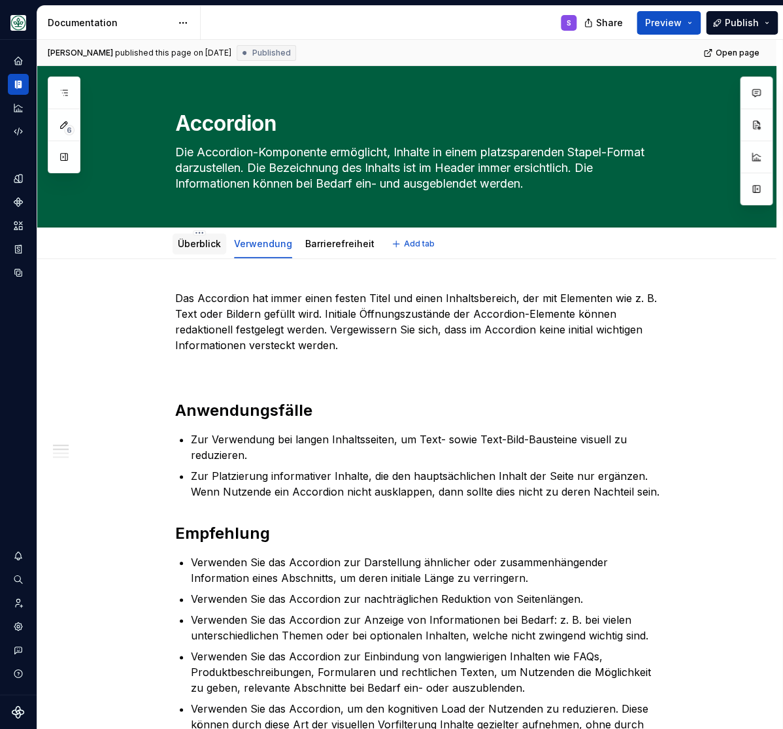
click at [206, 243] on link "Überblick" at bounding box center [199, 243] width 43 height 11
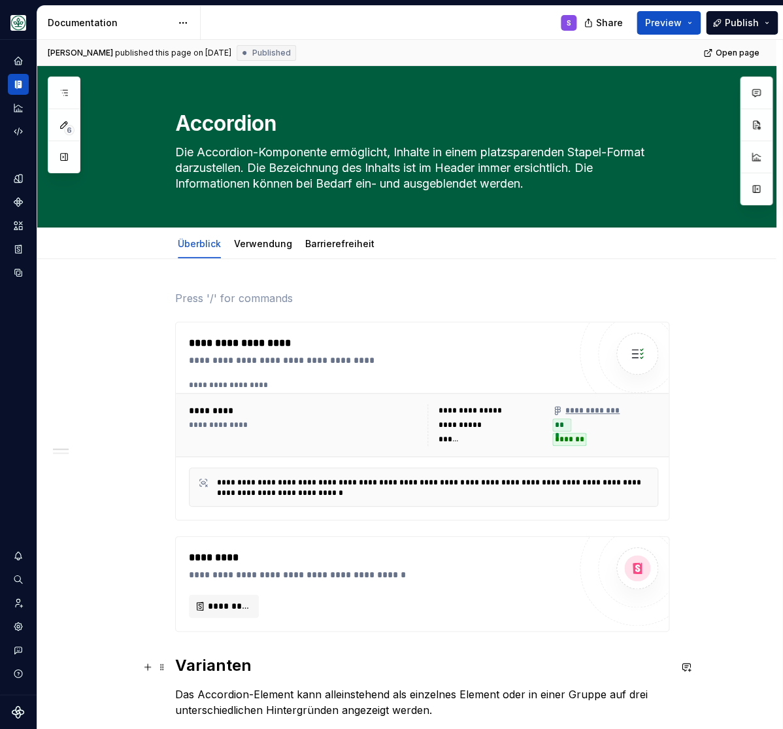
click at [207, 668] on h2 "Varianten" at bounding box center [422, 665] width 494 height 21
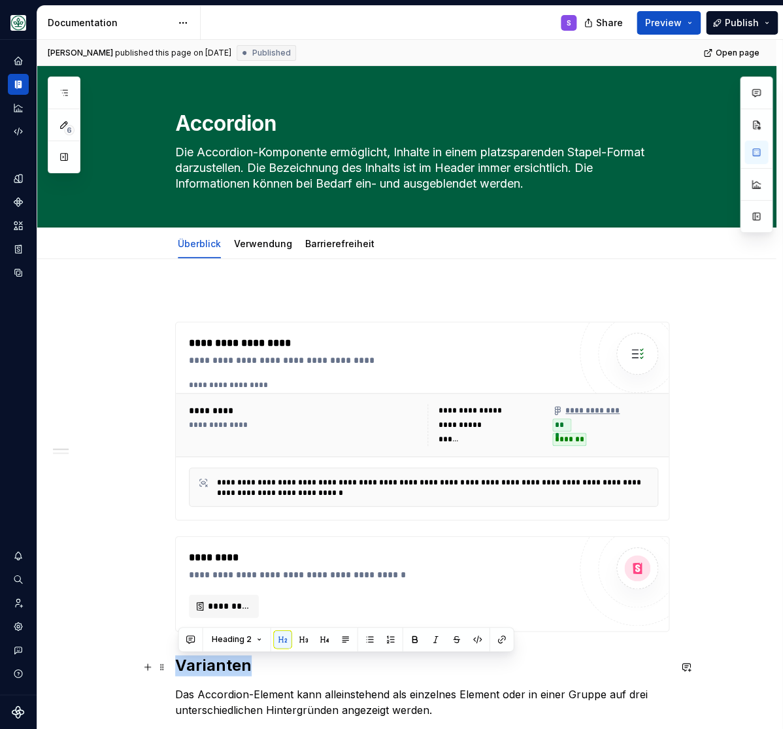
click at [207, 668] on h2 "Varianten" at bounding box center [422, 665] width 494 height 21
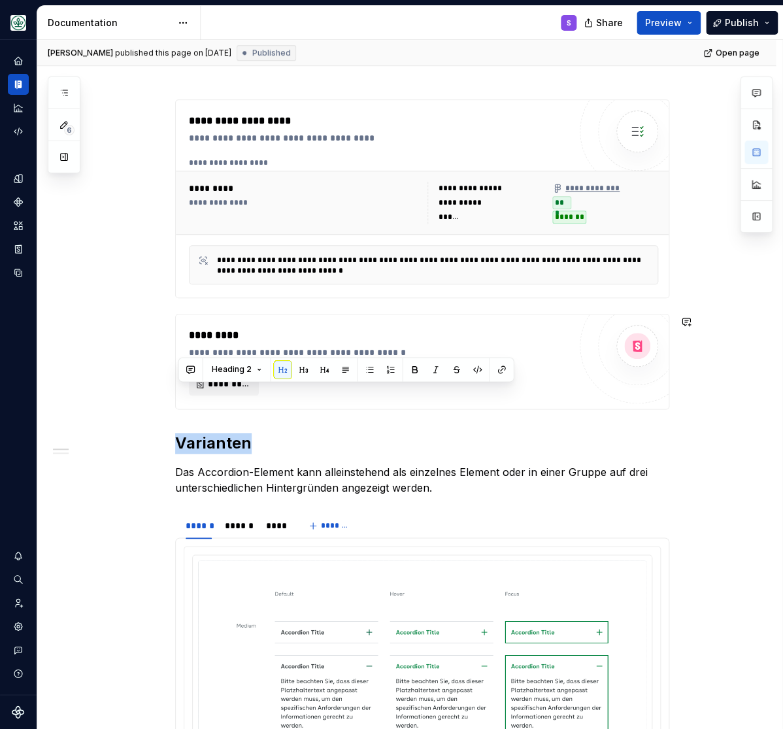
scroll to position [269, 0]
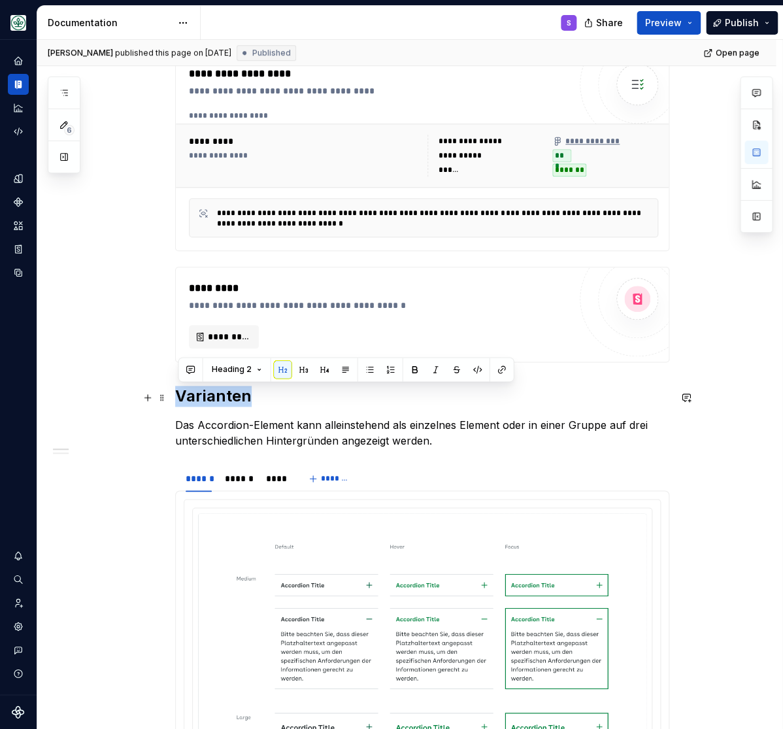
click at [206, 400] on h2 "Varianten" at bounding box center [422, 396] width 494 height 21
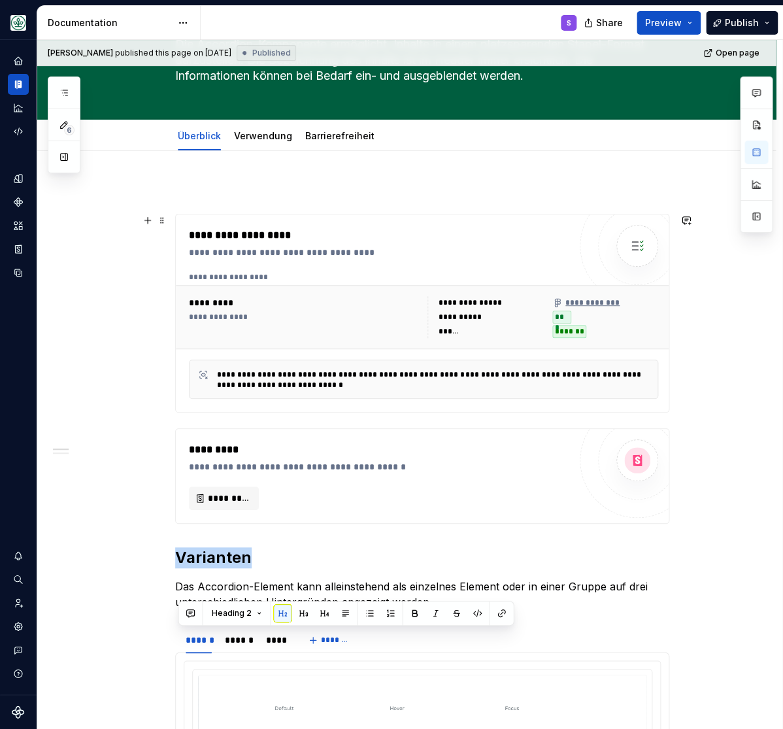
scroll to position [0, 0]
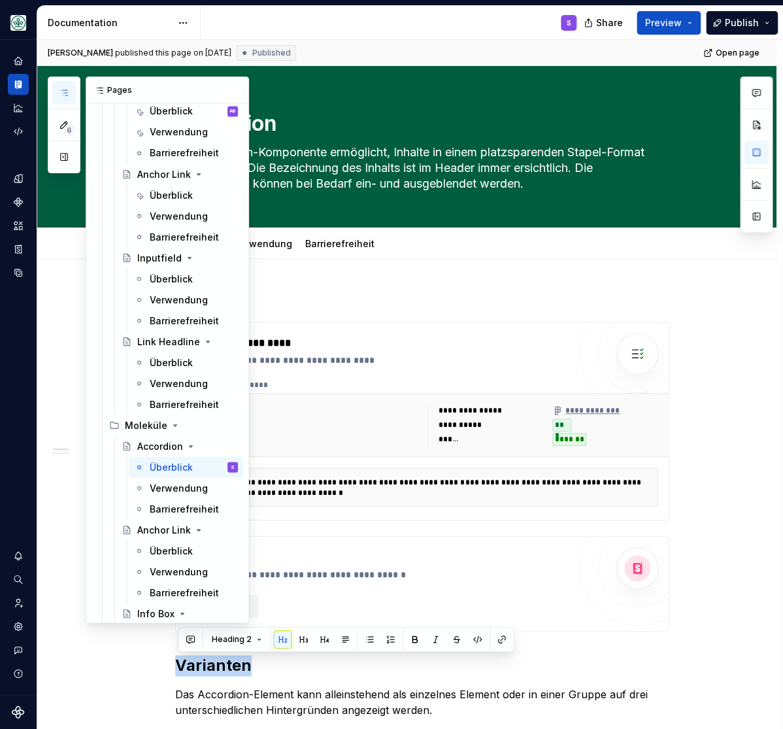
click at [67, 94] on icon "button" at bounding box center [64, 92] width 7 height 5
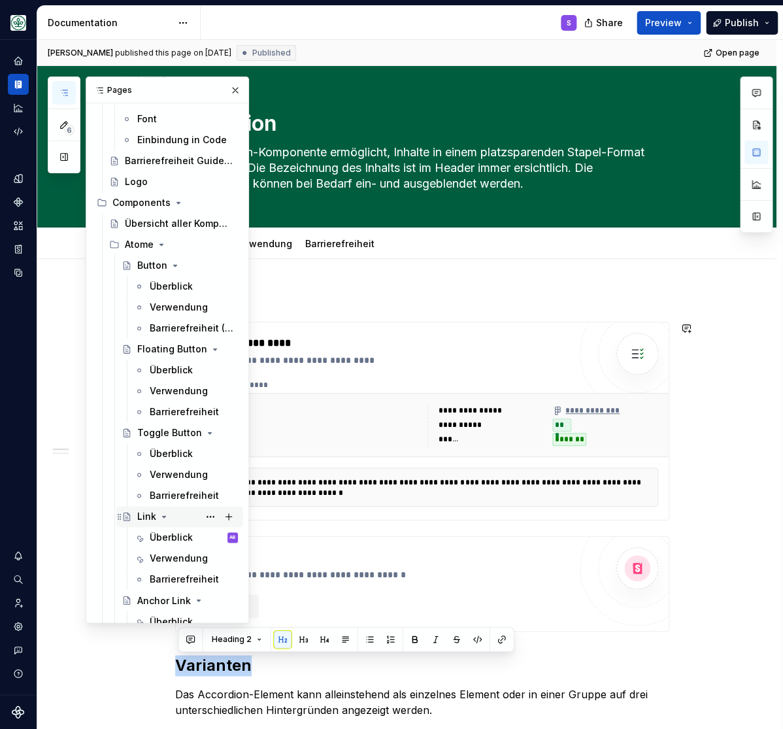
scroll to position [216, 0]
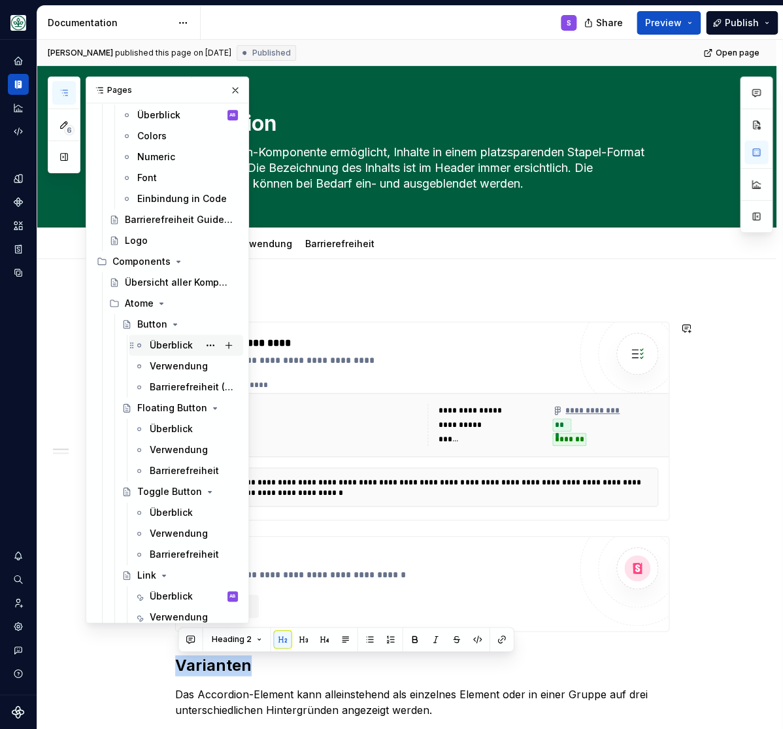
click at [166, 341] on div "Überblick" at bounding box center [171, 345] width 43 height 13
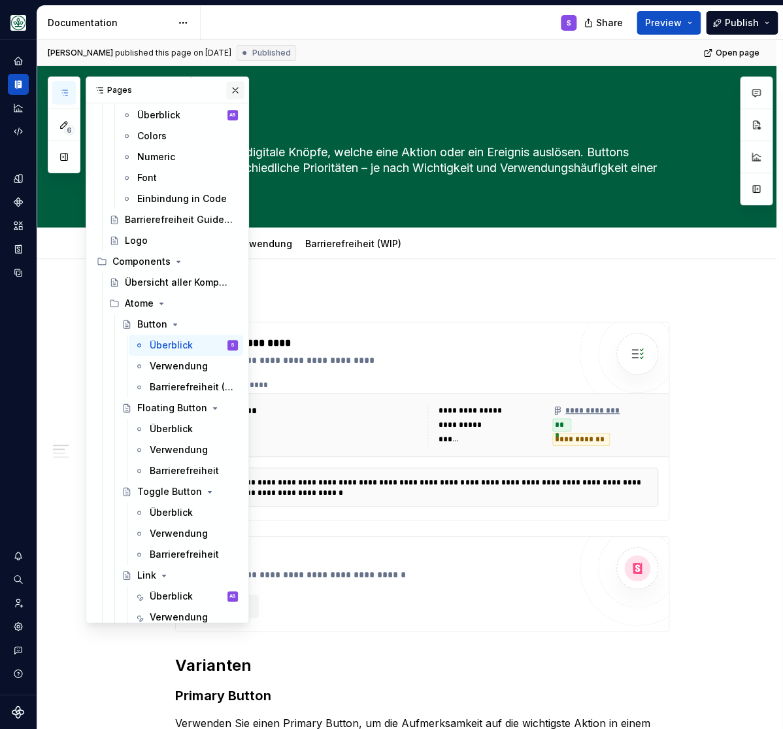
click at [236, 90] on button "button" at bounding box center [235, 90] width 18 height 18
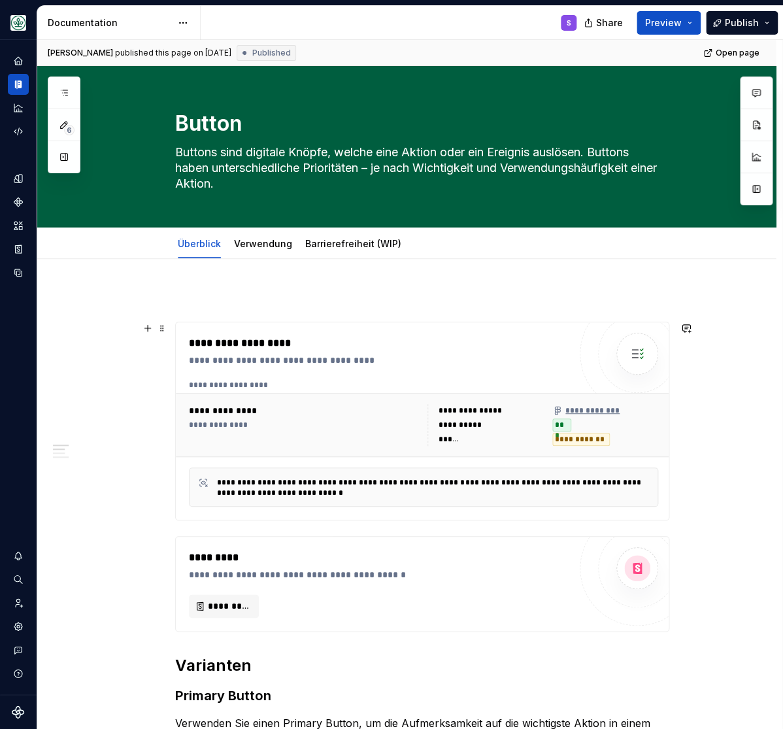
scroll to position [162, 0]
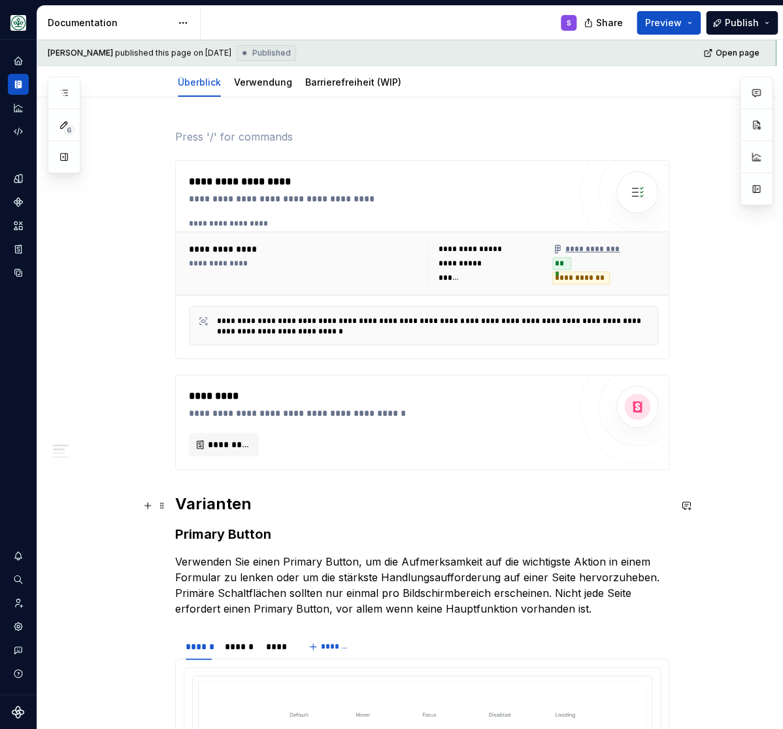
click at [220, 509] on h2 "Varianten" at bounding box center [422, 504] width 494 height 21
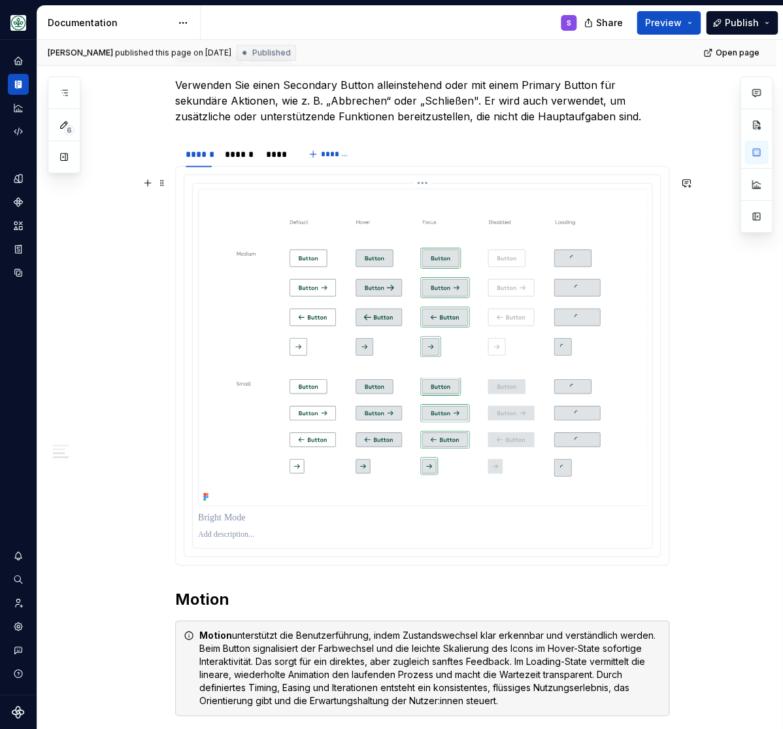
scroll to position [1348, 0]
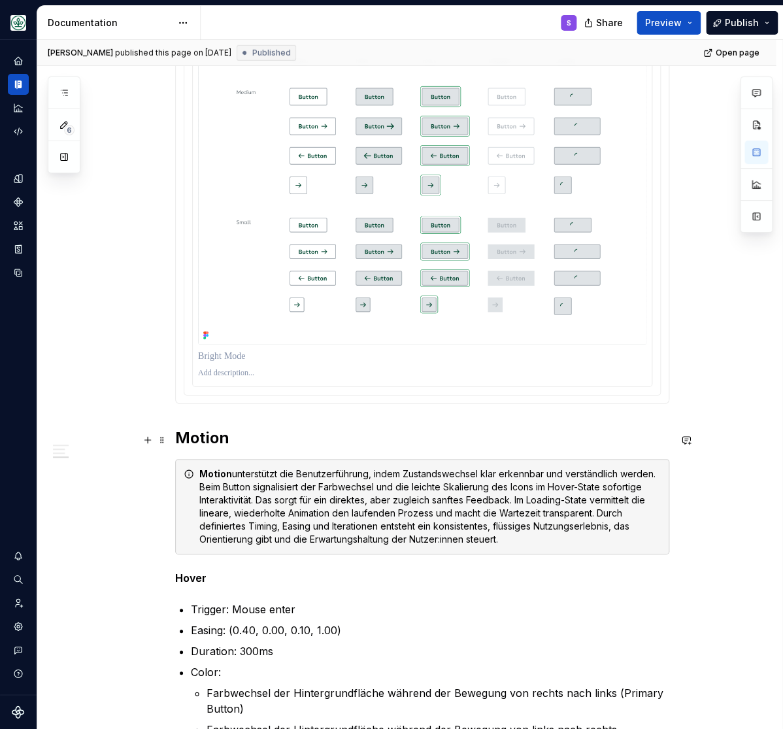
click at [209, 441] on h2 "Motion" at bounding box center [422, 438] width 494 height 21
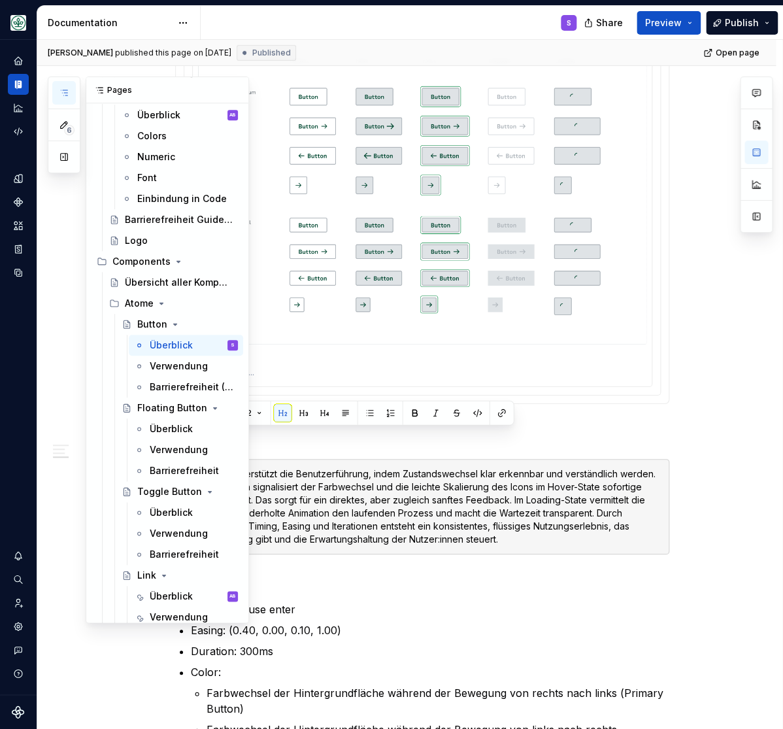
click at [64, 99] on button "button" at bounding box center [64, 93] width 24 height 24
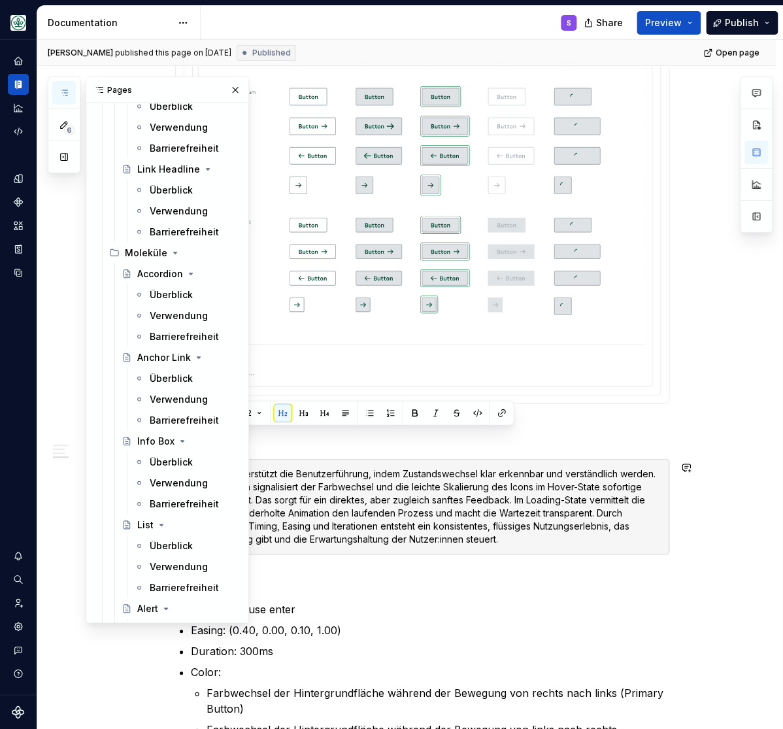
scroll to position [917, 0]
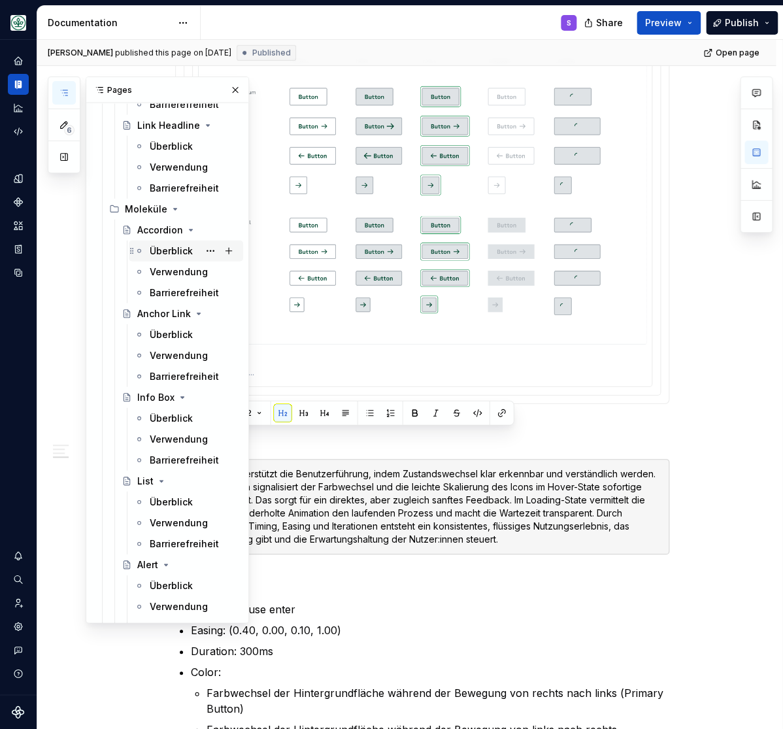
click at [160, 252] on div "Überblick" at bounding box center [171, 251] width 43 height 13
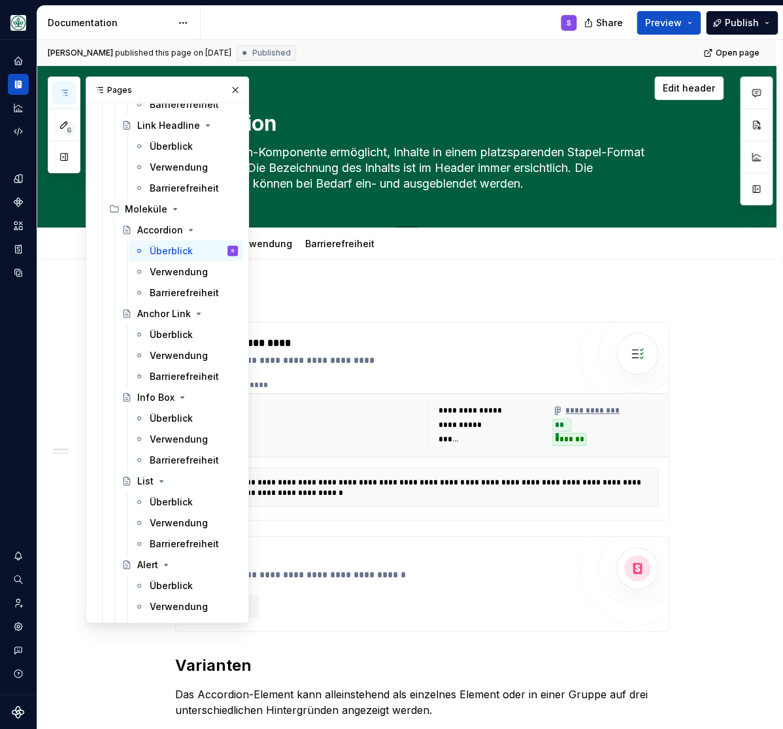
click at [235, 88] on button "button" at bounding box center [235, 90] width 18 height 18
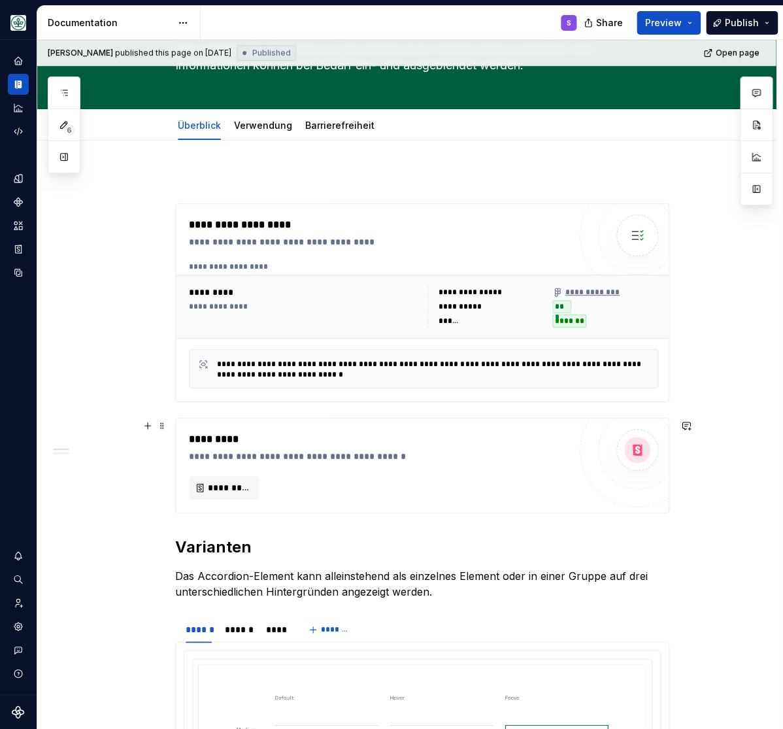
scroll to position [216, 0]
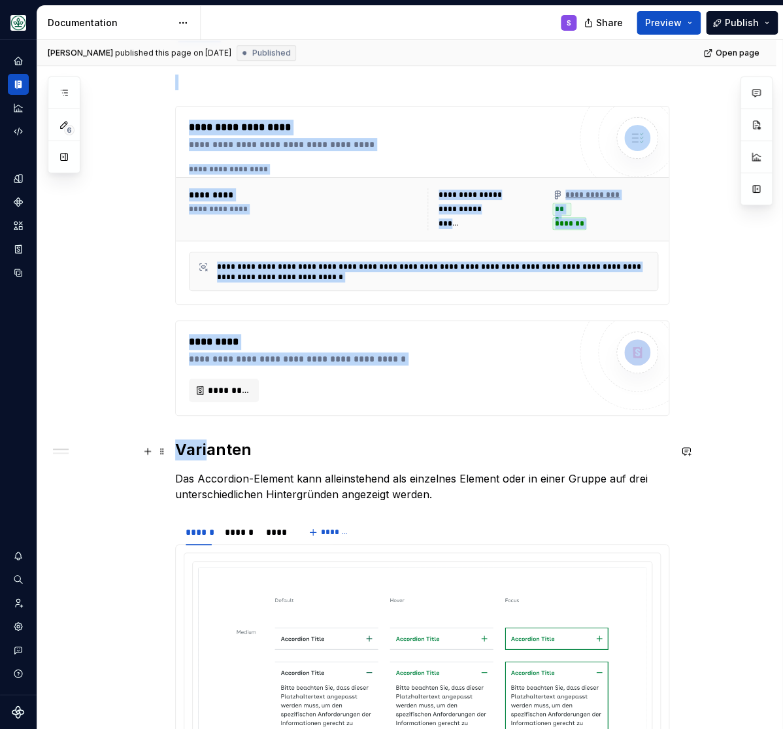
click at [209, 453] on h2 "Varianten" at bounding box center [422, 449] width 494 height 21
click at [207, 453] on h2 "Varianten" at bounding box center [422, 449] width 494 height 21
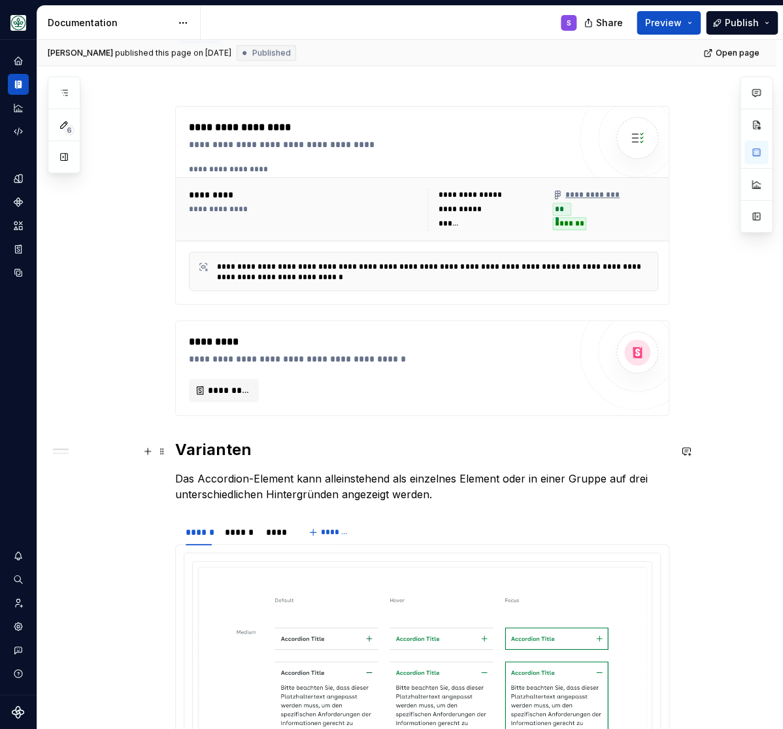
click at [222, 447] on h2 "Varianten" at bounding box center [422, 449] width 494 height 21
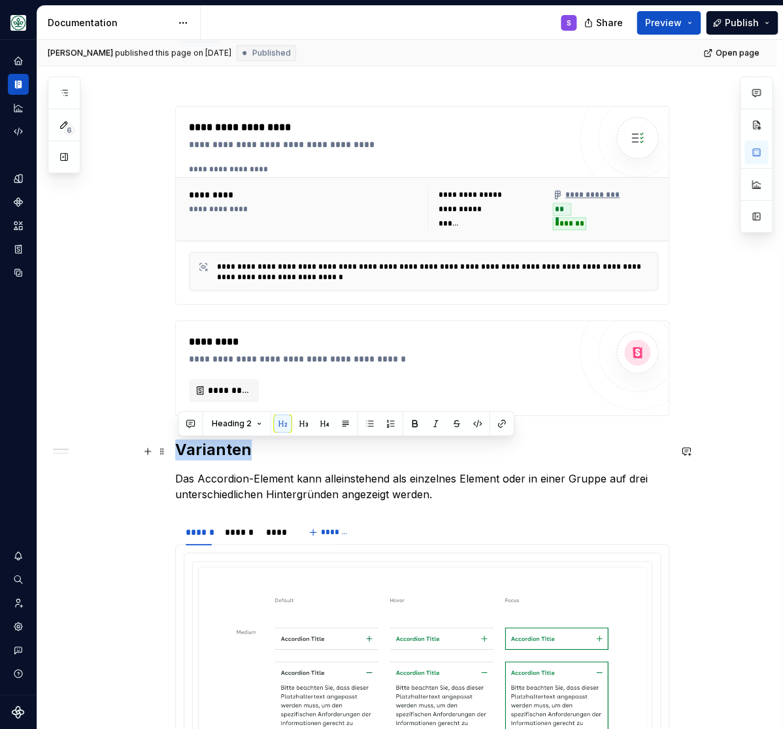
click at [222, 447] on h2 "Varianten" at bounding box center [422, 449] width 494 height 21
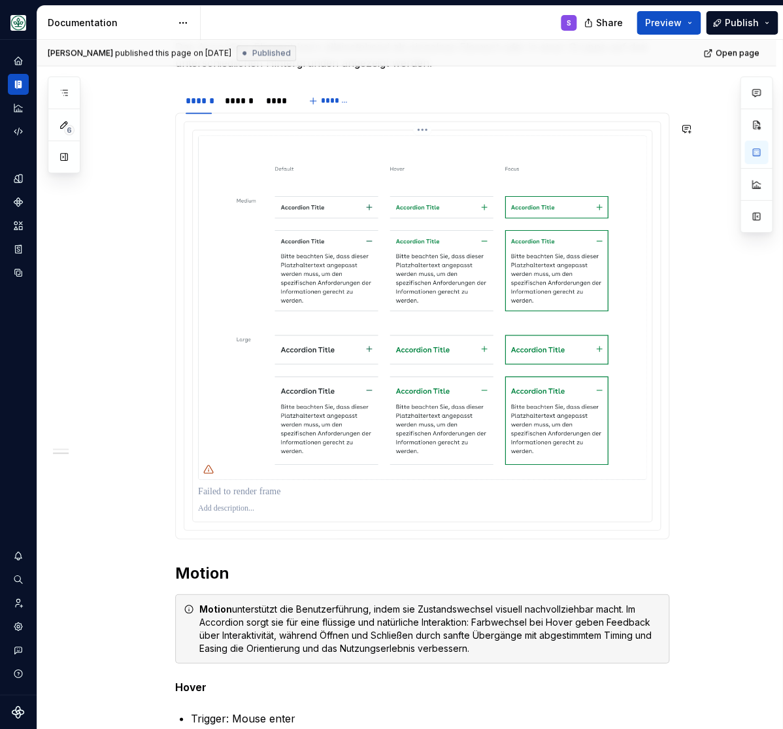
scroll to position [917, 0]
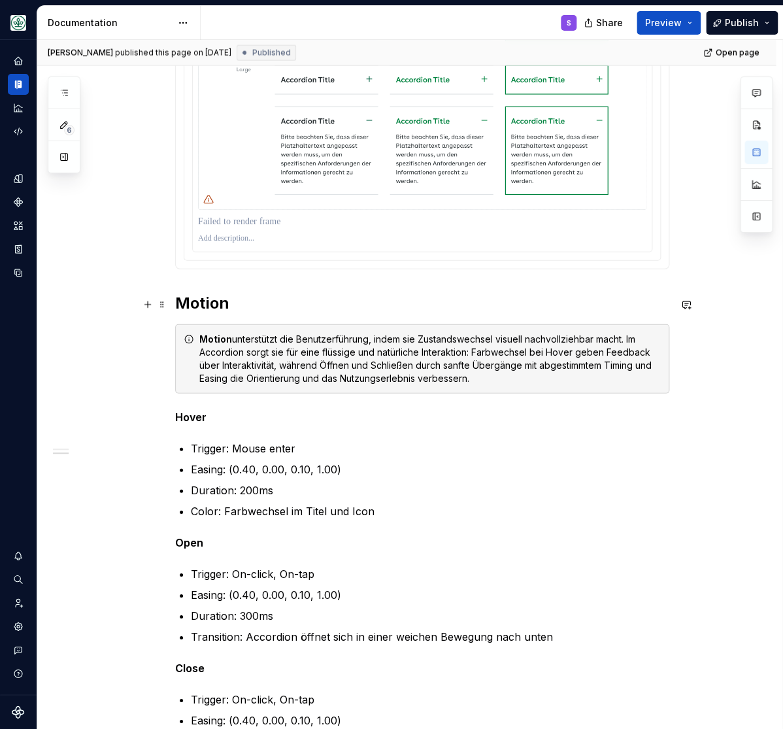
click at [201, 303] on h2 "Motion" at bounding box center [422, 303] width 494 height 21
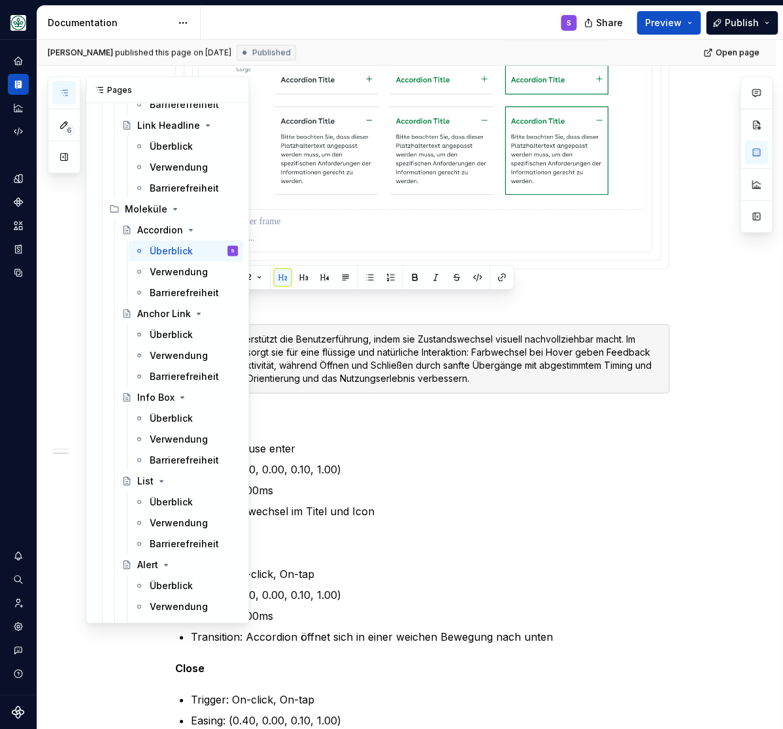
click at [60, 94] on icon "button" at bounding box center [64, 93] width 10 height 10
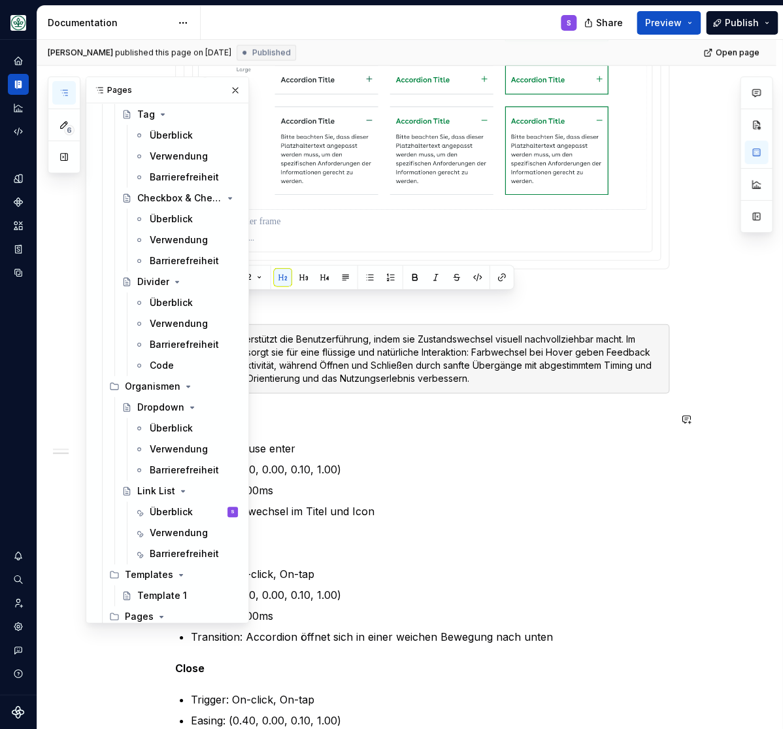
scroll to position [1730, 0]
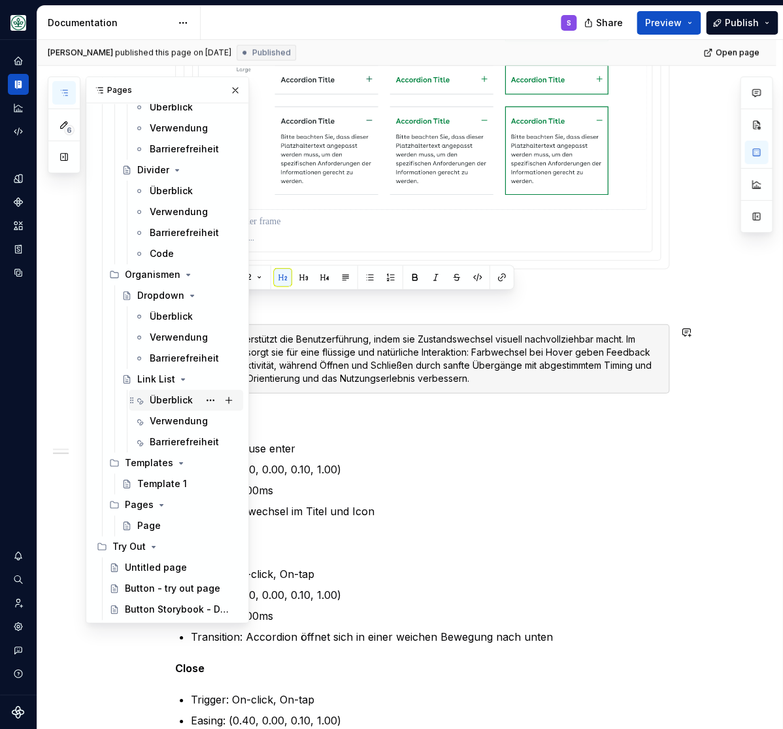
click at [173, 400] on div "Überblick" at bounding box center [171, 400] width 43 height 13
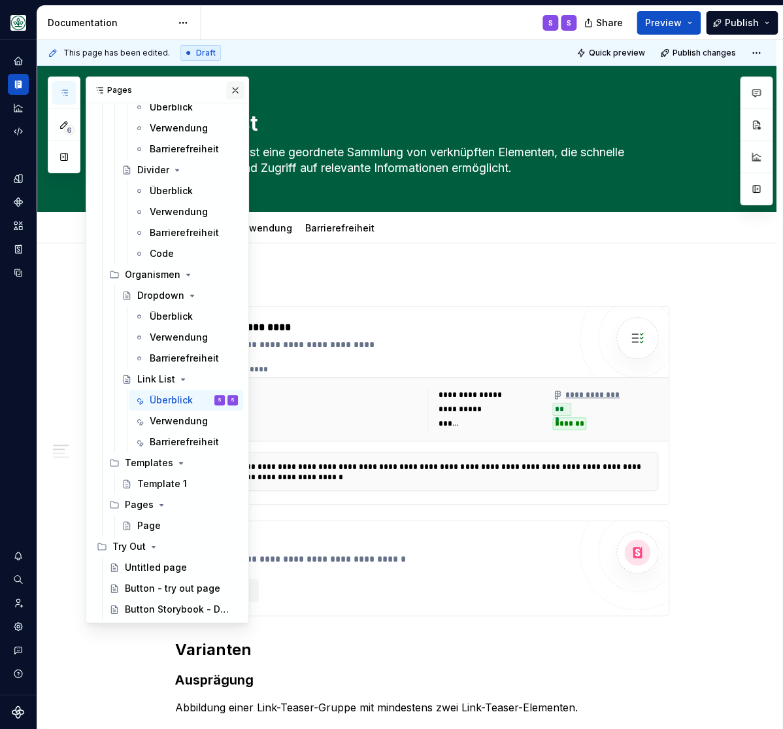
click at [235, 85] on button "button" at bounding box center [235, 90] width 18 height 18
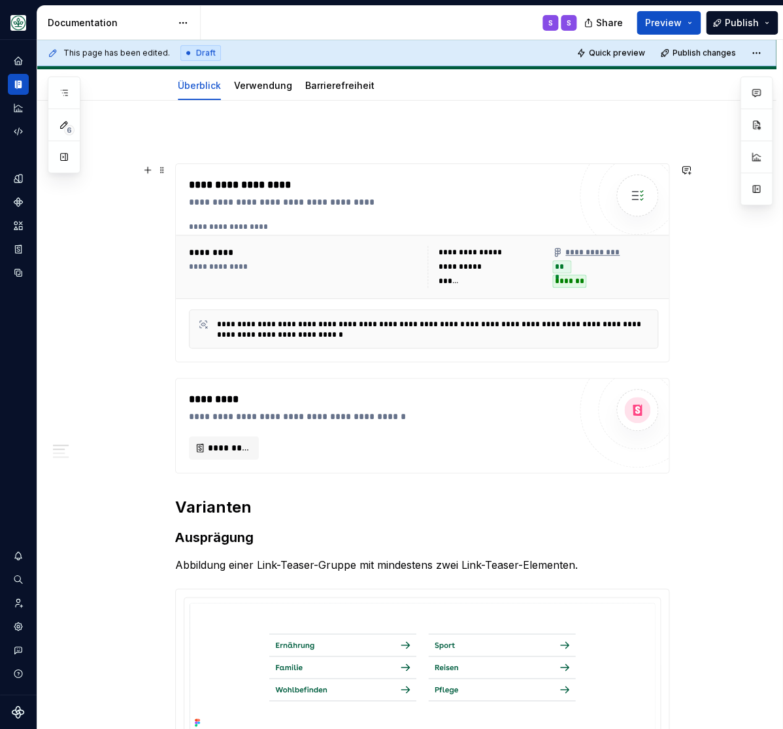
scroll to position [162, 0]
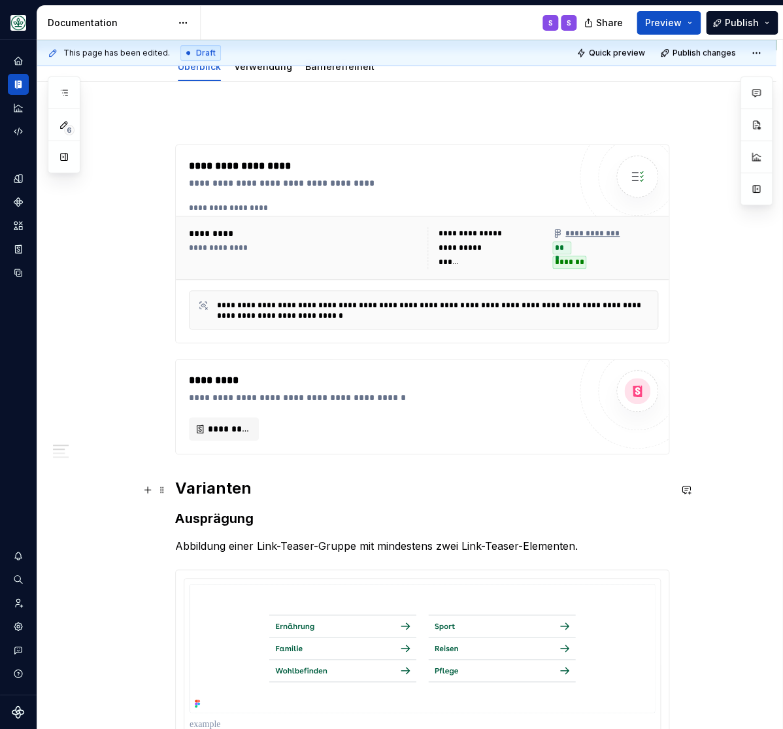
click at [205, 487] on h2 "Varianten" at bounding box center [422, 488] width 494 height 21
click at [203, 487] on h2 "Varianten" at bounding box center [422, 488] width 494 height 21
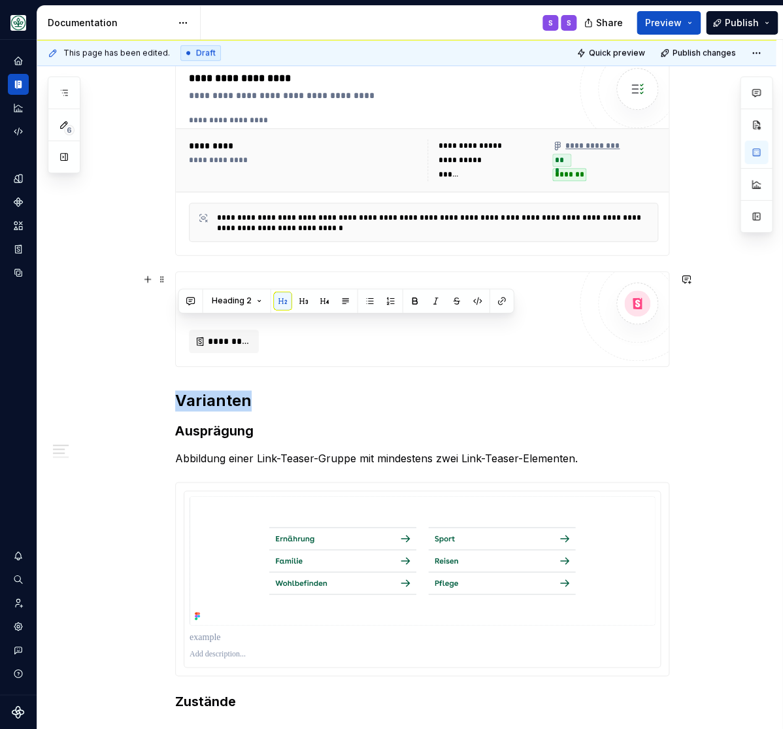
scroll to position [324, 0]
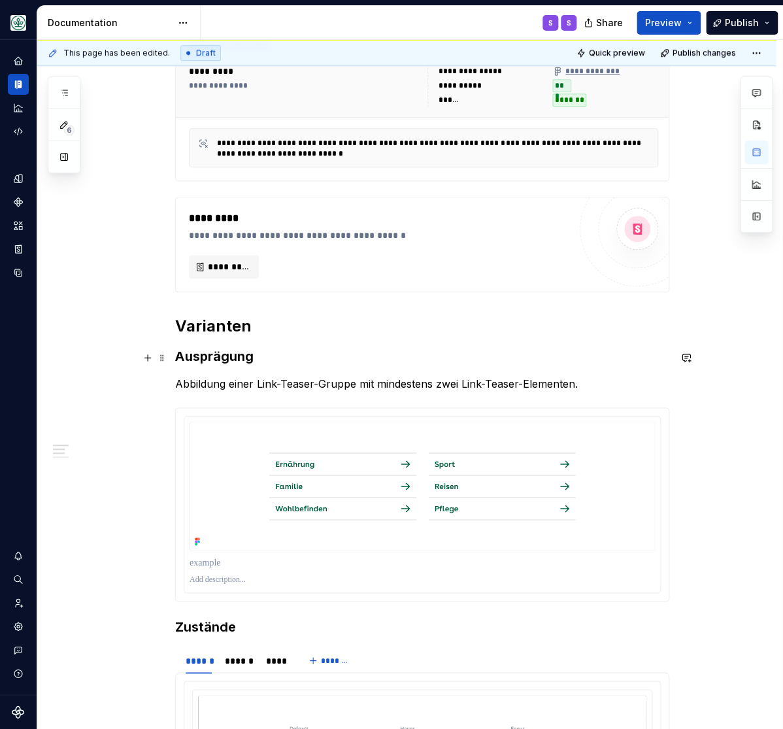
click at [222, 359] on strong "Ausprägung" at bounding box center [214, 357] width 78 height 16
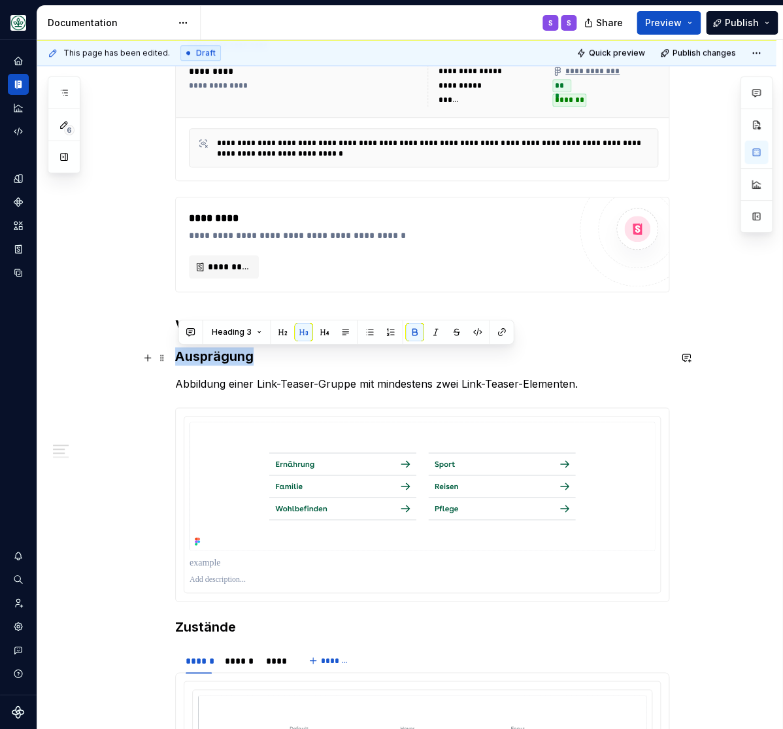
click at [222, 358] on strong "Ausprägung" at bounding box center [214, 357] width 78 height 16
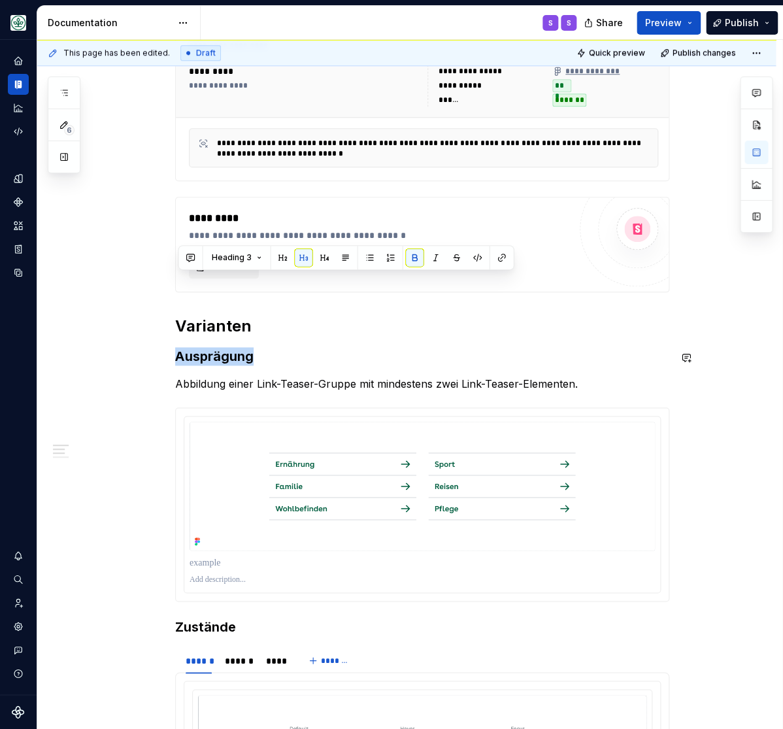
scroll to position [485, 0]
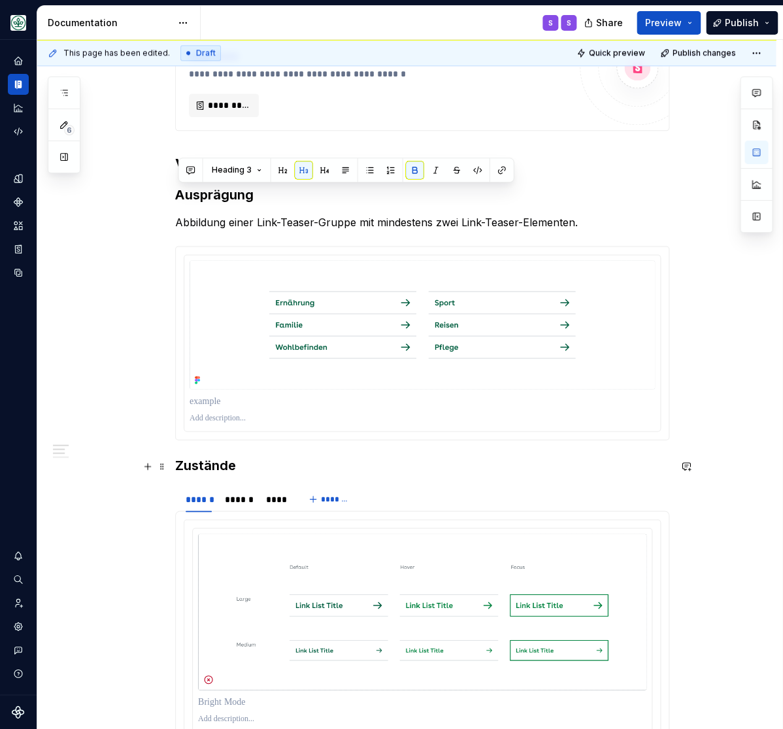
click at [203, 464] on h3 "Zustände" at bounding box center [422, 465] width 494 height 18
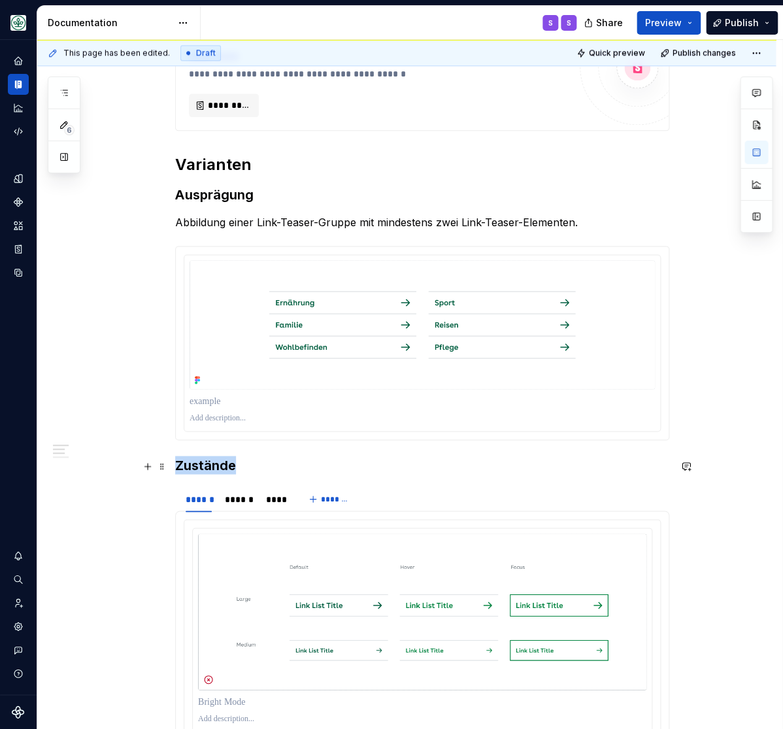
click at [203, 464] on h3 "Zustände" at bounding box center [422, 465] width 494 height 18
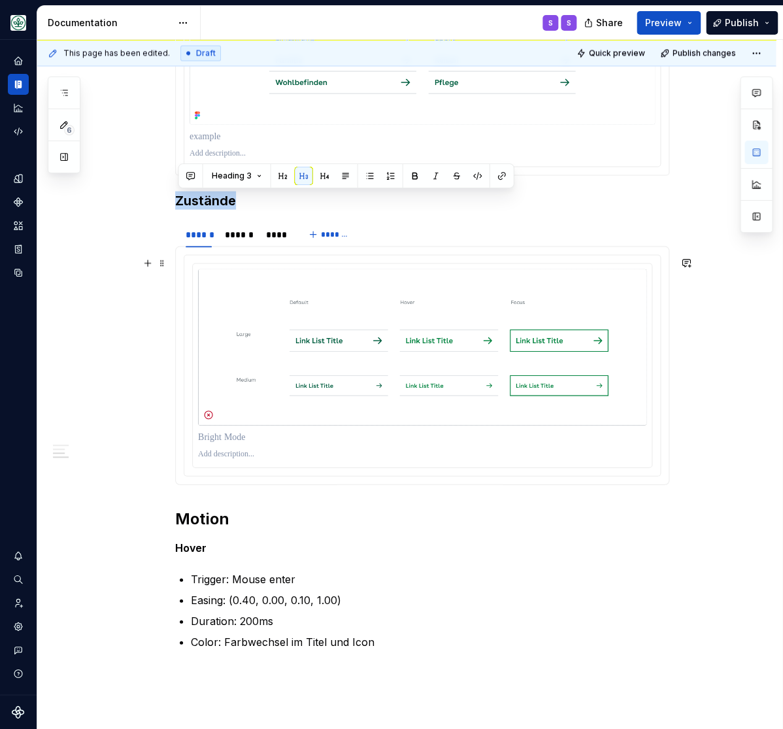
scroll to position [809, 0]
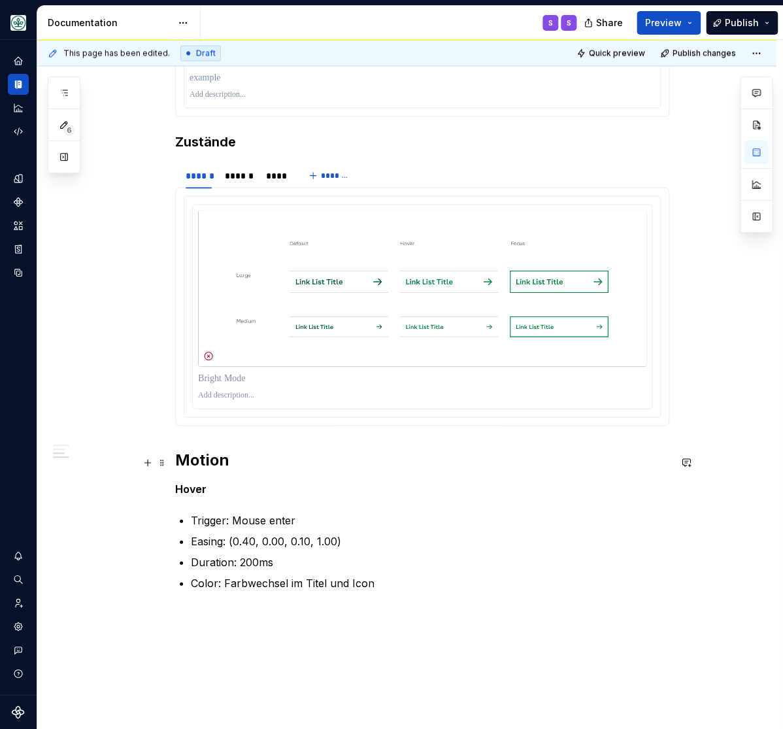
click at [201, 465] on h2 "Motion" at bounding box center [422, 459] width 494 height 21
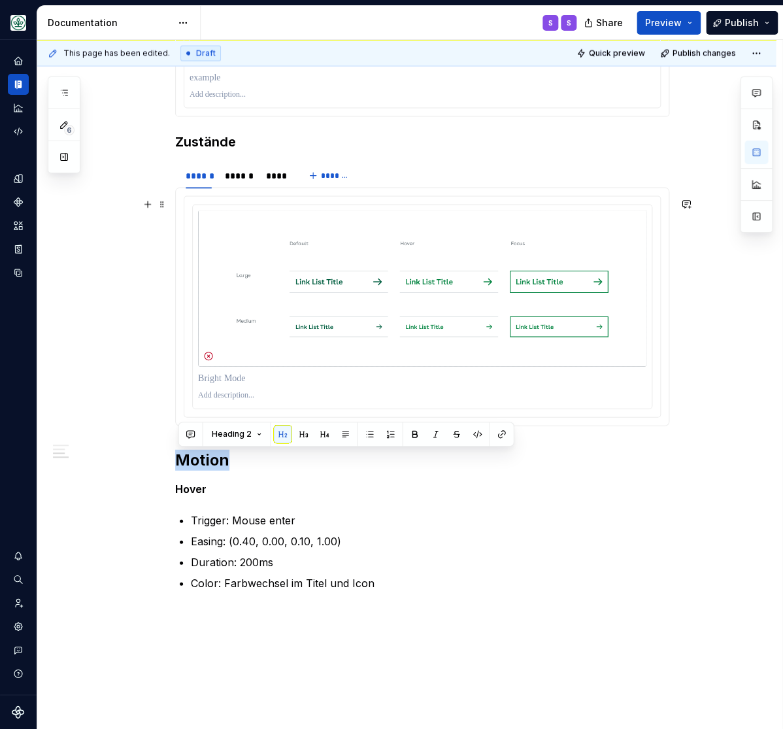
click at [123, 342] on div "**********" at bounding box center [406, 129] width 739 height 1390
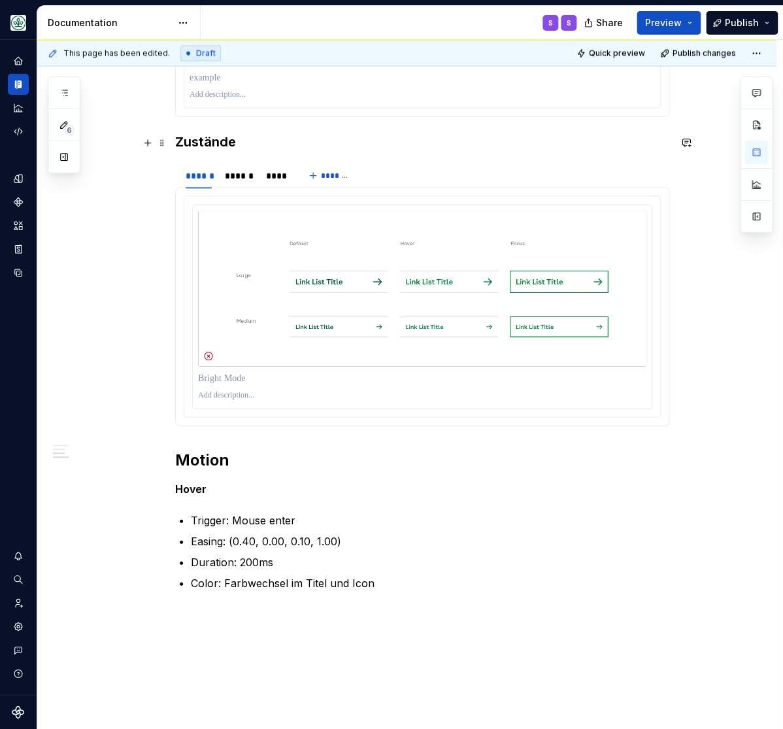
click at [201, 143] on h3 "Zustände" at bounding box center [422, 141] width 494 height 18
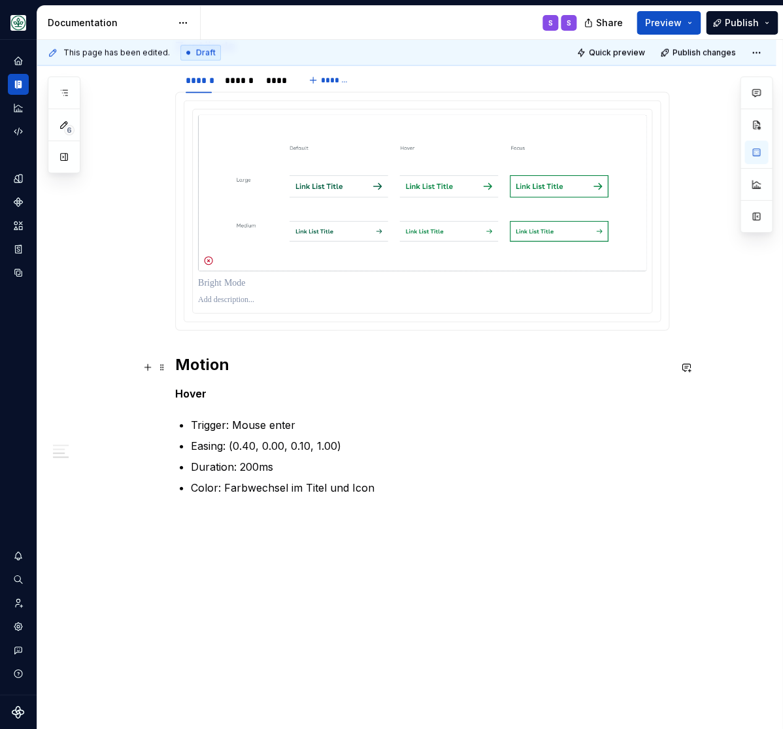
click at [209, 369] on h2 "Motion" at bounding box center [422, 364] width 494 height 21
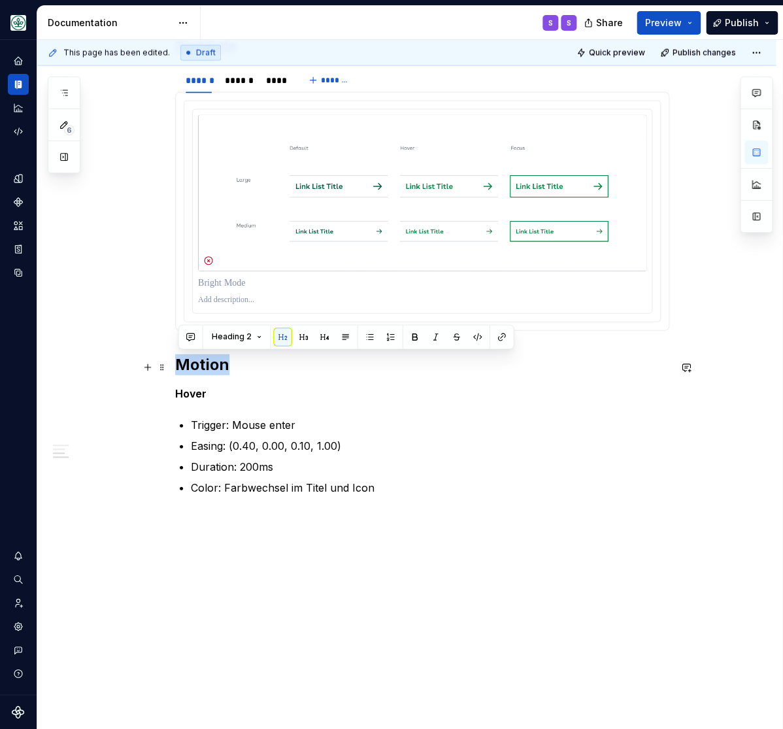
click at [209, 369] on h2 "Motion" at bounding box center [422, 364] width 494 height 21
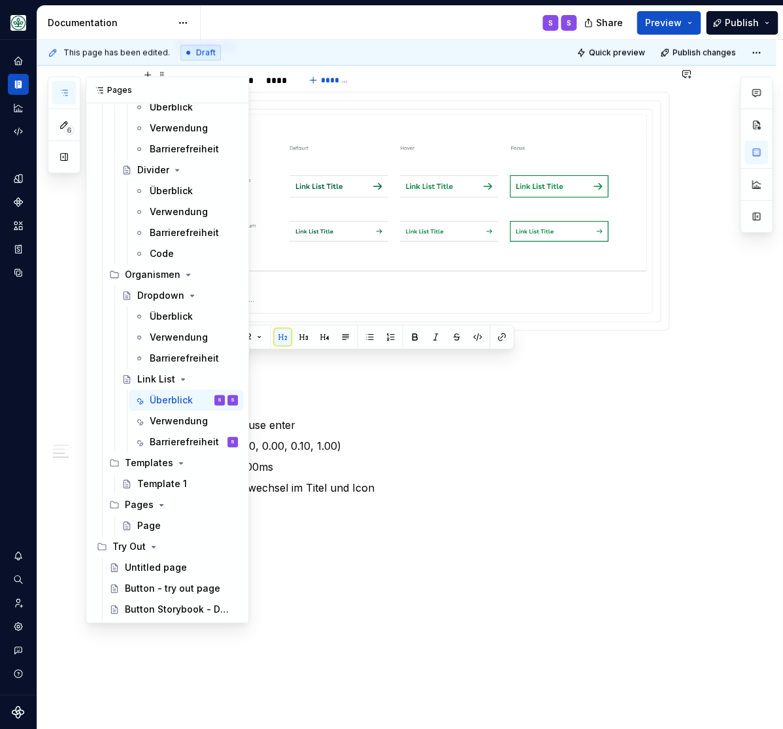
click at [68, 89] on icon "button" at bounding box center [64, 93] width 10 height 10
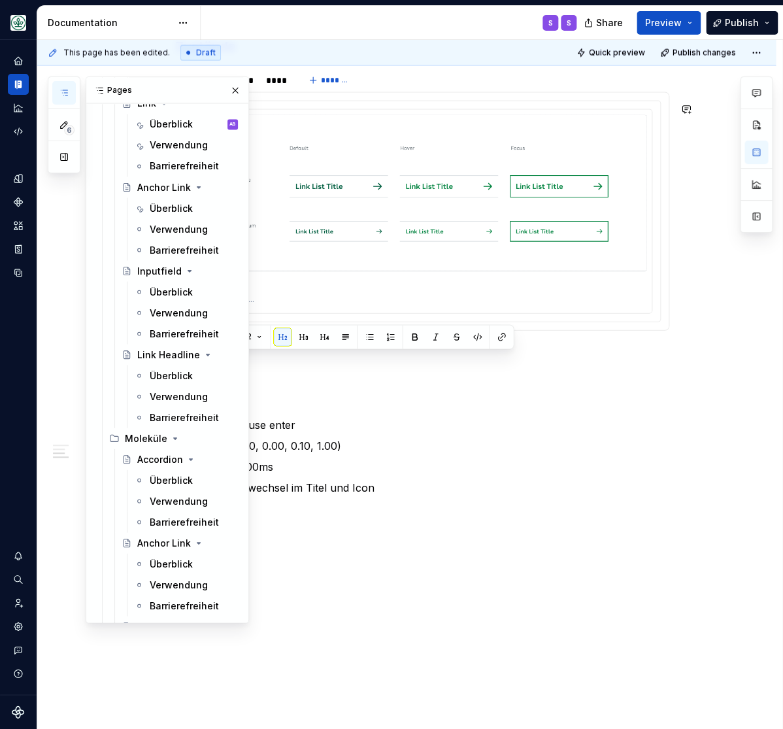
scroll to position [701, 0]
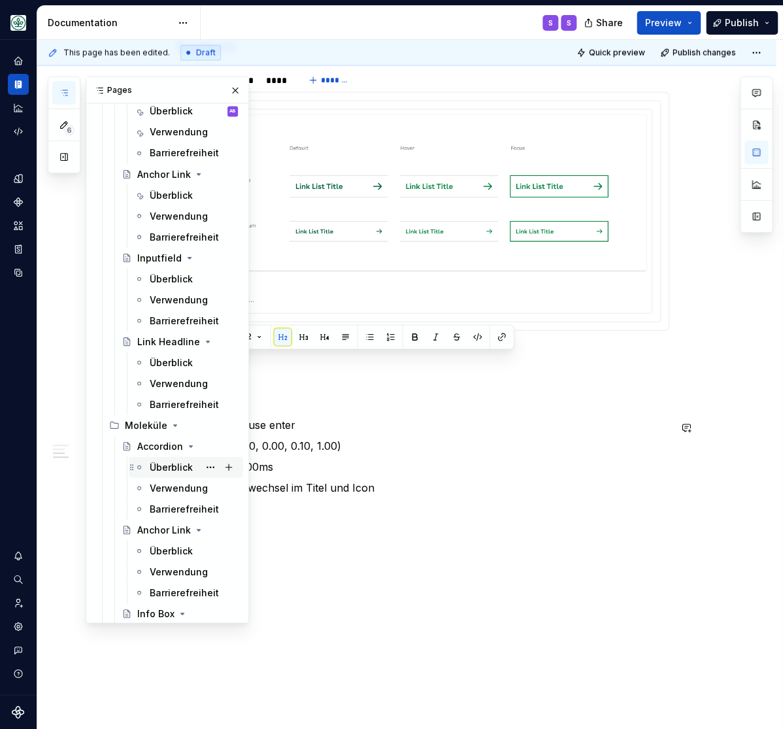
click at [171, 463] on div "Überblick" at bounding box center [171, 466] width 43 height 13
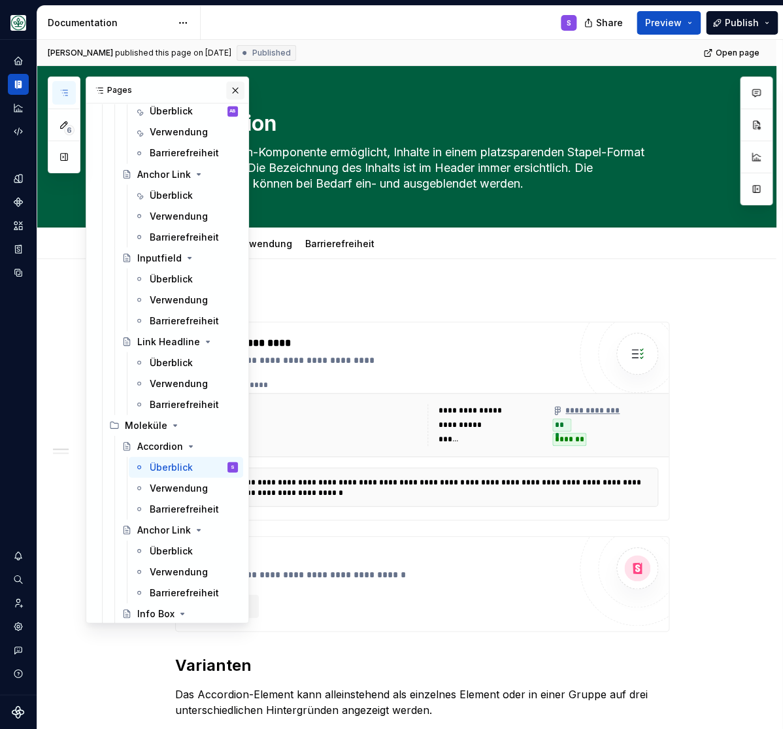
click at [234, 82] on button "button" at bounding box center [235, 90] width 18 height 18
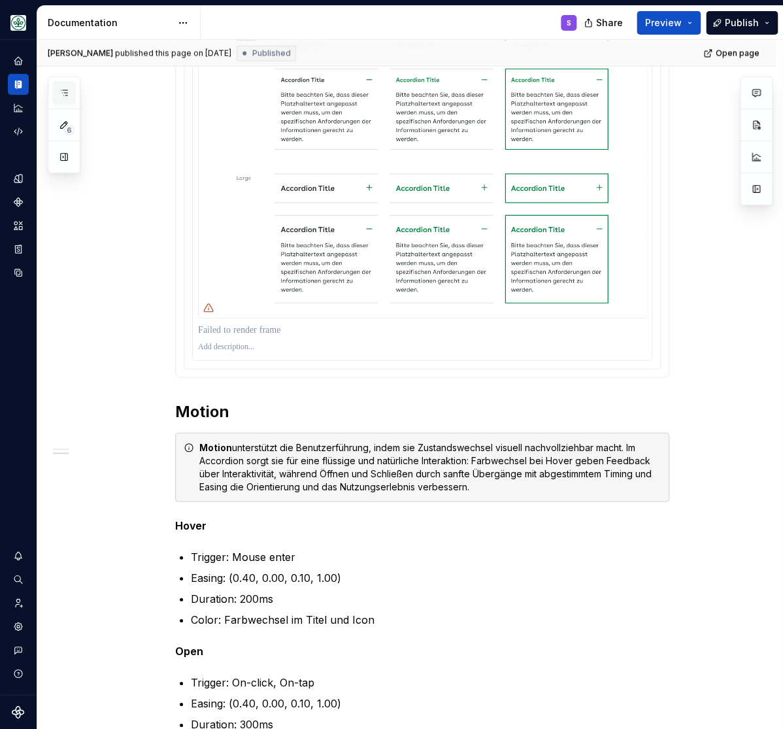
scroll to position [701, 0]
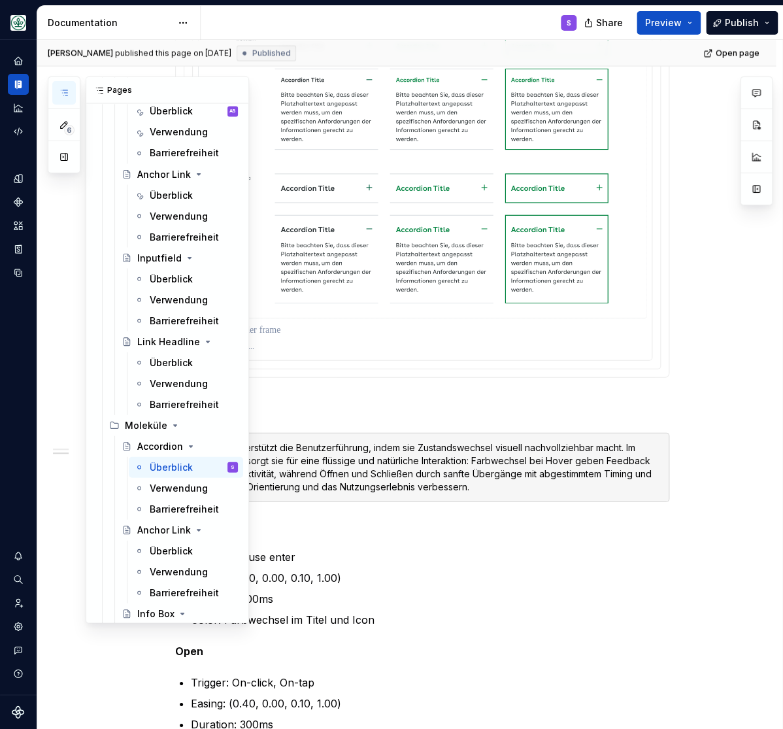
click at [66, 92] on icon "button" at bounding box center [64, 93] width 10 height 10
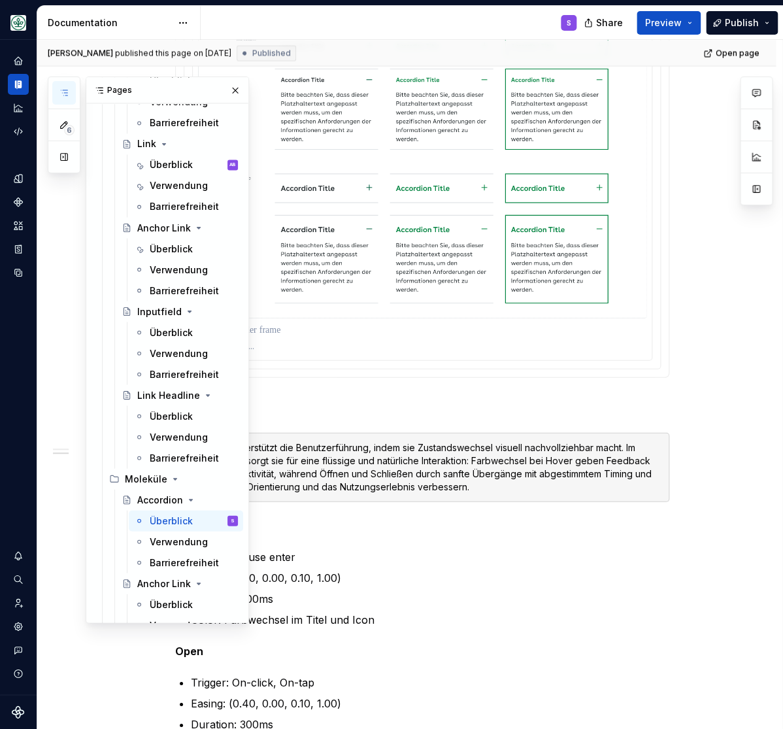
click at [703, 317] on div "**********" at bounding box center [406, 289] width 739 height 1678
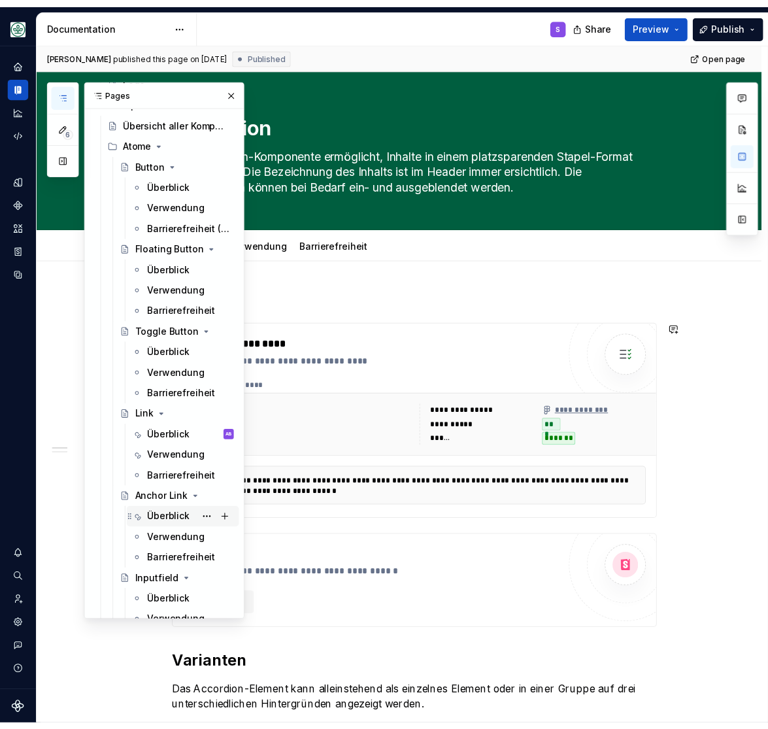
scroll to position [324, 0]
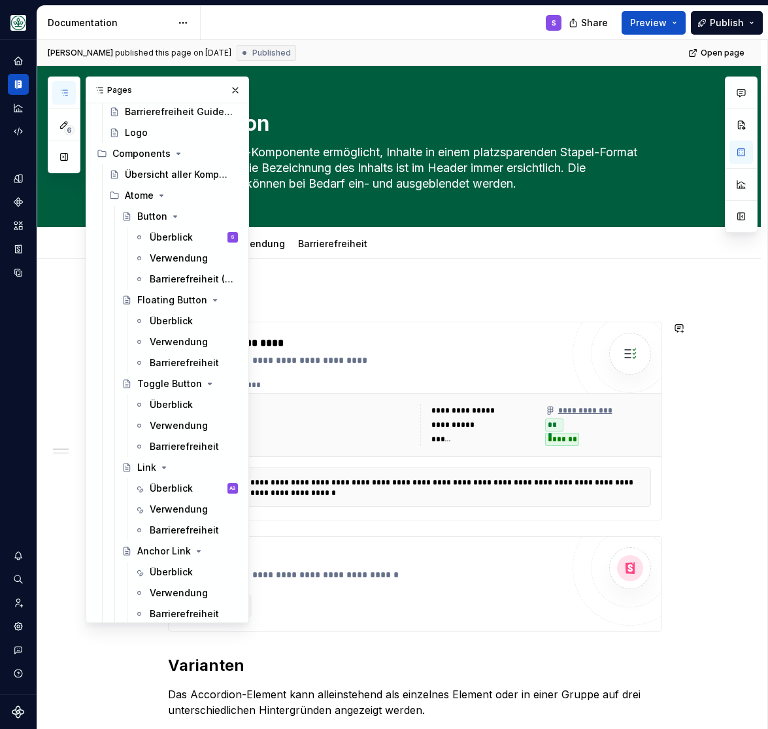
click at [696, 379] on div "**********" at bounding box center [402, 385] width 730 height 690
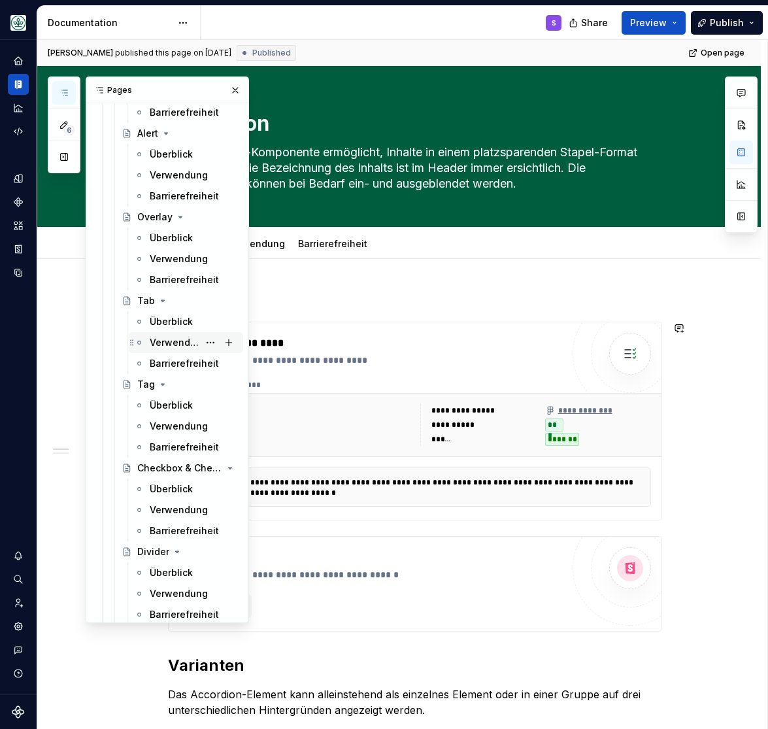
scroll to position [1672, 0]
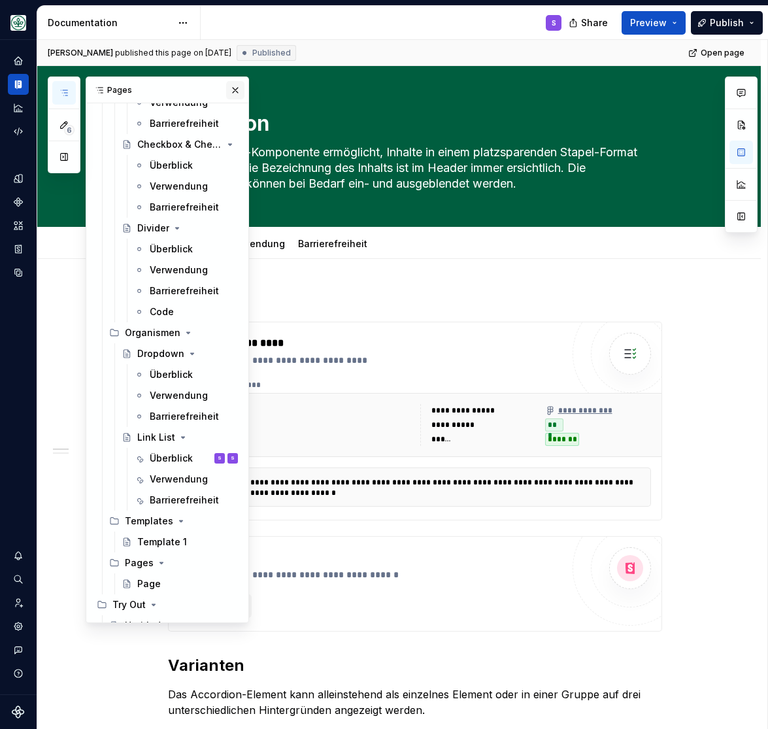
click at [235, 88] on button "button" at bounding box center [235, 90] width 18 height 18
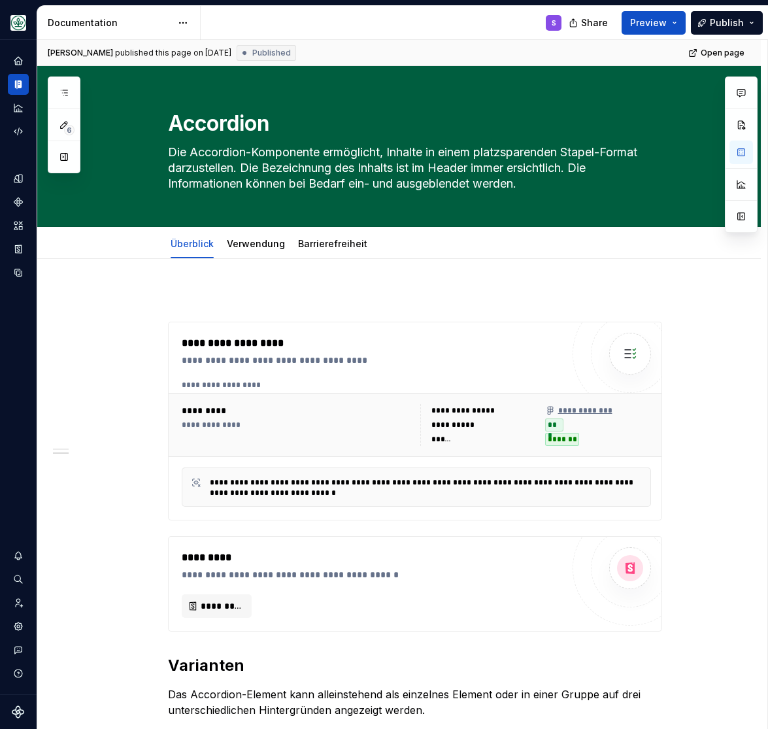
scroll to position [994, 0]
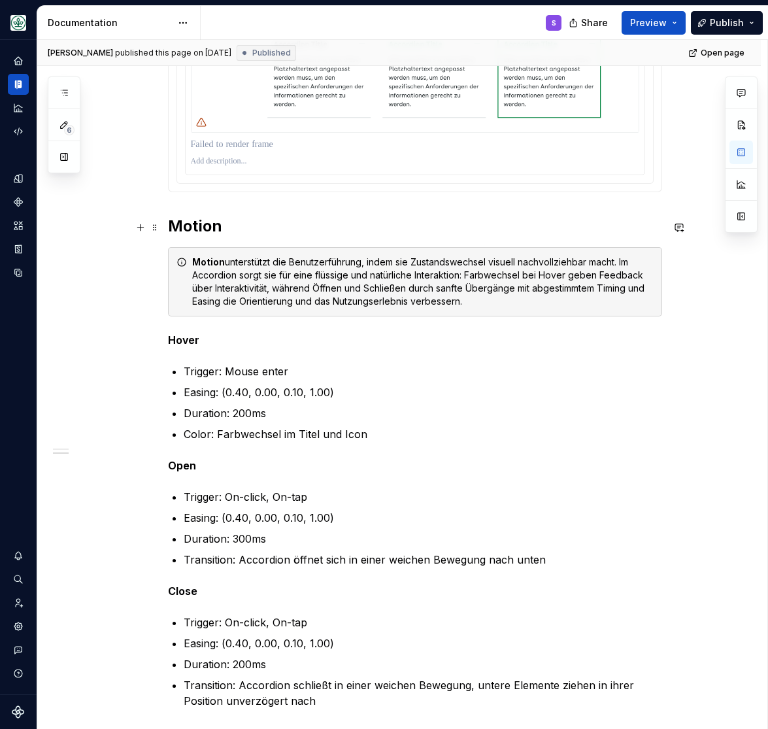
click at [198, 226] on h2 "Motion" at bounding box center [415, 226] width 494 height 21
click at [199, 226] on h2 "Motion" at bounding box center [415, 226] width 494 height 21
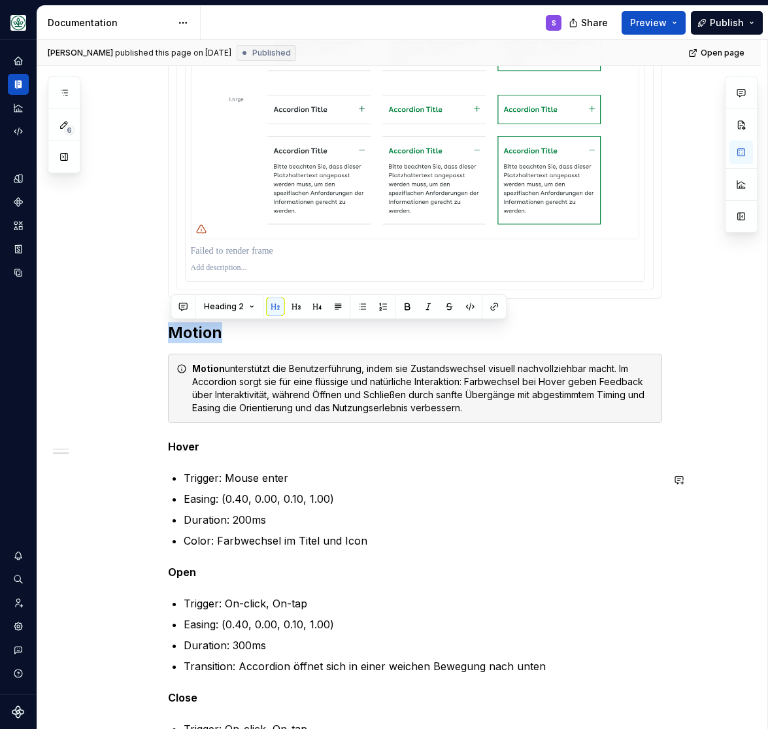
scroll to position [886, 0]
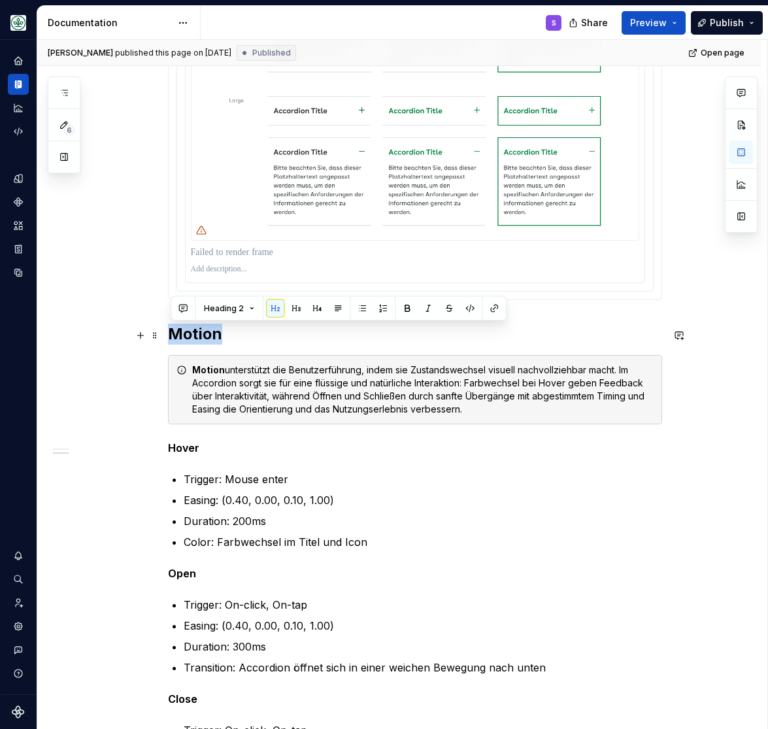
click at [695, 333] on div "**********" at bounding box center [399, 212] width 724 height 1678
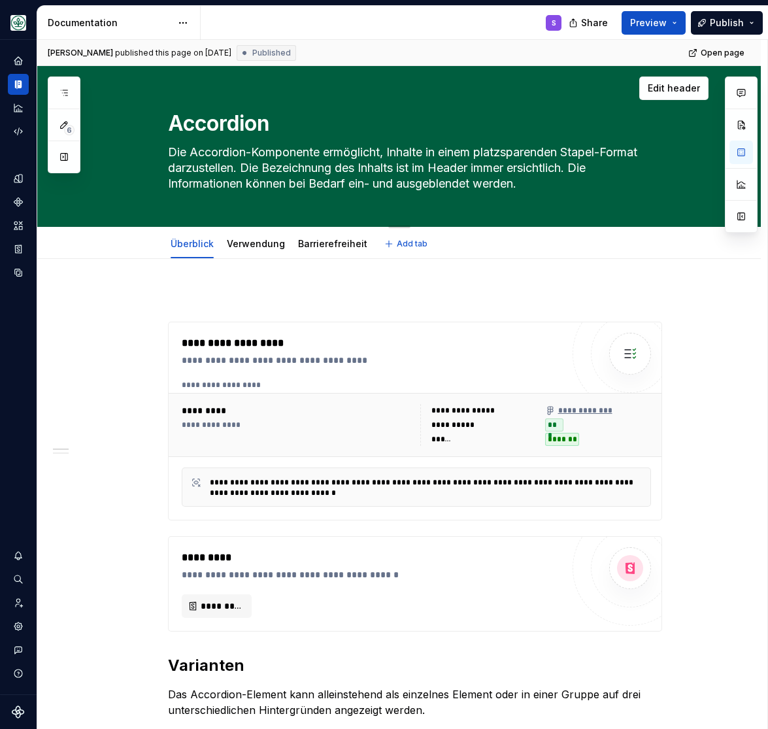
scroll to position [324, 0]
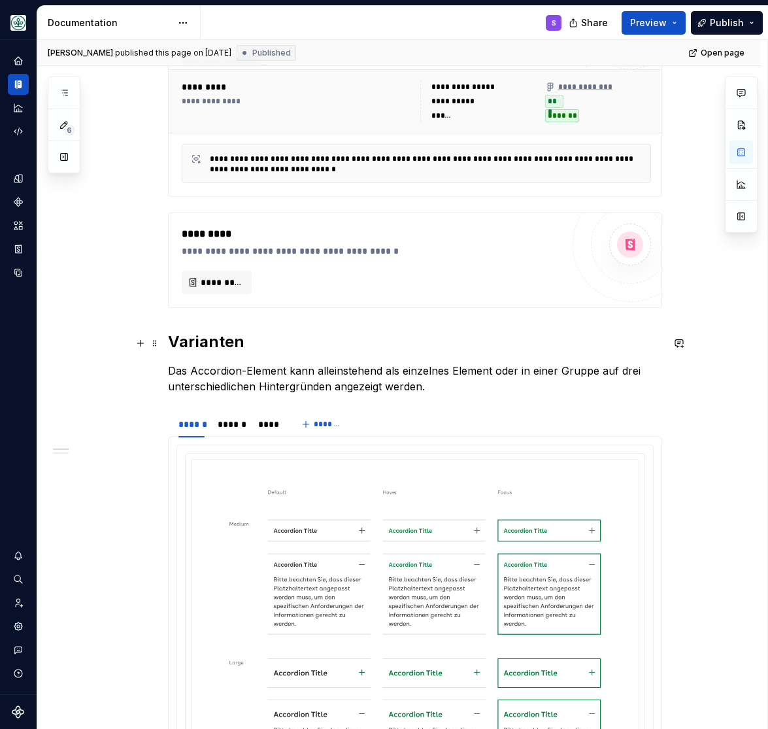
click at [214, 343] on h2 "Varianten" at bounding box center [415, 342] width 494 height 21
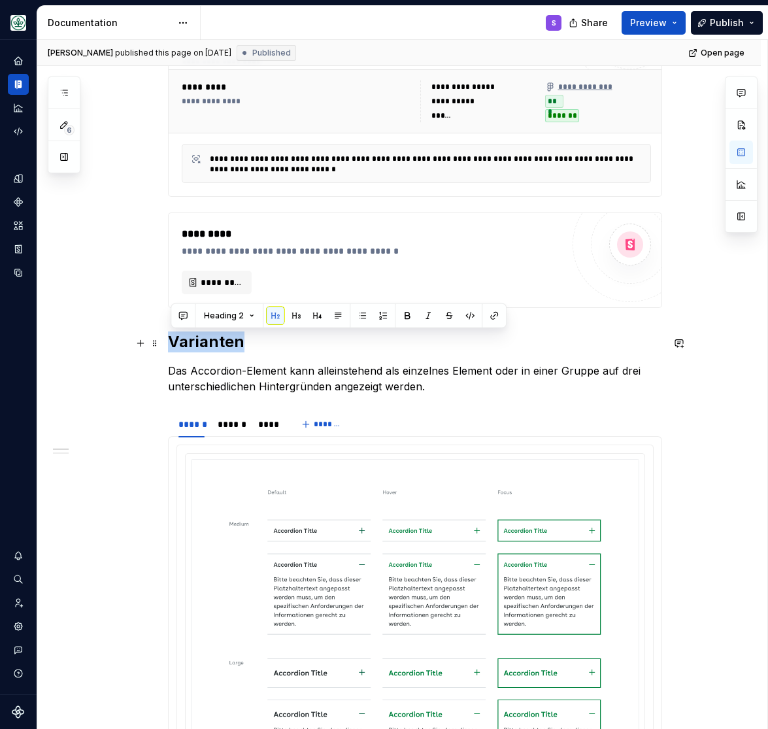
click at [214, 343] on h2 "Varianten" at bounding box center [415, 342] width 494 height 21
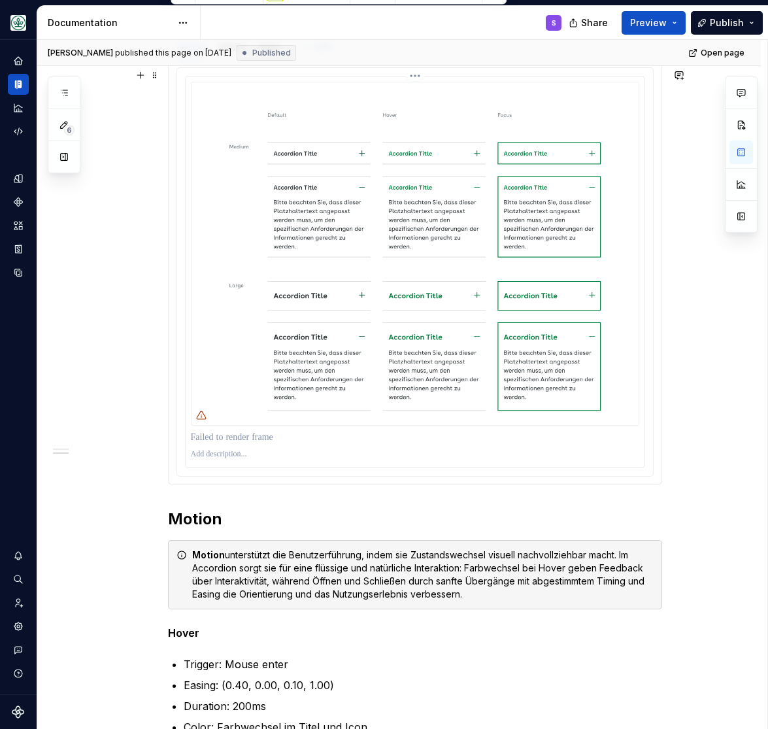
scroll to position [917, 0]
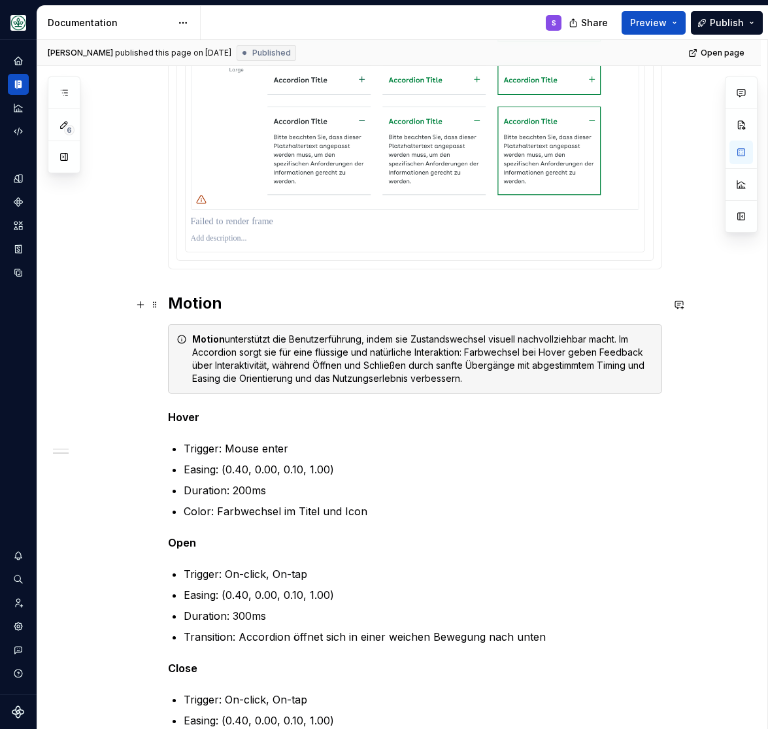
click at [198, 307] on h2 "Motion" at bounding box center [415, 303] width 494 height 21
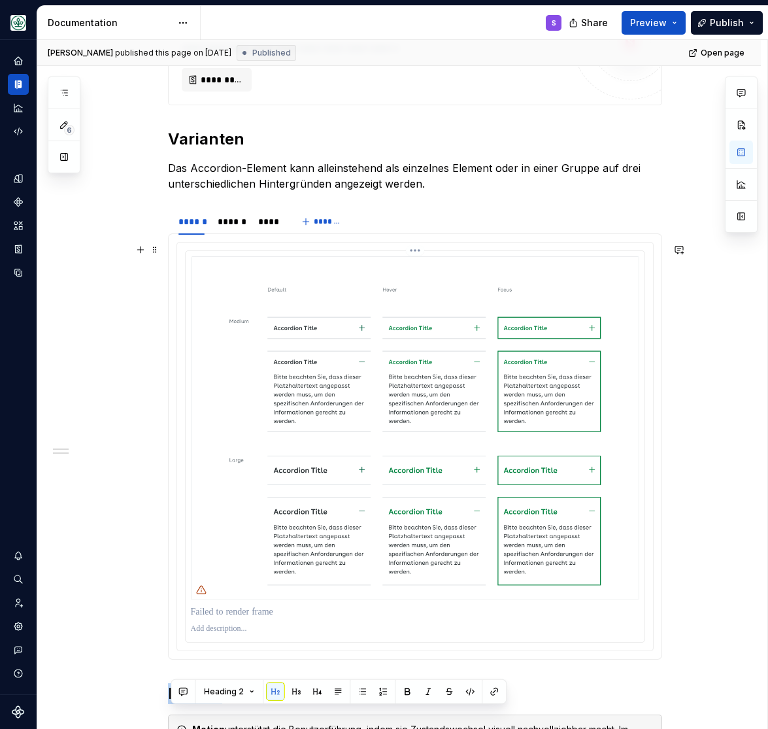
scroll to position [485, 0]
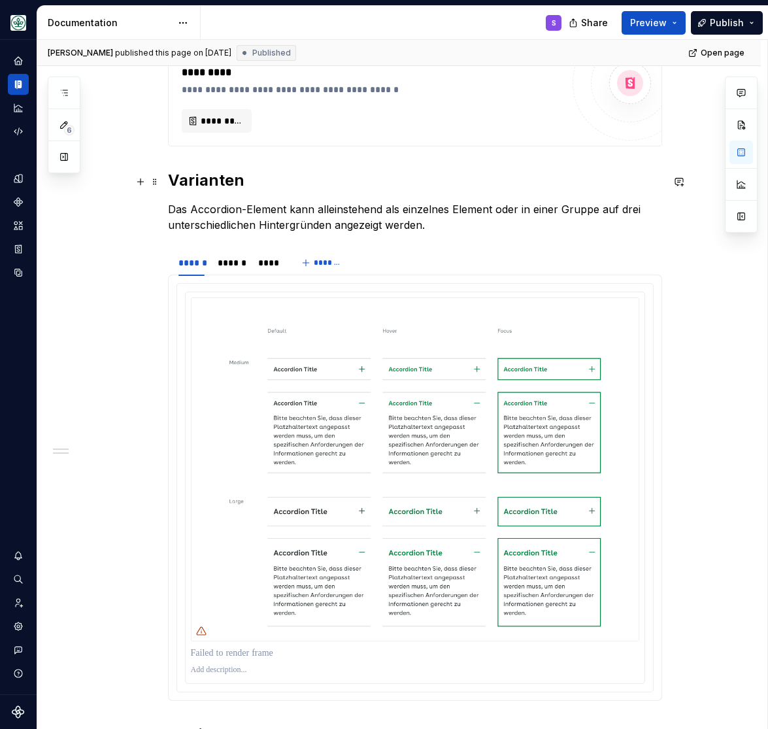
click at [213, 184] on h2 "Varianten" at bounding box center [415, 180] width 494 height 21
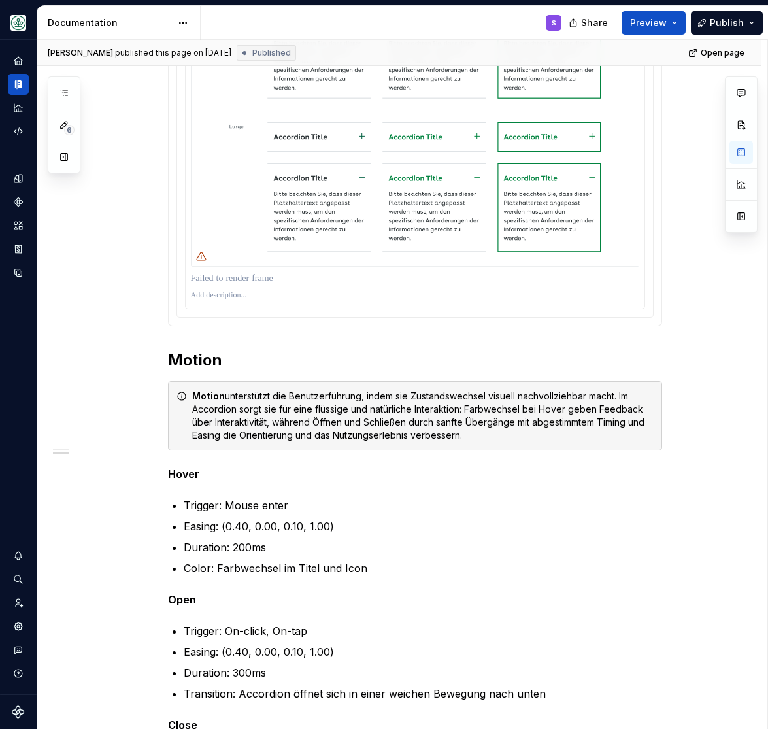
scroll to position [917, 0]
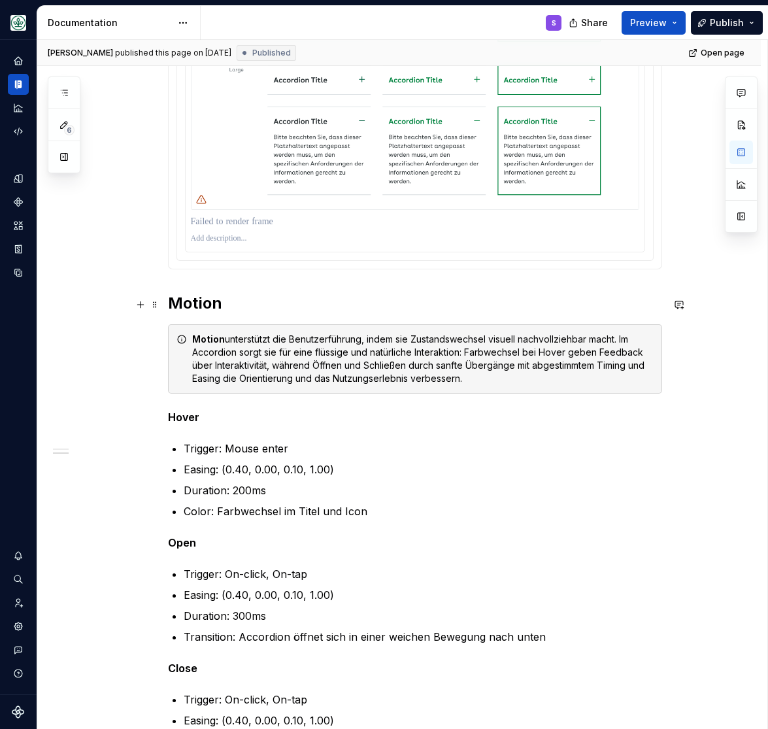
click at [196, 307] on h2 "Motion" at bounding box center [415, 303] width 494 height 21
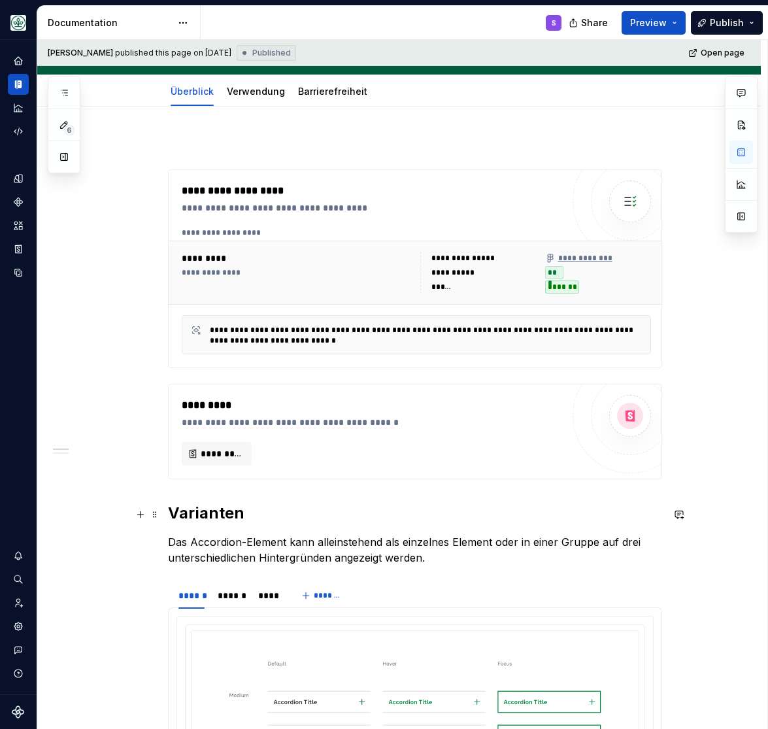
scroll to position [269, 0]
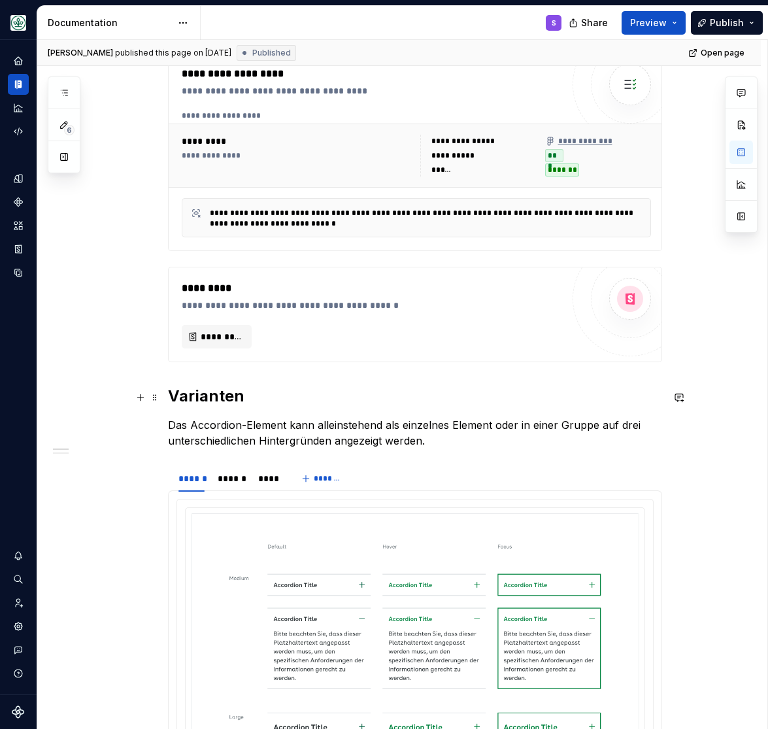
click at [222, 398] on h2 "Varianten" at bounding box center [415, 396] width 494 height 21
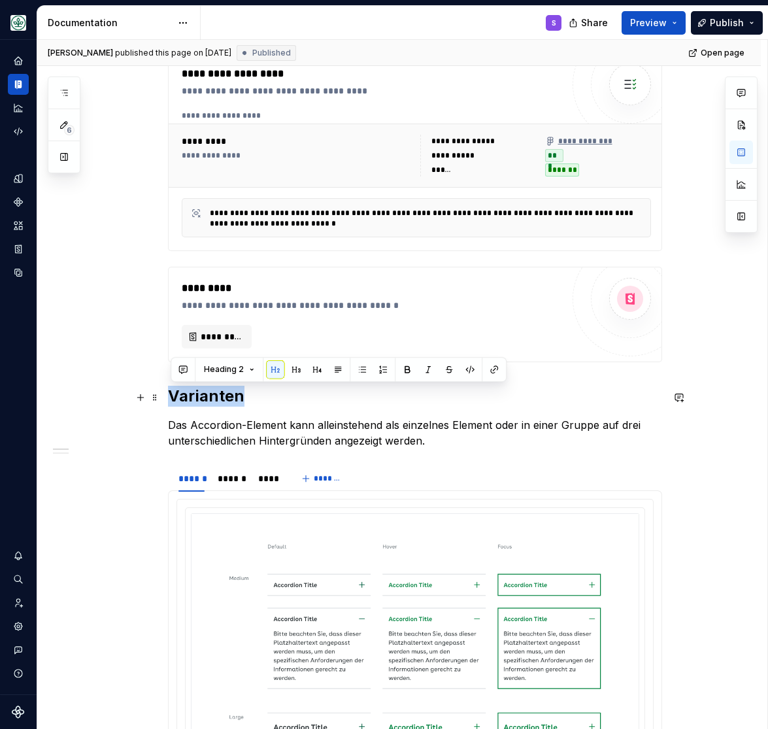
click at [222, 398] on h2 "Varianten" at bounding box center [415, 396] width 494 height 21
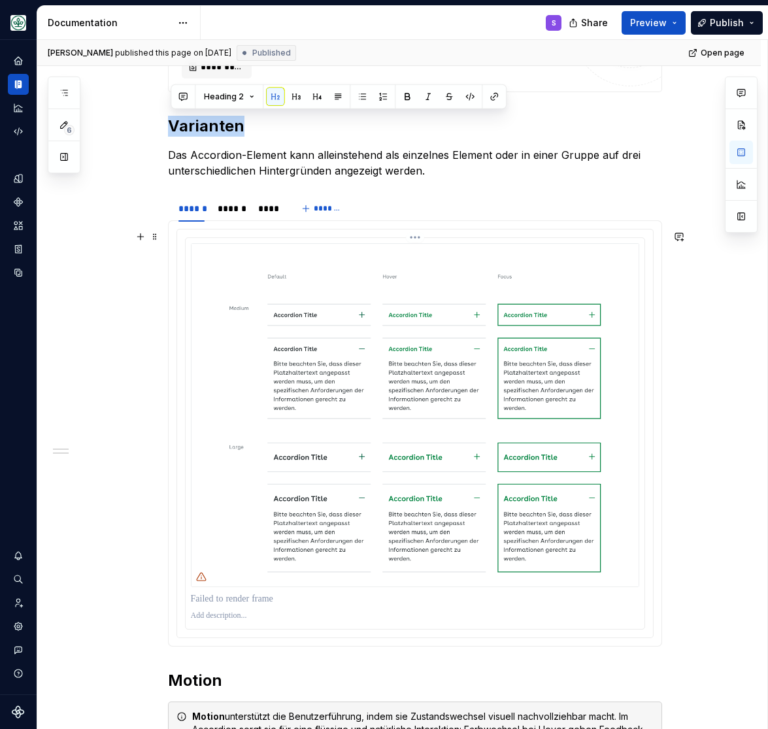
scroll to position [755, 0]
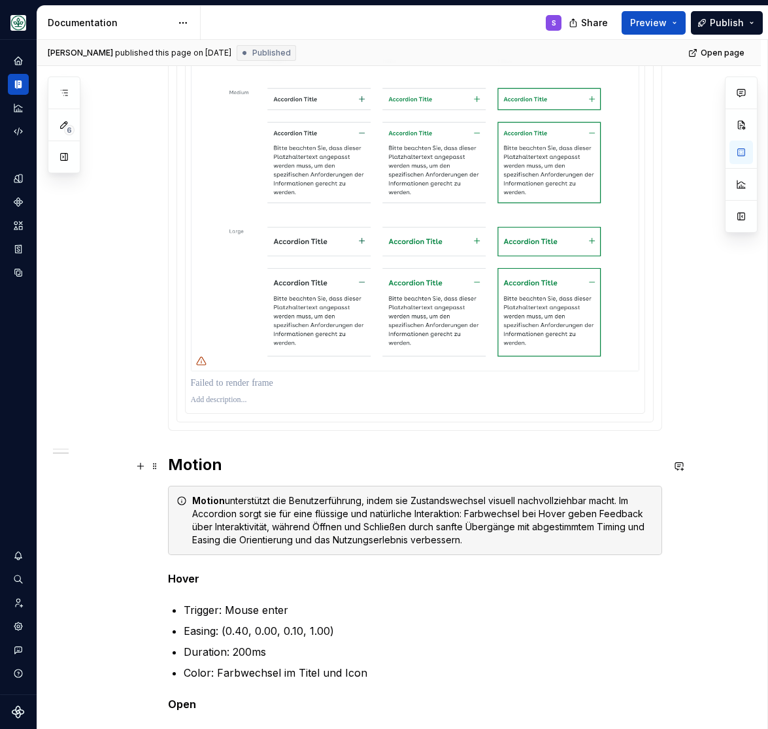
click at [199, 467] on h2 "Motion" at bounding box center [415, 464] width 494 height 21
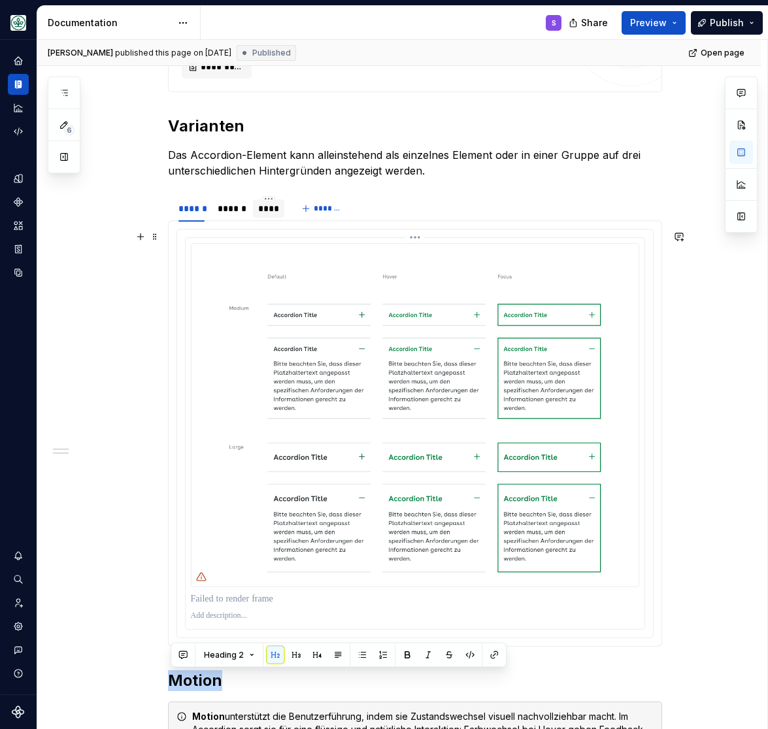
scroll to position [485, 0]
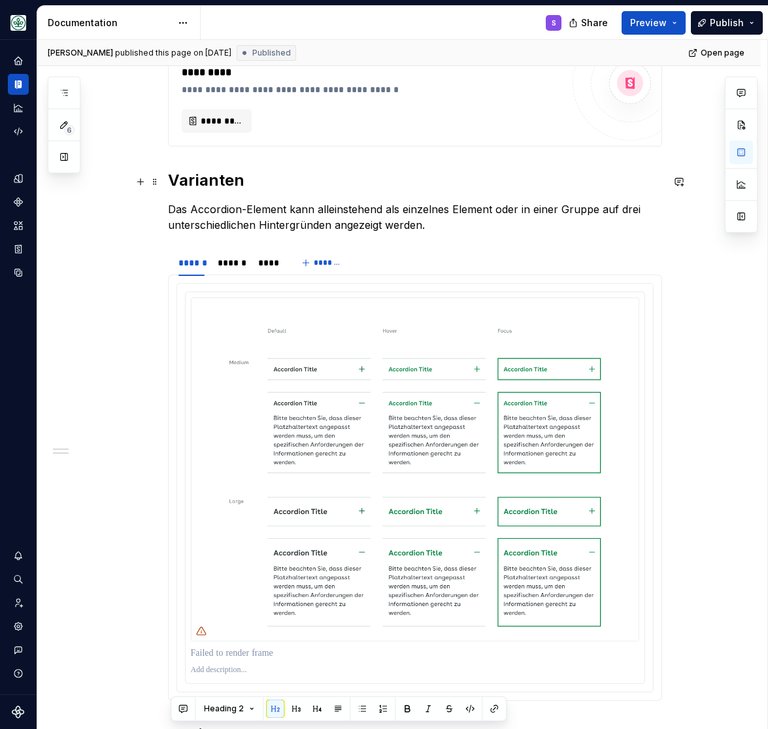
click at [219, 187] on h2 "Varianten" at bounding box center [415, 180] width 494 height 21
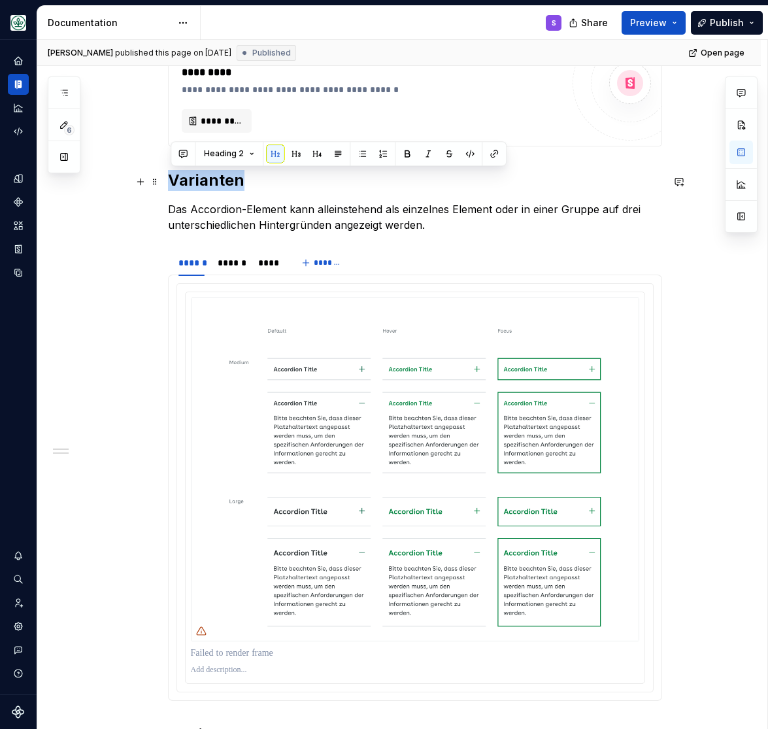
click at [219, 187] on h2 "Varianten" at bounding box center [415, 180] width 494 height 21
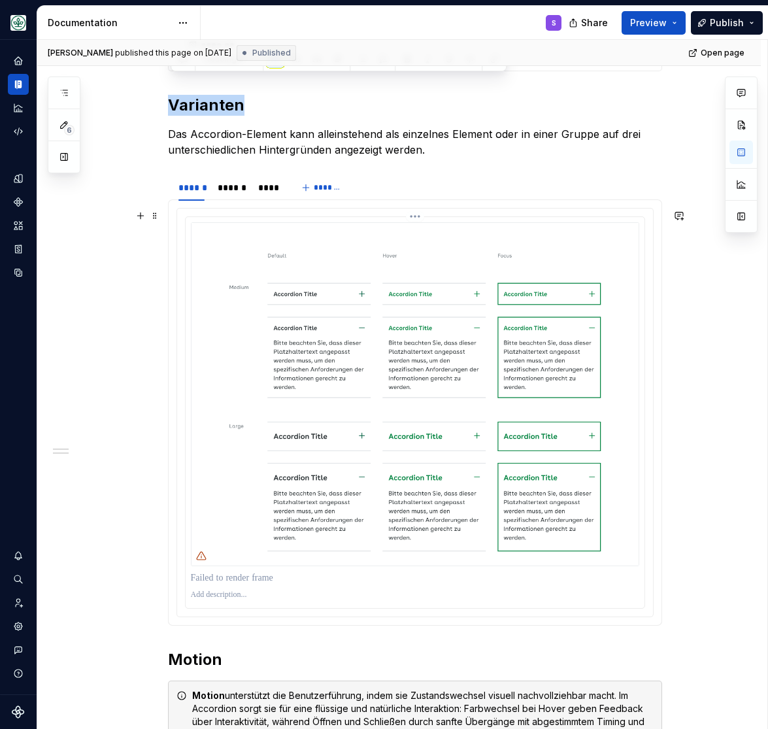
scroll to position [647, 0]
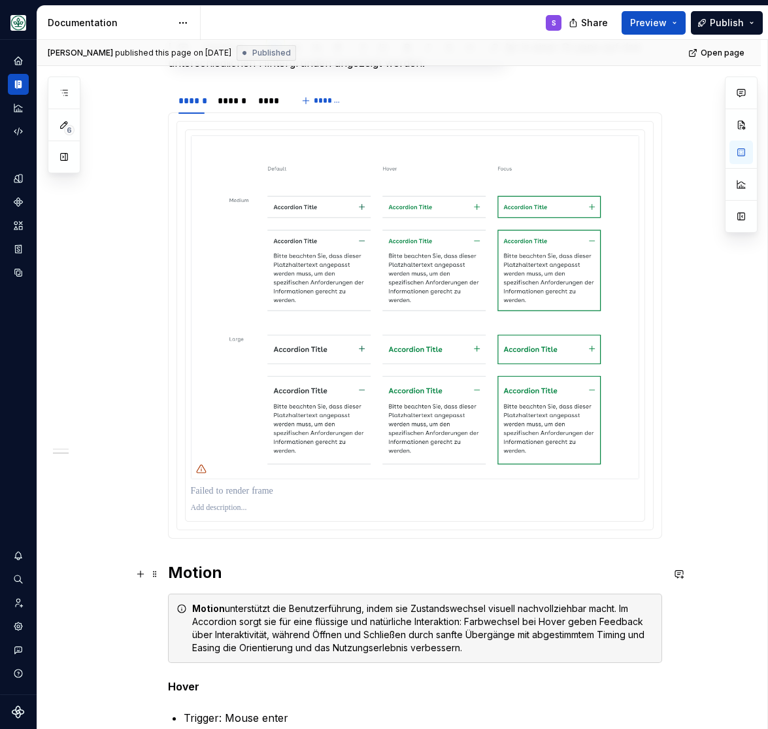
click at [194, 574] on h2 "Motion" at bounding box center [415, 572] width 494 height 21
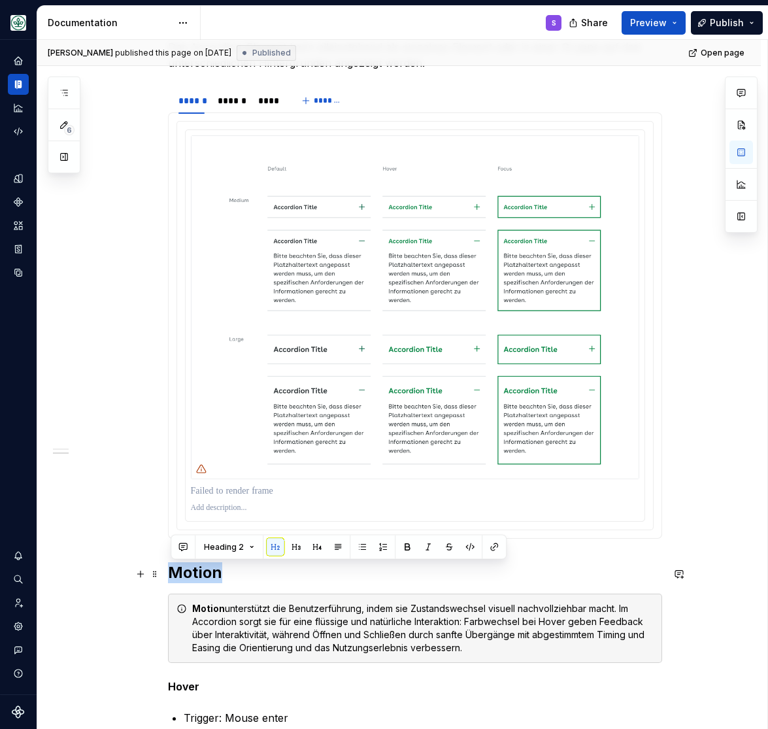
click at [194, 574] on h2 "Motion" at bounding box center [415, 572] width 494 height 21
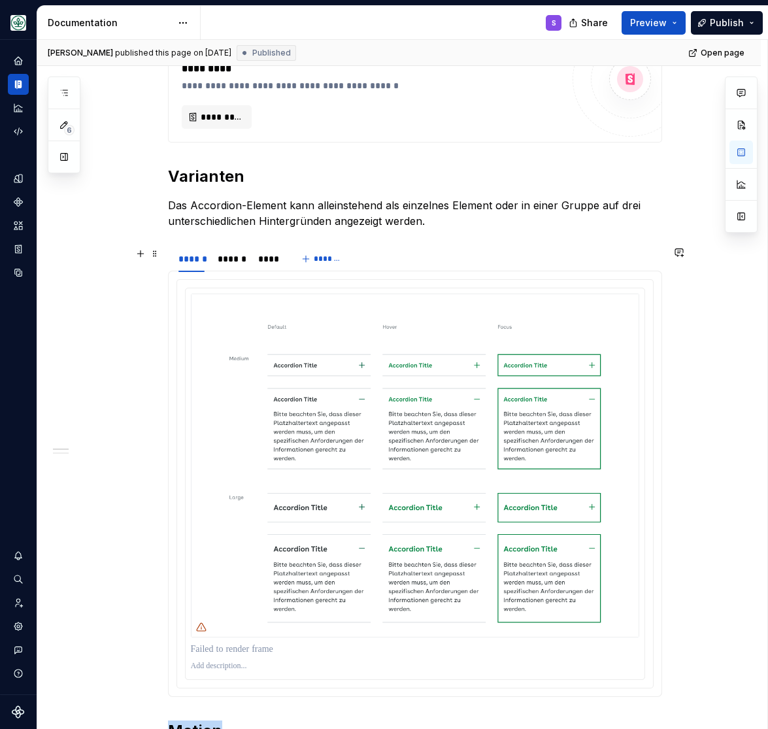
scroll to position [432, 0]
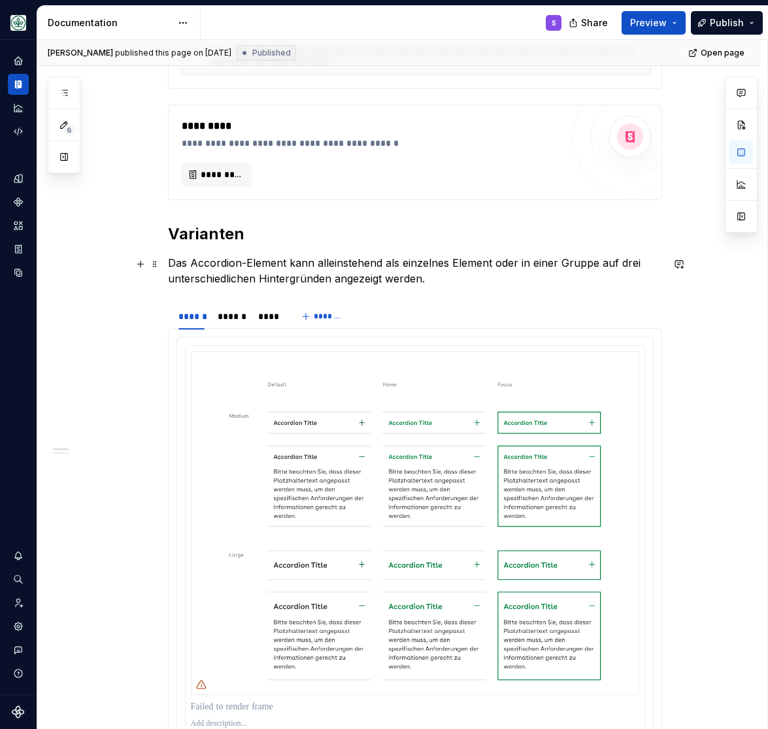
click at [449, 278] on p "Das Accordion-Element kann alleinstehend als einzelnes Element oder in einer Gr…" at bounding box center [415, 270] width 494 height 31
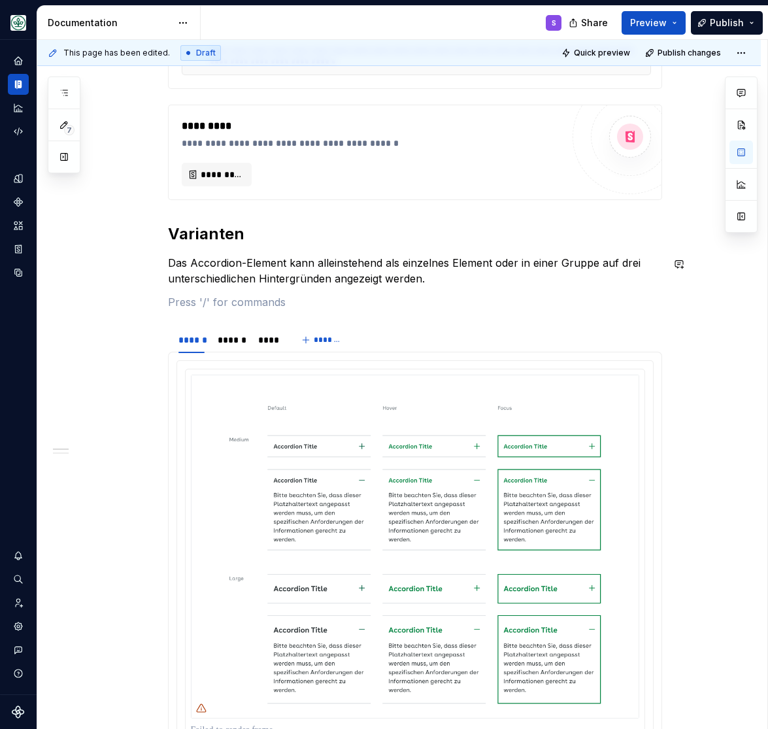
type textarea "*"
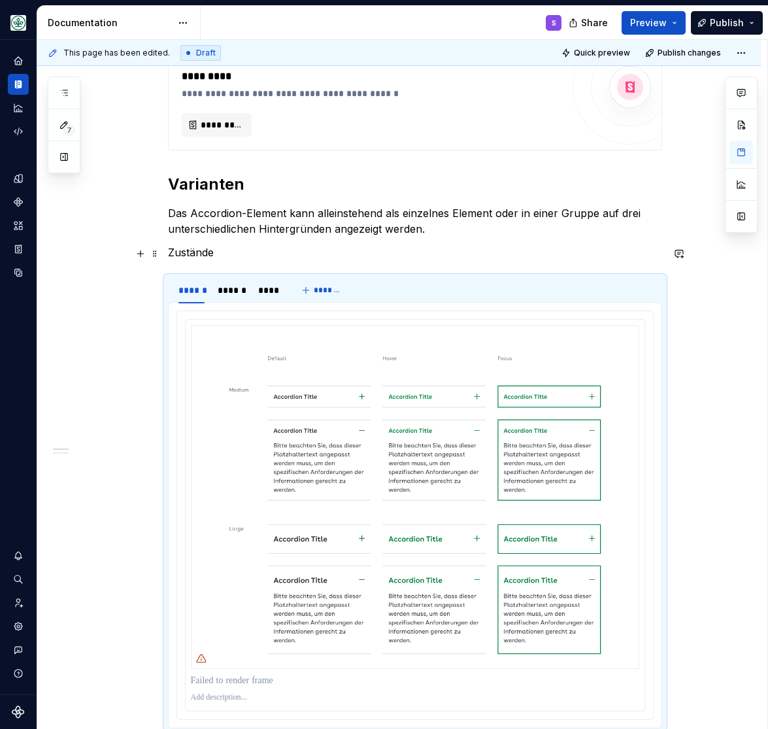
click at [183, 254] on p "Zustände" at bounding box center [415, 253] width 494 height 16
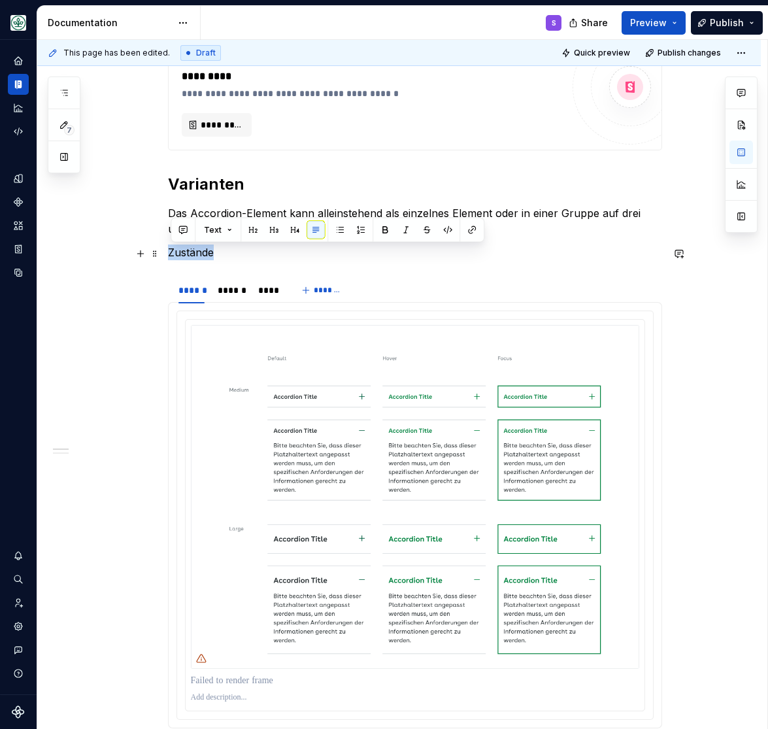
click at [183, 254] on p "Zustände" at bounding box center [415, 253] width 494 height 16
click at [275, 228] on button "button" at bounding box center [274, 230] width 18 height 18
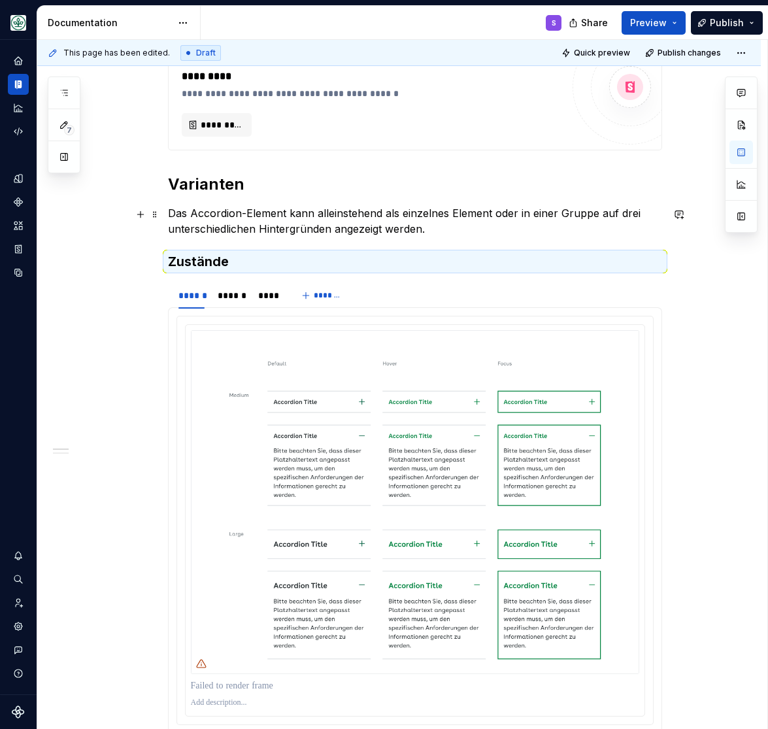
drag, startPoint x: 504, startPoint y: 230, endPoint x: 515, endPoint y: 233, distance: 12.2
click at [505, 231] on p "Das Accordion-Element kann alleinstehend als einzelnes Element oder in einer Gr…" at bounding box center [415, 220] width 494 height 31
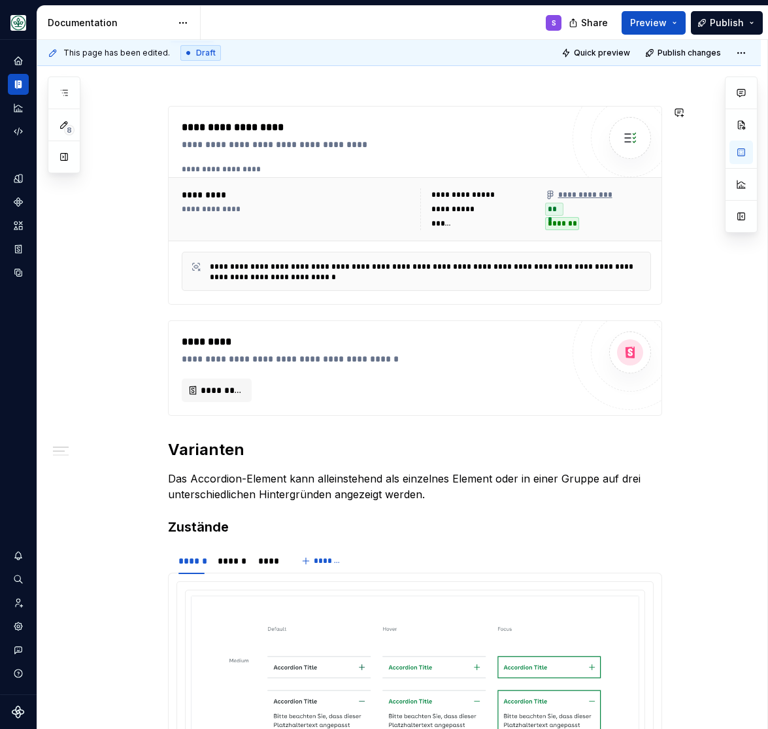
scroll to position [377, 0]
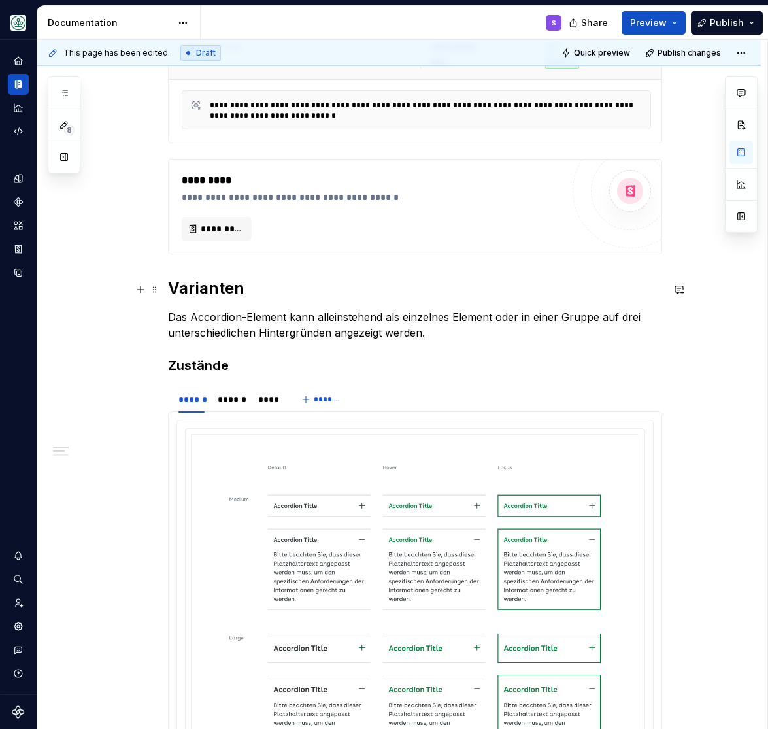
click at [186, 288] on h2 "Varianten" at bounding box center [415, 288] width 494 height 21
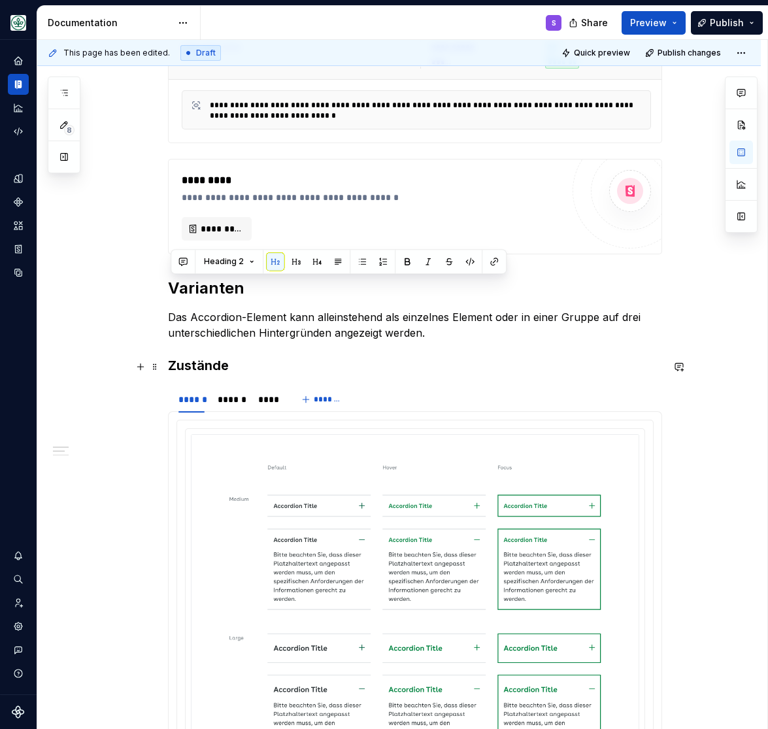
click at [203, 375] on h3 "Zustände" at bounding box center [415, 365] width 494 height 18
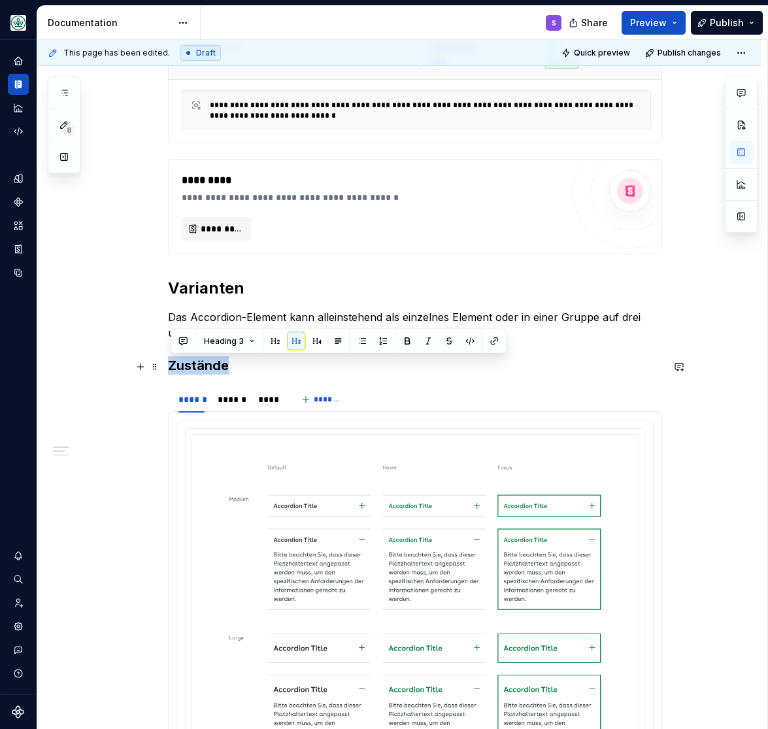
click at [203, 375] on h3 "Zustände" at bounding box center [415, 365] width 494 height 18
click at [306, 369] on h3 "Zustände" at bounding box center [415, 365] width 494 height 18
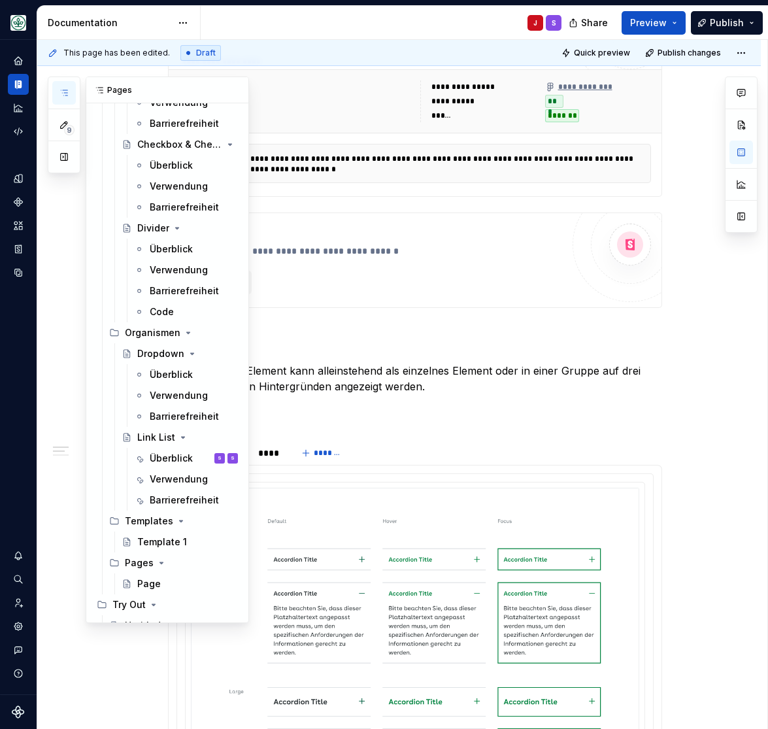
scroll to position [1672, 0]
click at [62, 87] on button "button" at bounding box center [64, 93] width 24 height 24
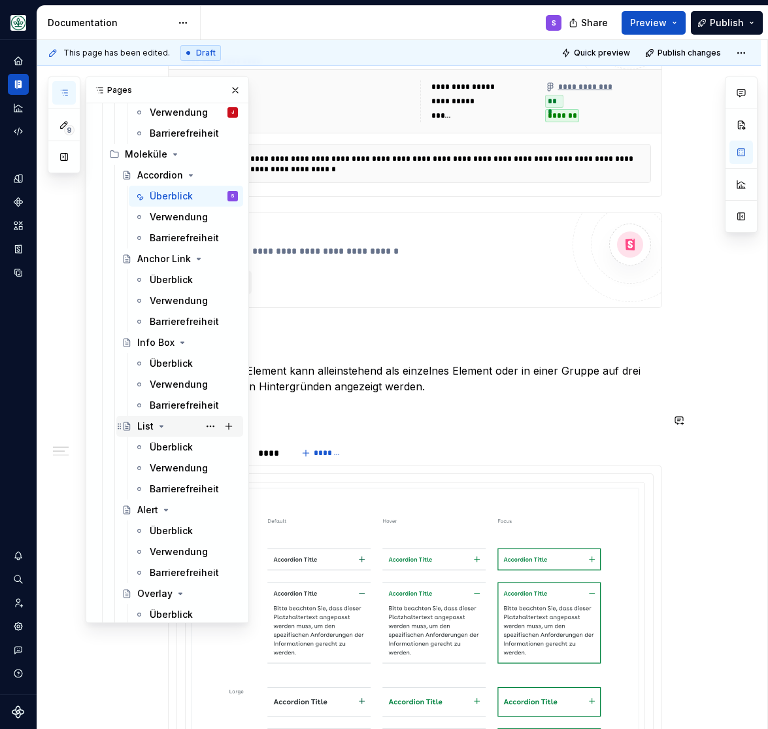
scroll to position [971, 0]
click at [182, 445] on div "Überblick" at bounding box center [171, 447] width 43 height 13
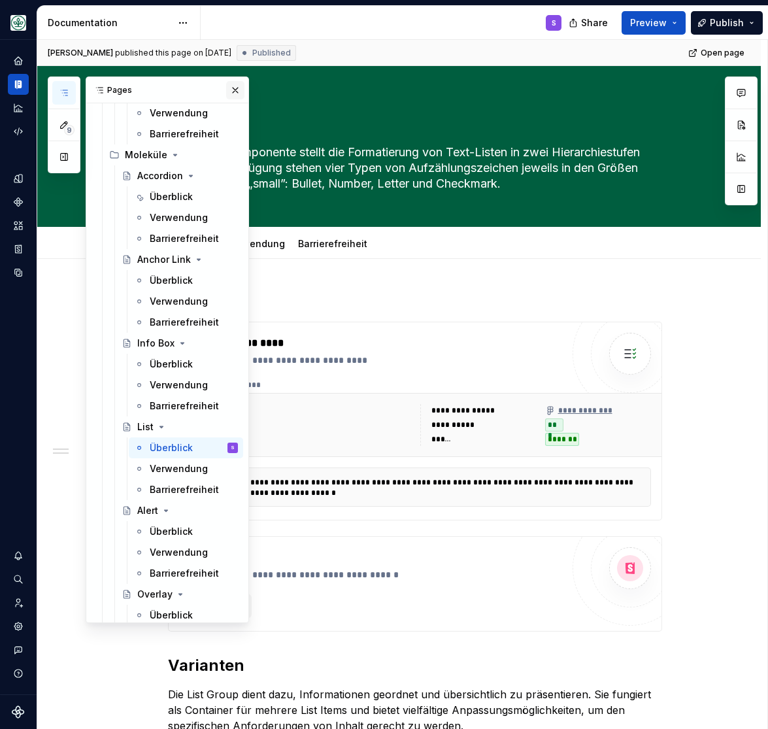
click at [239, 84] on button "button" at bounding box center [235, 90] width 18 height 18
click at [54, 94] on button "button" at bounding box center [64, 93] width 24 height 24
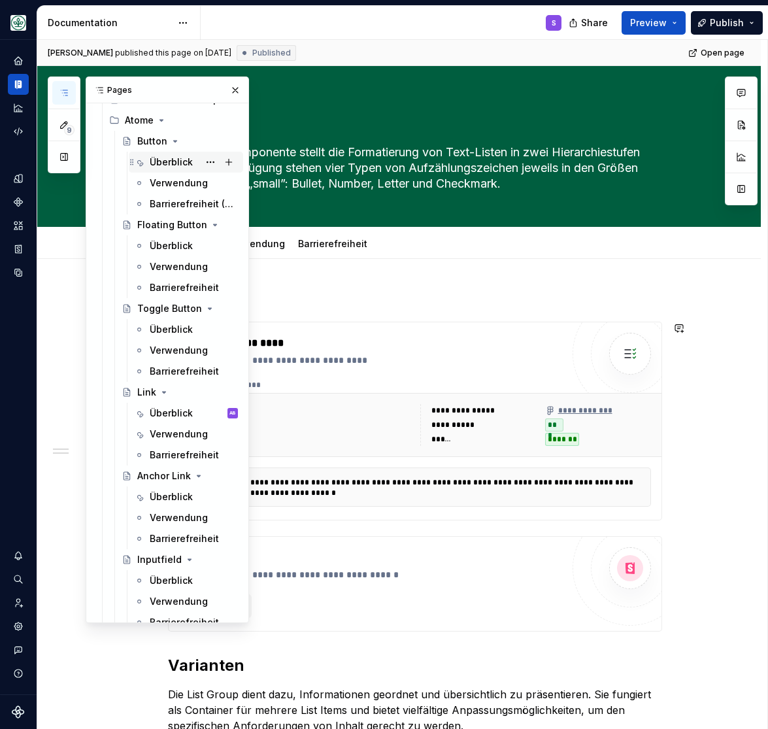
scroll to position [432, 0]
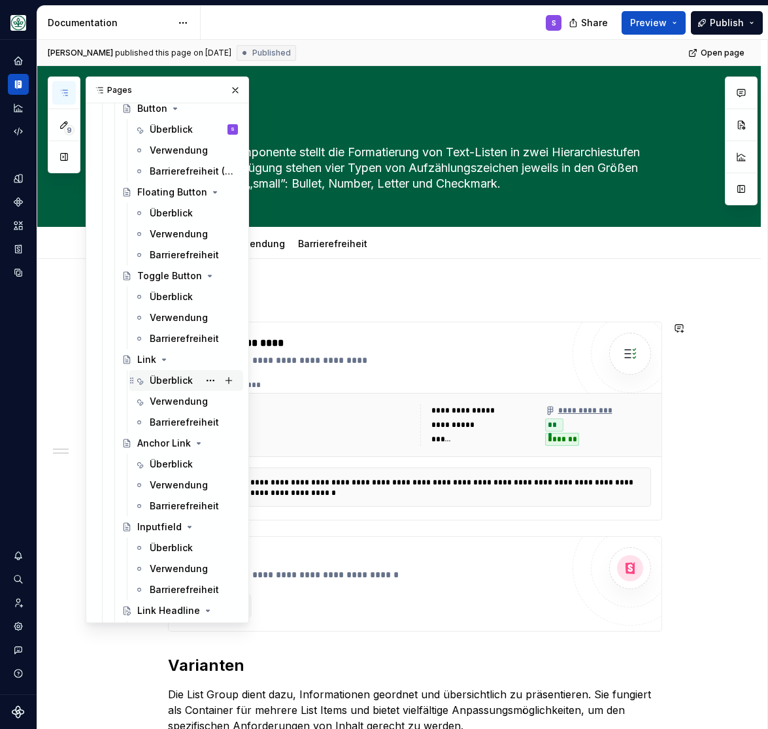
click at [158, 376] on div "Überblick" at bounding box center [171, 380] width 43 height 13
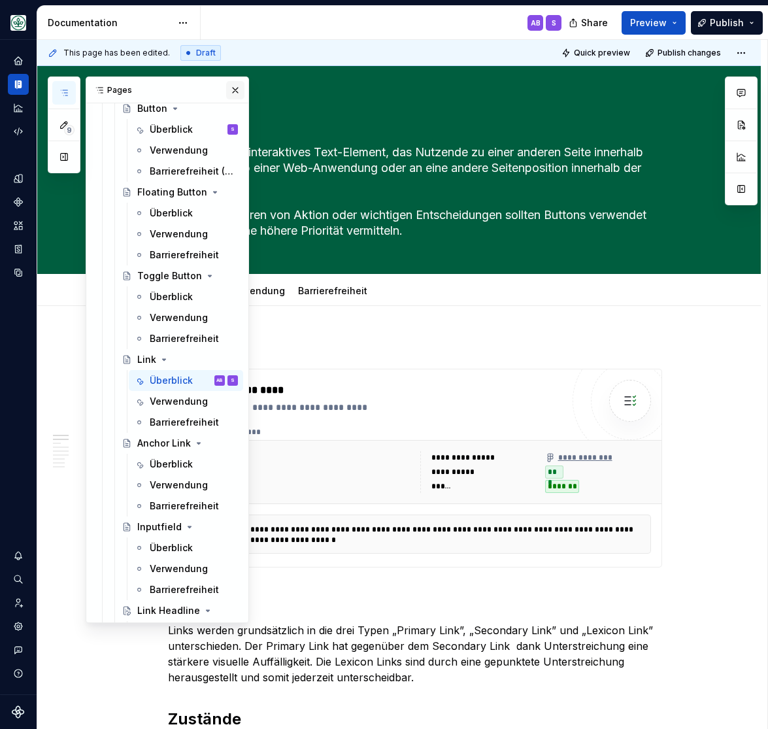
click at [237, 88] on button "button" at bounding box center [235, 90] width 18 height 18
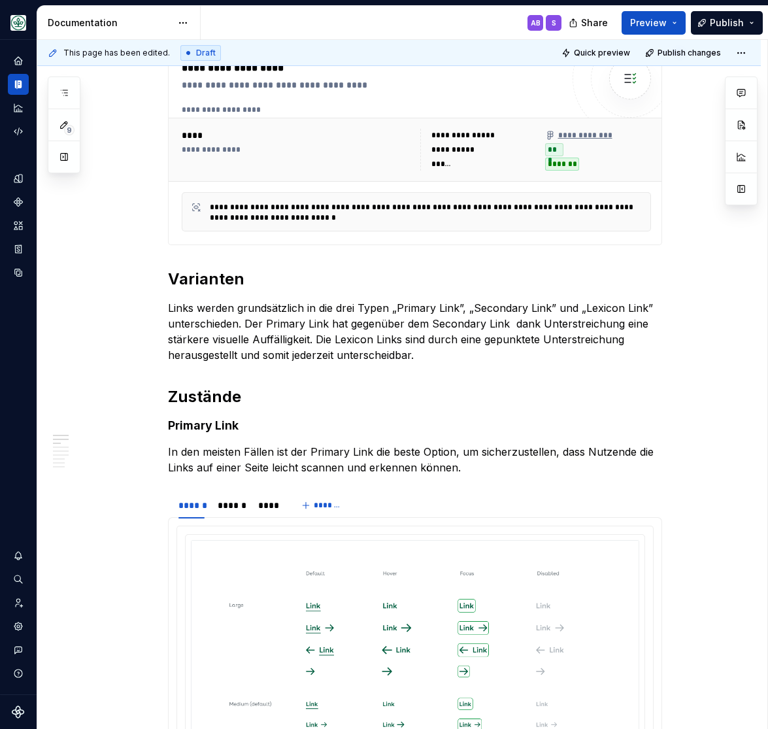
scroll to position [324, 0]
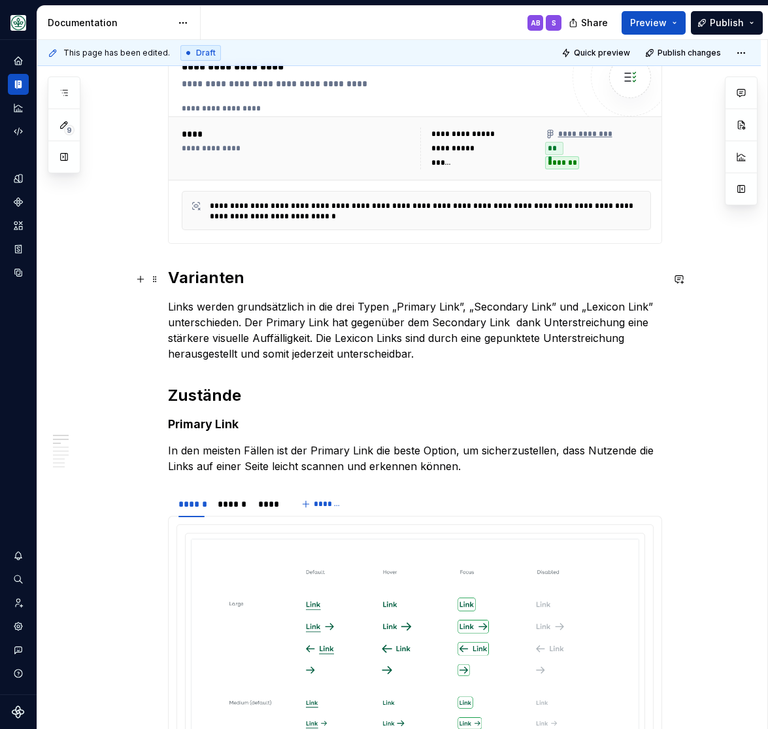
click at [222, 282] on h2 "Varianten" at bounding box center [415, 277] width 494 height 21
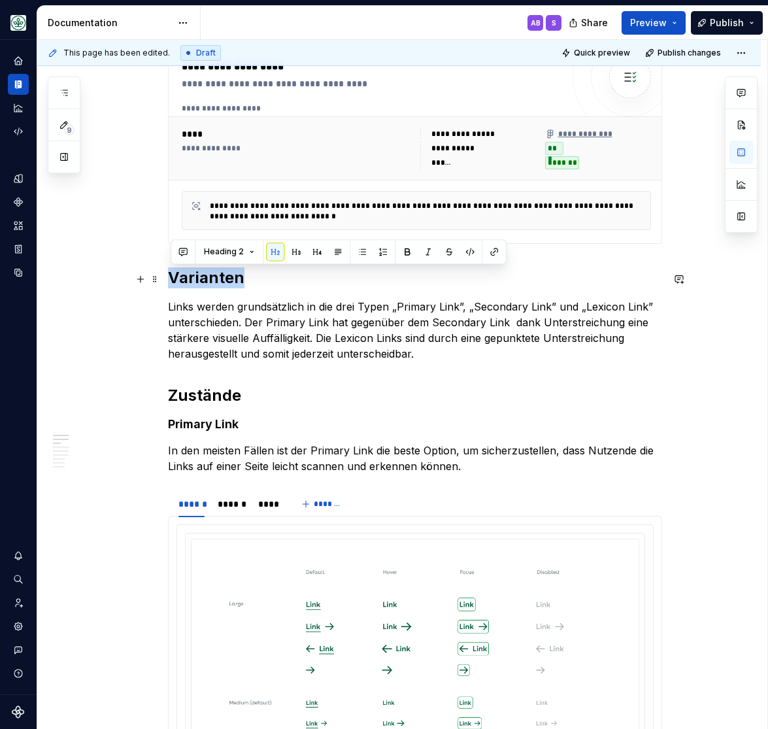
click at [222, 282] on h2 "Varianten" at bounding box center [415, 277] width 494 height 21
click at [210, 398] on h2 "Zustände" at bounding box center [415, 395] width 494 height 21
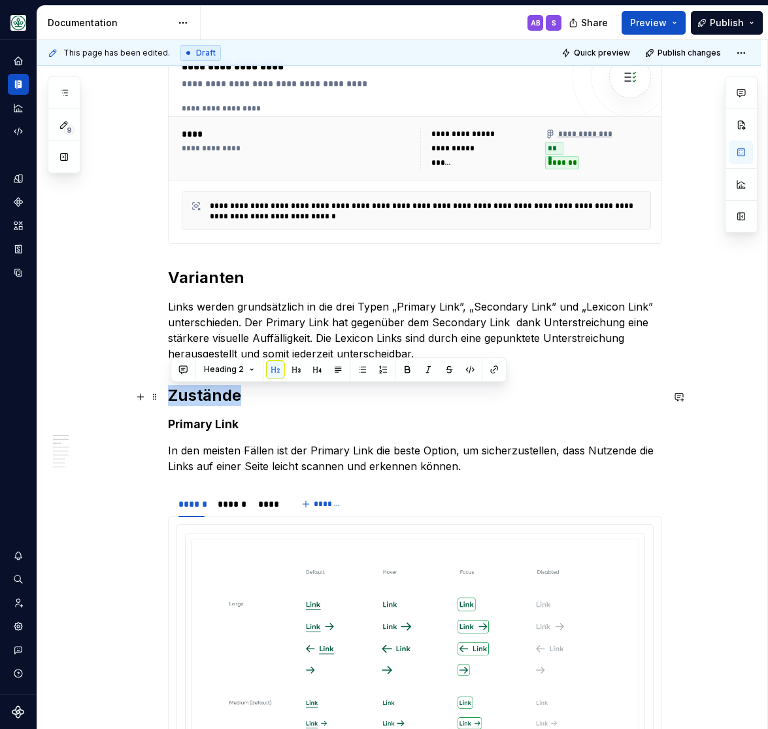
click at [210, 398] on h2 "Zustände" at bounding box center [415, 395] width 494 height 21
click at [196, 425] on h4 "Primary Link" at bounding box center [415, 425] width 494 height 16
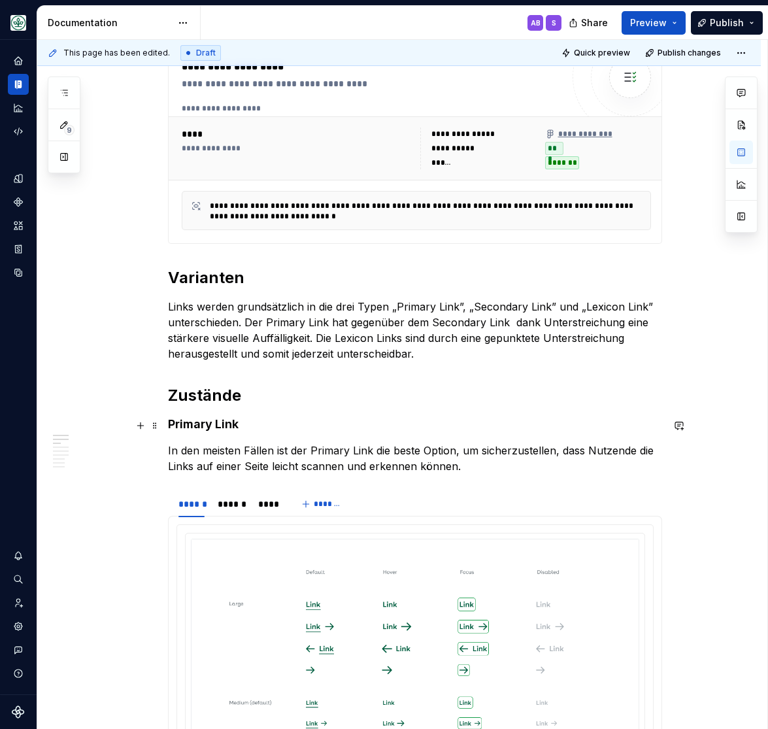
click at [196, 424] on h4 "Primary Link" at bounding box center [415, 425] width 494 height 16
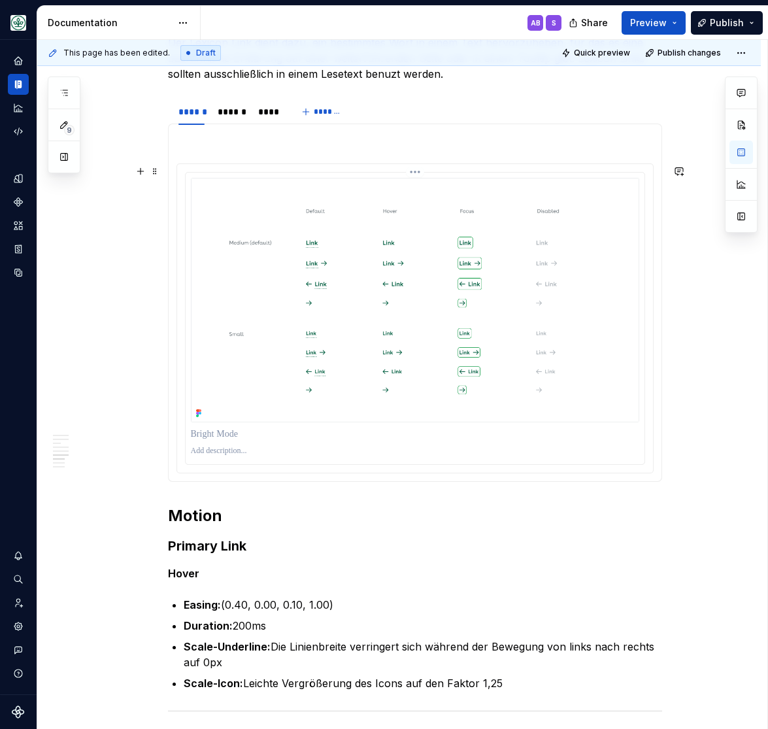
scroll to position [2104, 0]
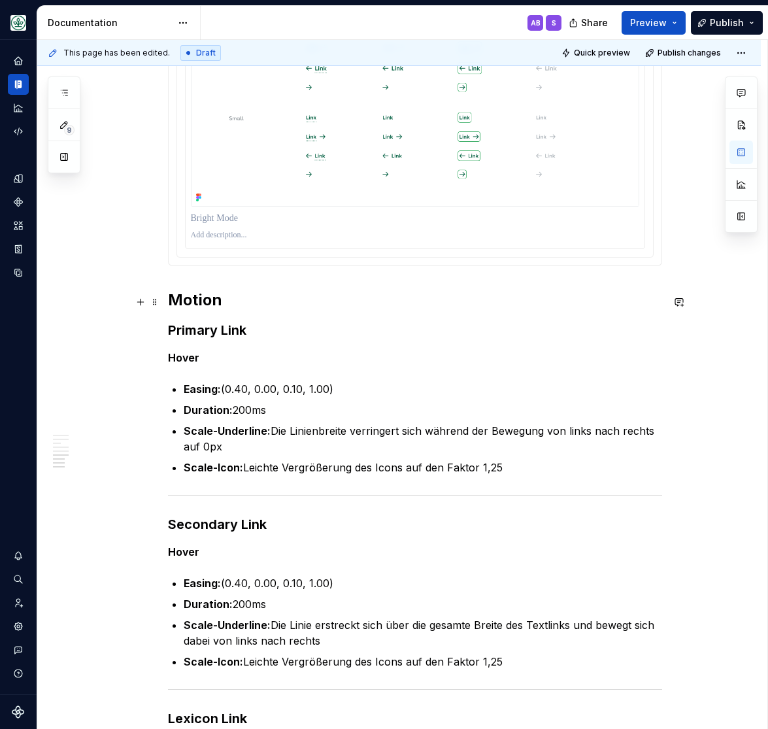
click at [198, 303] on h2 "Motion" at bounding box center [415, 300] width 494 height 21
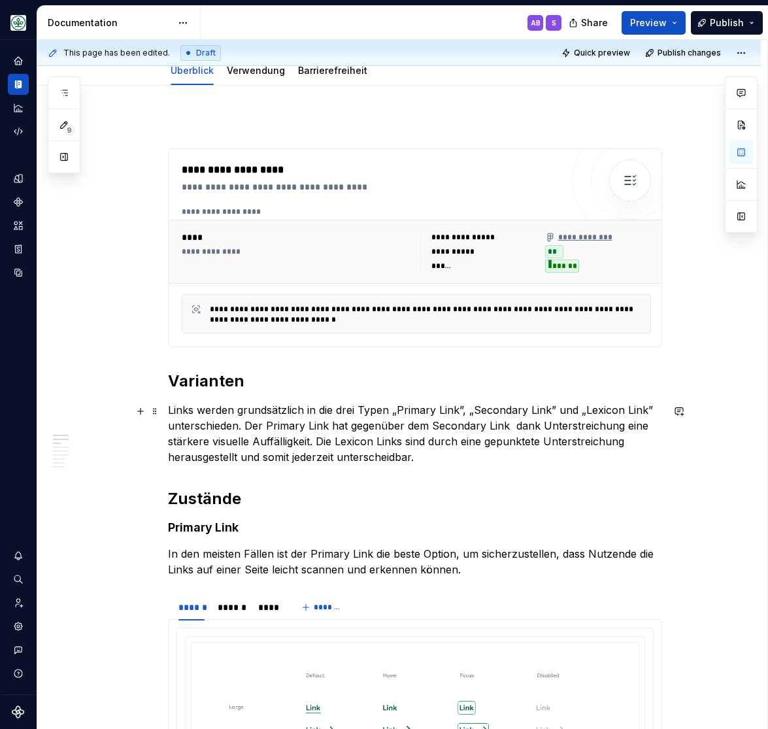
scroll to position [324, 0]
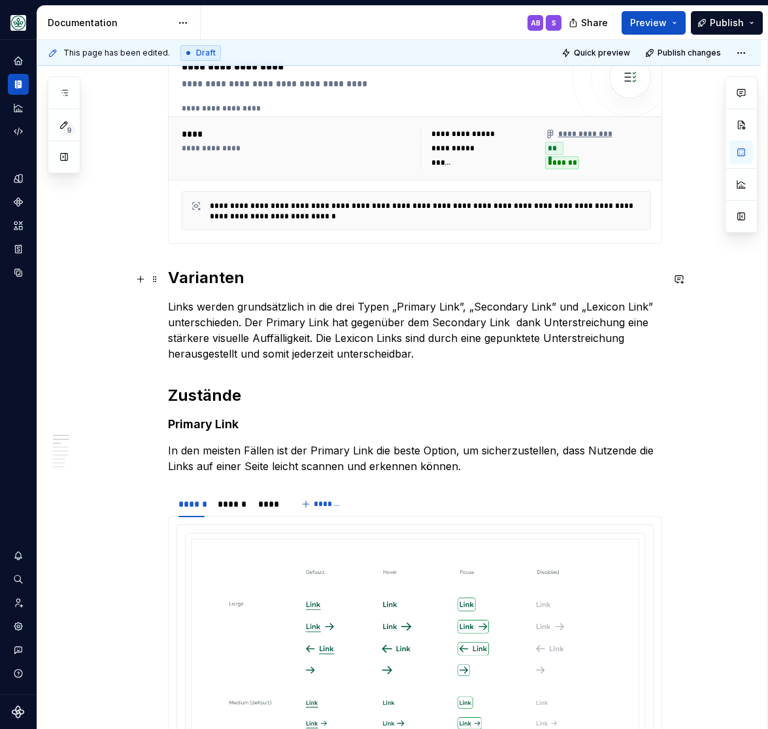
click at [213, 273] on h2 "Varianten" at bounding box center [415, 277] width 494 height 21
click at [213, 272] on h2 "Varianten" at bounding box center [415, 277] width 494 height 21
click at [203, 398] on h2 "Zustände" at bounding box center [415, 395] width 494 height 21
click at [202, 396] on h2 "Zustände" at bounding box center [415, 395] width 494 height 21
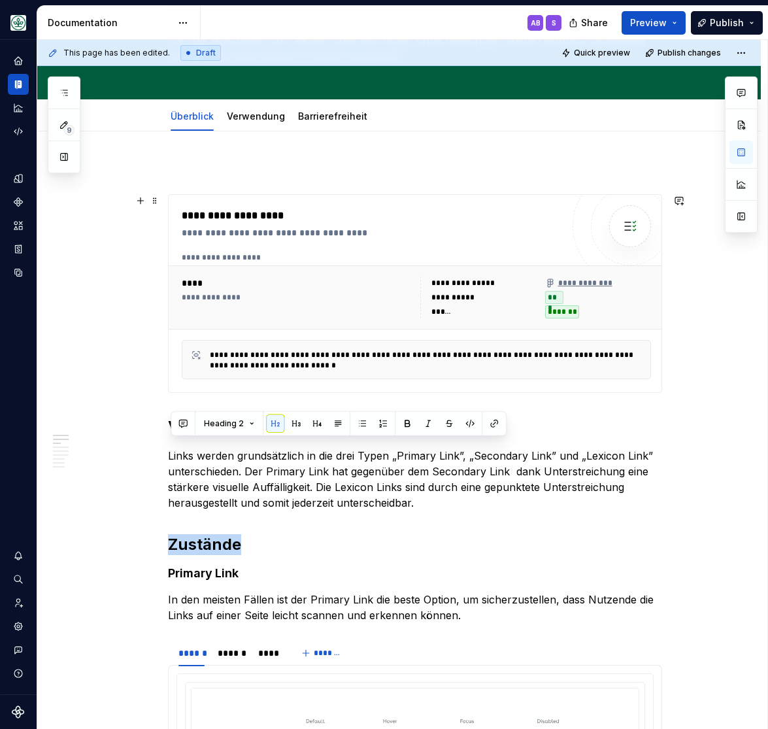
scroll to position [269, 0]
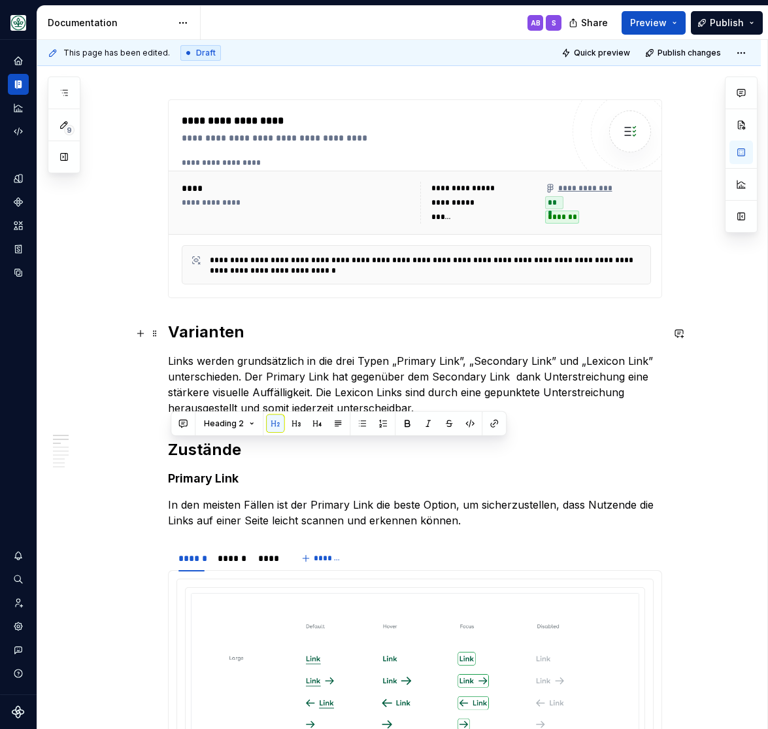
click at [196, 333] on h2 "Varianten" at bounding box center [415, 332] width 494 height 21
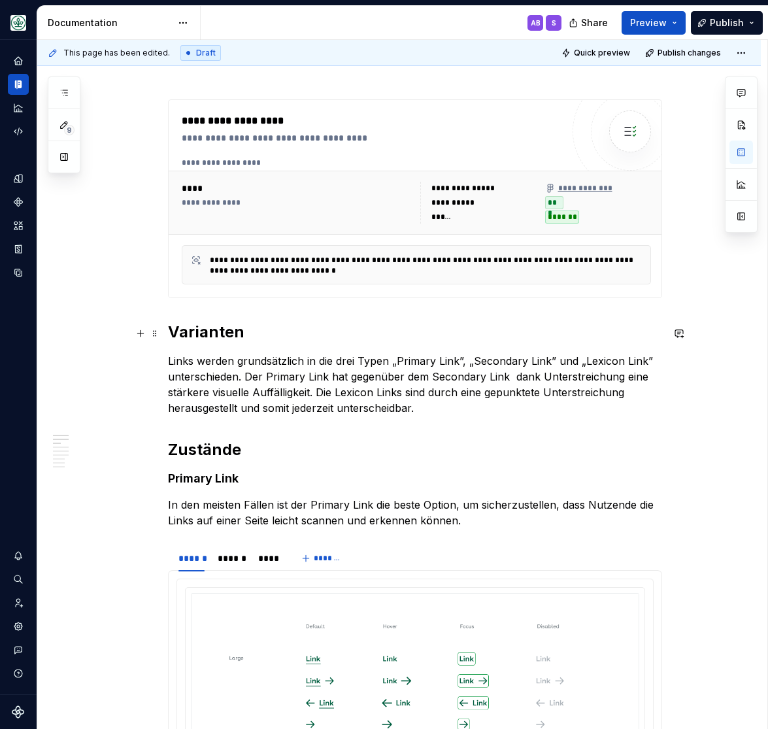
click at [196, 333] on h2 "Varianten" at bounding box center [415, 332] width 494 height 21
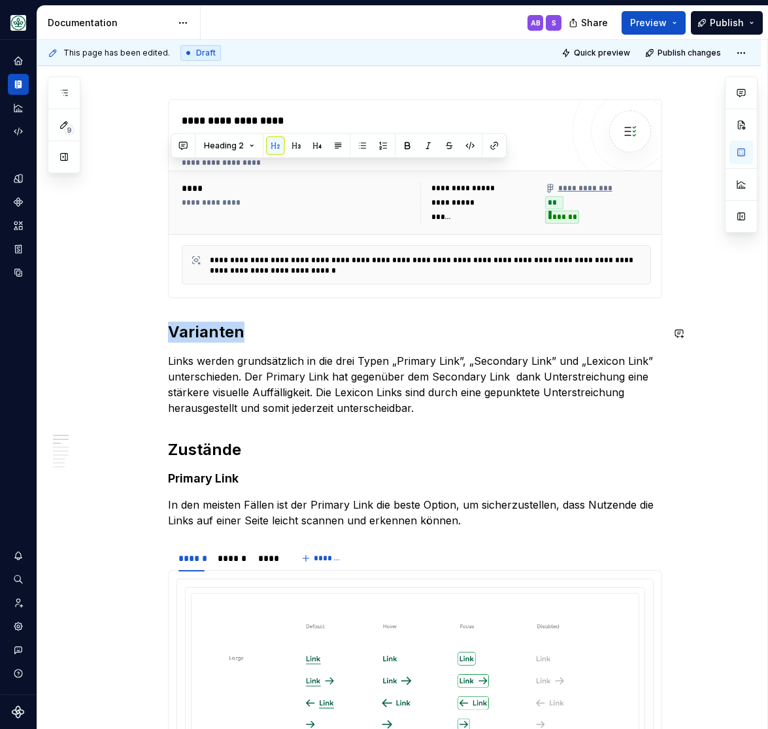
scroll to position [432, 0]
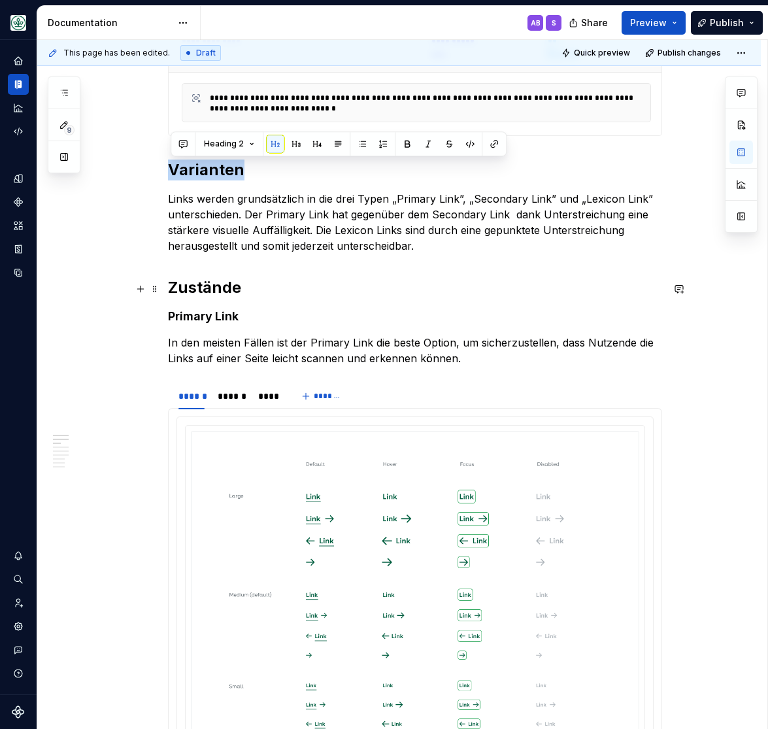
click at [206, 290] on h2 "Zustände" at bounding box center [415, 287] width 494 height 21
click at [206, 288] on h2 "Zustände" at bounding box center [415, 287] width 494 height 21
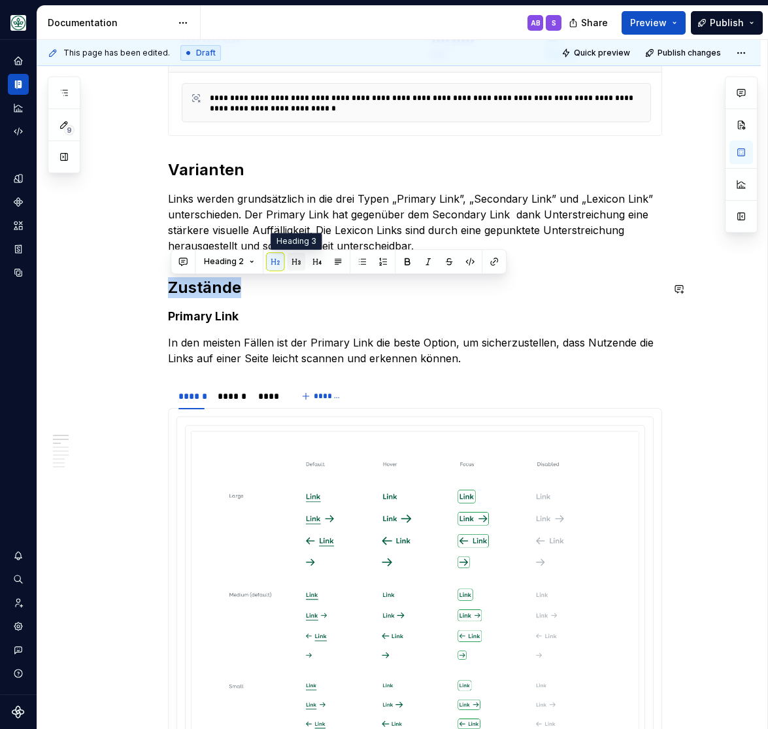
click at [294, 259] on button "button" at bounding box center [296, 261] width 18 height 18
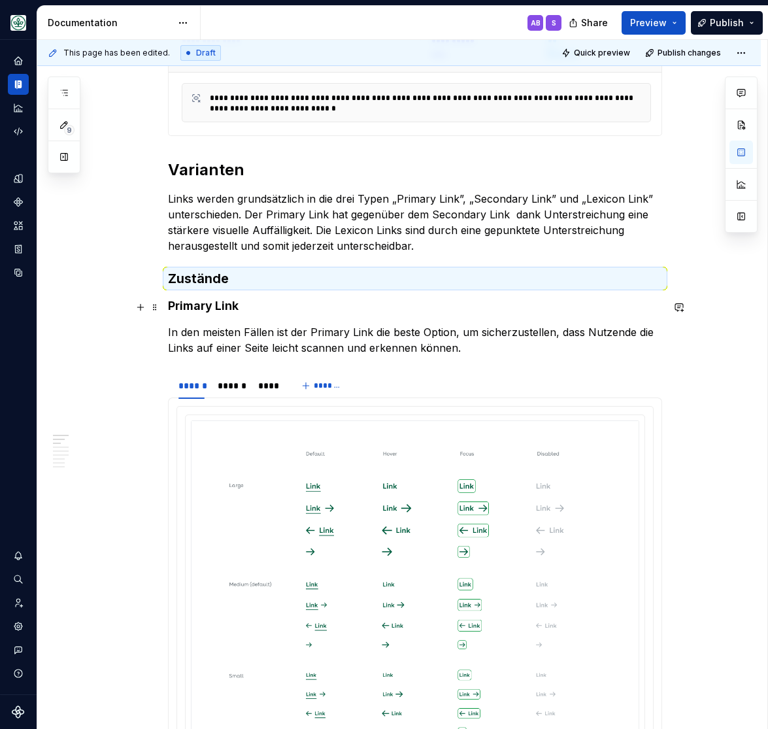
click at [218, 314] on h4 "Primary Link" at bounding box center [415, 306] width 494 height 16
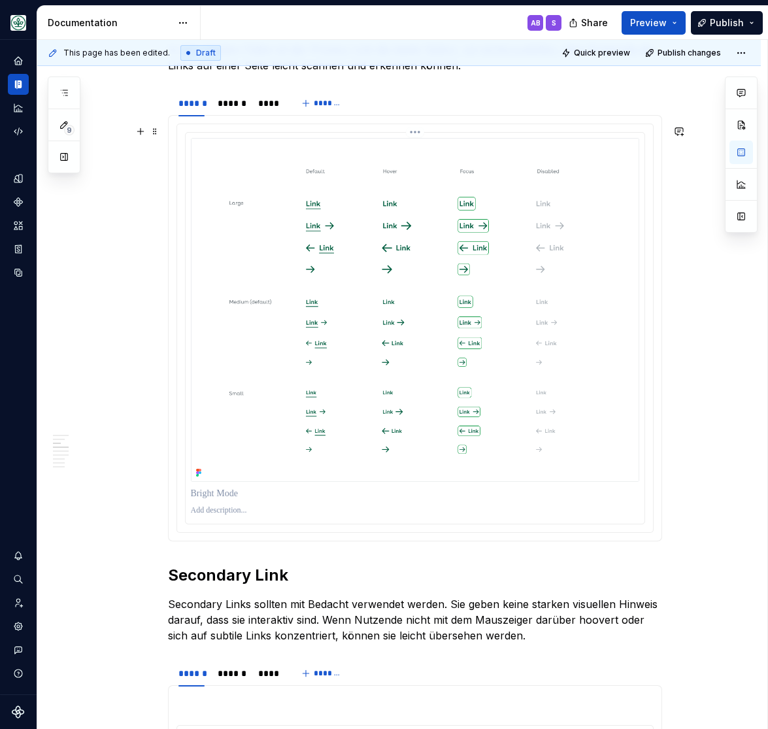
scroll to position [809, 0]
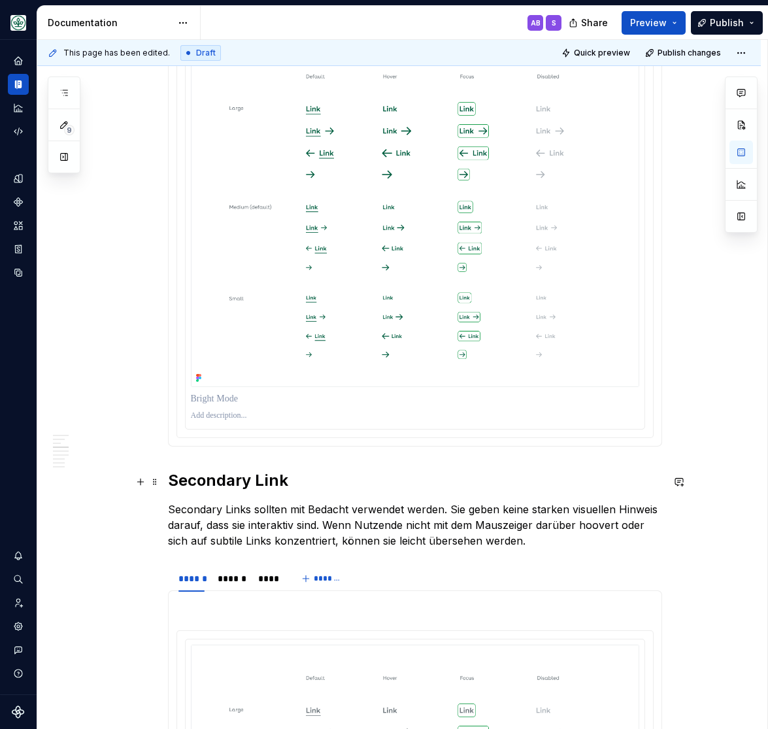
click at [198, 478] on h2 "Secondary Link" at bounding box center [415, 480] width 494 height 21
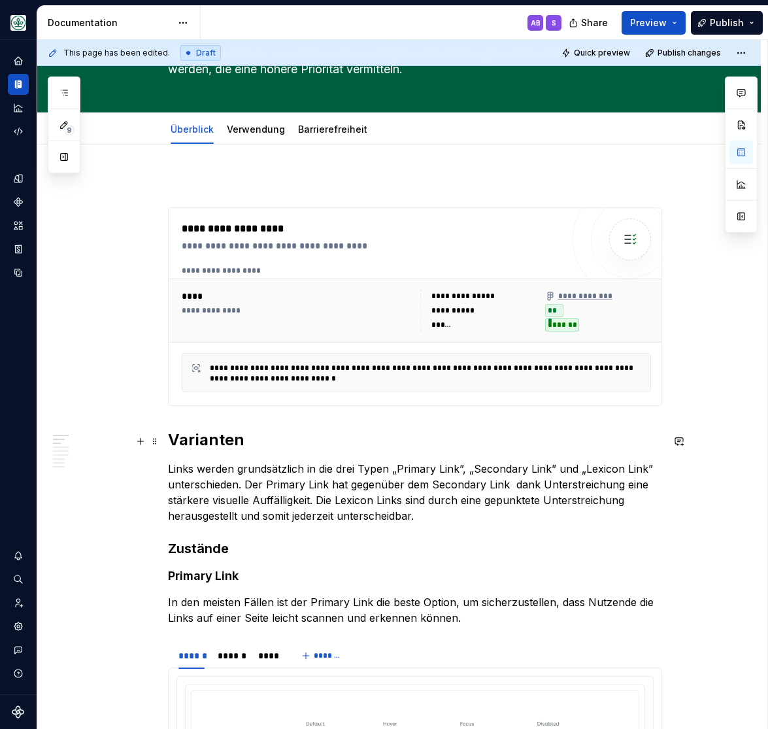
scroll to position [269, 0]
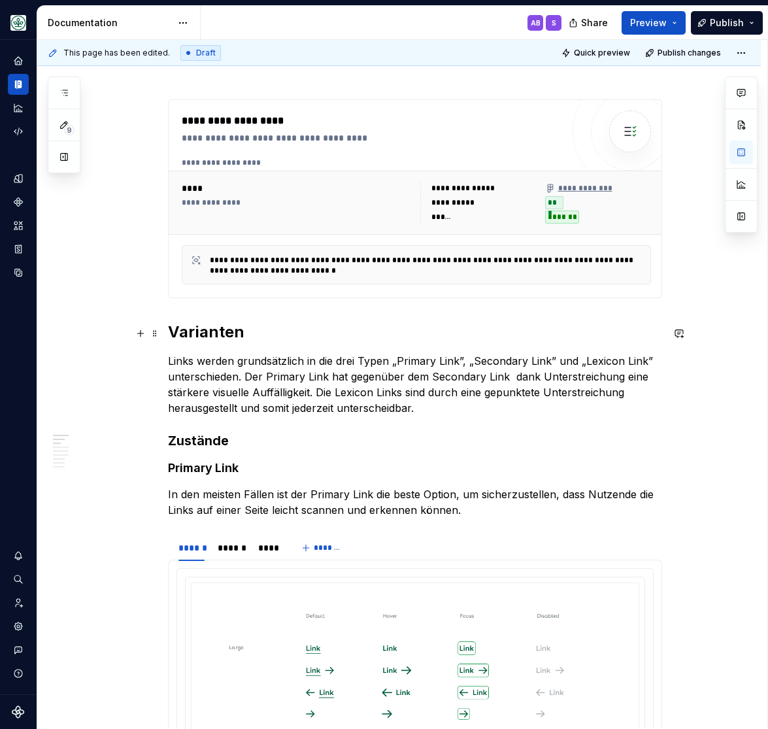
click at [196, 343] on h2 "Varianten" at bounding box center [415, 332] width 494 height 21
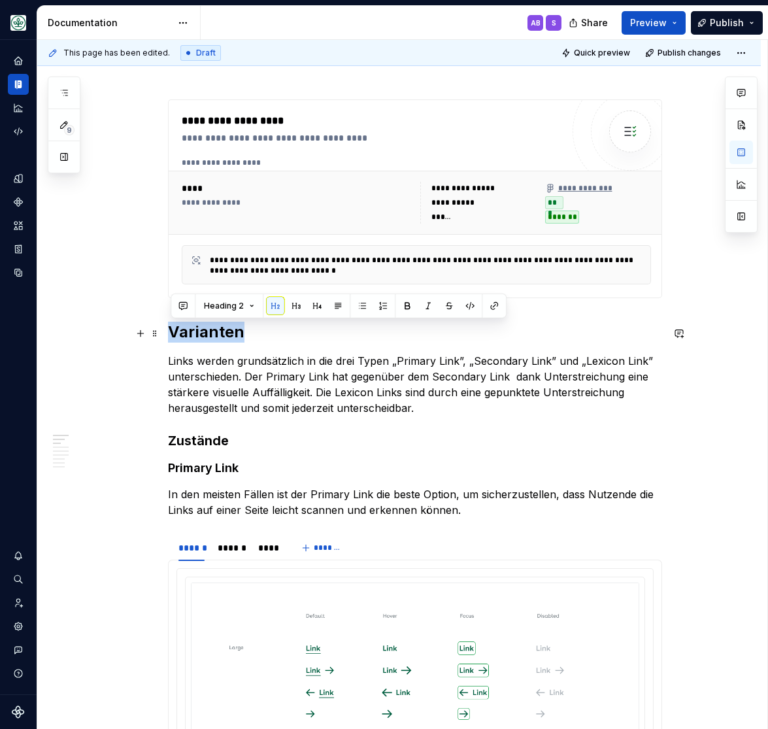
click at [196, 343] on h2 "Varianten" at bounding box center [415, 332] width 494 height 21
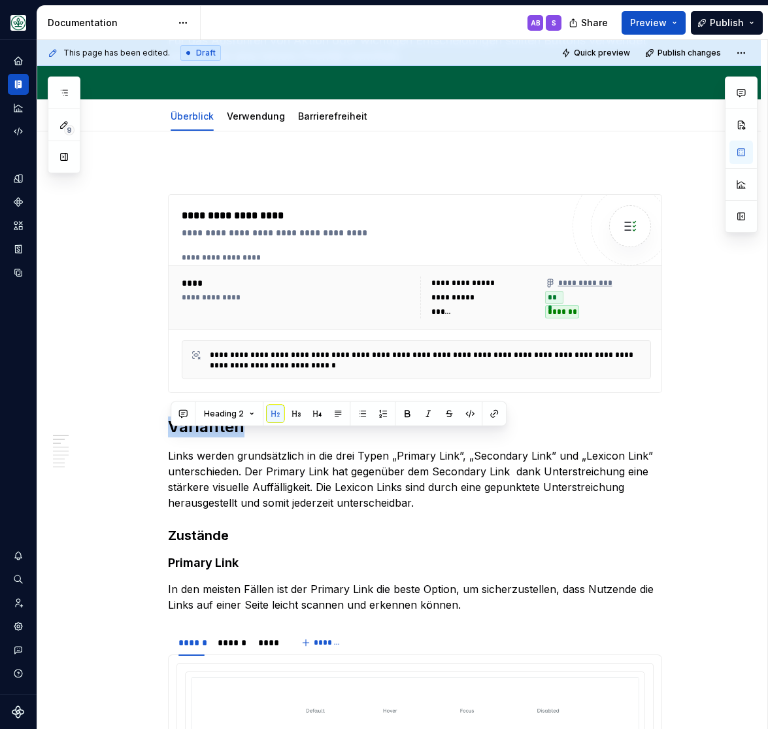
scroll to position [162, 0]
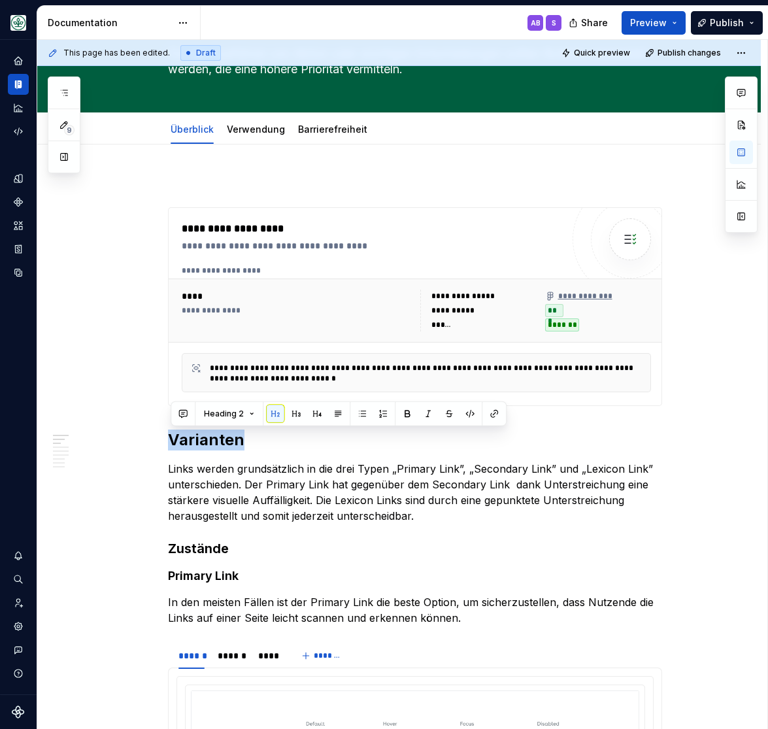
type textarea "*"
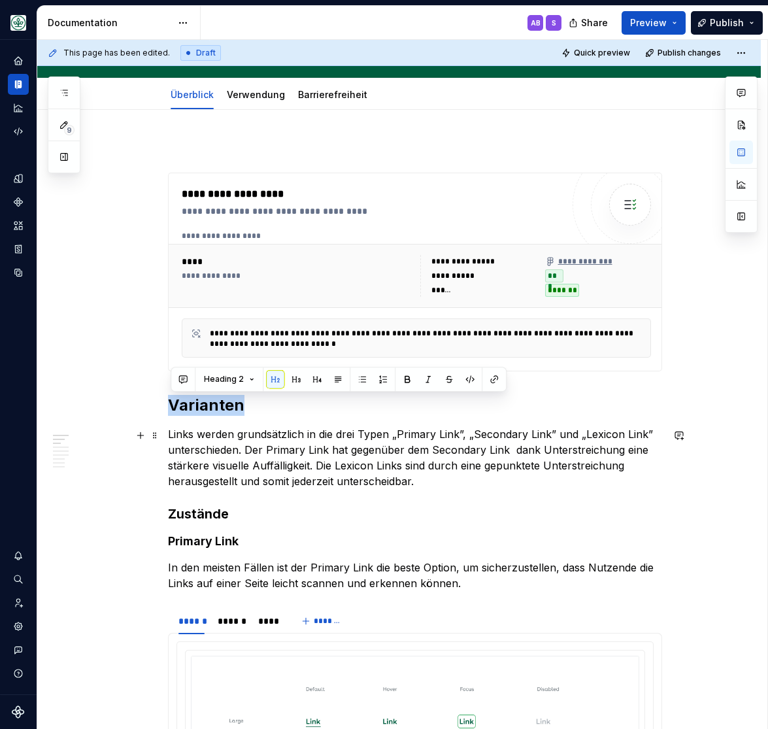
scroll to position [216, 0]
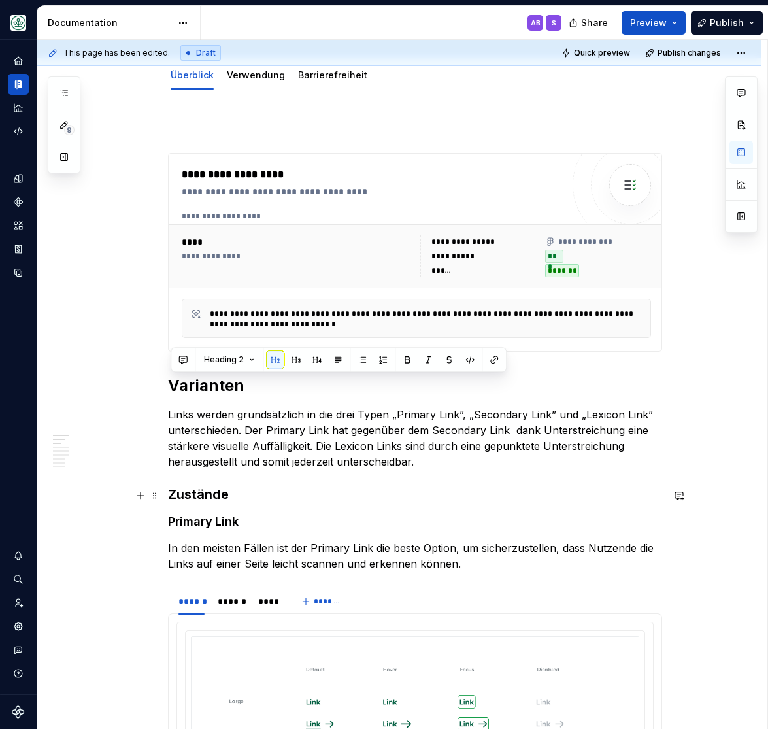
click at [203, 490] on h3 "Zustände" at bounding box center [415, 494] width 494 height 18
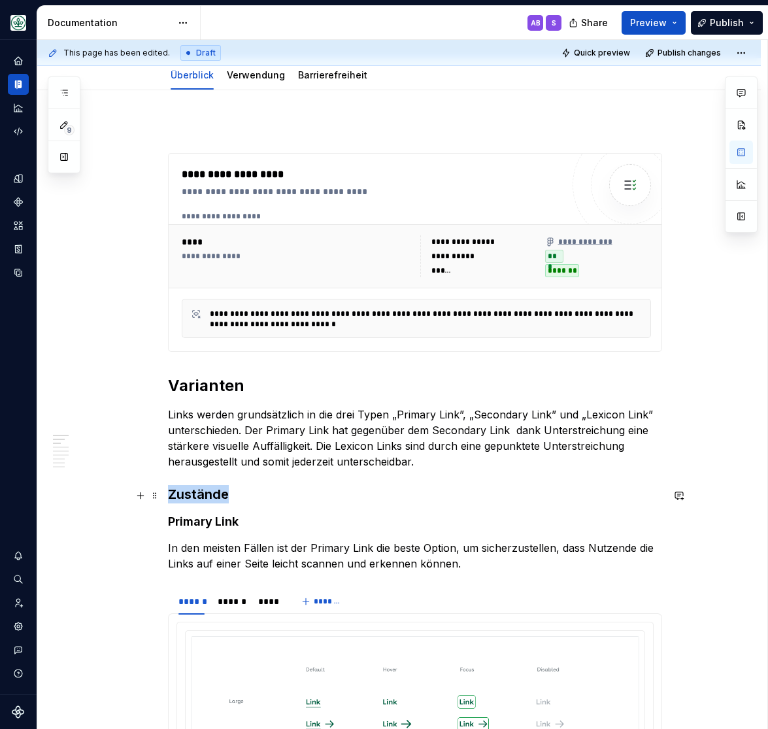
click at [203, 490] on h3 "Zustände" at bounding box center [415, 494] width 494 height 18
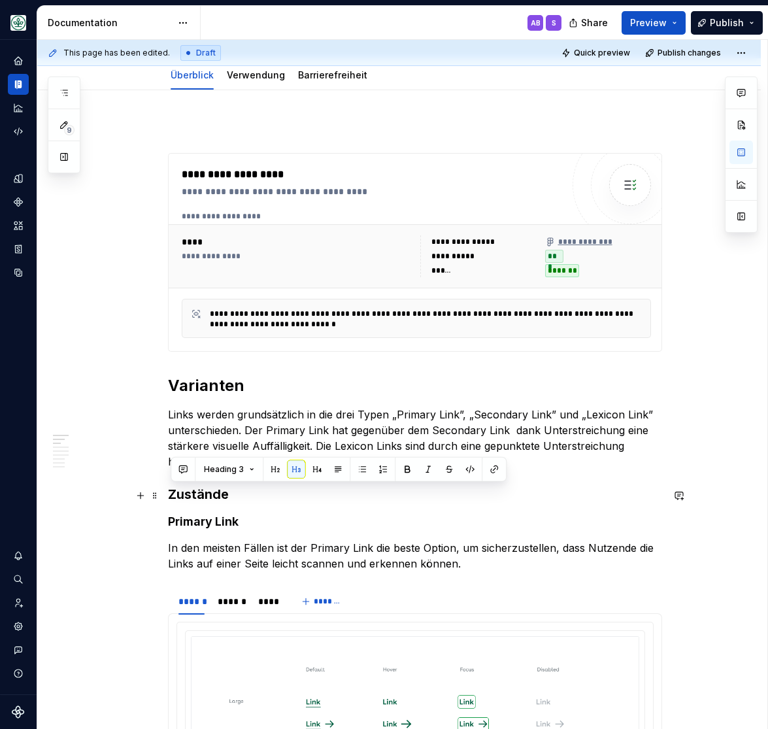
click at [245, 497] on h3 "Zustände" at bounding box center [415, 494] width 494 height 18
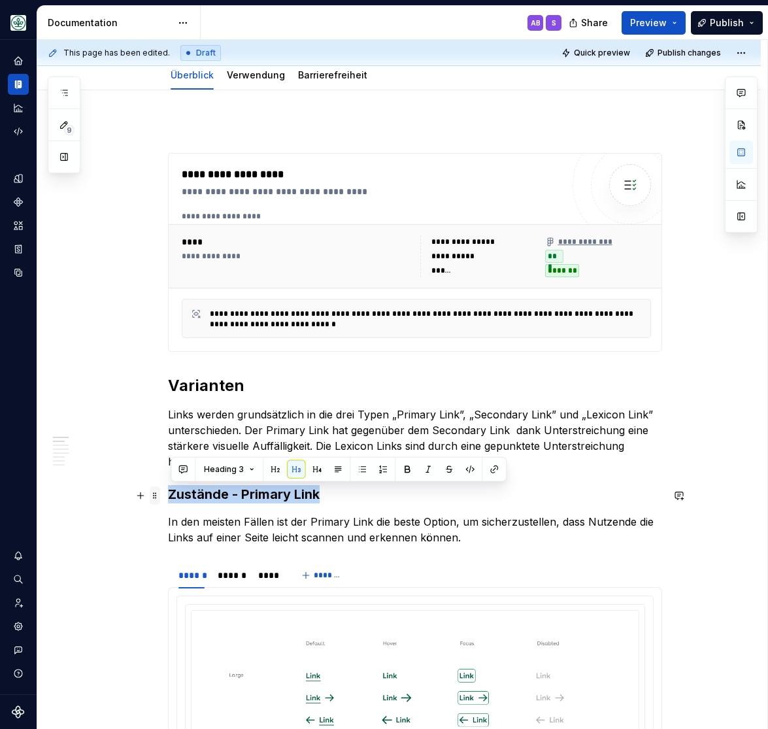
drag, startPoint x: 327, startPoint y: 500, endPoint x: 163, endPoint y: 496, distance: 164.2
click at [353, 379] on h2 "Varianten" at bounding box center [415, 385] width 494 height 21
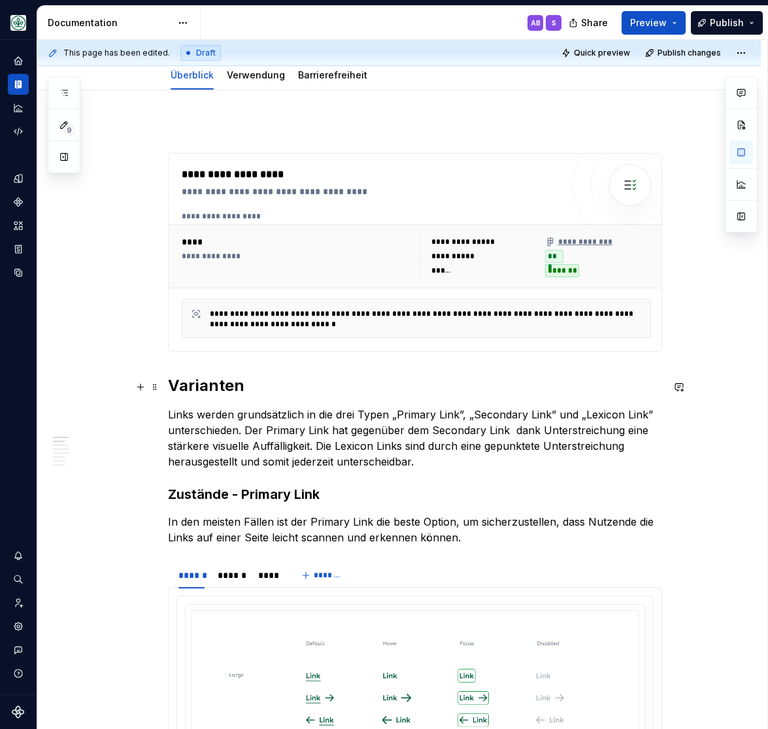
click at [198, 391] on h2 "Varianten" at bounding box center [415, 385] width 494 height 21
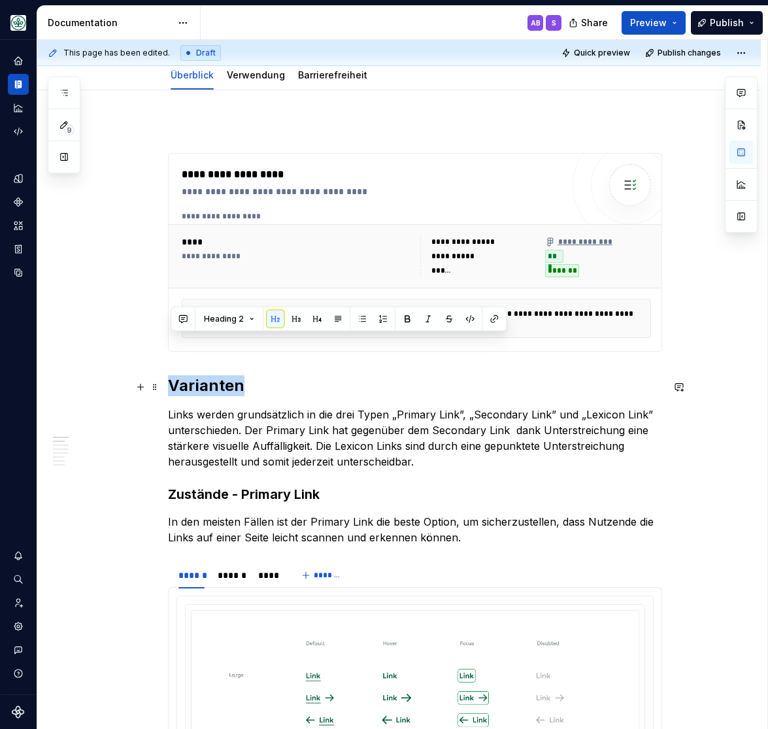
scroll to position [324, 0]
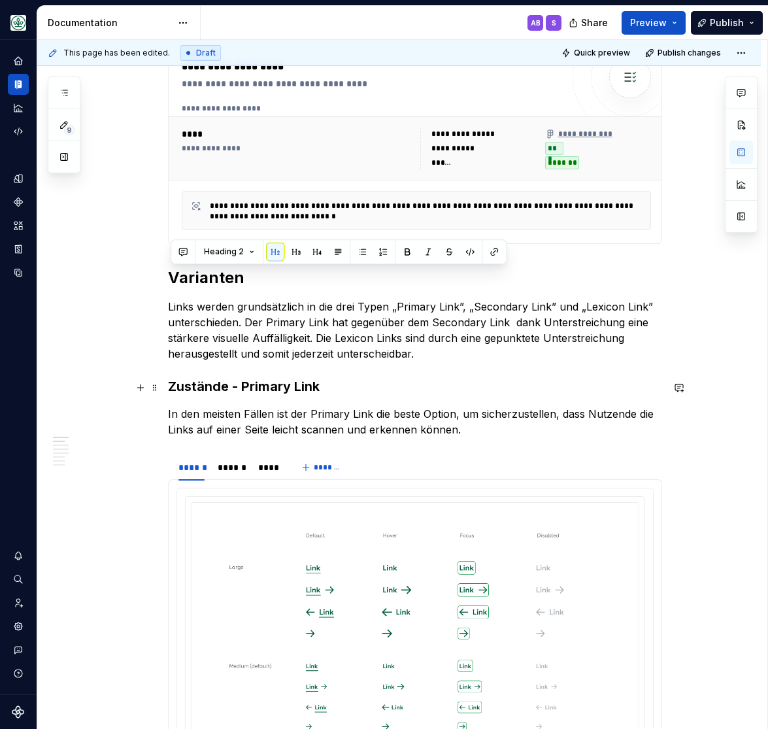
click at [199, 392] on h3 "Zustände - Primary Link" at bounding box center [415, 386] width 494 height 18
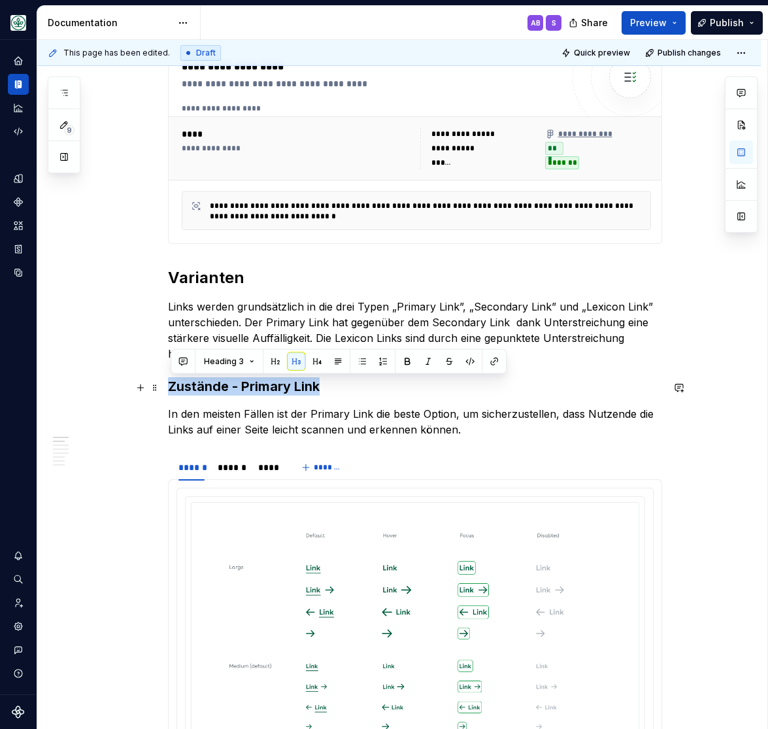
click at [199, 392] on h3 "Zustände - Primary Link" at bounding box center [415, 386] width 494 height 18
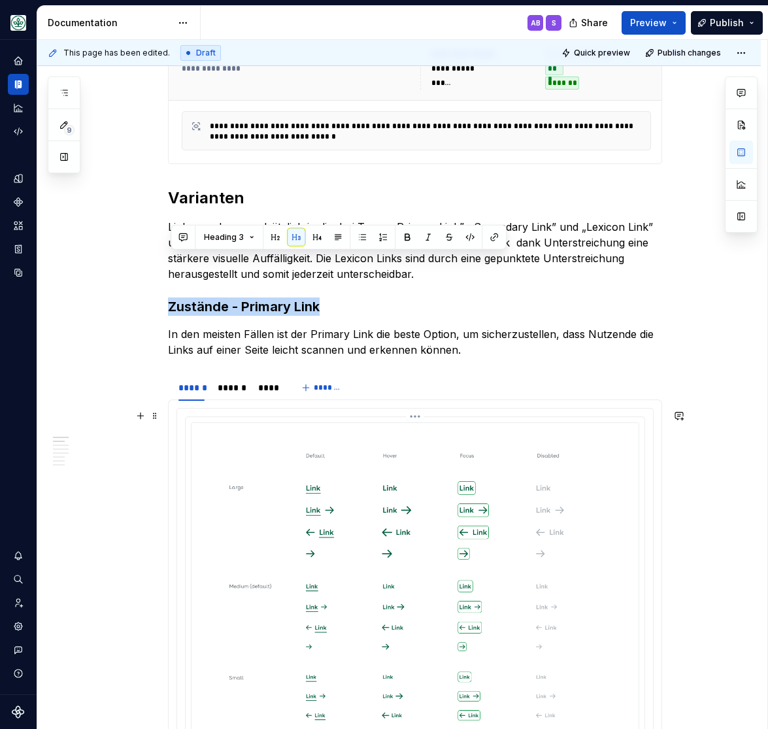
scroll to position [539, 0]
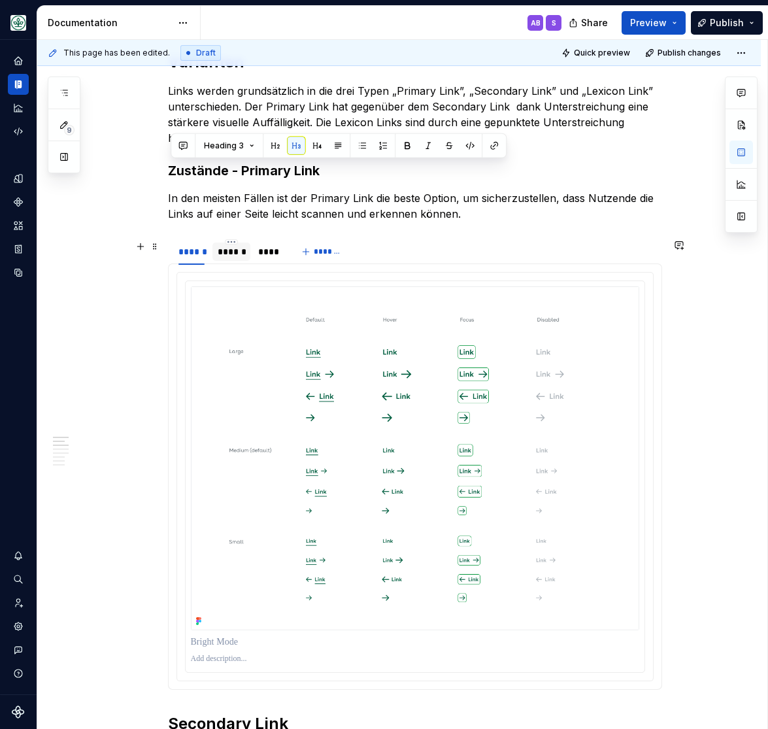
click at [241, 254] on div "******" at bounding box center [232, 251] width 28 height 13
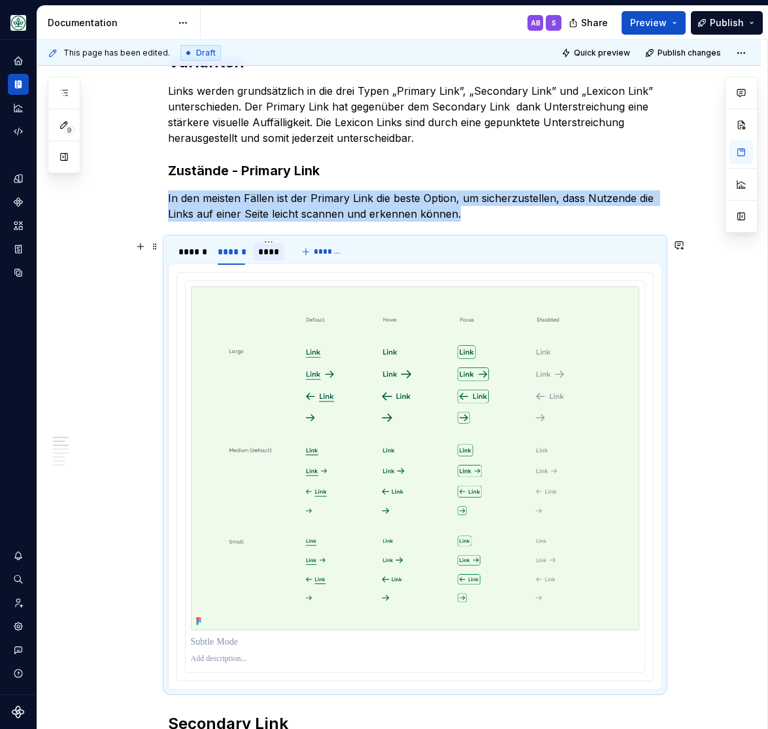
click at [273, 254] on div "****" at bounding box center [268, 251] width 21 height 13
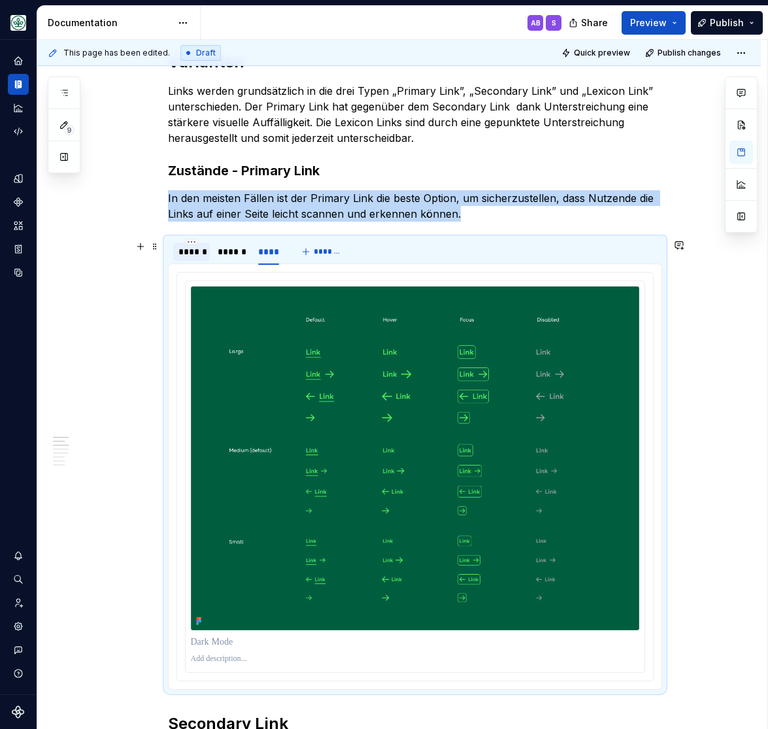
click at [198, 256] on div "******" at bounding box center [192, 251] width 26 height 13
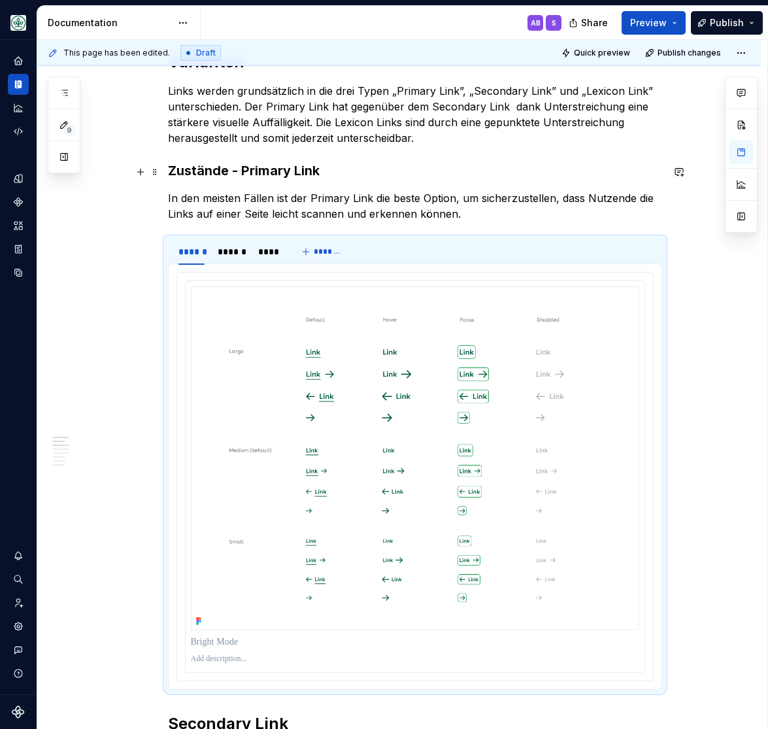
click at [198, 173] on h3 "Zustände - Primary Link" at bounding box center [415, 171] width 494 height 18
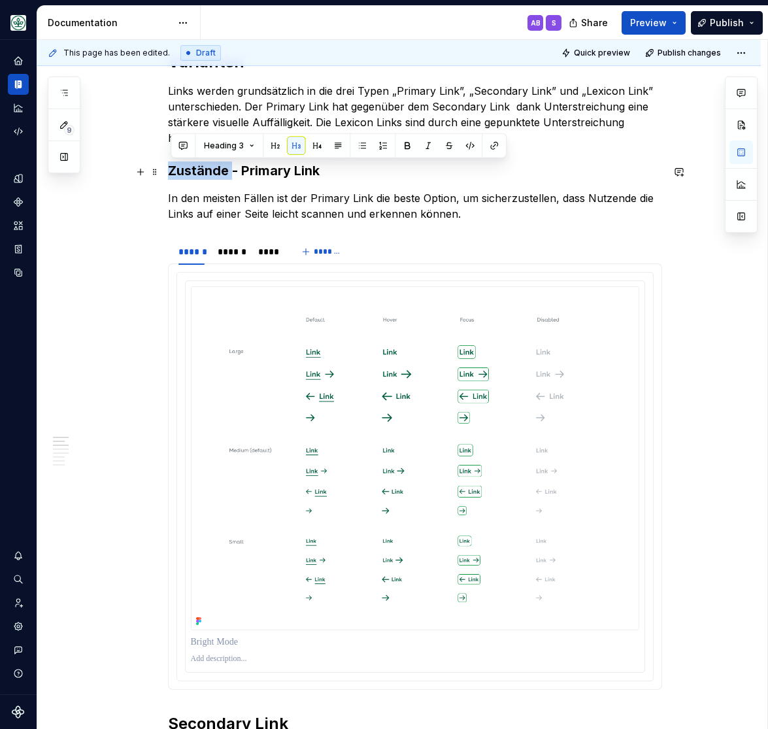
click at [200, 172] on h3 "Zustände - Primary Link" at bounding box center [415, 171] width 494 height 18
click at [202, 172] on h3 "Zustände - Primary Link" at bounding box center [415, 171] width 494 height 18
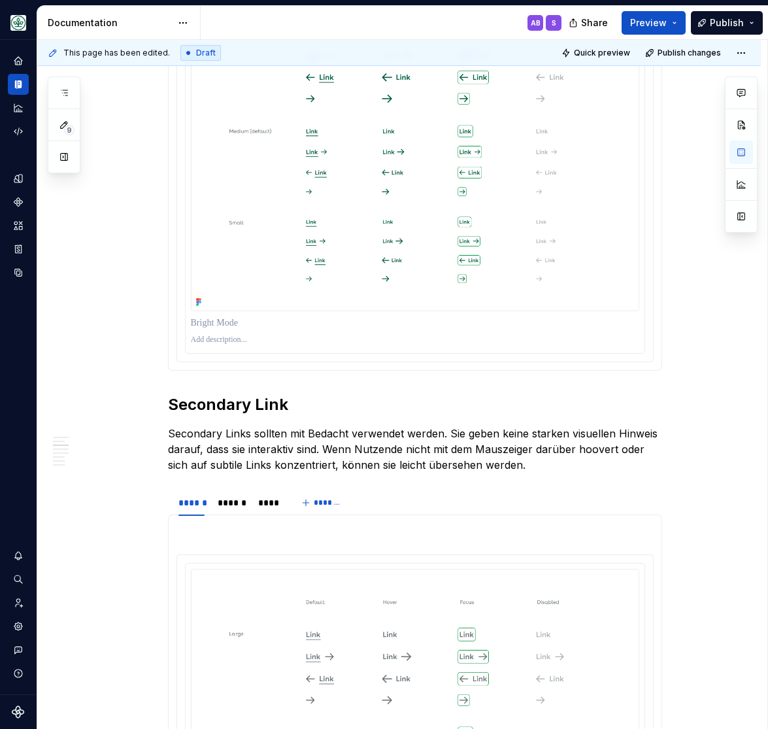
scroll to position [863, 0]
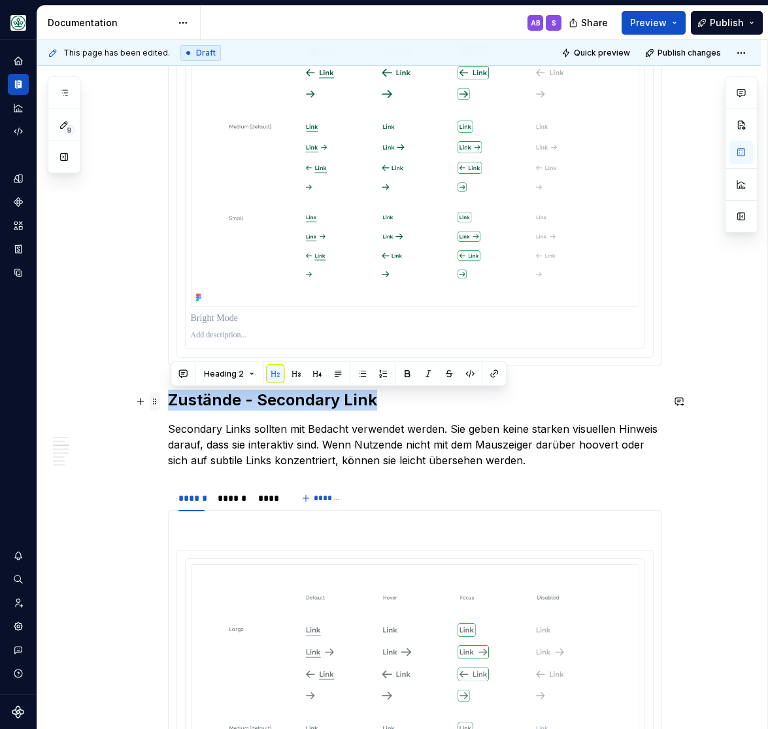
drag, startPoint x: 392, startPoint y: 398, endPoint x: 162, endPoint y: 398, distance: 230.2
click at [294, 369] on button "button" at bounding box center [296, 374] width 18 height 18
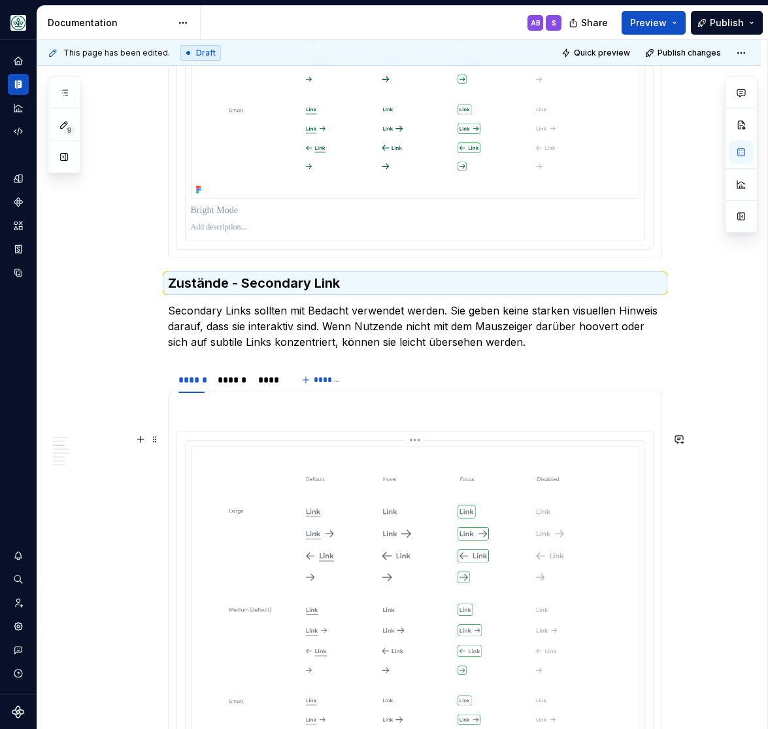
scroll to position [1025, 0]
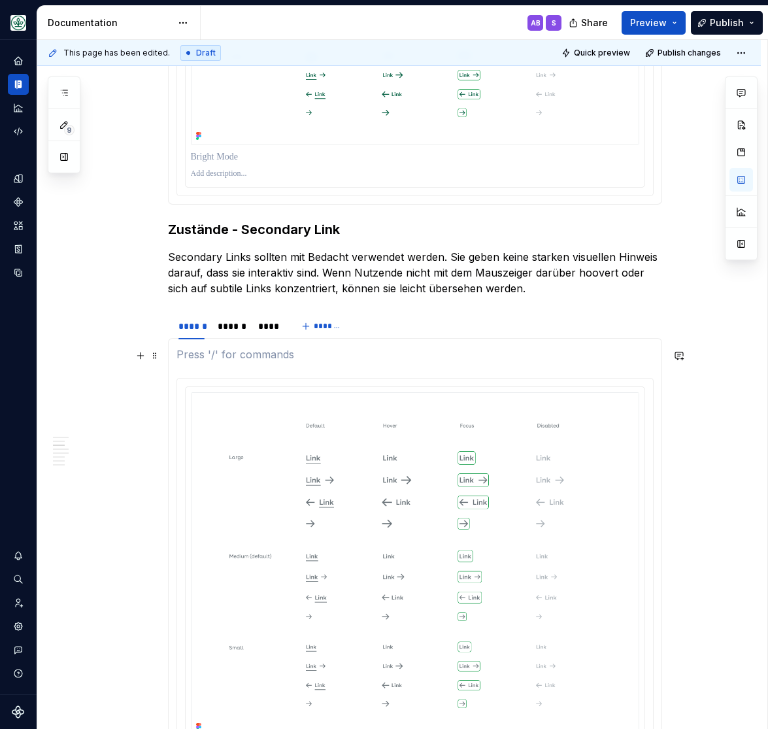
click at [216, 356] on p at bounding box center [415, 355] width 477 height 16
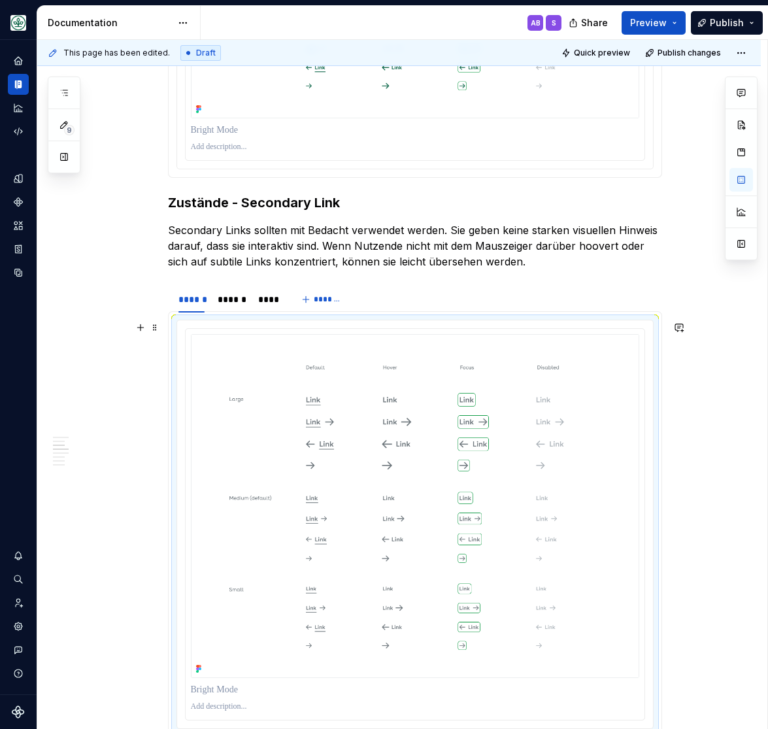
scroll to position [1267, 0]
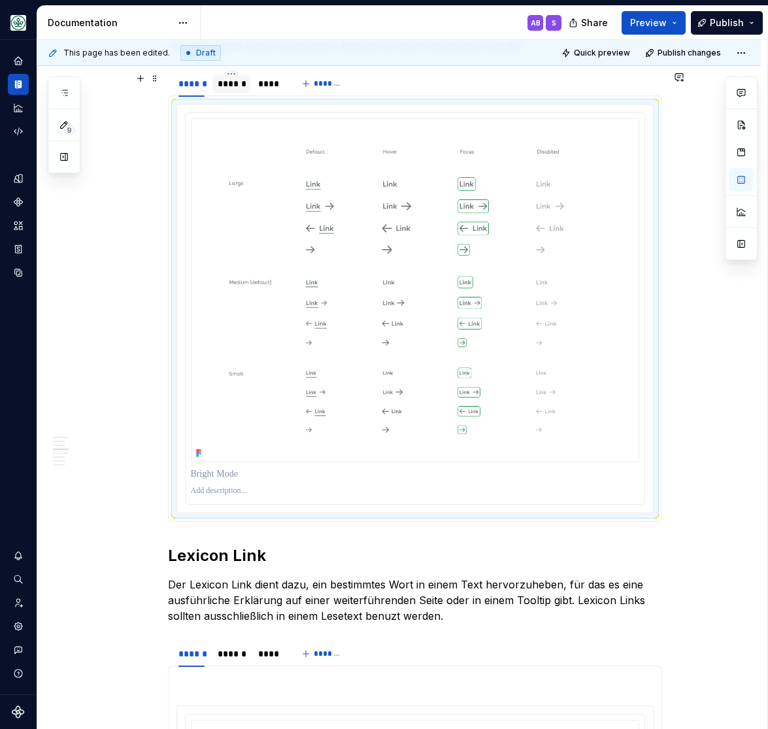
click at [235, 82] on div "******" at bounding box center [232, 83] width 28 height 13
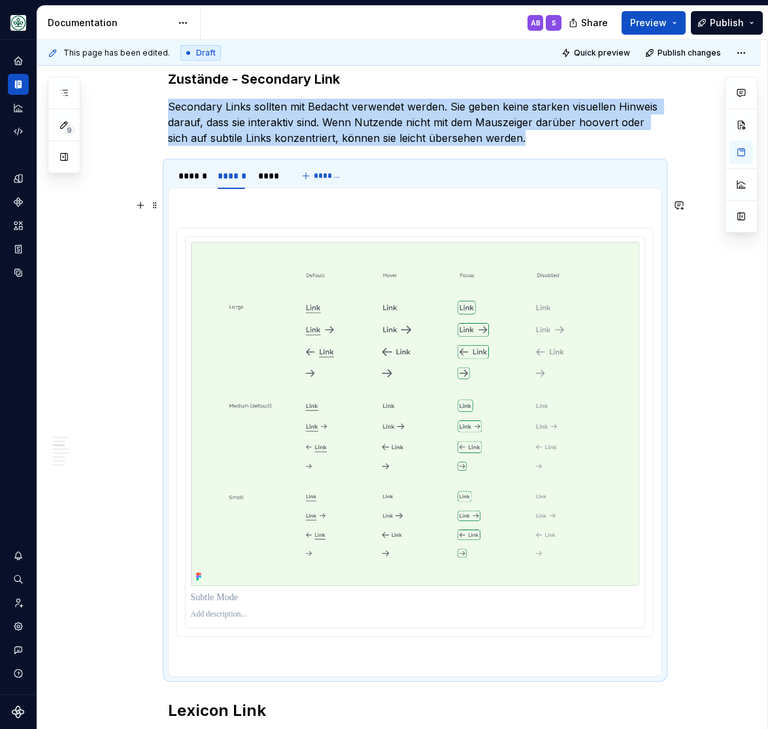
scroll to position [1106, 0]
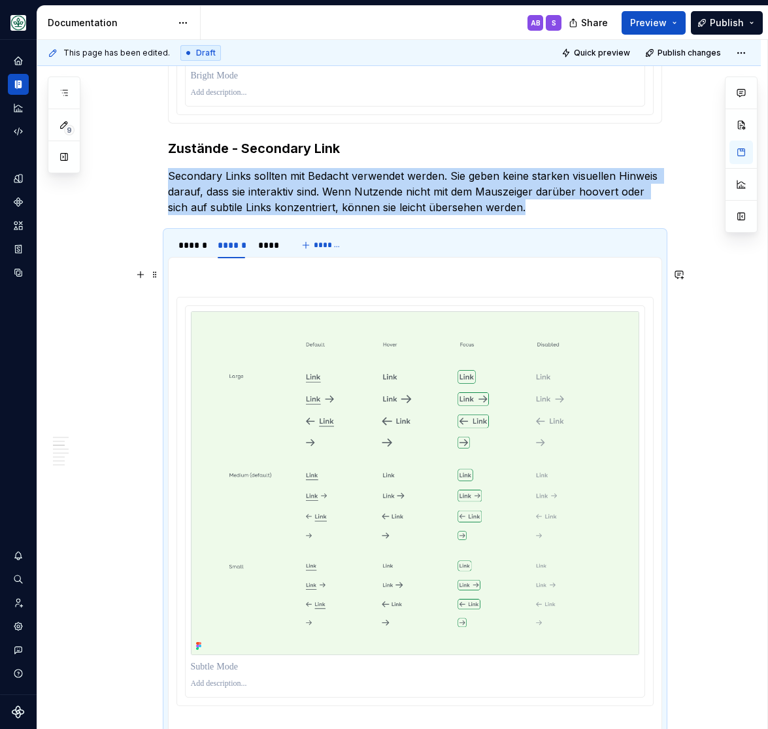
click at [224, 279] on p at bounding box center [415, 273] width 477 height 16
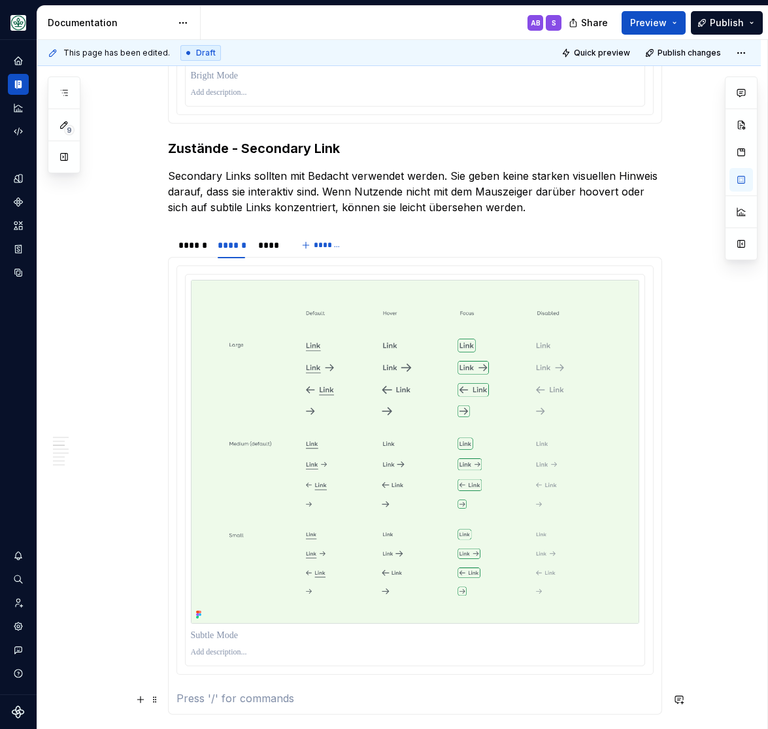
click at [209, 689] on section-item-column at bounding box center [415, 485] width 477 height 441
click at [277, 246] on div "****" at bounding box center [268, 245] width 21 height 13
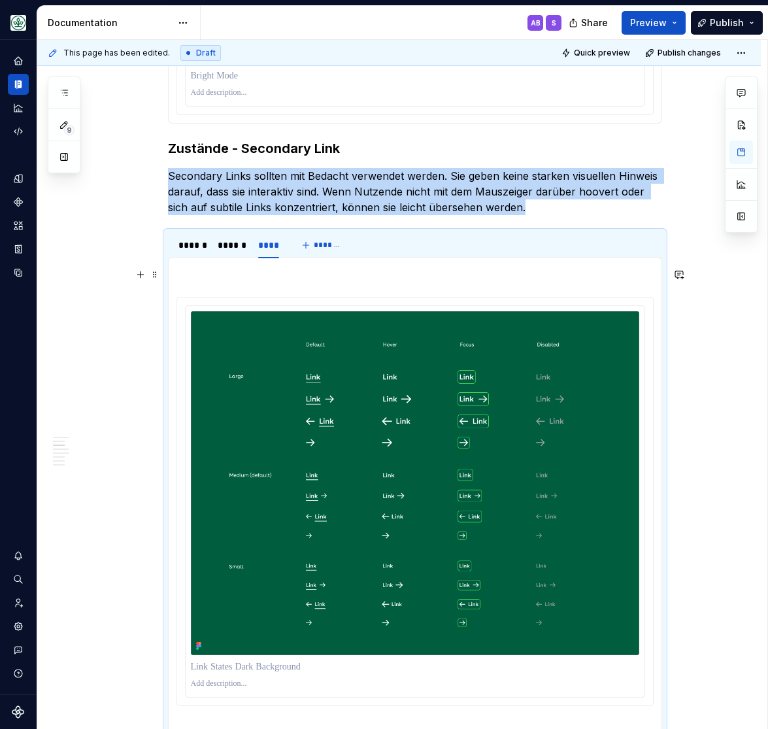
click at [196, 277] on p at bounding box center [415, 273] width 477 height 16
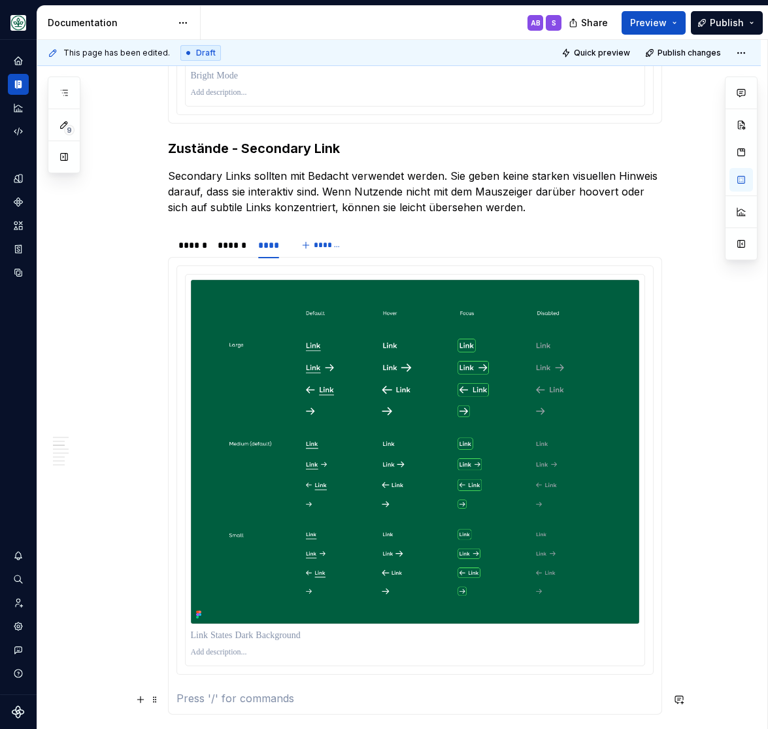
click at [241, 692] on p at bounding box center [415, 699] width 477 height 16
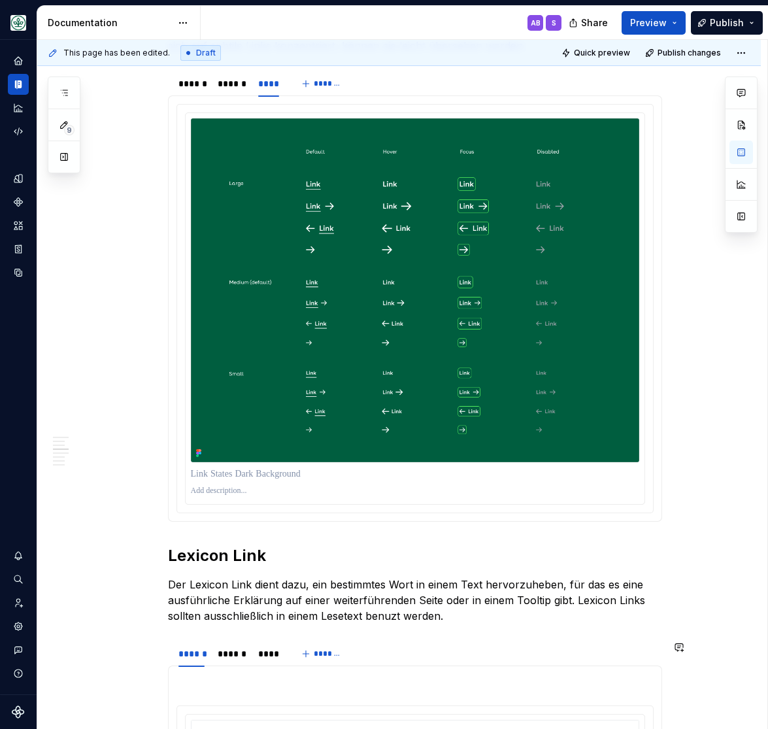
scroll to position [1052, 0]
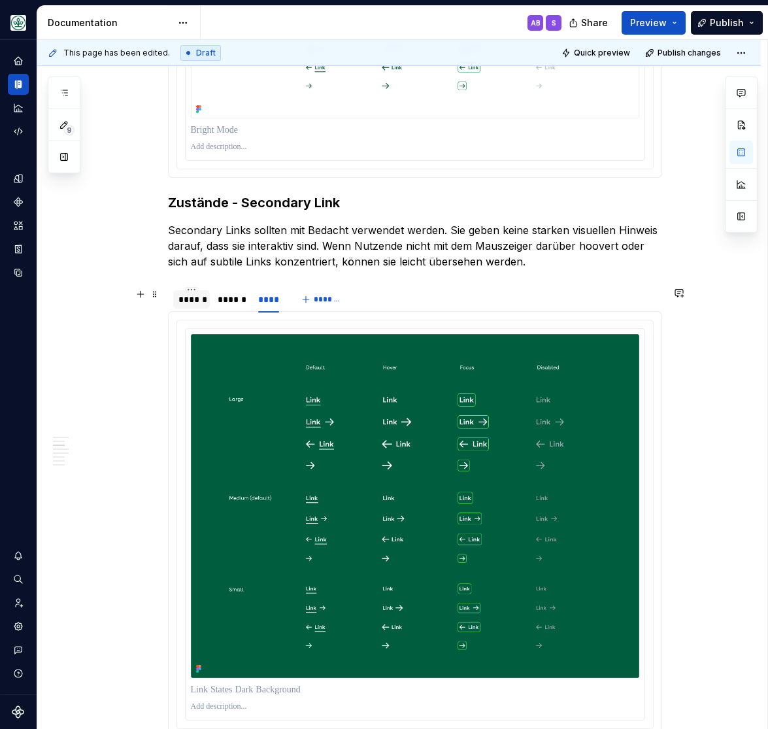
click at [190, 300] on div "******" at bounding box center [192, 299] width 26 height 13
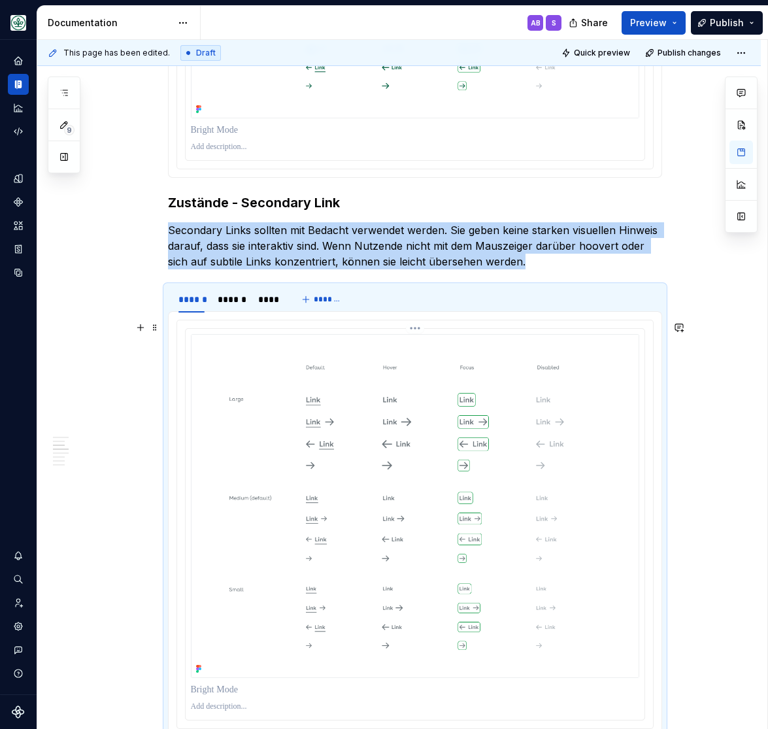
scroll to position [1267, 0]
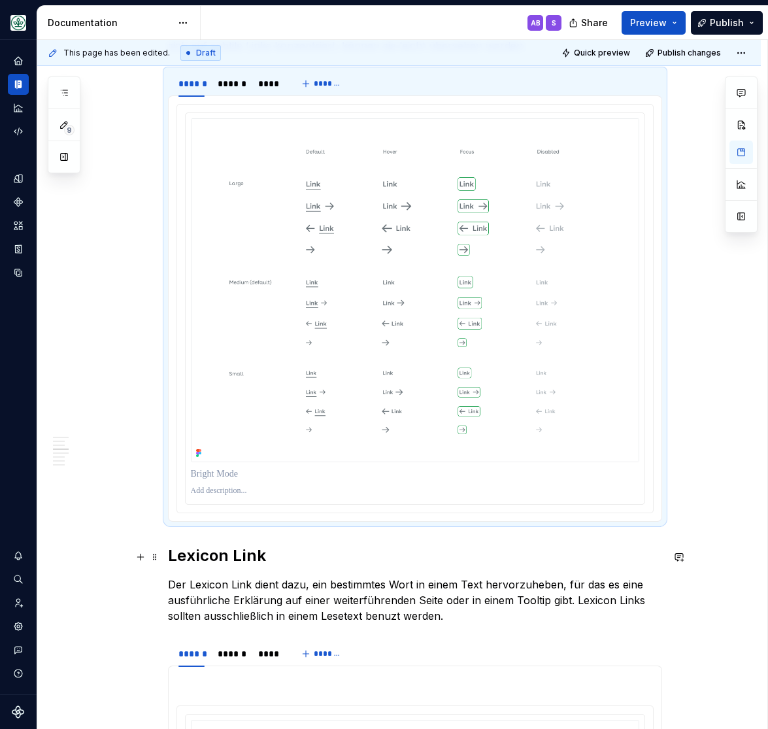
click at [175, 556] on h2 "Lexicon Link" at bounding box center [415, 555] width 494 height 21
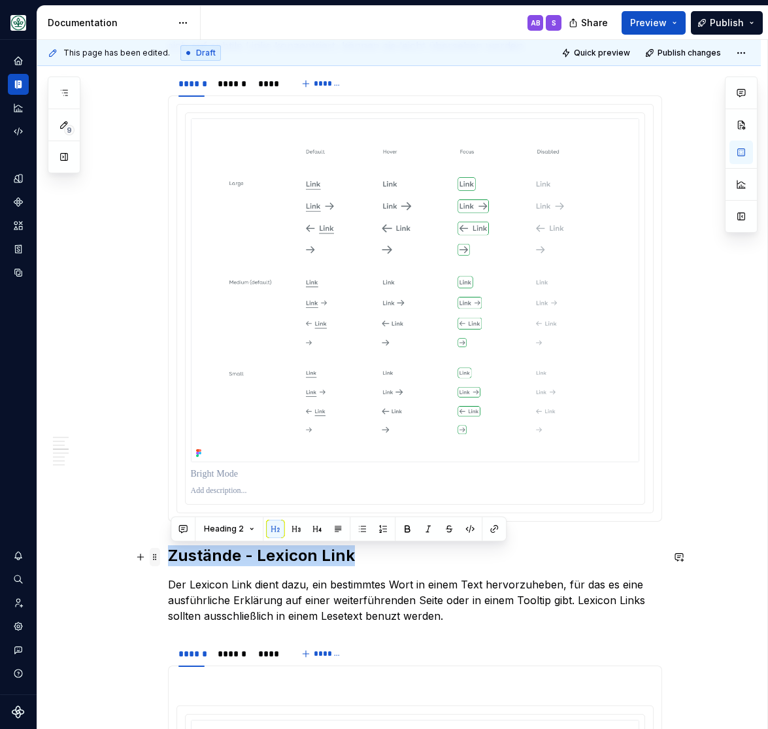
drag, startPoint x: 330, startPoint y: 555, endPoint x: 157, endPoint y: 558, distance: 172.7
click at [168, 558] on div "**********" at bounding box center [415, 502] width 494 height 2865
click at [295, 525] on button "button" at bounding box center [296, 529] width 18 height 18
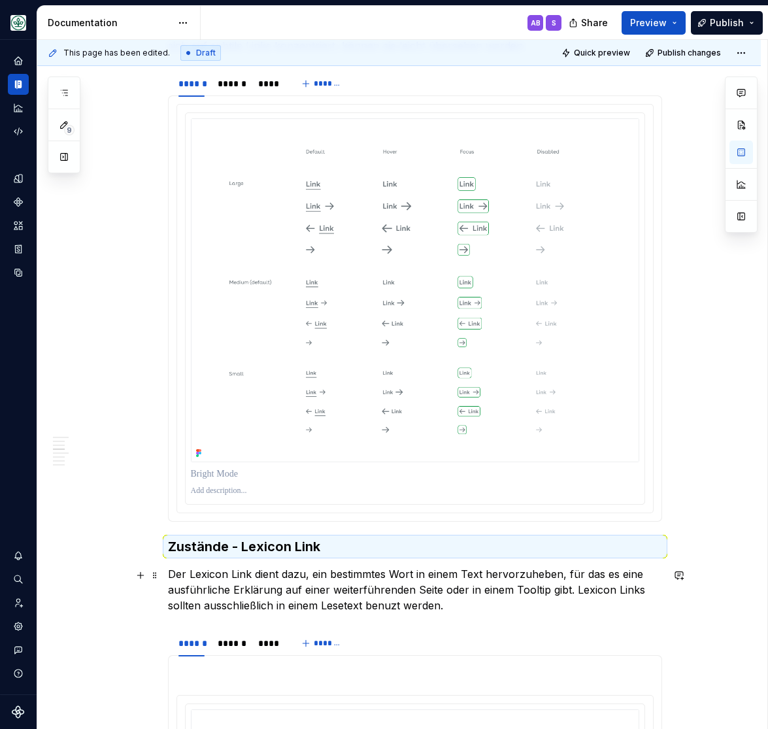
click at [388, 578] on p "Der Lexicon Link dient dazu, ein bestimmtes Wort in einem Text hervorzuheben, f…" at bounding box center [415, 589] width 494 height 47
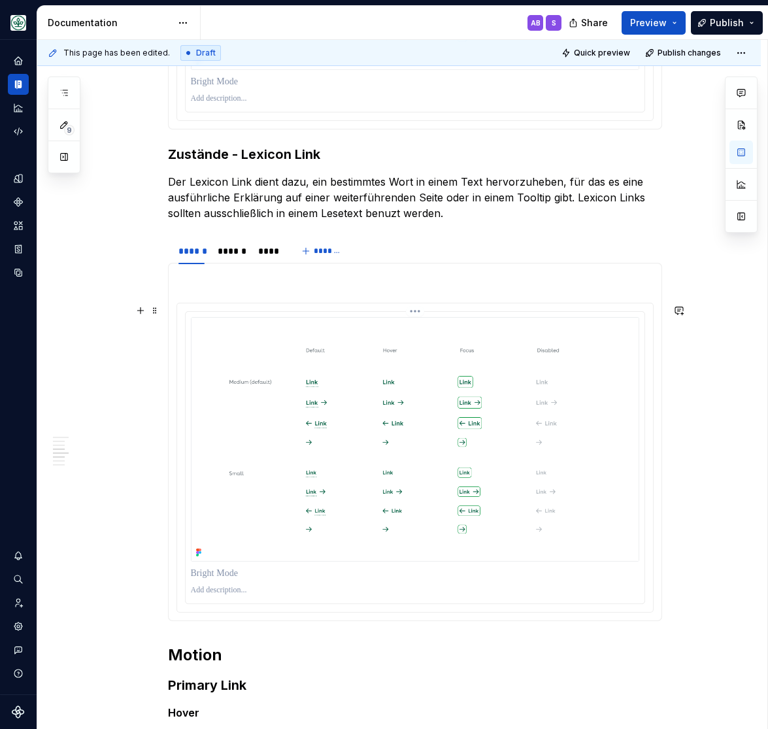
scroll to position [1699, 0]
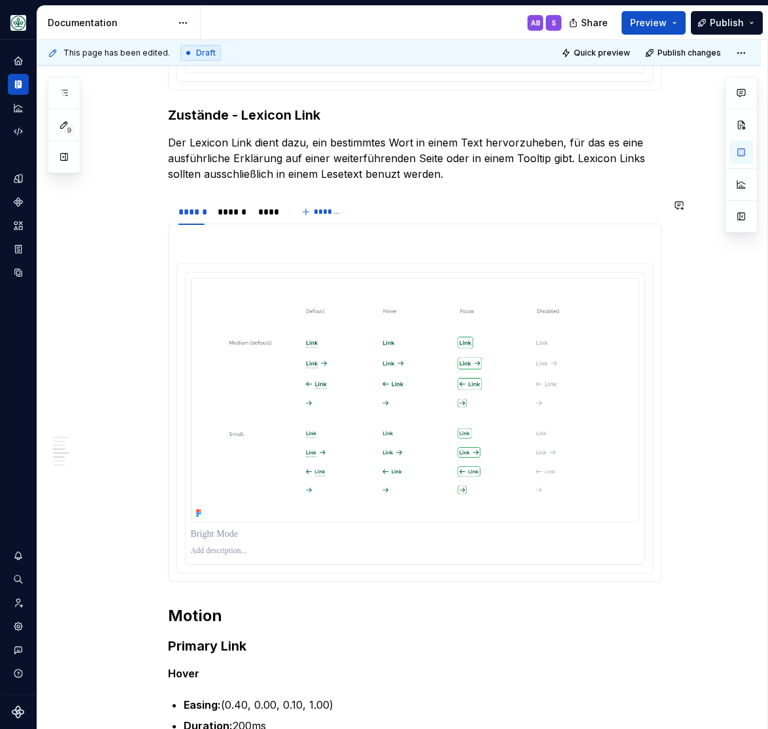
click at [229, 248] on p at bounding box center [415, 240] width 477 height 16
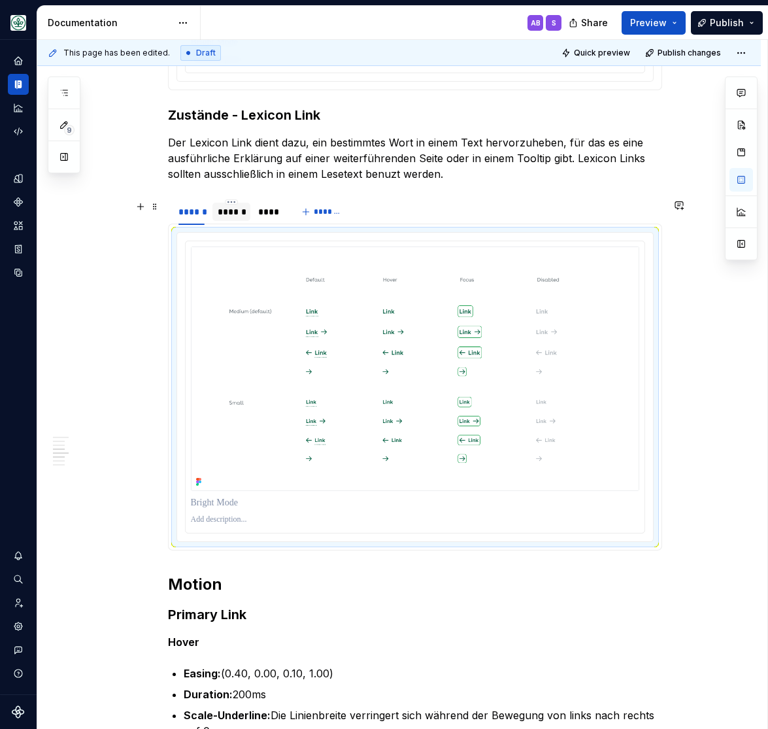
click at [237, 211] on div "******" at bounding box center [232, 211] width 28 height 13
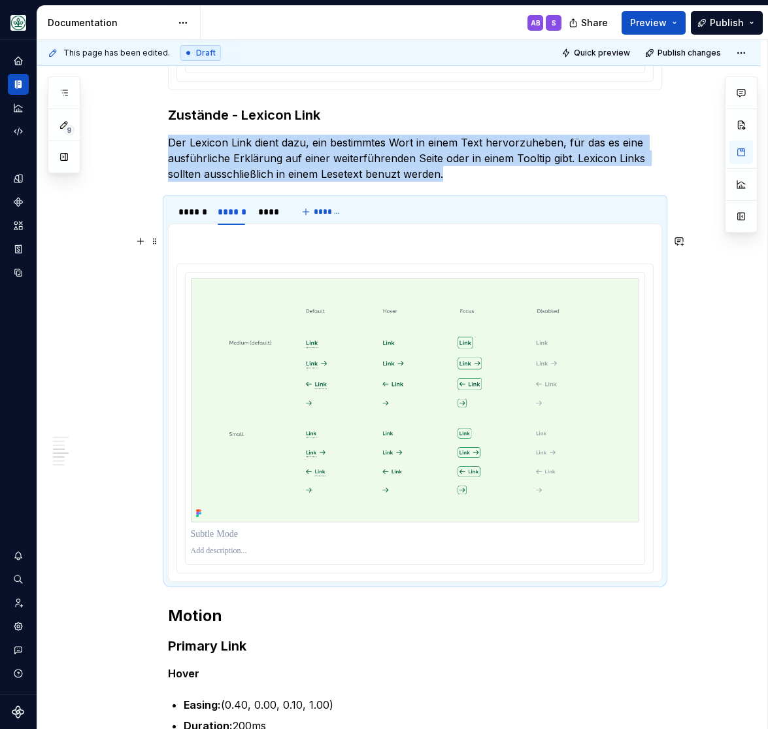
click at [229, 238] on p at bounding box center [415, 240] width 477 height 16
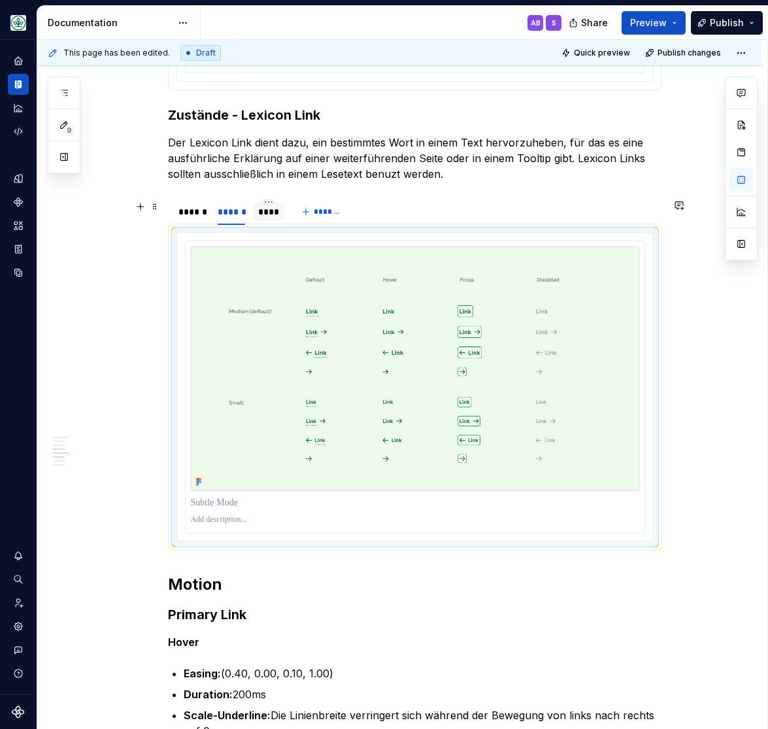
click at [274, 213] on div "****" at bounding box center [268, 211] width 21 height 13
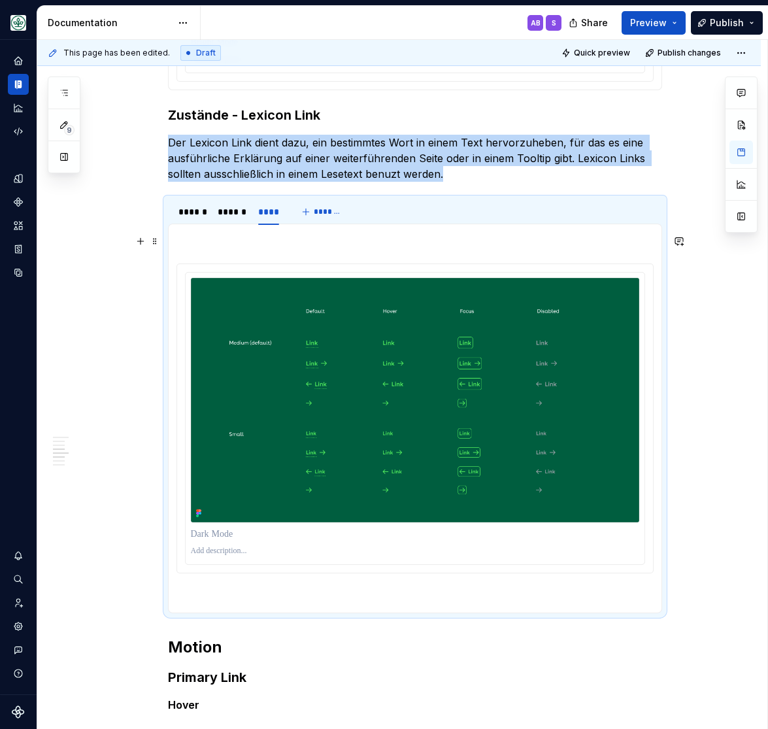
click at [241, 241] on p at bounding box center [415, 240] width 477 height 16
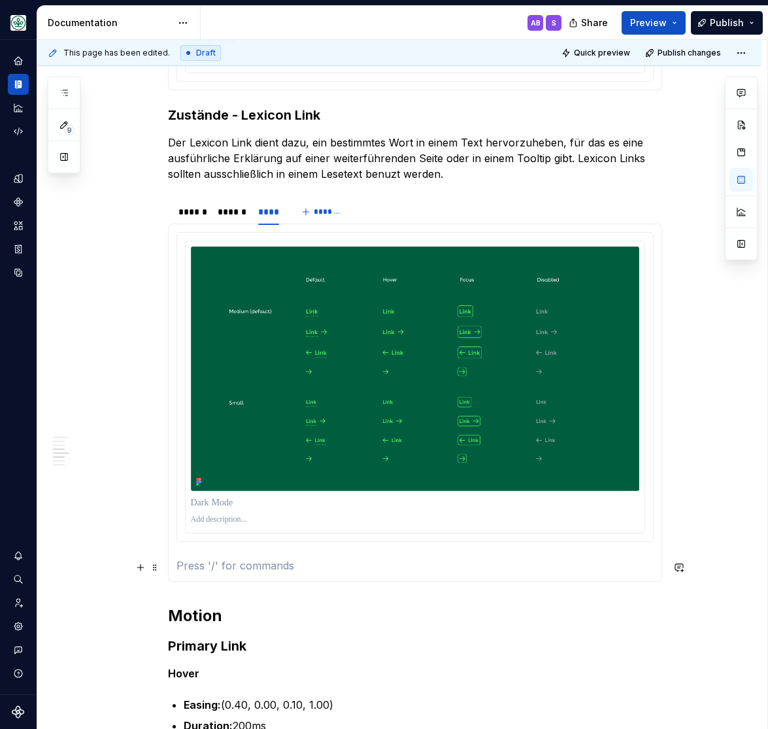
click at [228, 559] on section-item-column at bounding box center [415, 403] width 477 height 342
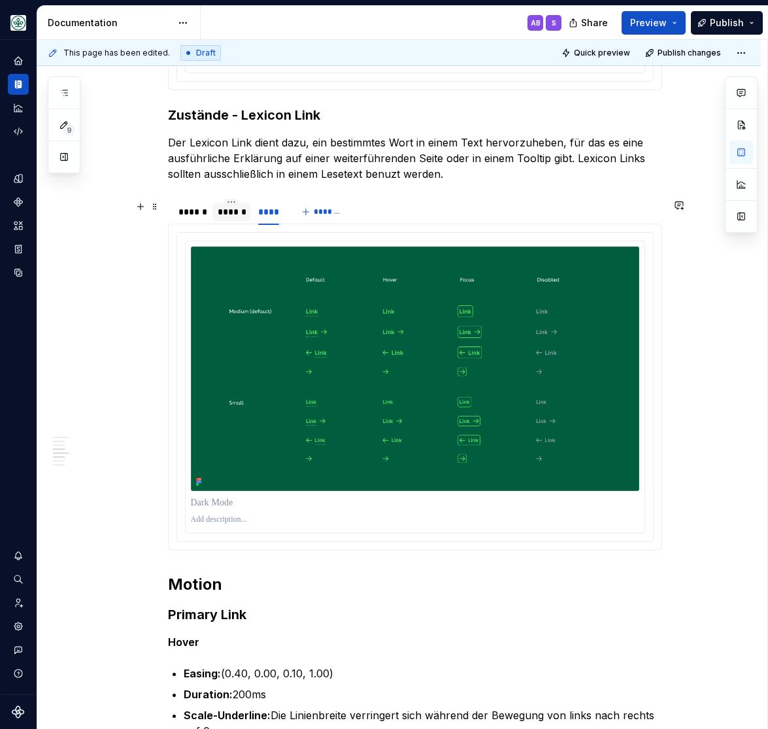
click at [230, 216] on div "******" at bounding box center [232, 211] width 28 height 13
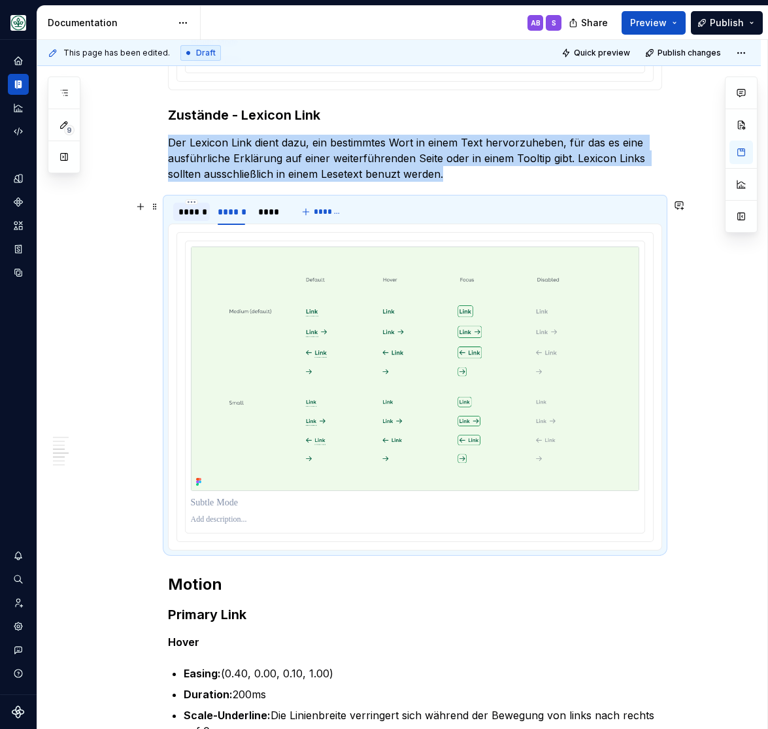
click at [187, 209] on div "******" at bounding box center [192, 211] width 26 height 13
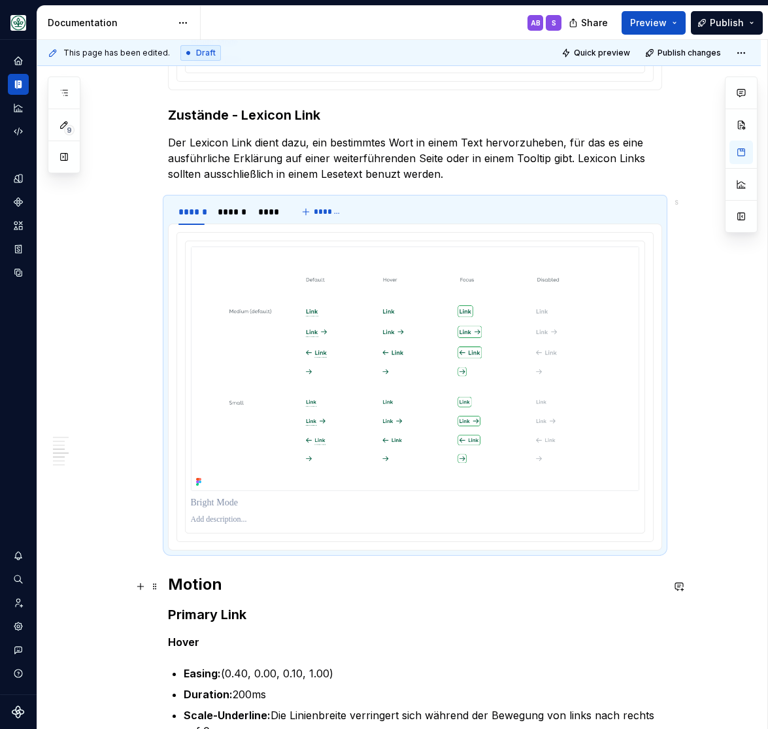
click at [185, 585] on h2 "Motion" at bounding box center [415, 584] width 494 height 21
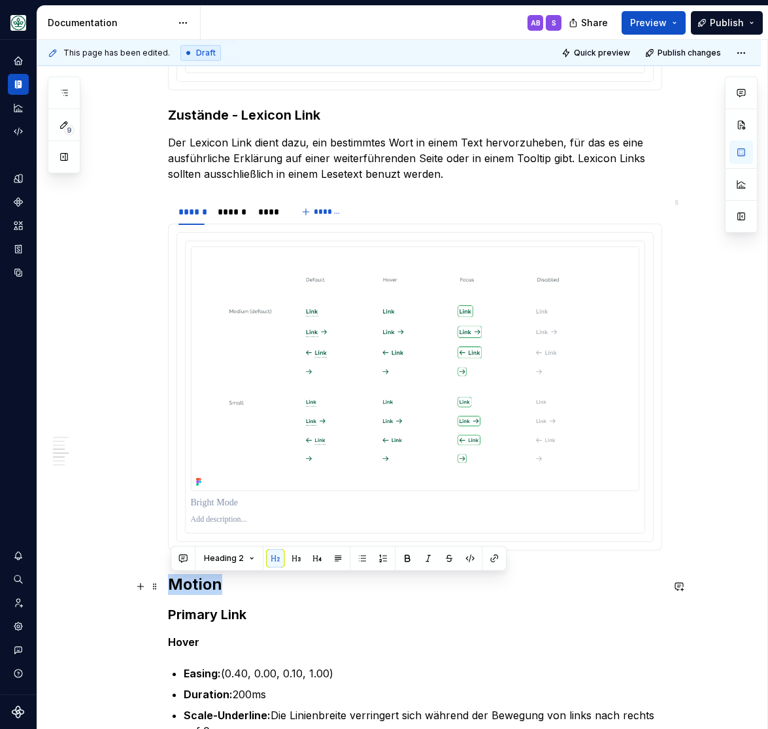
click at [185, 585] on h2 "Motion" at bounding box center [415, 584] width 494 height 21
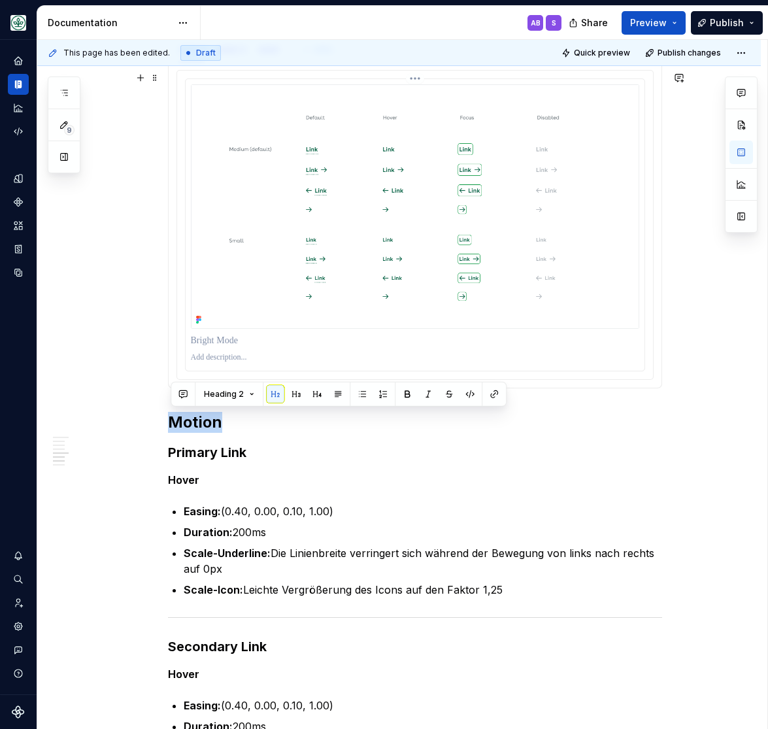
scroll to position [2023, 0]
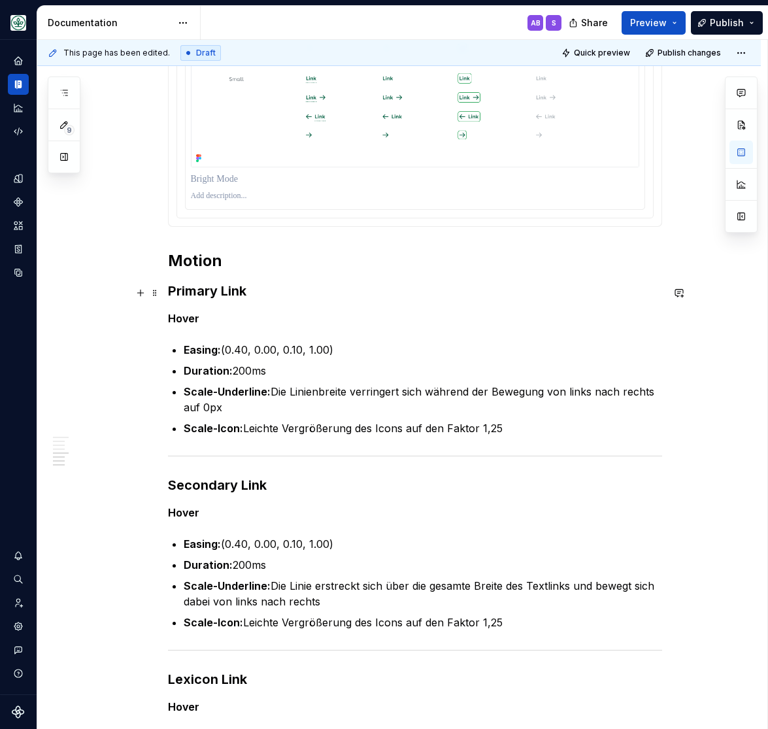
click at [189, 293] on h3 "Primary Link" at bounding box center [415, 291] width 494 height 18
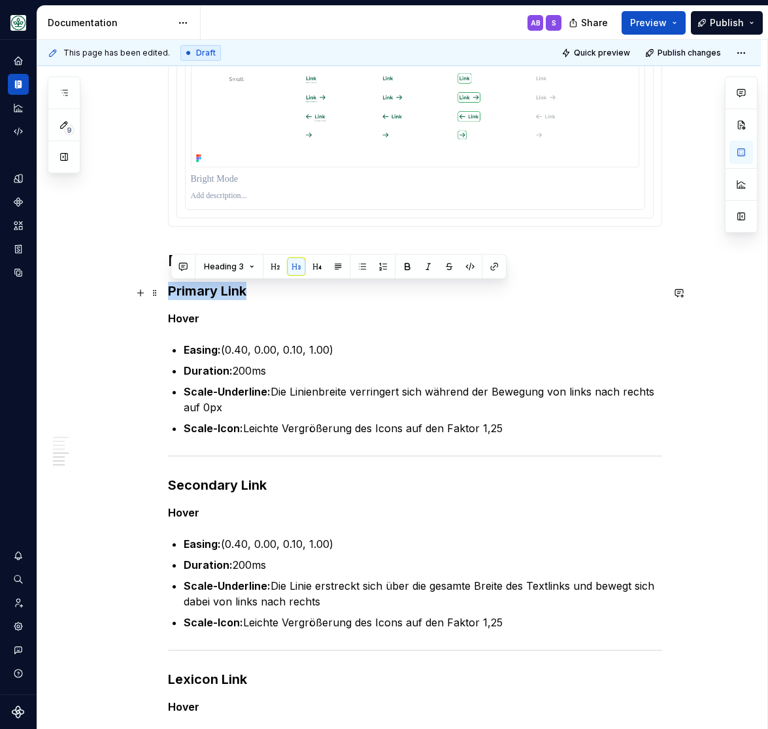
click at [189, 293] on h3 "Primary Link" at bounding box center [415, 291] width 494 height 18
click at [186, 320] on strong "Hover" at bounding box center [183, 318] width 31 height 13
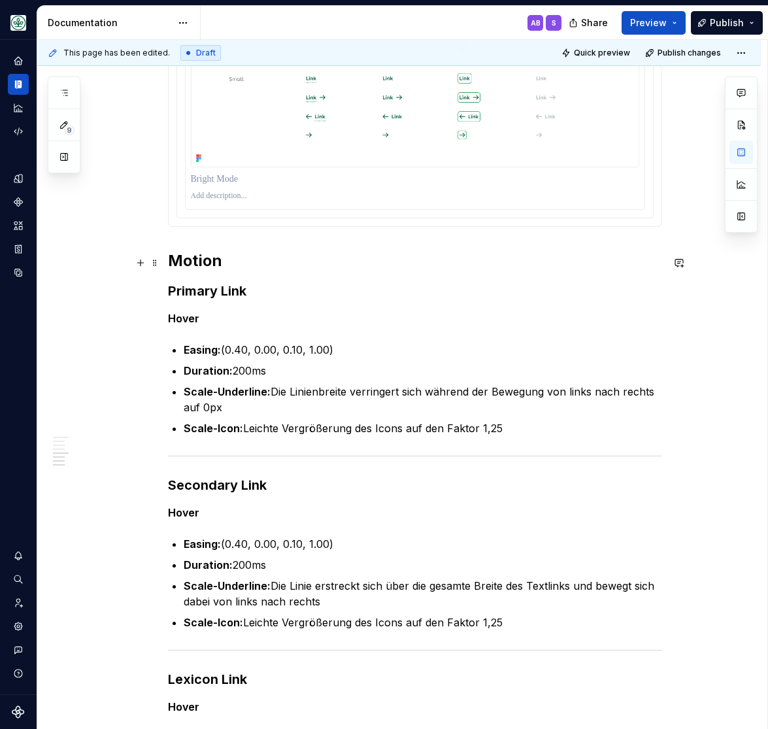
click at [196, 267] on h2 "Motion" at bounding box center [415, 260] width 494 height 21
click at [190, 292] on h3 "Primary Link" at bounding box center [415, 291] width 494 height 18
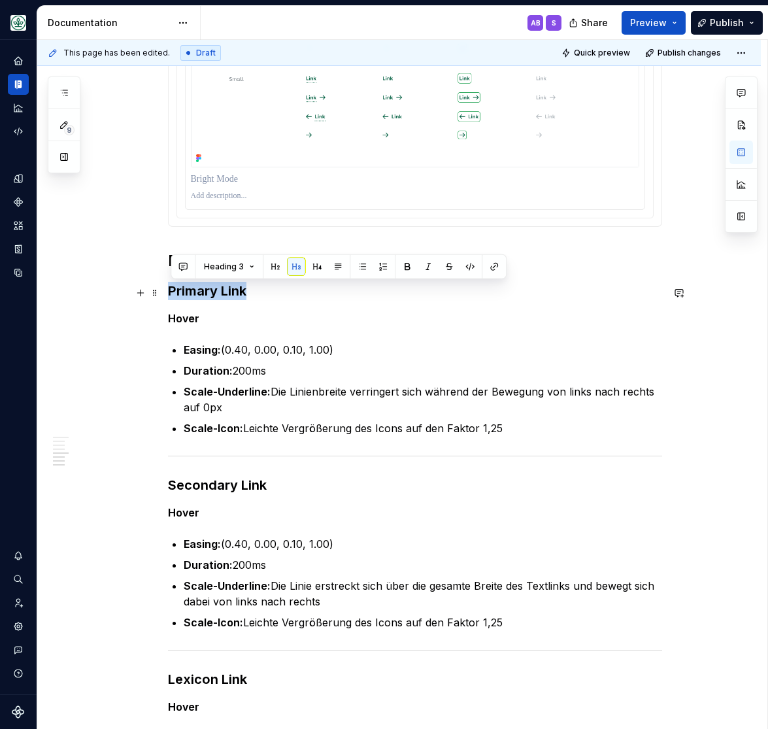
click at [190, 292] on h3 "Primary Link" at bounding box center [415, 291] width 494 height 18
click at [203, 487] on h3 "Secondary Link" at bounding box center [415, 485] width 494 height 18
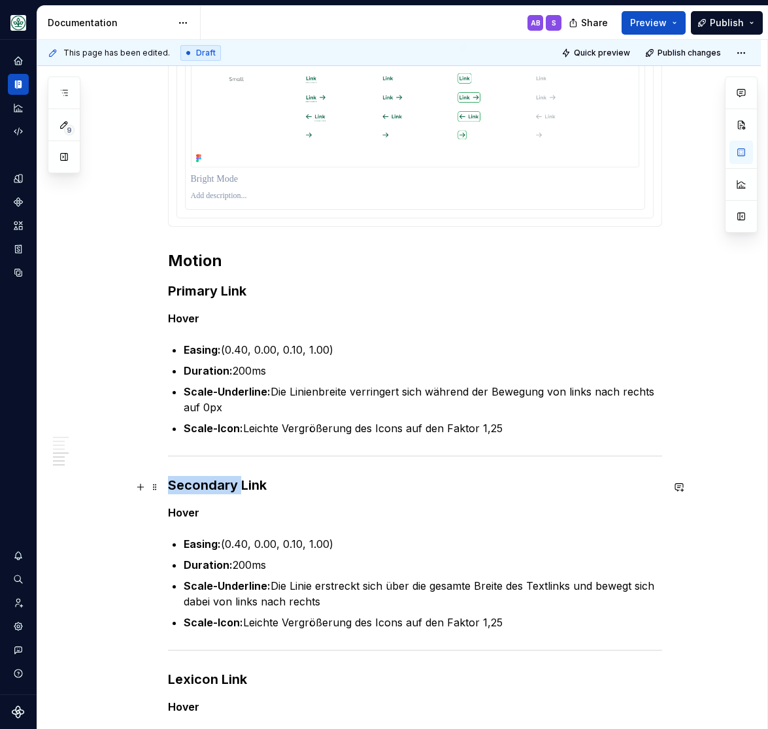
click at [203, 485] on h3 "Secondary Link" at bounding box center [415, 485] width 494 height 18
click at [203, 483] on h3 "Secondary Link" at bounding box center [415, 485] width 494 height 18
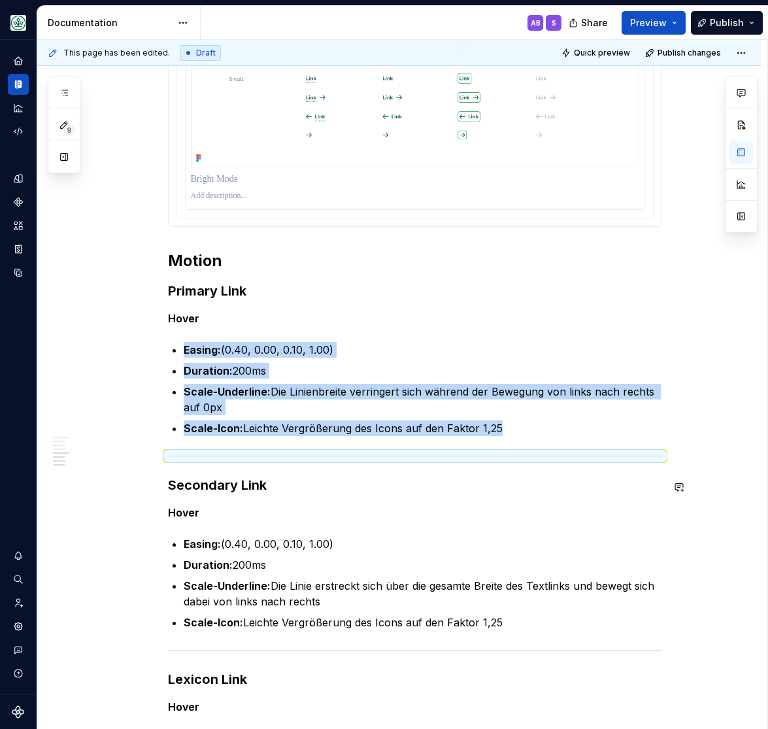
click at [555, 456] on hr at bounding box center [415, 456] width 494 height 1
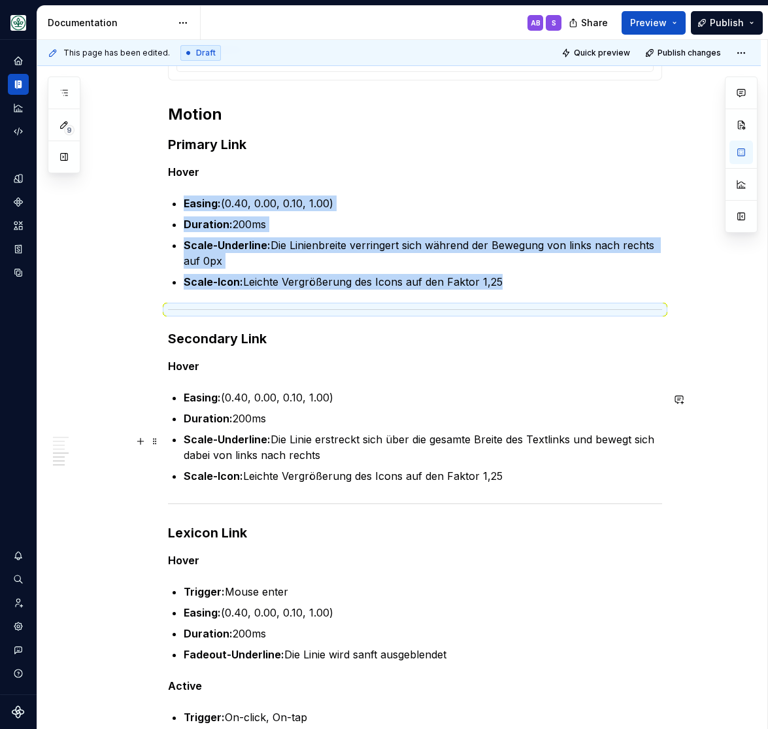
scroll to position [2238, 0]
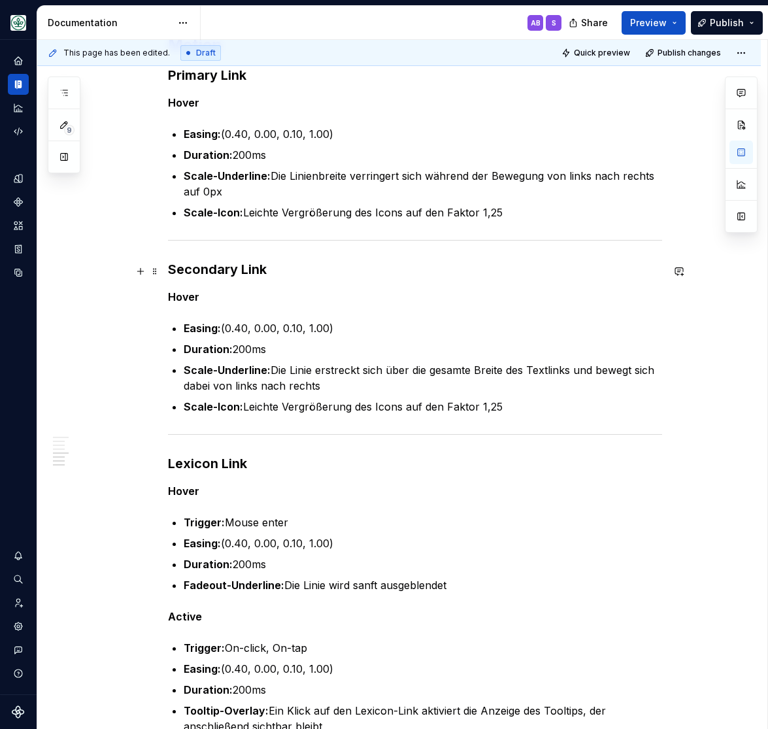
click at [203, 269] on h3 "Secondary Link" at bounding box center [415, 269] width 494 height 18
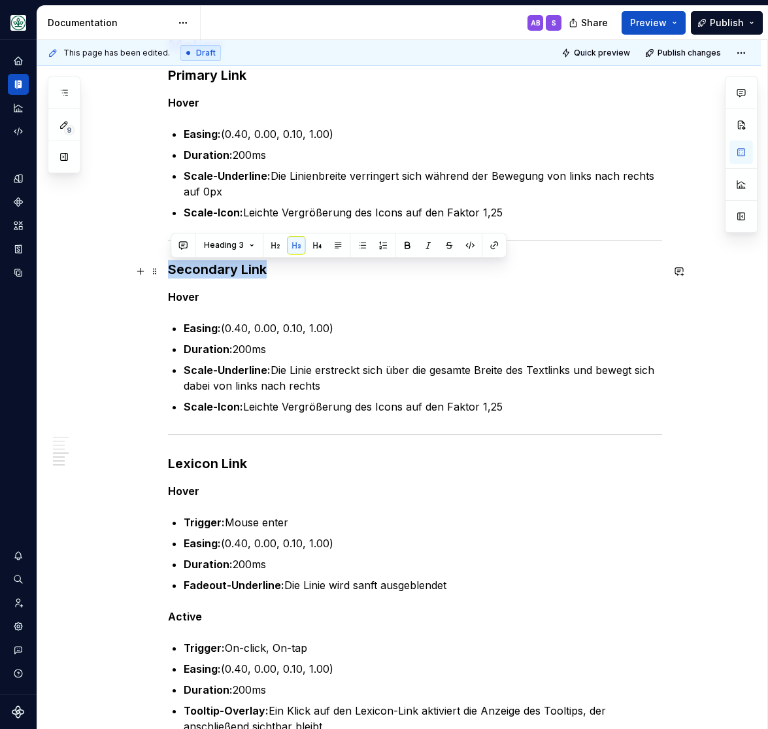
click at [203, 269] on h3 "Secondary Link" at bounding box center [415, 269] width 494 height 18
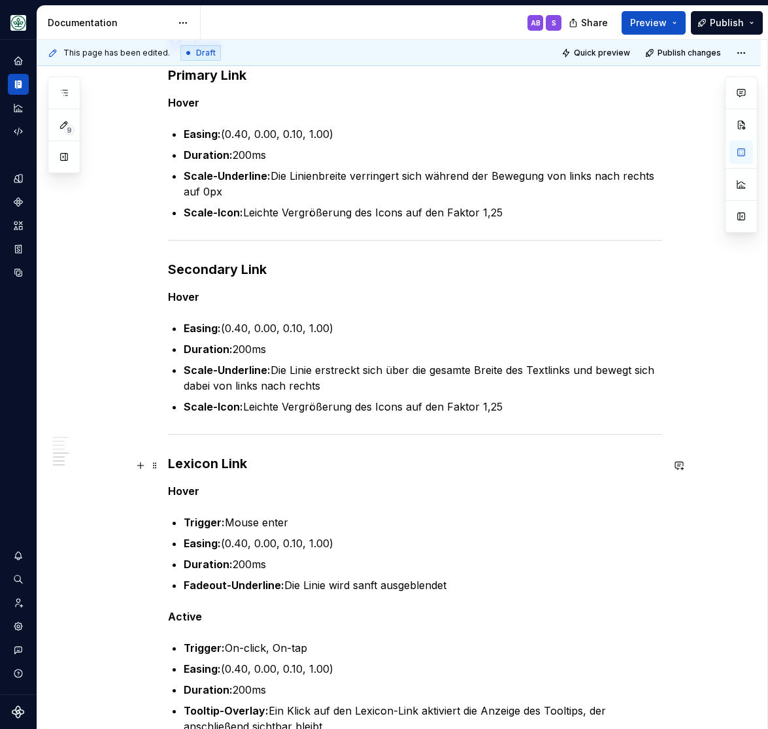
click at [207, 465] on h3 "Lexicon Link" at bounding box center [415, 463] width 494 height 18
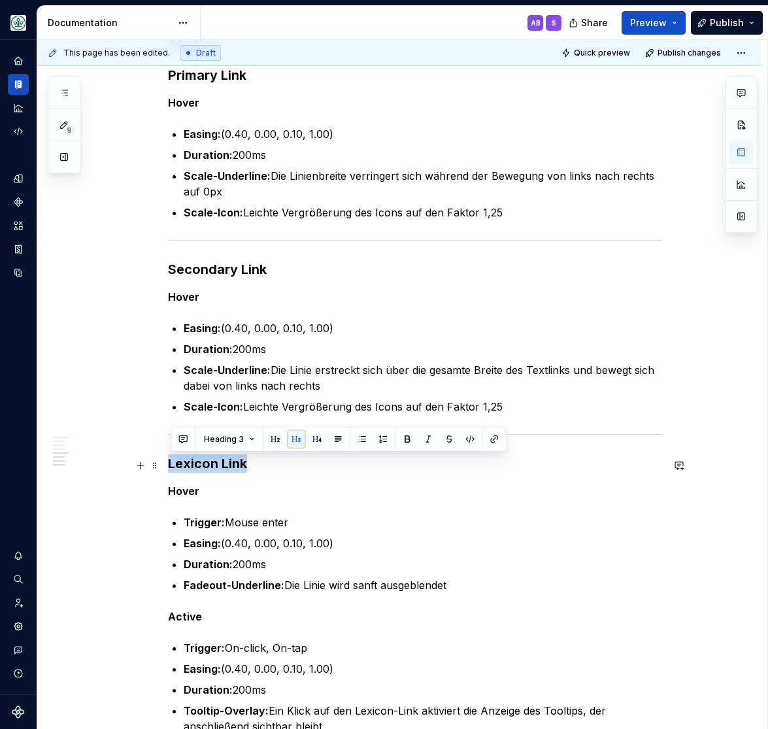
click at [208, 465] on h3 "Lexicon Link" at bounding box center [415, 463] width 494 height 18
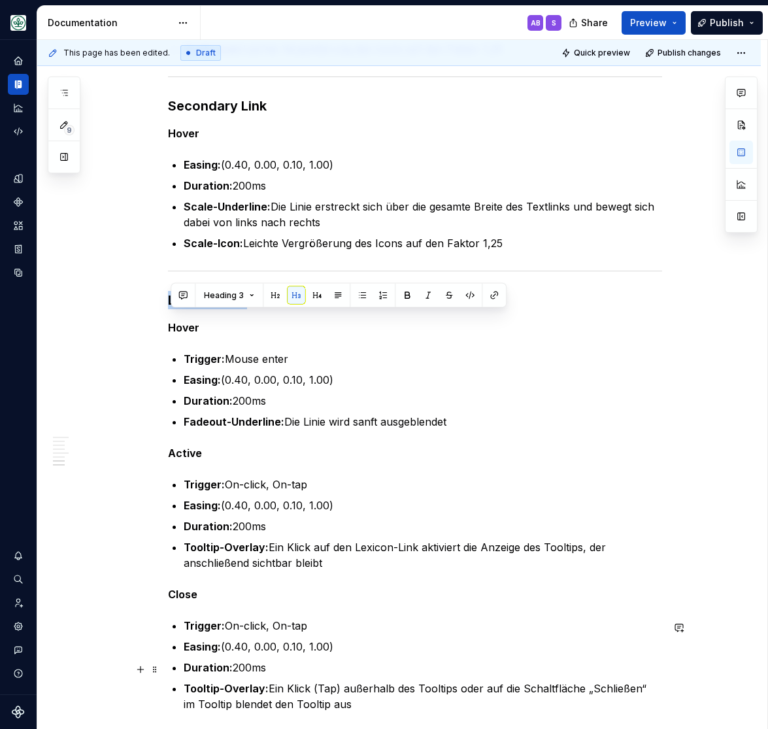
scroll to position [2382, 0]
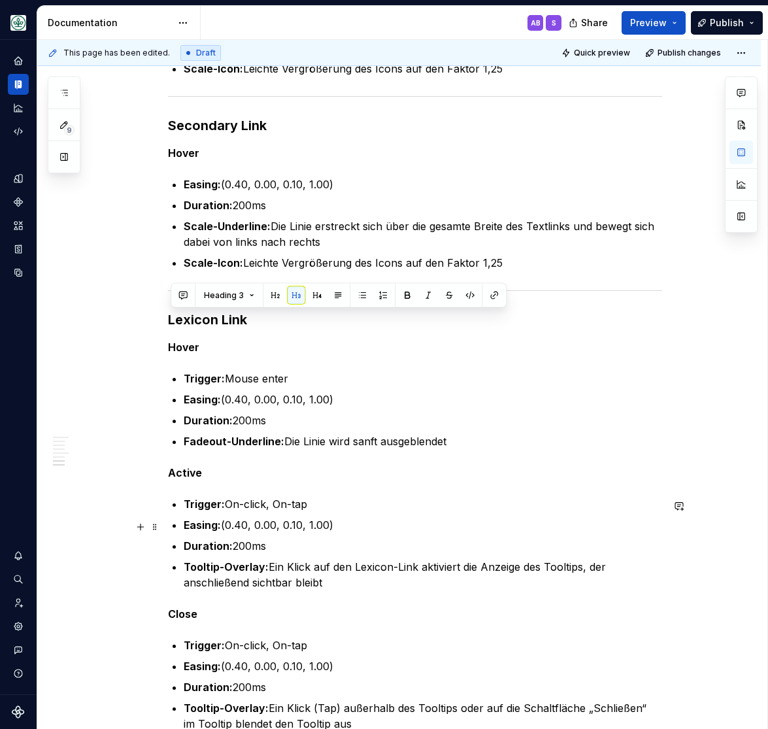
click at [391, 520] on p "Easing: (0.40, 0.00, 0.10, 1.00)" at bounding box center [423, 525] width 479 height 16
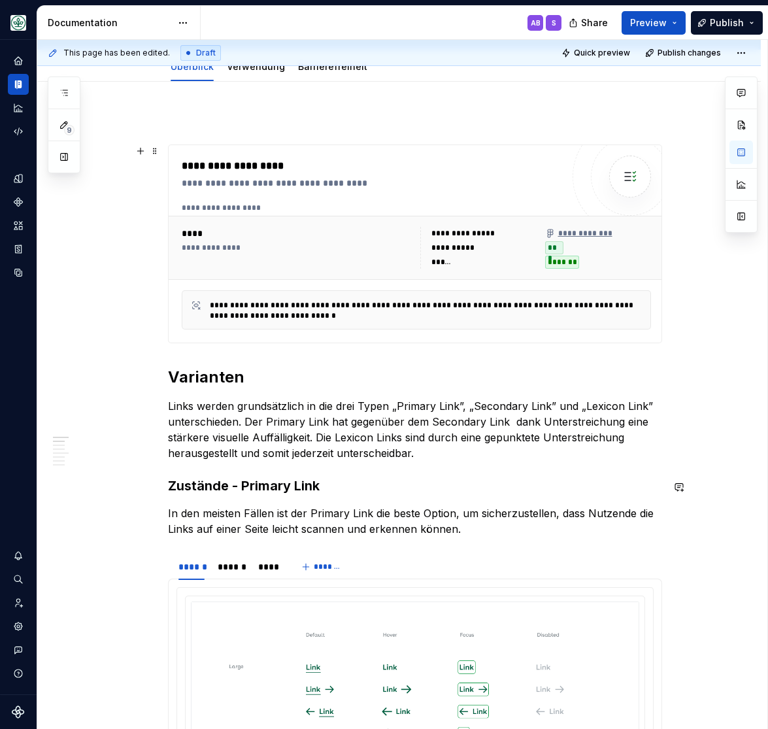
scroll to position [0, 0]
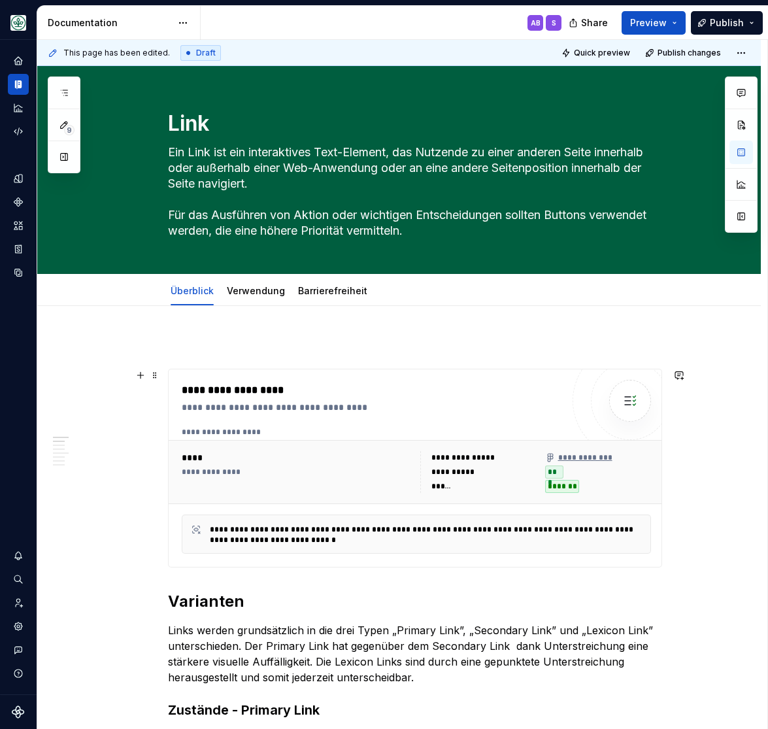
type textarea "*"
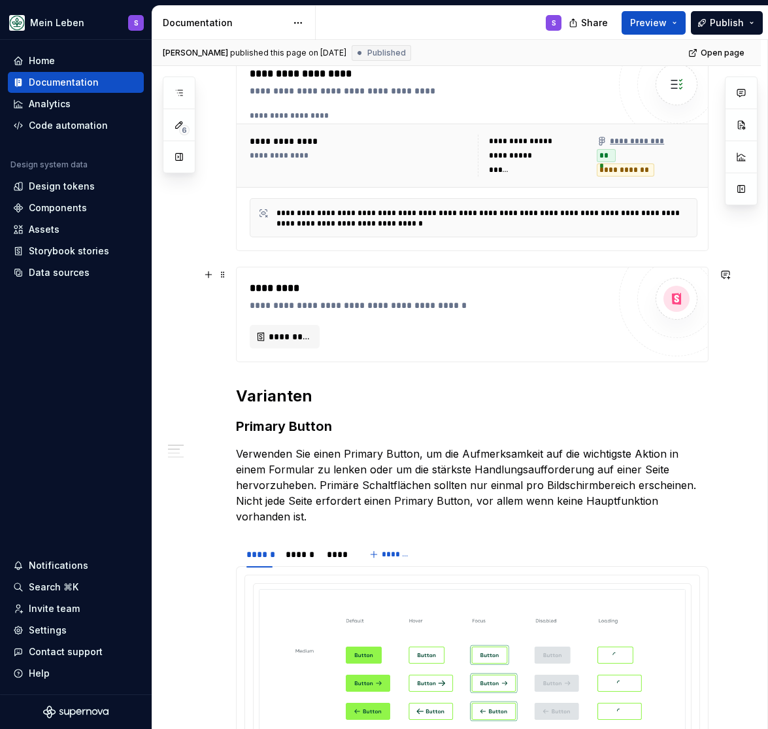
scroll to position [54, 0]
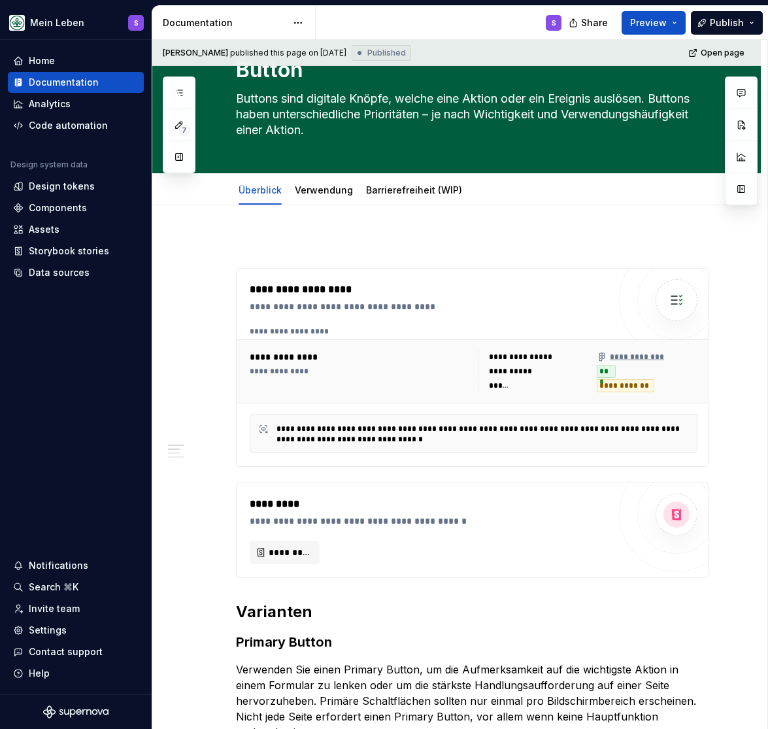
type textarea "*"
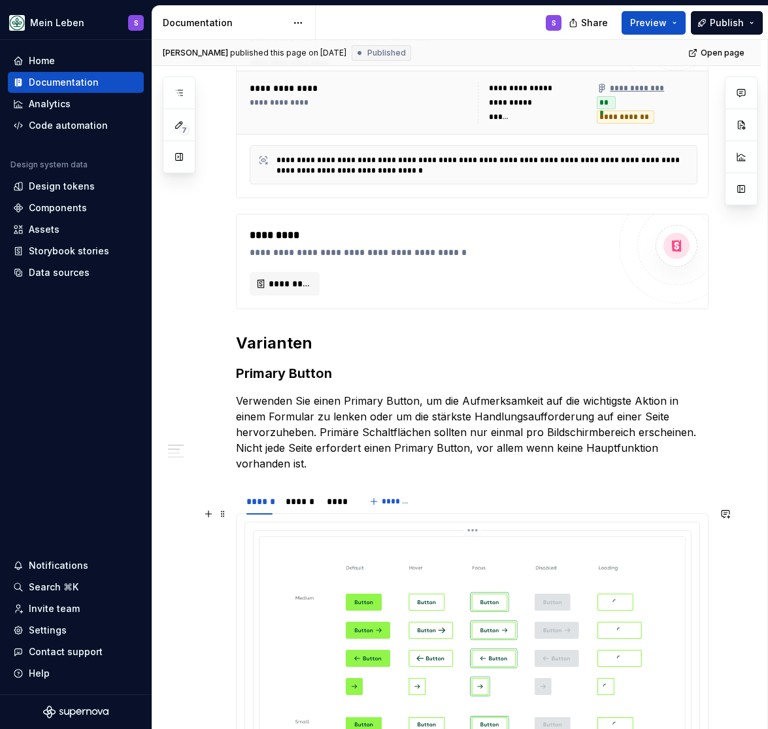
scroll to position [324, 0]
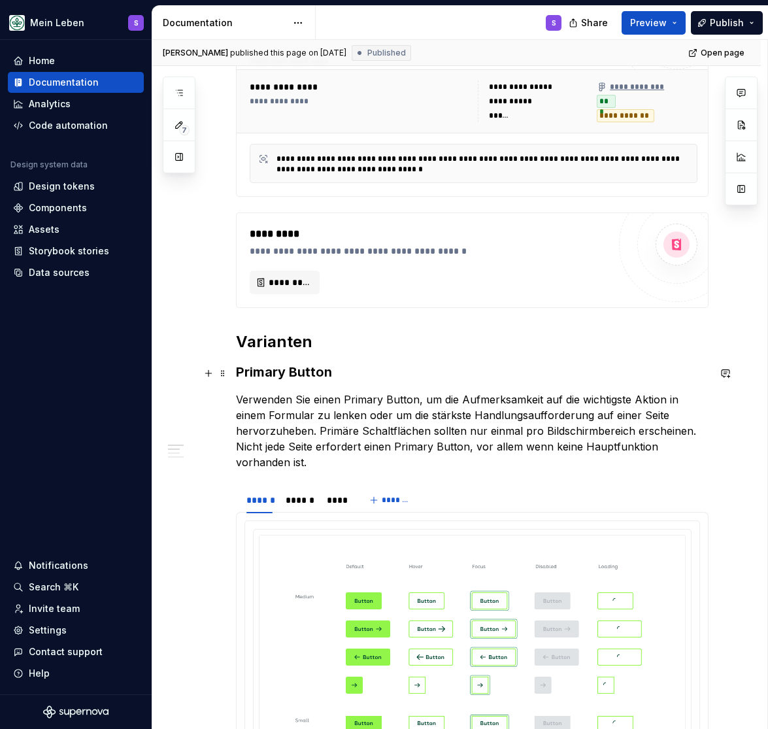
click at [237, 373] on h3 "Primary Button" at bounding box center [472, 372] width 473 height 18
click at [238, 375] on h3 "Primary Button" at bounding box center [472, 372] width 473 height 18
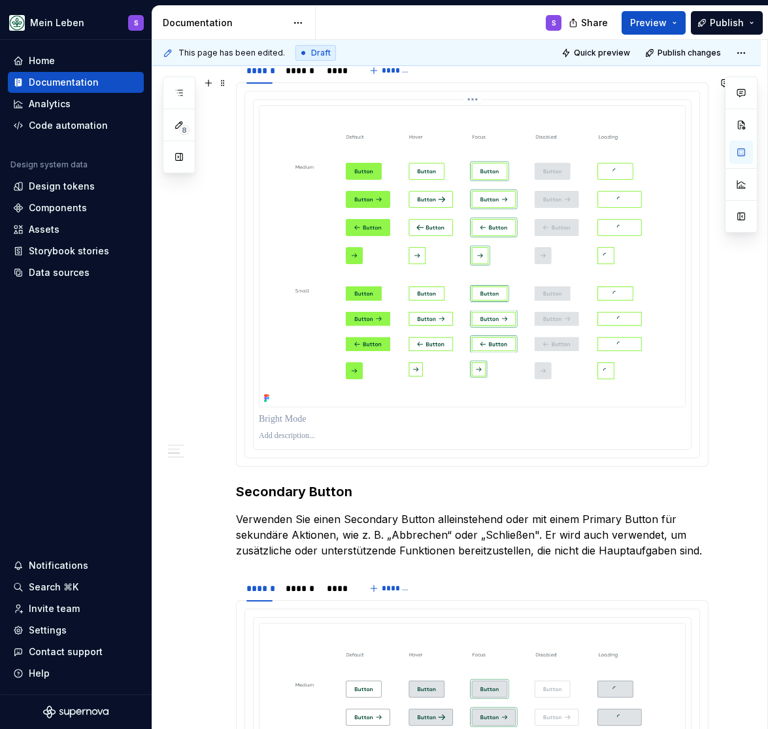
scroll to position [755, 0]
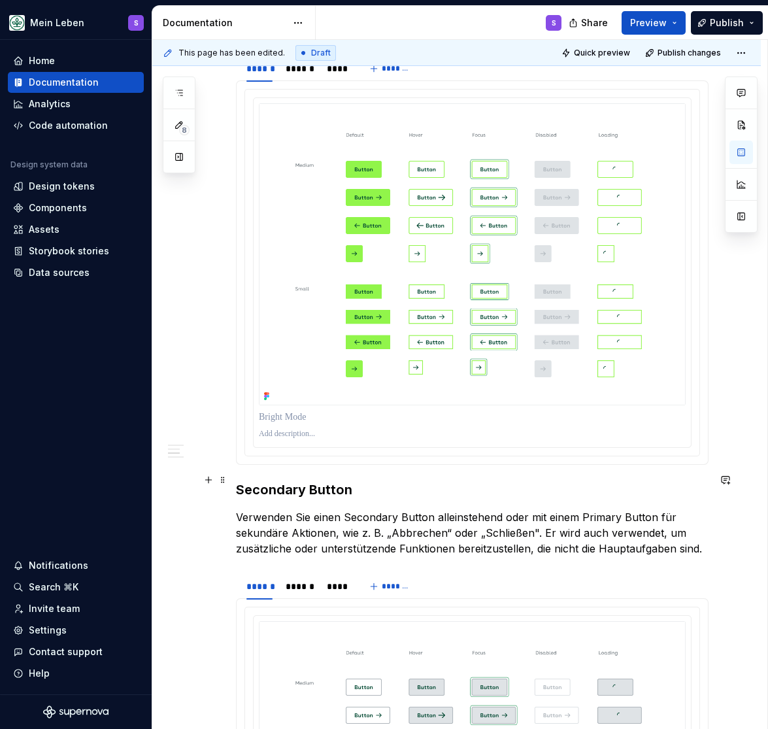
click at [235, 480] on div "**********" at bounding box center [456, 608] width 609 height 2209
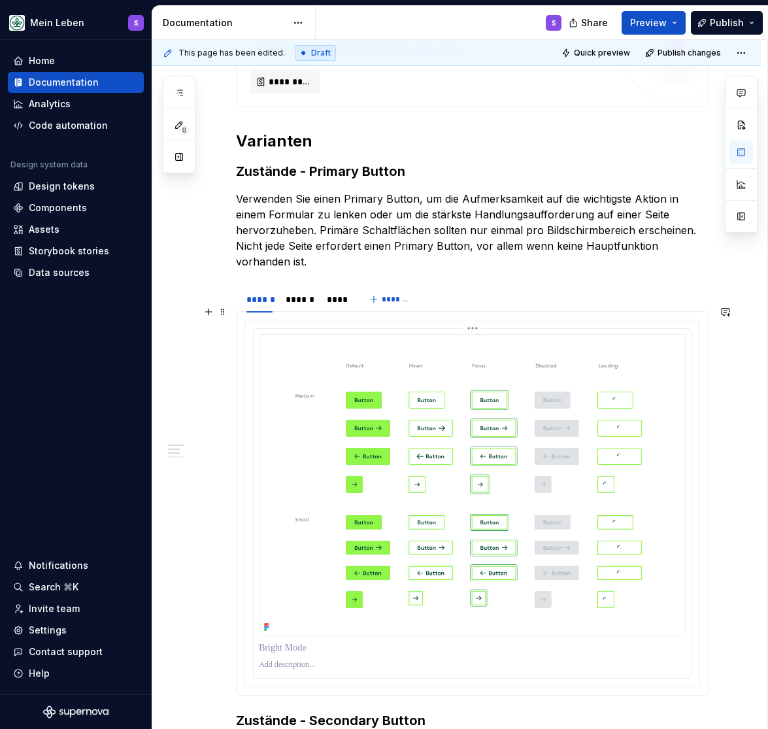
scroll to position [485, 0]
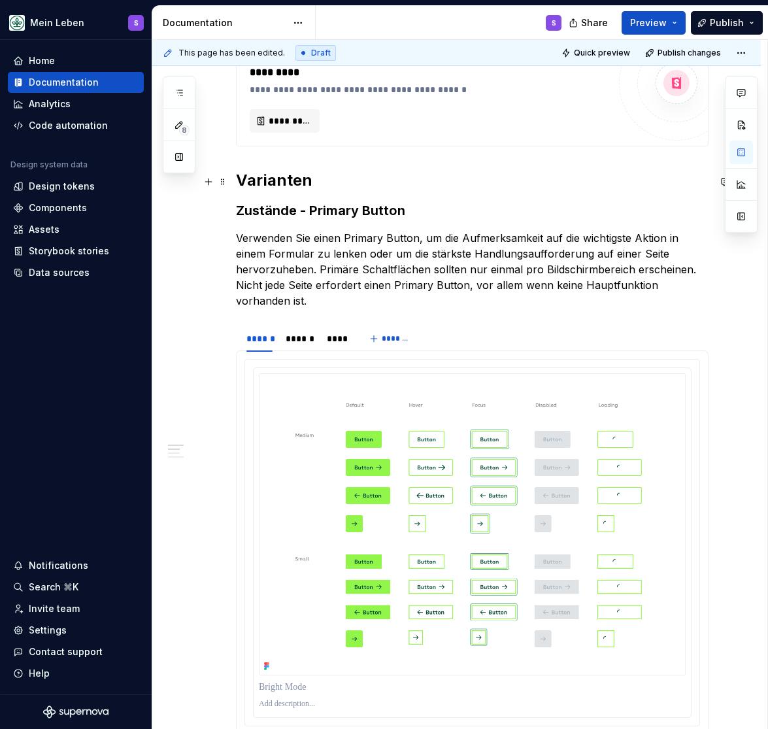
click at [264, 188] on h2 "Varianten" at bounding box center [472, 180] width 473 height 21
click at [311, 209] on h3 "Zustände - Primary Button" at bounding box center [472, 210] width 473 height 18
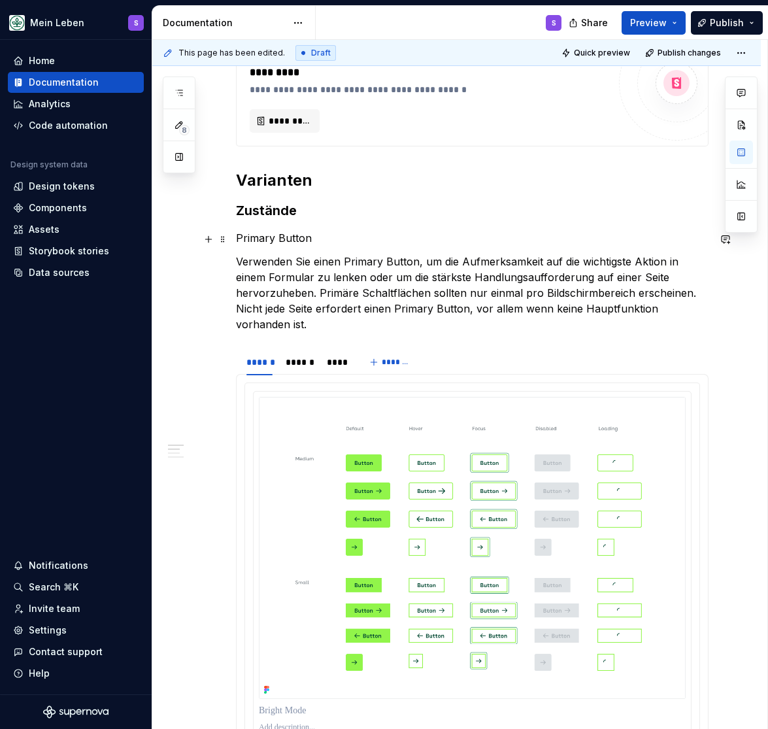
click at [267, 239] on p "Primary Button" at bounding box center [472, 238] width 473 height 16
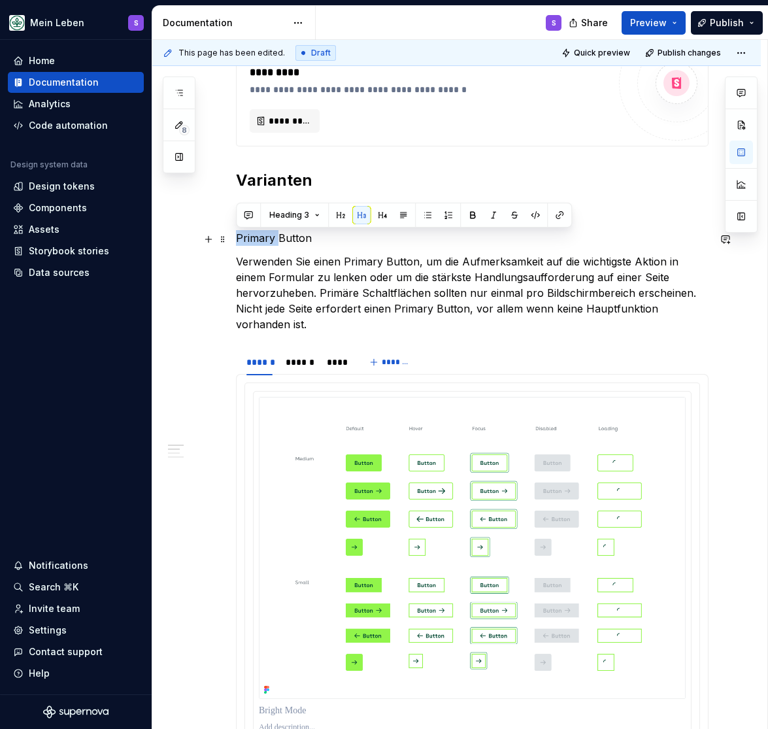
click at [267, 239] on p "Primary Button" at bounding box center [472, 238] width 473 height 16
click at [381, 212] on button "button" at bounding box center [382, 215] width 18 height 18
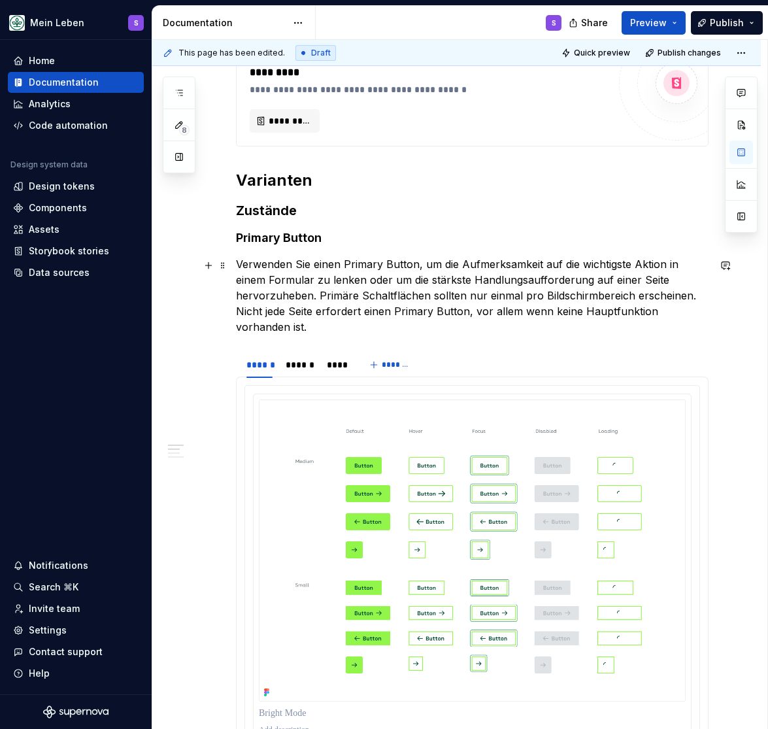
click at [337, 277] on p "Verwenden Sie einen Primary Button, um die Aufmerksamkeit auf die wichtigste Ak…" at bounding box center [472, 295] width 473 height 78
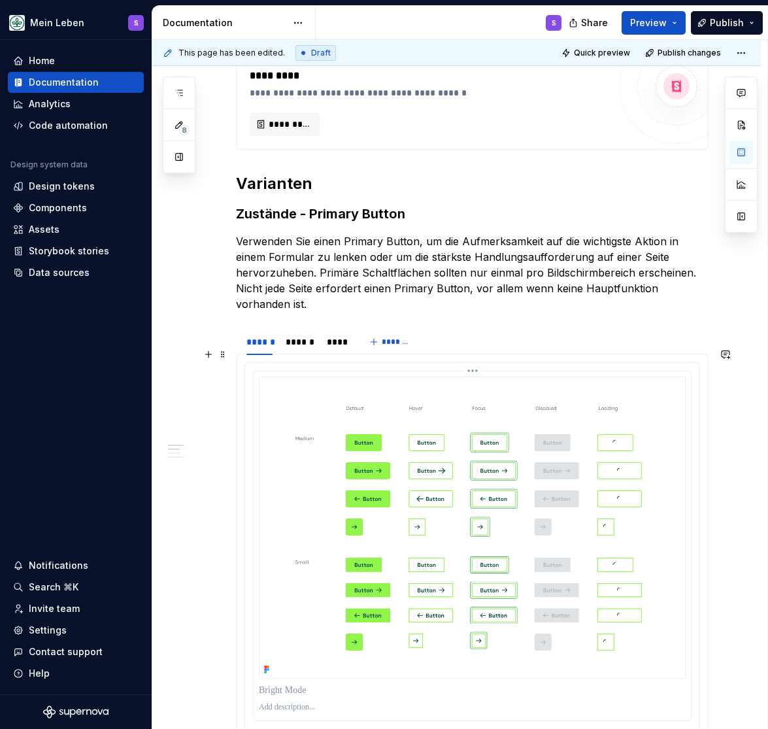
scroll to position [432, 0]
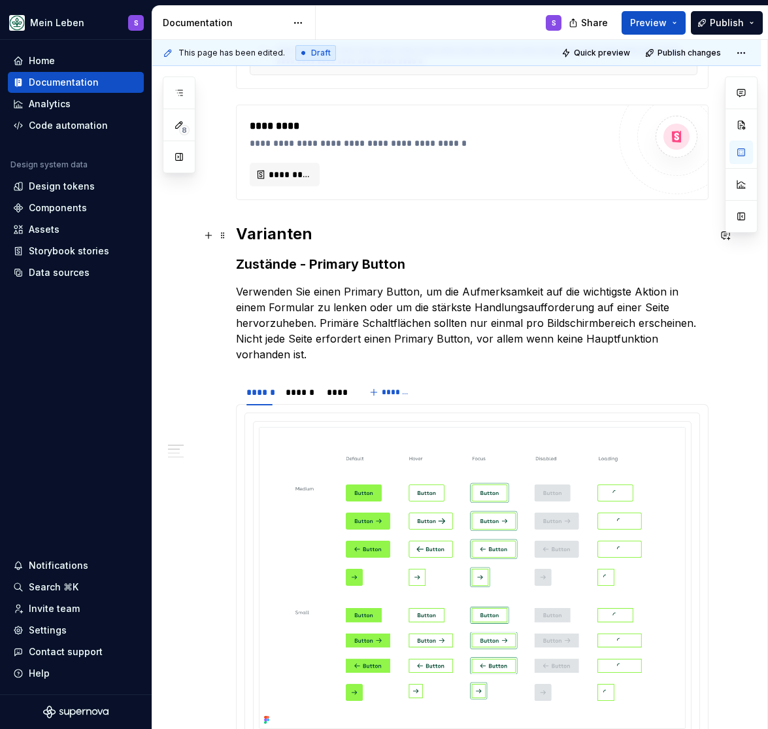
click at [262, 234] on h2 "Varianten" at bounding box center [472, 234] width 473 height 21
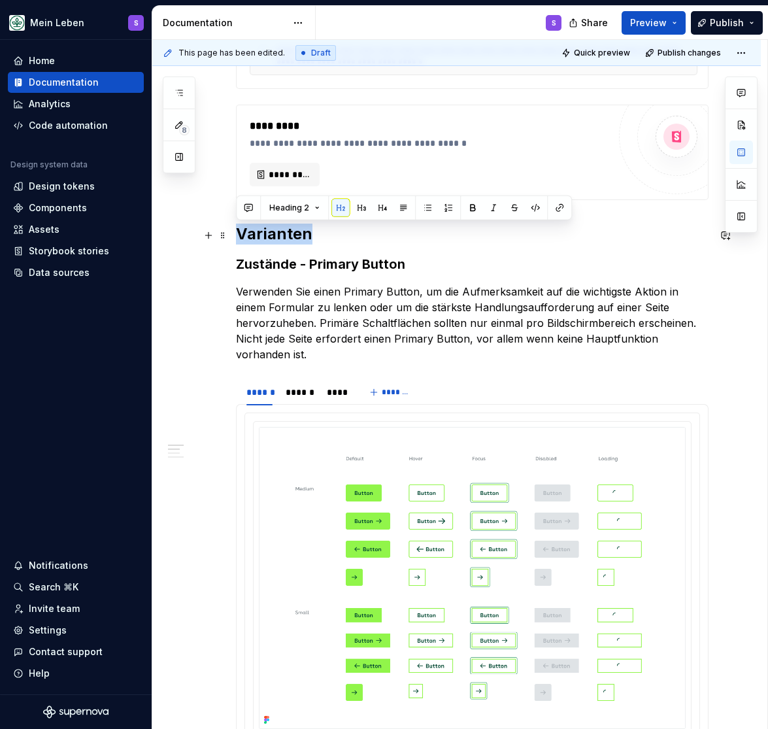
click at [262, 234] on h2 "Varianten" at bounding box center [472, 234] width 473 height 21
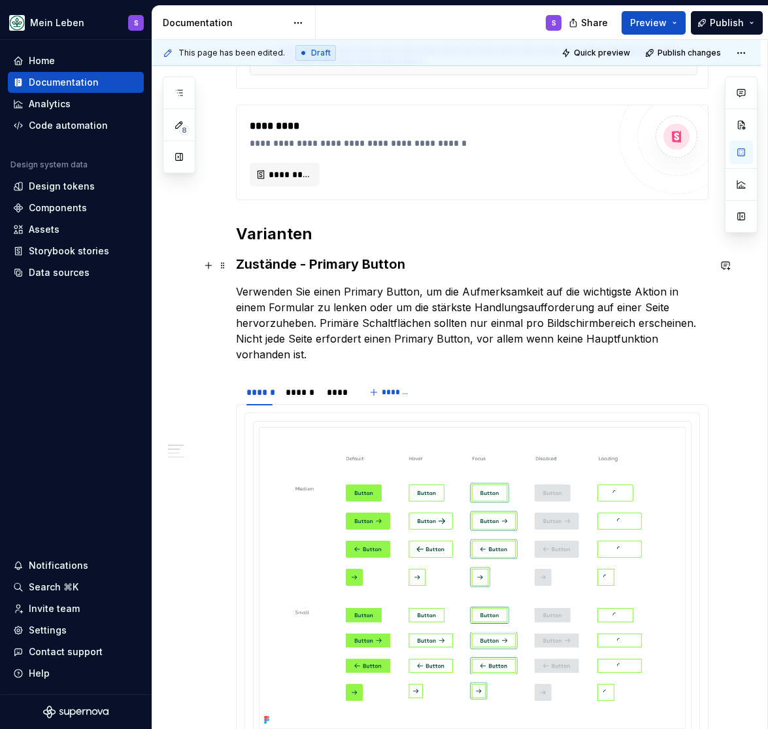
click at [268, 268] on h3 "Zustände - Primary Button" at bounding box center [472, 264] width 473 height 18
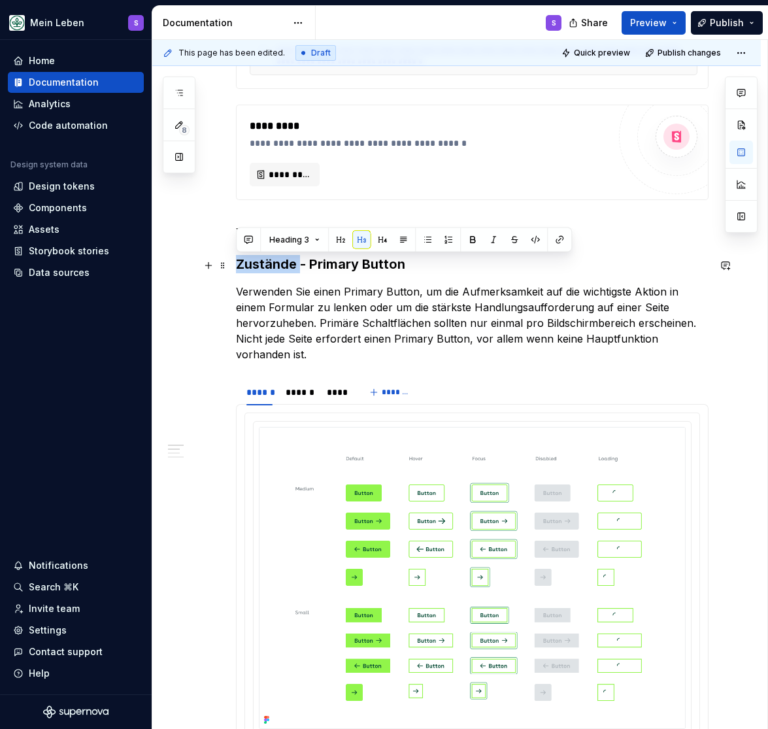
click at [268, 268] on h3 "Zustände - Primary Button" at bounding box center [472, 264] width 473 height 18
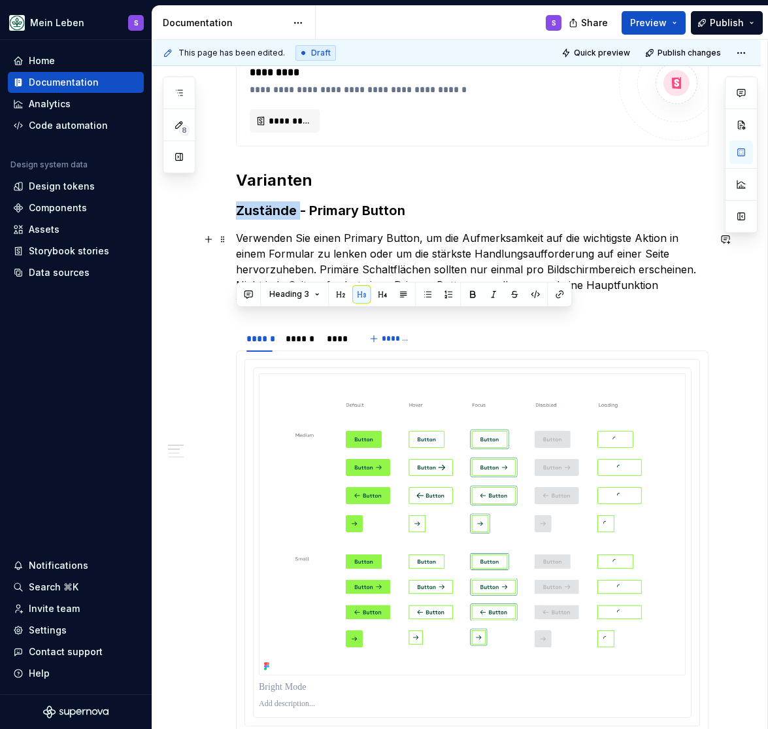
scroll to position [324, 0]
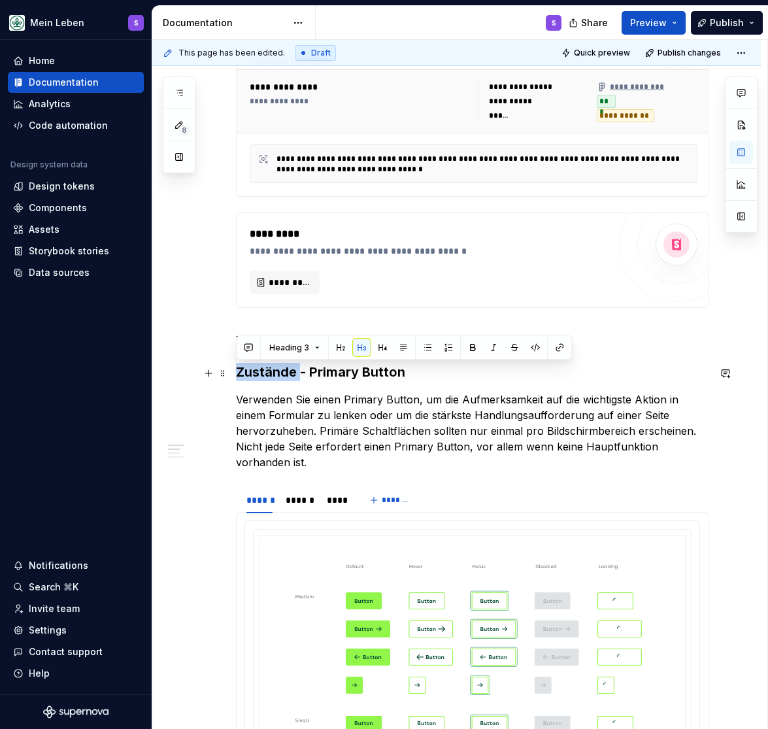
click at [284, 373] on h3 "Zustände - Primary Button" at bounding box center [472, 372] width 473 height 18
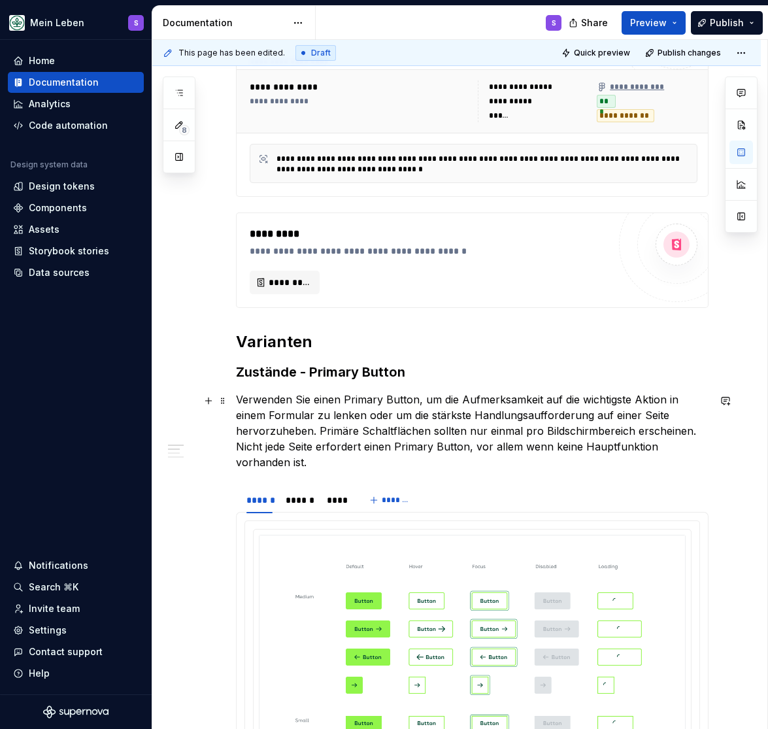
click at [281, 400] on p "Verwenden Sie einen Primary Button, um die Aufmerksamkeit auf die wichtigste Ak…" at bounding box center [472, 431] width 473 height 78
click at [275, 343] on h2 "Varianten" at bounding box center [472, 342] width 473 height 21
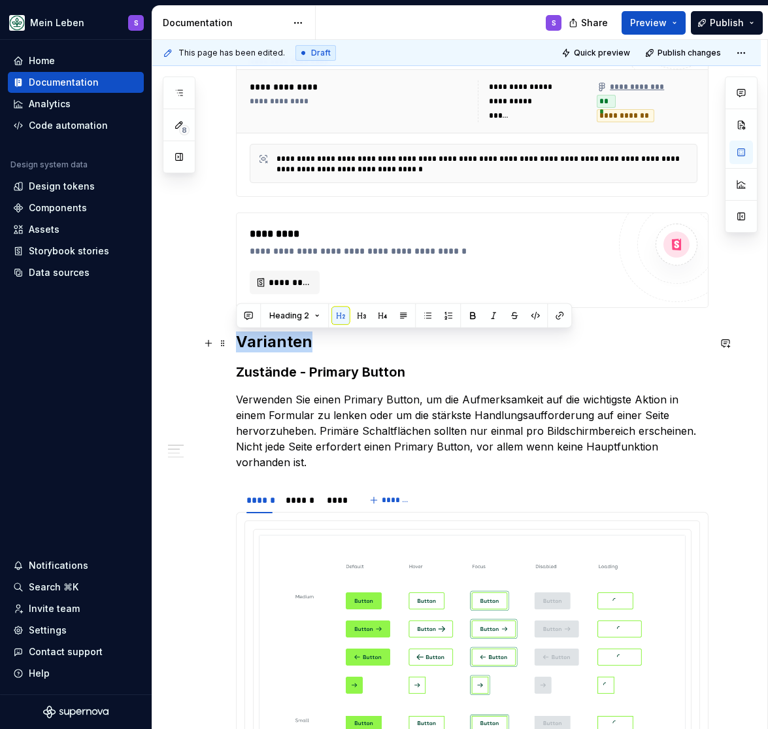
click at [275, 343] on h2 "Varianten" at bounding box center [472, 342] width 473 height 21
click at [278, 373] on h3 "Zustände - Primary Button" at bounding box center [472, 372] width 473 height 18
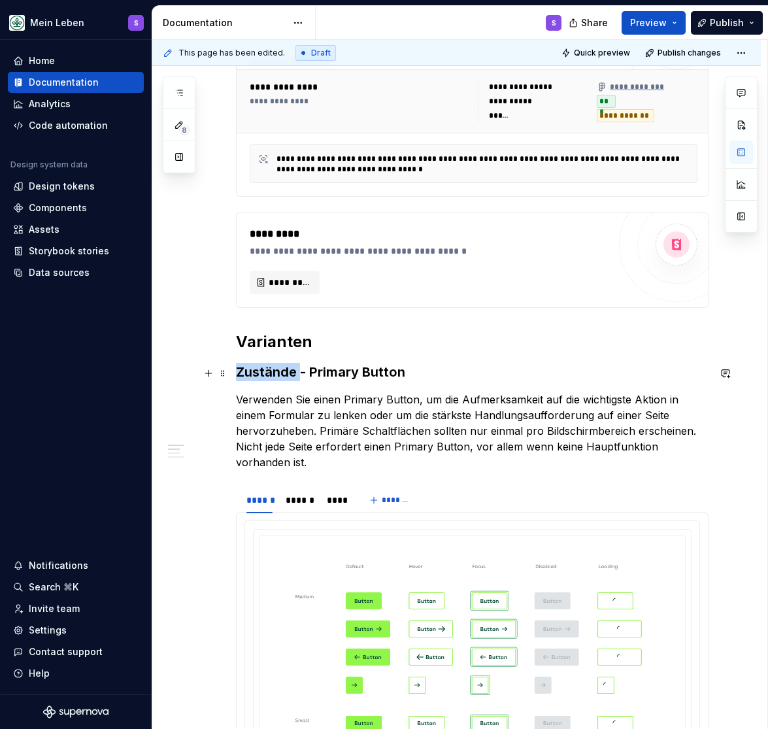
click at [278, 373] on h3 "Zustände - Primary Button" at bounding box center [472, 372] width 473 height 18
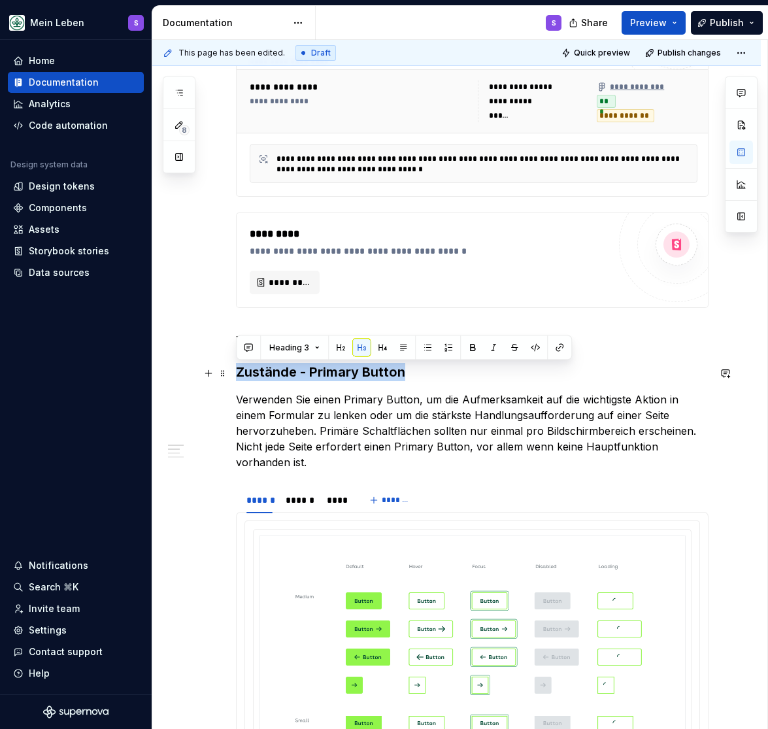
click at [278, 373] on h3 "Zustände - Primary Button" at bounding box center [472, 372] width 473 height 18
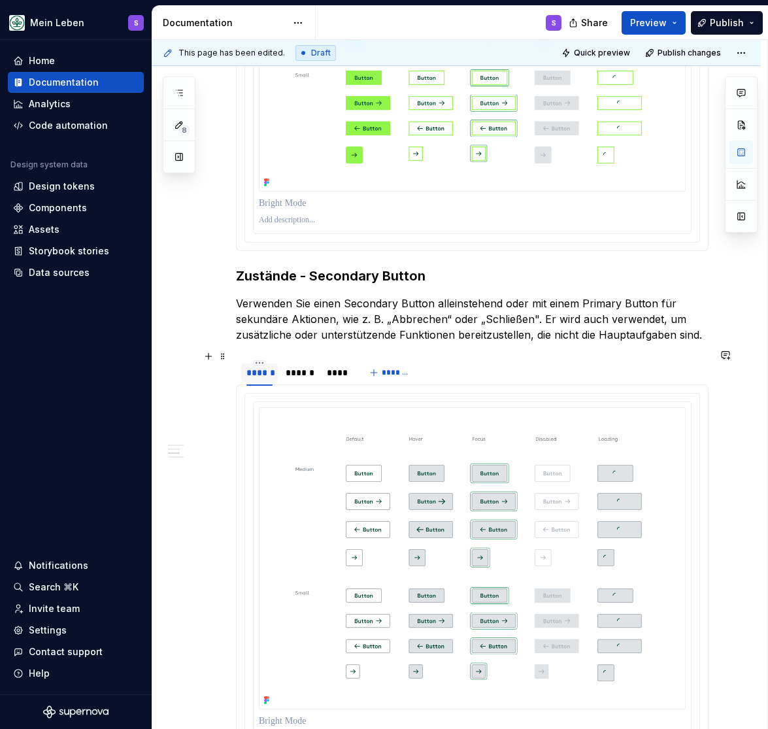
scroll to position [971, 0]
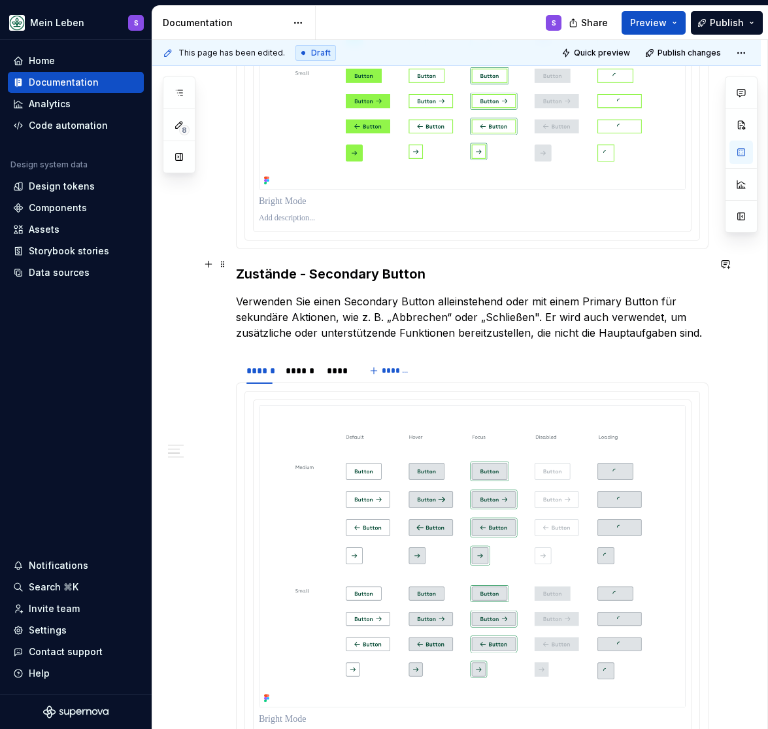
click at [287, 265] on h3 "Zustände - Secondary Button" at bounding box center [472, 274] width 473 height 18
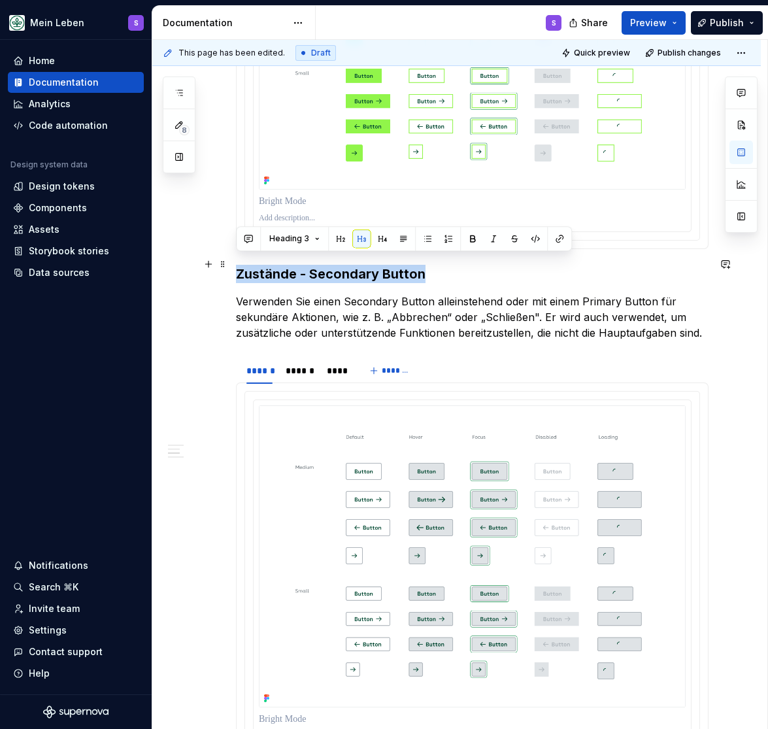
click at [287, 265] on h3 "Zustände - Secondary Button" at bounding box center [472, 274] width 473 height 18
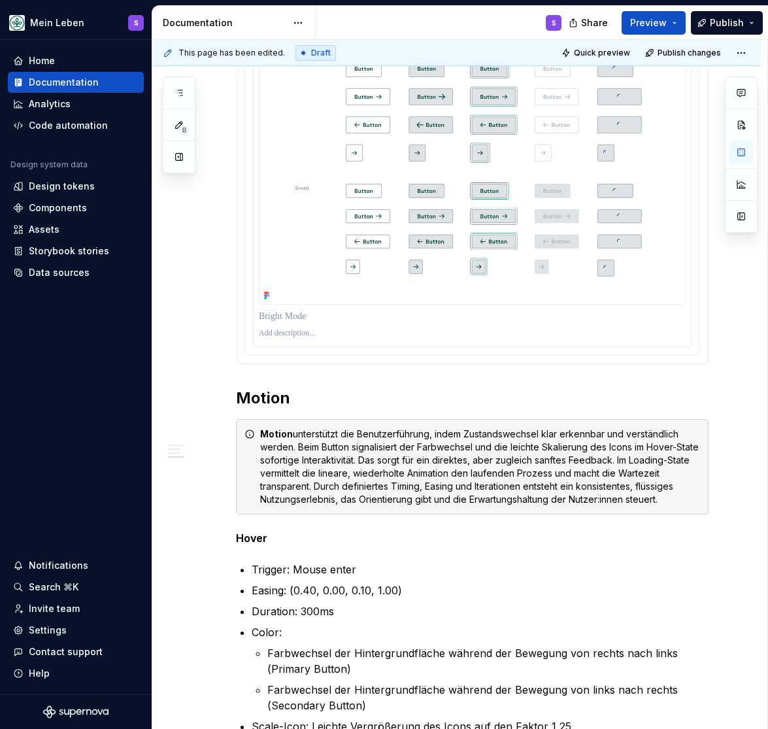
scroll to position [1403, 0]
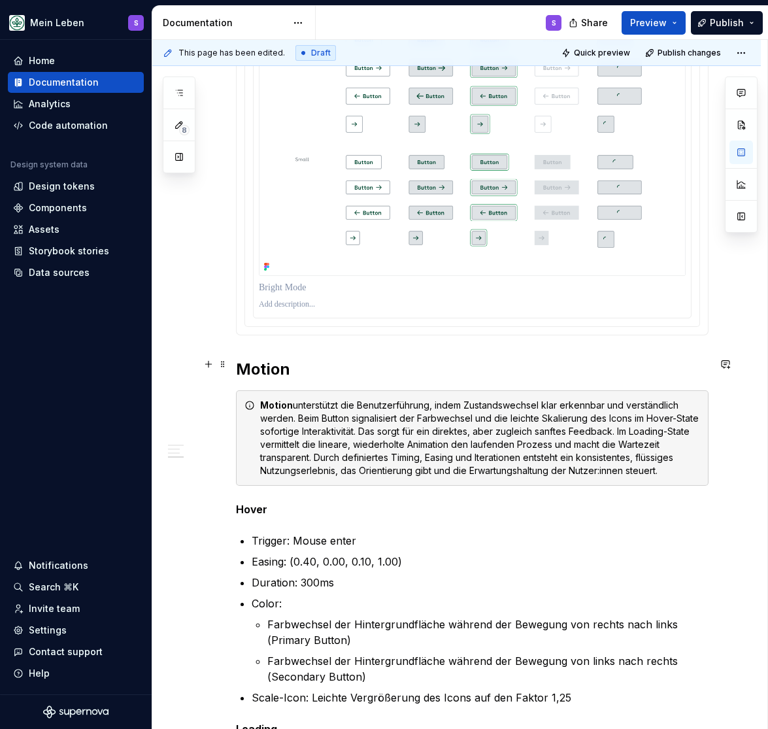
click at [264, 366] on h2 "Motion" at bounding box center [472, 369] width 473 height 21
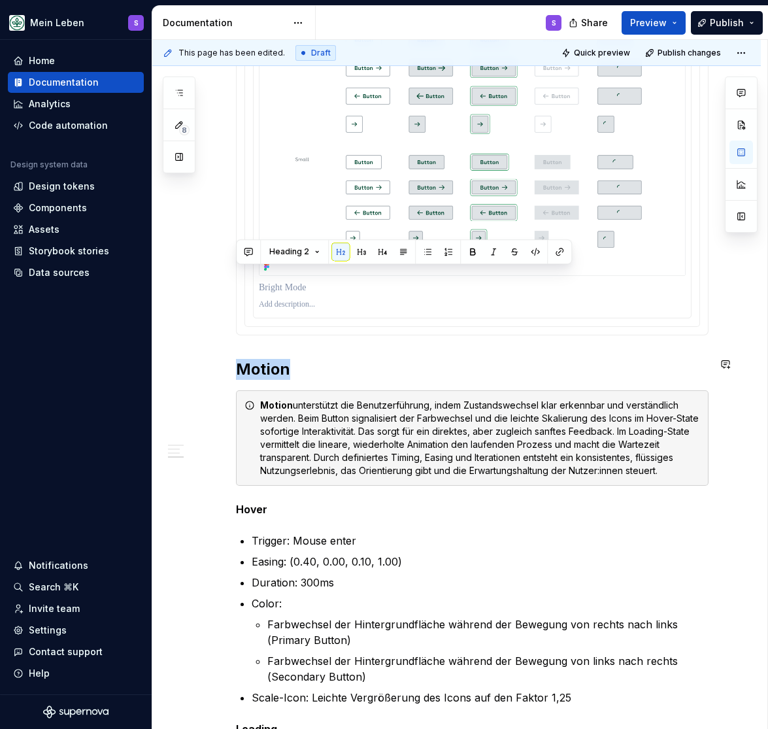
scroll to position [1618, 0]
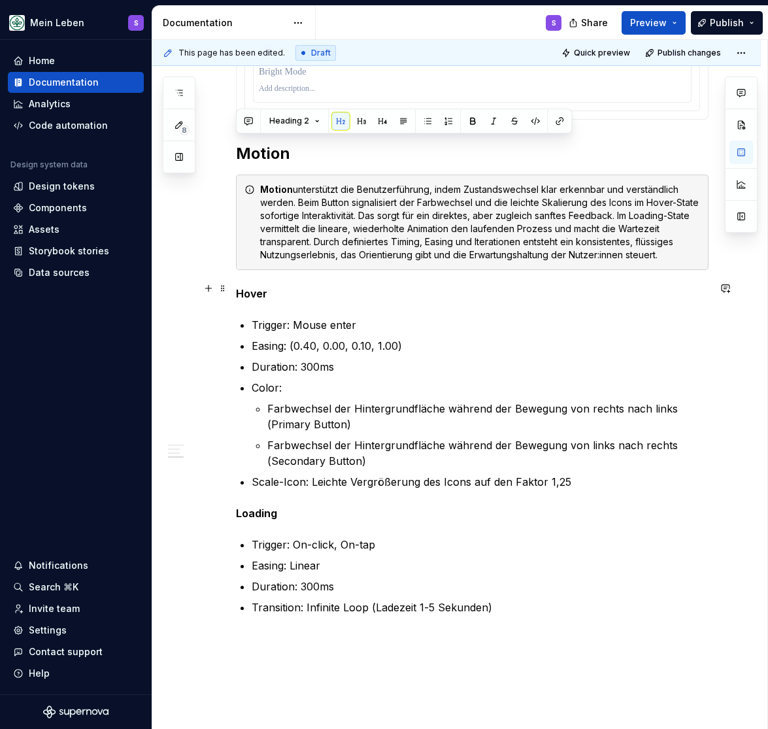
click at [252, 287] on strong "Hover" at bounding box center [251, 293] width 31 height 13
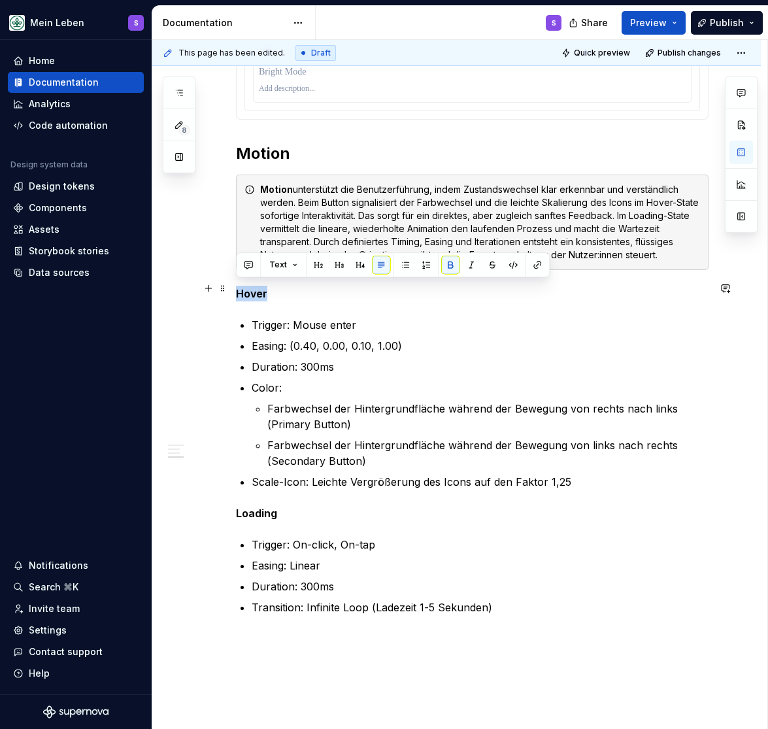
click at [252, 287] on strong "Hover" at bounding box center [251, 293] width 31 height 13
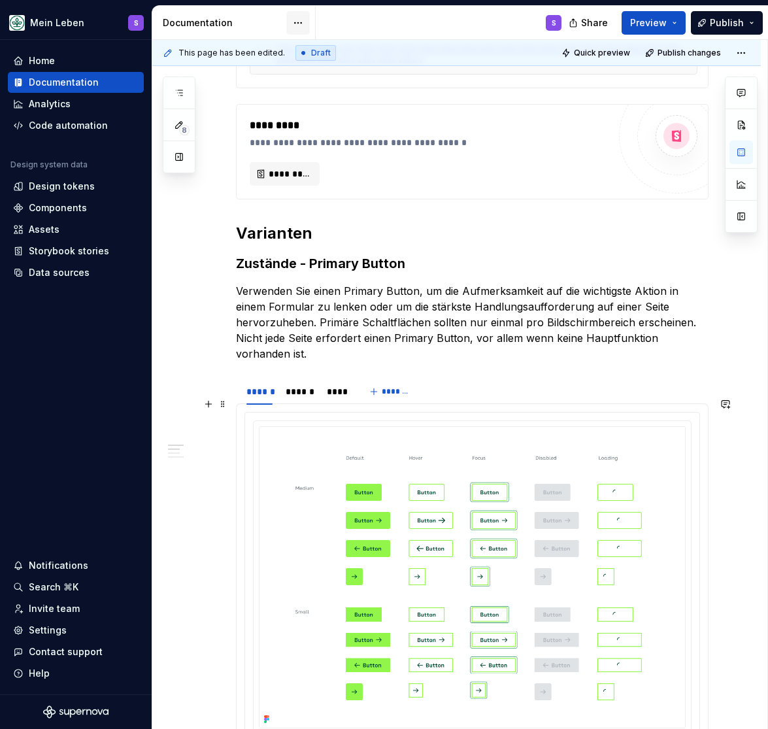
scroll to position [377, 0]
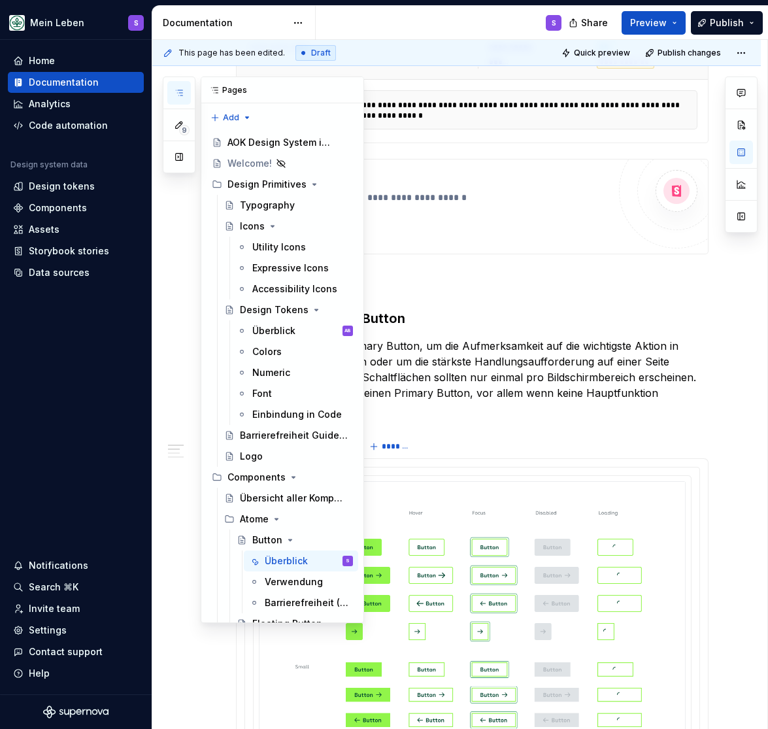
click at [180, 94] on icon "button" at bounding box center [179, 93] width 10 height 10
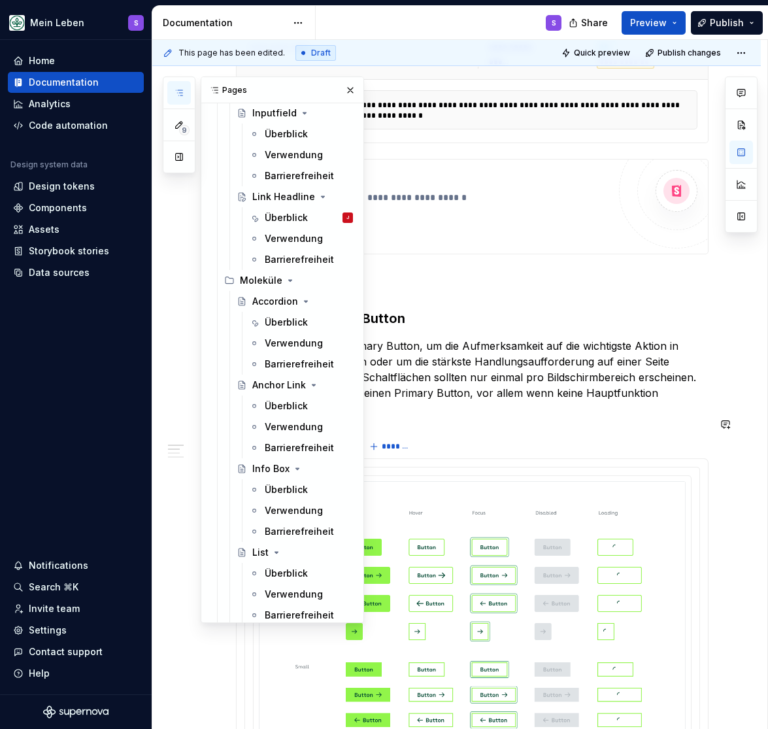
scroll to position [813, 0]
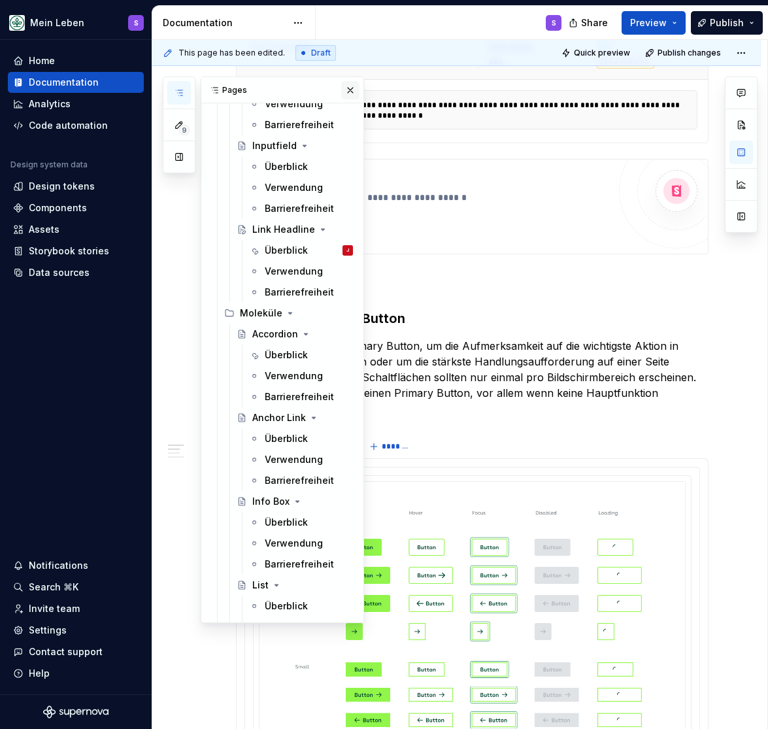
click at [350, 85] on button "button" at bounding box center [350, 90] width 18 height 18
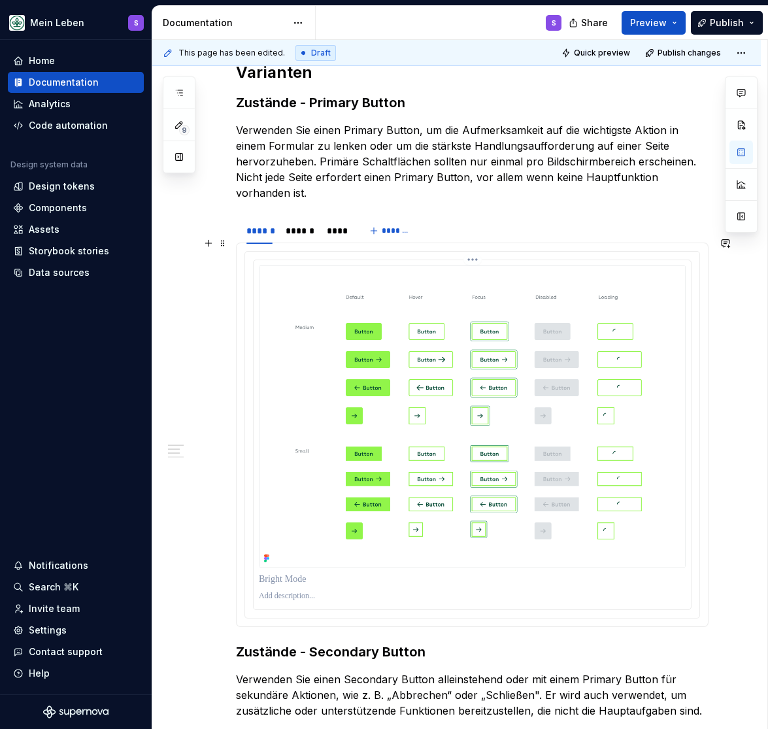
scroll to position [324, 0]
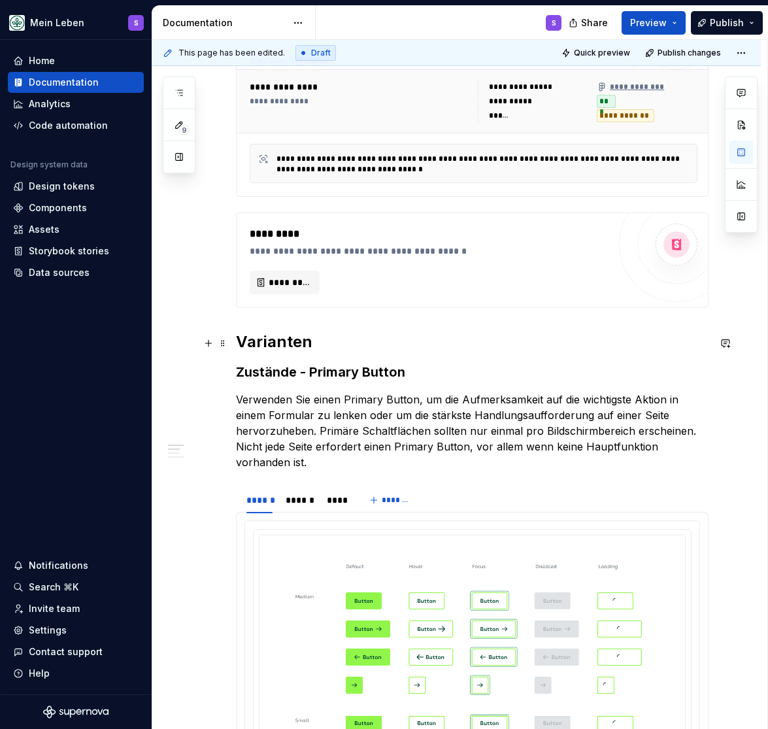
click at [282, 345] on h2 "Varianten" at bounding box center [472, 342] width 473 height 21
click at [275, 375] on h3 "Zustände - Primary Button" at bounding box center [472, 372] width 473 height 18
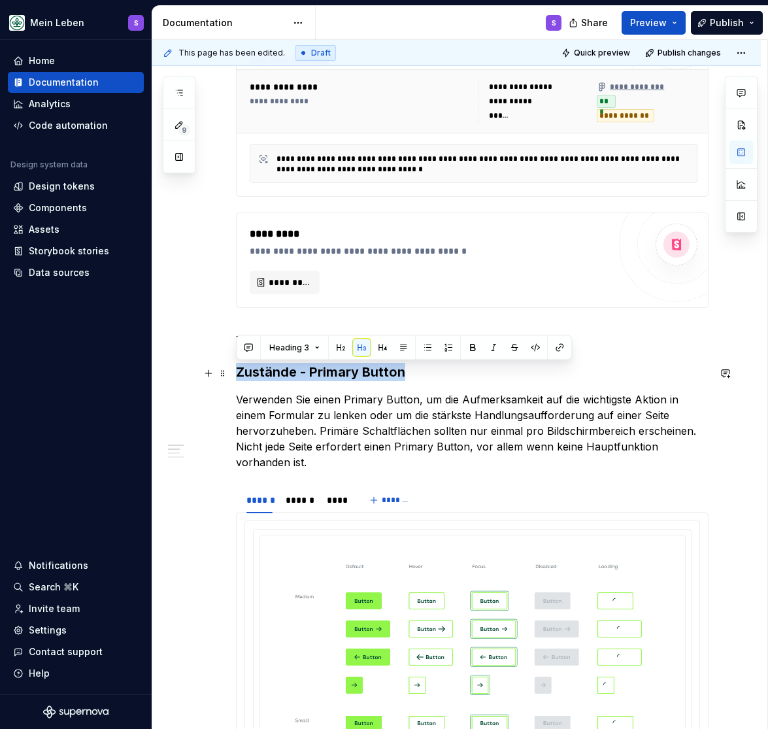
click at [273, 373] on h3 "Zustände - Primary Button" at bounding box center [472, 372] width 473 height 18
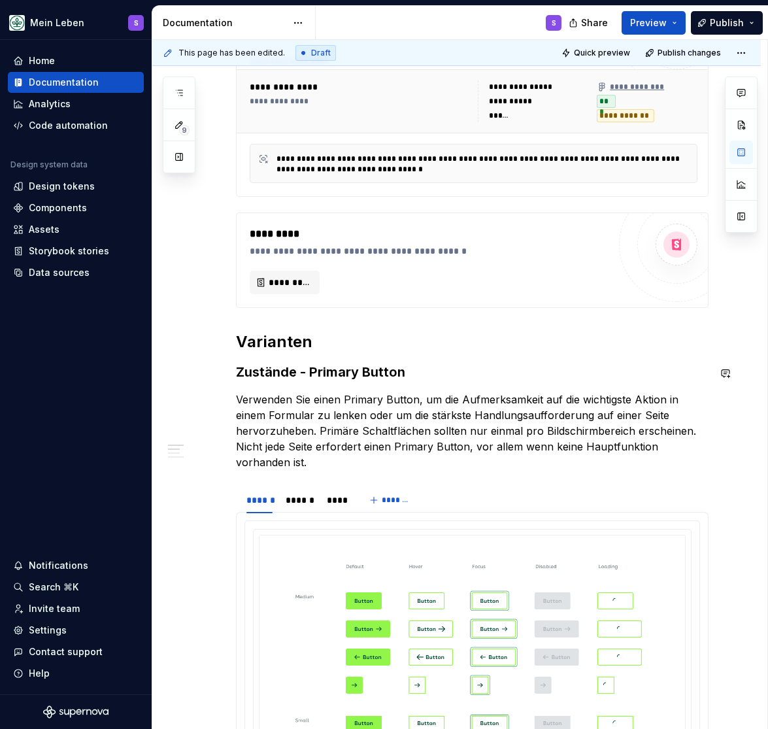
click at [305, 412] on p "Verwenden Sie einen Primary Button, um die Aufmerksamkeit auf die wichtigste Ak…" at bounding box center [472, 431] width 473 height 78
click at [340, 343] on h2 "Varianten" at bounding box center [472, 342] width 473 height 21
click at [230, 395] on div "**********" at bounding box center [459, 385] width 615 height 690
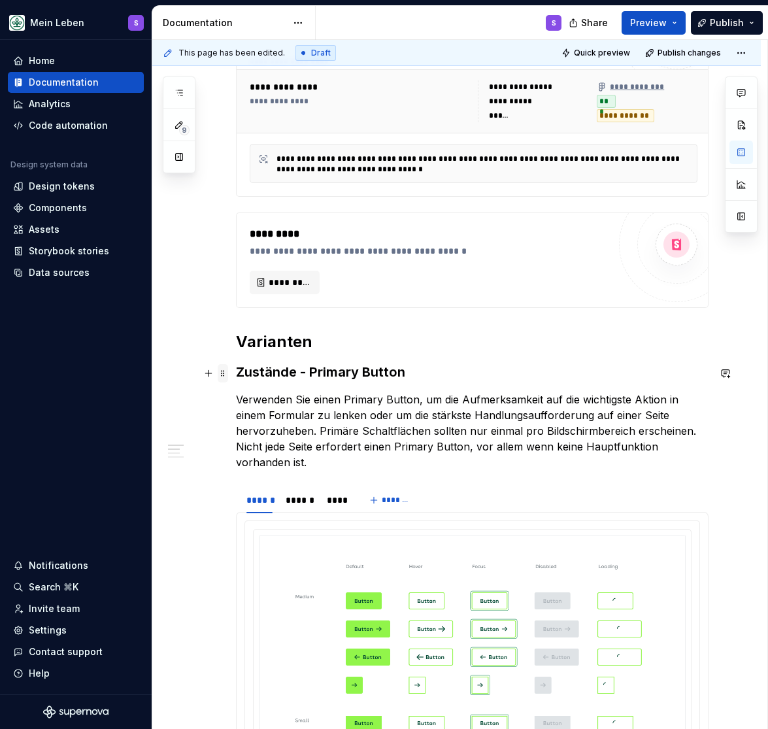
click at [221, 369] on span at bounding box center [223, 373] width 10 height 18
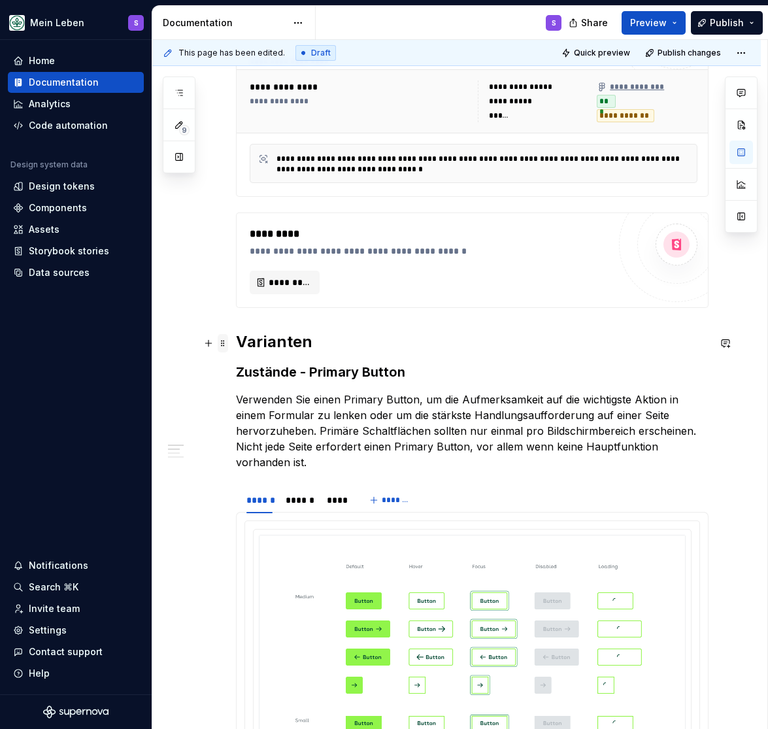
click at [222, 344] on span at bounding box center [223, 343] width 10 height 18
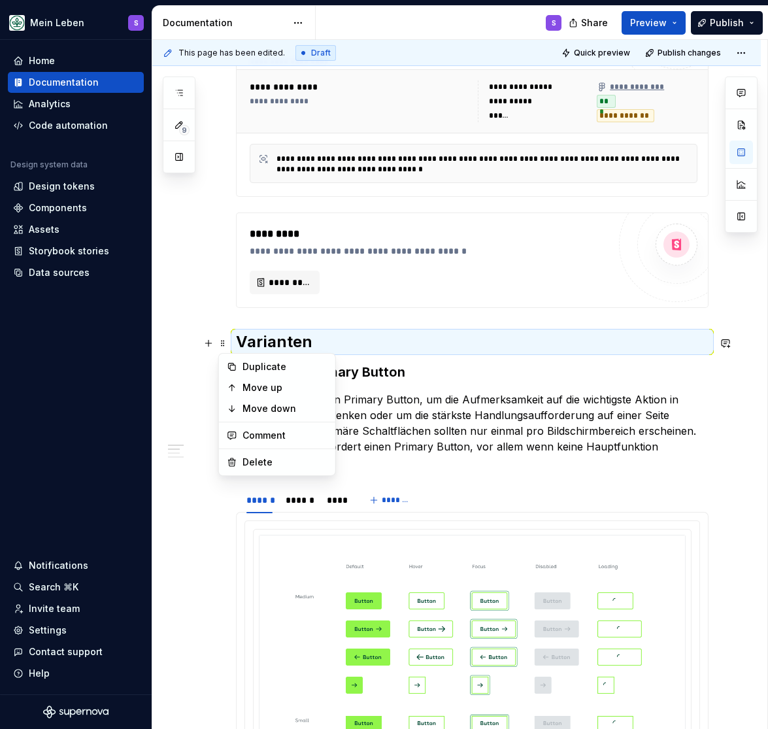
click at [356, 370] on h3 "Zustände - Primary Button" at bounding box center [472, 372] width 473 height 18
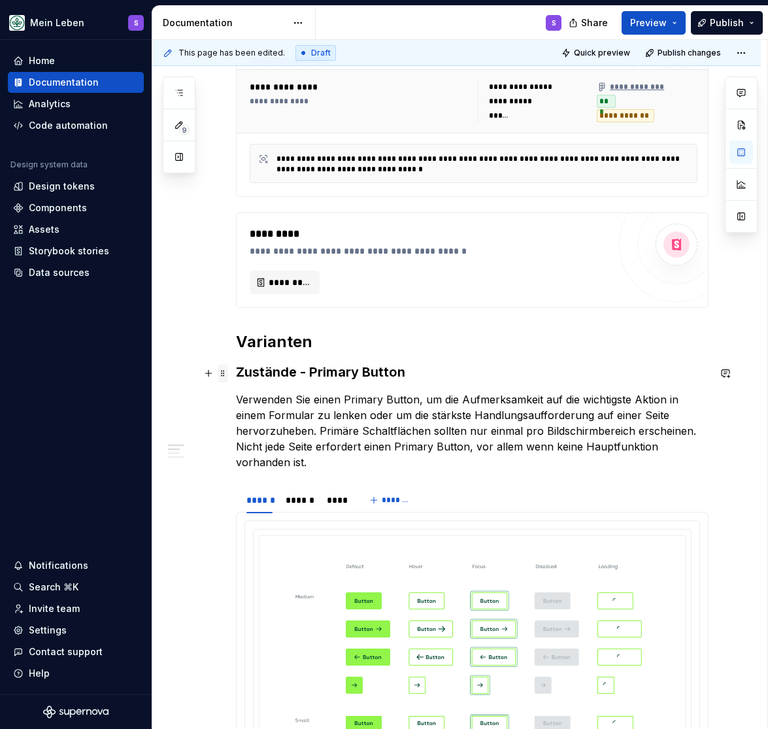
click at [222, 373] on span at bounding box center [223, 373] width 10 height 18
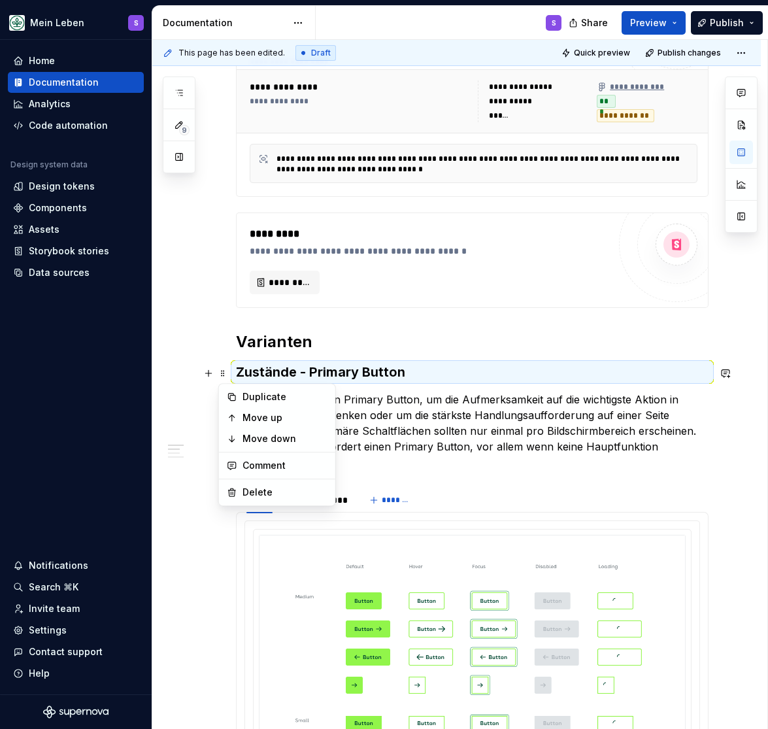
click at [386, 411] on p "Verwenden Sie einen Primary Button, um die Aufmerksamkeit auf die wichtigste Ak…" at bounding box center [472, 431] width 473 height 78
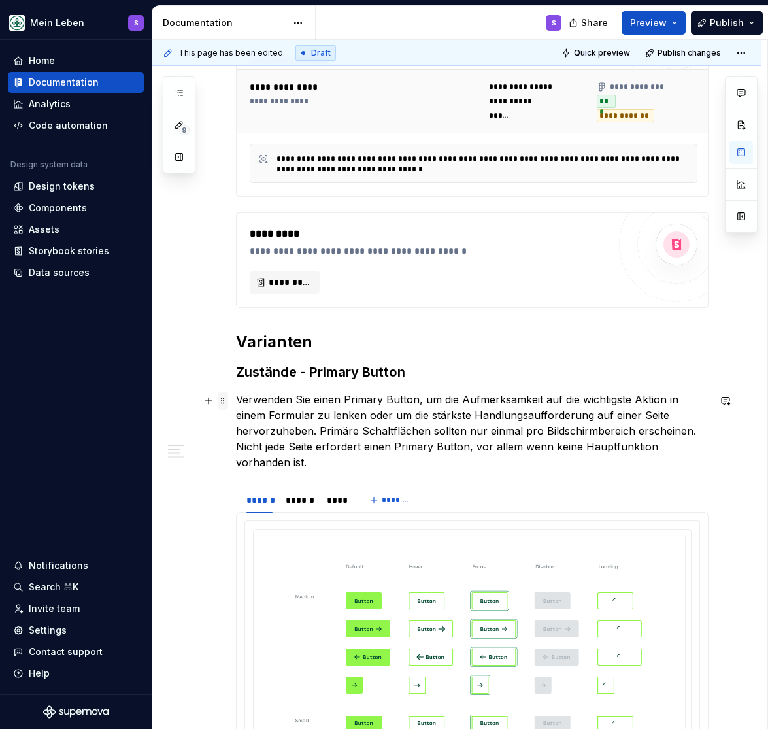
click at [221, 401] on span at bounding box center [223, 401] width 10 height 18
click at [265, 346] on h2 "Varianten" at bounding box center [472, 342] width 473 height 21
click at [333, 372] on h3 "Zustände - Primary Button" at bounding box center [472, 372] width 473 height 18
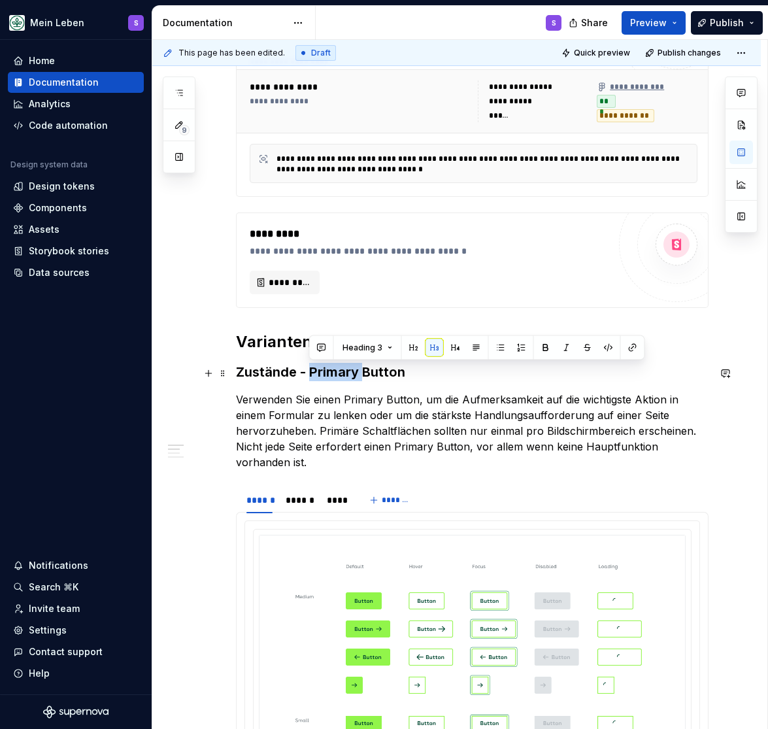
click at [333, 372] on h3 "Zustände - Primary Button" at bounding box center [472, 372] width 473 height 18
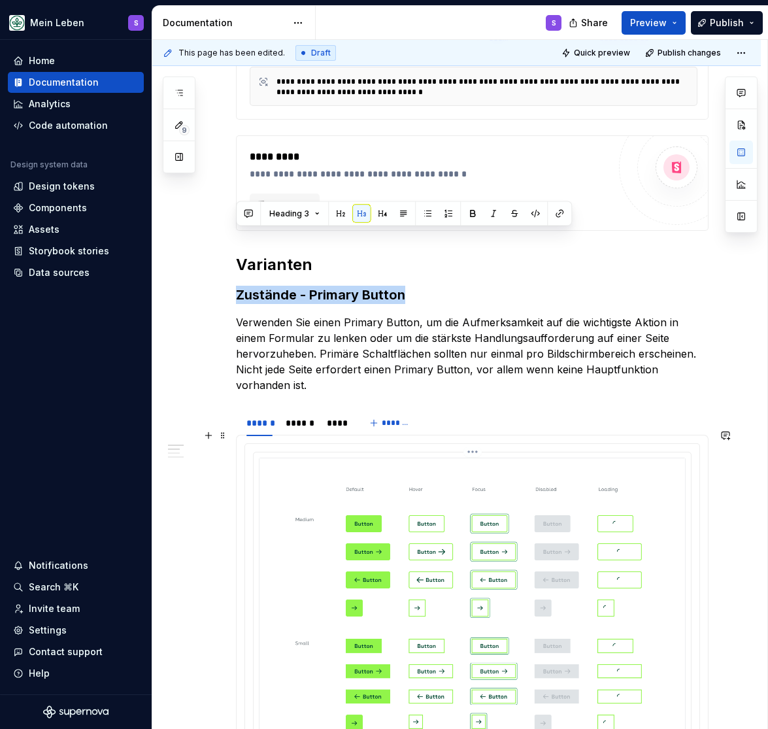
scroll to position [377, 0]
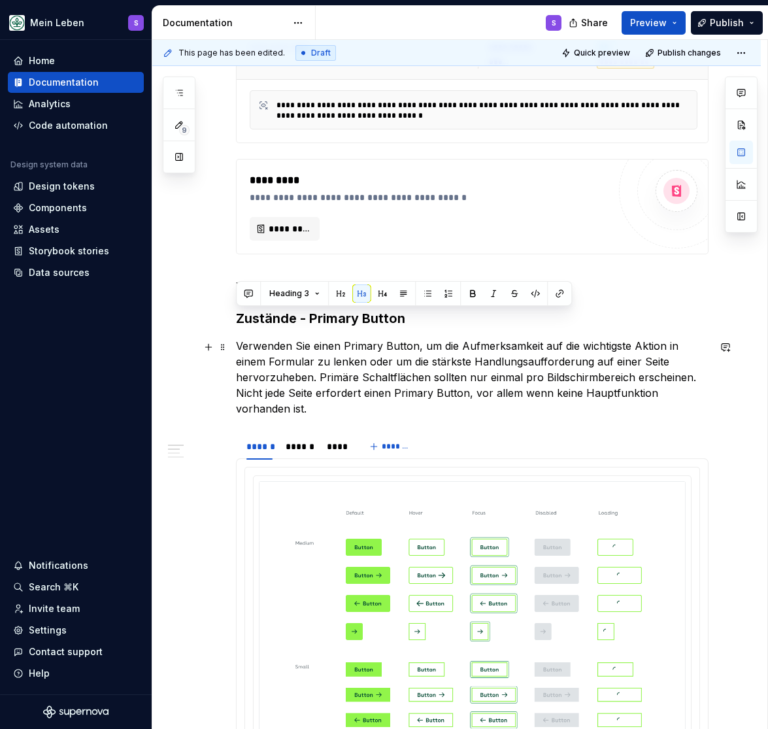
click at [296, 356] on p "Verwenden Sie einen Primary Button, um die Aufmerksamkeit auf die wichtigste Ak…" at bounding box center [472, 377] width 473 height 78
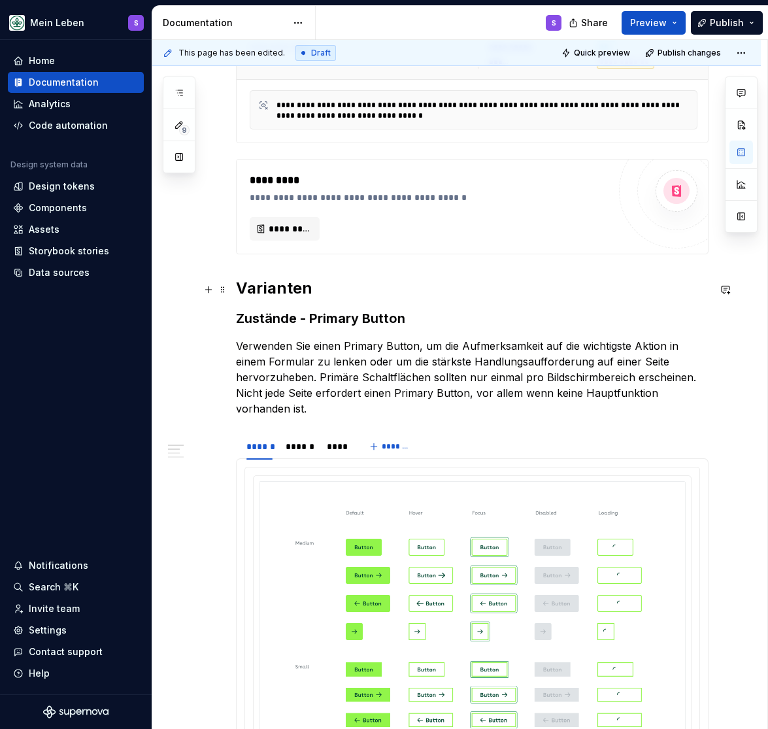
click at [283, 284] on h2 "Varianten" at bounding box center [472, 288] width 473 height 21
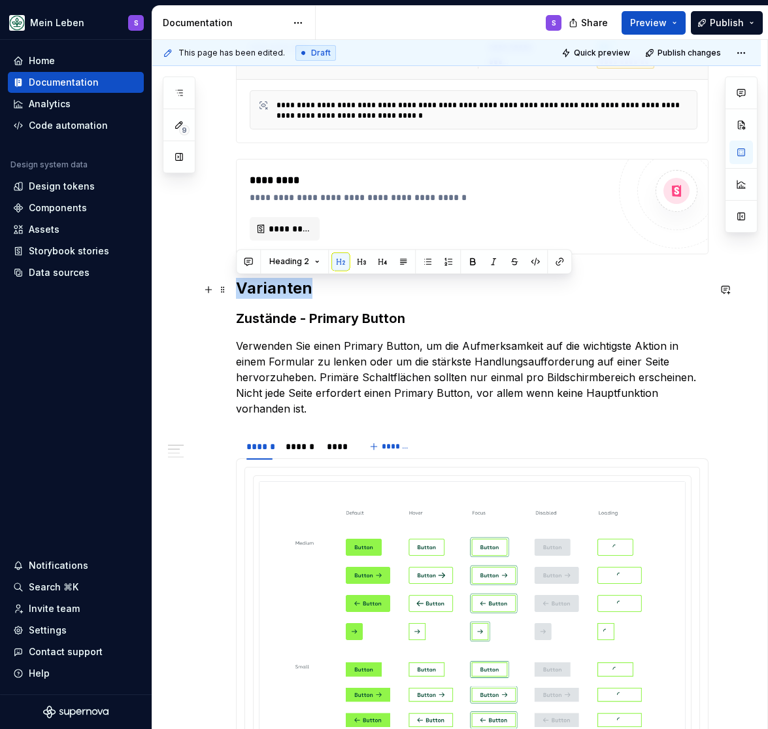
click at [283, 284] on h2 "Varianten" at bounding box center [472, 288] width 473 height 21
click at [524, 354] on p "Verwenden Sie einen Primary Button, um die Aufmerksamkeit auf die wichtigste Ak…" at bounding box center [472, 377] width 473 height 78
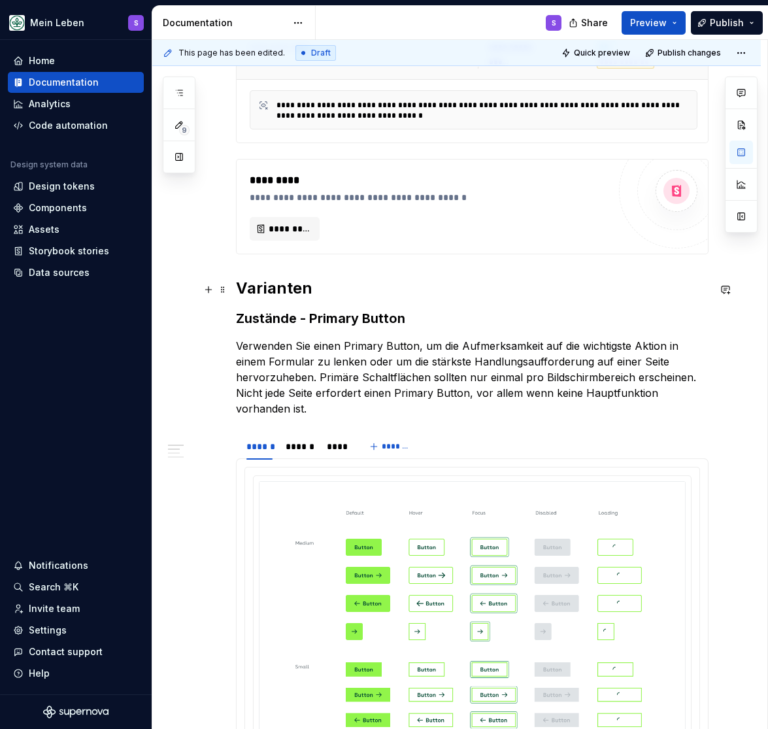
click at [280, 295] on h2 "Varianten" at bounding box center [472, 288] width 473 height 21
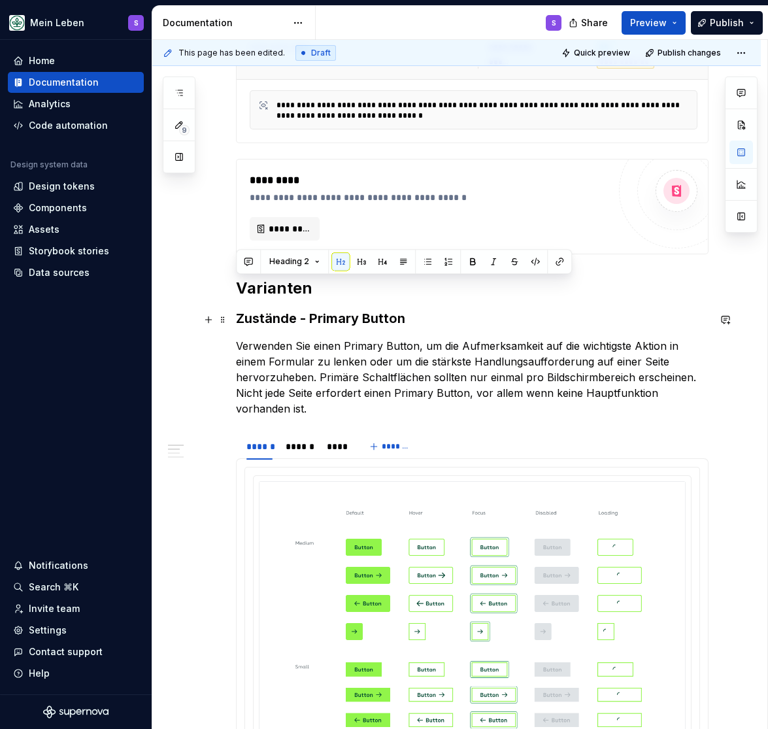
click at [267, 318] on h3 "Zustände - Primary Button" at bounding box center [472, 318] width 473 height 18
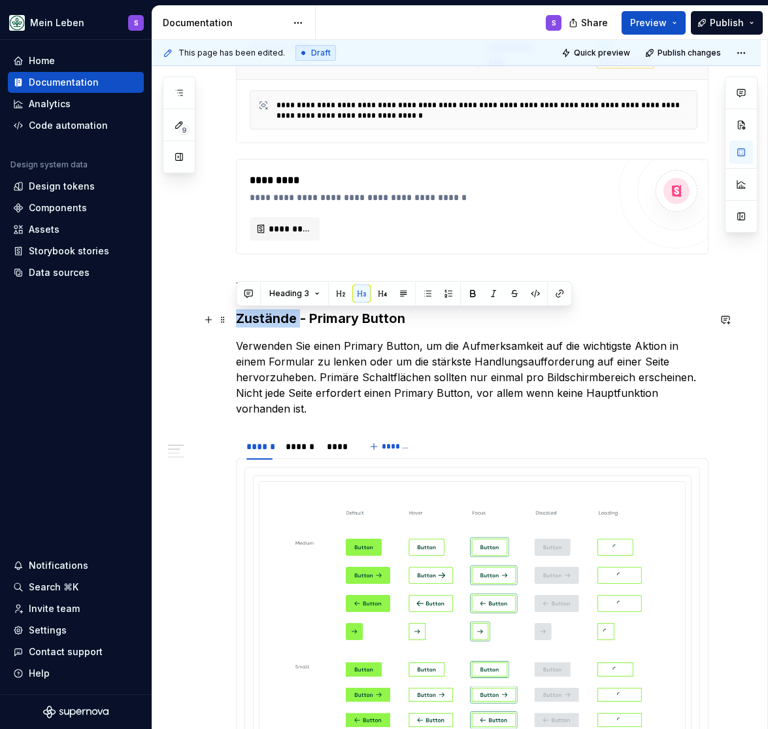
click at [267, 318] on h3 "Zustände - Primary Button" at bounding box center [472, 318] width 473 height 18
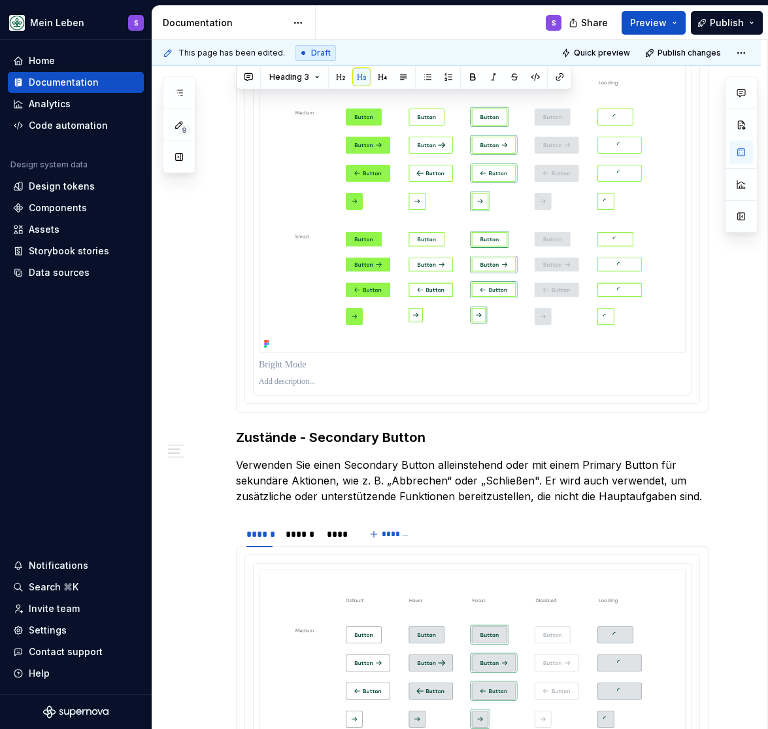
scroll to position [809, 0]
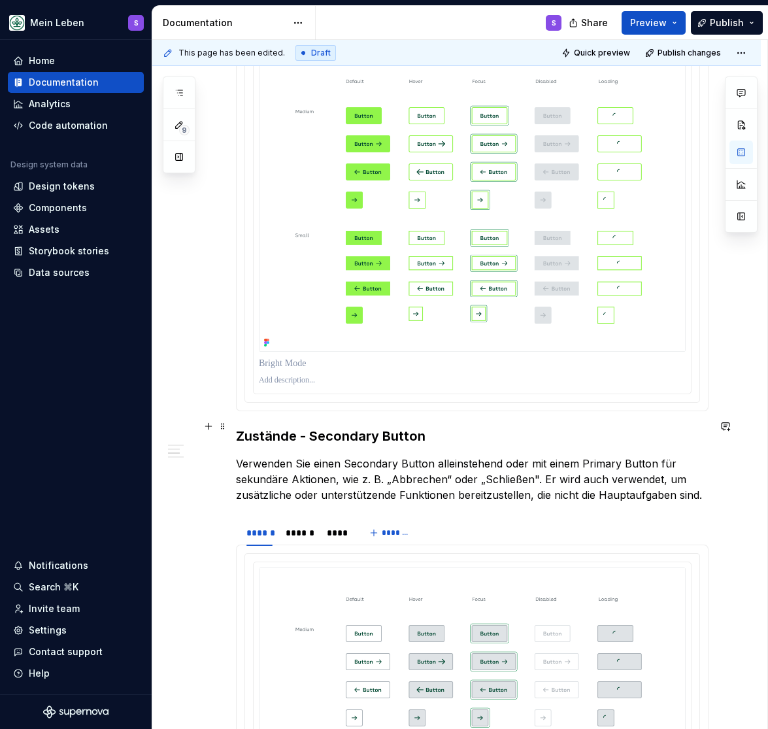
click at [271, 427] on h3 "Zustände - Secondary Button" at bounding box center [472, 436] width 473 height 18
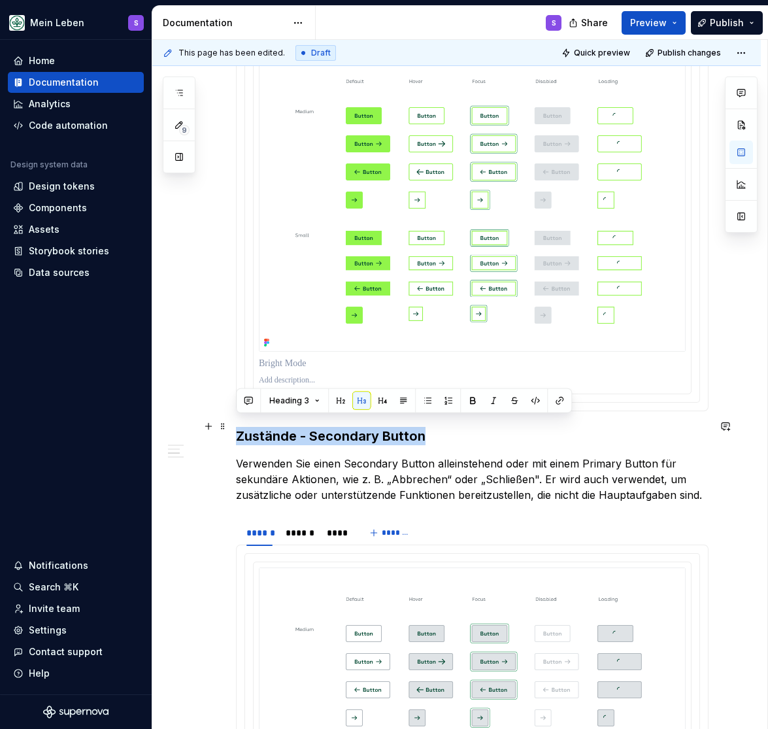
click at [271, 427] on h3 "Zustände - Secondary Button" at bounding box center [472, 436] width 473 height 18
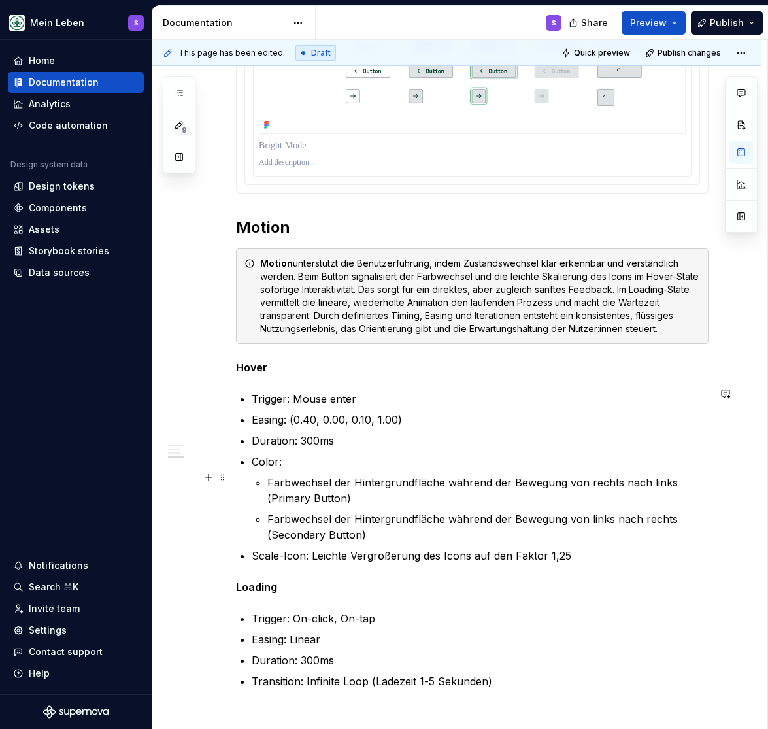
scroll to position [1456, 0]
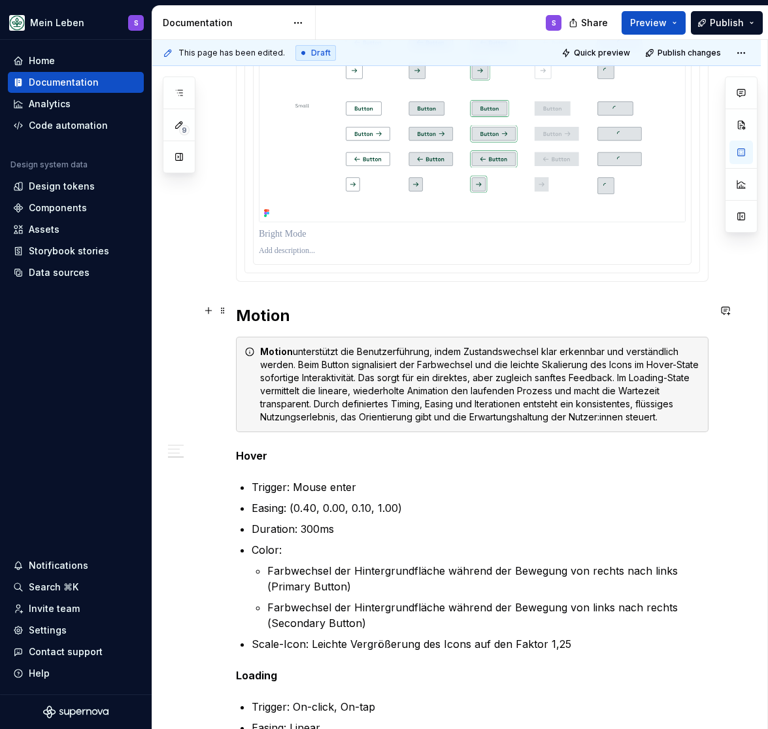
click at [251, 311] on h2 "Motion" at bounding box center [472, 315] width 473 height 21
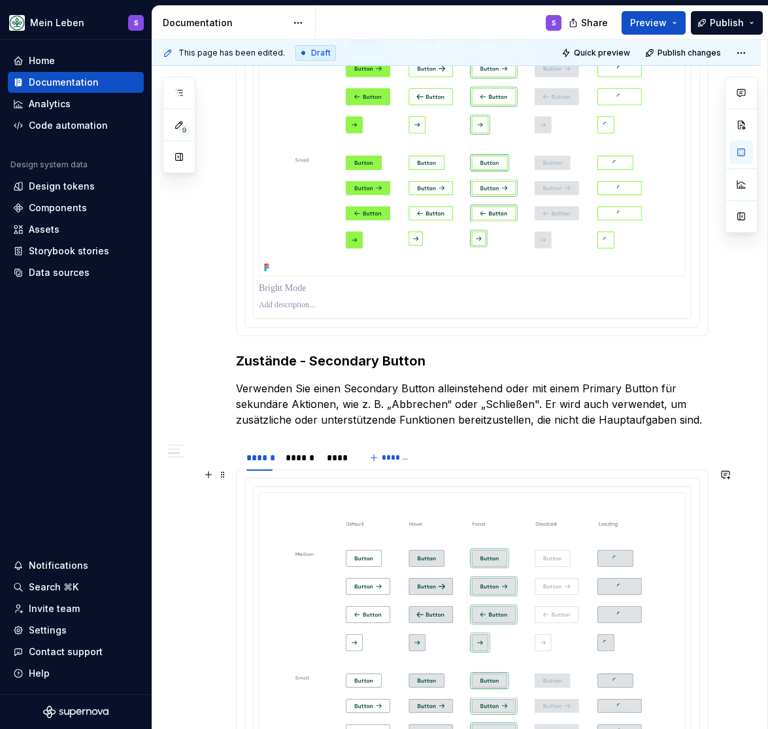
scroll to position [863, 0]
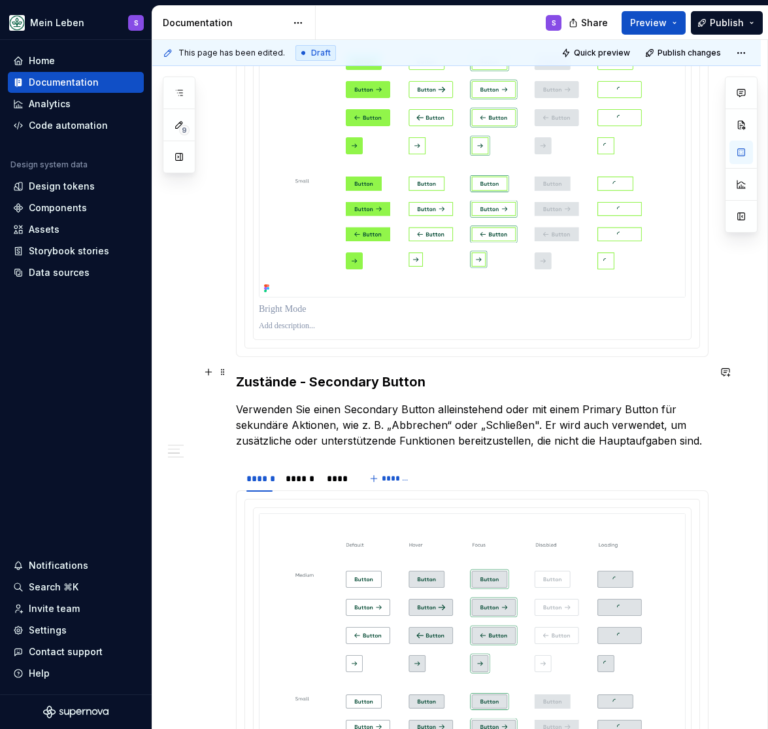
click at [322, 373] on h3 "Zustände - Secondary Button" at bounding box center [472, 382] width 473 height 18
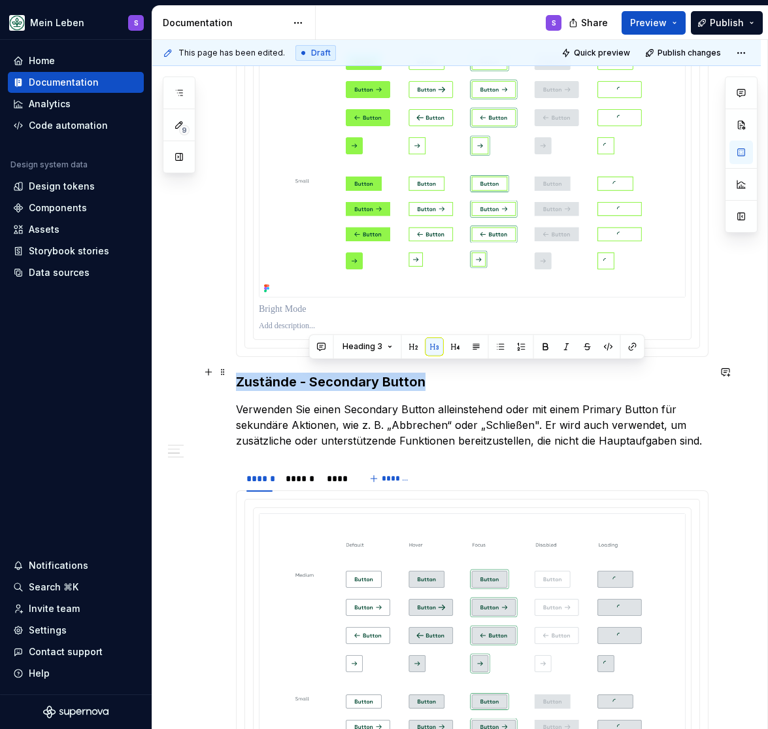
click at [322, 373] on h3 "Zustände - Secondary Button" at bounding box center [472, 382] width 473 height 18
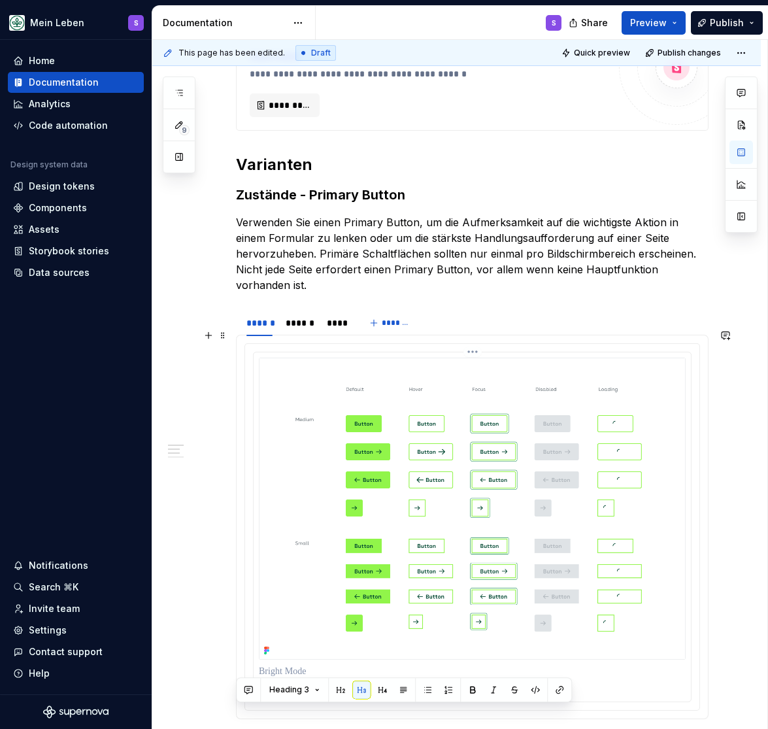
scroll to position [485, 0]
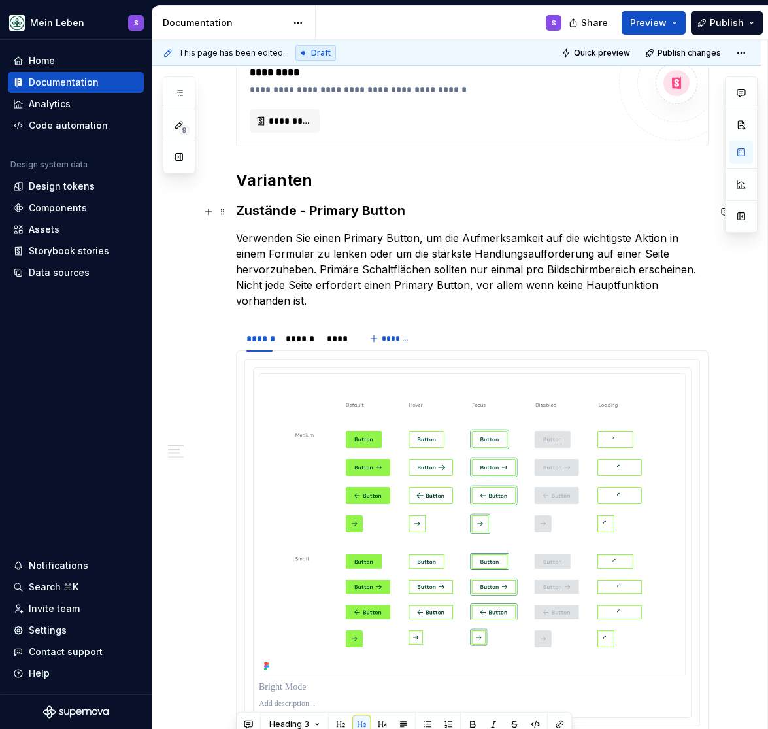
click at [321, 213] on h3 "Zustände - Primary Button" at bounding box center [472, 210] width 473 height 18
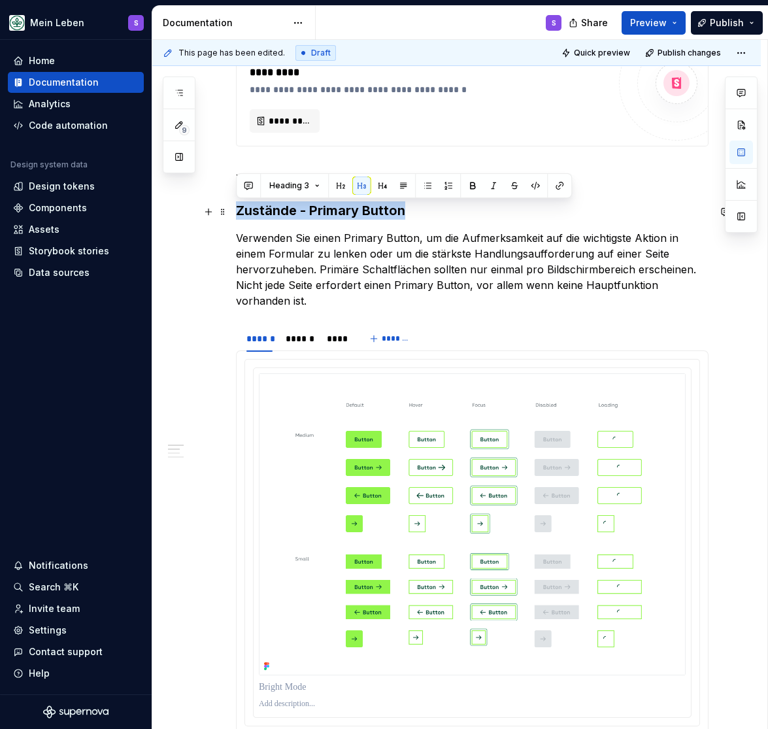
click at [321, 213] on h3 "Zustände - Primary Button" at bounding box center [472, 210] width 473 height 18
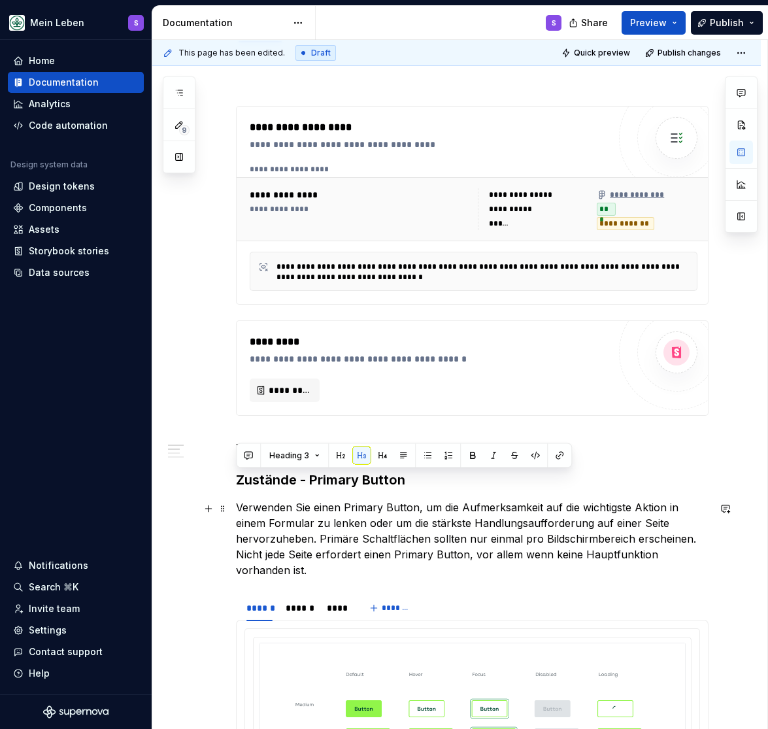
click at [284, 517] on p "Verwenden Sie einen Primary Button, um die Aufmerksamkeit auf die wichtigste Ak…" at bounding box center [472, 539] width 473 height 78
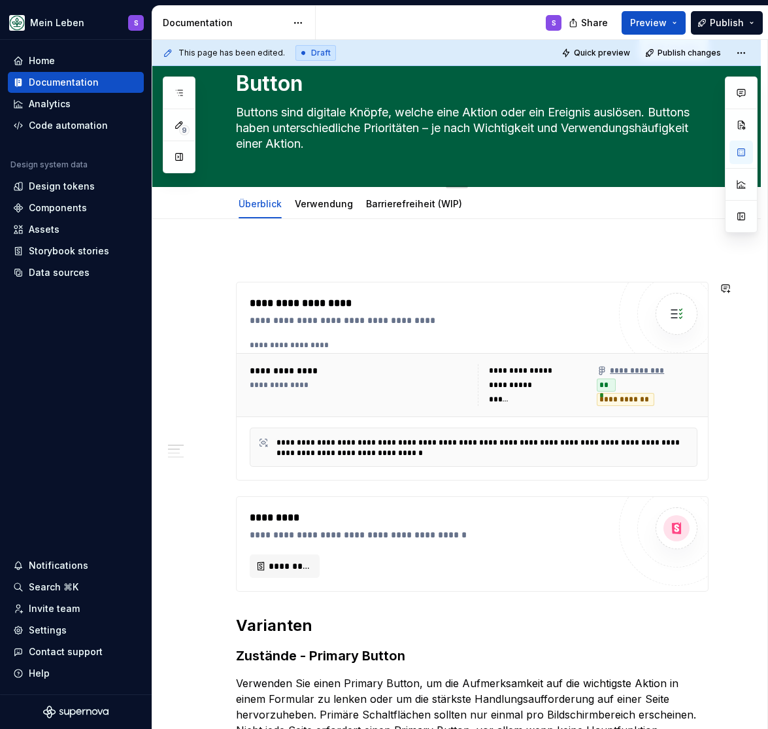
scroll to position [0, 0]
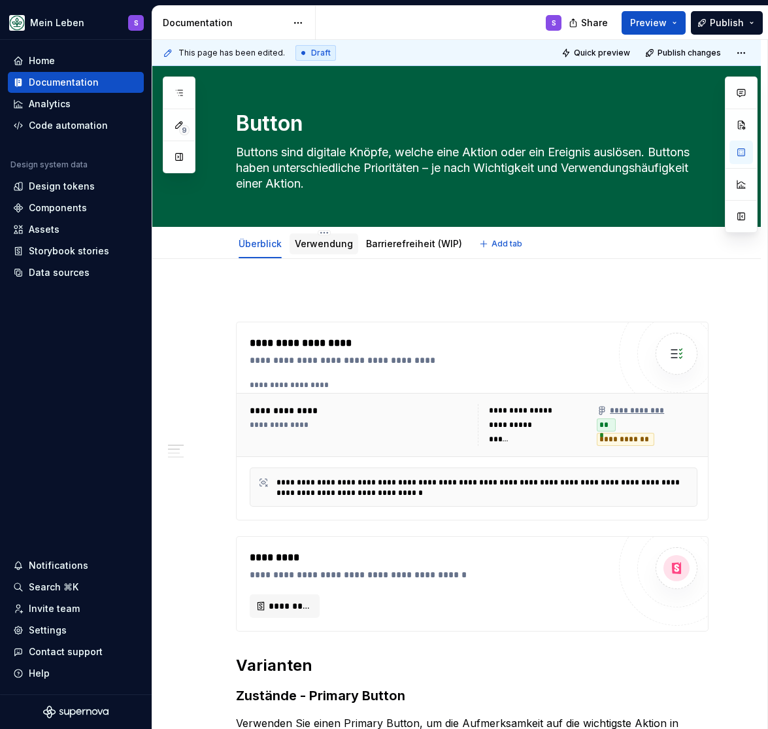
click at [333, 235] on div "Verwendung" at bounding box center [324, 243] width 69 height 21
click at [319, 244] on link "Verwendung" at bounding box center [324, 243] width 58 height 11
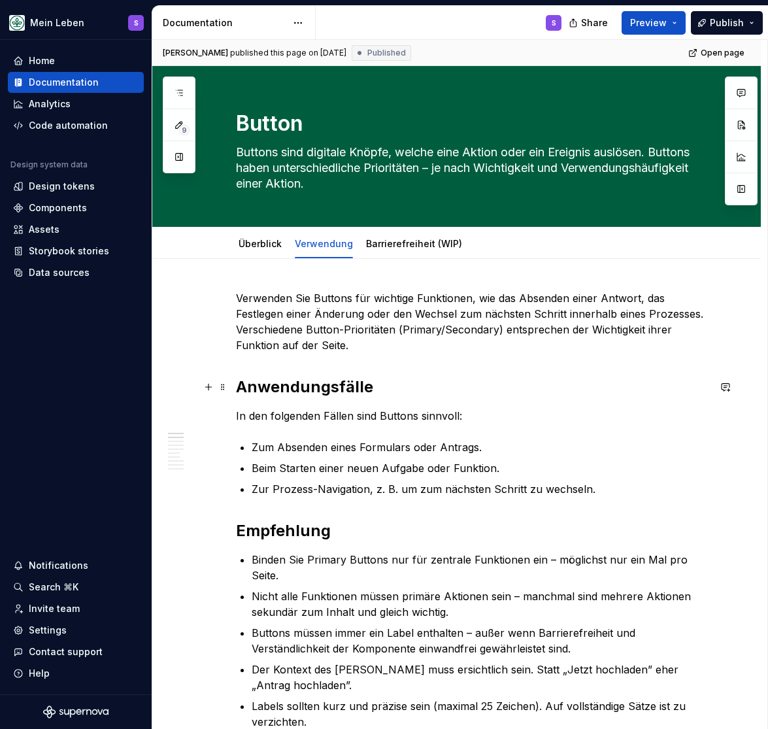
click at [286, 383] on h2 "Anwendungsfälle" at bounding box center [472, 387] width 473 height 21
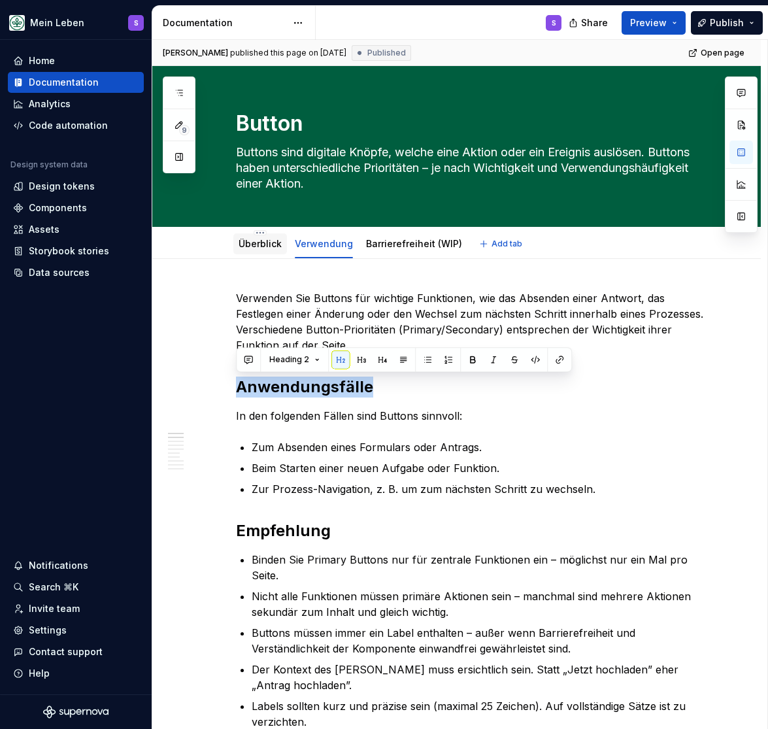
click at [251, 239] on link "Überblick" at bounding box center [260, 243] width 43 height 11
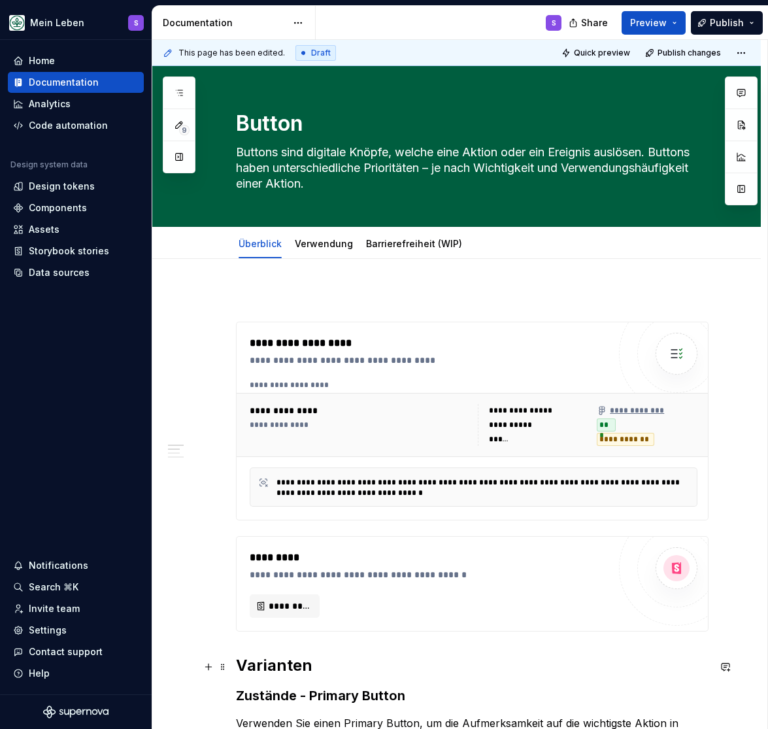
click at [261, 670] on h2 "Varianten" at bounding box center [472, 665] width 473 height 21
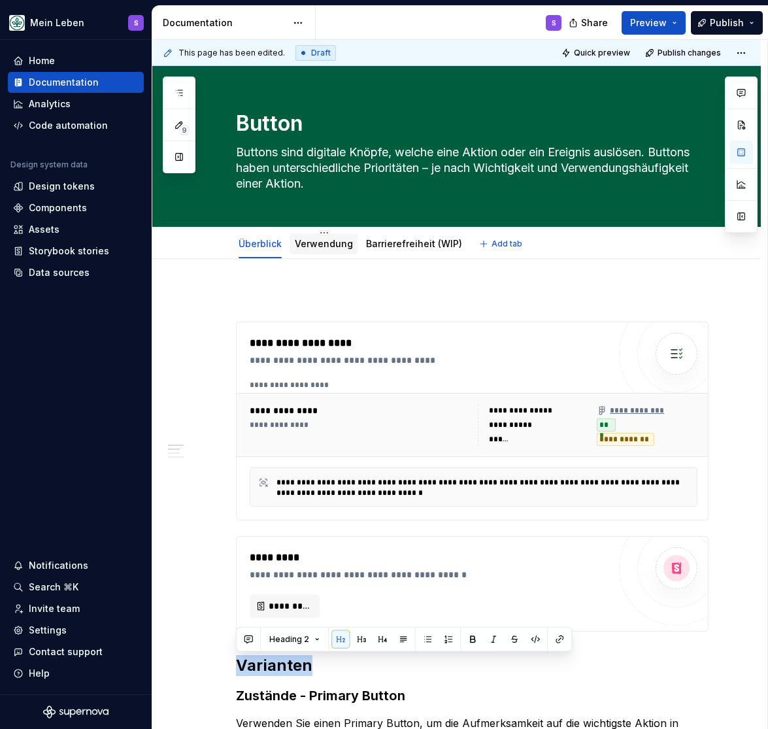
click at [324, 241] on link "Verwendung" at bounding box center [324, 243] width 58 height 11
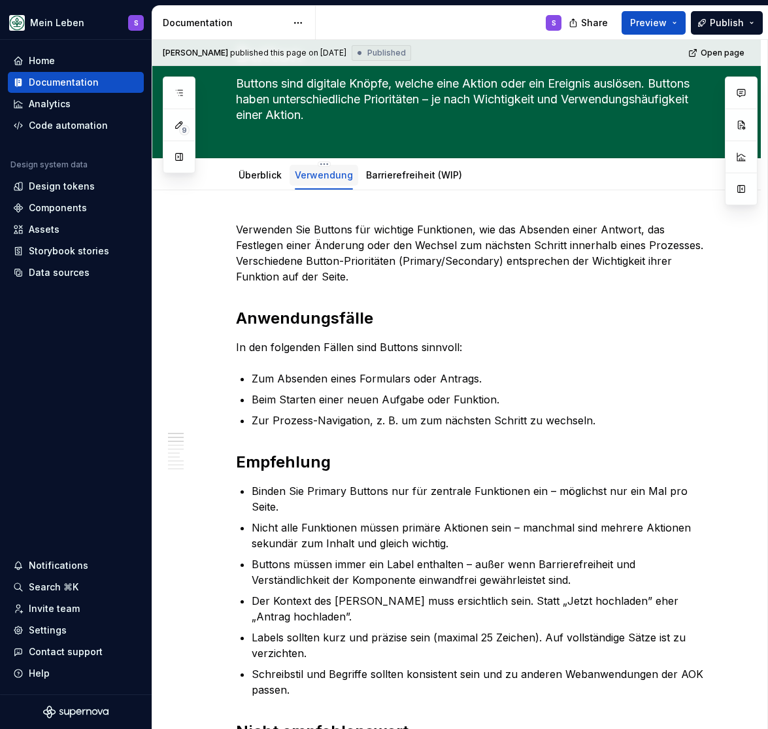
scroll to position [108, 0]
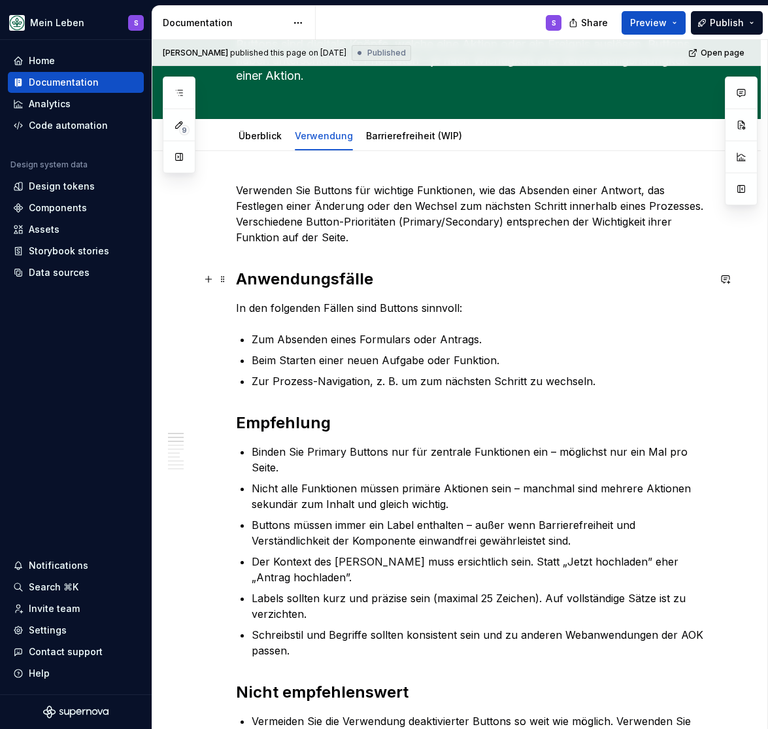
click at [303, 277] on h2 "Anwendungsfälle" at bounding box center [472, 279] width 473 height 21
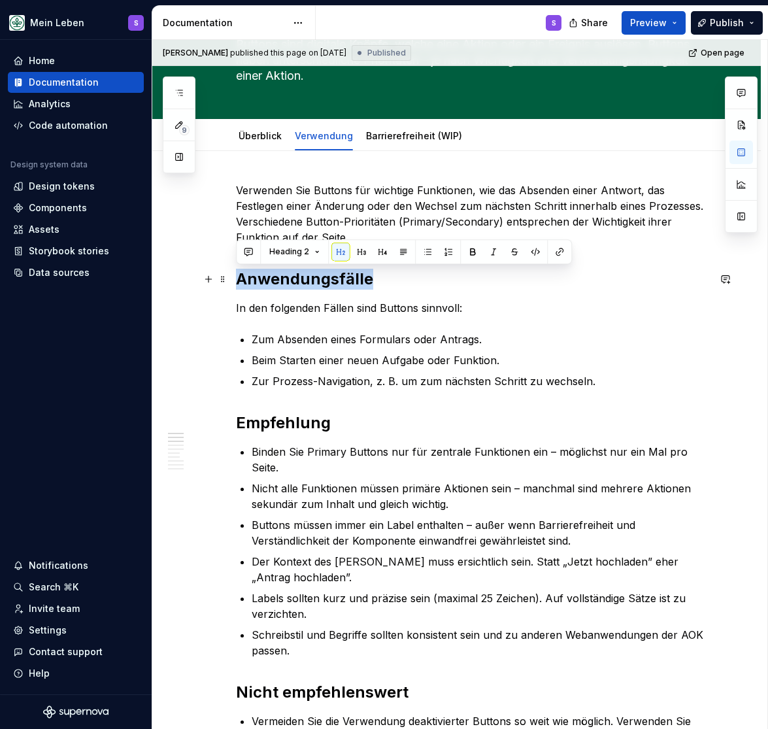
click at [303, 277] on h2 "Anwendungsfälle" at bounding box center [472, 279] width 473 height 21
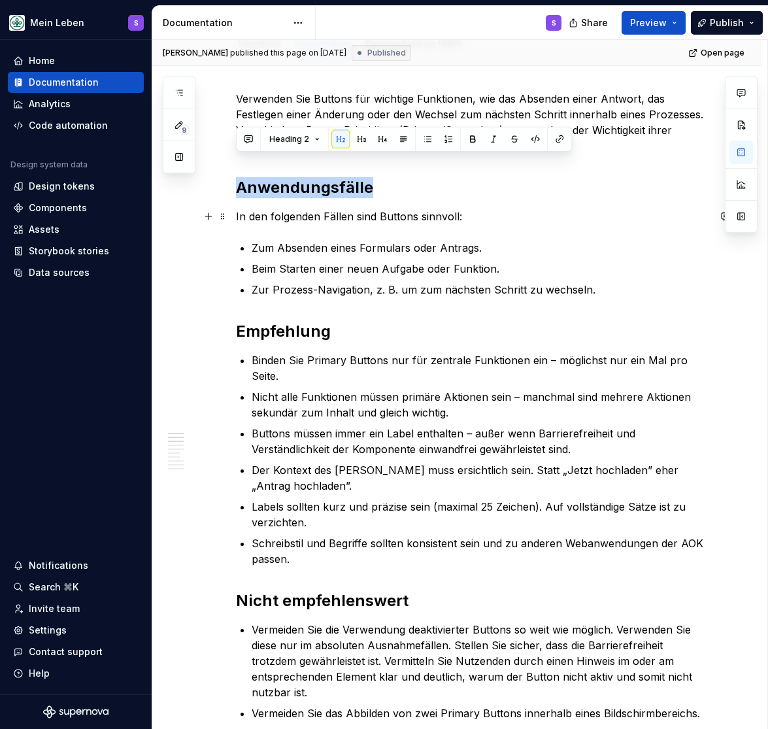
scroll to position [269, 0]
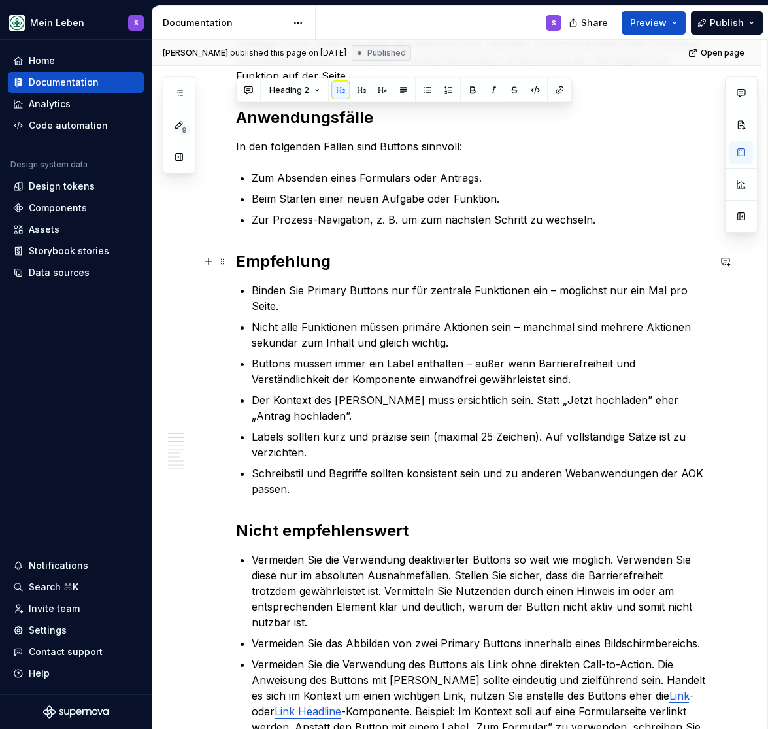
click at [308, 254] on h2 "Empfehlung" at bounding box center [472, 261] width 473 height 21
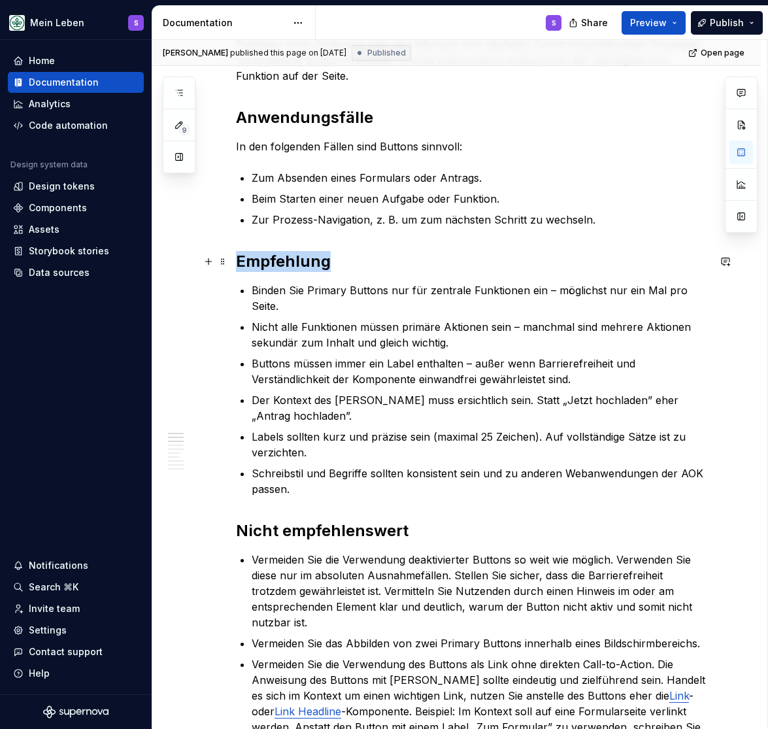
click at [308, 254] on h2 "Empfehlung" at bounding box center [472, 261] width 473 height 21
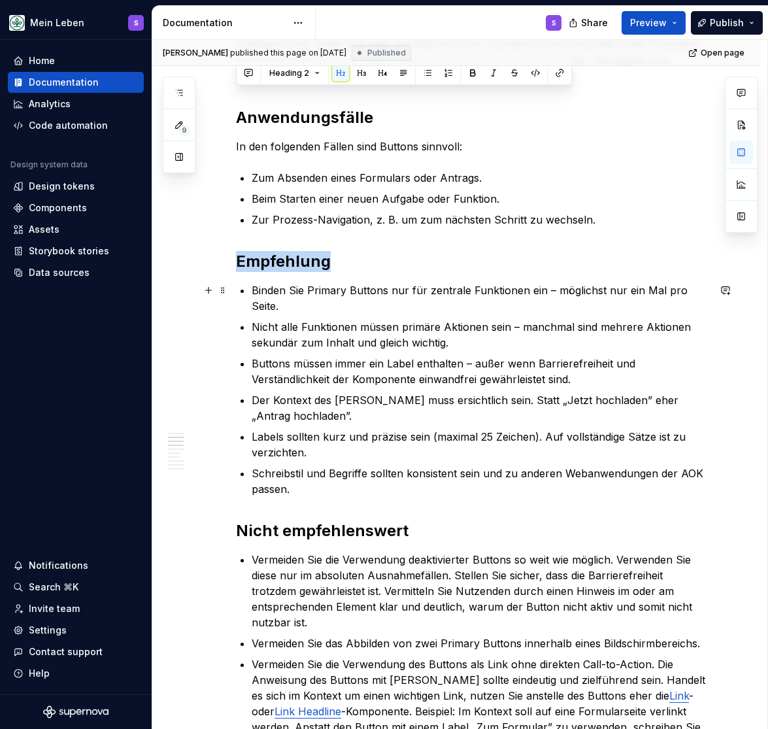
scroll to position [485, 0]
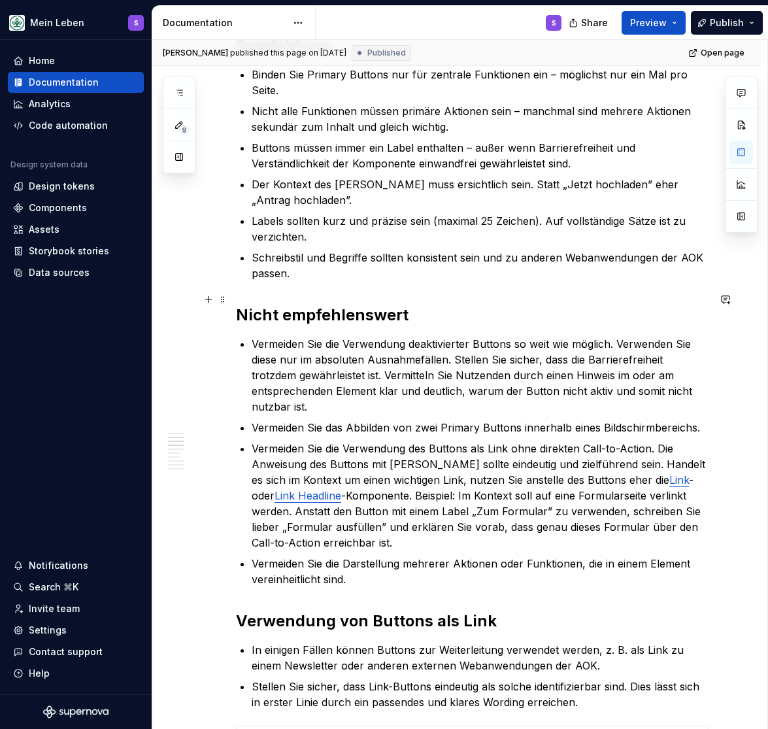
click at [311, 305] on h2 "Nicht empfehlenswert" at bounding box center [472, 315] width 473 height 21
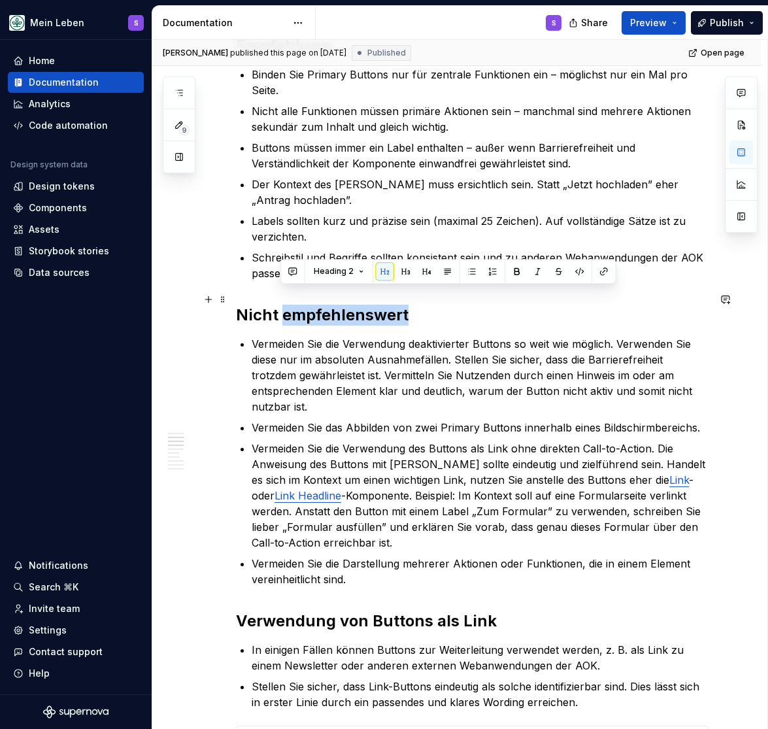
click at [311, 305] on h2 "Nicht empfehlenswert" at bounding box center [472, 315] width 473 height 21
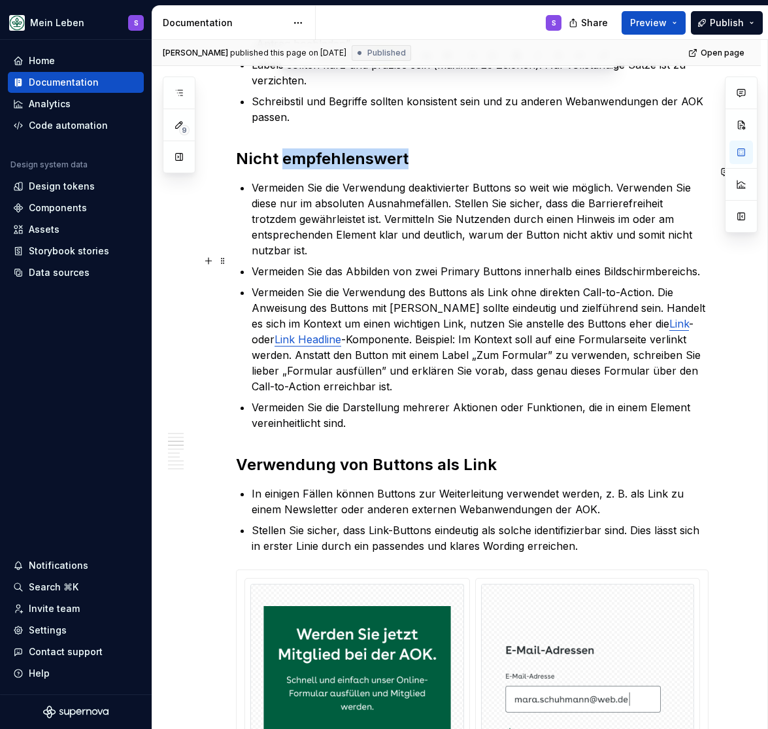
scroll to position [701, 0]
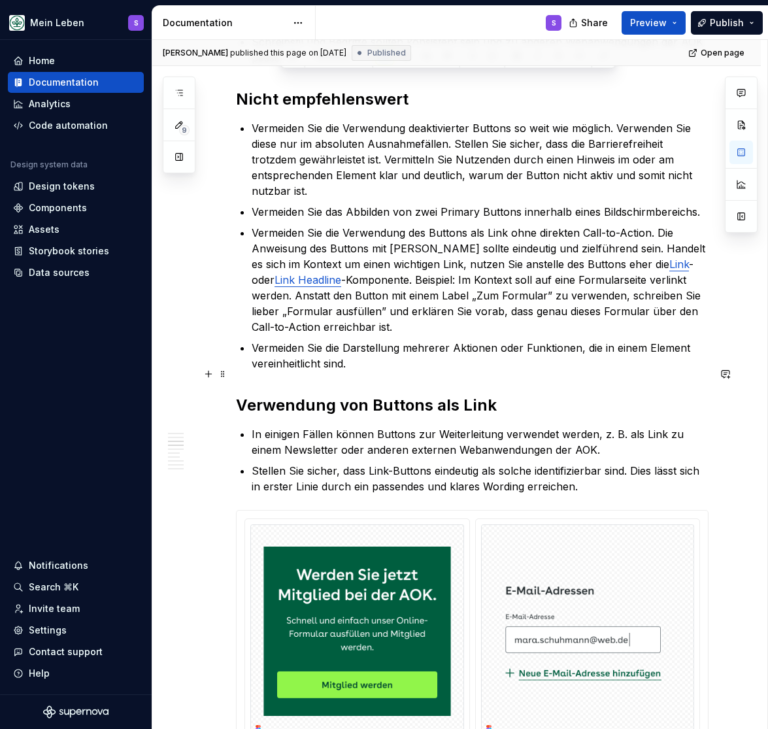
click at [298, 395] on h2 "Verwendung von Buttons als Link" at bounding box center [472, 405] width 473 height 21
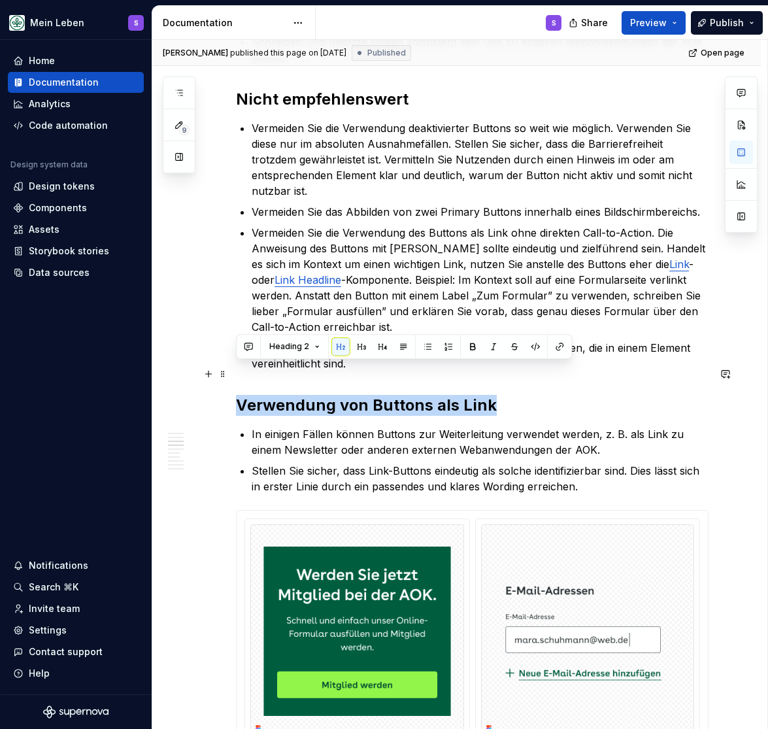
click at [297, 395] on h2 "Verwendung von Buttons als Link" at bounding box center [472, 405] width 473 height 21
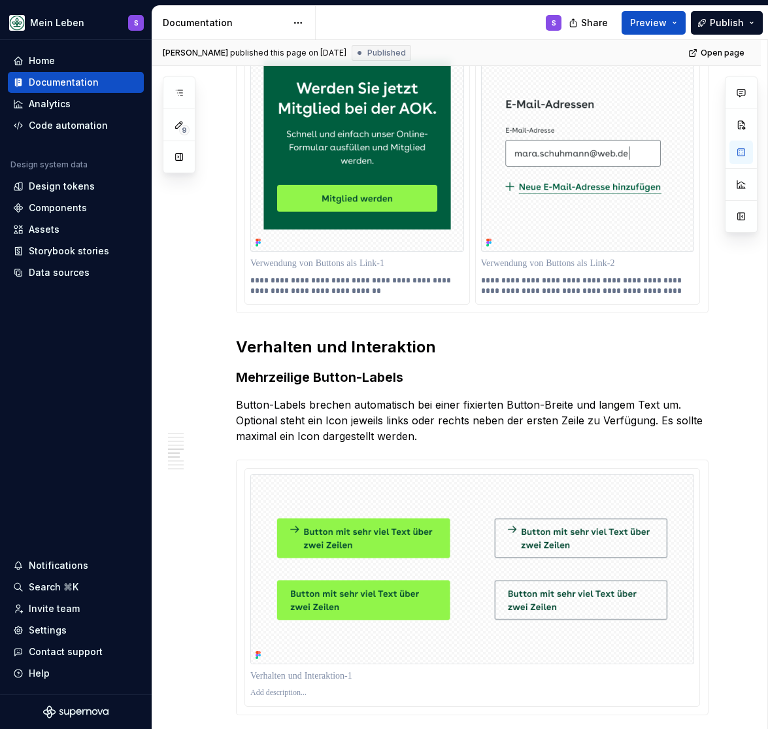
scroll to position [1240, 0]
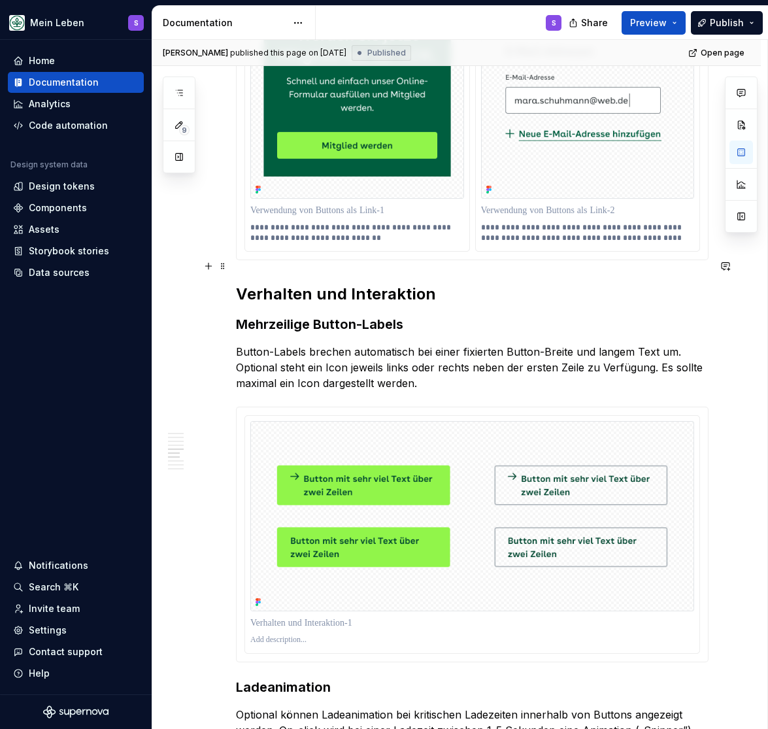
click at [284, 284] on h2 "Verhalten und Interaktion" at bounding box center [472, 294] width 473 height 21
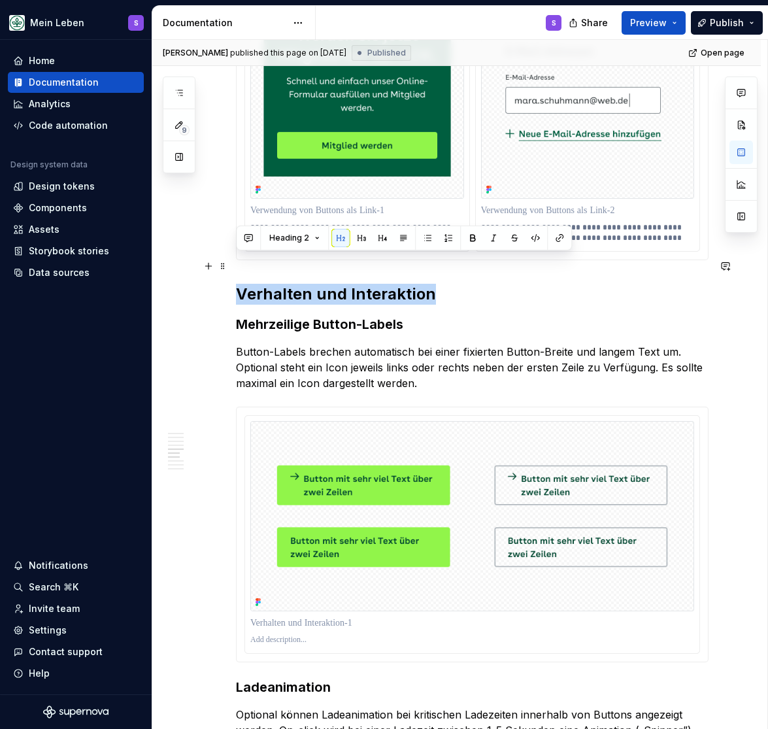
click at [284, 284] on h2 "Verhalten und Interaktion" at bounding box center [472, 294] width 473 height 21
click at [286, 315] on h3 "Mehrzeilige Button-Labels" at bounding box center [472, 324] width 473 height 18
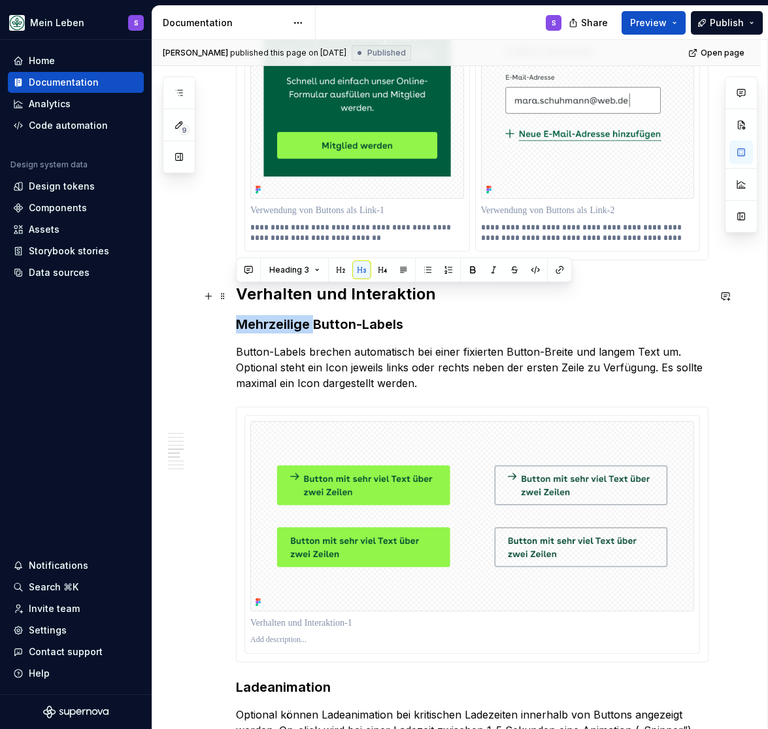
click at [286, 315] on h3 "Mehrzeilige Button-Labels" at bounding box center [472, 324] width 473 height 18
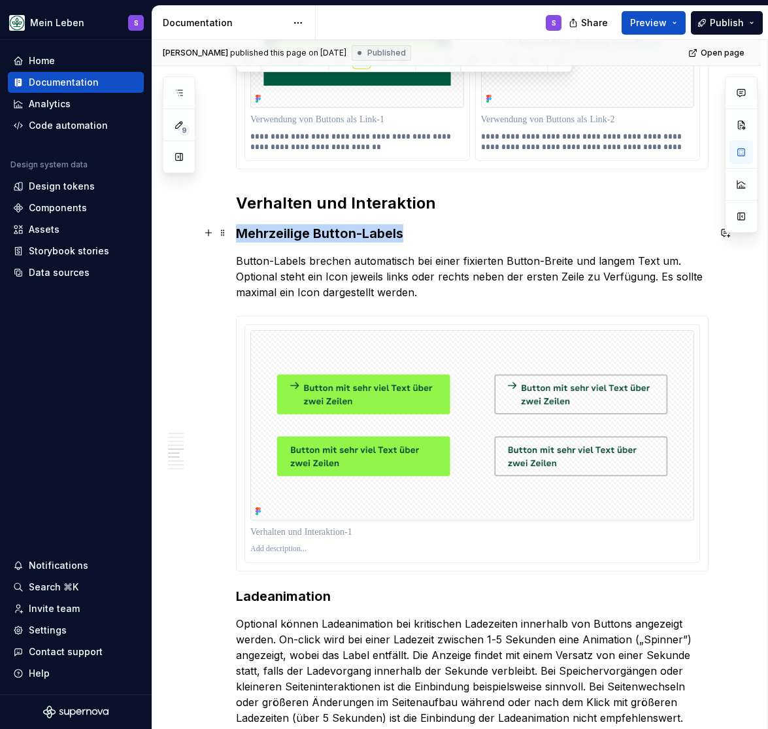
scroll to position [1456, 0]
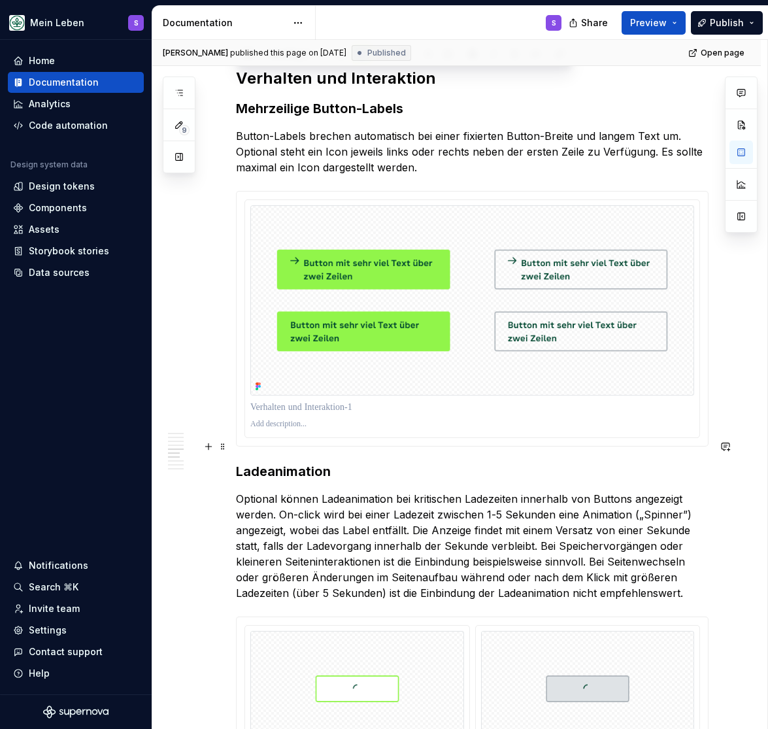
click at [271, 462] on h3 "Ladeanimation" at bounding box center [472, 471] width 473 height 18
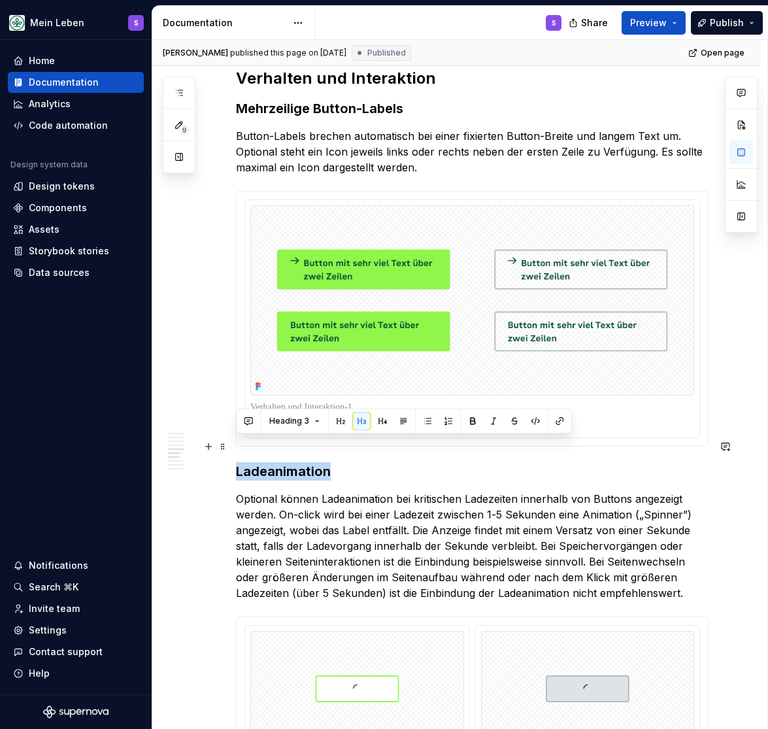
click at [271, 462] on h3 "Ladeanimation" at bounding box center [472, 471] width 473 height 18
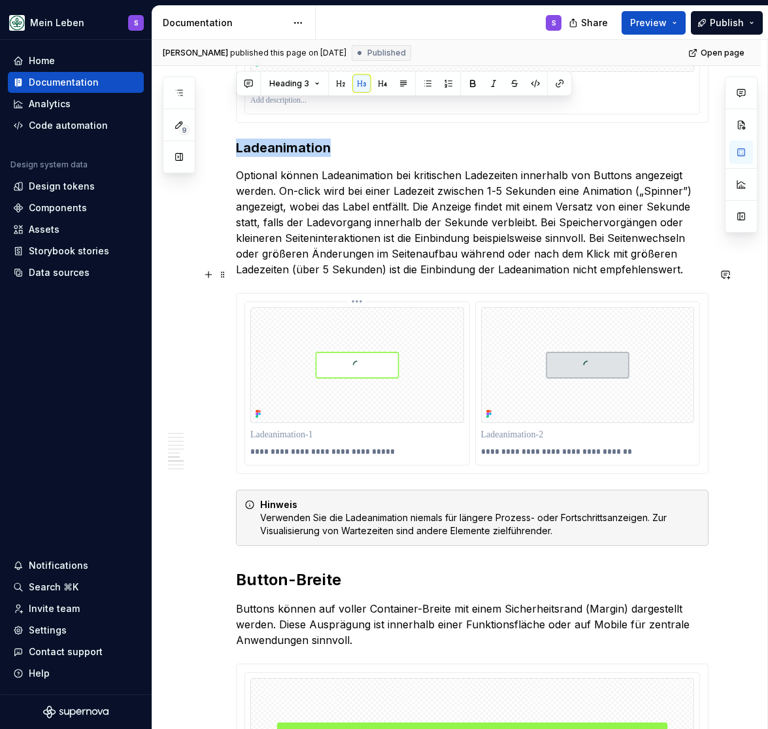
scroll to position [1942, 0]
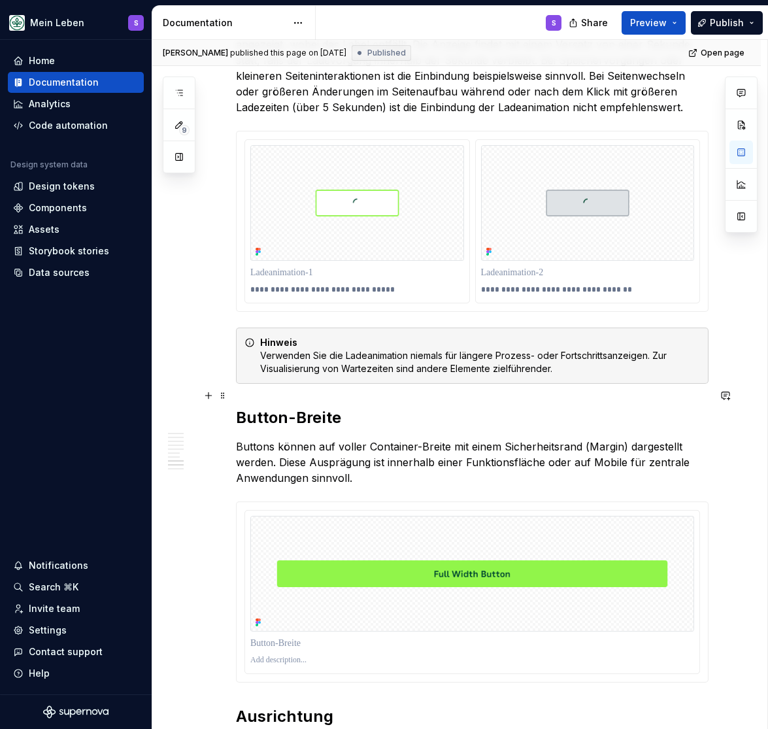
click at [294, 407] on h2 "Button-Breite" at bounding box center [472, 417] width 473 height 21
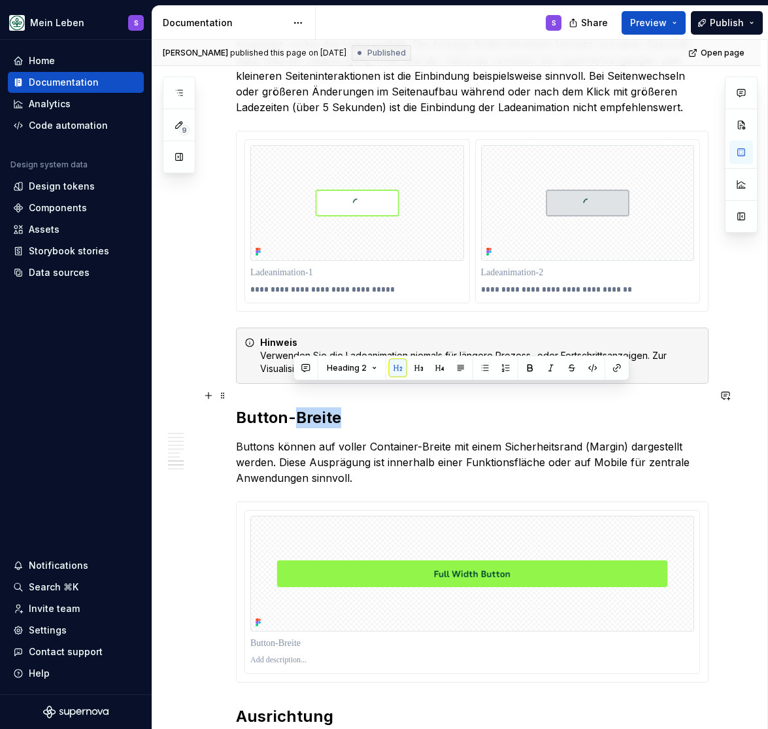
click at [294, 407] on h2 "Button-Breite" at bounding box center [472, 417] width 473 height 21
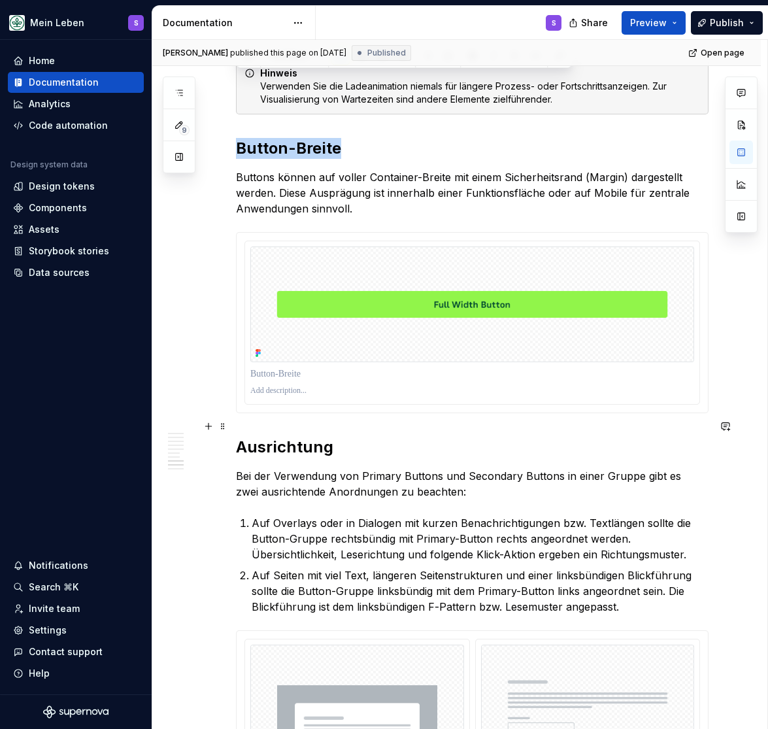
scroll to position [2266, 0]
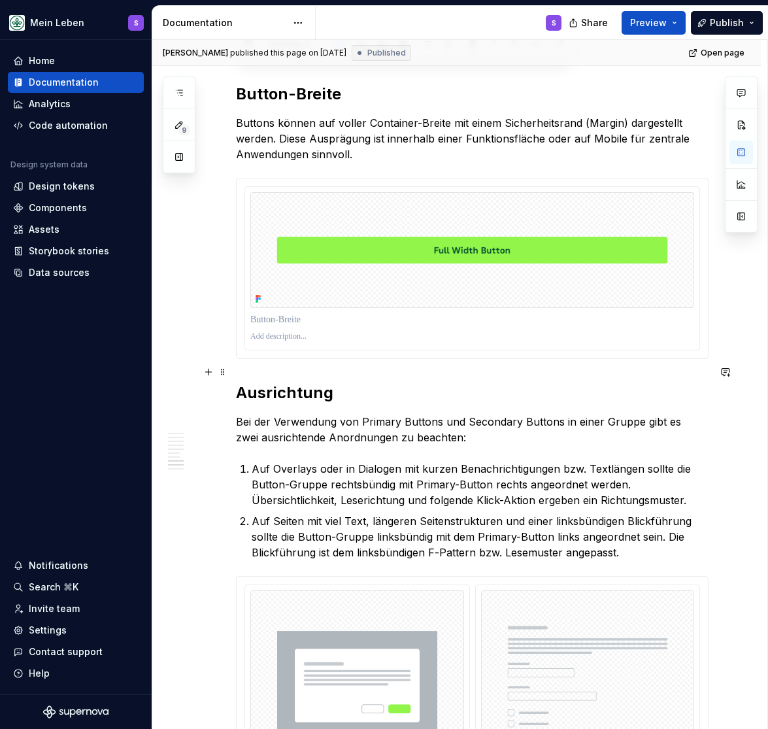
click at [284, 383] on h2 "Ausrichtung" at bounding box center [472, 393] width 473 height 21
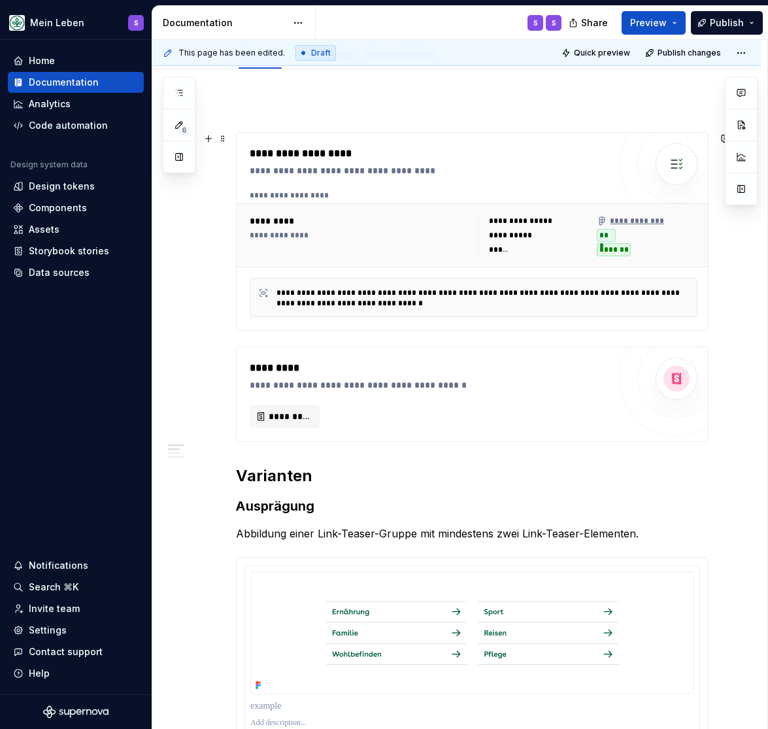
scroll to position [216, 0]
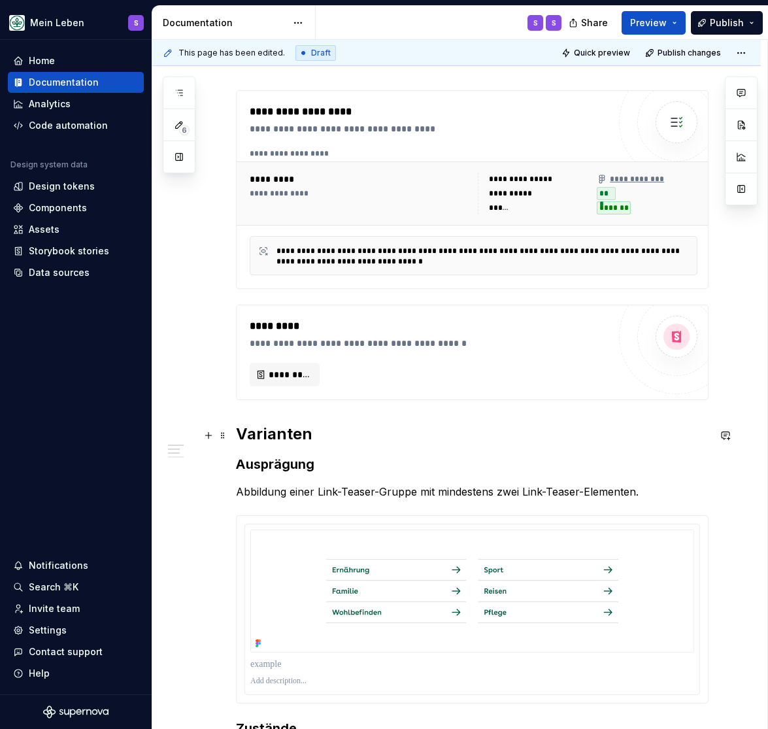
click at [265, 445] on h2 "Varianten" at bounding box center [472, 434] width 473 height 21
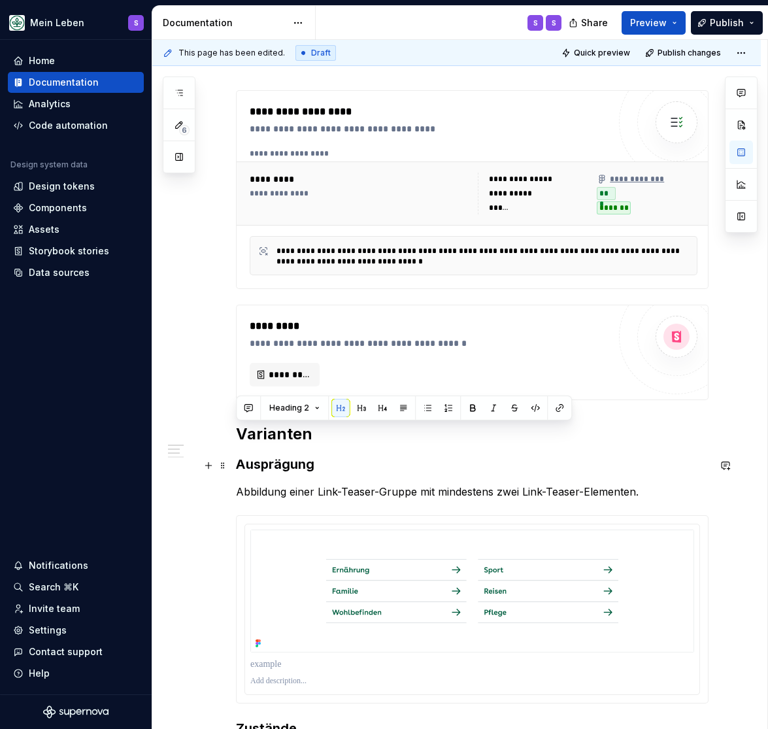
click at [273, 465] on strong "Ausprägung" at bounding box center [275, 464] width 78 height 16
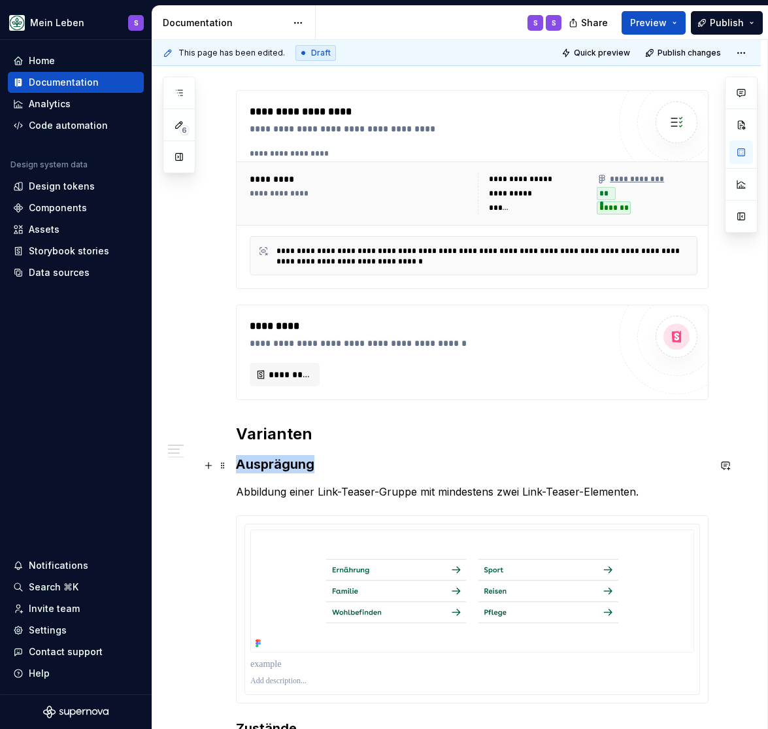
click at [273, 465] on strong "Ausprägung" at bounding box center [275, 464] width 78 height 16
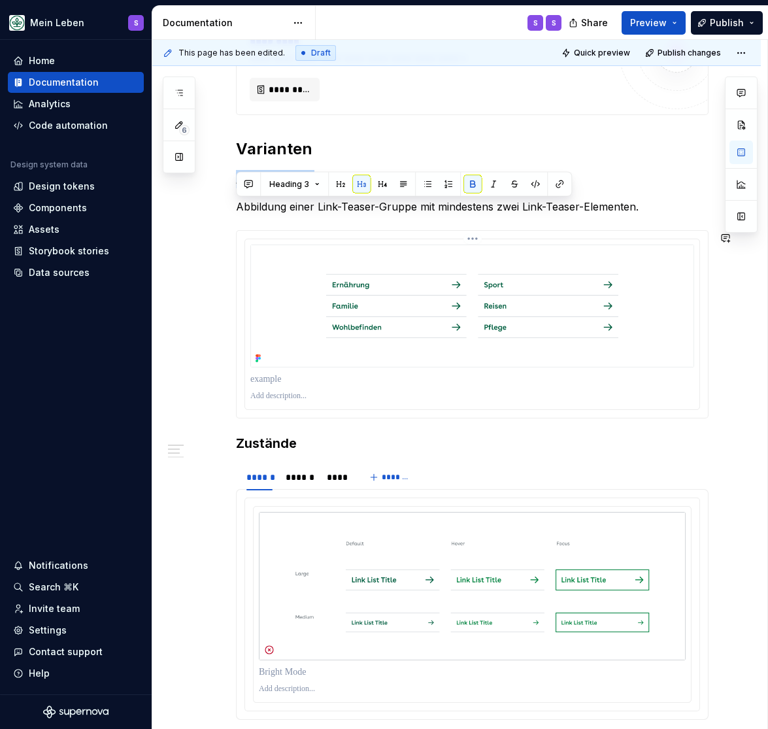
scroll to position [539, 0]
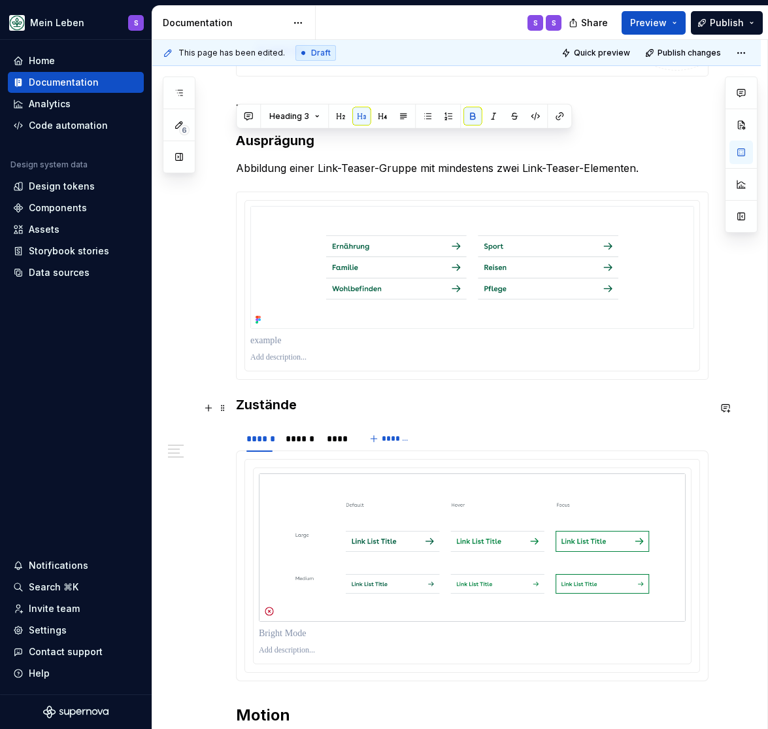
click at [268, 409] on h3 "Zustände" at bounding box center [472, 405] width 473 height 18
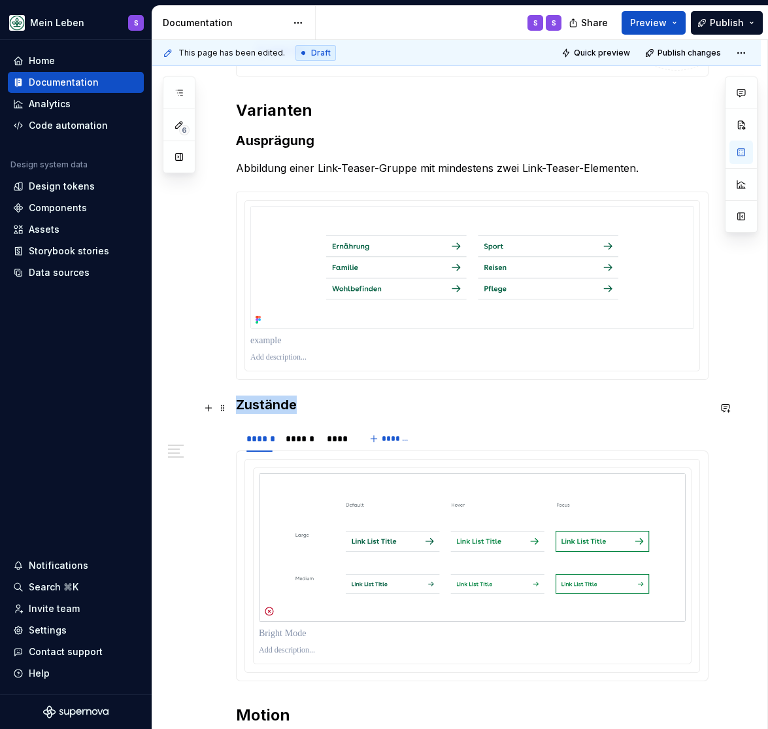
click at [268, 409] on h3 "Zustände" at bounding box center [472, 405] width 473 height 18
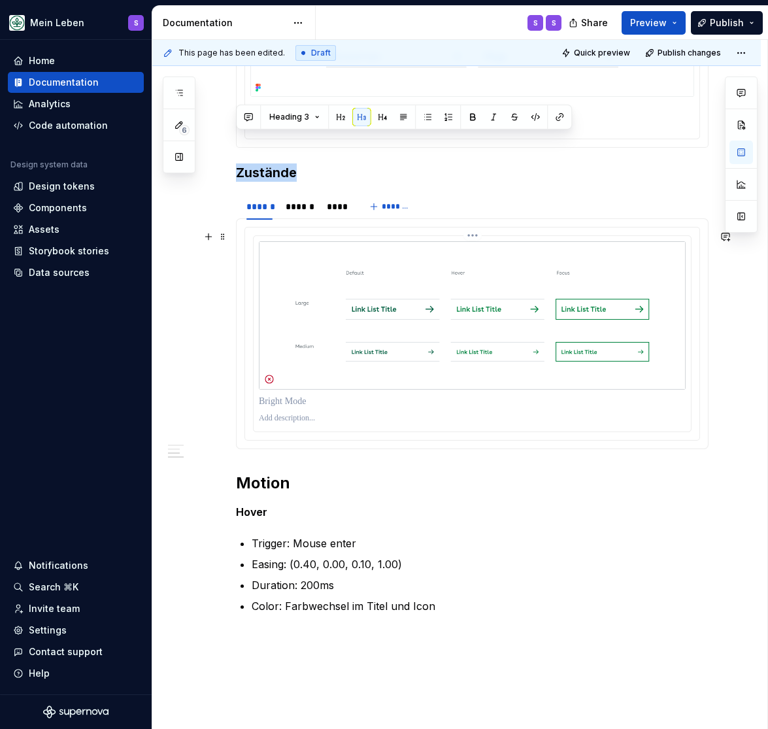
scroll to position [809, 0]
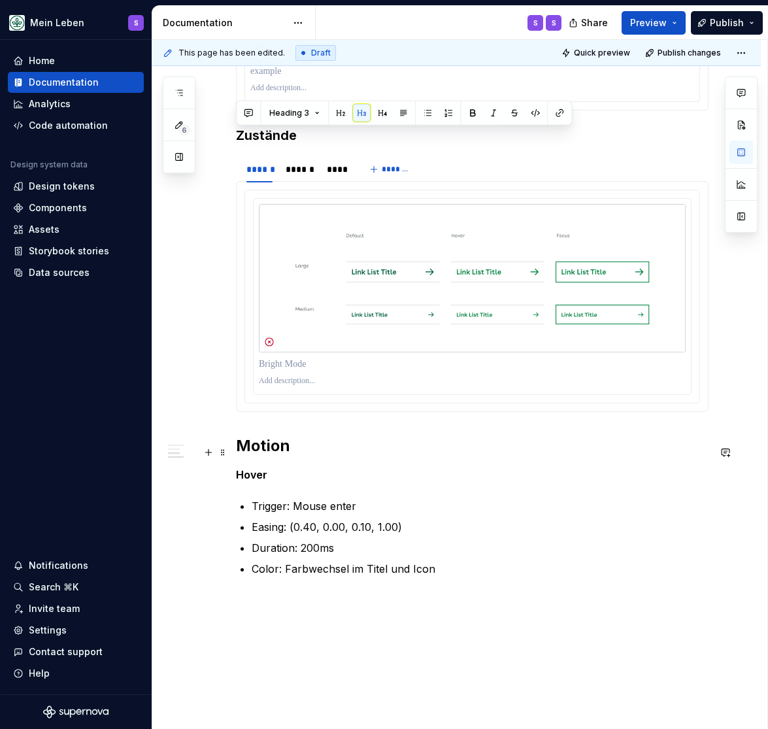
click at [281, 453] on h2 "Motion" at bounding box center [472, 446] width 473 height 21
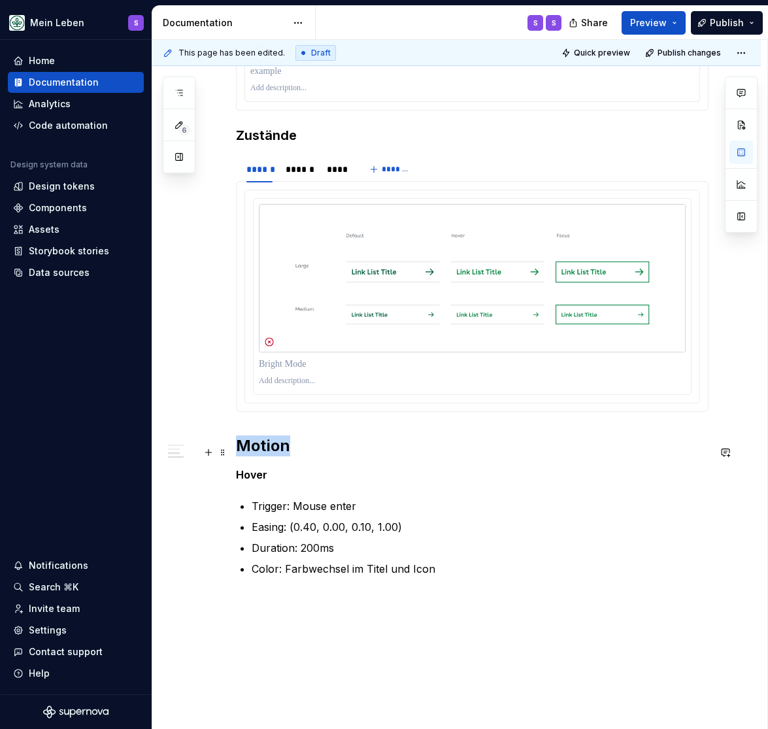
click at [281, 453] on h2 "Motion" at bounding box center [472, 446] width 473 height 21
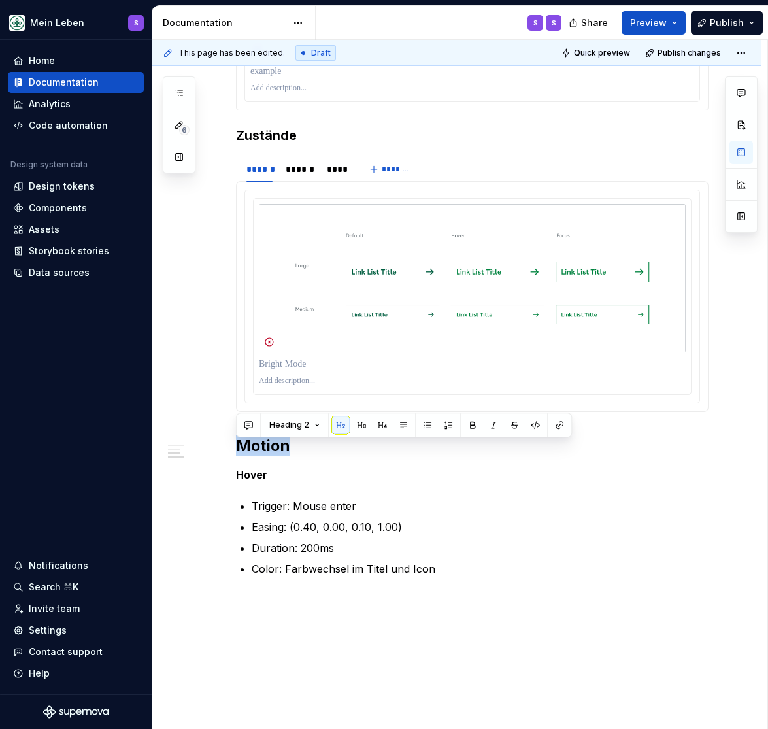
click at [493, 640] on div "**********" at bounding box center [456, 122] width 609 height 1377
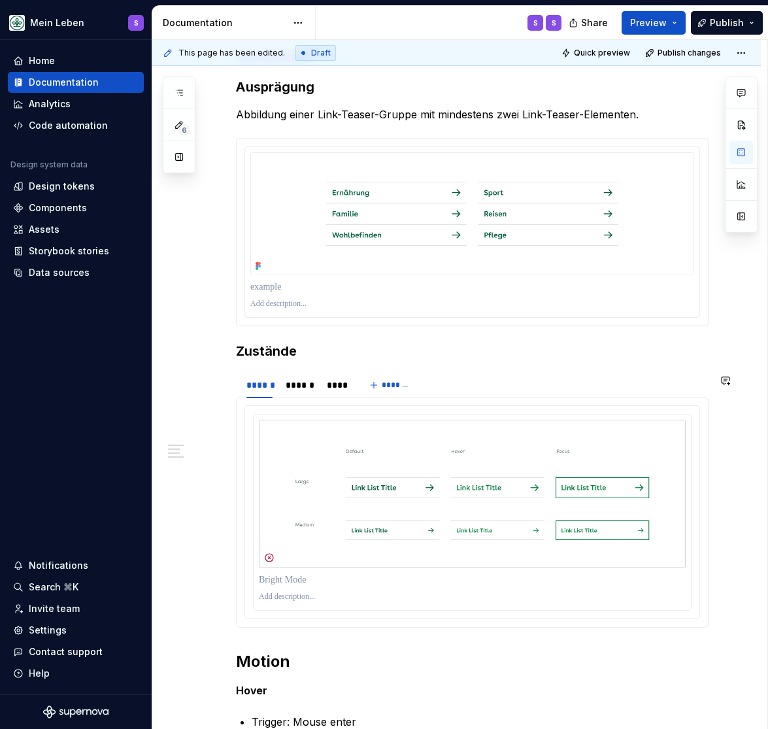
scroll to position [485, 0]
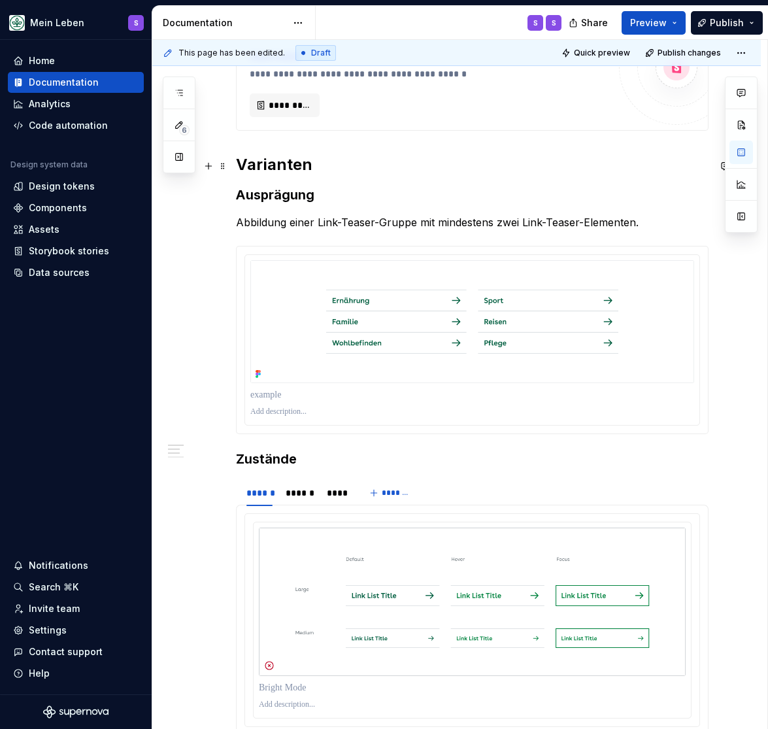
click at [262, 166] on h2 "Varianten" at bounding box center [472, 164] width 473 height 21
click at [260, 196] on strong "Ausprägung" at bounding box center [275, 195] width 78 height 16
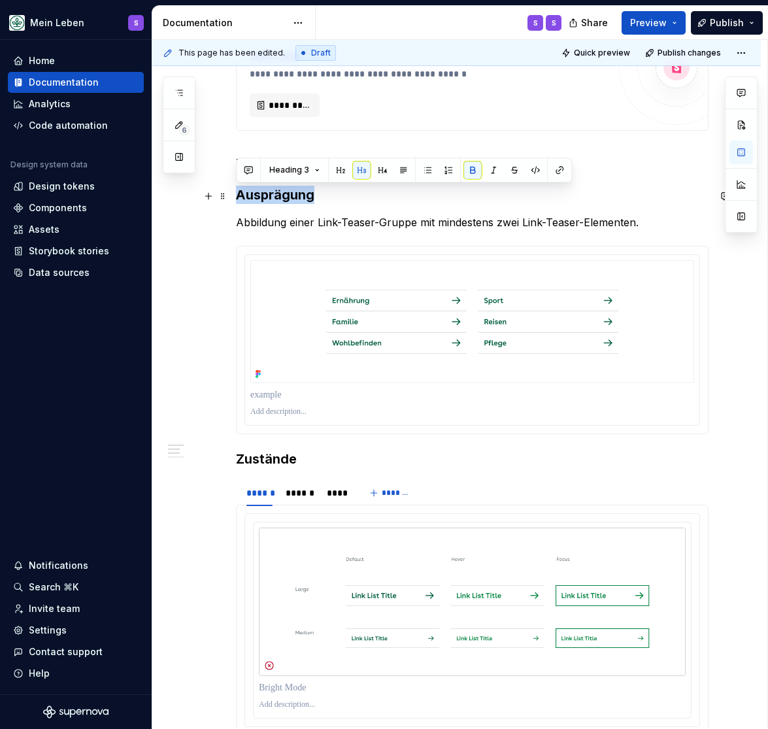
click at [260, 196] on strong "Ausprägung" at bounding box center [275, 195] width 78 height 16
click at [275, 458] on h3 "Zustände" at bounding box center [472, 459] width 473 height 18
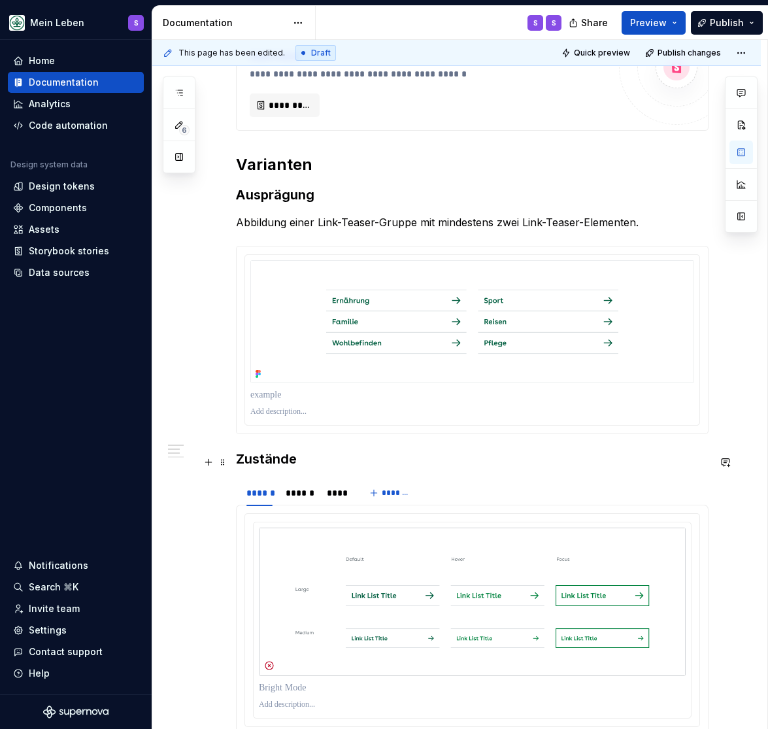
click at [275, 458] on h3 "Zustände" at bounding box center [472, 459] width 473 height 18
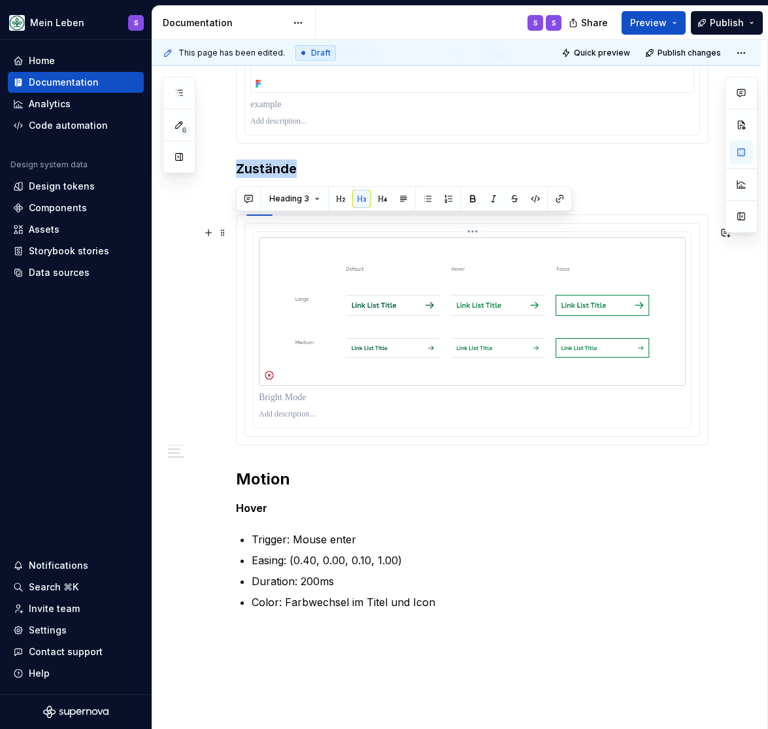
scroll to position [809, 0]
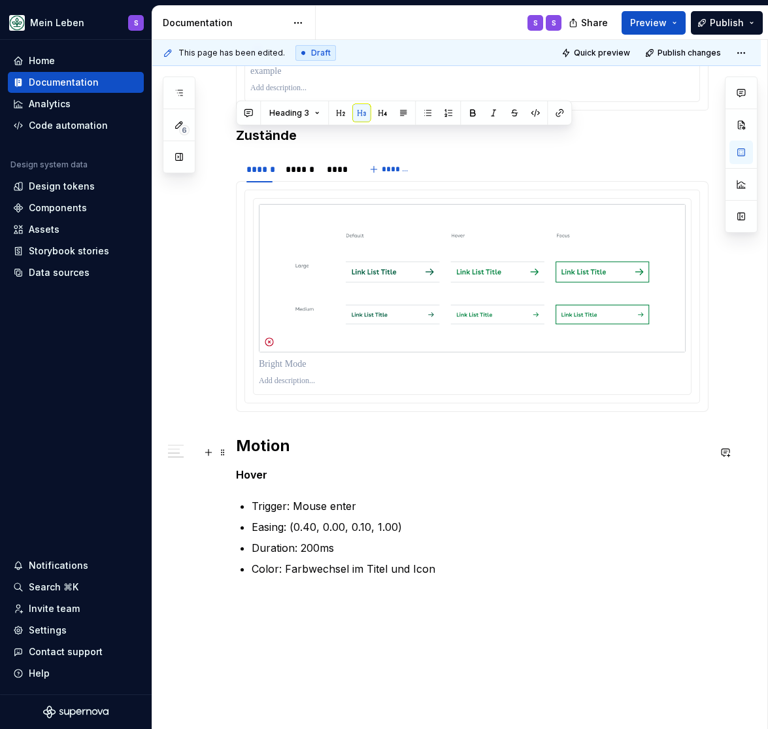
click at [261, 455] on h2 "Motion" at bounding box center [472, 446] width 473 height 21
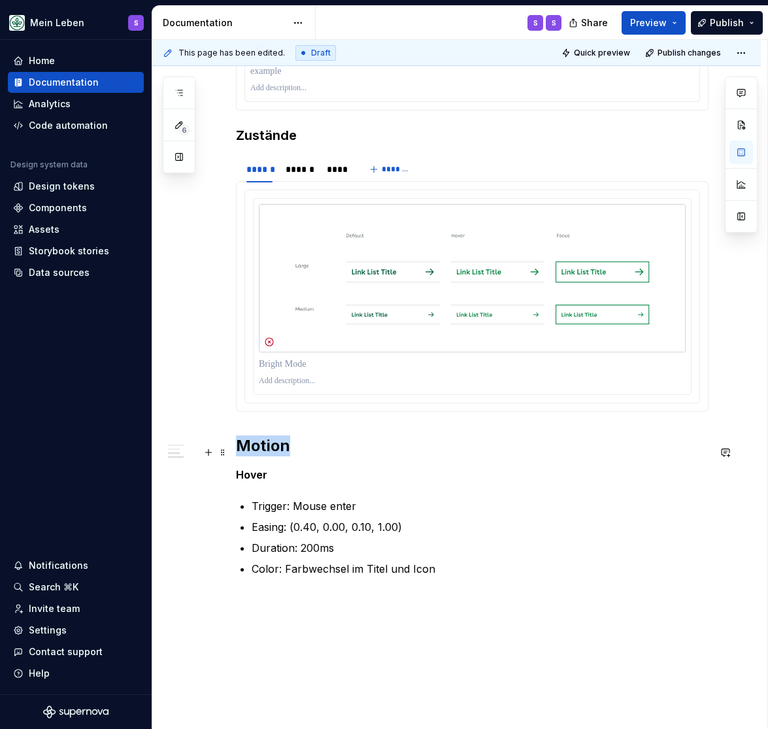
click at [261, 455] on h2 "Motion" at bounding box center [472, 446] width 473 height 21
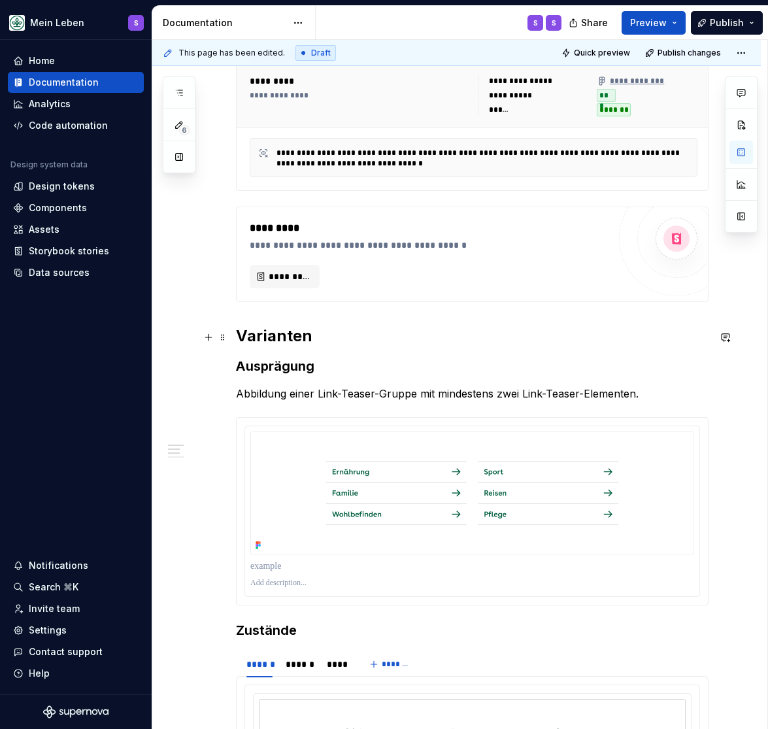
scroll to position [377, 0]
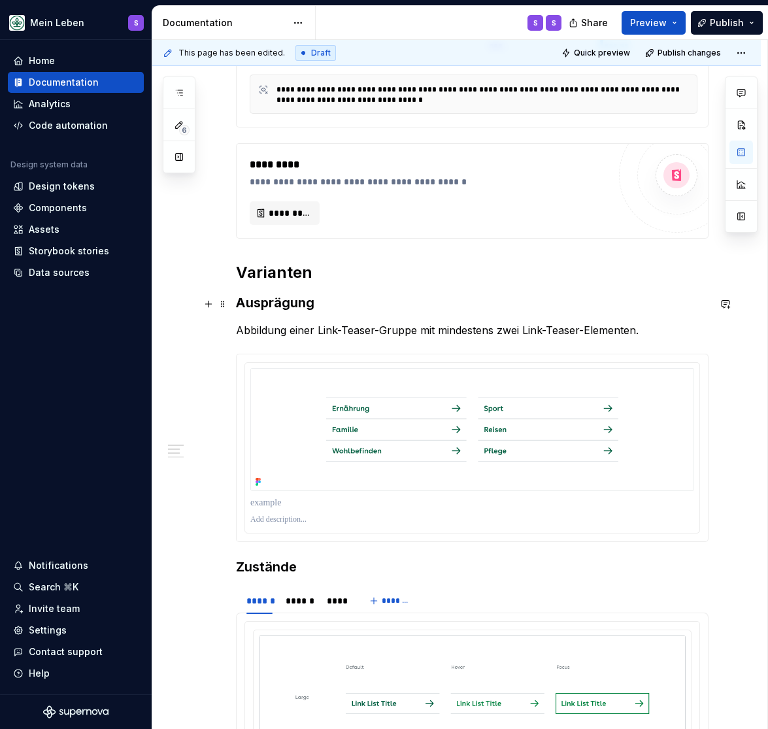
click at [278, 311] on strong "Ausprägung" at bounding box center [275, 303] width 78 height 16
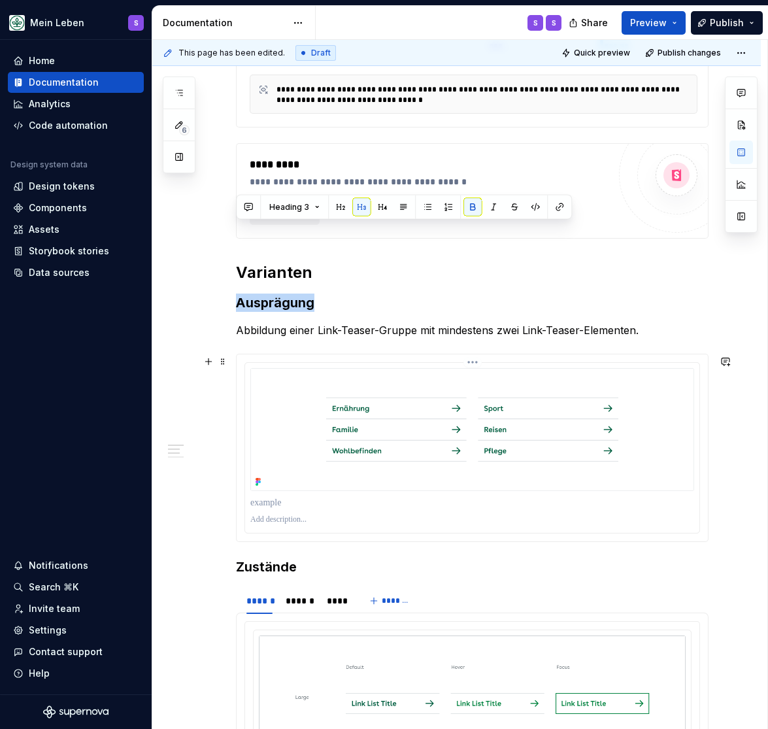
scroll to position [539, 0]
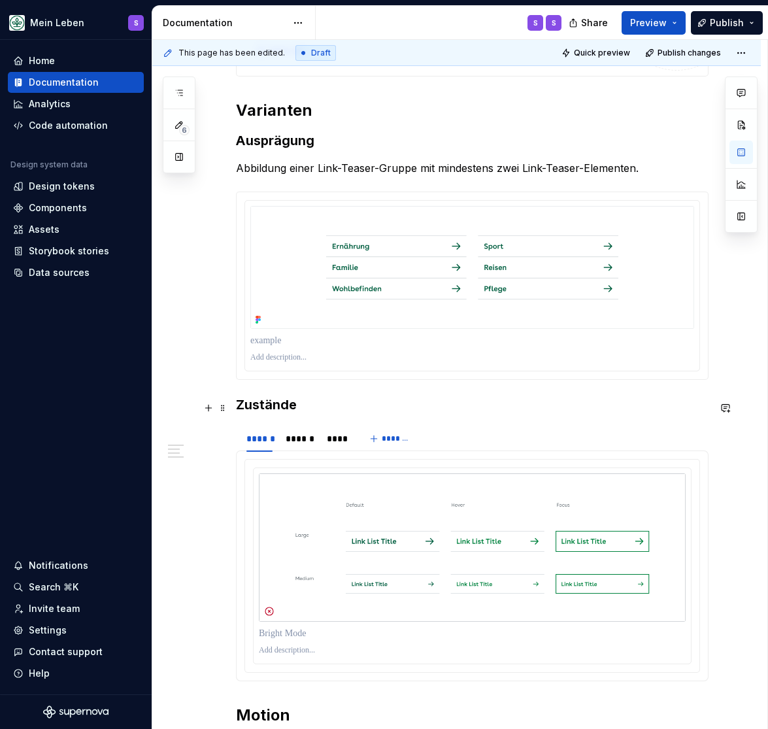
click at [271, 411] on h3 "Zustände" at bounding box center [472, 405] width 473 height 18
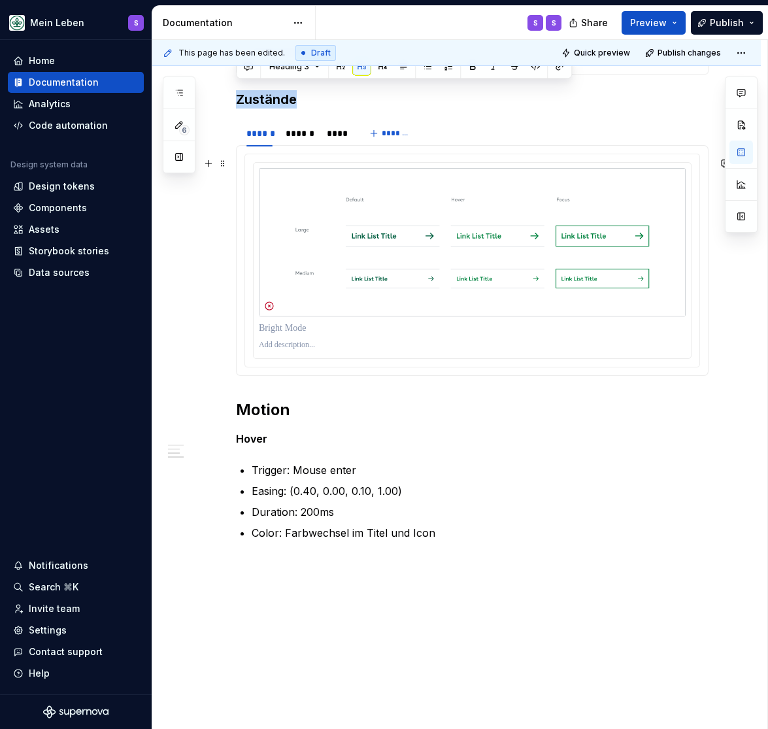
scroll to position [863, 0]
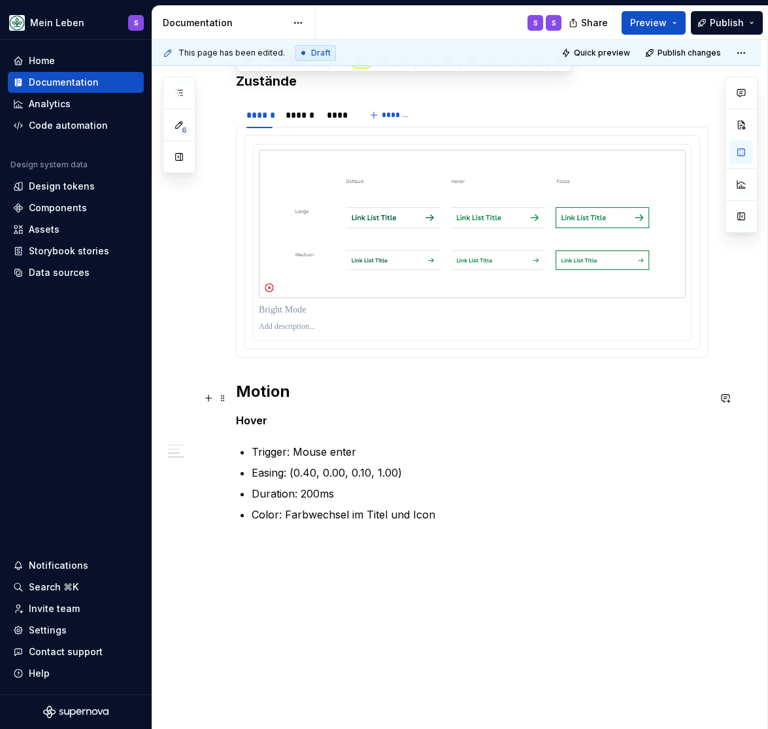
click at [258, 402] on h2 "Motion" at bounding box center [472, 391] width 473 height 21
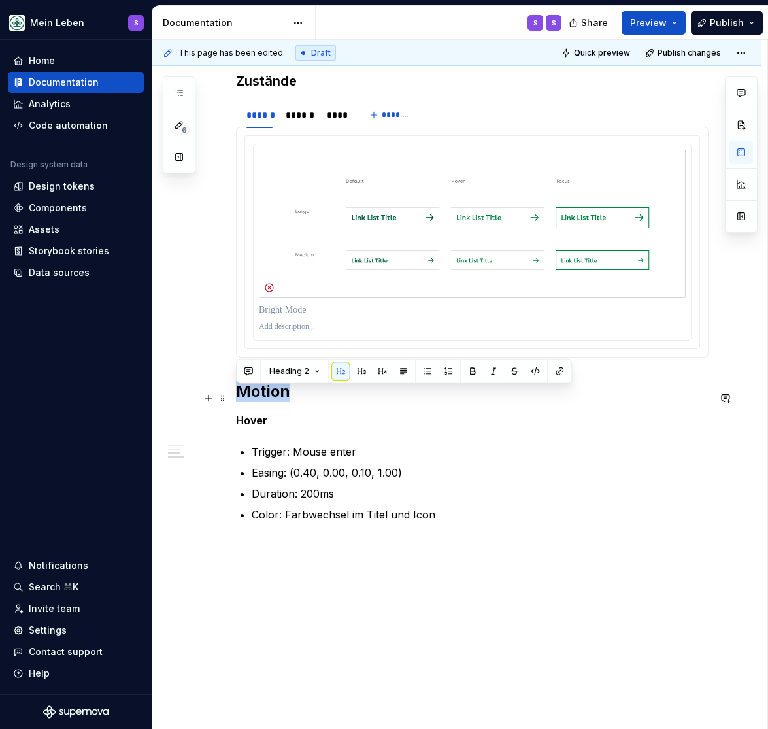
click at [258, 402] on h2 "Motion" at bounding box center [472, 391] width 473 height 21
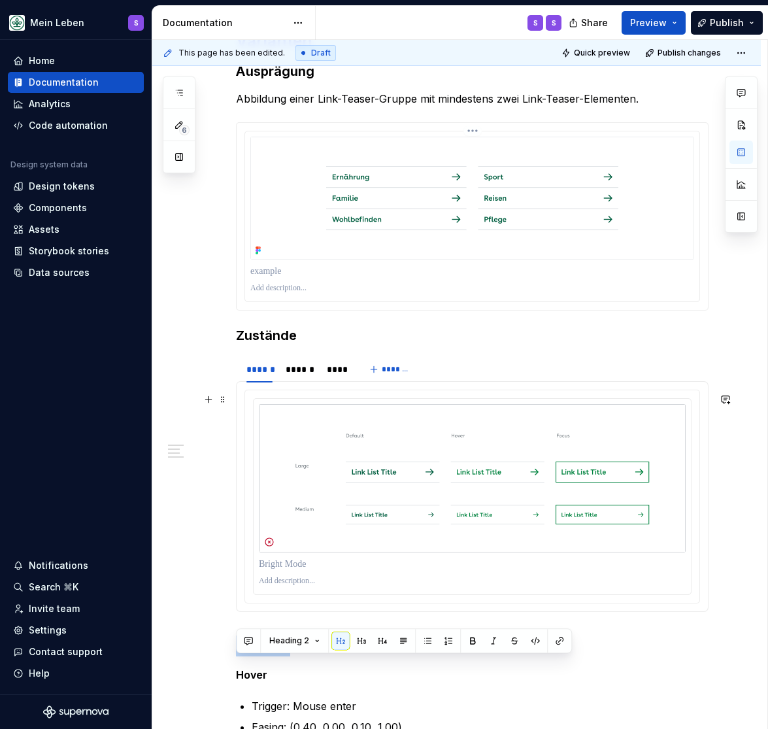
scroll to position [593, 0]
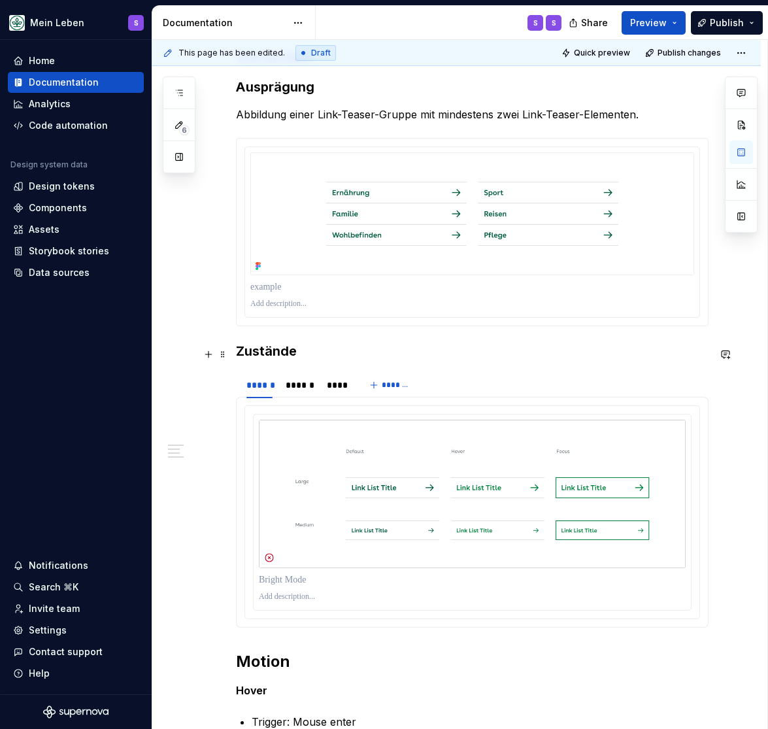
click at [258, 349] on h3 "Zustände" at bounding box center [472, 351] width 473 height 18
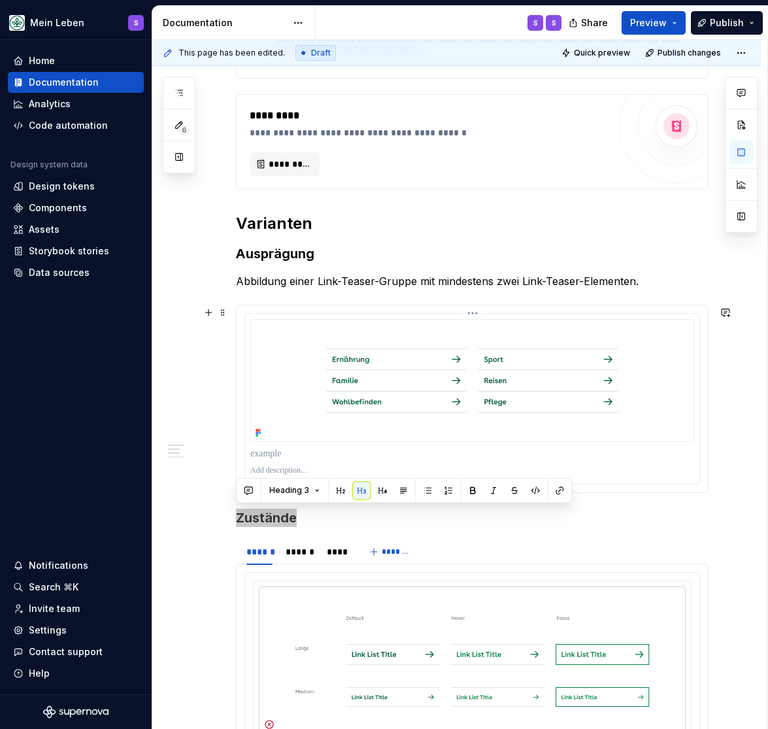
scroll to position [432, 0]
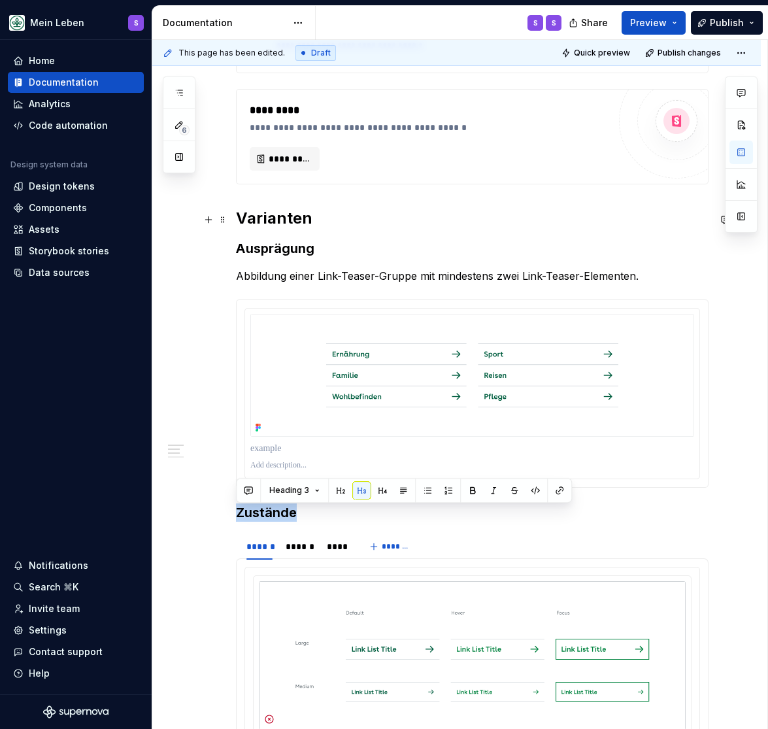
click at [281, 222] on h2 "Varianten" at bounding box center [472, 218] width 473 height 21
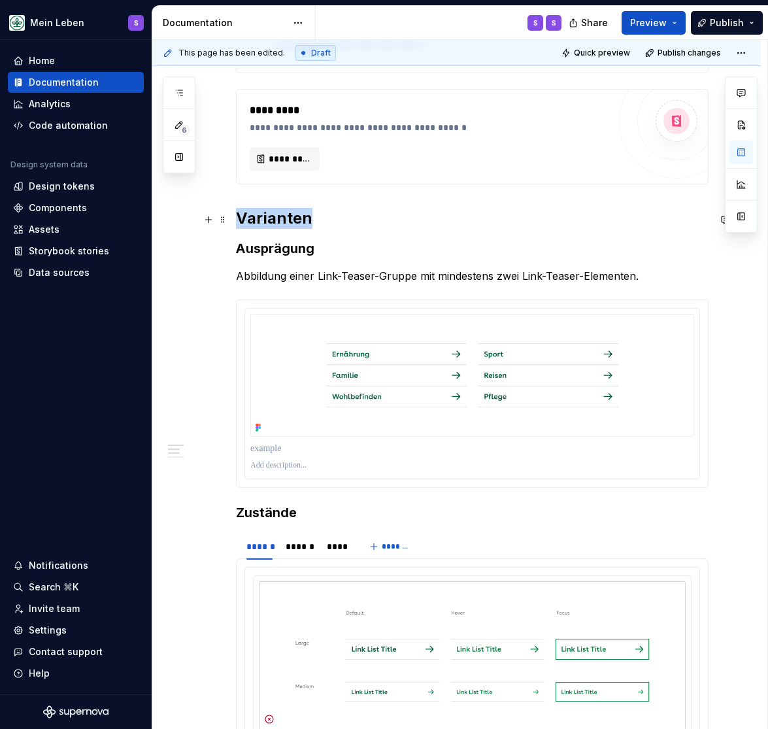
click at [281, 222] on h2 "Varianten" at bounding box center [472, 218] width 473 height 21
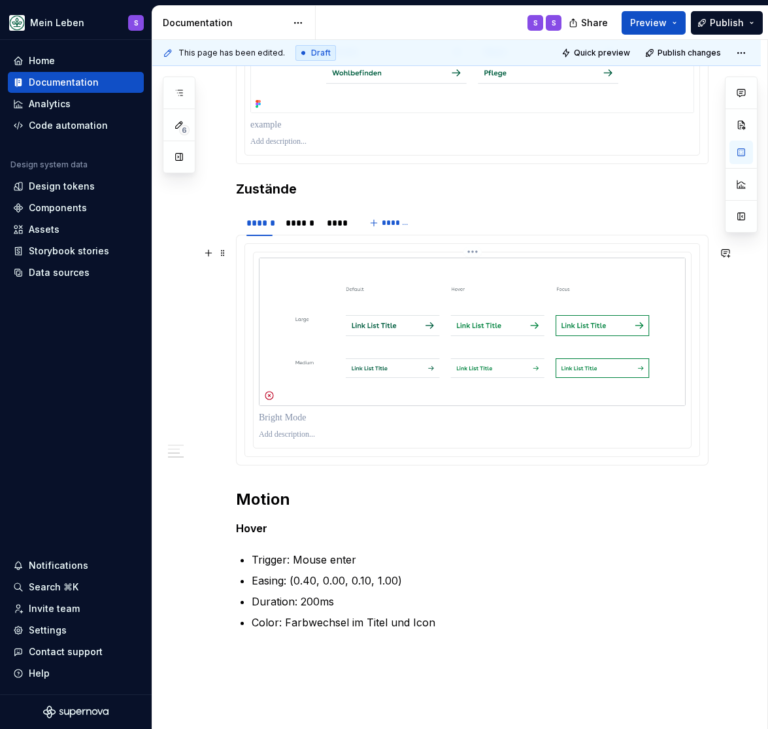
scroll to position [929, 0]
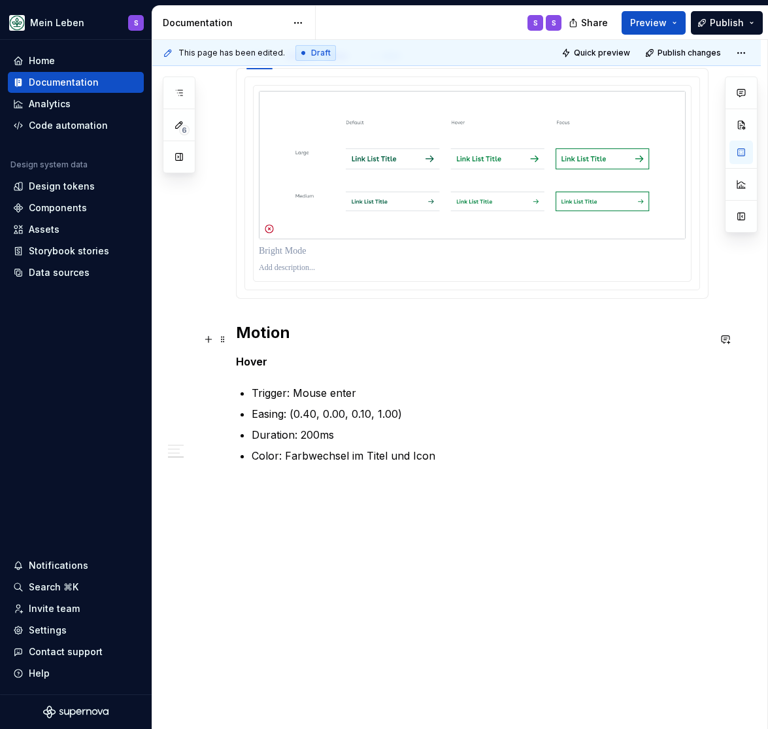
click at [270, 330] on h2 "Motion" at bounding box center [472, 332] width 473 height 21
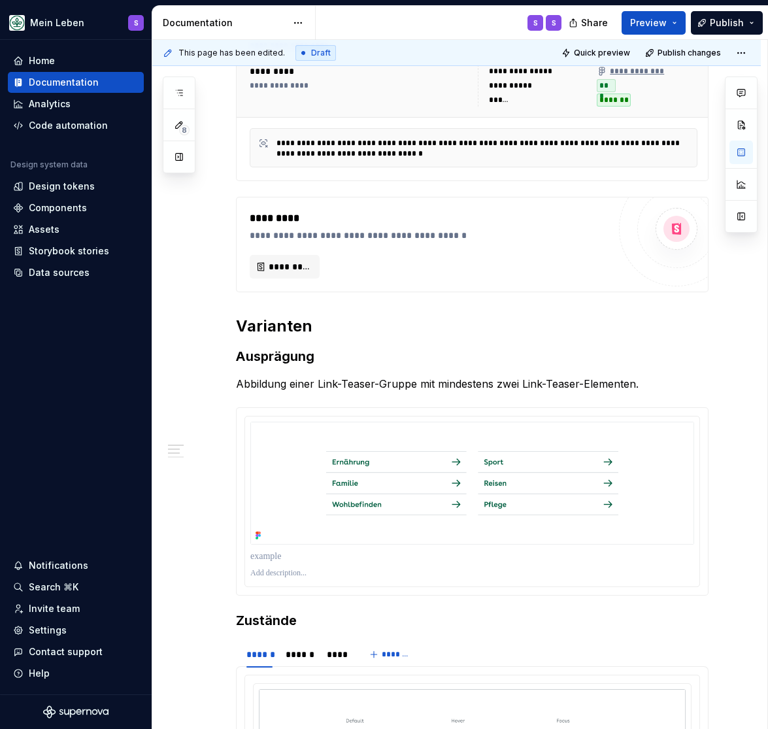
scroll to position [432, 0]
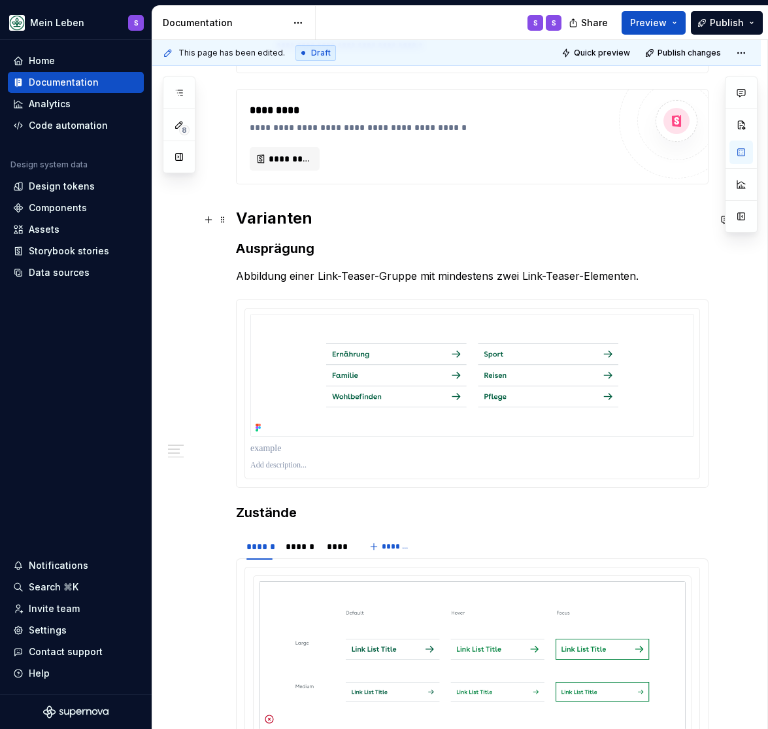
click at [255, 221] on h2 "Varianten" at bounding box center [472, 218] width 473 height 21
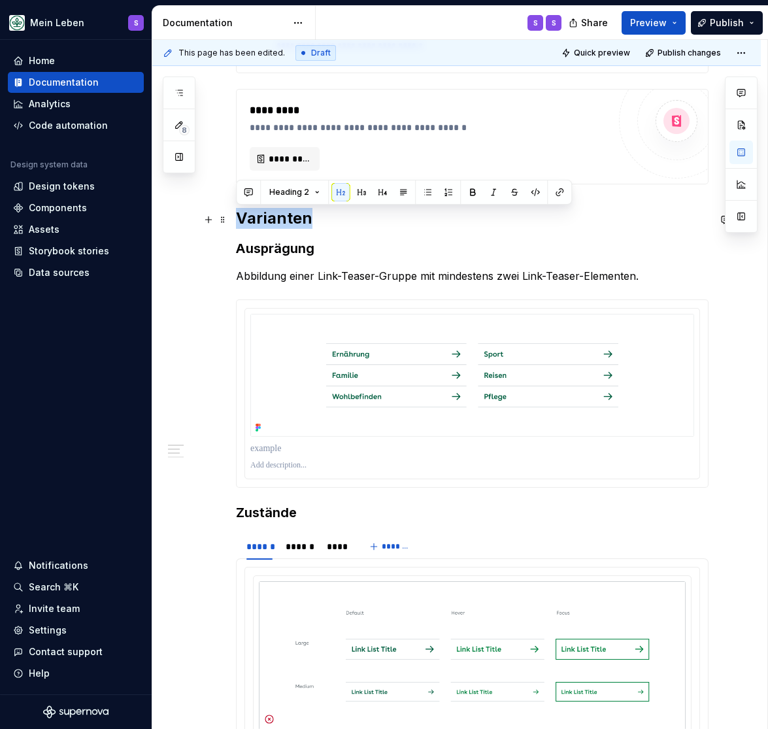
click at [256, 220] on h2 "Varianten" at bounding box center [472, 218] width 473 height 21
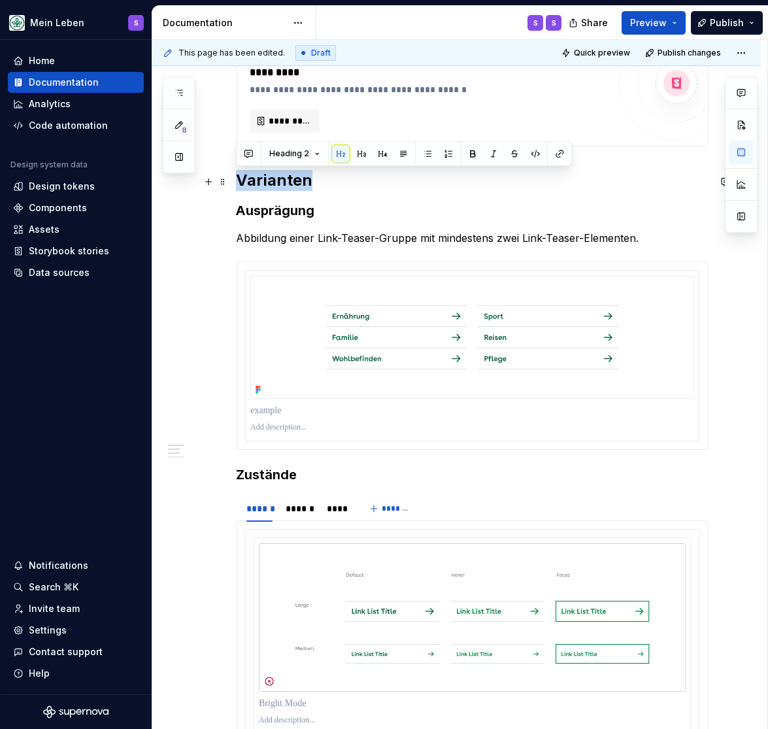
scroll to position [485, 0]
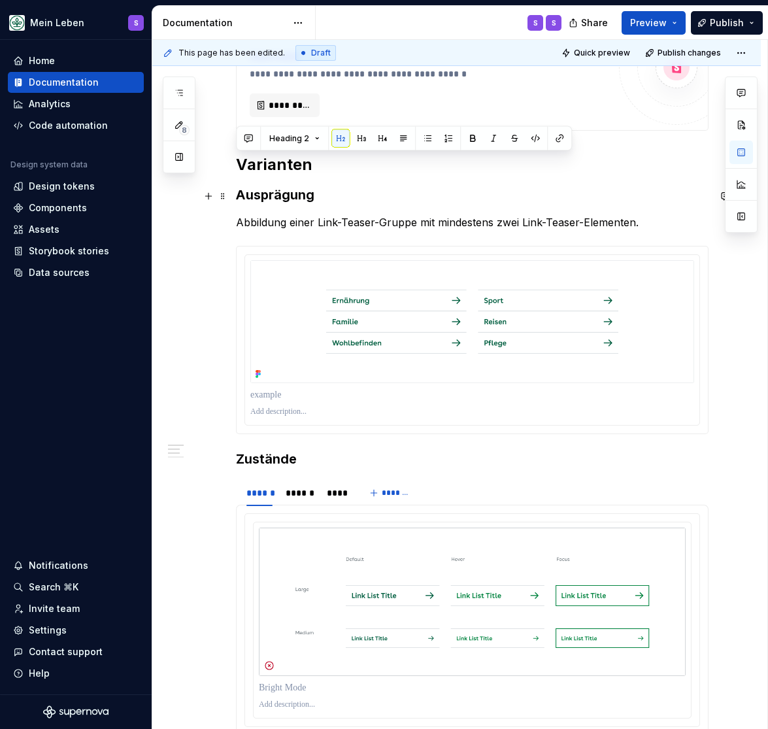
click at [264, 202] on strong "Ausprägung" at bounding box center [275, 195] width 78 height 16
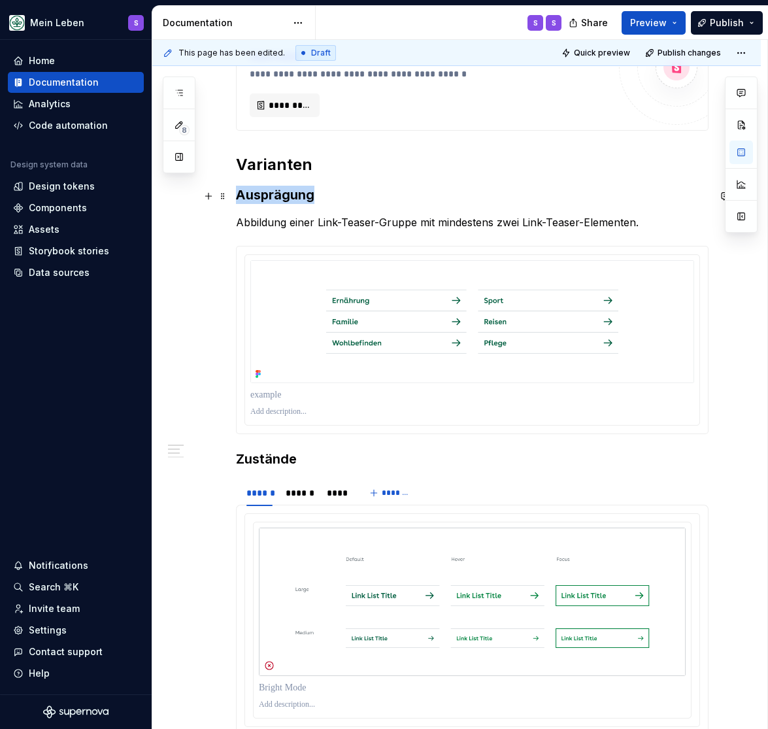
click at [264, 202] on strong "Ausprägung" at bounding box center [275, 195] width 78 height 16
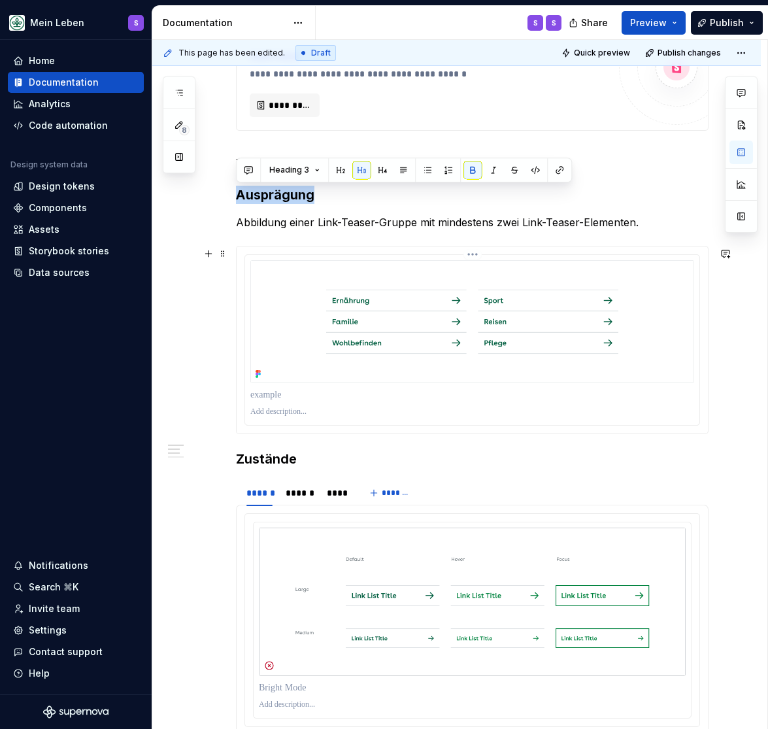
scroll to position [647, 0]
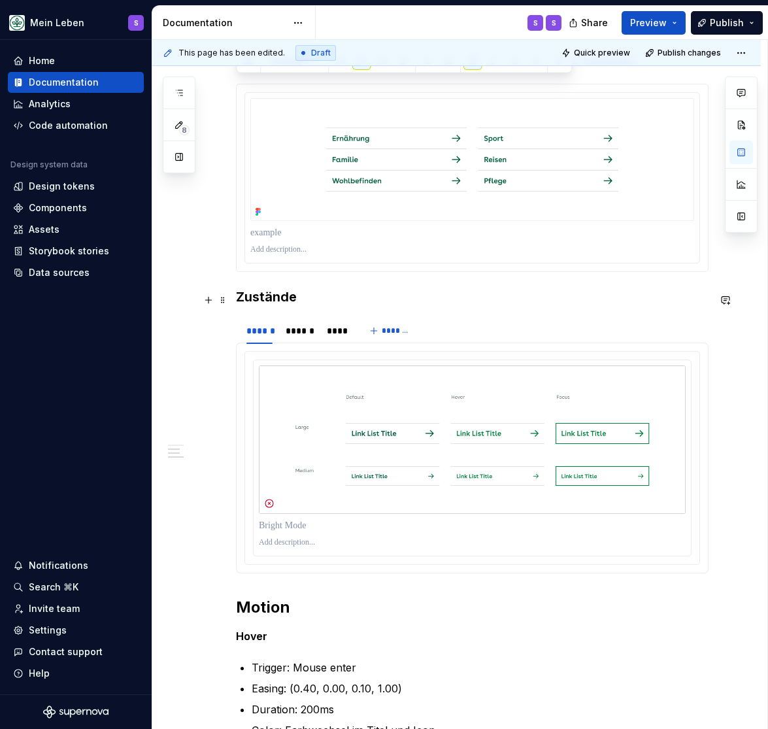
click at [262, 298] on h3 "Zustände" at bounding box center [472, 297] width 473 height 18
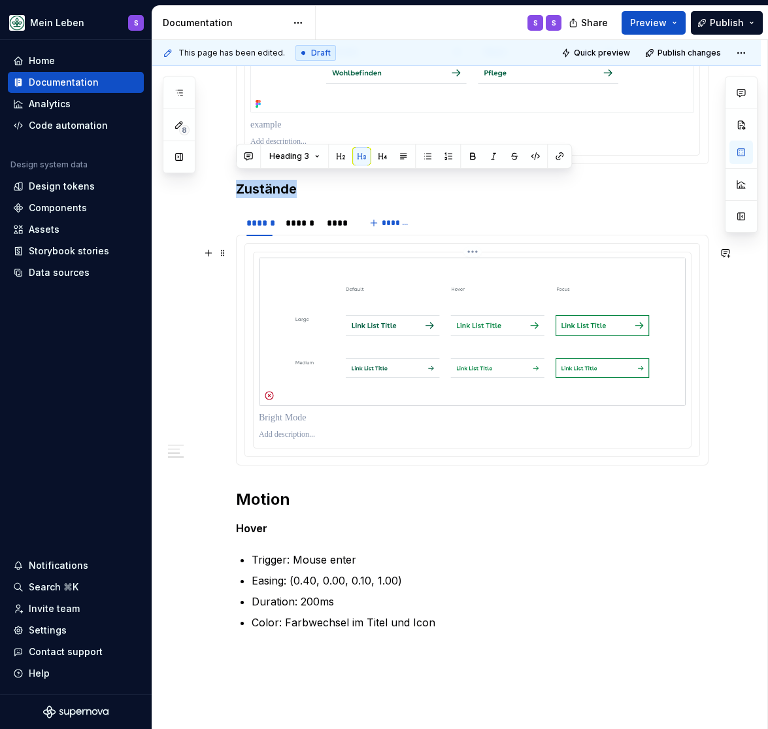
scroll to position [917, 0]
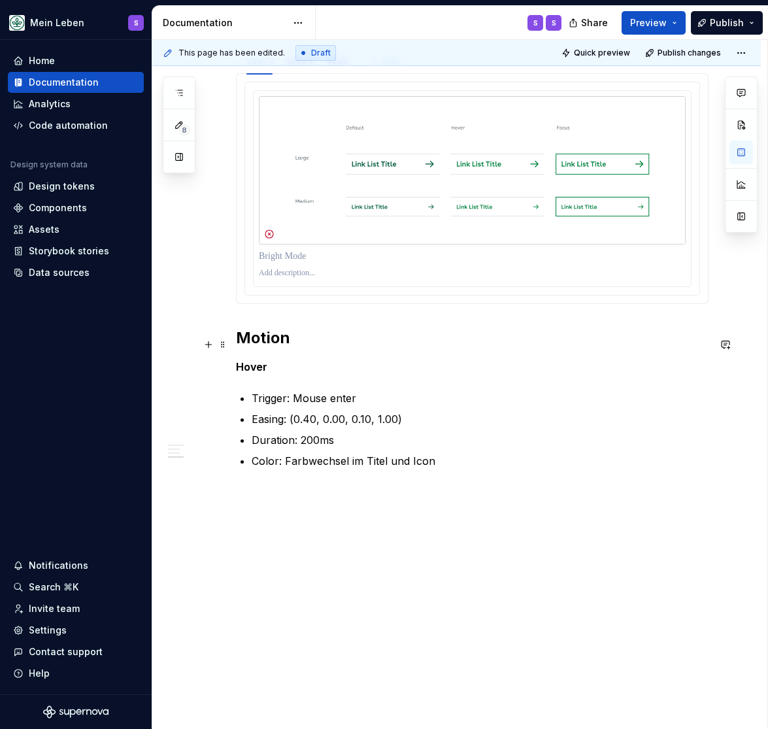
click at [264, 347] on h2 "Motion" at bounding box center [472, 338] width 473 height 21
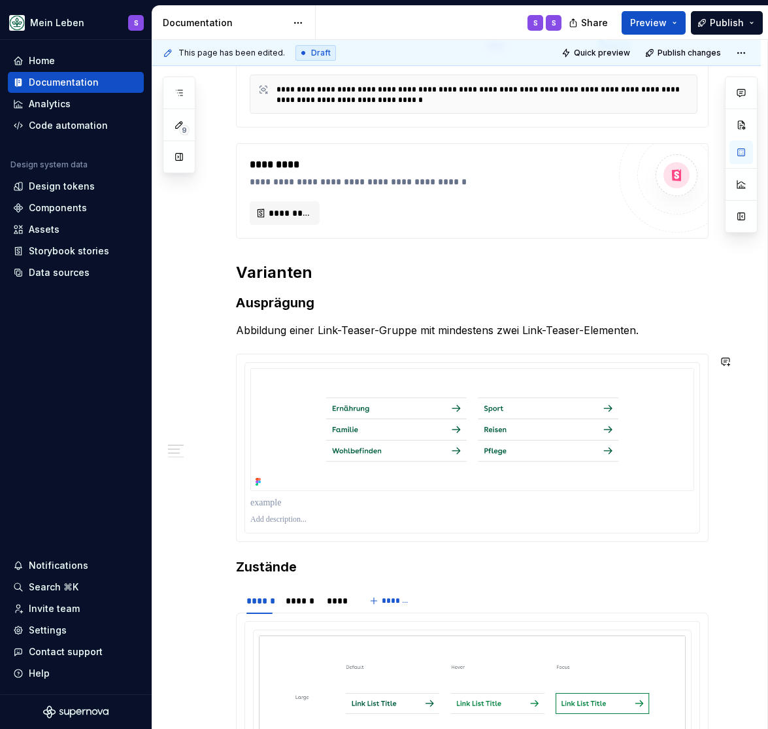
scroll to position [485, 0]
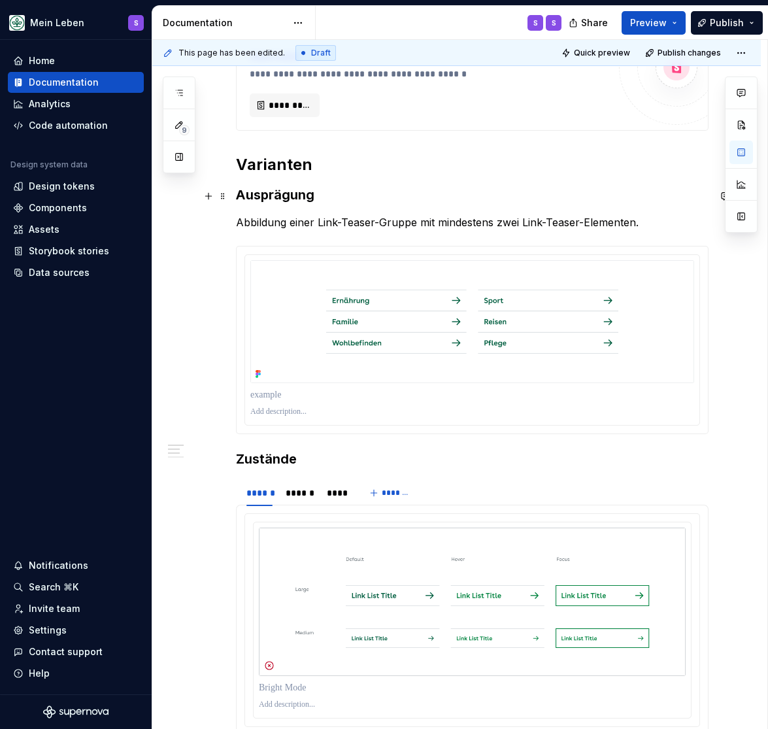
click at [267, 203] on strong "Ausprägung" at bounding box center [275, 195] width 78 height 16
click at [267, 464] on h3 "Zustände" at bounding box center [472, 459] width 473 height 18
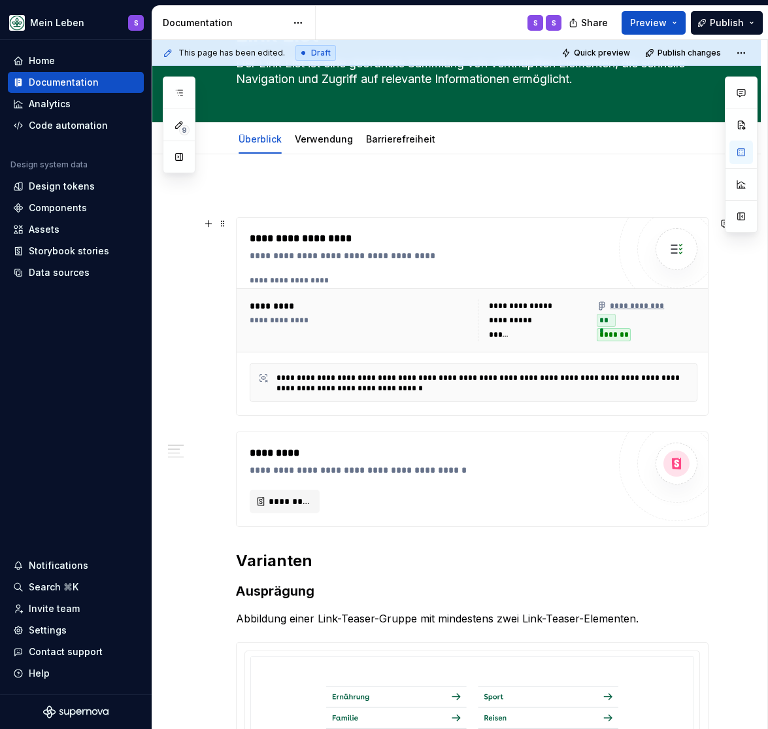
scroll to position [162, 0]
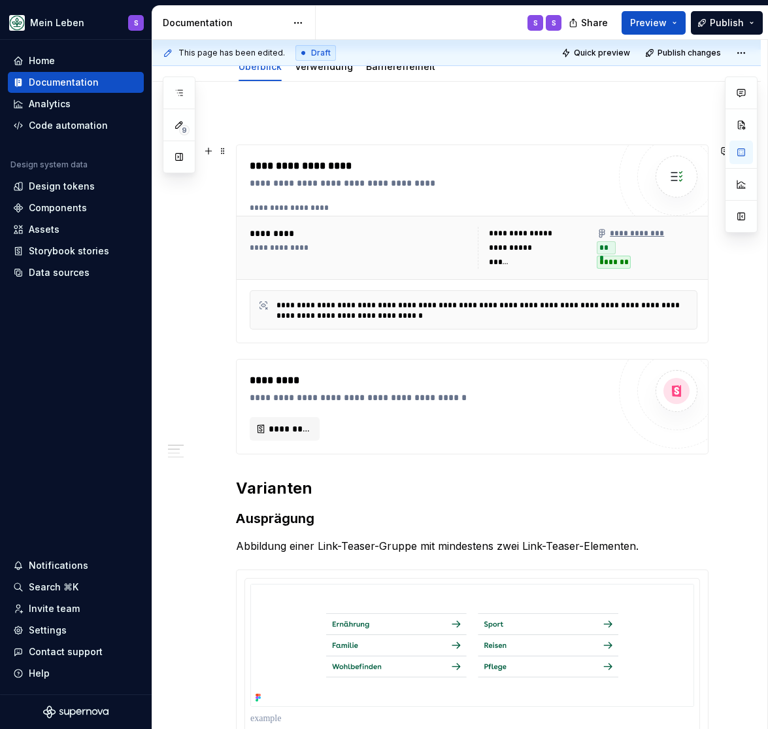
type textarea "*"
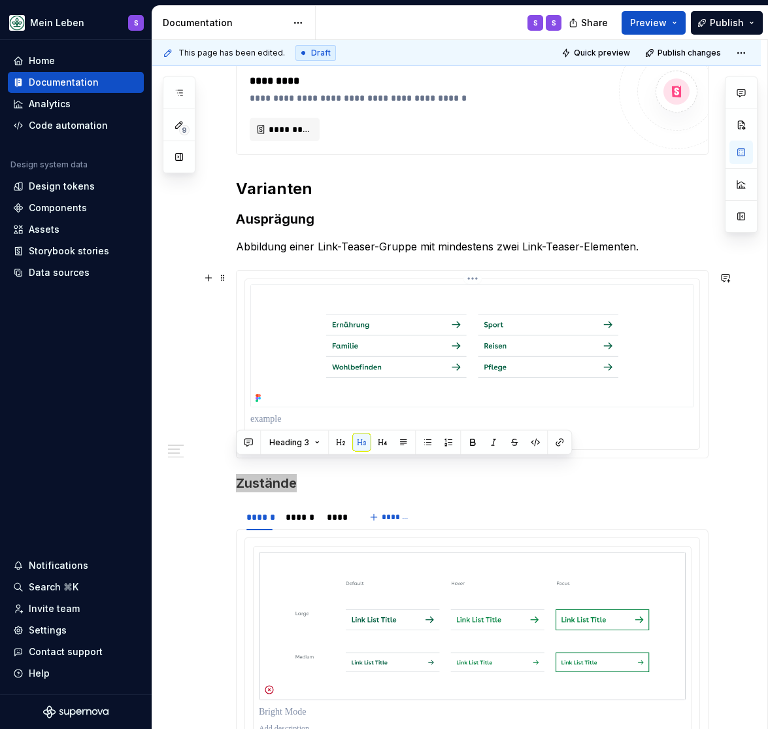
scroll to position [485, 0]
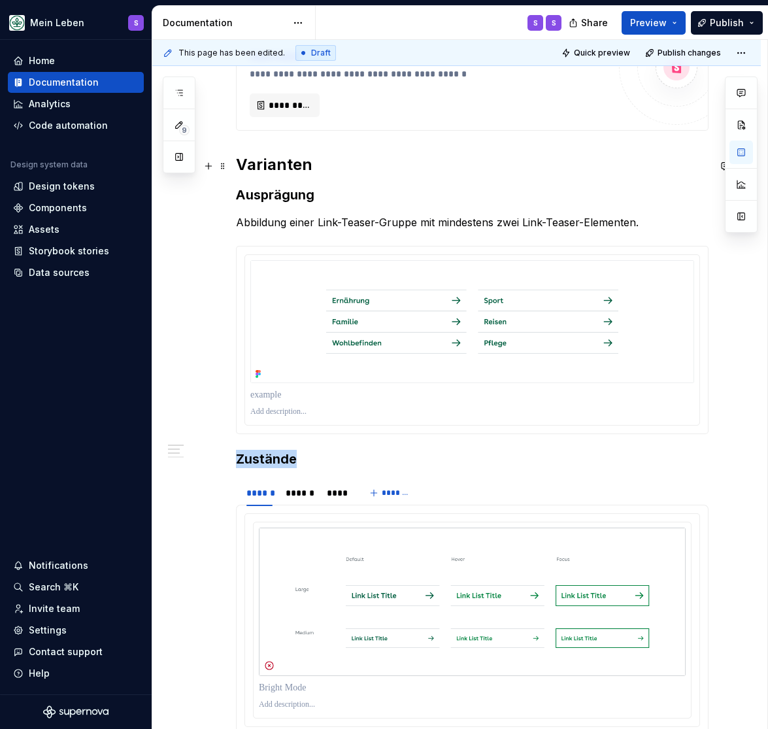
click at [271, 161] on h2 "Varianten" at bounding box center [472, 164] width 473 height 21
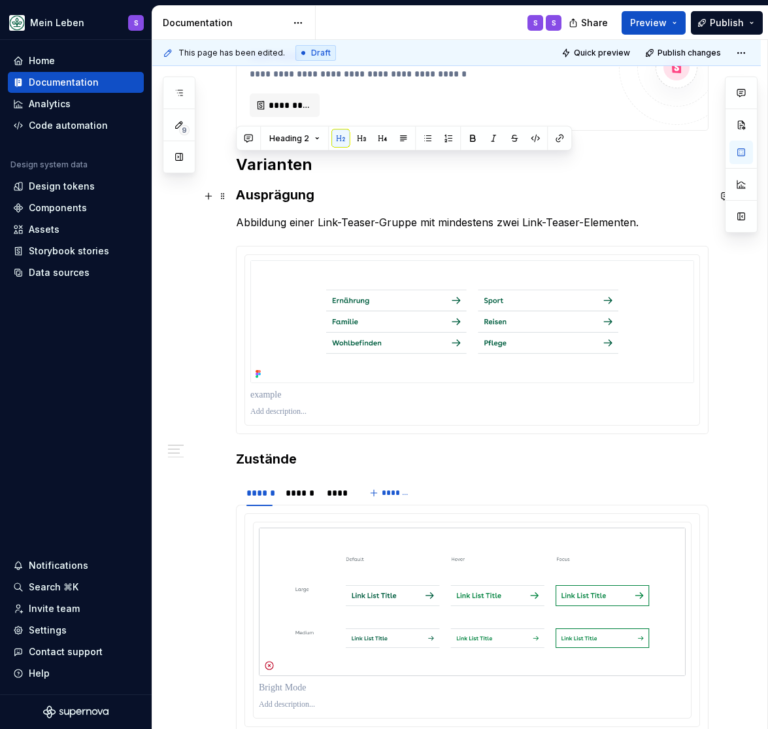
click at [272, 196] on strong "Ausprägung" at bounding box center [275, 195] width 78 height 16
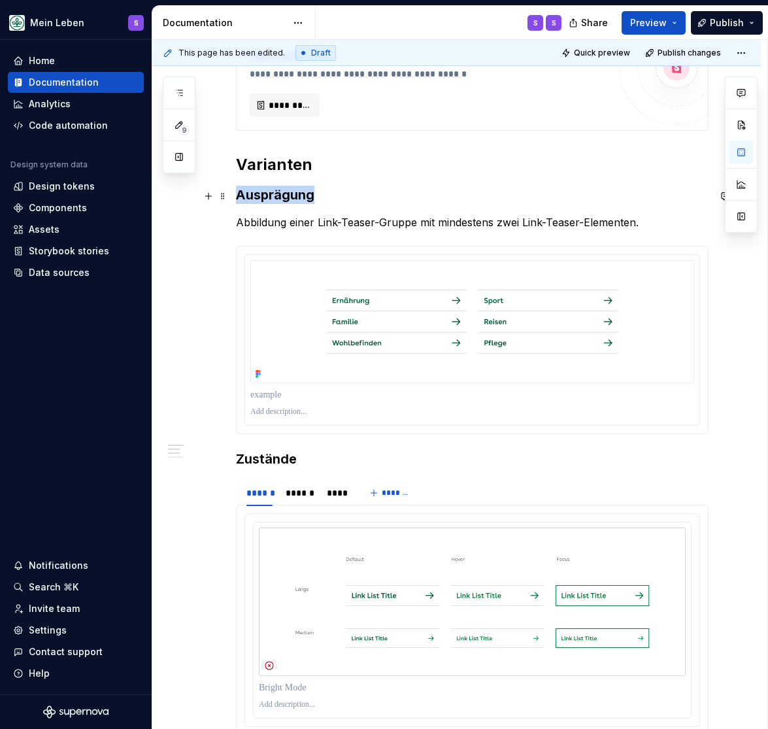
click at [272, 196] on strong "Ausprägung" at bounding box center [275, 195] width 78 height 16
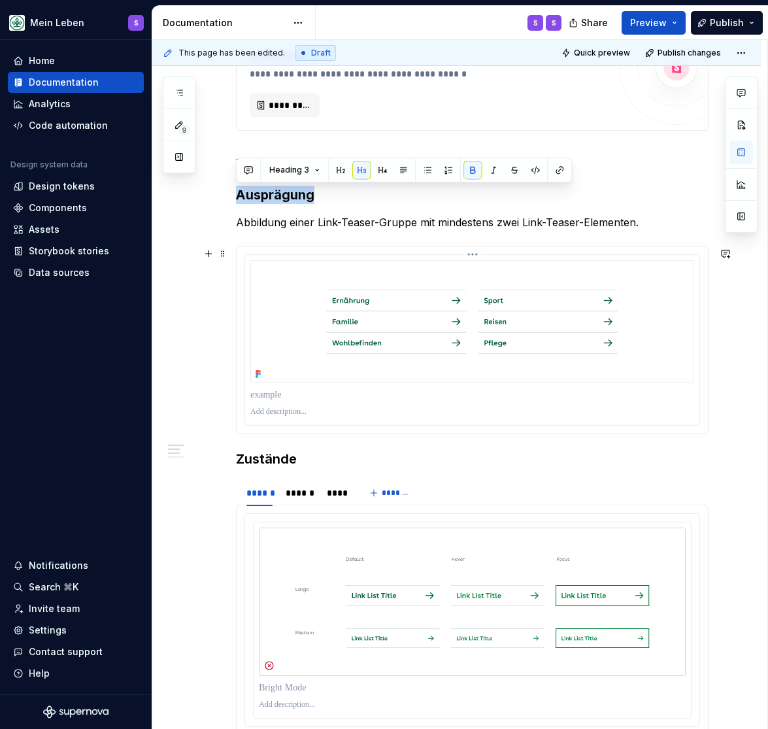
click at [262, 399] on p at bounding box center [472, 394] width 444 height 13
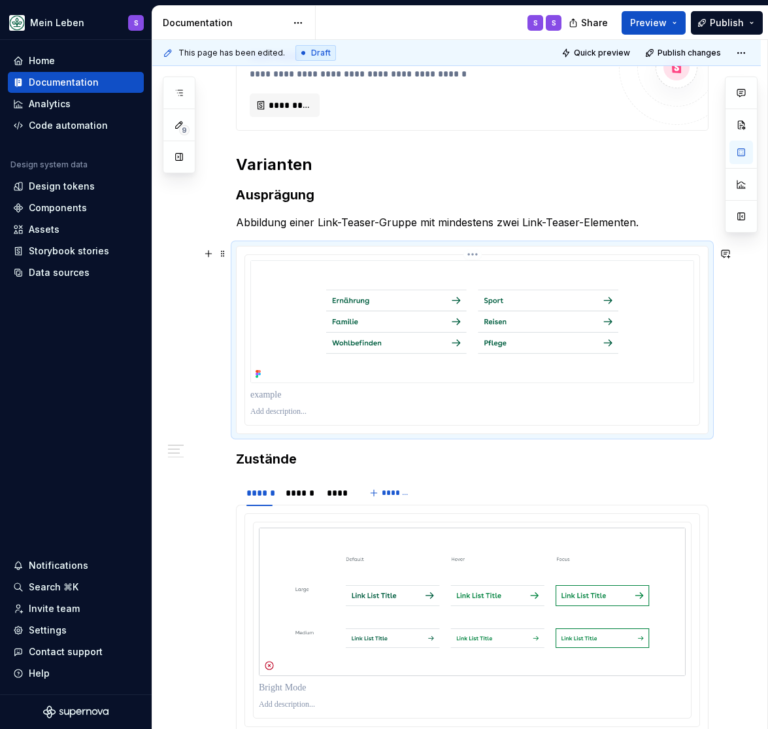
click at [262, 399] on p at bounding box center [472, 394] width 444 height 13
click at [199, 351] on div "**********" at bounding box center [456, 462] width 609 height 1409
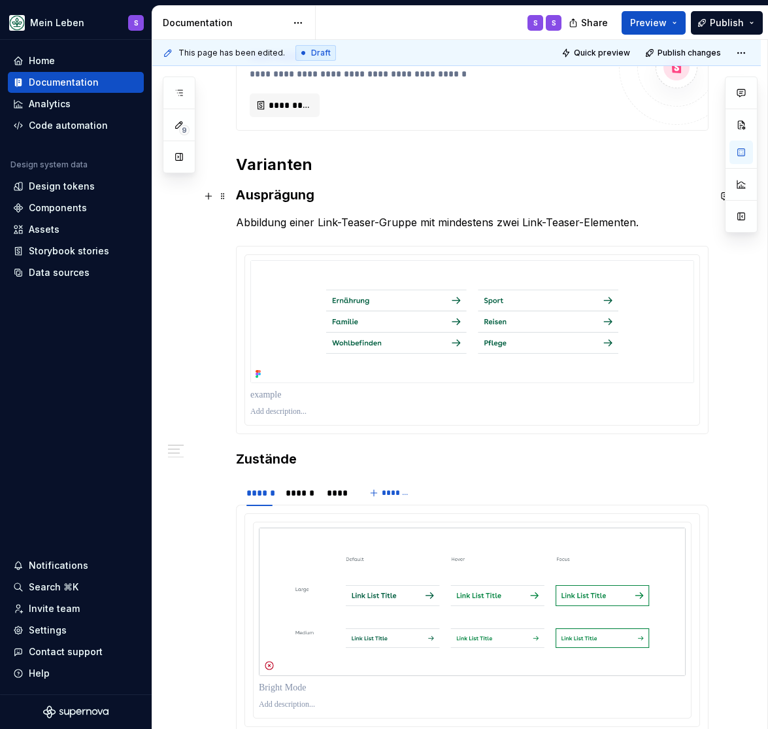
click at [280, 199] on strong "Ausprägung" at bounding box center [275, 195] width 78 height 16
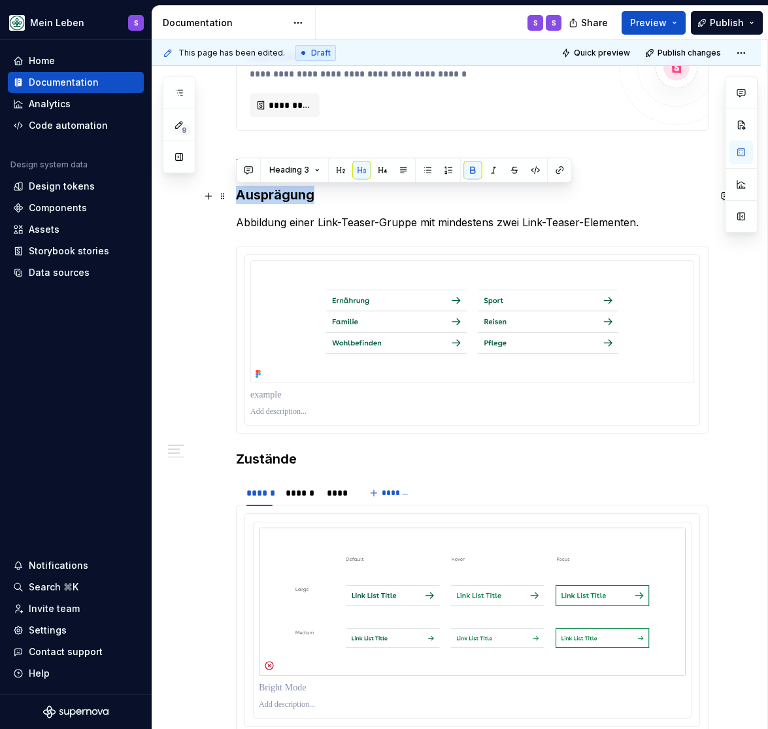
click at [280, 199] on strong "Ausprägung" at bounding box center [275, 195] width 78 height 16
click at [220, 198] on span at bounding box center [223, 196] width 10 height 18
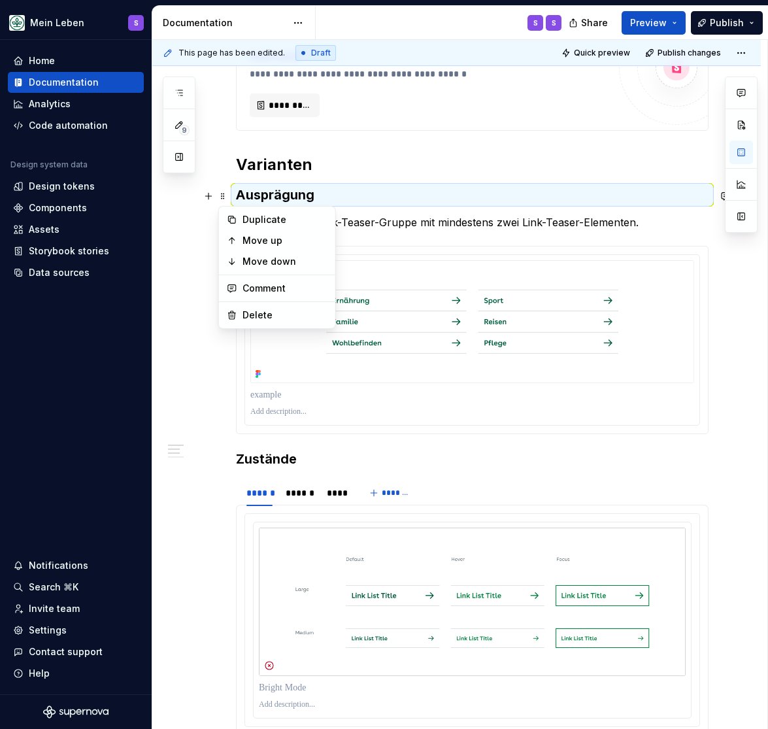
click at [417, 219] on p "Abbildung einer Link-Teaser-Gruppe mit mindestens zwei Link-Teaser-Elementen." at bounding box center [472, 222] width 473 height 16
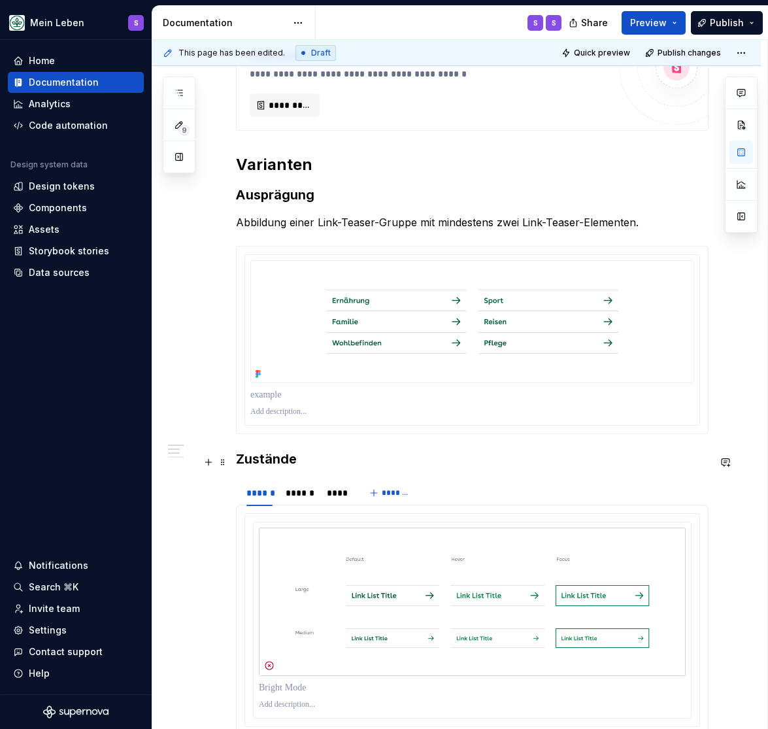
click at [272, 468] on h3 "Zustände" at bounding box center [472, 459] width 473 height 18
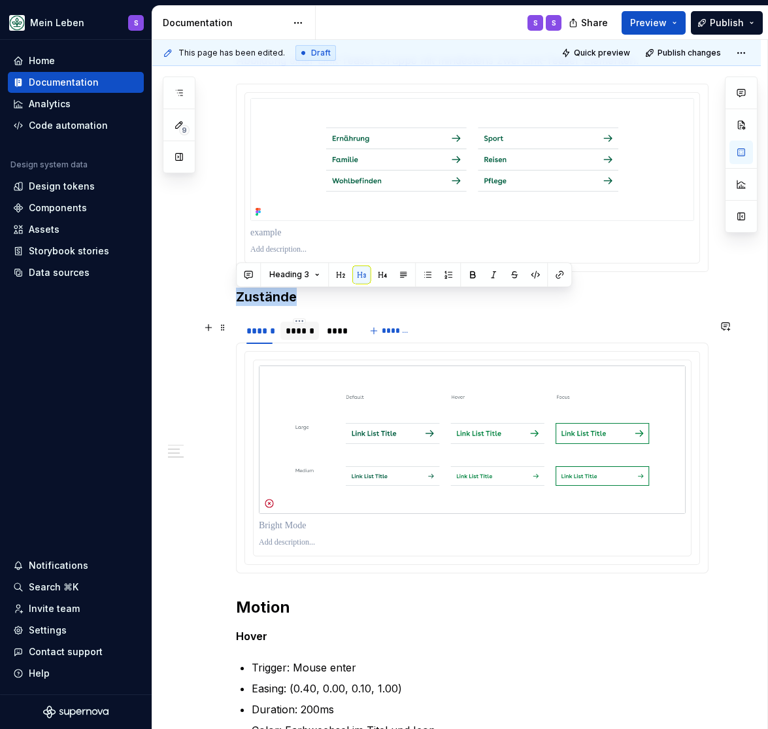
click at [295, 335] on div "******" at bounding box center [300, 330] width 28 height 13
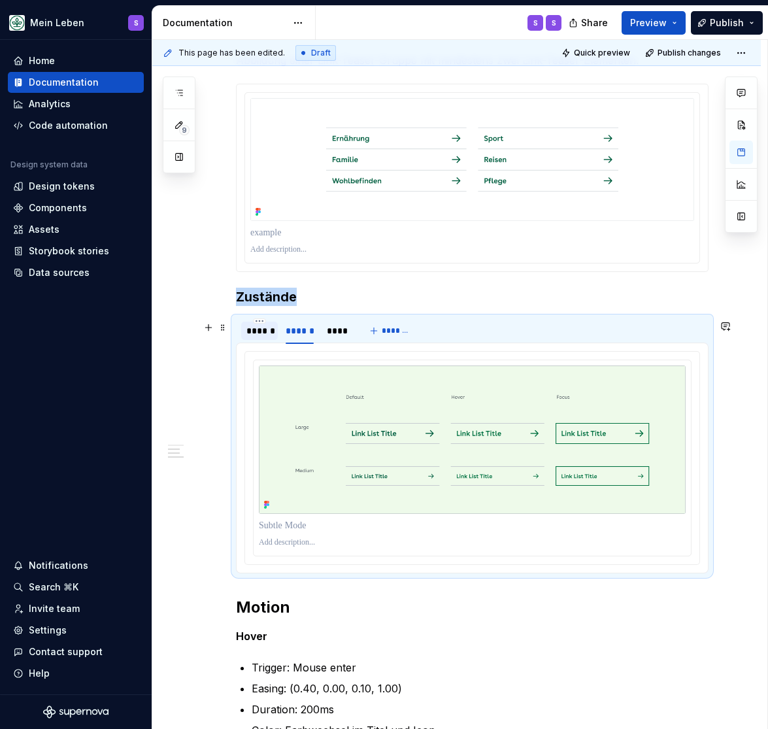
click at [262, 336] on div "******" at bounding box center [260, 330] width 26 height 13
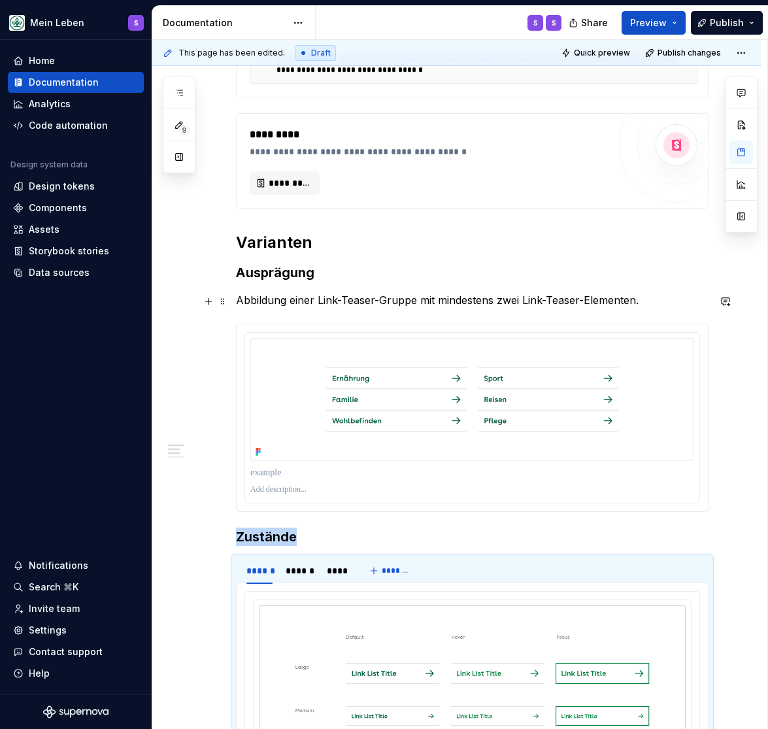
scroll to position [377, 0]
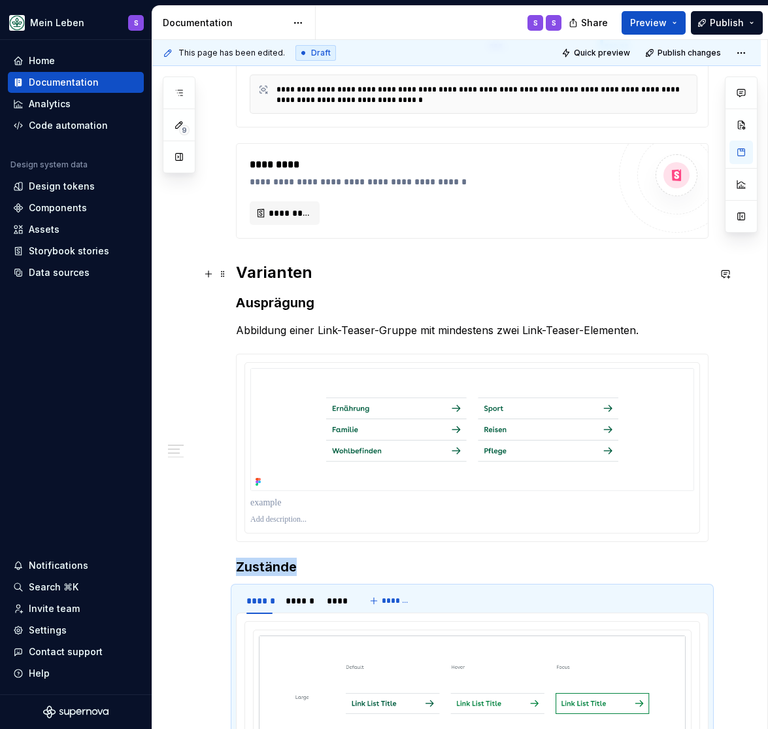
click at [261, 271] on h2 "Varianten" at bounding box center [472, 272] width 473 height 21
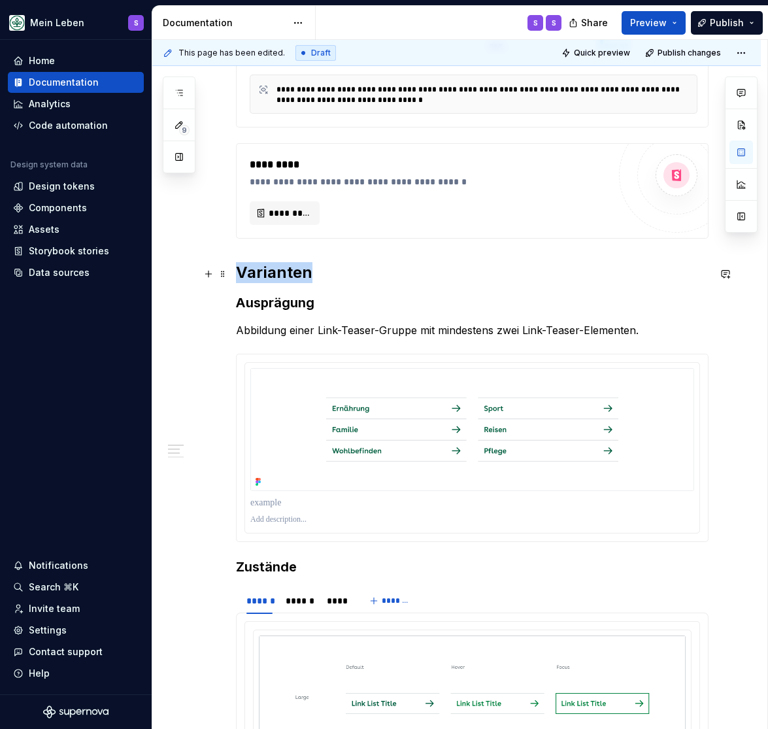
click at [261, 271] on h2 "Varianten" at bounding box center [472, 272] width 473 height 21
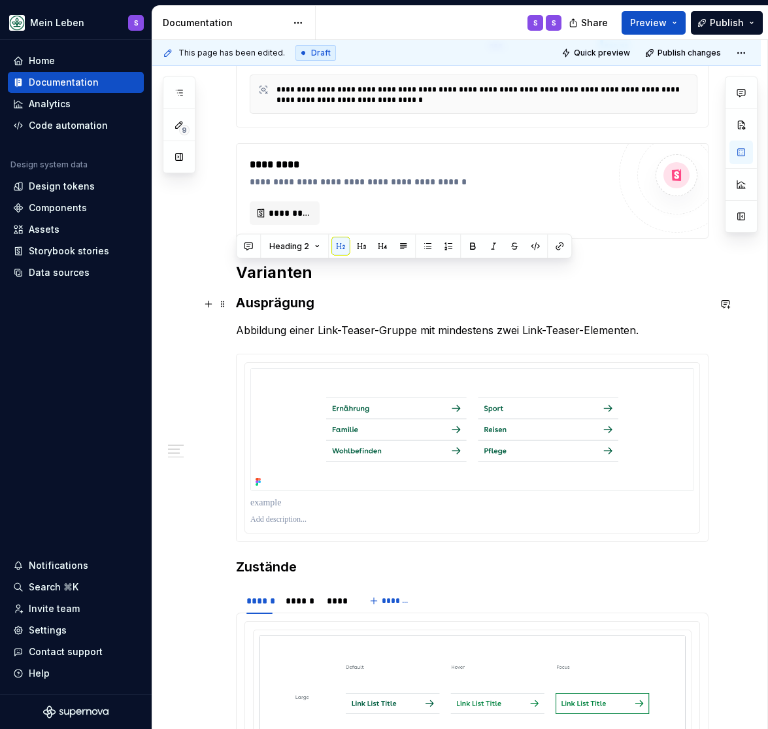
click at [281, 307] on strong "Ausprägung" at bounding box center [275, 303] width 78 height 16
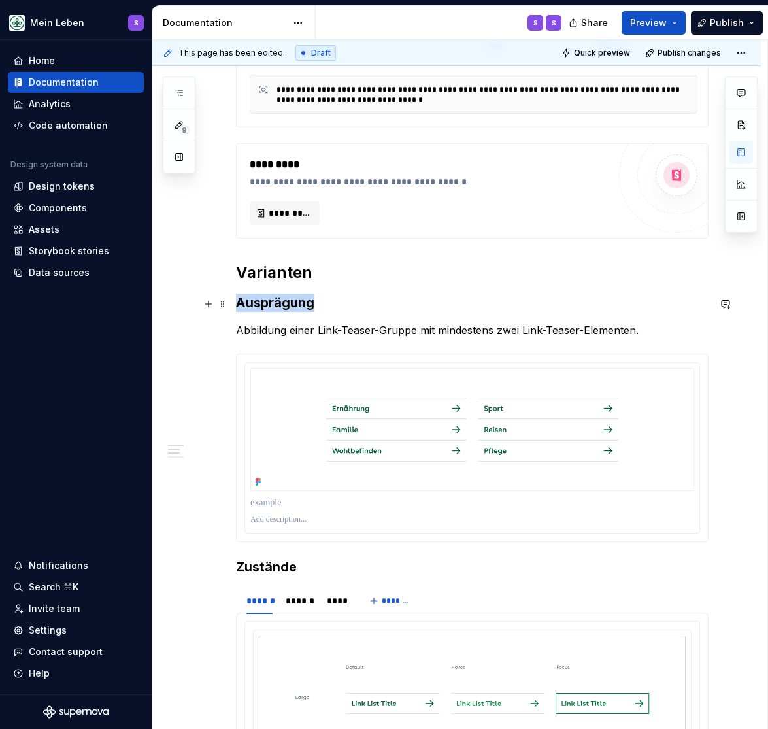
click at [281, 307] on strong "Ausprägung" at bounding box center [275, 303] width 78 height 16
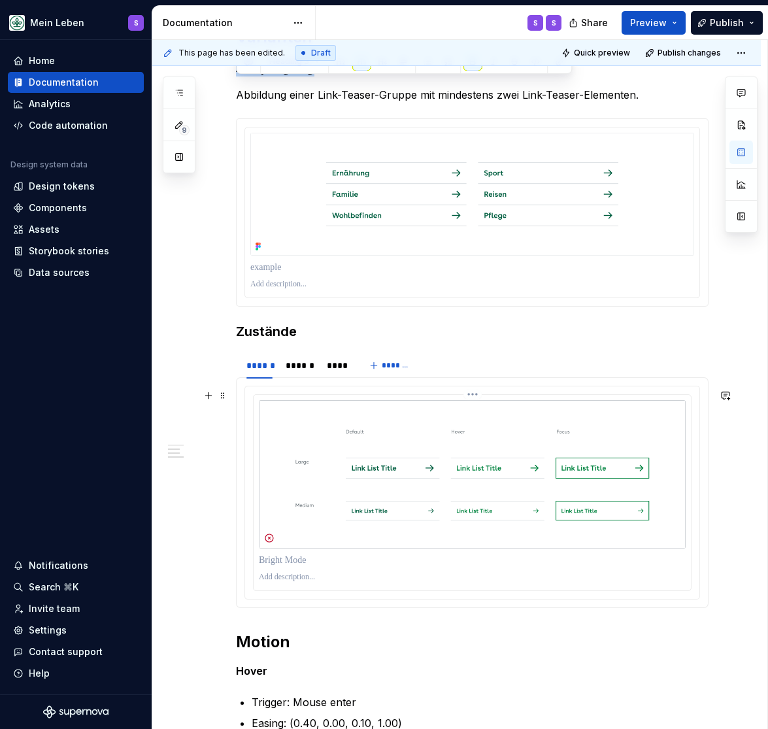
scroll to position [647, 0]
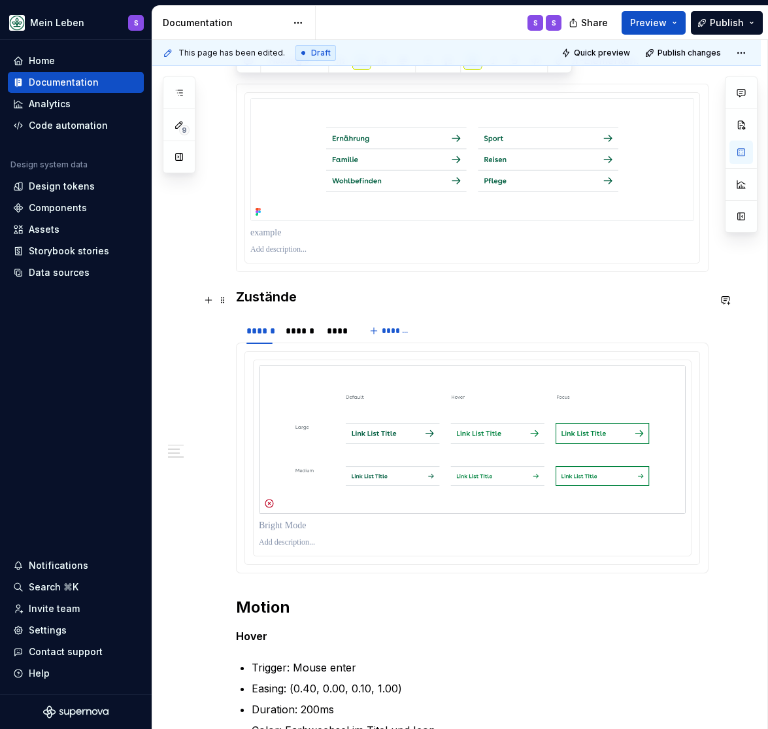
click at [273, 303] on h3 "Zustände" at bounding box center [472, 297] width 473 height 18
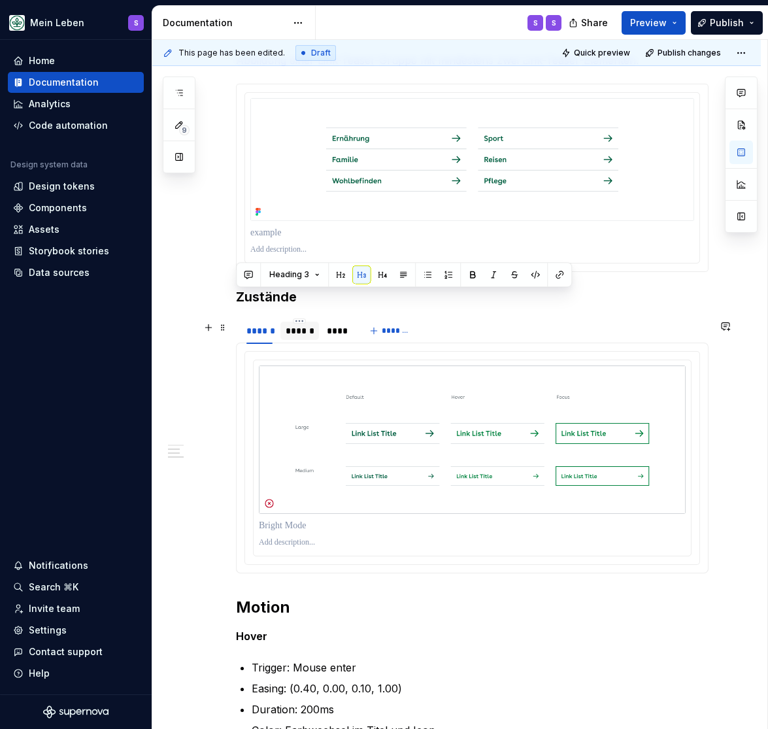
click at [303, 333] on div "******" at bounding box center [300, 330] width 28 height 13
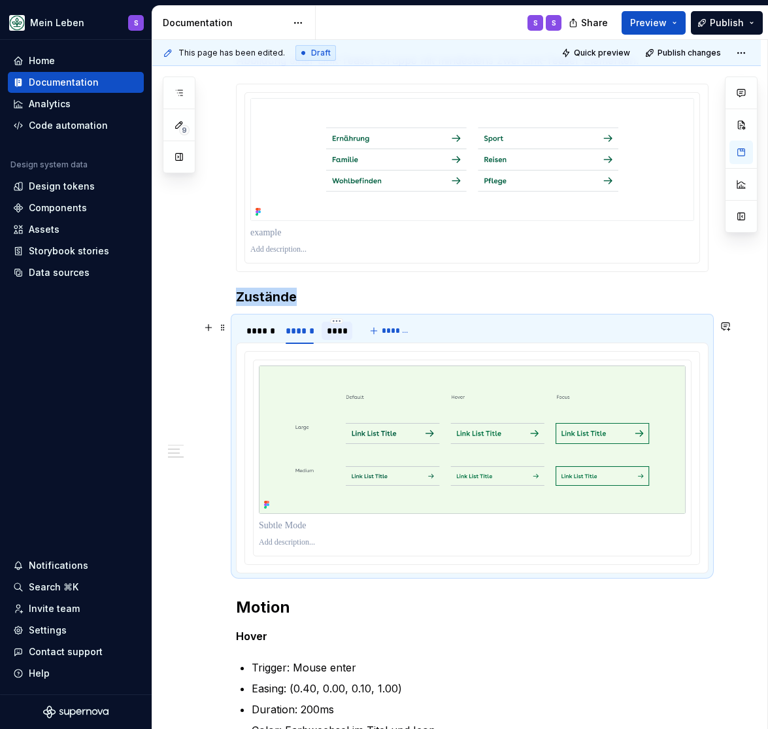
click at [342, 337] on div "****" at bounding box center [337, 330] width 21 height 13
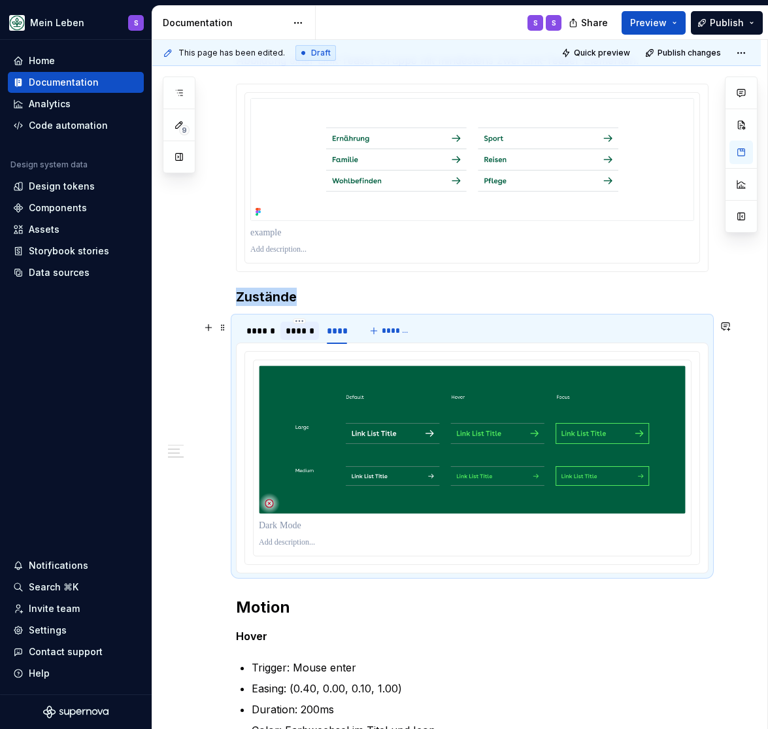
click at [306, 335] on div "******" at bounding box center [300, 330] width 28 height 13
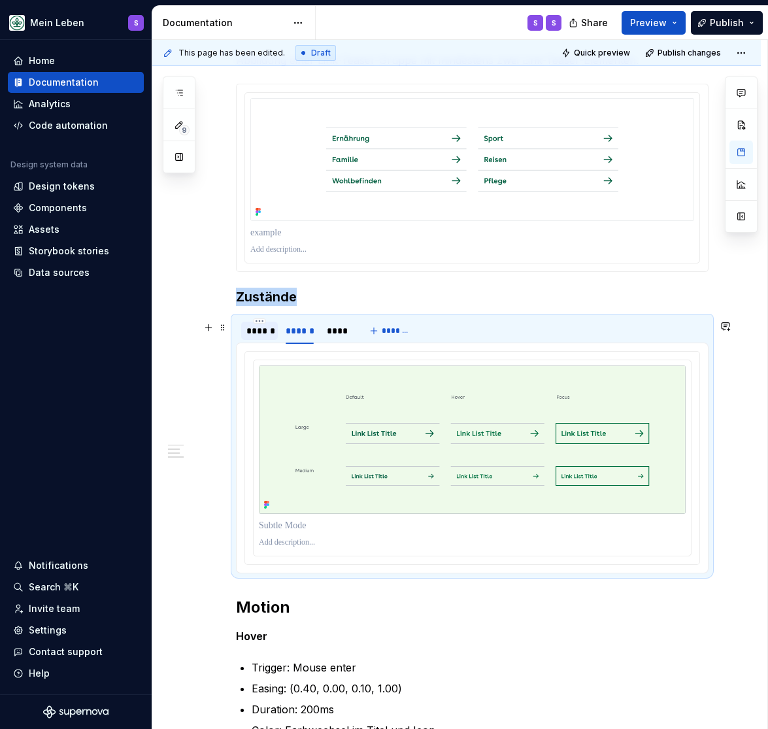
click at [265, 335] on div "******" at bounding box center [260, 330] width 26 height 13
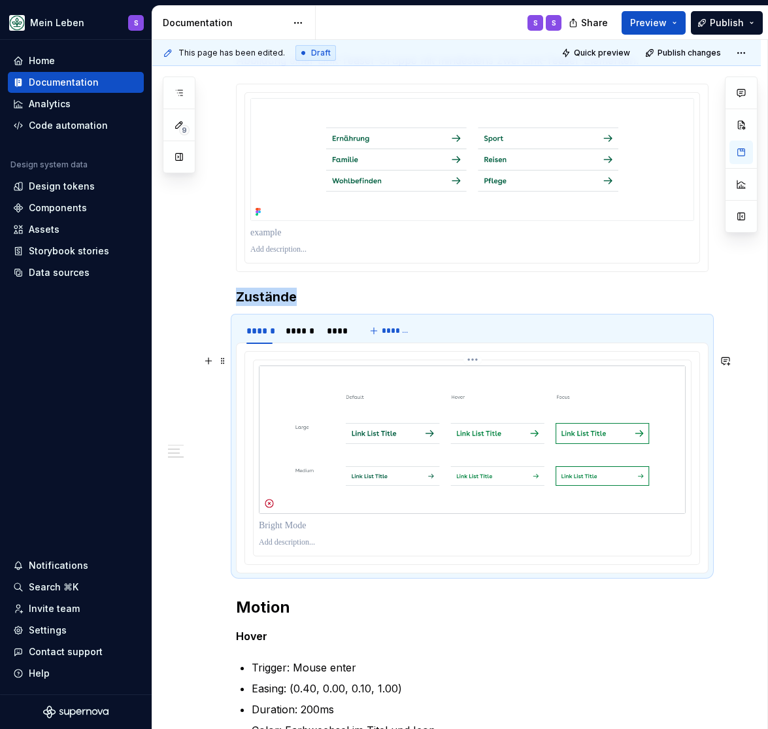
click at [326, 470] on img at bounding box center [472, 440] width 427 height 149
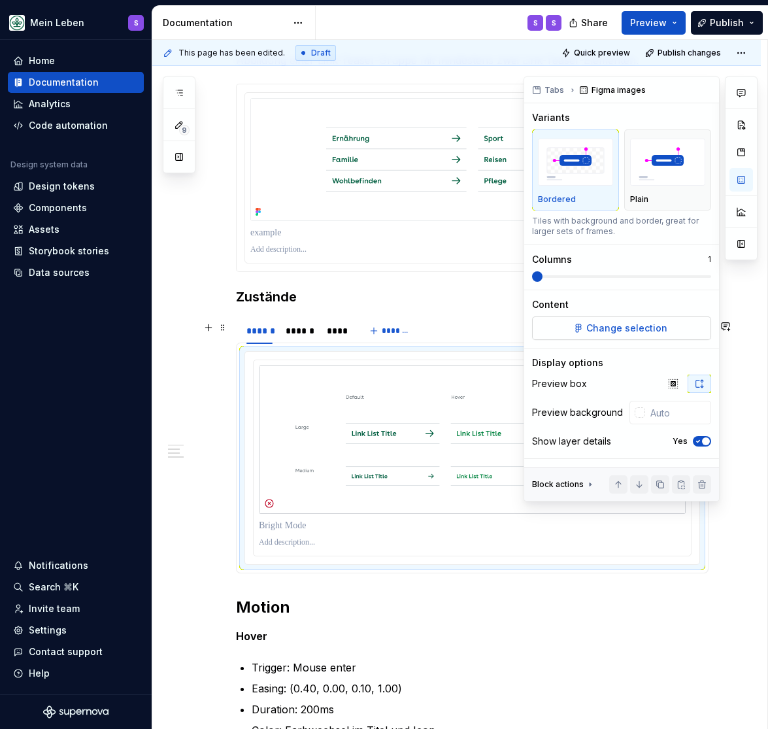
click at [637, 327] on span "Change selection" at bounding box center [627, 328] width 81 height 13
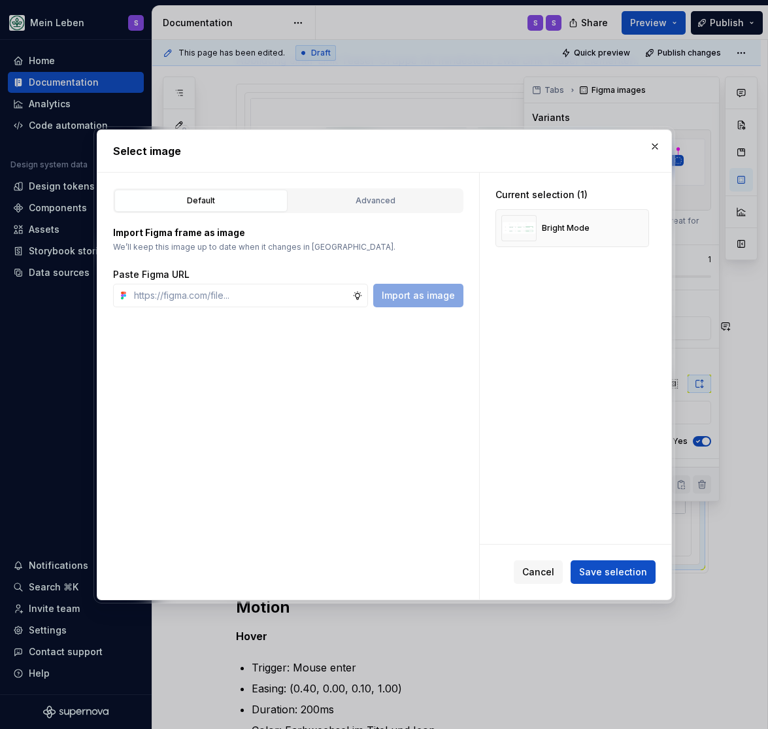
type textarea "*"
click at [643, 226] on button "button" at bounding box center [634, 228] width 18 height 18
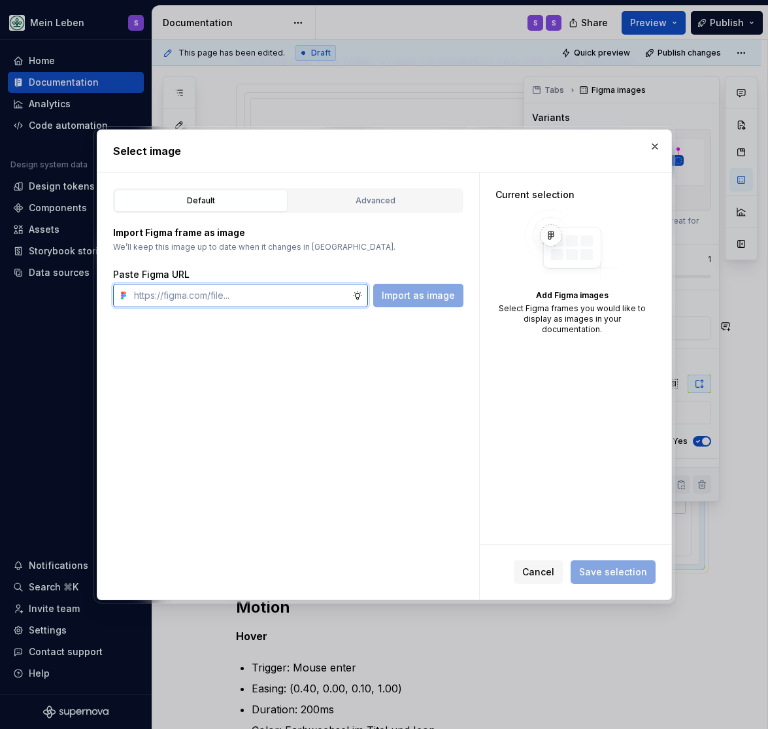
click at [306, 303] on input "text" at bounding box center [241, 296] width 224 height 24
paste input "https://www.figma.com/design/h3quR2me0t8yxvd40CMizU/AOK-UI-Library-3.0.16--ades…"
type input "https://www.figma.com/design/h3quR2me0t8yxvd40CMizU/AOK-UI-Library-3.0.16--ades…"
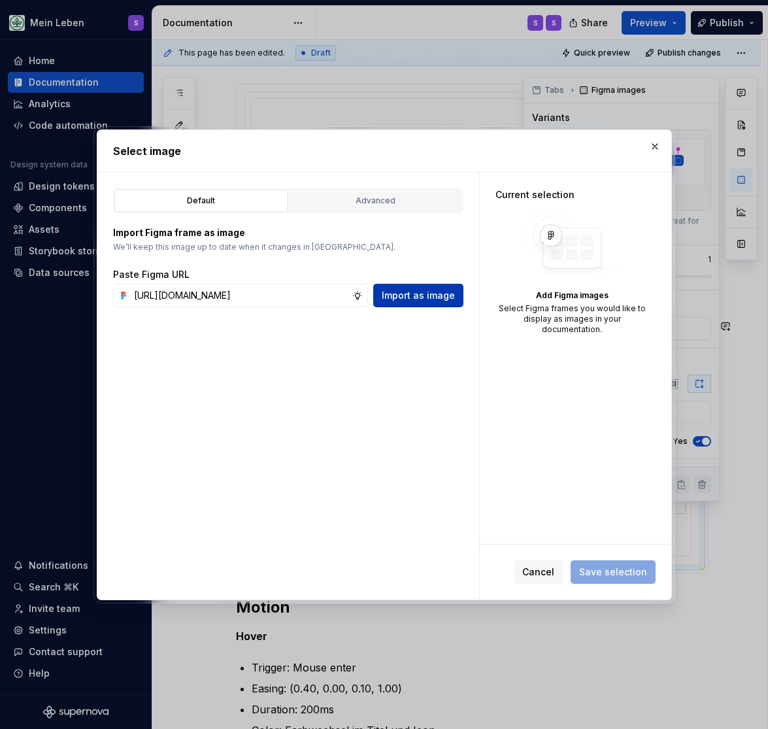
click at [414, 297] on span "Import as image" at bounding box center [418, 295] width 73 height 13
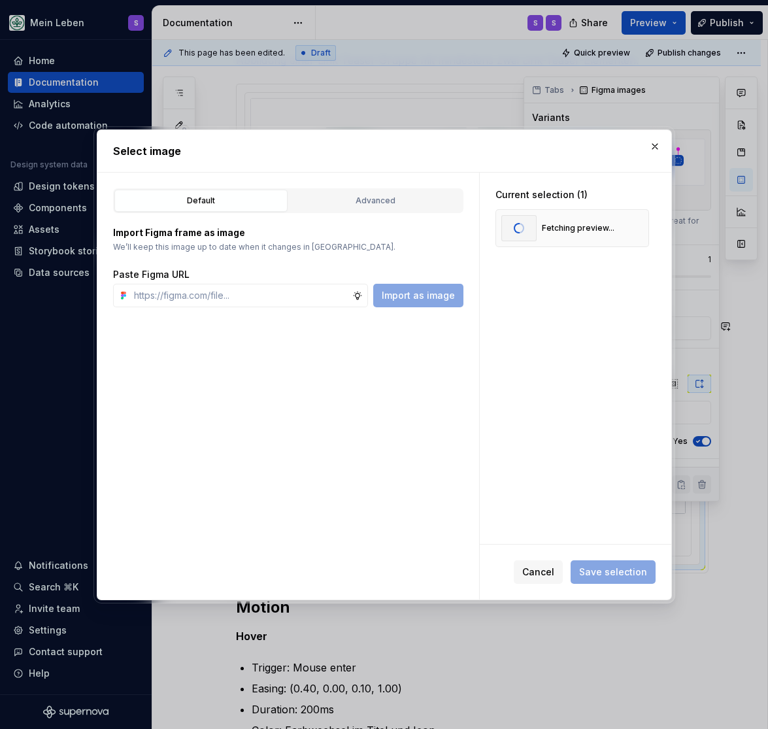
scroll to position [0, 0]
click at [600, 573] on span "Save selection" at bounding box center [613, 572] width 68 height 13
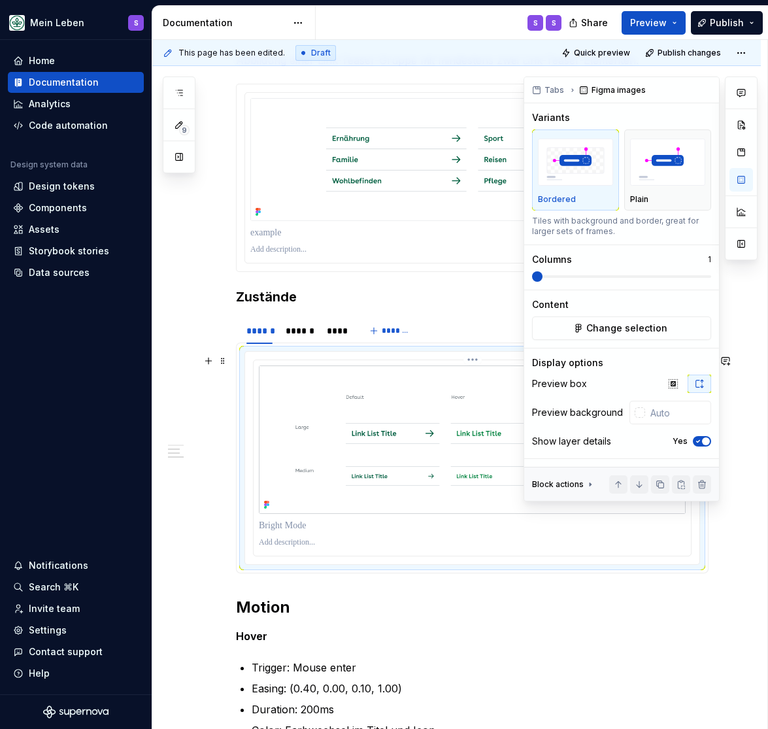
scroll to position [647, 0]
click at [290, 333] on div "******" at bounding box center [300, 330] width 28 height 13
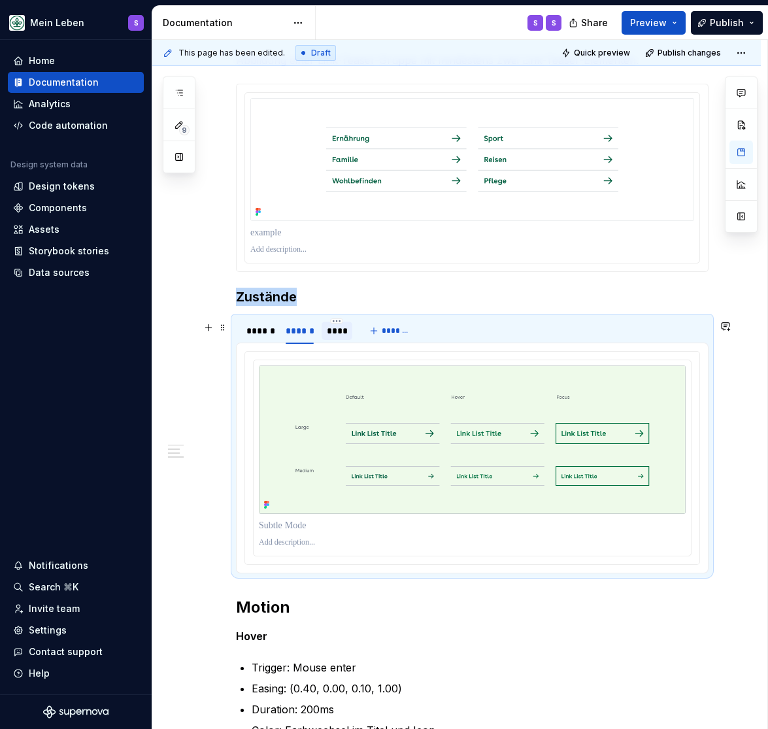
click at [340, 337] on div "****" at bounding box center [337, 330] width 21 height 13
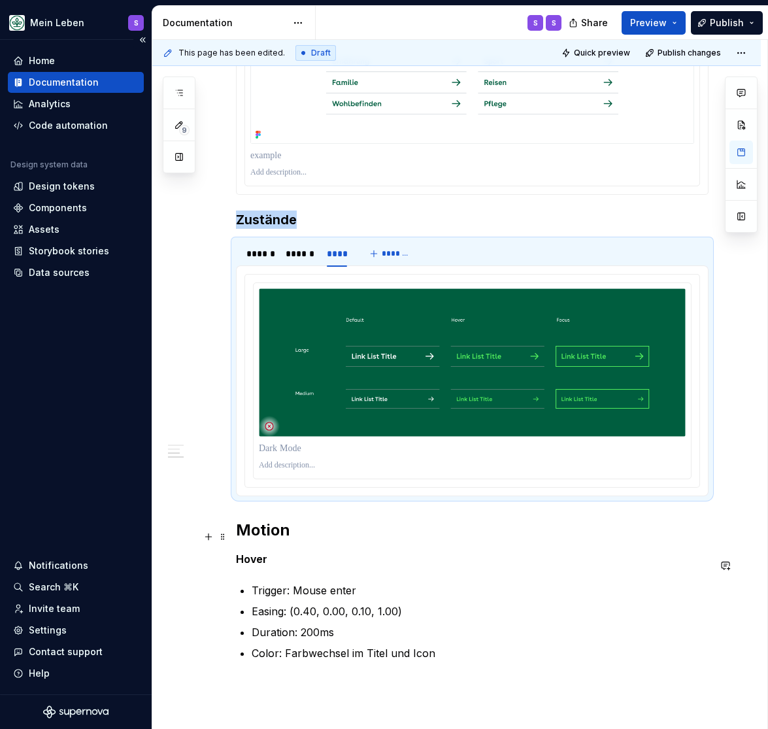
scroll to position [755, 0]
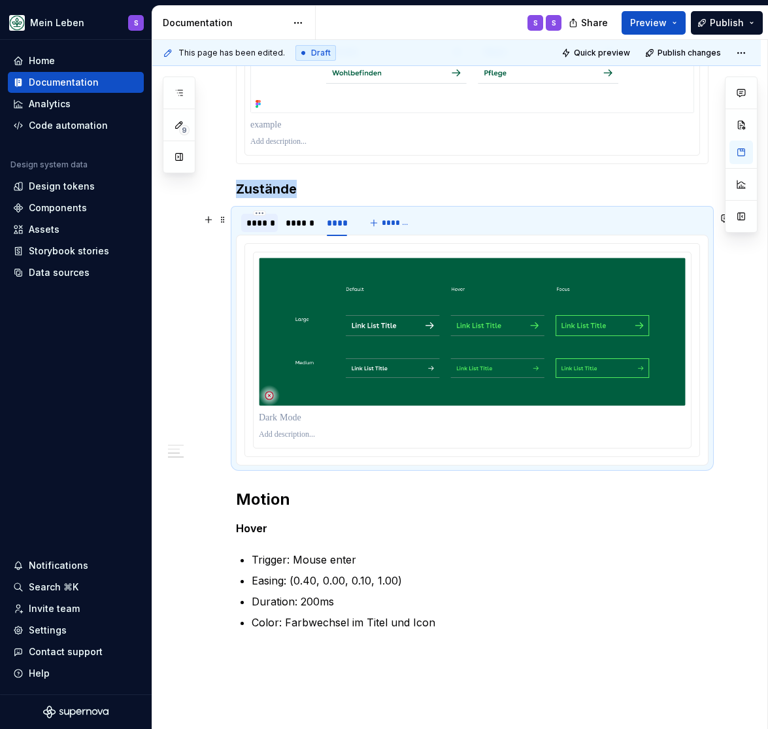
click at [265, 225] on div "******" at bounding box center [260, 222] width 26 height 13
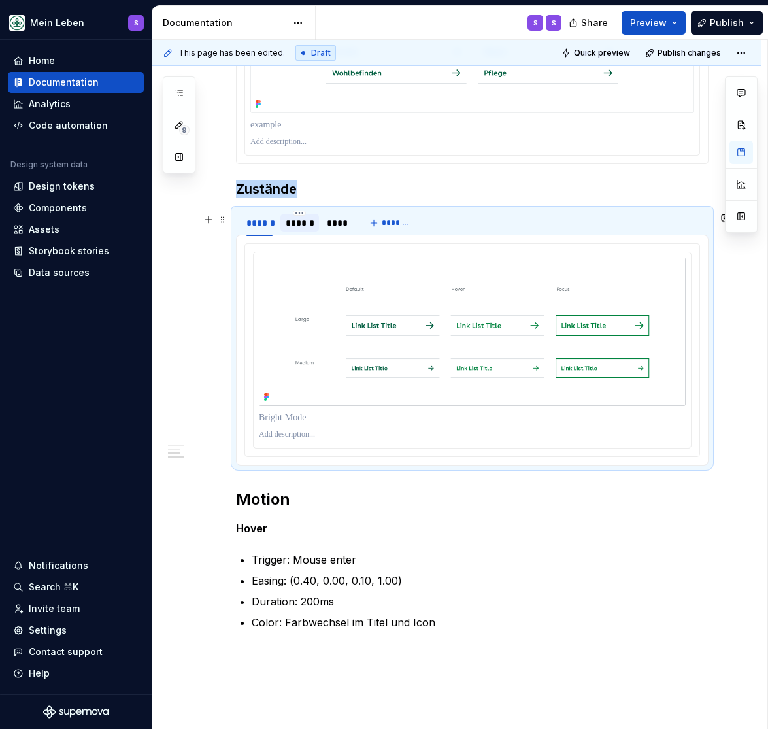
click at [293, 226] on div "******" at bounding box center [300, 222] width 28 height 13
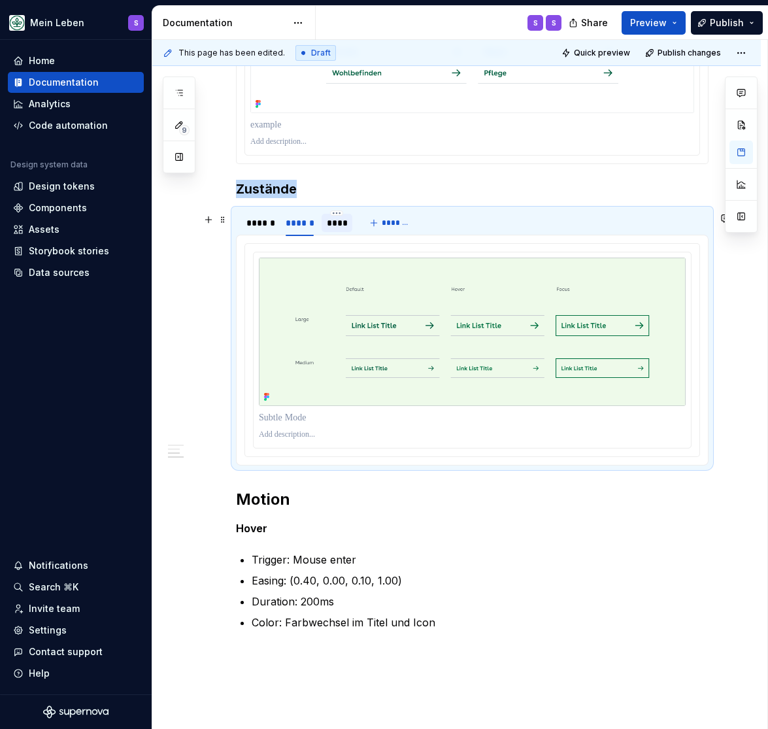
click at [339, 228] on div "****" at bounding box center [337, 222] width 21 height 13
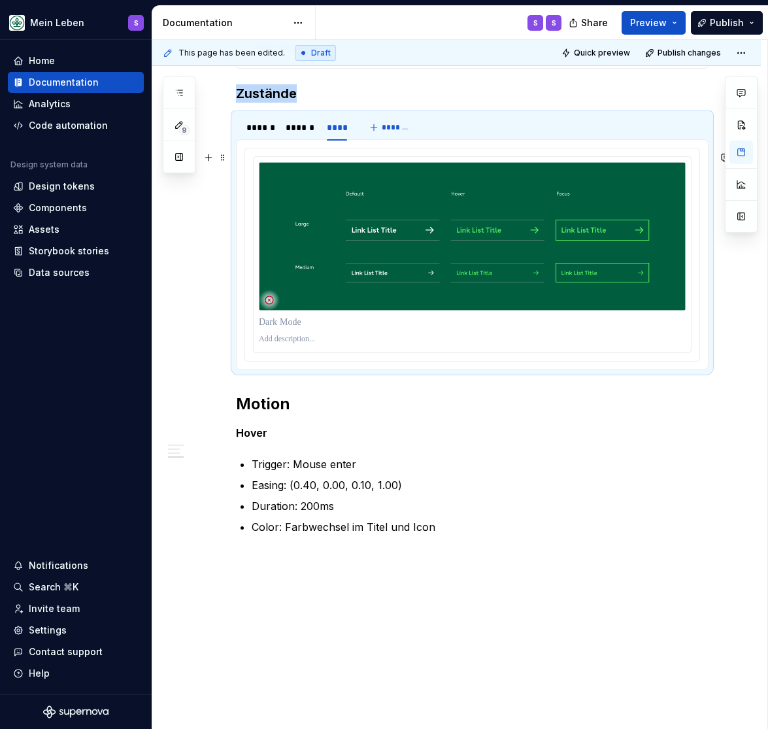
scroll to position [917, 0]
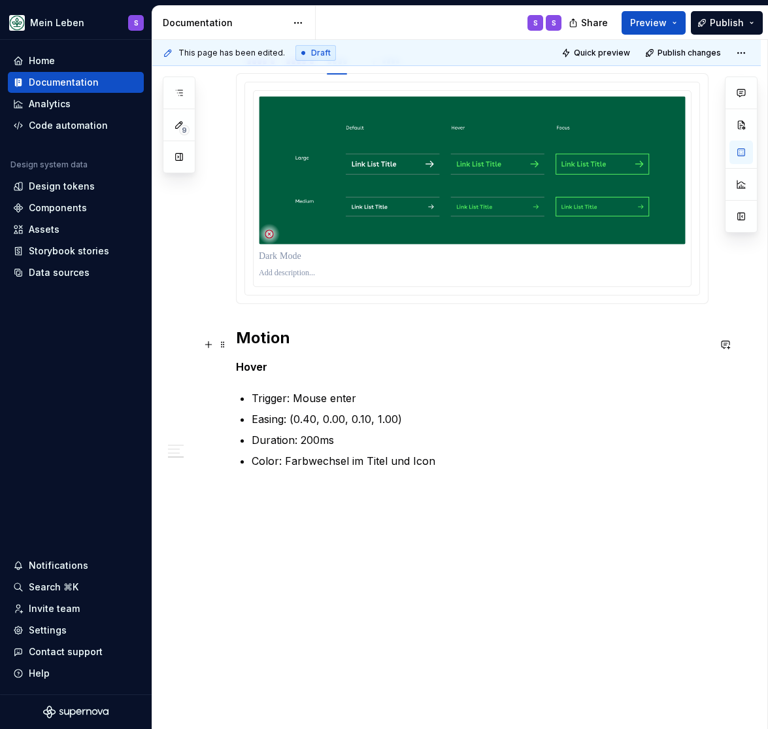
click at [258, 346] on h2 "Motion" at bounding box center [472, 338] width 473 height 21
click at [268, 349] on h2 "Motion" at bounding box center [472, 338] width 473 height 21
click at [265, 349] on h2 "Motion" at bounding box center [472, 338] width 473 height 21
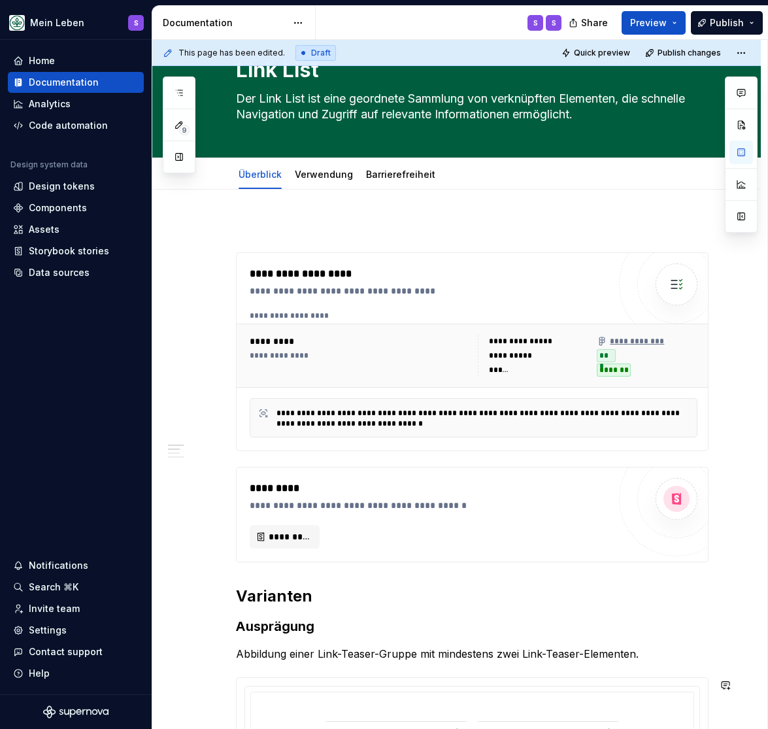
scroll to position [0, 0]
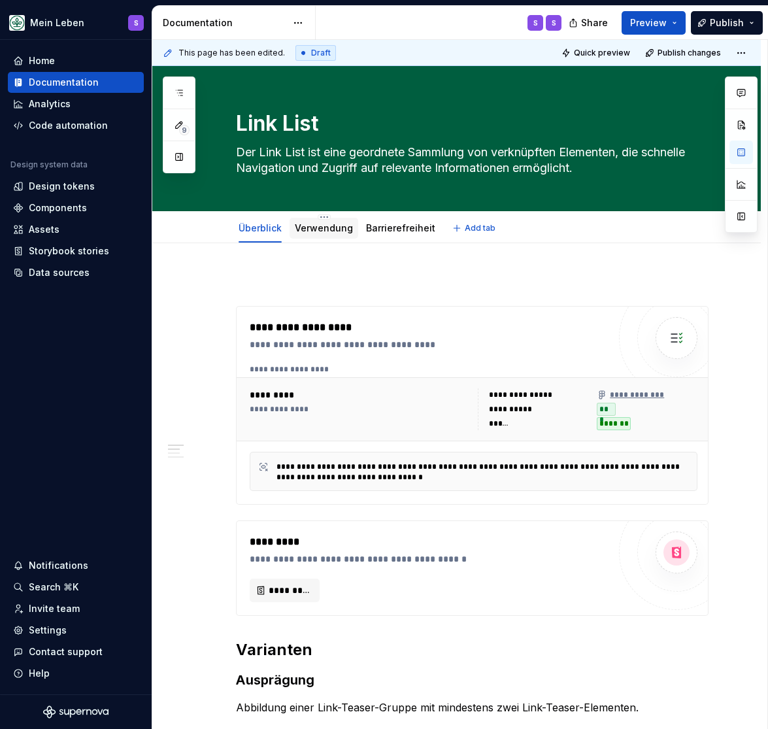
click at [324, 228] on link "Verwendung" at bounding box center [324, 227] width 58 height 11
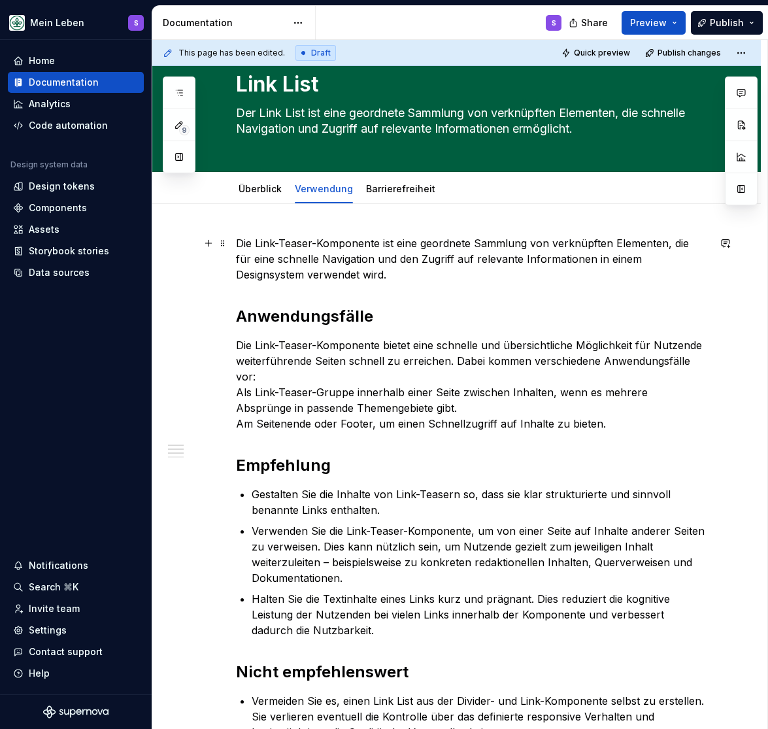
scroll to position [54, 0]
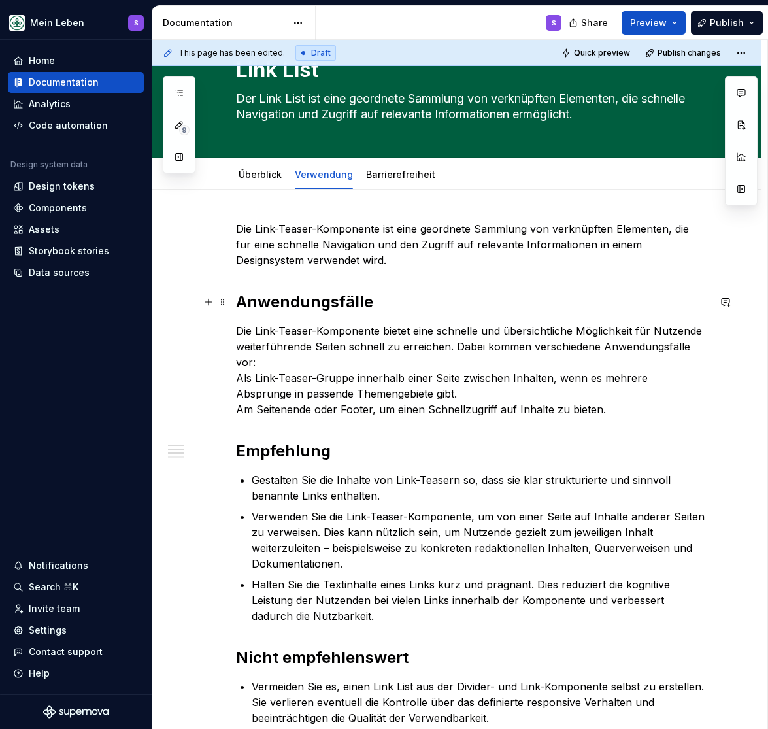
click at [304, 301] on h2 "Anwendungsfälle" at bounding box center [472, 302] width 473 height 21
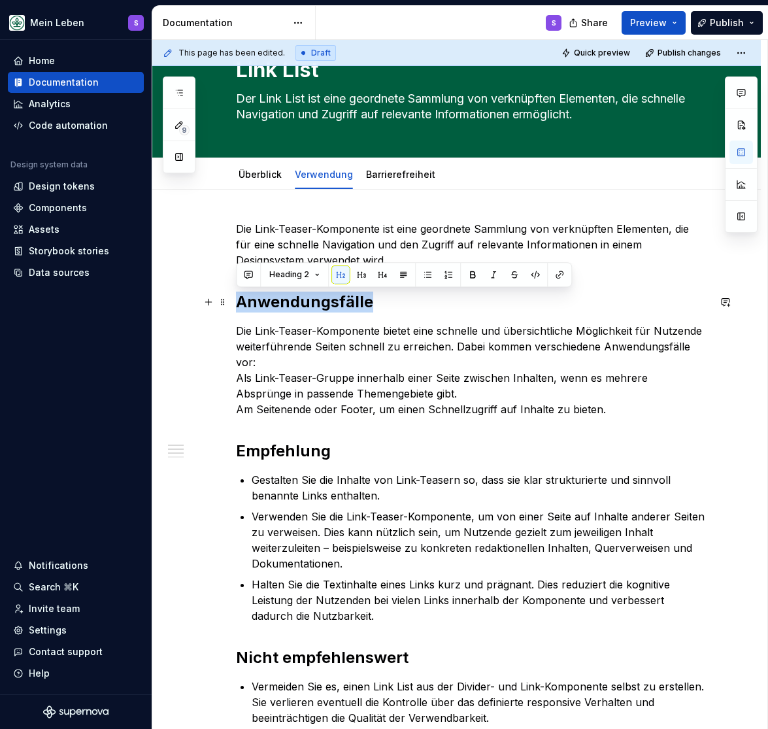
click at [304, 301] on h2 "Anwendungsfälle" at bounding box center [472, 302] width 473 height 21
click at [425, 411] on div "Die Link-Teaser-Komponente ist eine geordnete Sammlung von verknüpften Elemente…" at bounding box center [472, 597] width 473 height 753
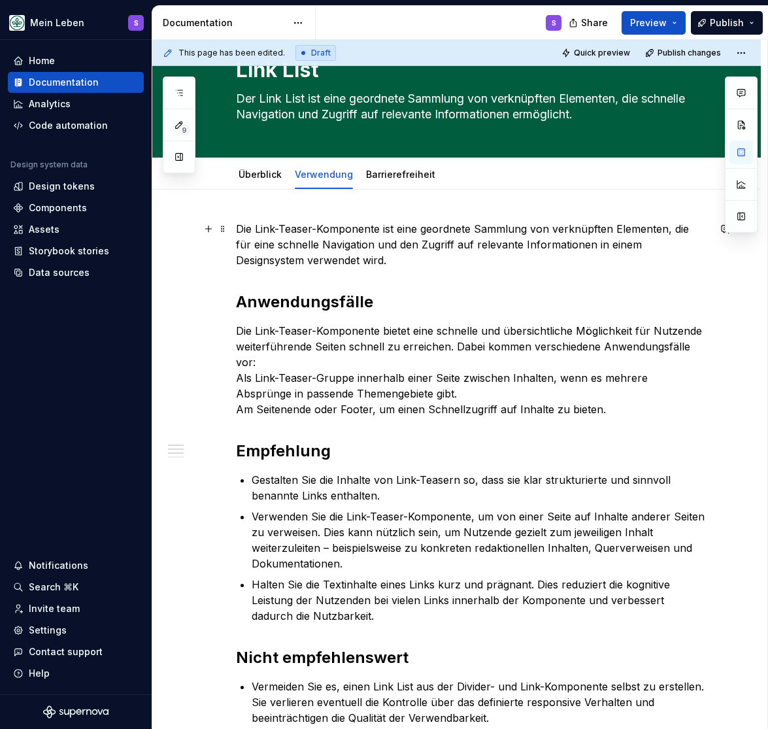
click at [298, 249] on p "Die Link-Teaser-Komponente ist eine geordnete Sammlung von verknüpften Elemente…" at bounding box center [472, 244] width 473 height 47
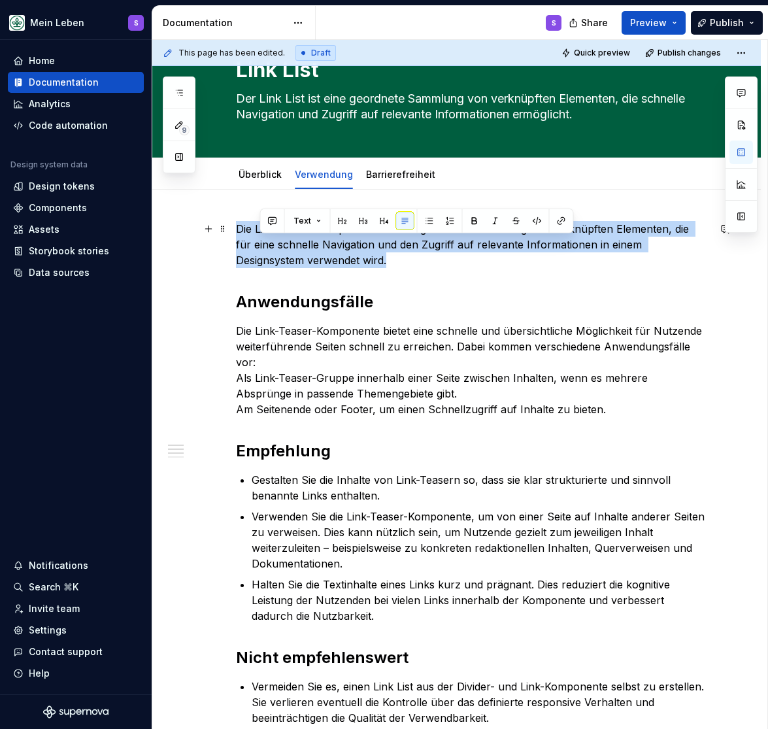
click at [298, 249] on p "Die Link-Teaser-Komponente ist eine geordnete Sammlung von verknüpften Elemente…" at bounding box center [472, 244] width 473 height 47
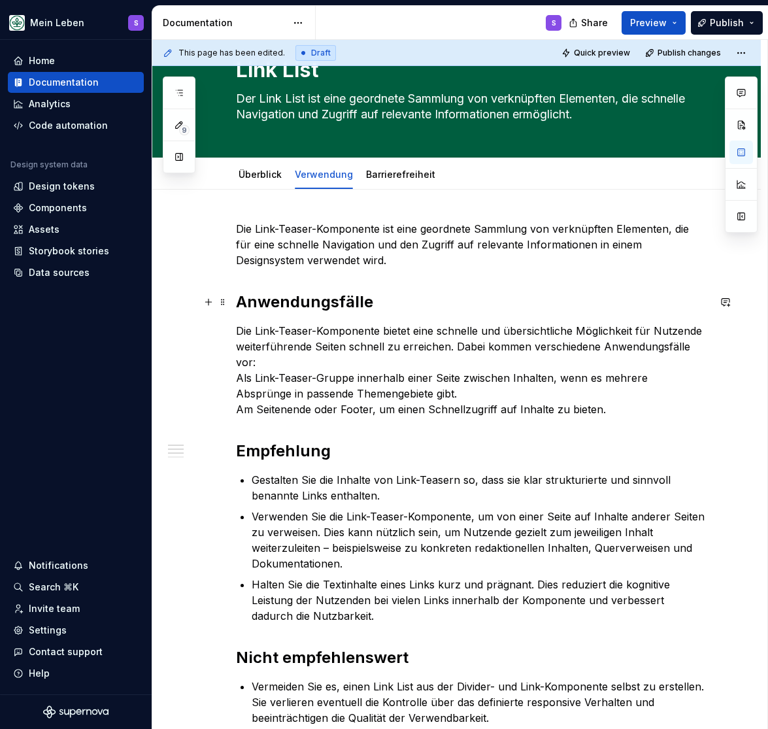
click at [308, 303] on h2 "Anwendungsfälle" at bounding box center [472, 302] width 473 height 21
click at [309, 366] on p "Die Link-Teaser-Komponente bietet eine schnelle und übersichtliche Möglichkeit …" at bounding box center [472, 370] width 473 height 94
drag, startPoint x: 324, startPoint y: 356, endPoint x: 416, endPoint y: 370, distance: 92.7
click at [328, 356] on p "Die Link-Teaser-Komponente bietet eine schnelle und übersichtliche Möglichkeit …" at bounding box center [472, 370] width 473 height 94
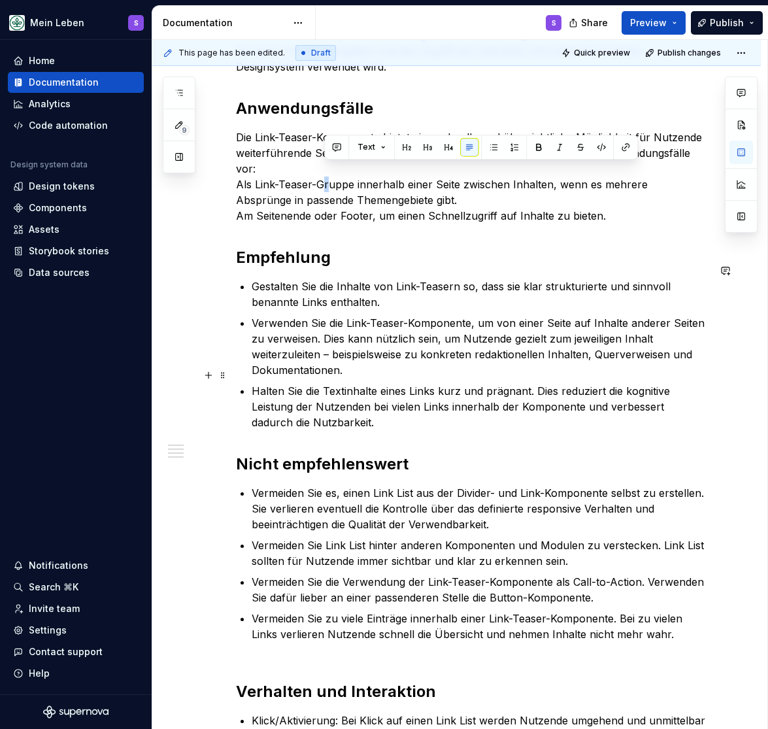
scroll to position [86, 0]
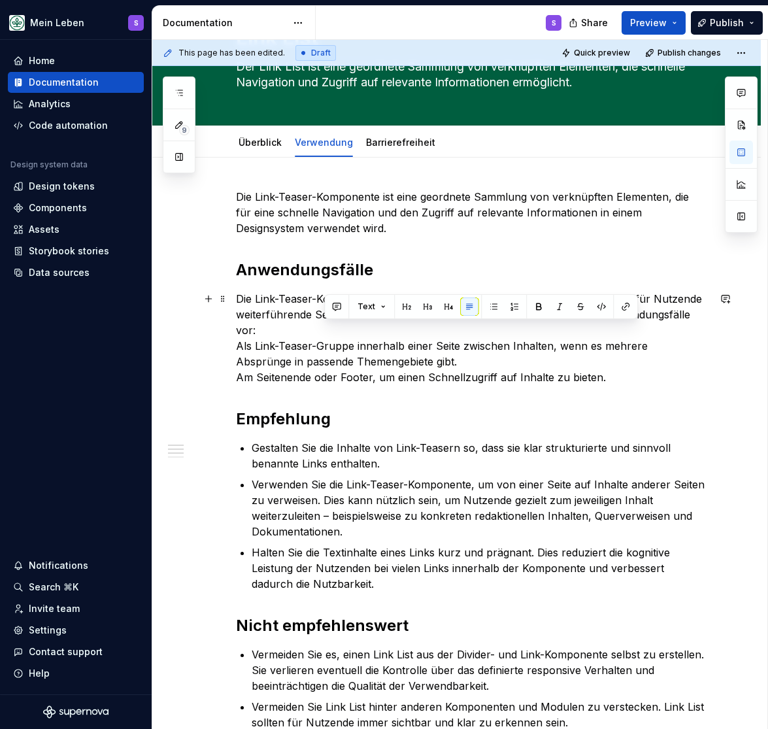
click at [615, 364] on p "Die Link-Teaser-Komponente bietet eine schnelle und übersichtliche Möglichkeit …" at bounding box center [472, 338] width 473 height 94
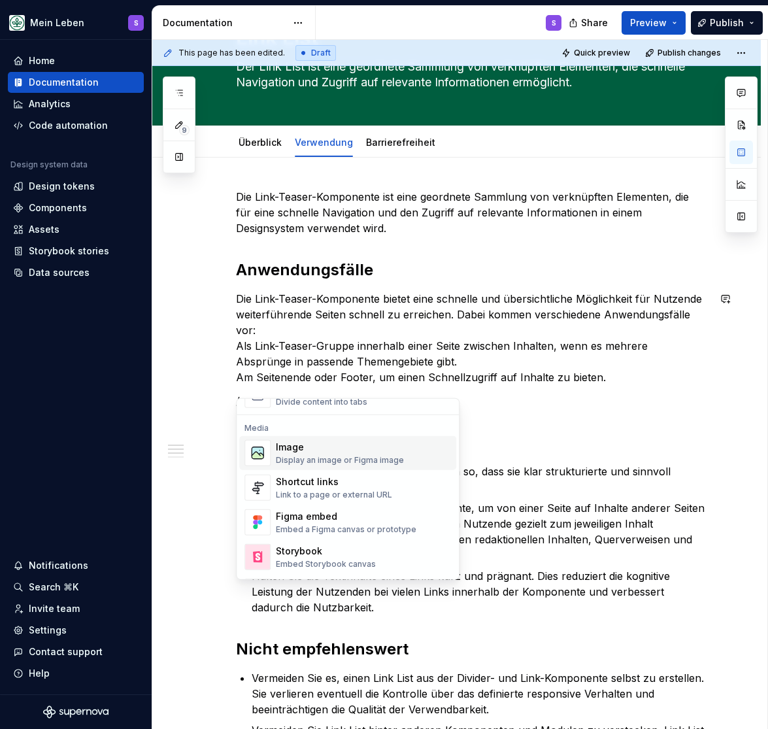
scroll to position [539, 0]
click at [293, 458] on div "Display an image or Figma image" at bounding box center [340, 460] width 128 height 10
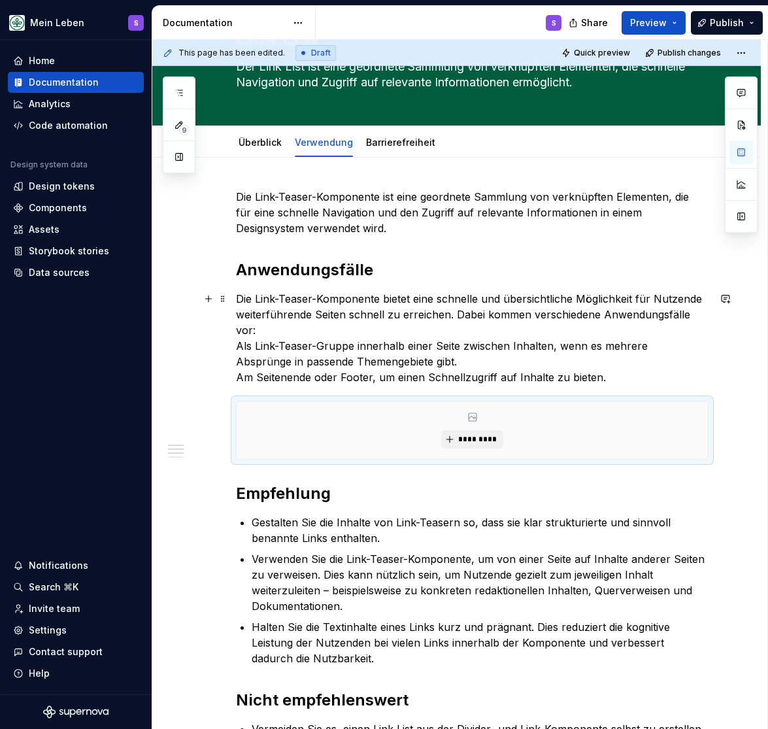
click at [620, 366] on p "Die Link-Teaser-Komponente bietet eine schnelle und übersichtliche Möglichkeit …" at bounding box center [472, 338] width 473 height 94
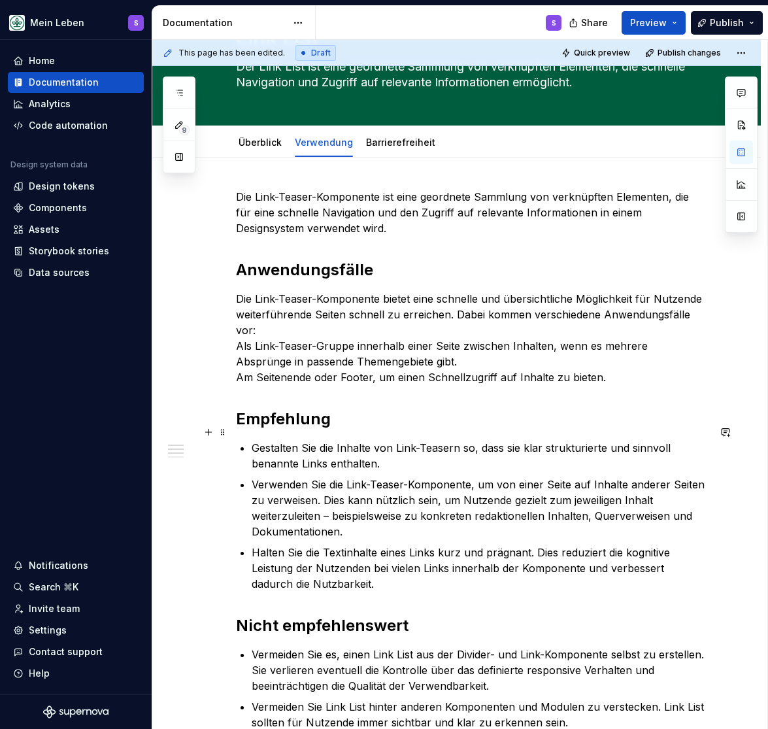
click at [366, 440] on p "Gestalten Sie die Inhalte von Link-Teasern so, dass sie klar strukturierte und …" at bounding box center [480, 455] width 457 height 31
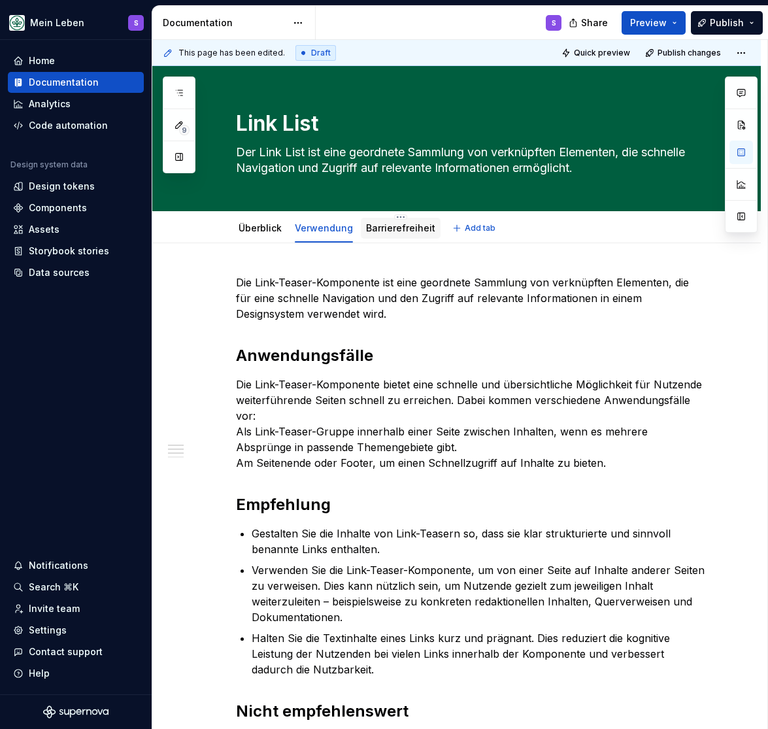
click at [401, 230] on link "Barrierefreiheit" at bounding box center [400, 227] width 69 height 11
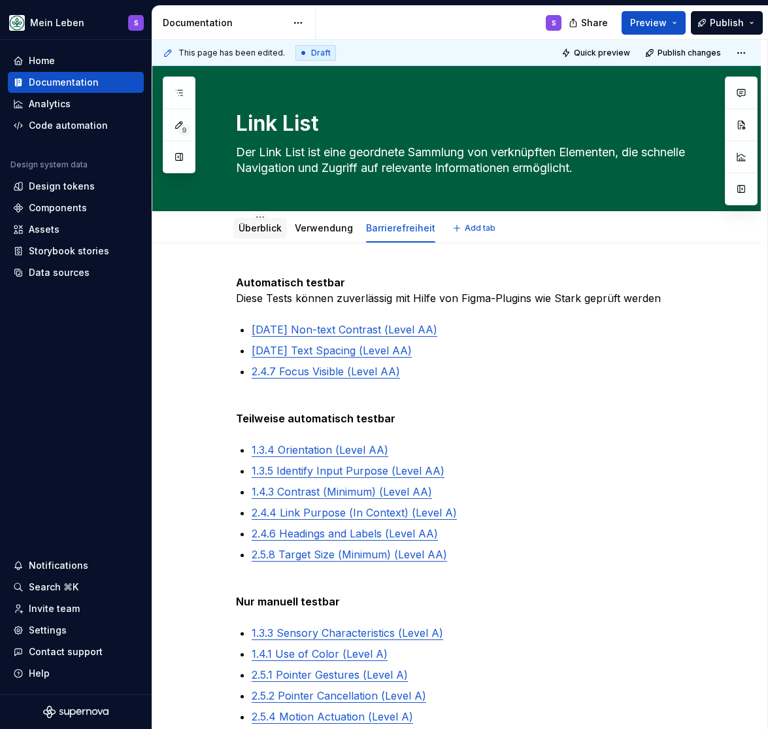
click at [257, 228] on link "Überblick" at bounding box center [260, 227] width 43 height 11
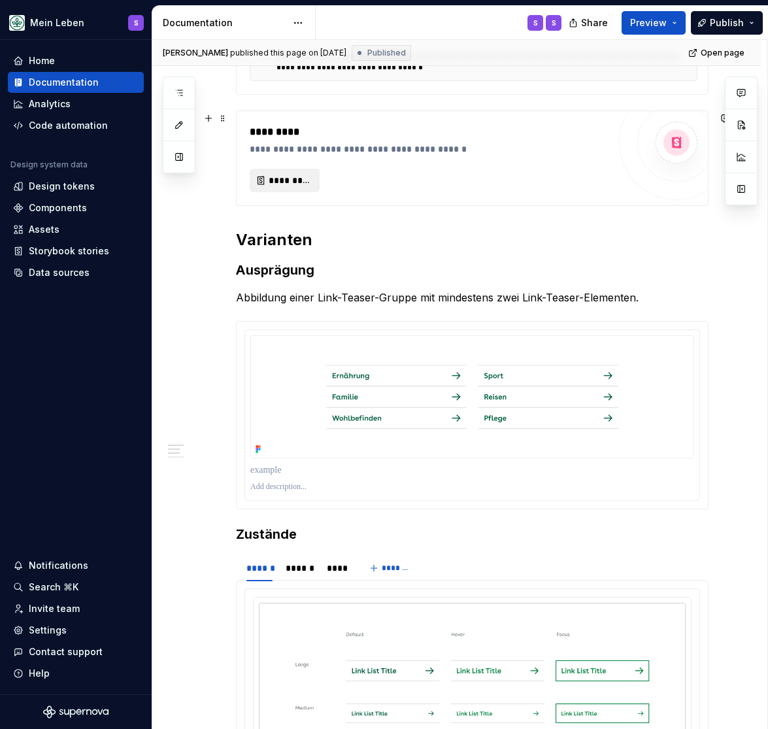
scroll to position [432, 0]
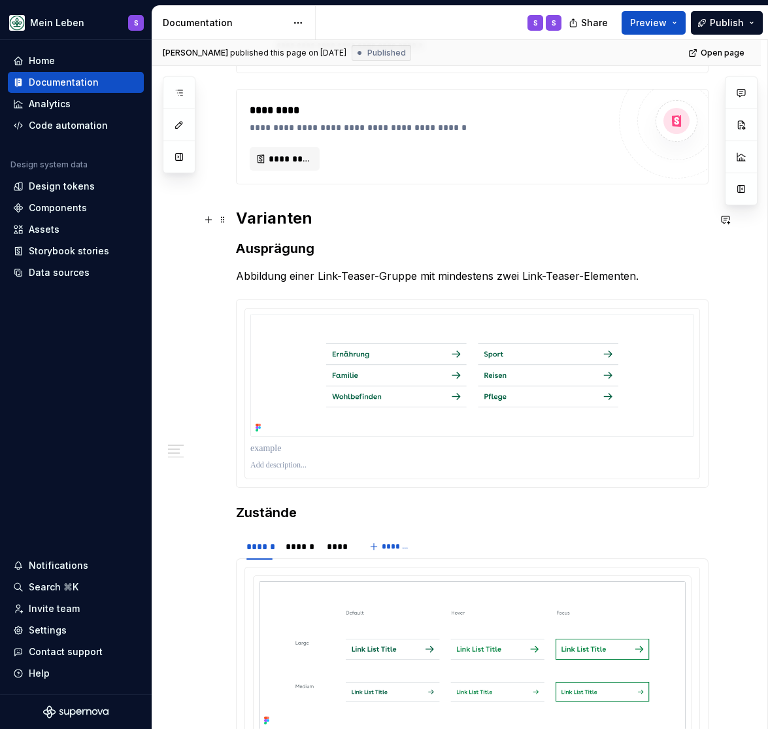
click at [270, 221] on h2 "Varianten" at bounding box center [472, 218] width 473 height 21
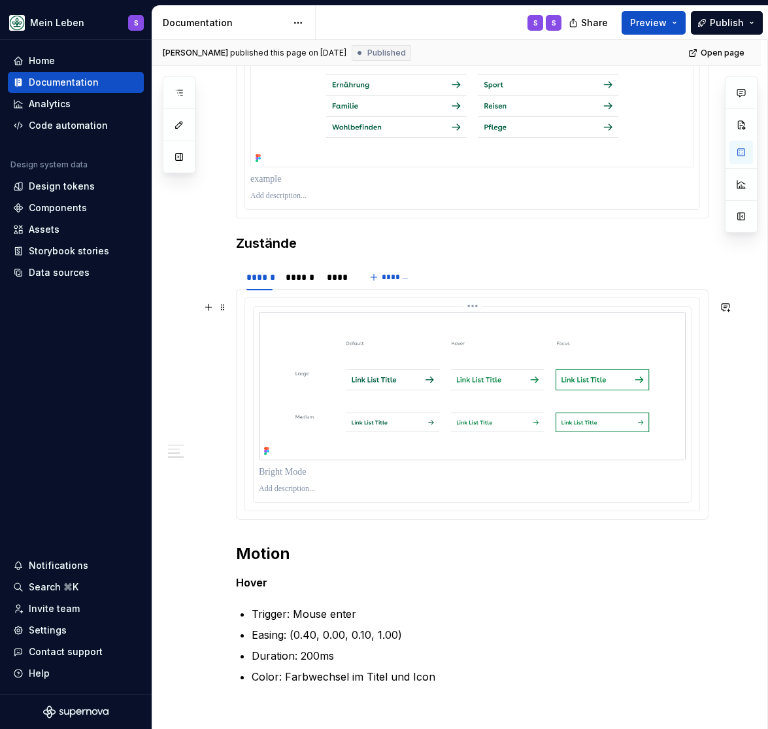
scroll to position [917, 0]
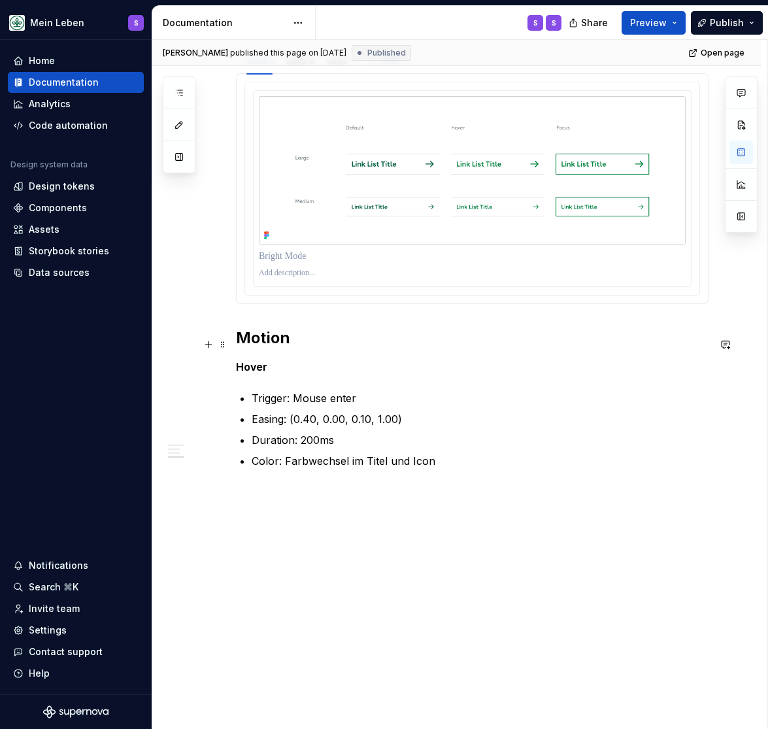
click at [264, 343] on h2 "Motion" at bounding box center [472, 338] width 473 height 21
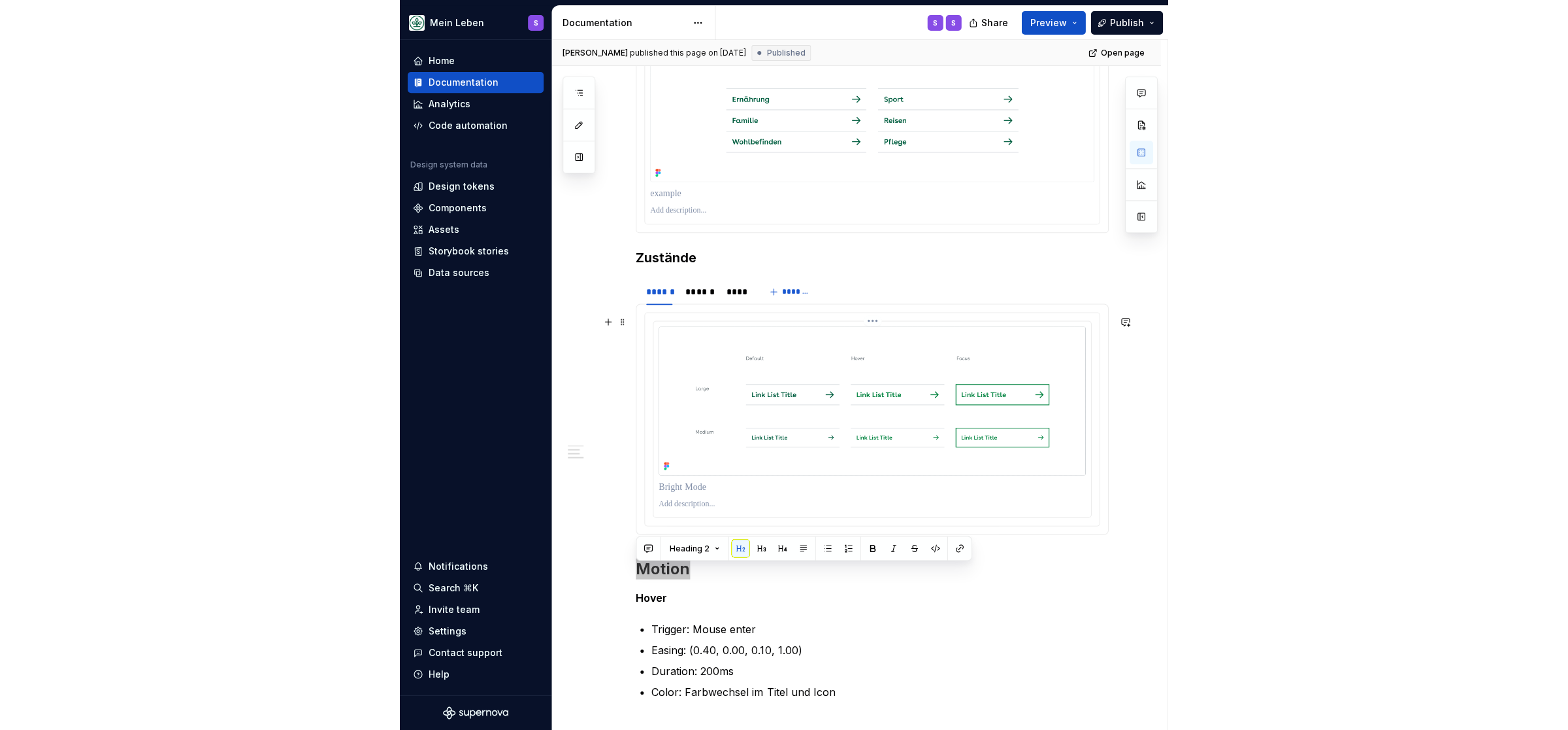
scroll to position [755, 0]
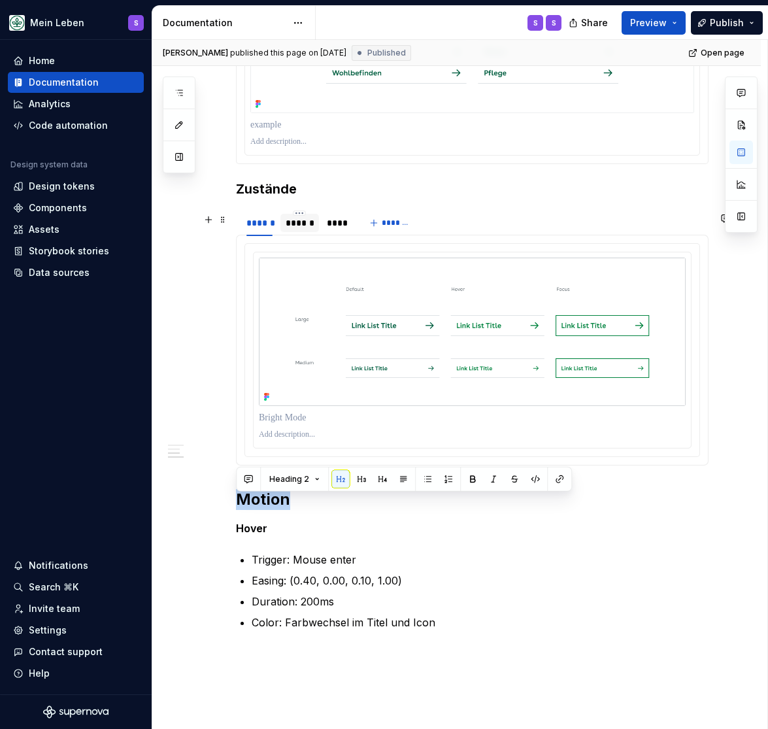
click at [299, 230] on div "******" at bounding box center [300, 222] width 28 height 13
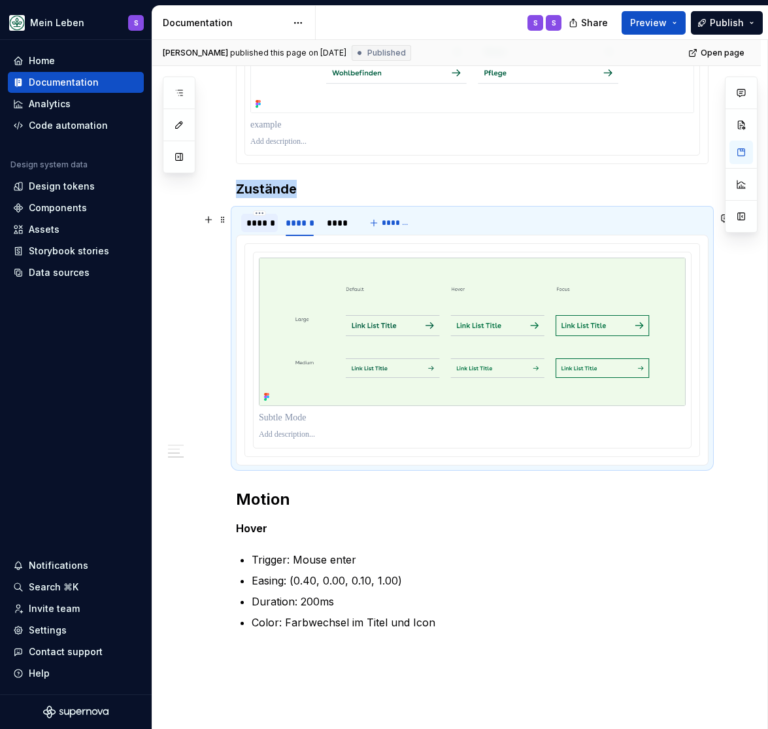
click at [265, 228] on div "******" at bounding box center [260, 222] width 26 height 13
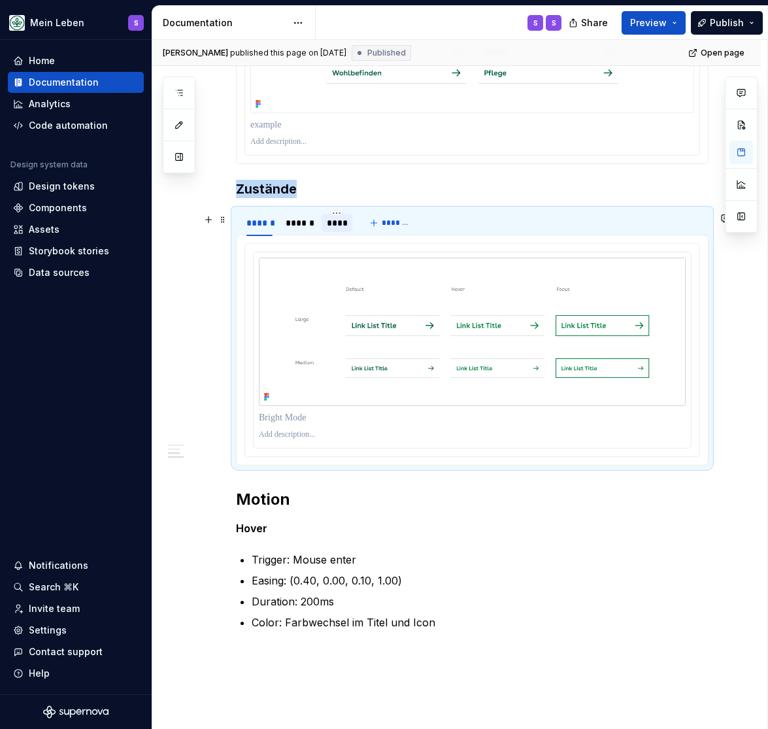
click at [347, 226] on div "****" at bounding box center [337, 222] width 21 height 13
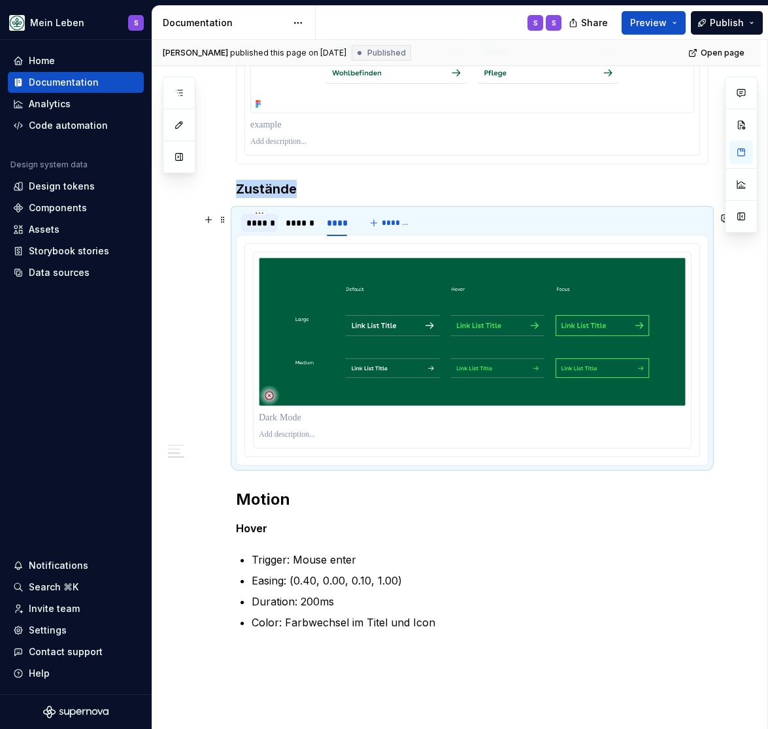
click at [261, 224] on div "******" at bounding box center [260, 222] width 26 height 13
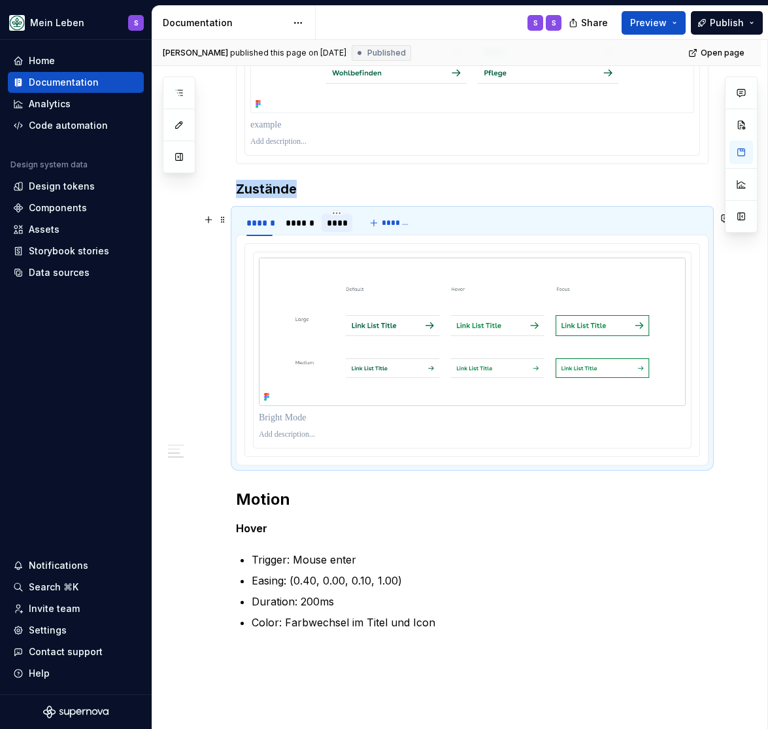
click at [344, 218] on div "****" at bounding box center [337, 223] width 31 height 18
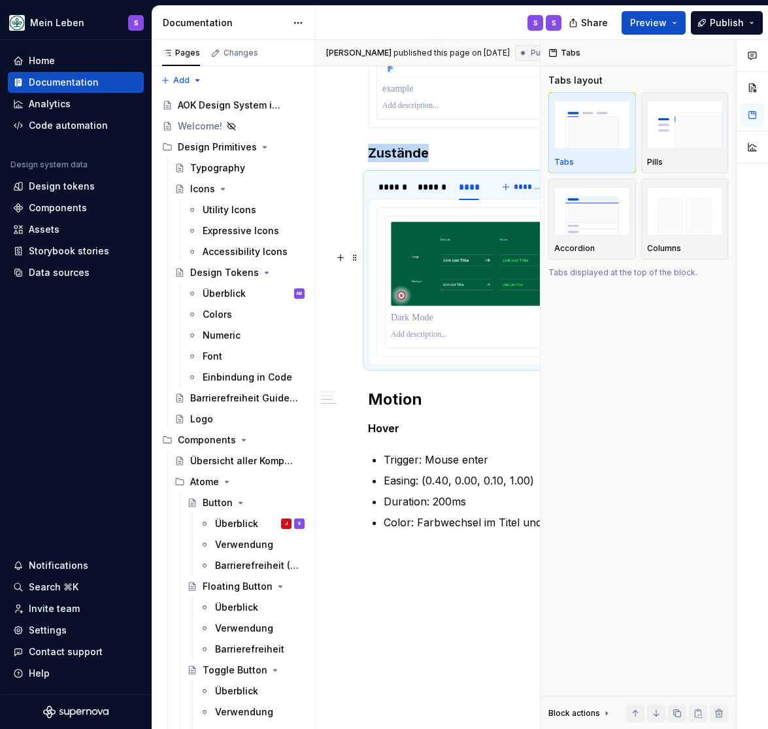
click at [633, 306] on img at bounding box center [512, 264] width 242 height 84
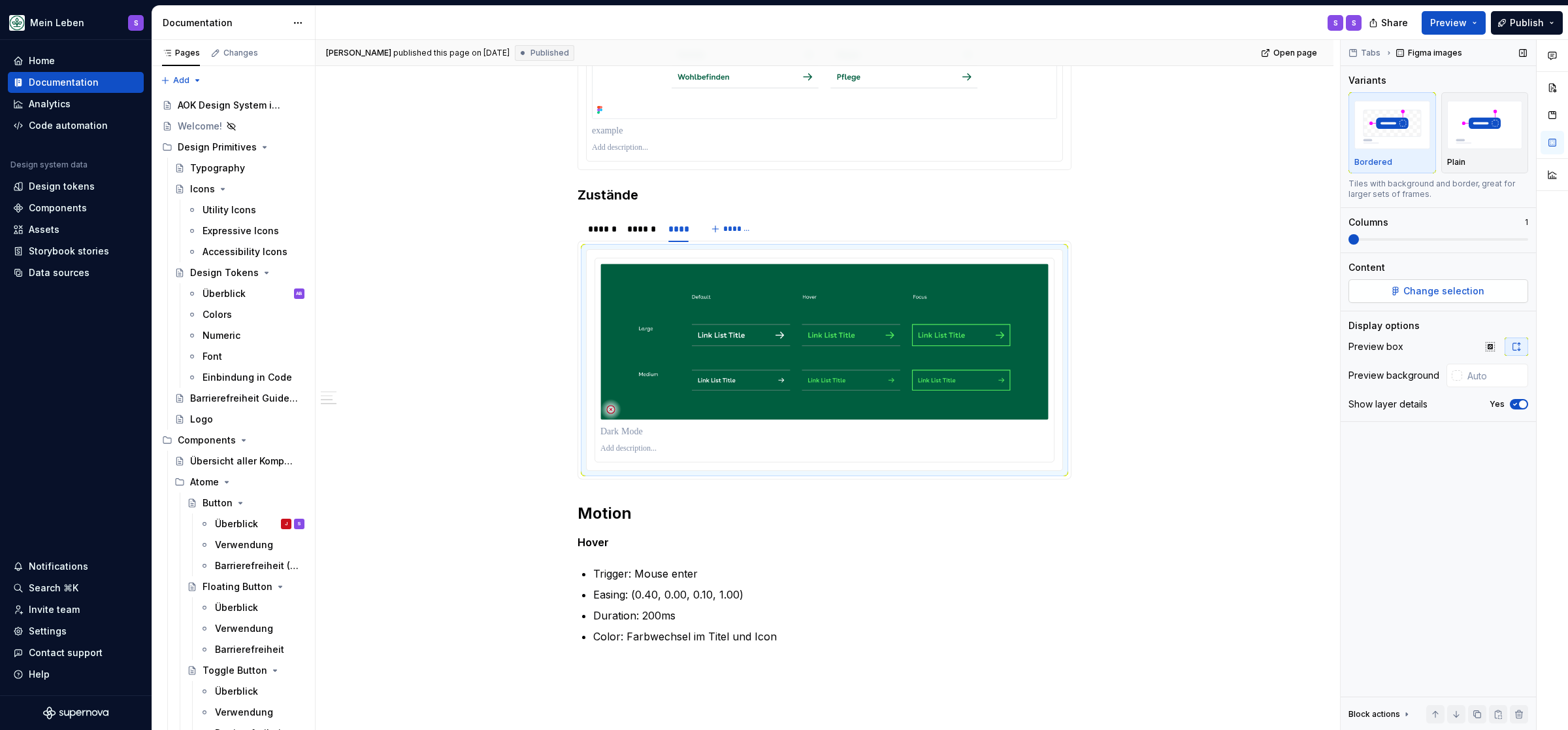
click at [768, 290] on span "Change selection" at bounding box center [1444, 290] width 81 height 13
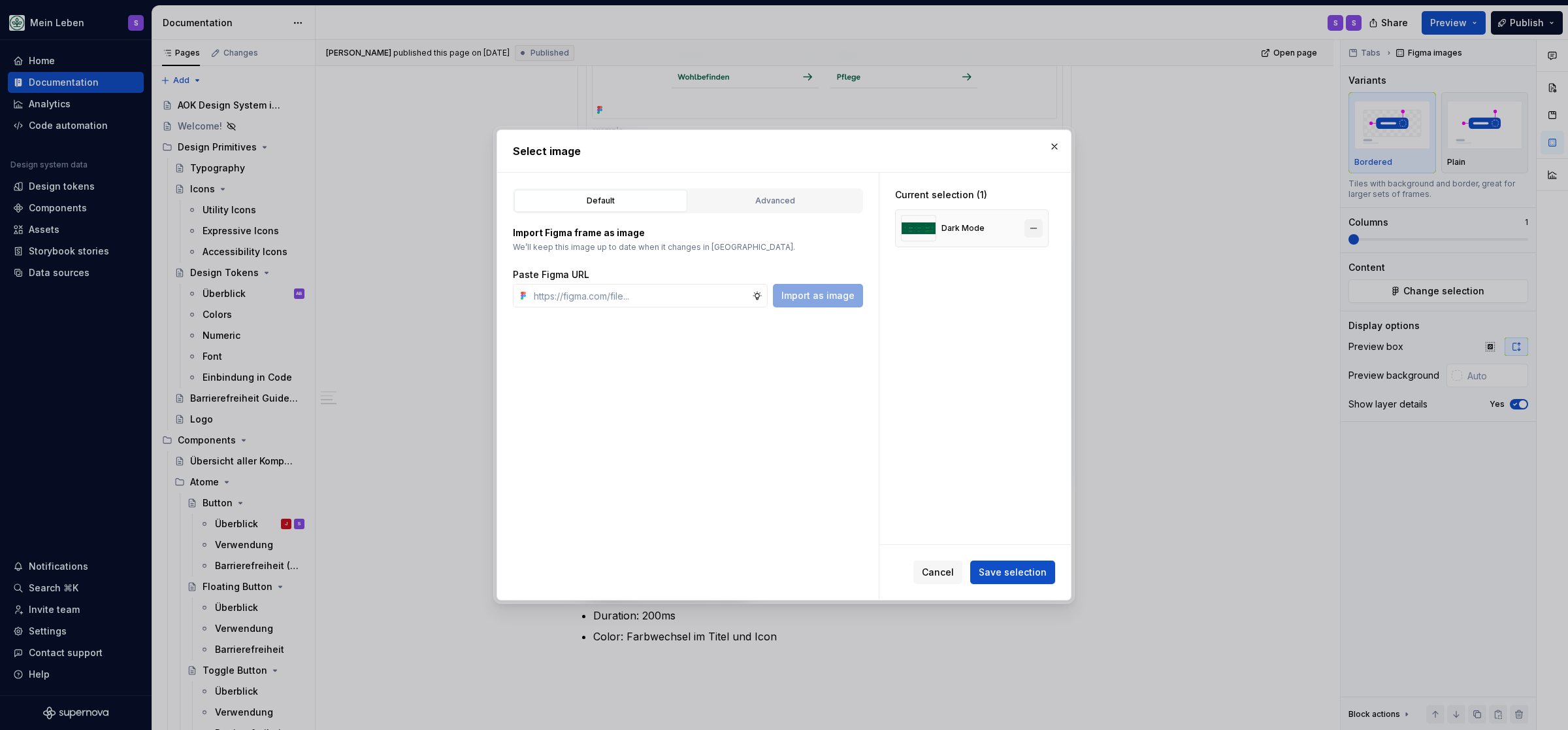
click at [768, 226] on button "button" at bounding box center [1033, 228] width 18 height 18
type textarea "*"
click at [683, 297] on input "text" at bounding box center [641, 296] width 224 height 24
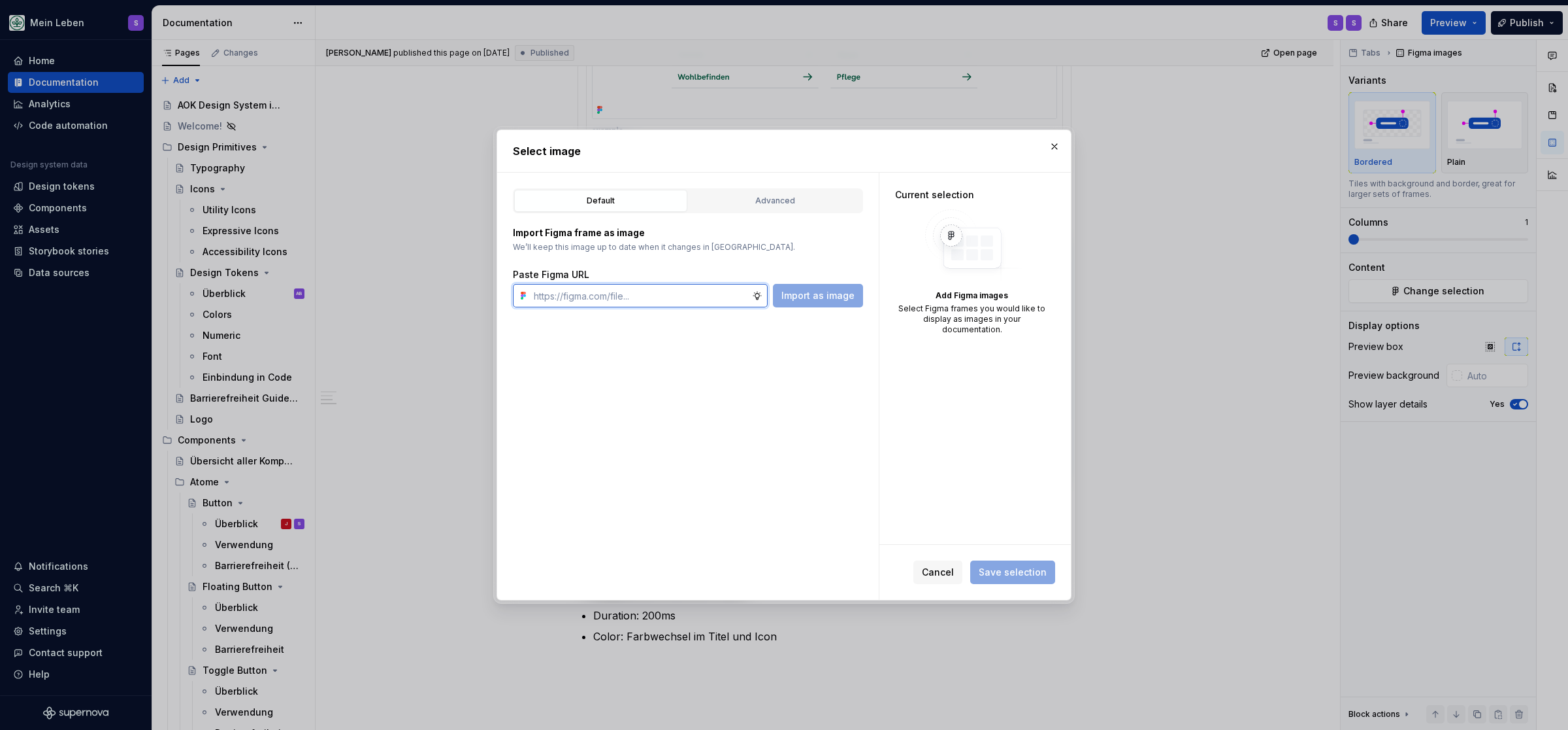
paste input "https://www.figma.com/design/h3quR2me0t8yxvd40CMizU/AOK-UI-Library-3.0.16--ades…"
type input "https://www.figma.com/design/h3quR2me0t8yxvd40CMizU/AOK-UI-Library-3.0.16--ades…"
click at [768, 293] on span "Import as image" at bounding box center [817, 295] width 73 height 13
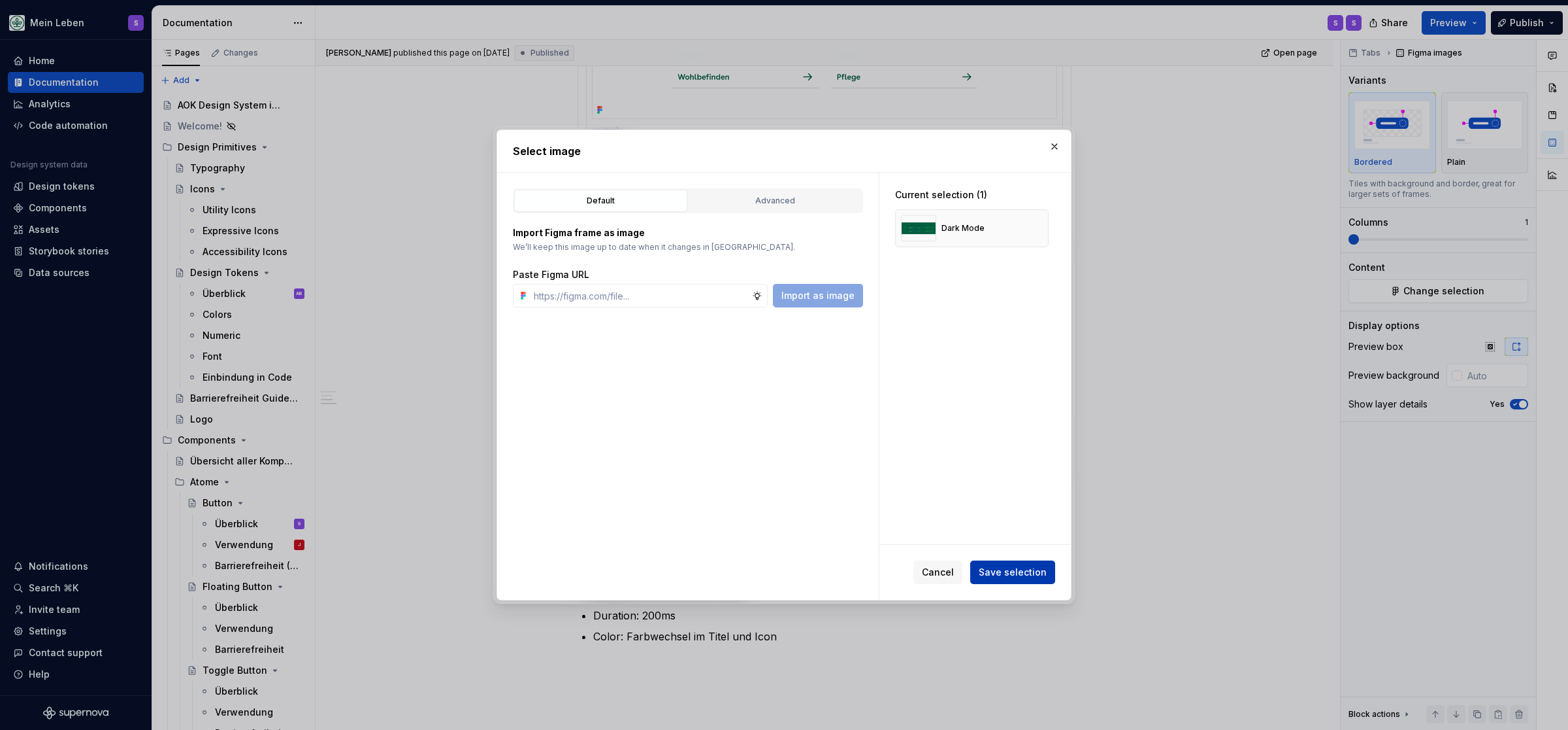
click at [768, 566] on button "Save selection" at bounding box center [1012, 572] width 85 height 24
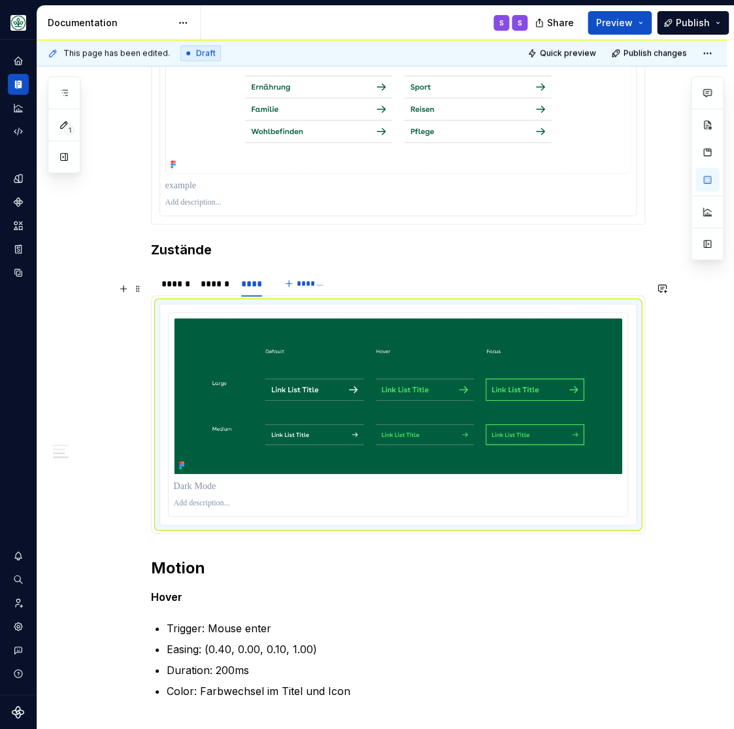
scroll to position [755, 0]
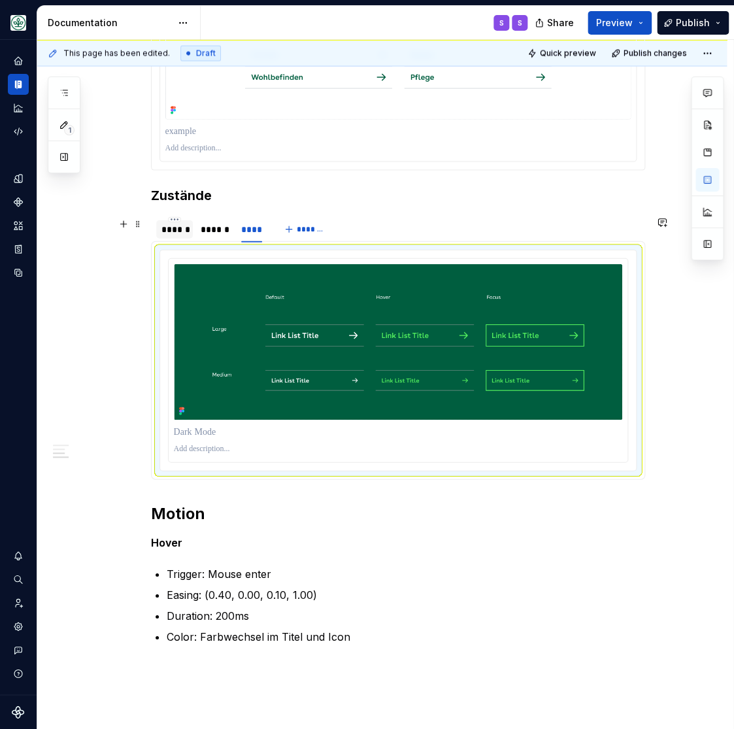
click at [179, 235] on div "******" at bounding box center [175, 228] width 26 height 13
click at [173, 235] on div "******" at bounding box center [175, 228] width 26 height 13
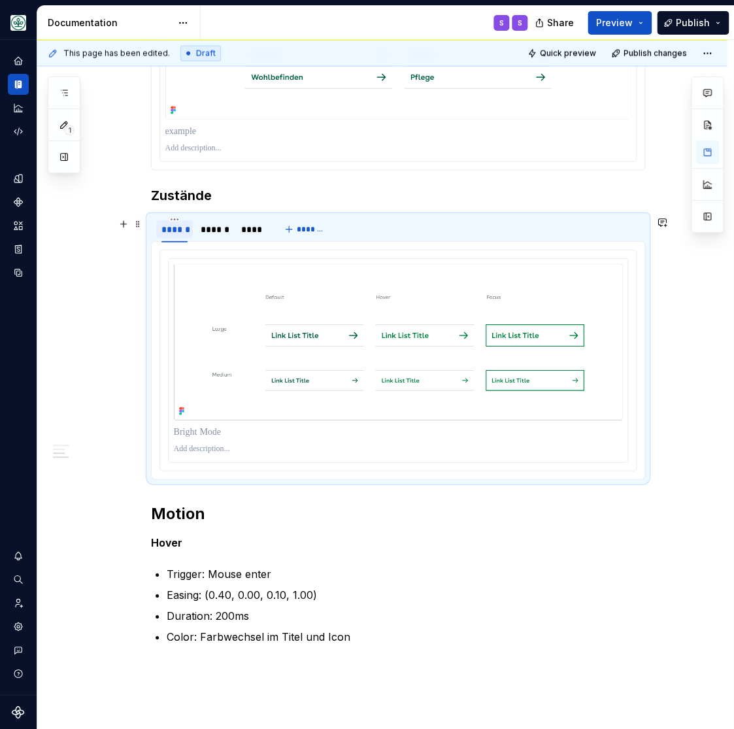
scroll to position [725, 0]
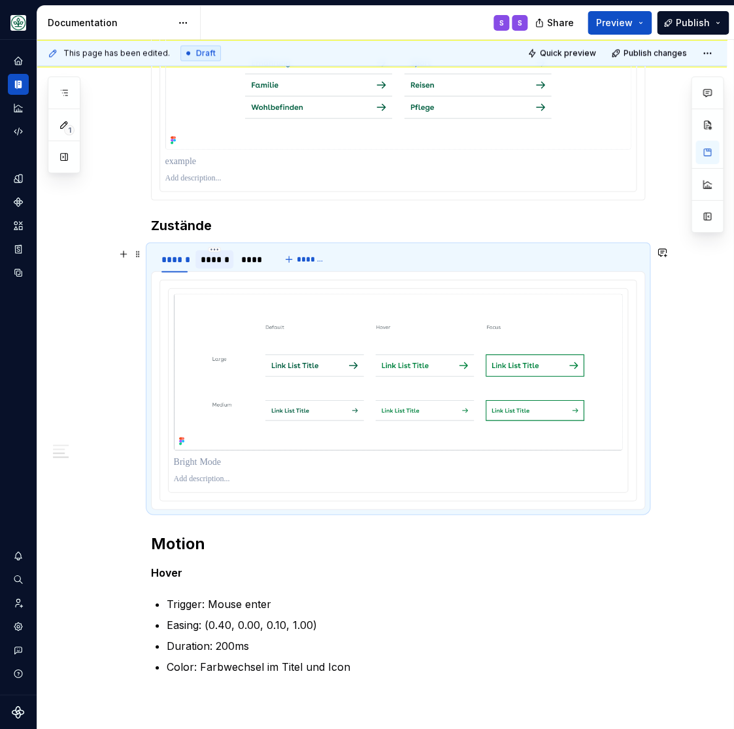
click at [219, 261] on div "******" at bounding box center [215, 258] width 28 height 13
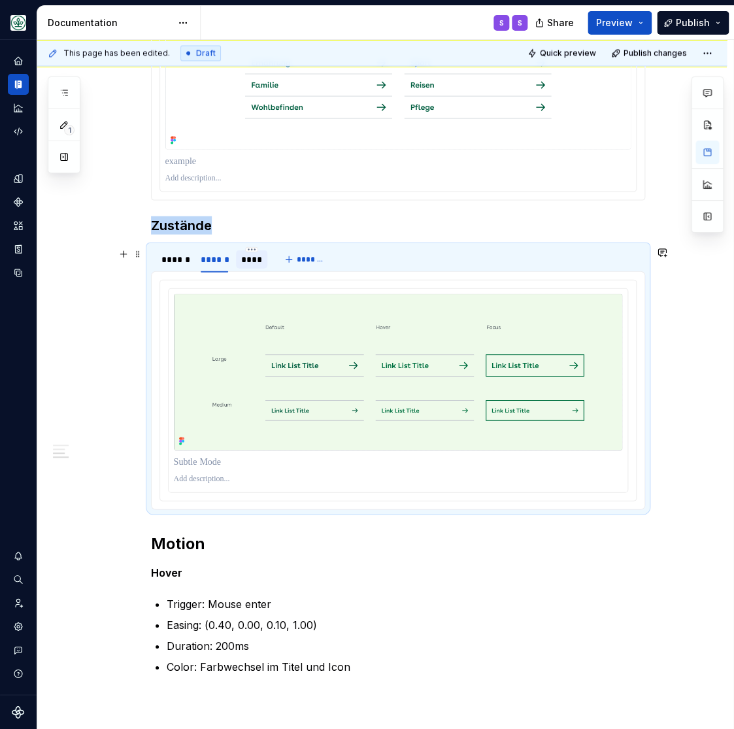
click at [252, 258] on div "****" at bounding box center [251, 258] width 21 height 13
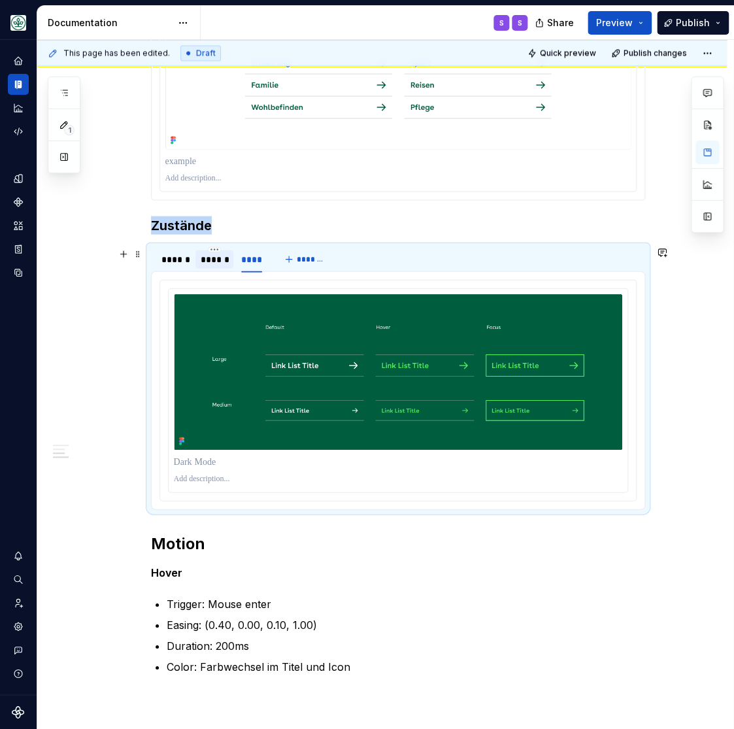
click at [222, 255] on div "******" at bounding box center [215, 258] width 28 height 13
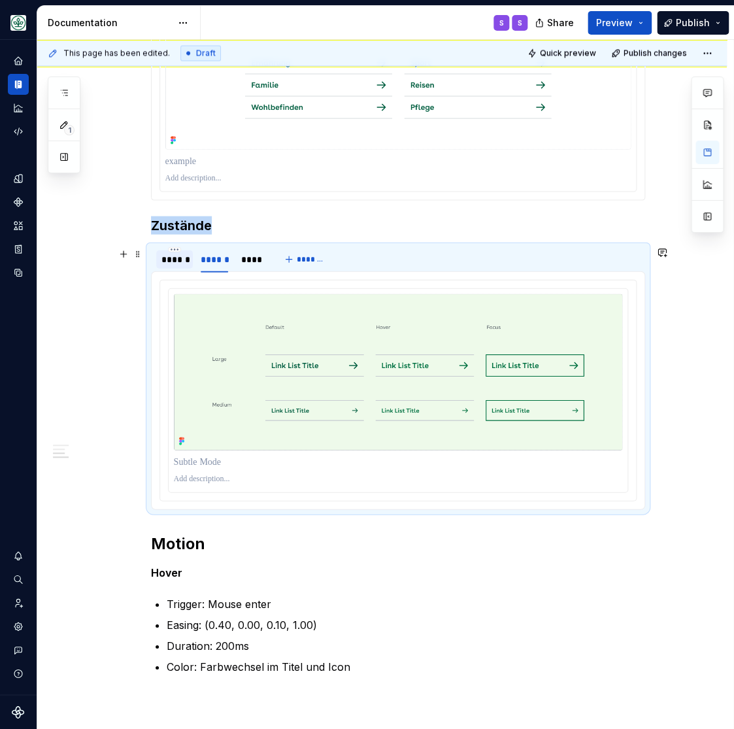
click at [179, 262] on div "******" at bounding box center [175, 258] width 26 height 13
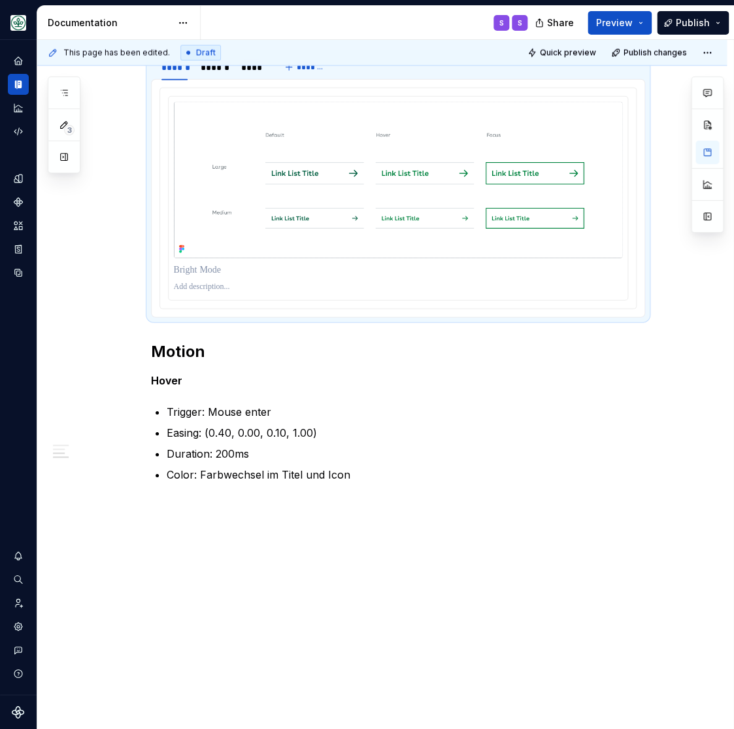
scroll to position [0, 0]
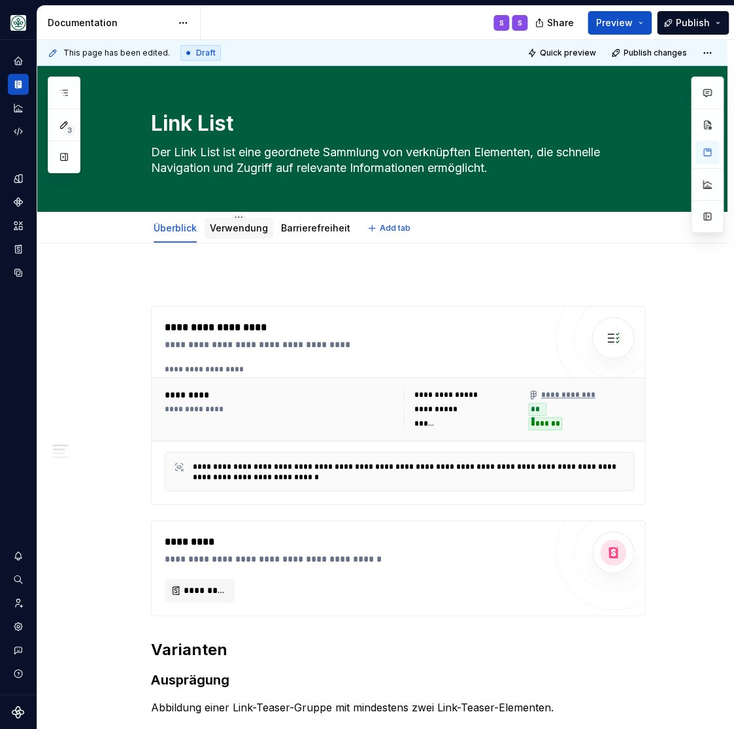
click at [236, 231] on link "Verwendung" at bounding box center [239, 227] width 58 height 11
click at [241, 228] on link "Verwendung" at bounding box center [239, 227] width 58 height 11
click at [242, 222] on div "Verwendung" at bounding box center [239, 228] width 58 height 13
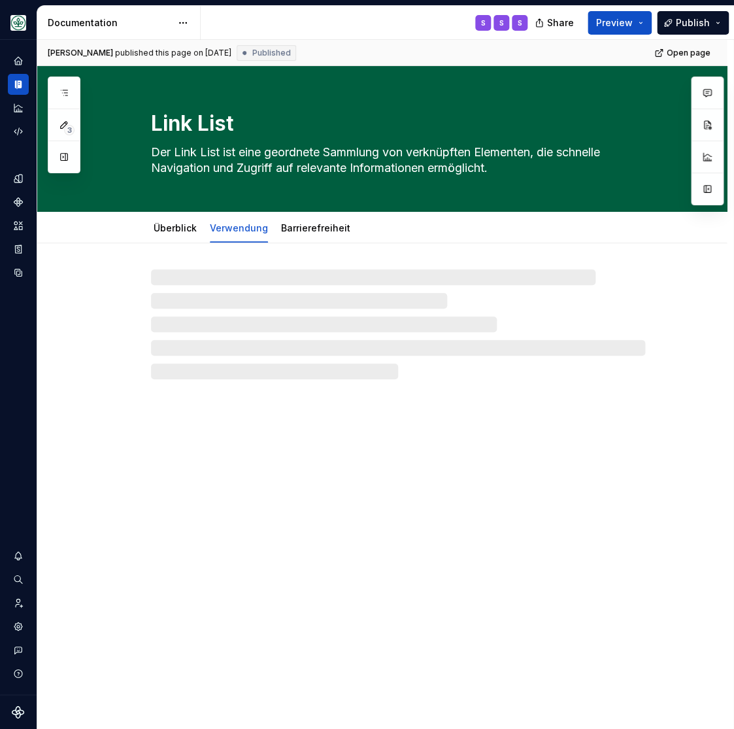
click at [238, 228] on link "Verwendung" at bounding box center [239, 227] width 58 height 11
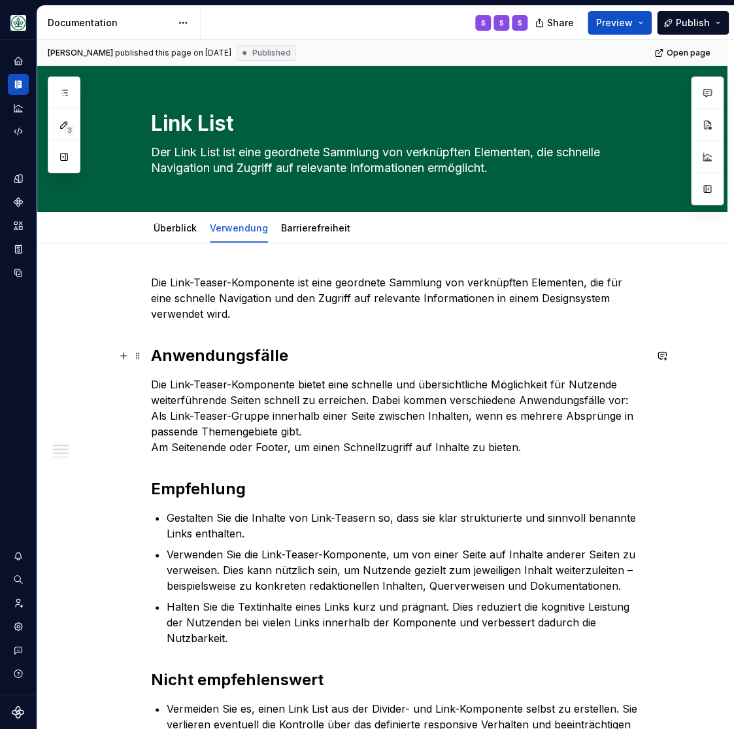
click at [237, 359] on h2 "Anwendungsfälle" at bounding box center [398, 355] width 494 height 21
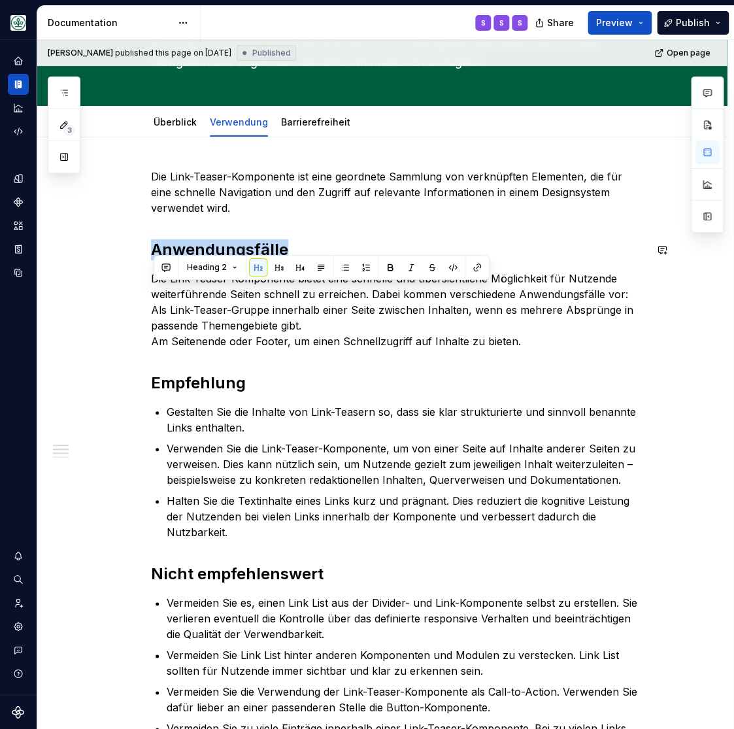
scroll to position [108, 0]
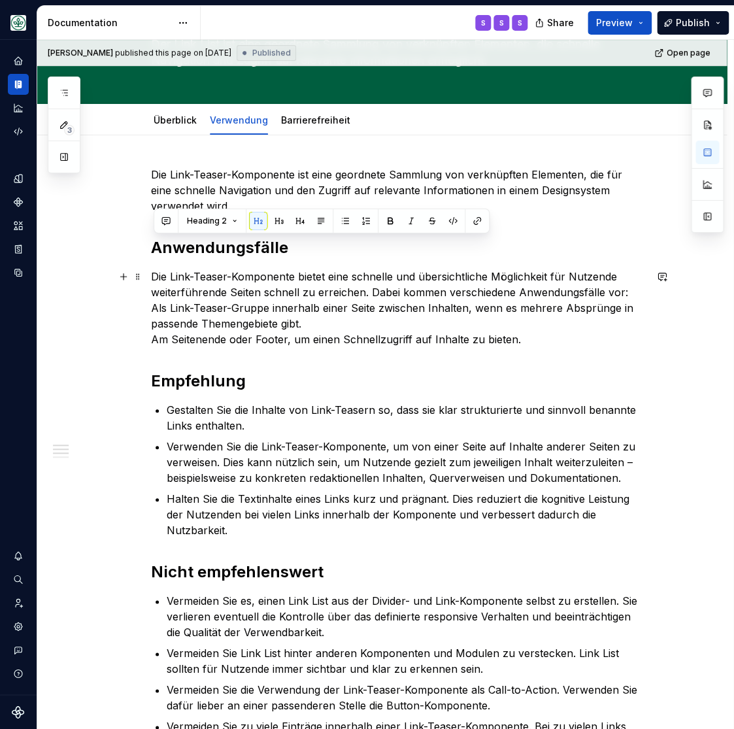
click at [381, 342] on p "Die Link-Teaser-Komponente bietet eine schnelle und übersichtliche Möglichkeit …" at bounding box center [398, 308] width 494 height 78
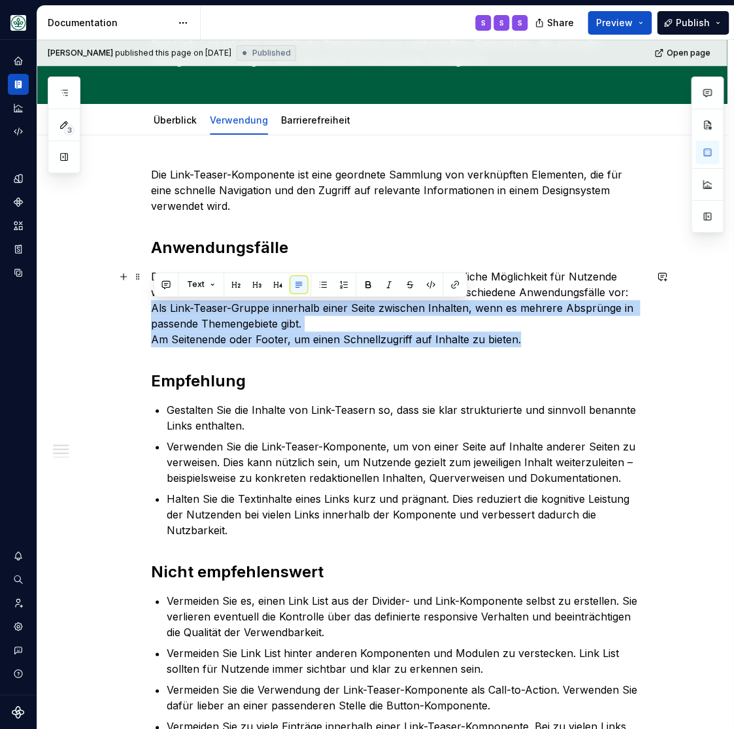
drag, startPoint x: 522, startPoint y: 340, endPoint x: 154, endPoint y: 310, distance: 369.4
click at [154, 310] on div "Die Link-Teaser-Komponente ist eine geordnete Sammlung von verknüpften Elemente…" at bounding box center [382, 629] width 690 height 988
click at [326, 284] on button "button" at bounding box center [323, 284] width 18 height 18
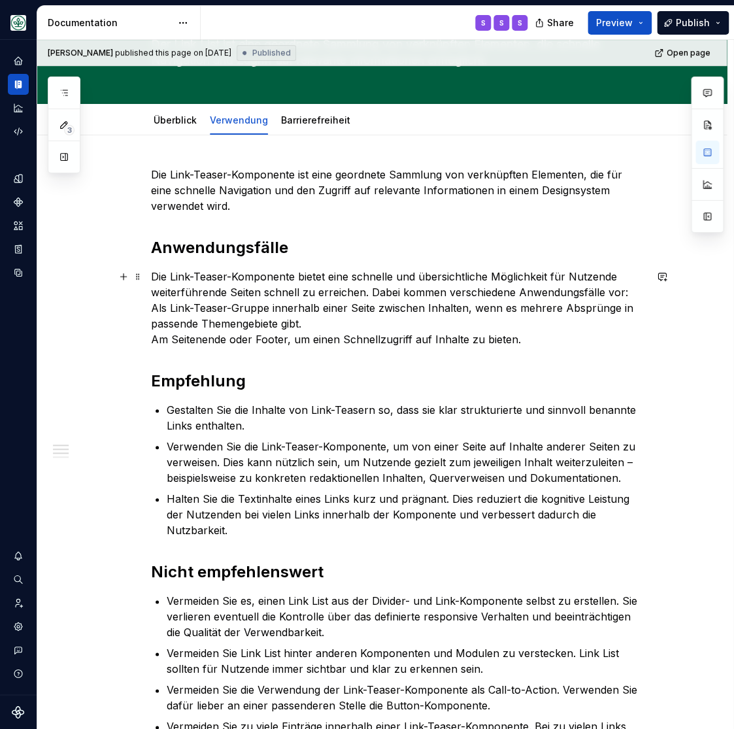
click at [407, 330] on p "Die Link-Teaser-Komponente bietet eine schnelle und übersichtliche Möglichkeit …" at bounding box center [398, 308] width 494 height 78
click at [154, 306] on div "Die Link-Teaser-Komponente ist eine geordnete Sammlung von verknüpften Elemente…" at bounding box center [382, 629] width 690 height 988
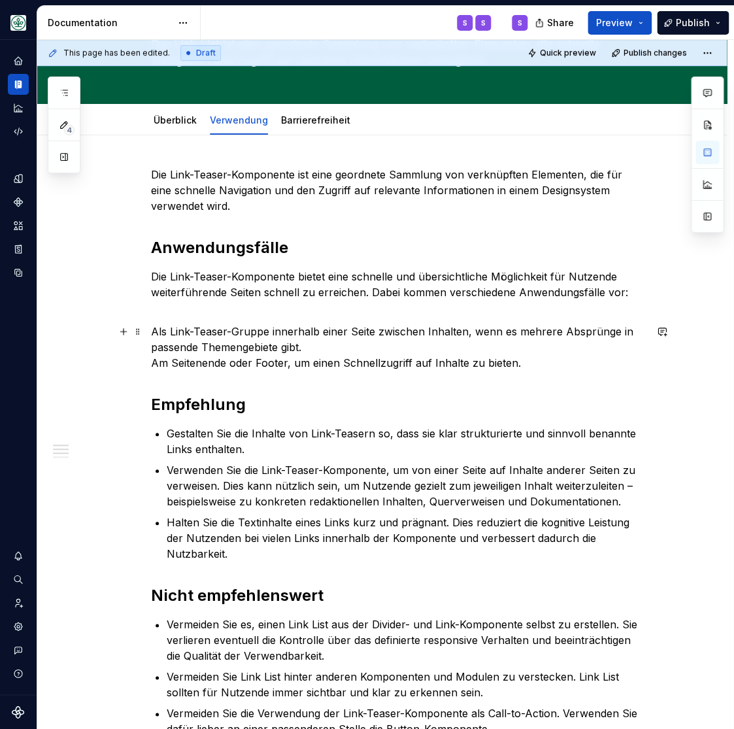
click at [156, 368] on p "Als Link-Teaser-Gruppe innerhalb einer Seite zwischen Inhalten, wenn es mehrere…" at bounding box center [398, 347] width 494 height 47
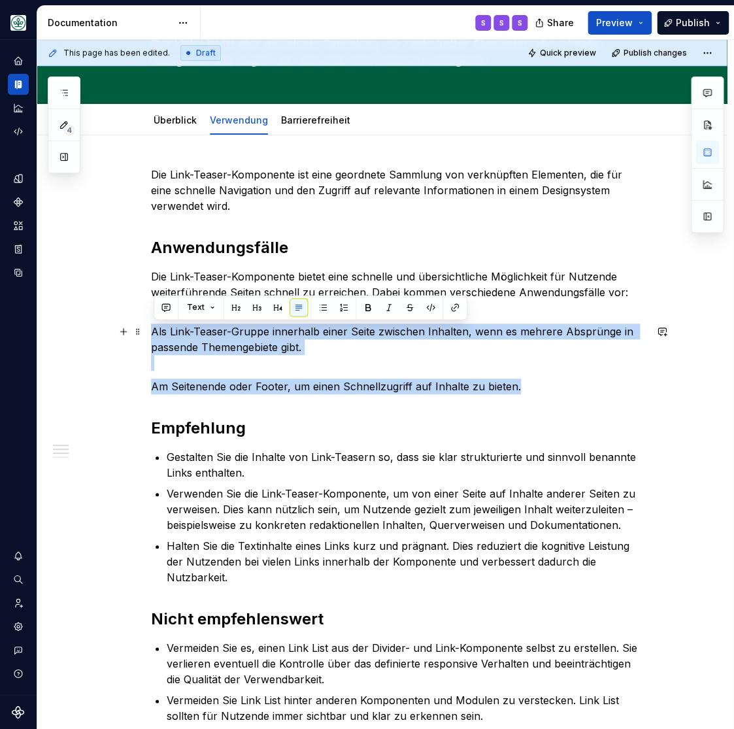
drag, startPoint x: 260, startPoint y: 347, endPoint x: 151, endPoint y: 337, distance: 109.6
click at [151, 337] on div "Die Link-Teaser-Komponente ist eine geordnete Sammlung von verknüpften Elemente…" at bounding box center [382, 652] width 690 height 1035
click at [326, 307] on button "button" at bounding box center [323, 307] width 18 height 18
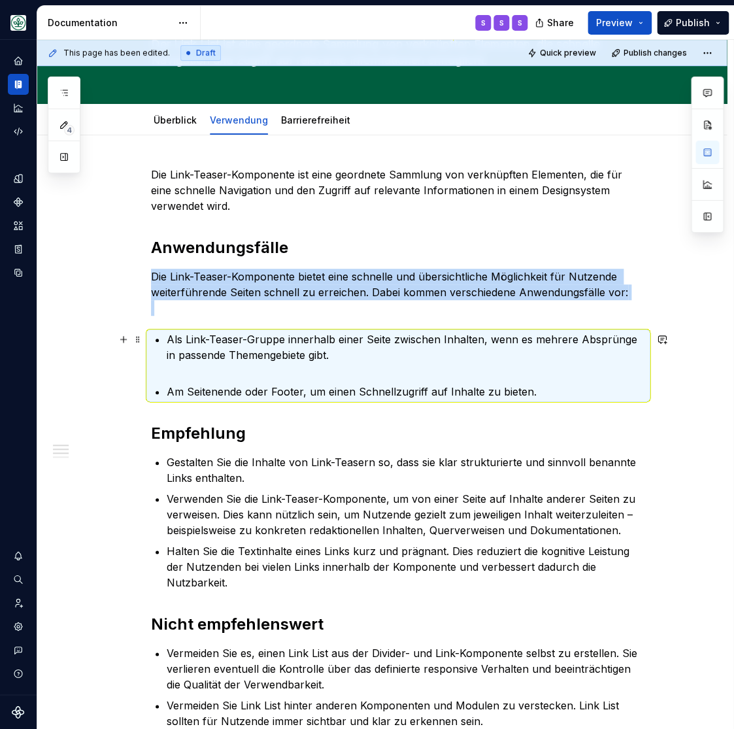
click at [331, 368] on p "Als Link-Teaser-Gruppe innerhalb einer Seite zwischen Inhalten, wenn es mehrere…" at bounding box center [406, 355] width 479 height 47
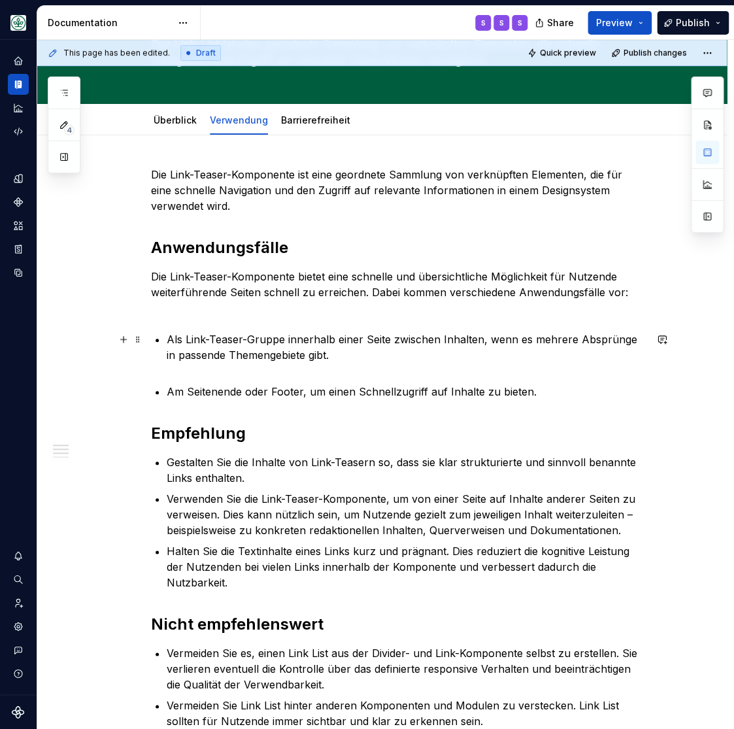
click at [336, 358] on p "Als Link-Teaser-Gruppe innerhalb einer Seite zwischen Inhalten, wenn es mehrere…" at bounding box center [406, 355] width 479 height 47
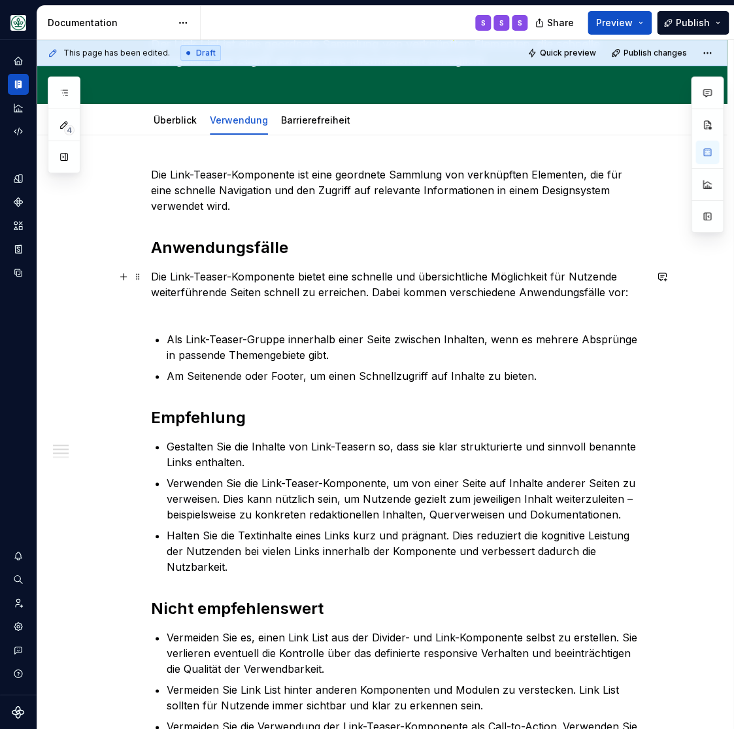
click at [628, 296] on p "Die Link-Teaser-Komponente bietet eine schnelle und übersichtliche Möglichkeit …" at bounding box center [398, 292] width 494 height 47
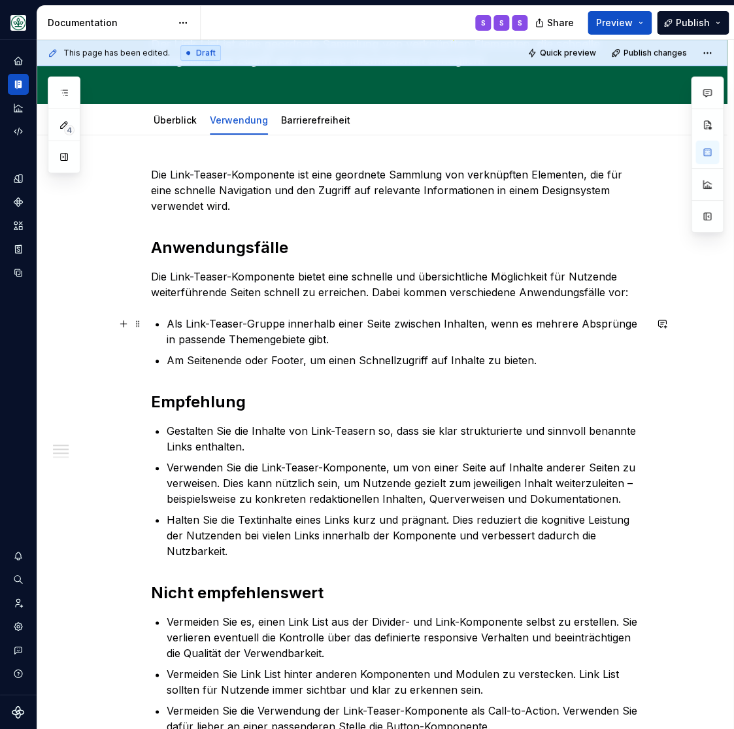
click at [351, 343] on p "Als Link-Teaser-Gruppe innerhalb einer Seite zwischen Inhalten, wenn es mehrere…" at bounding box center [406, 331] width 479 height 31
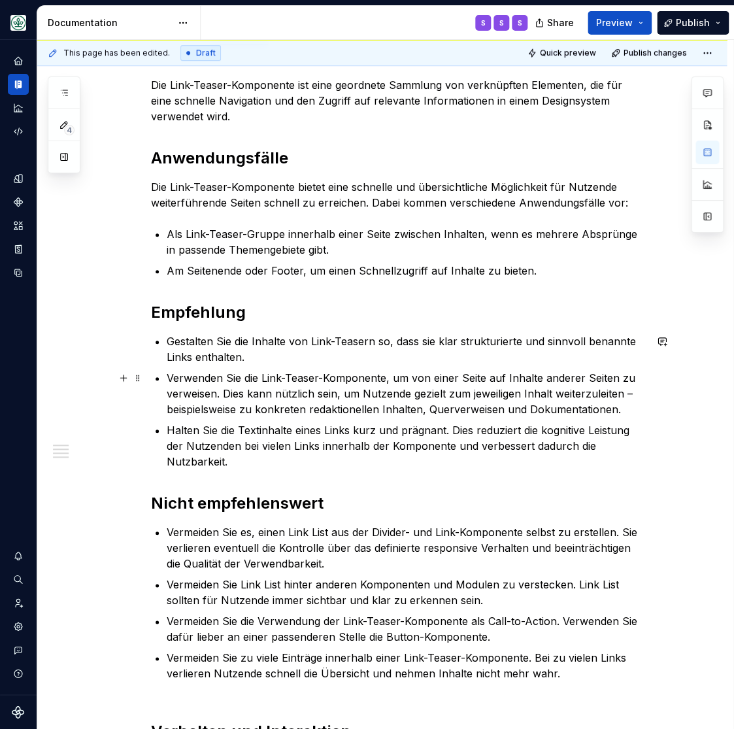
scroll to position [162, 0]
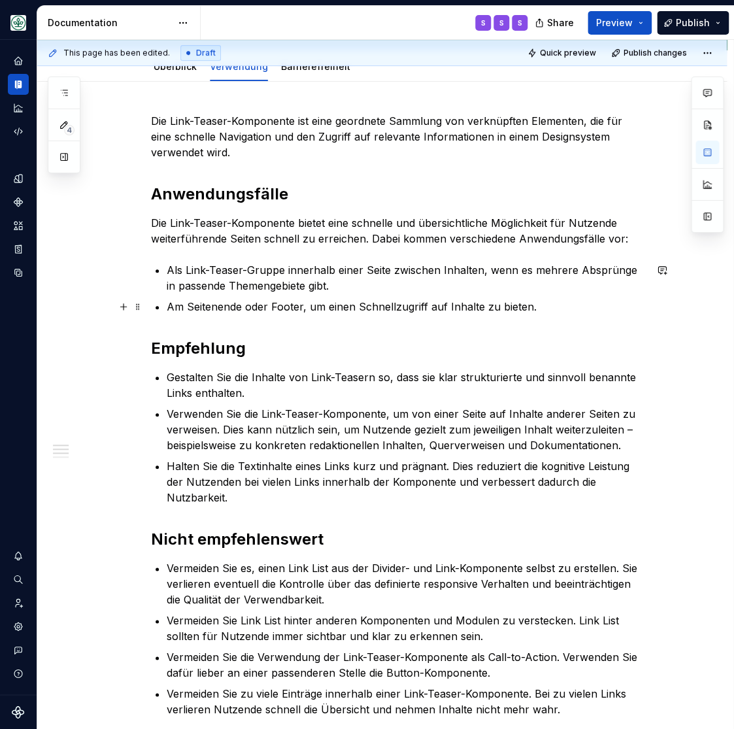
click at [564, 307] on p "Am Seitenende oder Footer, um einen Schnellzugriff auf Inhalte zu bieten." at bounding box center [406, 307] width 479 height 16
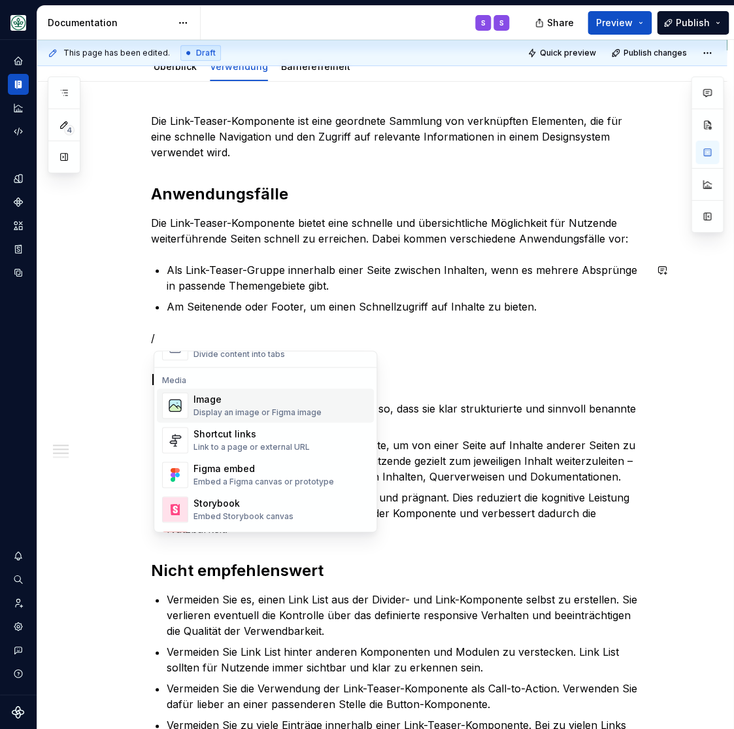
scroll to position [539, 0]
click at [216, 399] on div "Image" at bounding box center [258, 399] width 128 height 13
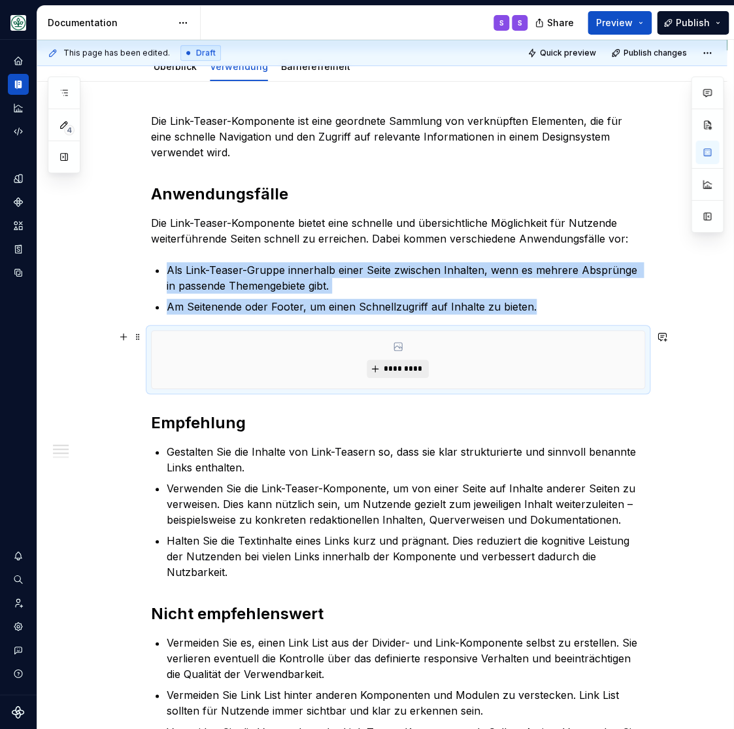
click at [404, 371] on span "*********" at bounding box center [403, 369] width 40 height 10
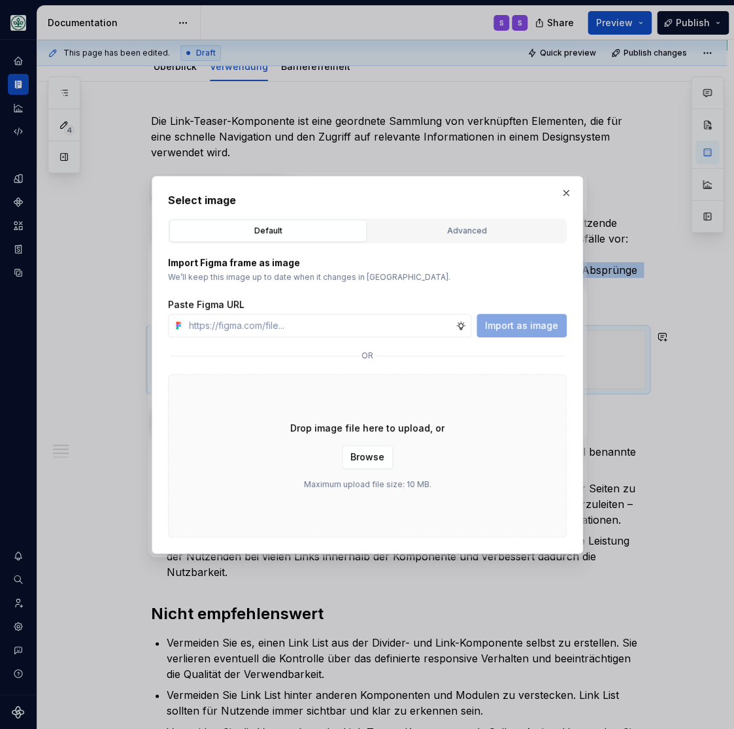
scroll to position [162, 0]
type textarea "*"
type input "https://www.figma.com/design/h3quR2me0t8yxvd40CMizU/AOK-UI-Library-3.0.16--ades…"
type textarea "*"
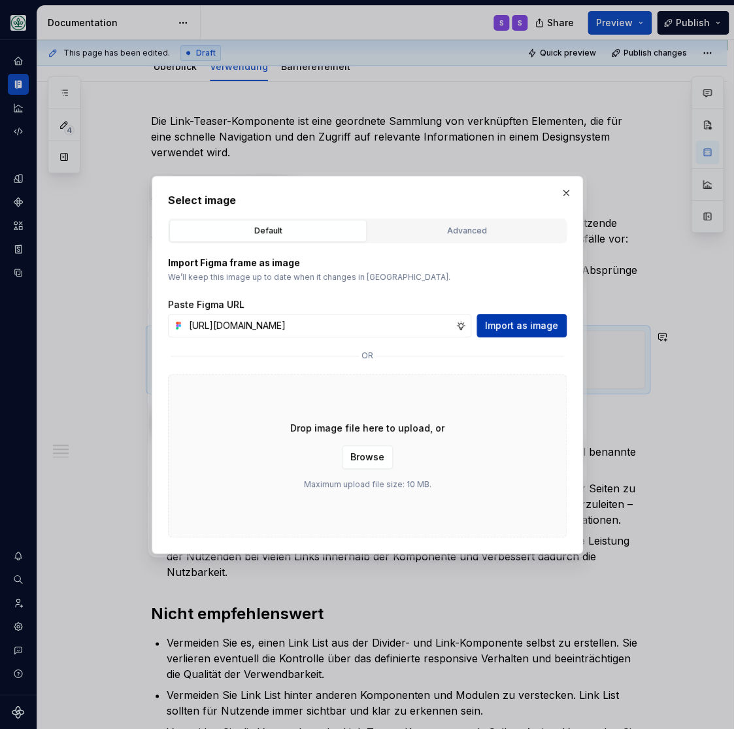
type input "https://www.figma.com/design/h3quR2me0t8yxvd40CMizU/AOK-UI-Library-3.0.16--ades…"
click at [506, 324] on span "Import as image" at bounding box center [521, 325] width 73 height 13
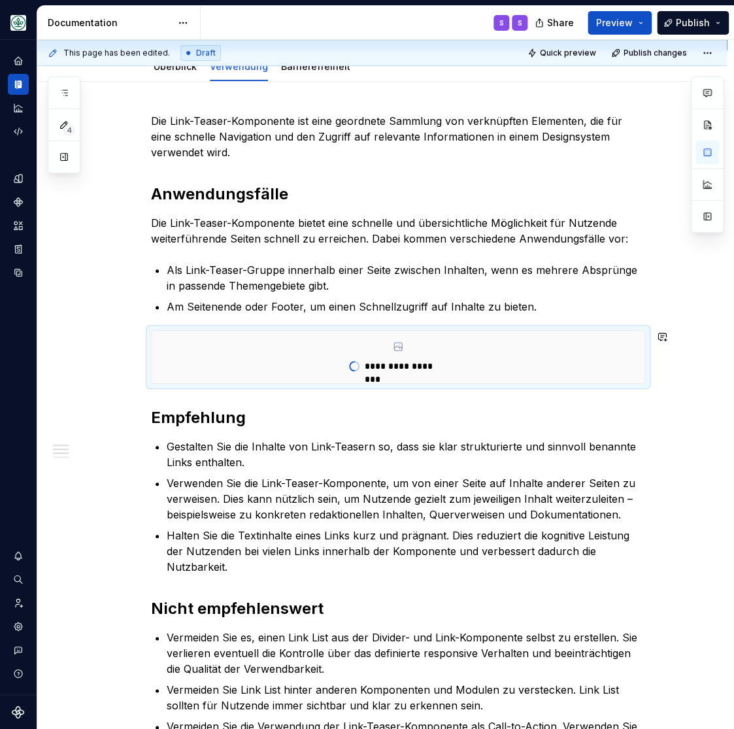
scroll to position [162, 0]
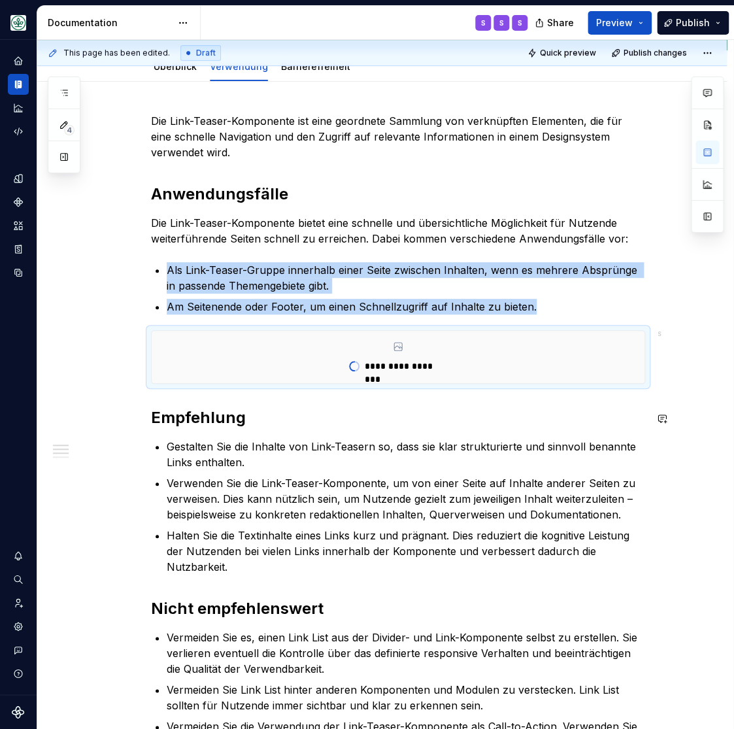
click at [335, 400] on div "**********" at bounding box center [398, 519] width 494 height 812
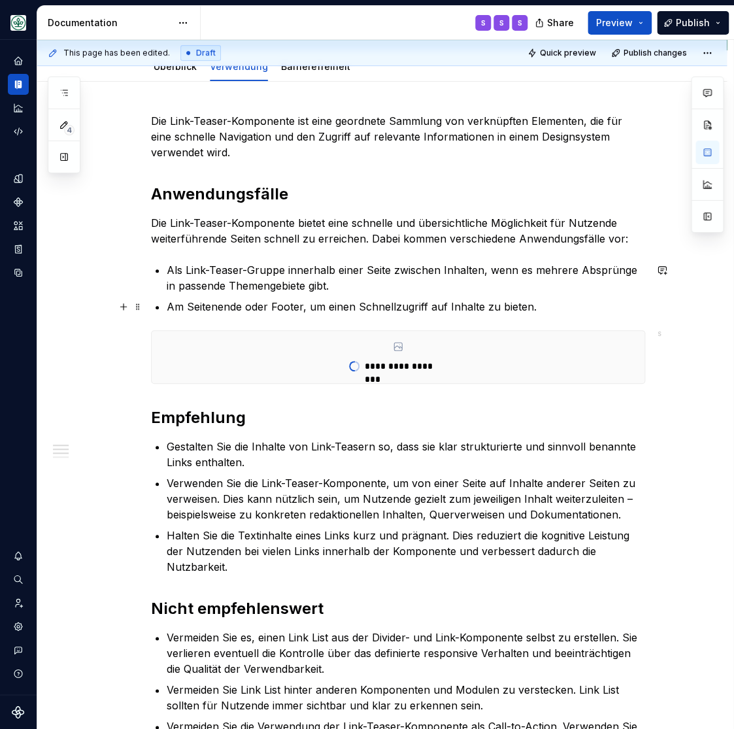
click at [556, 307] on p "Am Seitenende oder Footer, um einen Schnellzugriff auf Inhalte zu bieten." at bounding box center [406, 307] width 479 height 16
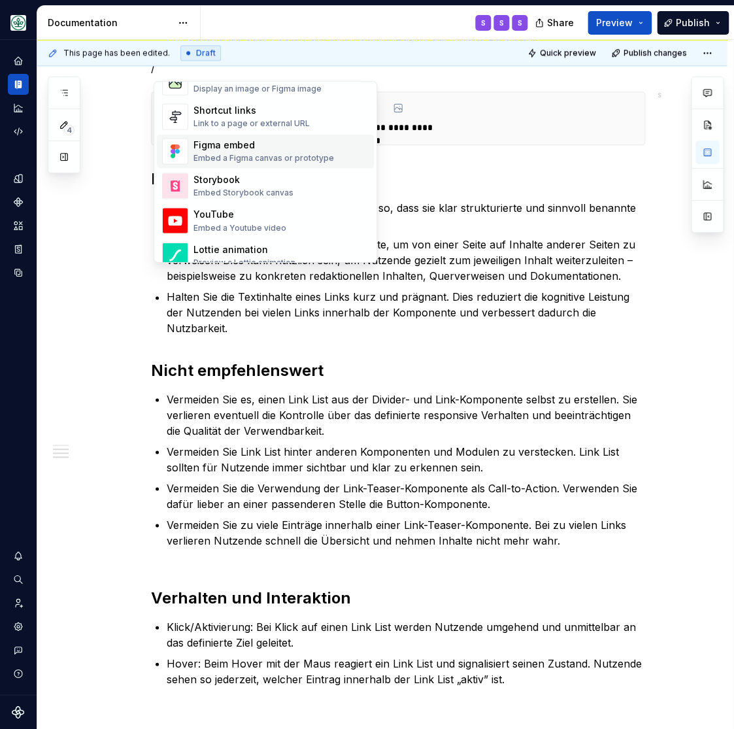
scroll to position [593, 0]
click at [218, 146] on div "Figma embed" at bounding box center [264, 145] width 141 height 13
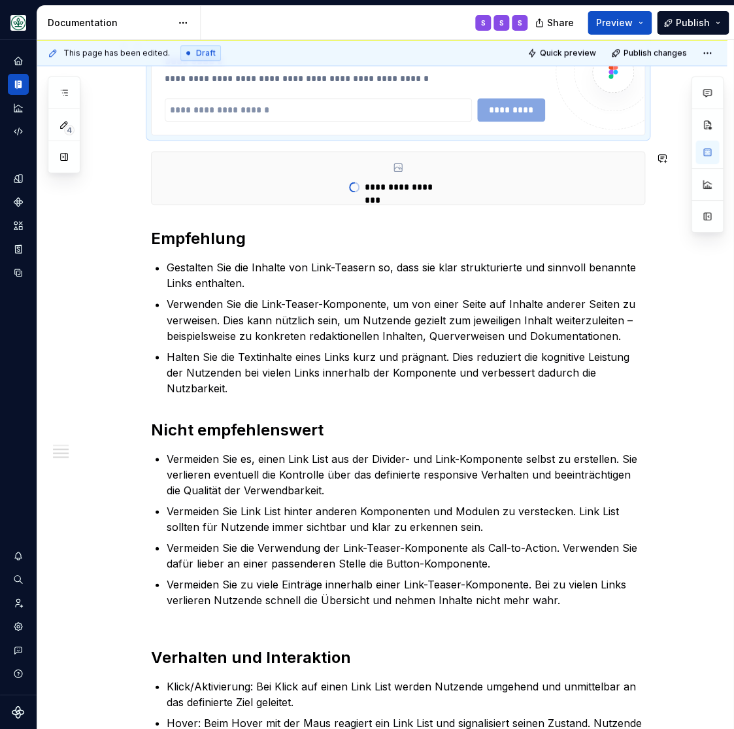
scroll to position [290, 0]
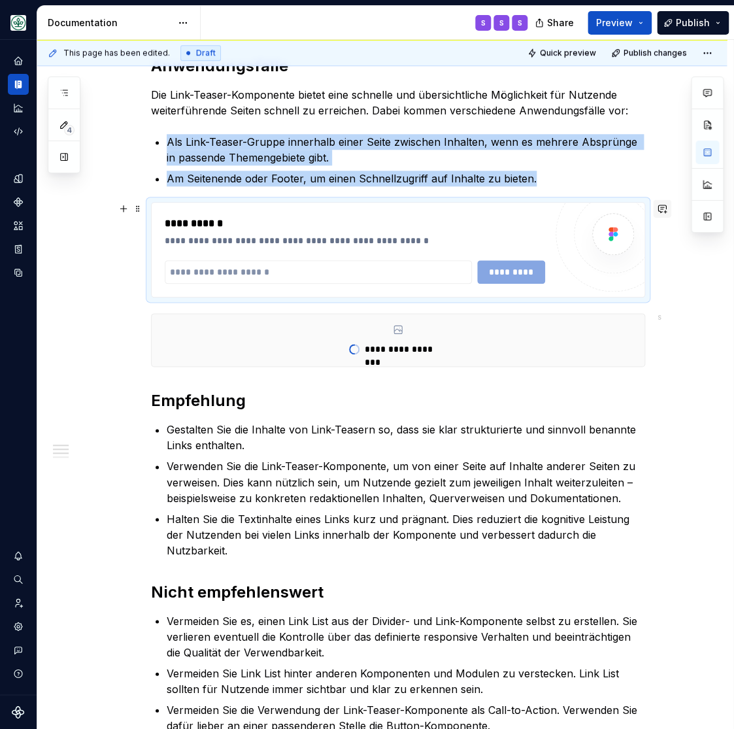
click at [664, 209] on button "button" at bounding box center [662, 208] width 18 height 18
click at [171, 210] on div "**********" at bounding box center [398, 250] width 493 height 94
click at [151, 205] on div "**********" at bounding box center [398, 249] width 494 height 95
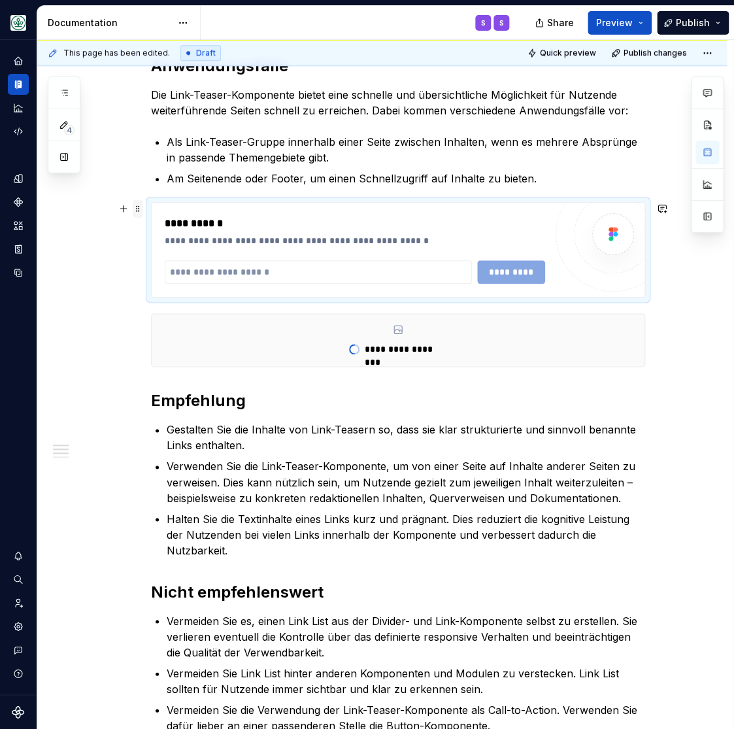
click at [137, 209] on span at bounding box center [138, 208] width 10 height 18
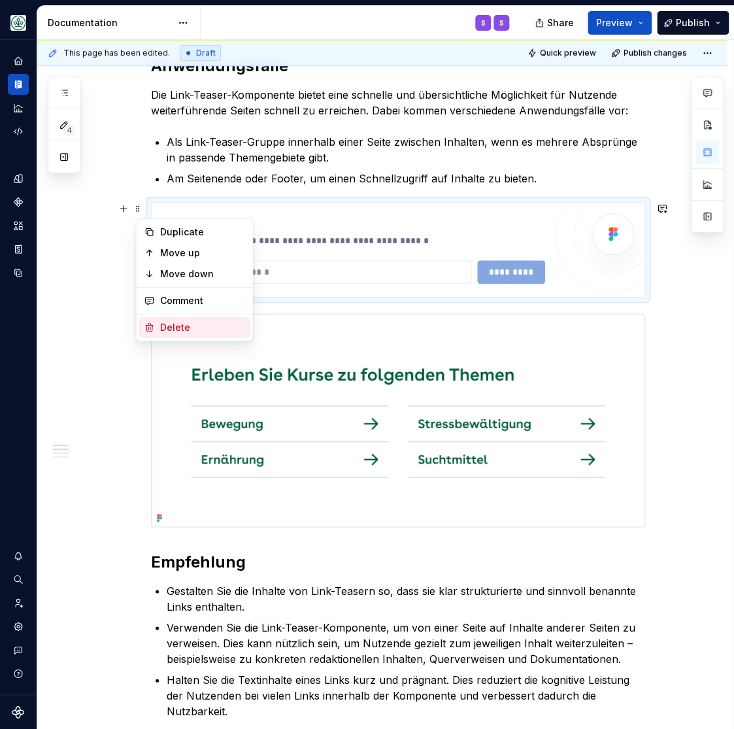
click at [177, 329] on div "Delete" at bounding box center [202, 327] width 85 height 13
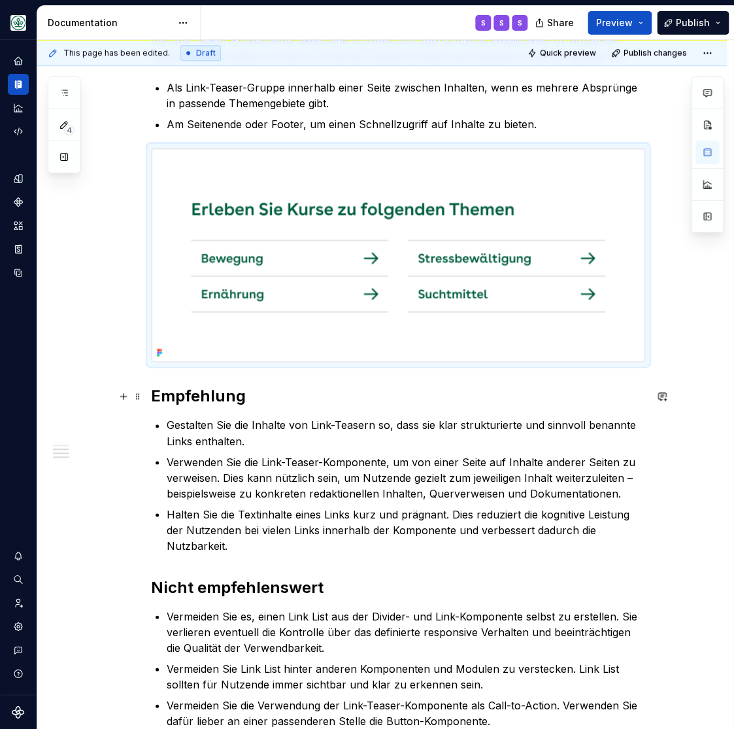
scroll to position [560, 0]
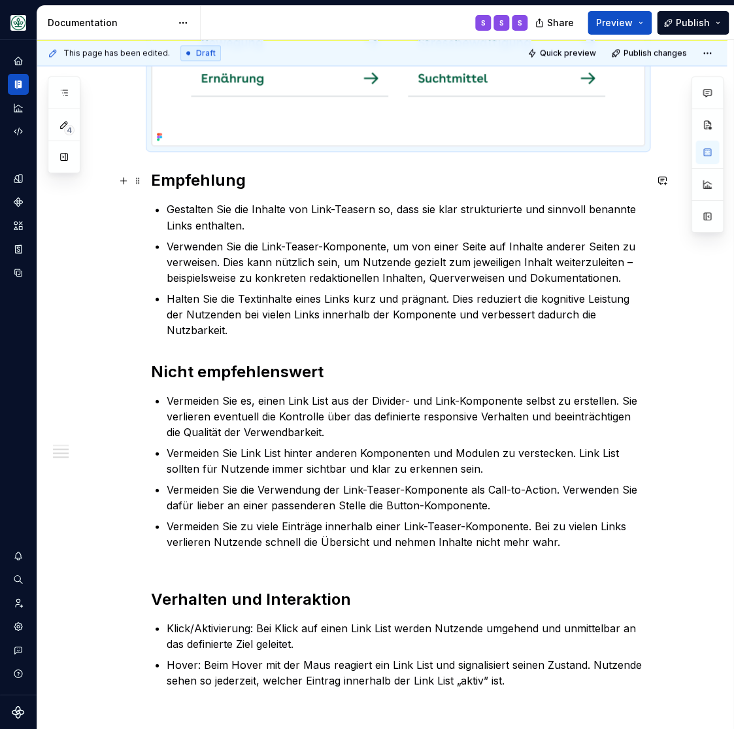
click at [177, 186] on h2 "Empfehlung" at bounding box center [398, 180] width 494 height 21
click at [180, 182] on h2 "Empfehlung" at bounding box center [398, 180] width 494 height 21
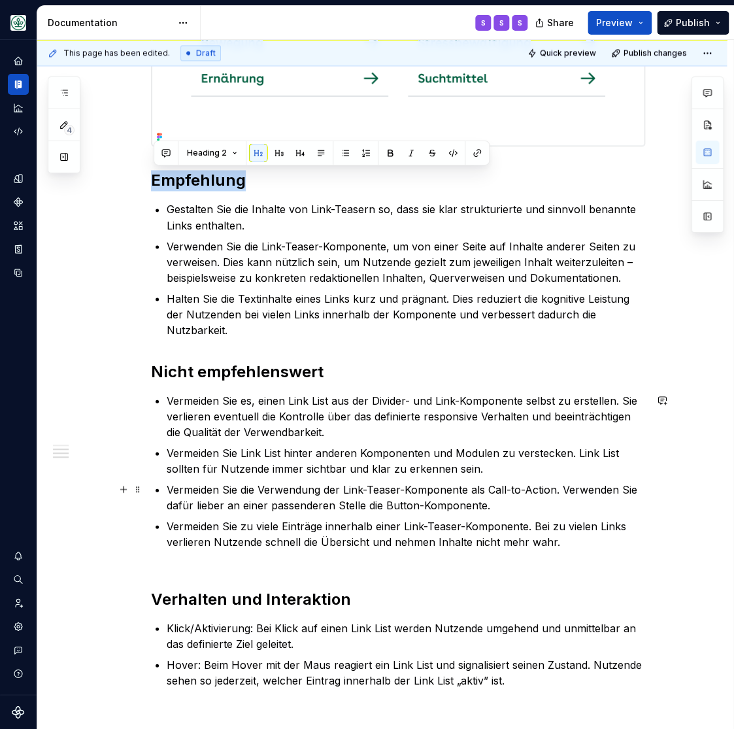
scroll to position [753, 0]
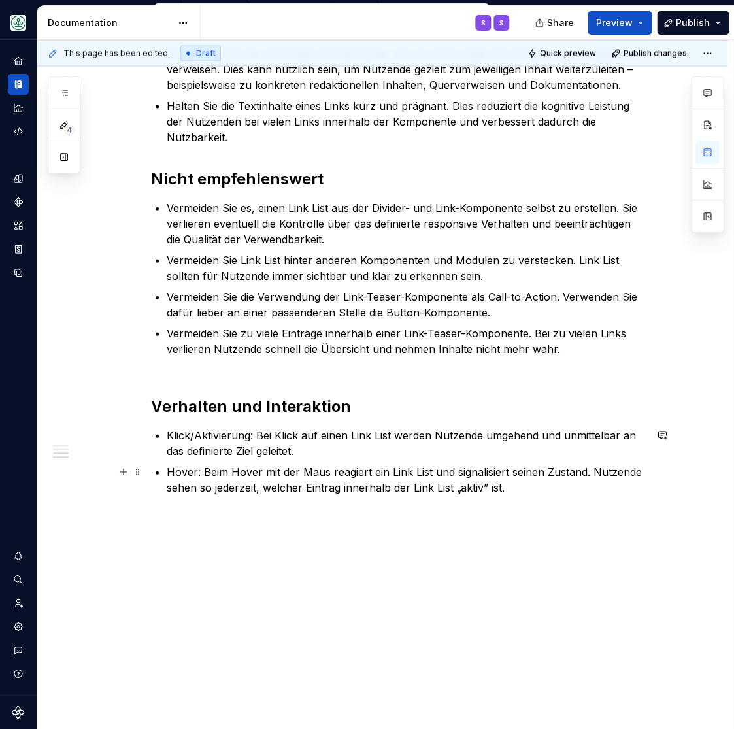
click at [323, 465] on p "Hover: Beim Hover mit der Maus reagiert ein Link List und signalisiert seinen Z…" at bounding box center [406, 479] width 479 height 31
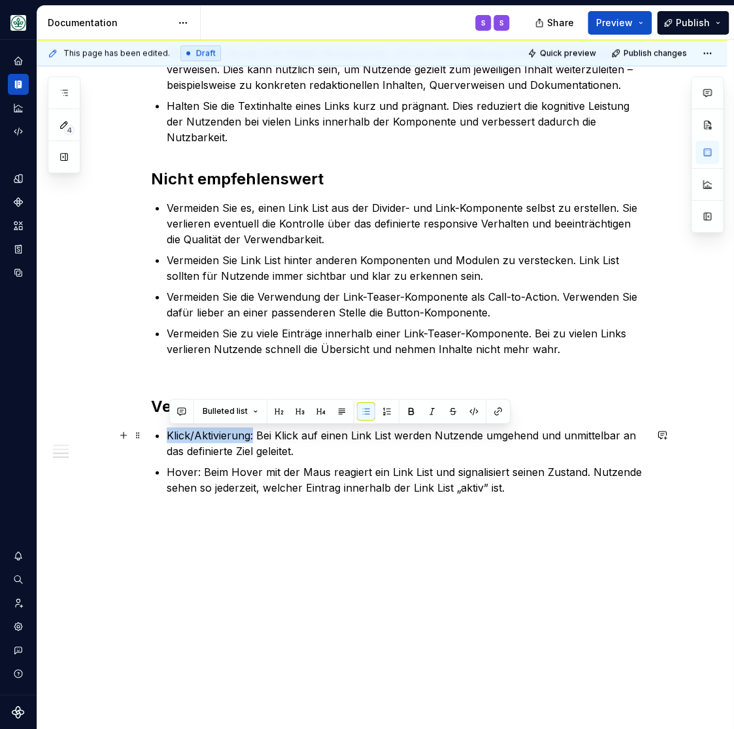
drag, startPoint x: 256, startPoint y: 434, endPoint x: 167, endPoint y: 432, distance: 88.3
click at [167, 432] on li "Klick/Aktivierung: Bei Klick auf einen Link List werden Nutzende umgehend und u…" at bounding box center [406, 442] width 479 height 31
drag, startPoint x: 411, startPoint y: 407, endPoint x: 268, endPoint y: 468, distance: 155.3
click at [413, 406] on button "button" at bounding box center [411, 411] width 18 height 18
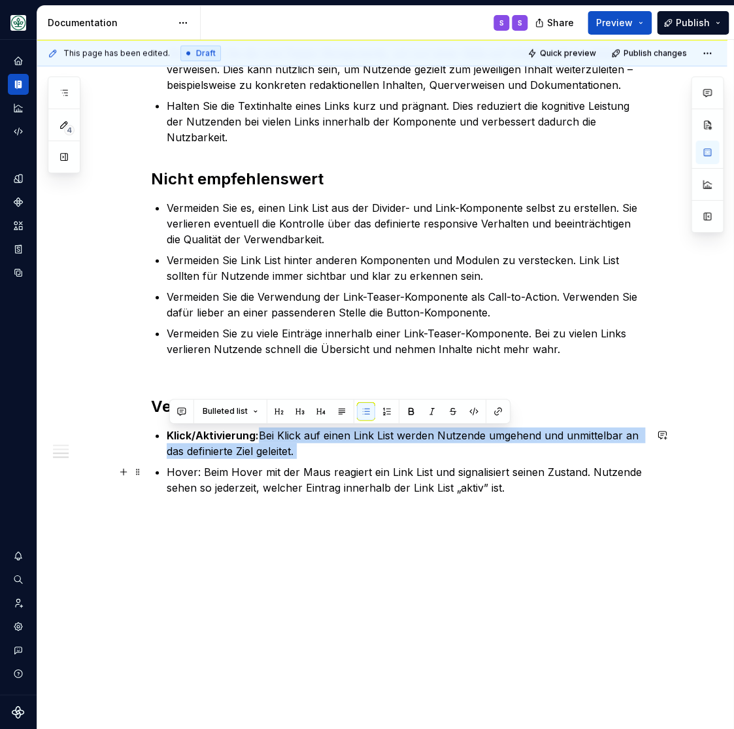
drag, startPoint x: 159, startPoint y: 474, endPoint x: 170, endPoint y: 474, distance: 11.1
click at [170, 474] on p "Hover: Beim Hover mit der Maus reagiert ein Link List und signalisiert seinen Z…" at bounding box center [406, 479] width 479 height 31
click at [184, 473] on p "Hover: Beim Hover mit der Maus reagiert ein Link List und signalisiert seinen Z…" at bounding box center [406, 479] width 479 height 31
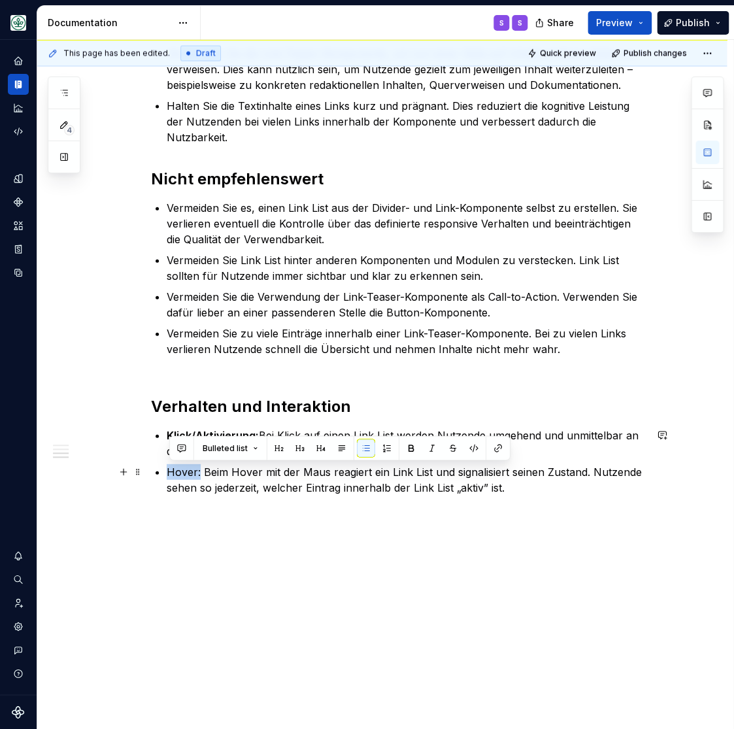
drag, startPoint x: 202, startPoint y: 474, endPoint x: 173, endPoint y: 473, distance: 28.8
click at [173, 473] on p "Hover: Beim Hover mit der Maus reagiert ein Link List und signalisiert seinen Z…" at bounding box center [406, 479] width 479 height 31
click at [411, 447] on button "button" at bounding box center [411, 448] width 18 height 18
click at [392, 393] on div "Die Link-Teaser-Komponente ist eine geordnete Sammlung von verknüpften Elemente…" at bounding box center [398, 8] width 494 height 973
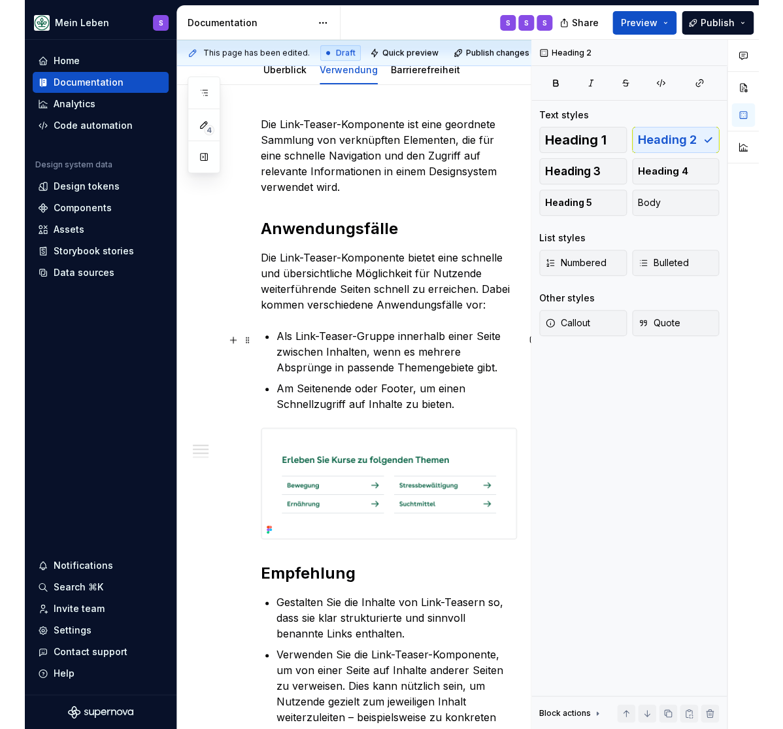
scroll to position [0, 0]
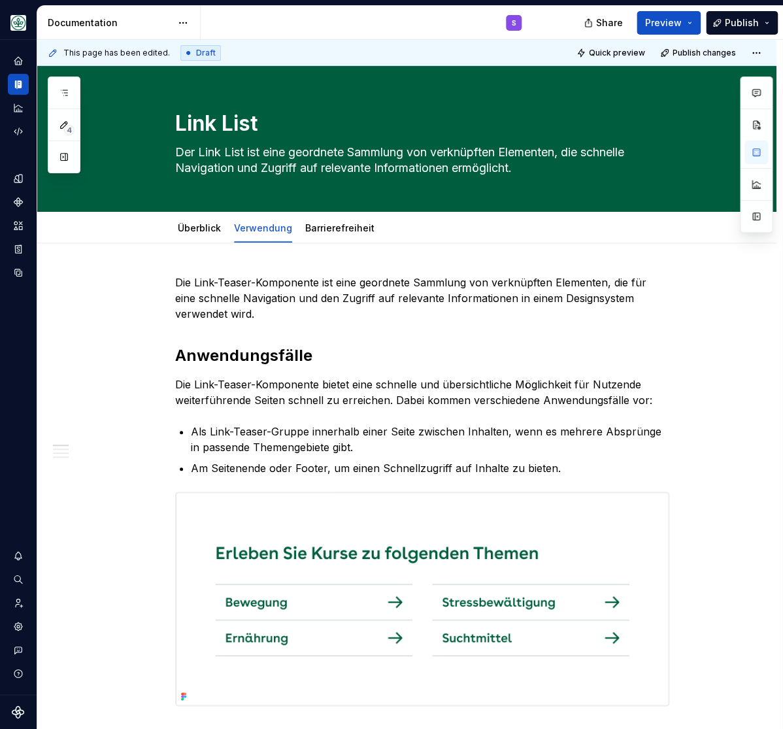
type textarea "*"
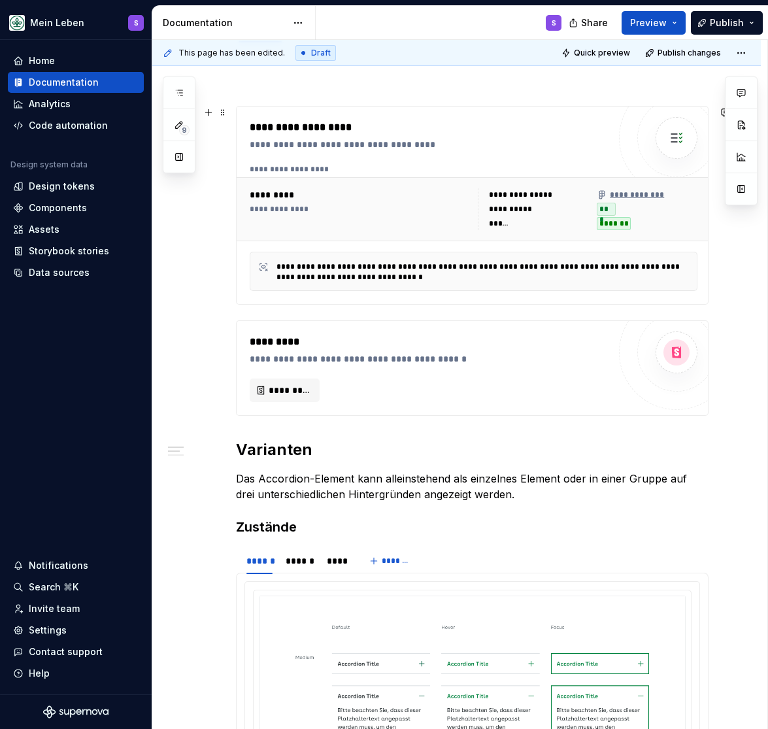
scroll to position [432, 0]
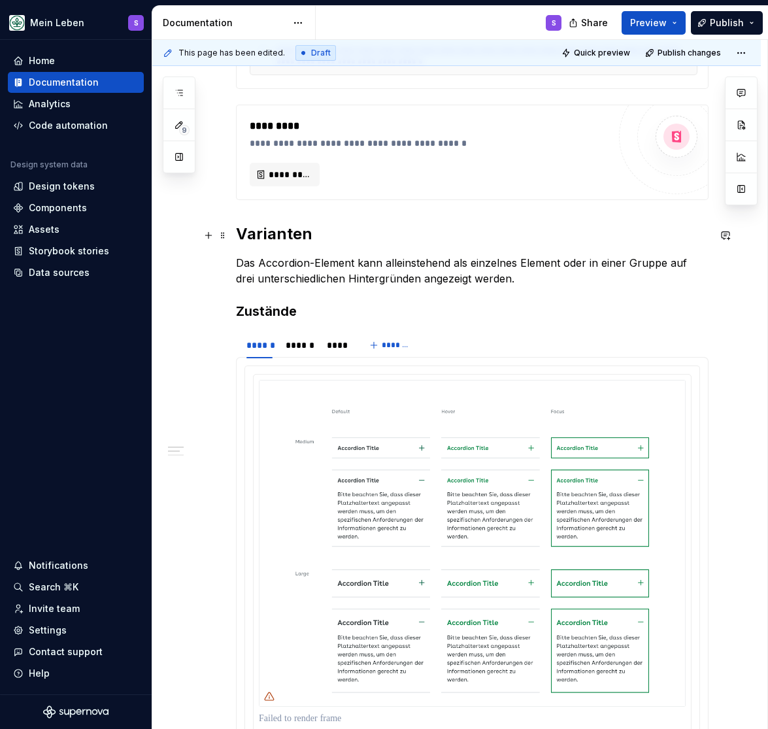
click at [282, 239] on h2 "Varianten" at bounding box center [472, 234] width 473 height 21
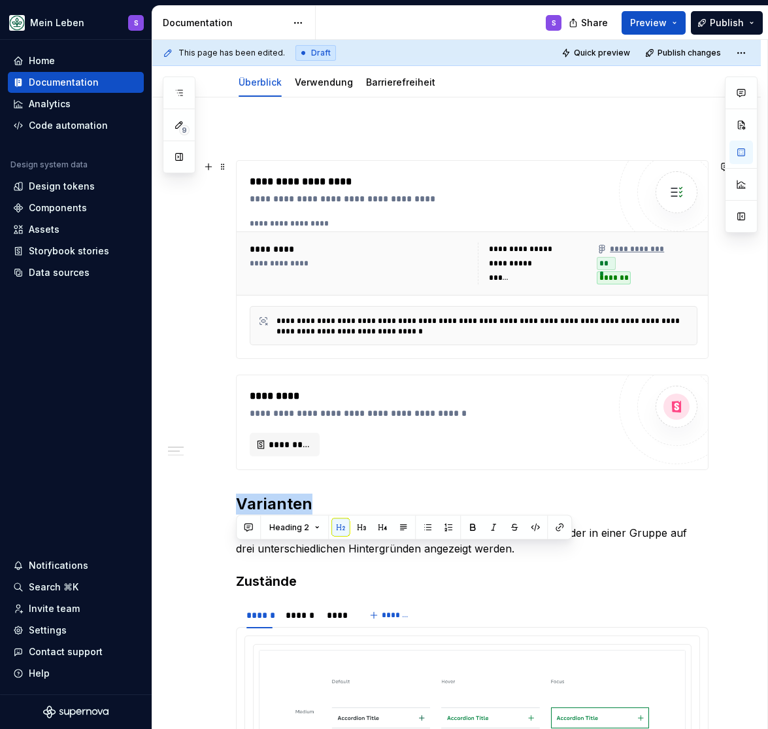
scroll to position [54, 0]
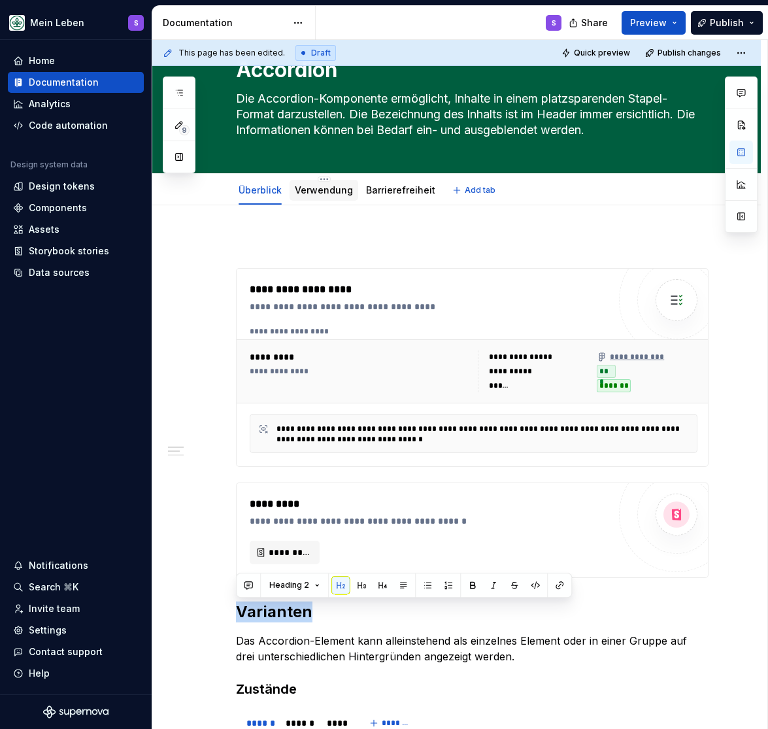
click at [326, 194] on link "Verwendung" at bounding box center [324, 189] width 58 height 11
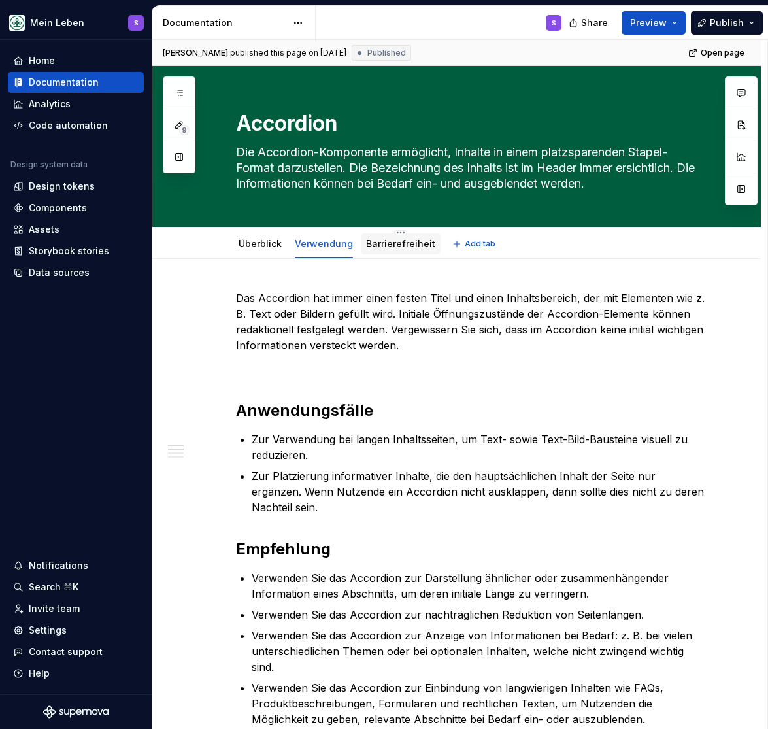
click at [409, 238] on div "Barrierefreiheit" at bounding box center [400, 243] width 69 height 13
click at [388, 246] on link "Barrierefreiheit" at bounding box center [400, 243] width 69 height 11
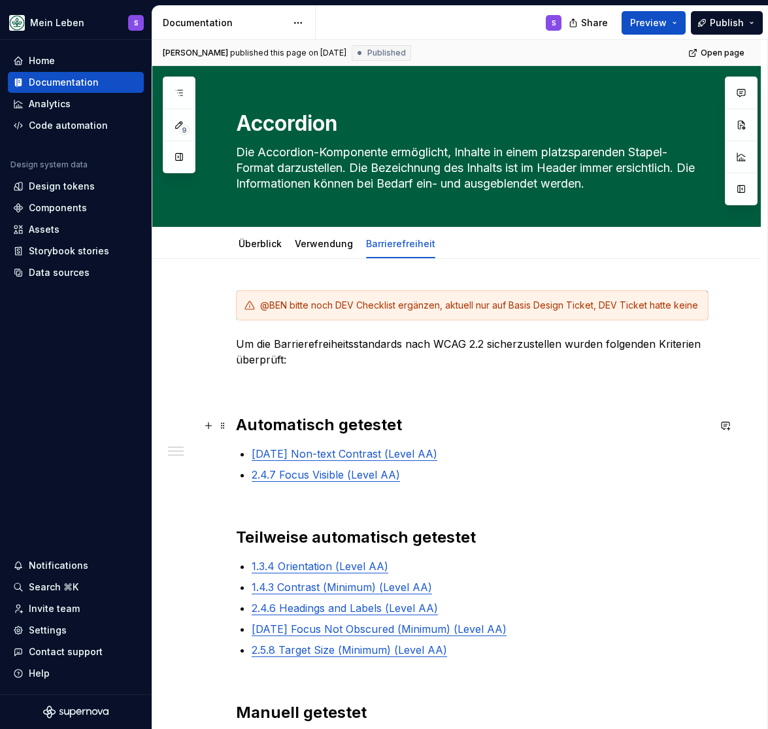
click at [379, 425] on strong "Automatisch getestet" at bounding box center [319, 424] width 166 height 19
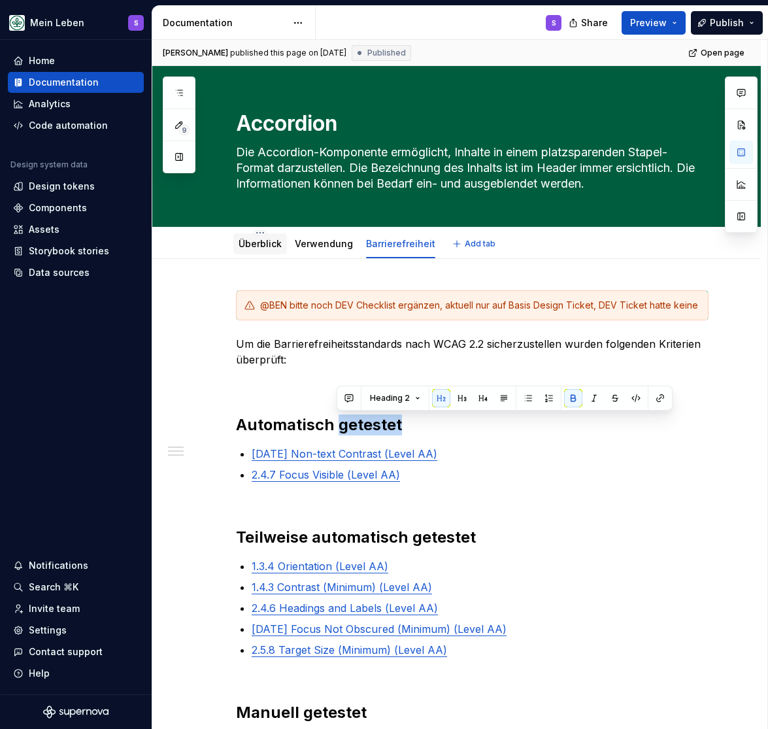
click at [254, 241] on link "Überblick" at bounding box center [260, 243] width 43 height 11
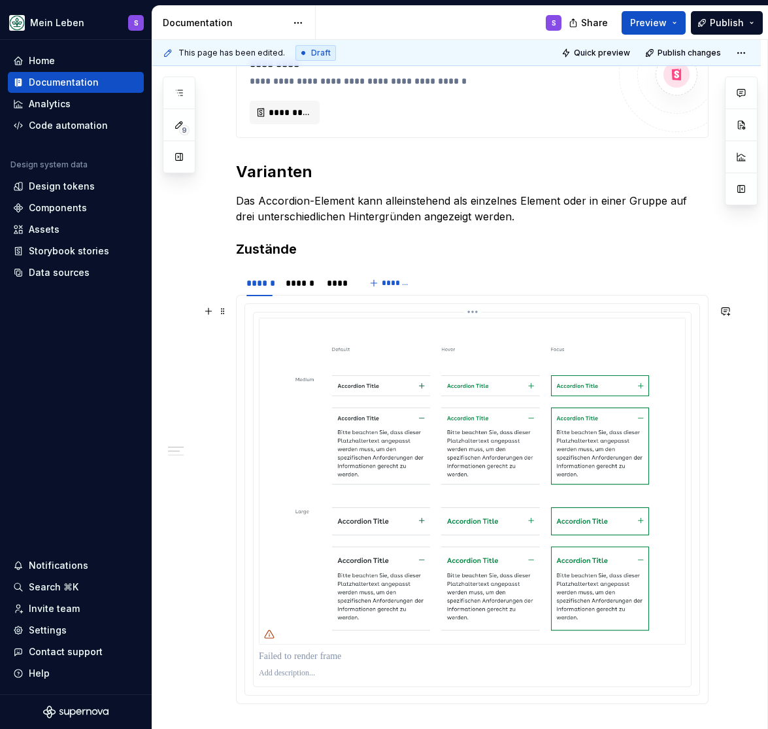
scroll to position [539, 0]
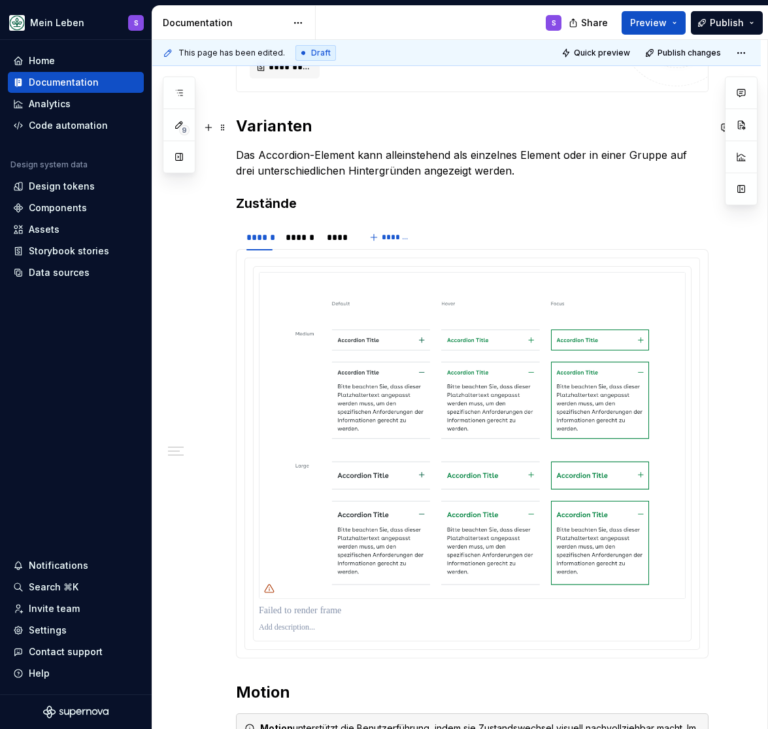
click at [287, 133] on h2 "Varianten" at bounding box center [472, 126] width 473 height 21
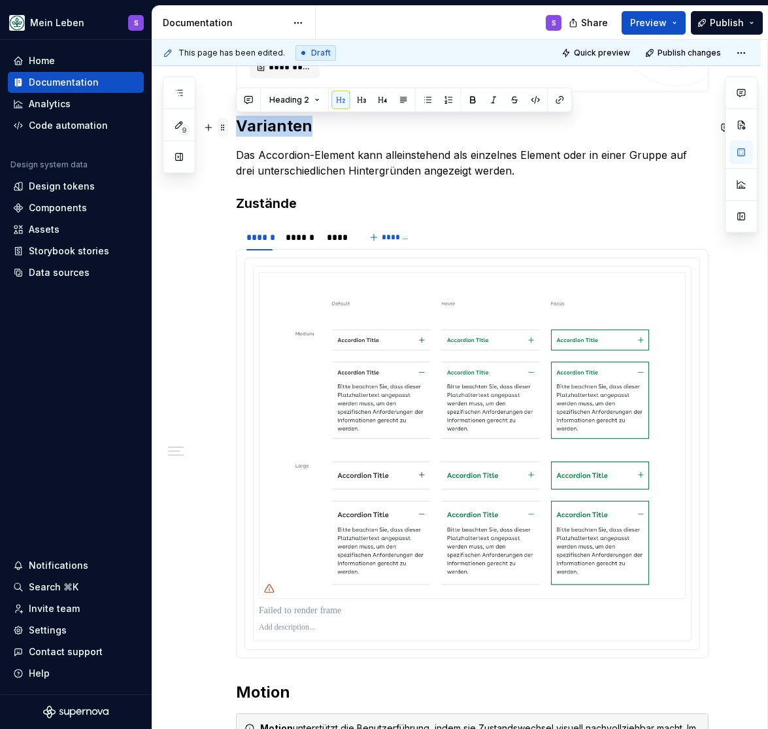
click at [224, 130] on span at bounding box center [223, 127] width 10 height 18
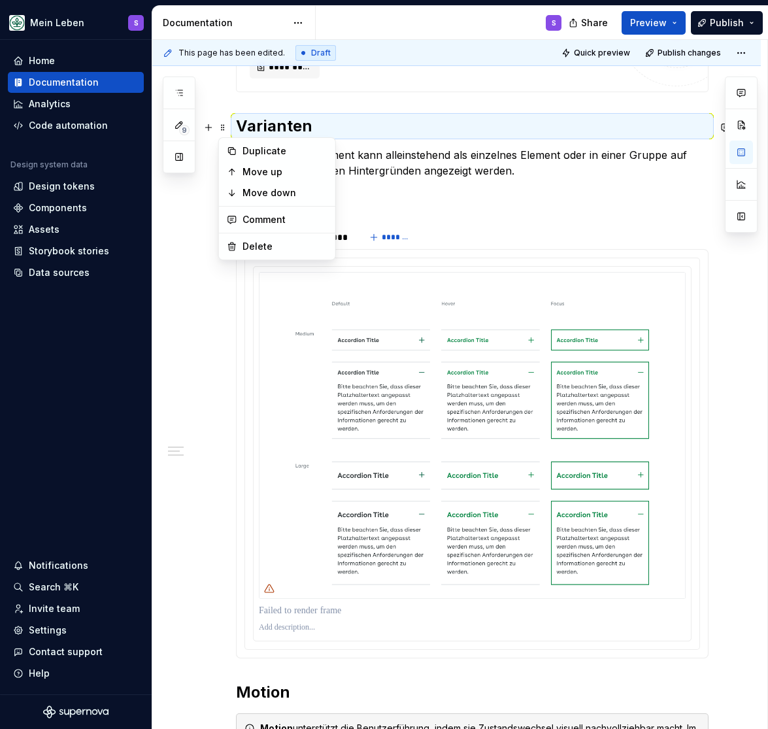
click at [395, 170] on p "Das Accordion-Element kann alleinstehend als einzelnes Element oder in einer Gr…" at bounding box center [472, 162] width 473 height 31
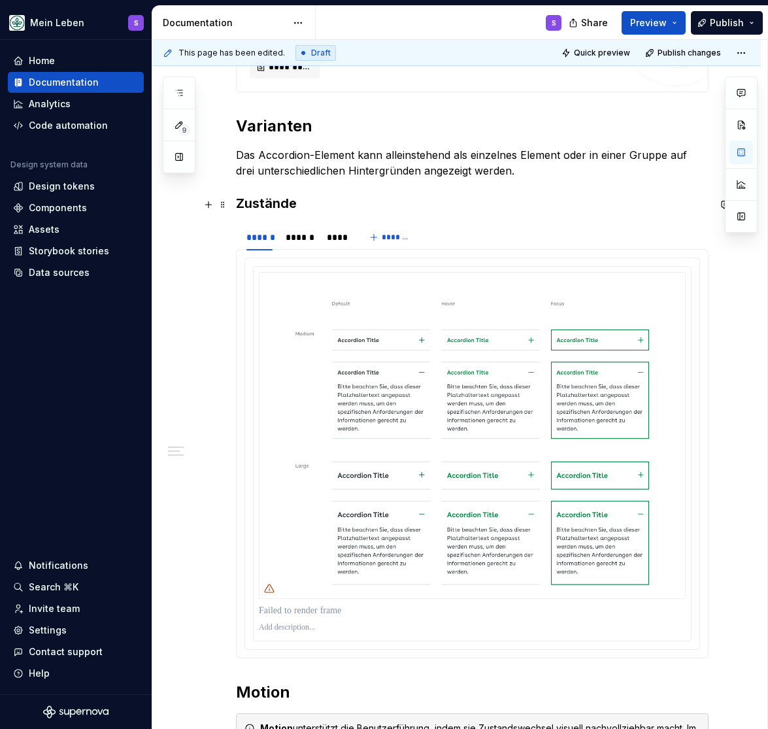
click at [273, 206] on h3 "Zustände" at bounding box center [472, 203] width 473 height 18
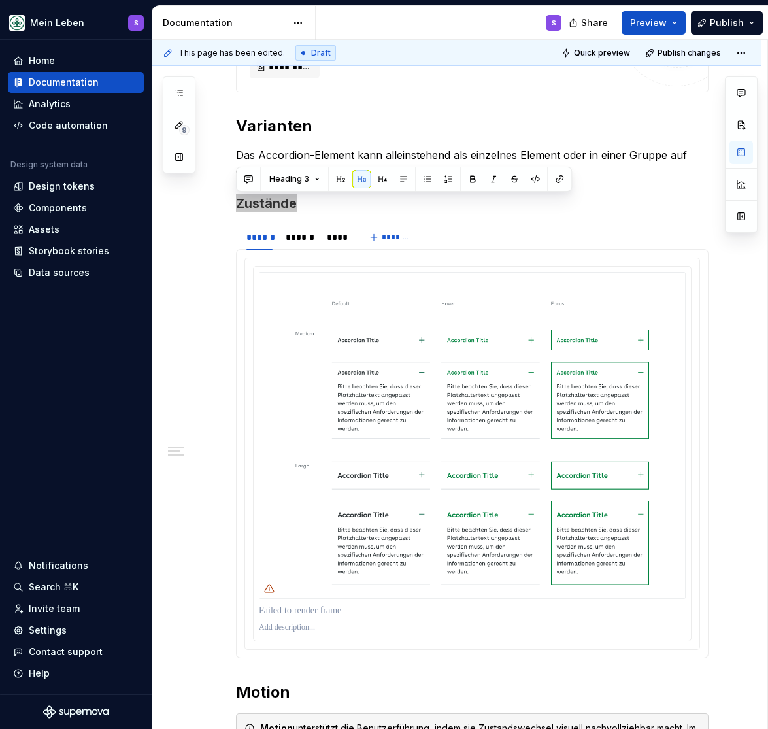
type textarea "*"
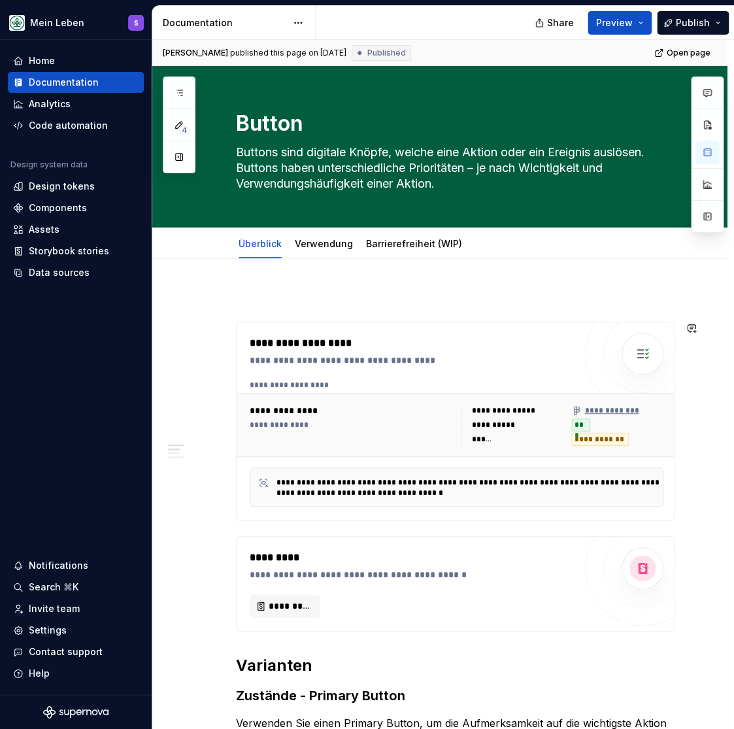
scroll to position [324, 0]
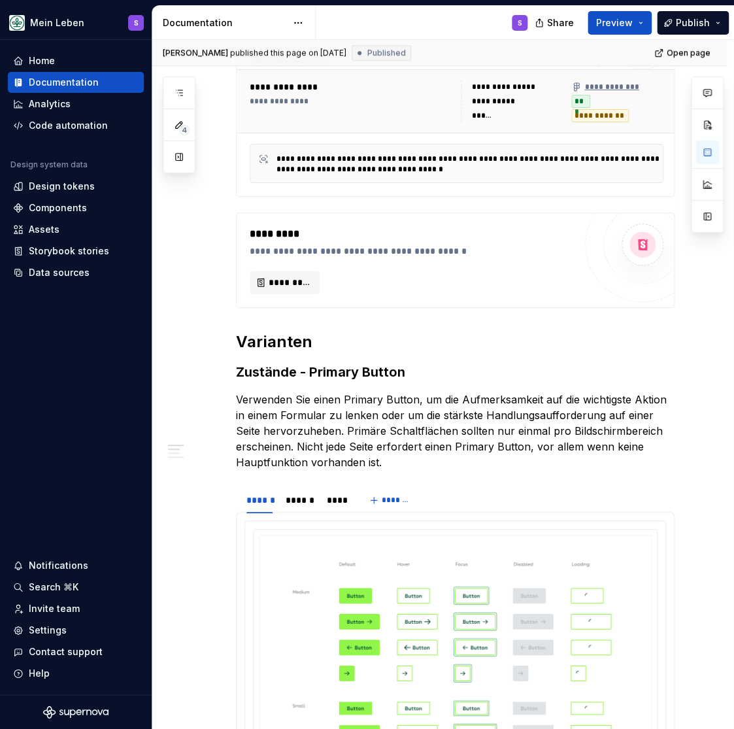
type textarea "*"
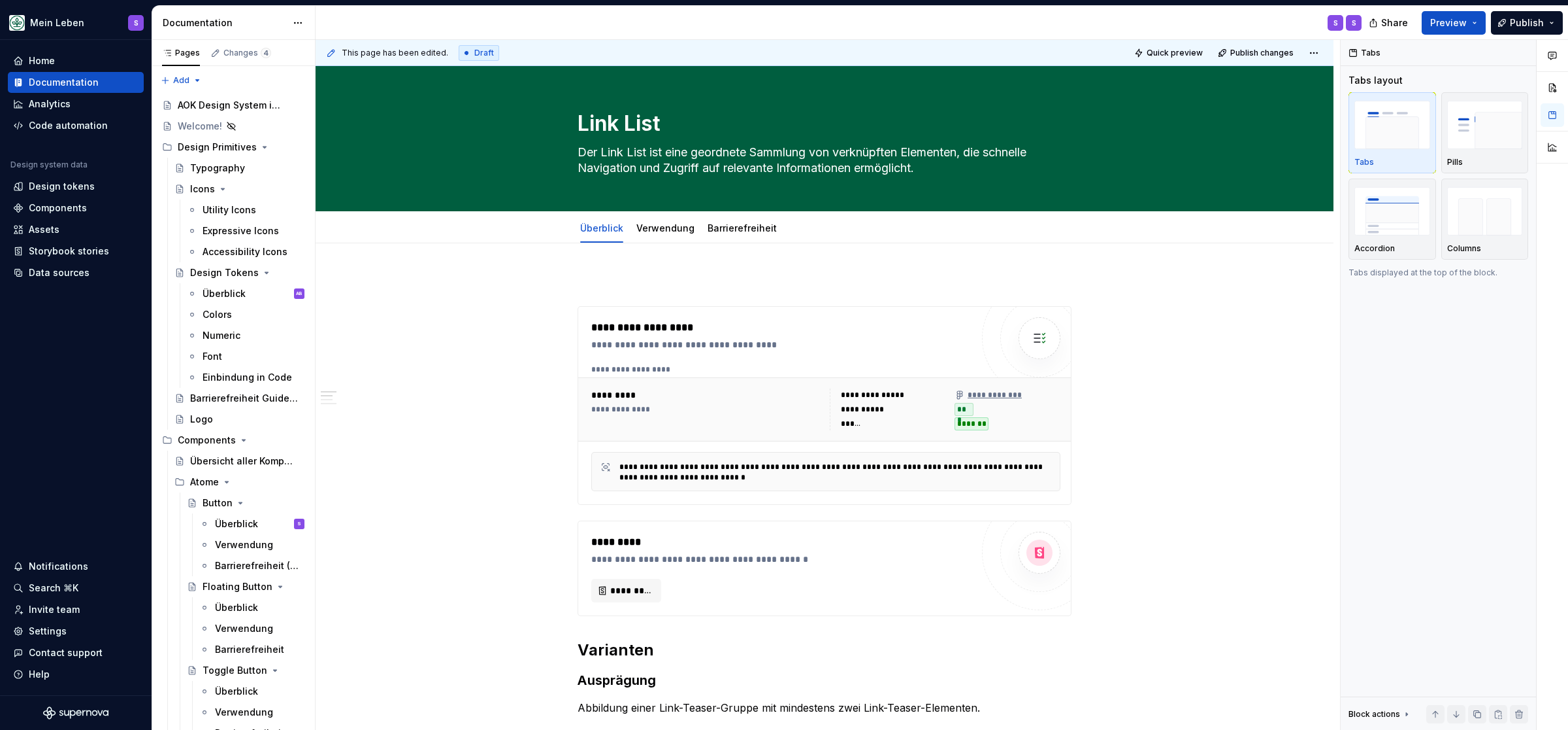
type textarea "*"
